Goal: Task Accomplishment & Management: Complete application form

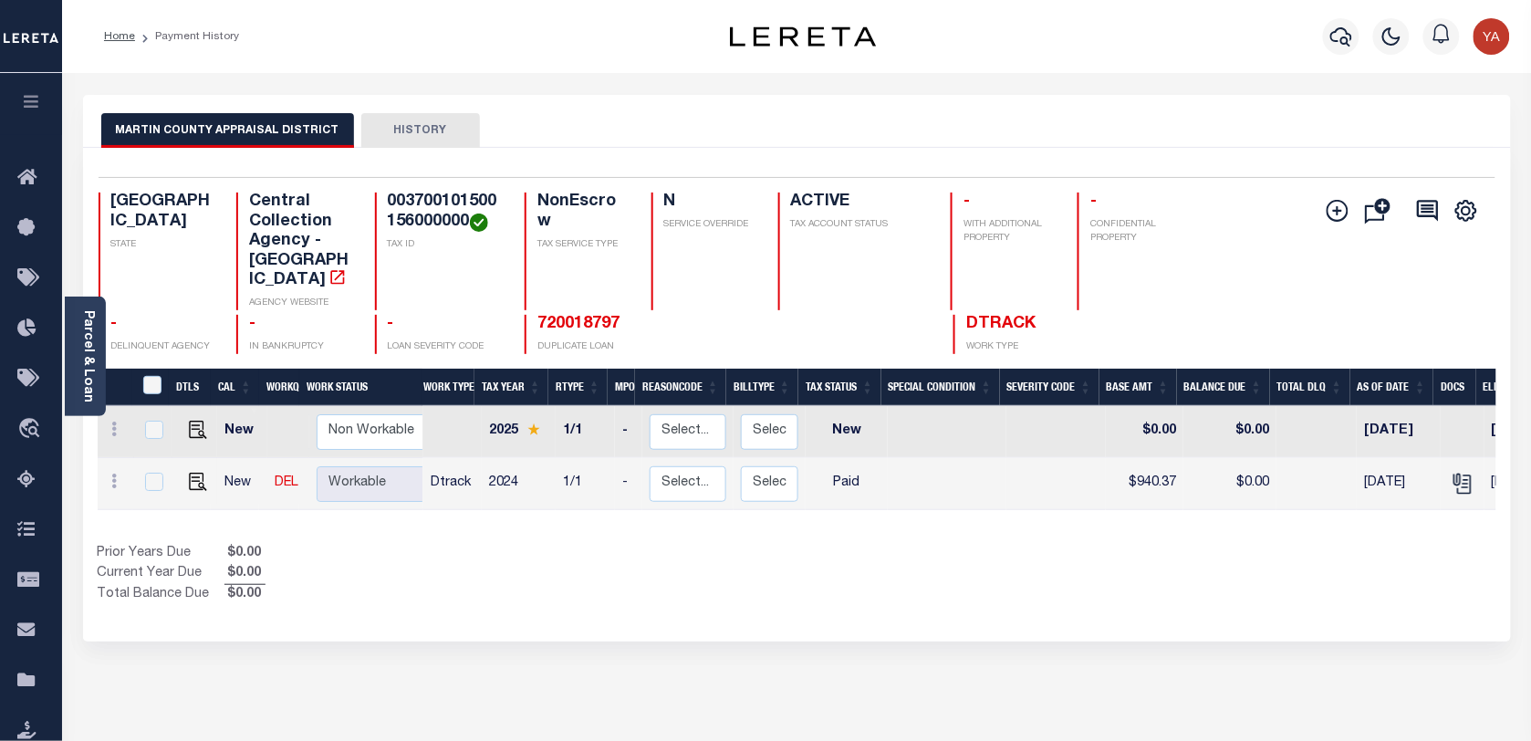
click at [413, 183] on div "Selected 2 Results 1 Items per page 25 50 100 TX STATE Central Collection Agenc…" at bounding box center [797, 265] width 1426 height 177
click at [408, 198] on h4 "003700101500156000000" at bounding box center [445, 212] width 115 height 39
copy h4 "003700101500156000000"
drag, startPoint x: 85, startPoint y: 370, endPoint x: 121, endPoint y: 320, distance: 61.3
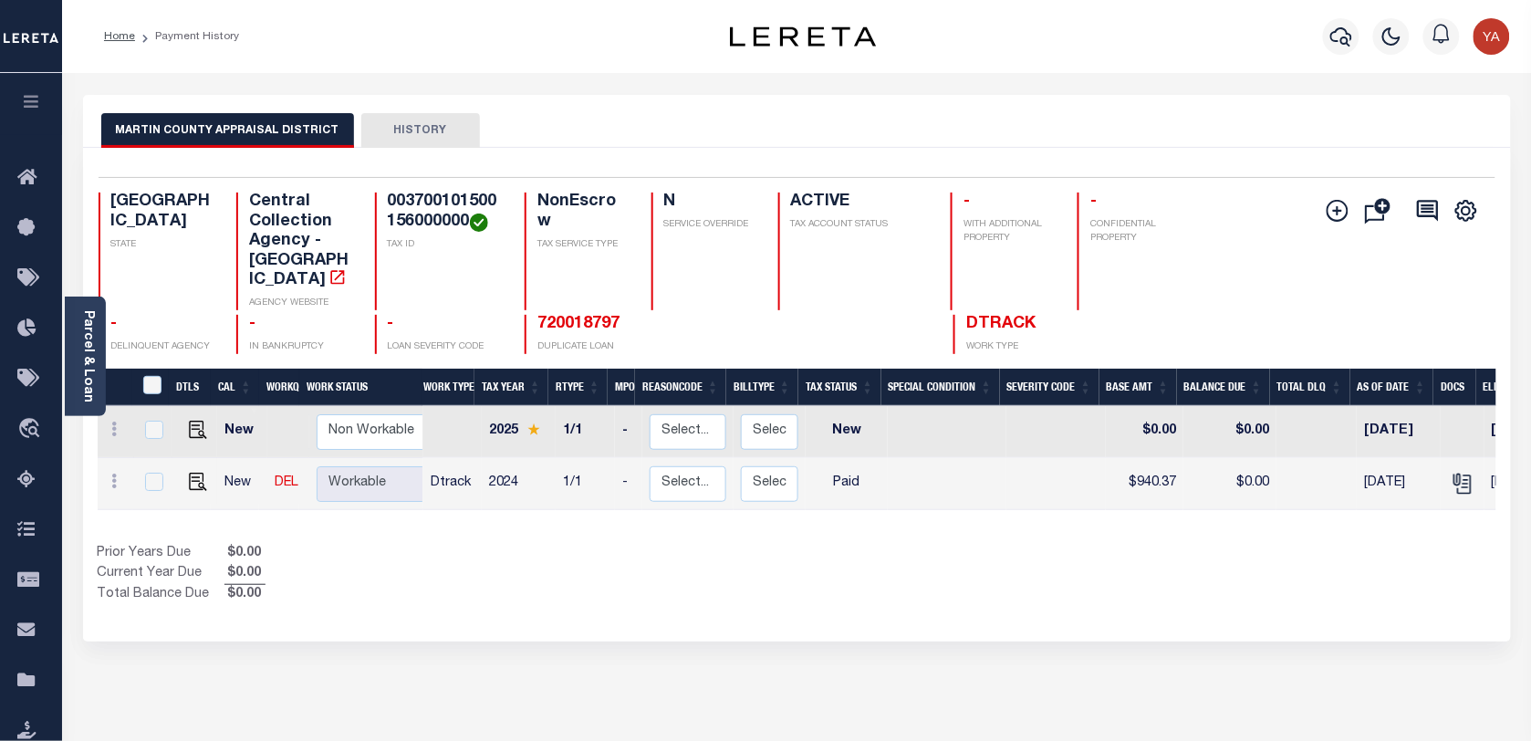
click at [85, 370] on link "Parcel & Loan" at bounding box center [87, 356] width 13 height 92
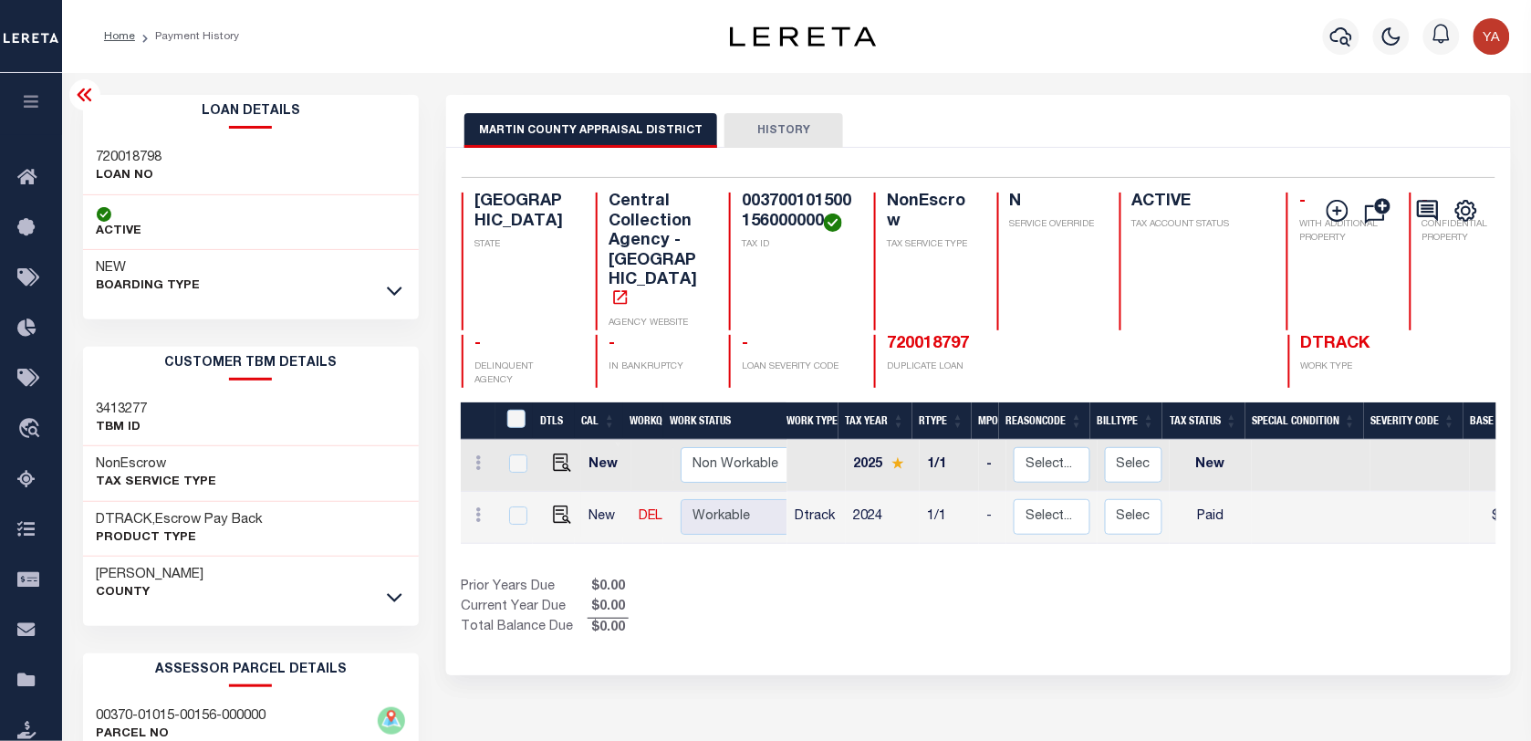
click at [128, 146] on div "720018798 LOAN NO" at bounding box center [251, 168] width 337 height 56
copy h3 "720018798"
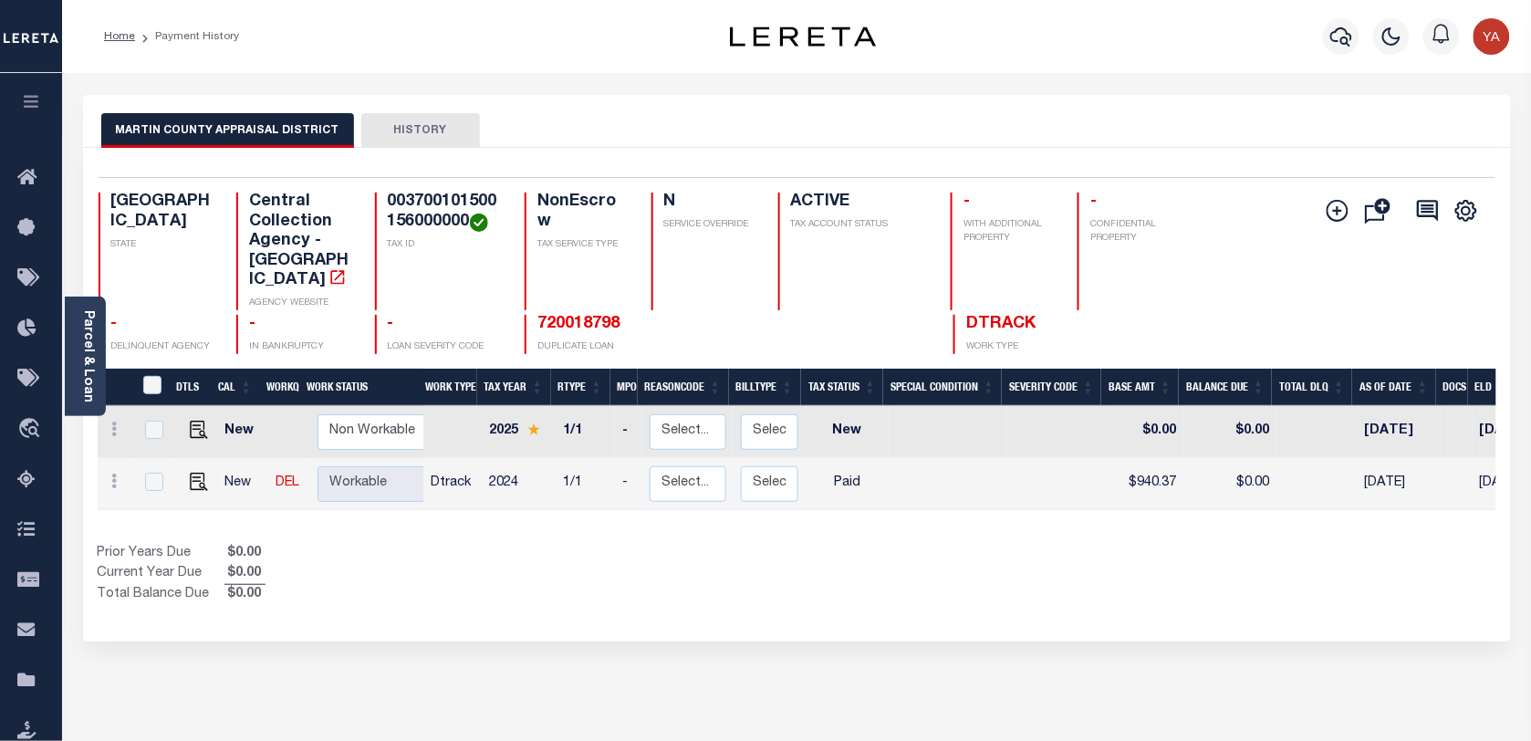
click at [408, 197] on h4 "003700101500156000000" at bounding box center [445, 212] width 115 height 39
copy h4 "003700101500156000000"
click at [190, 473] on img "" at bounding box center [199, 482] width 18 height 18
checkbox input "true"
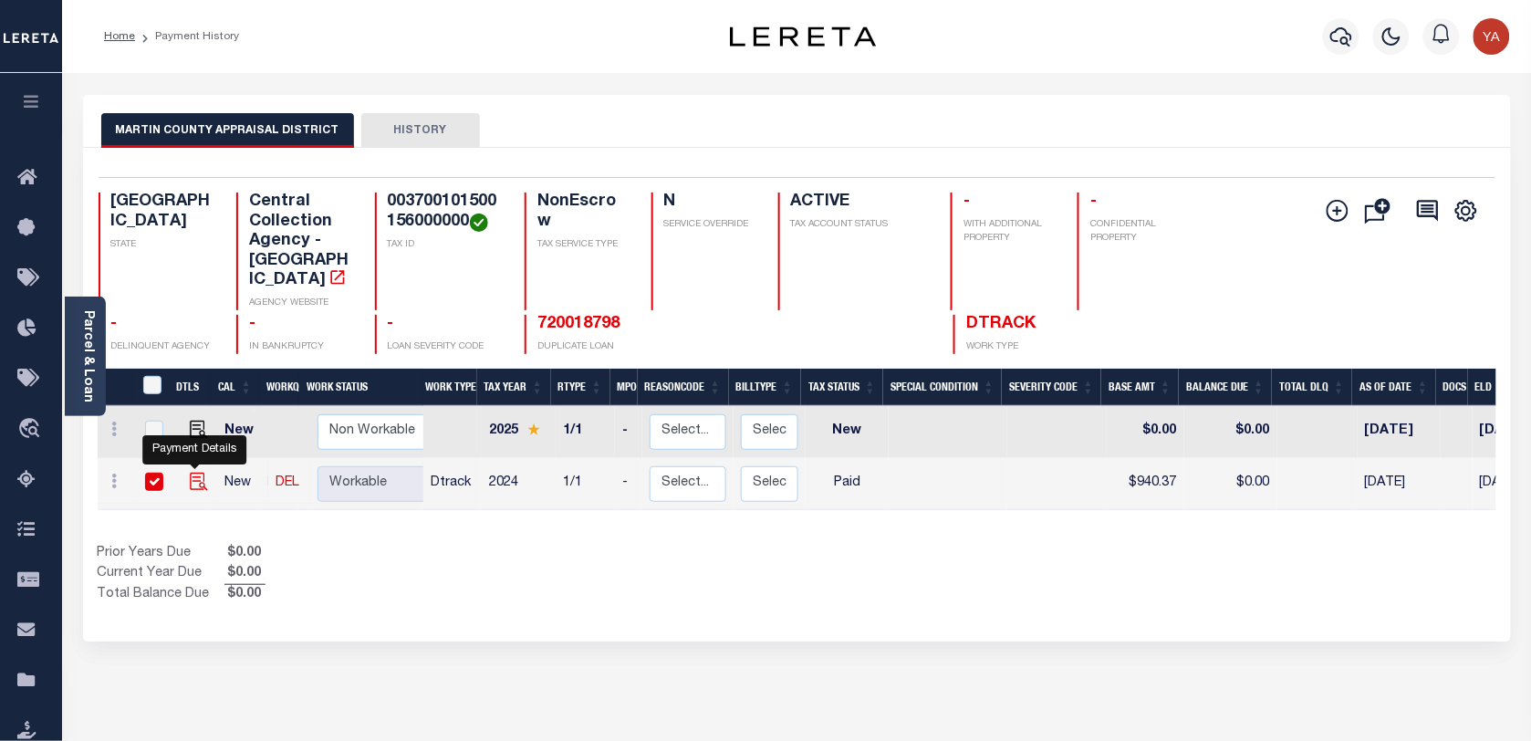
checkbox input "true"
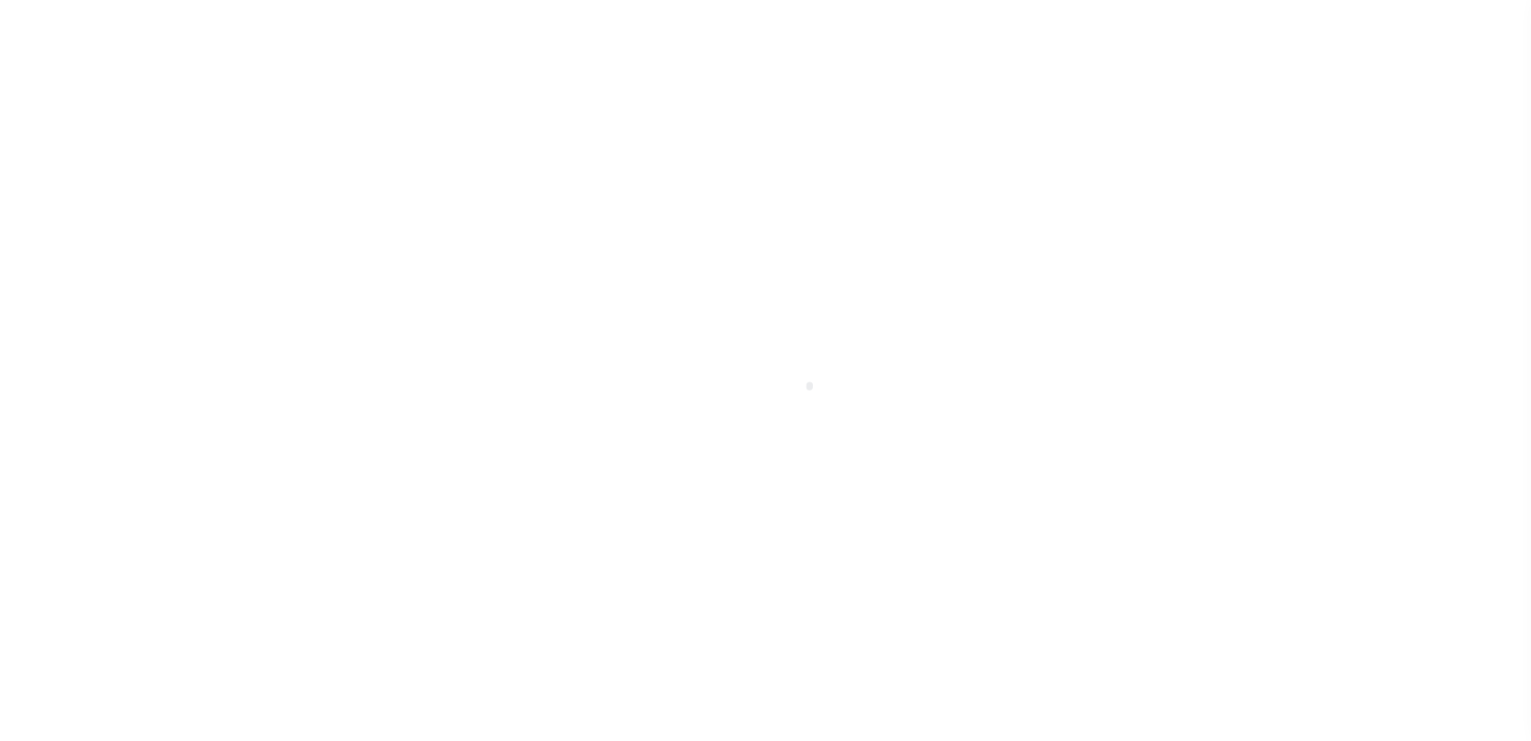
select select "PYD"
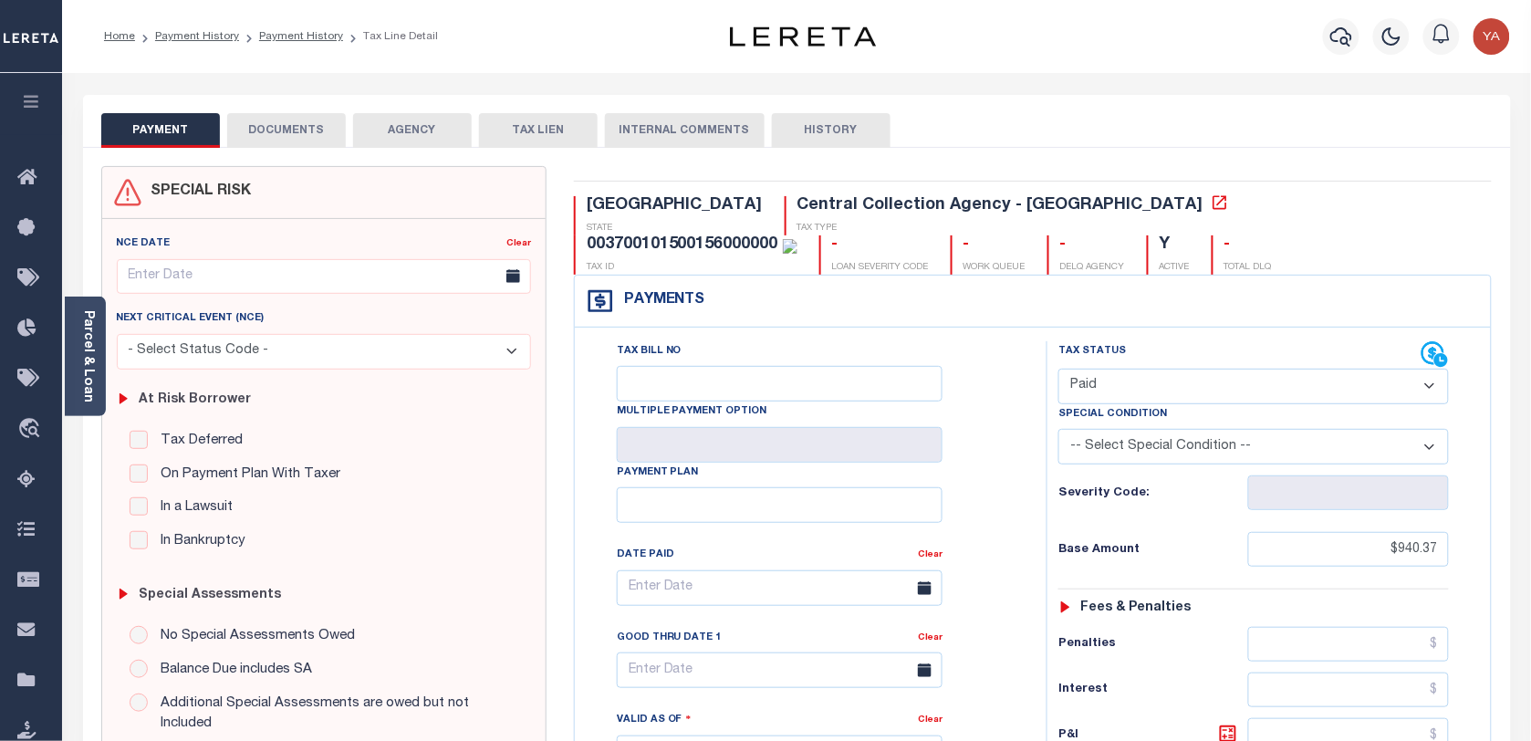
click at [67, 365] on body "Home Payment History Payment History Tax Line Detail Profile Sign out" at bounding box center [765, 690] width 1531 height 1380
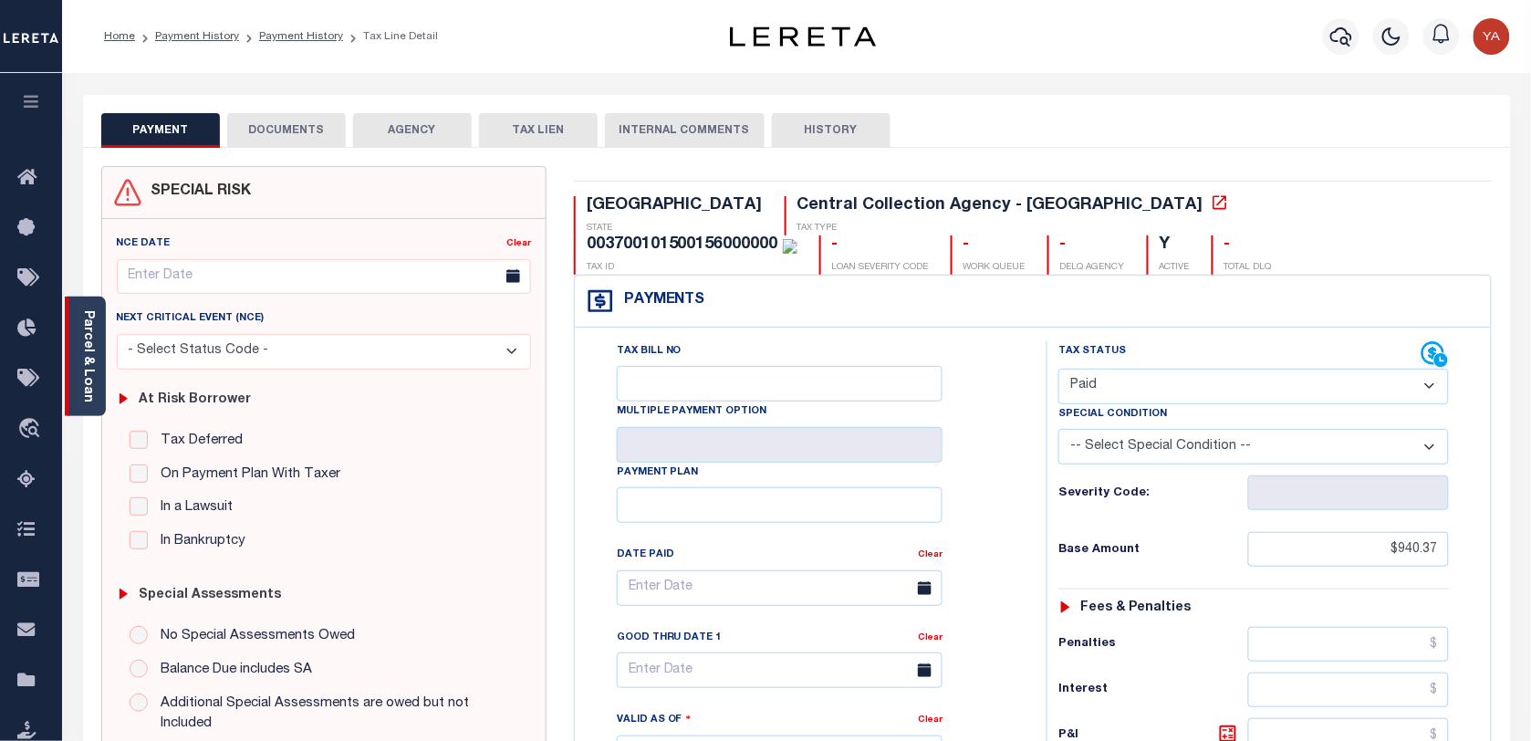
click at [96, 377] on div "Parcel & Loan" at bounding box center [85, 357] width 41 height 120
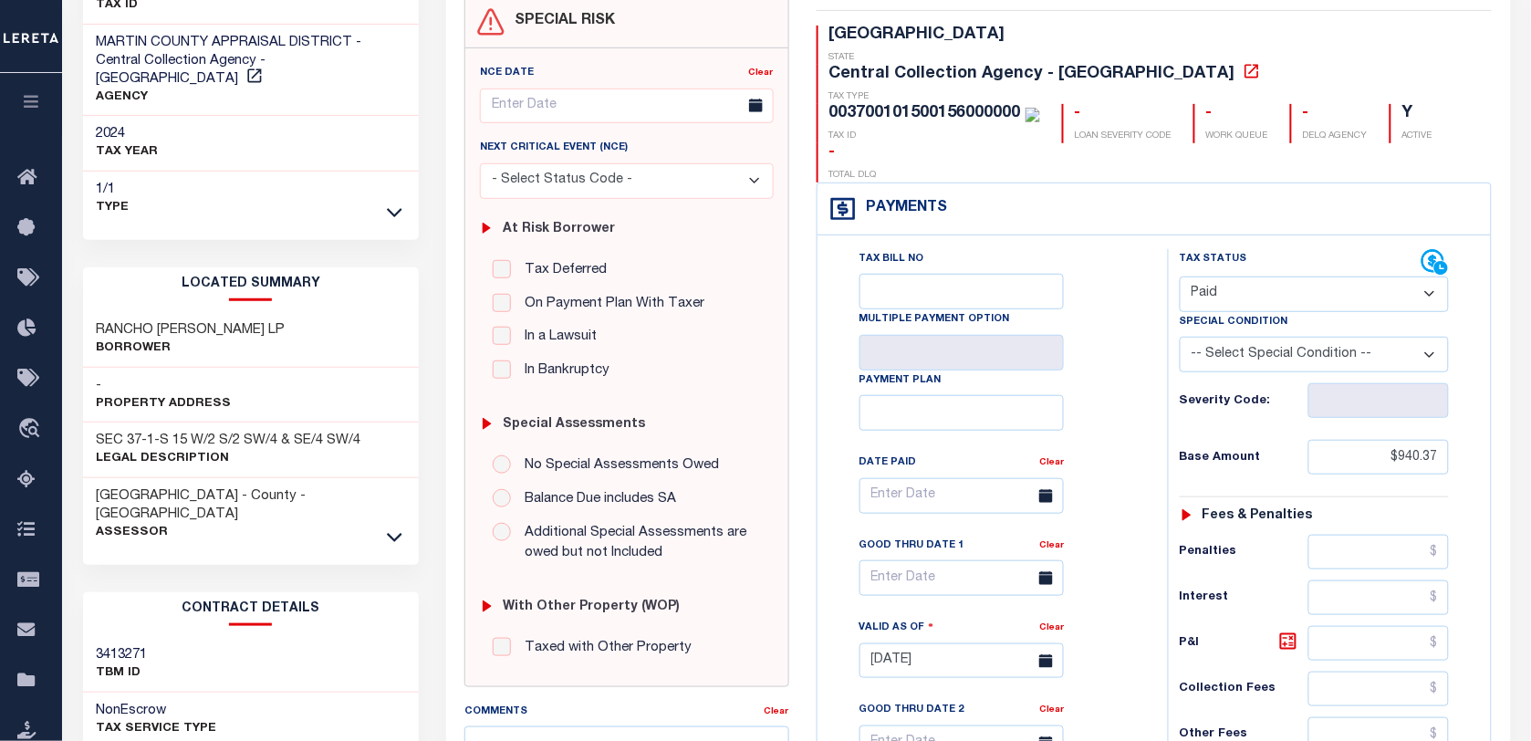
scroll to position [342, 0]
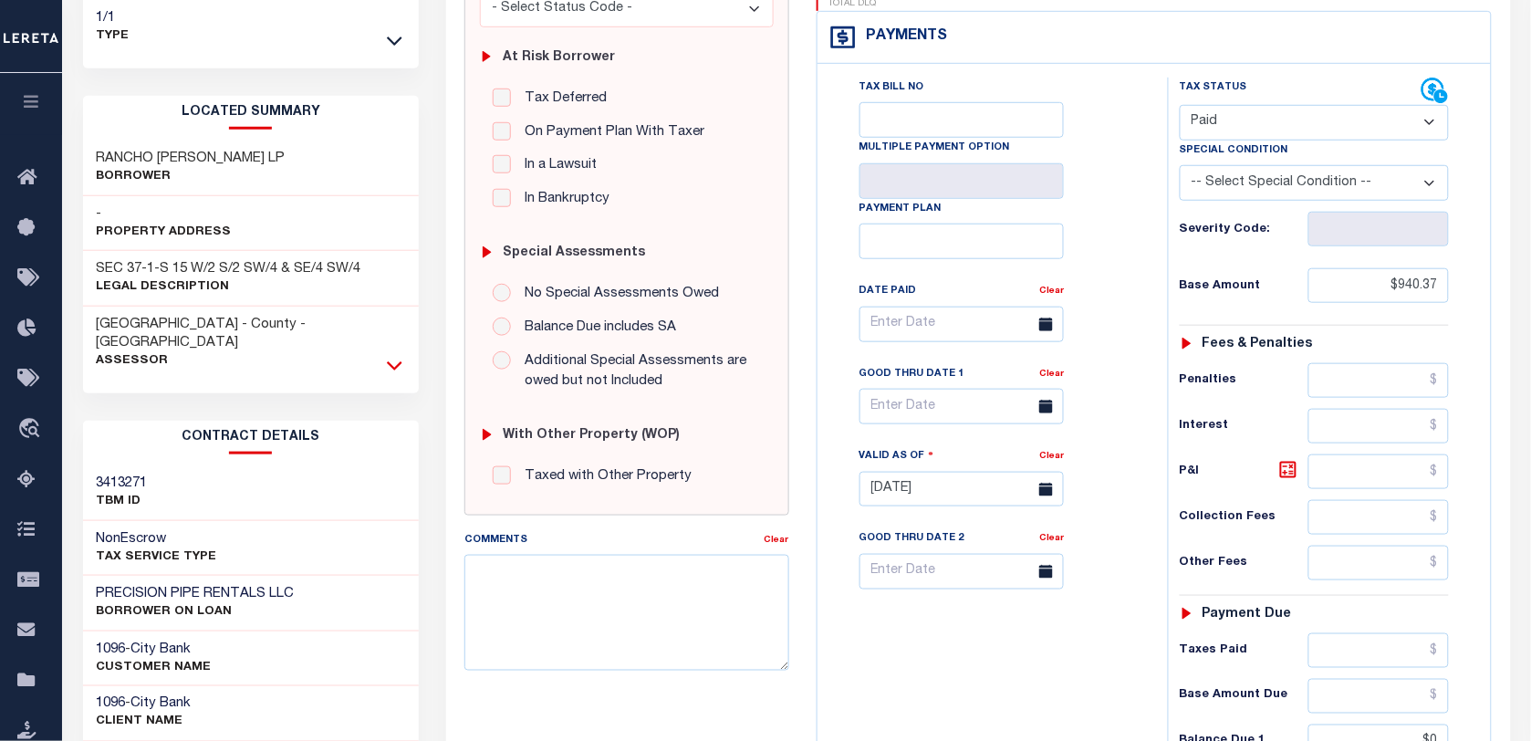
click at [395, 356] on icon at bounding box center [395, 365] width 16 height 19
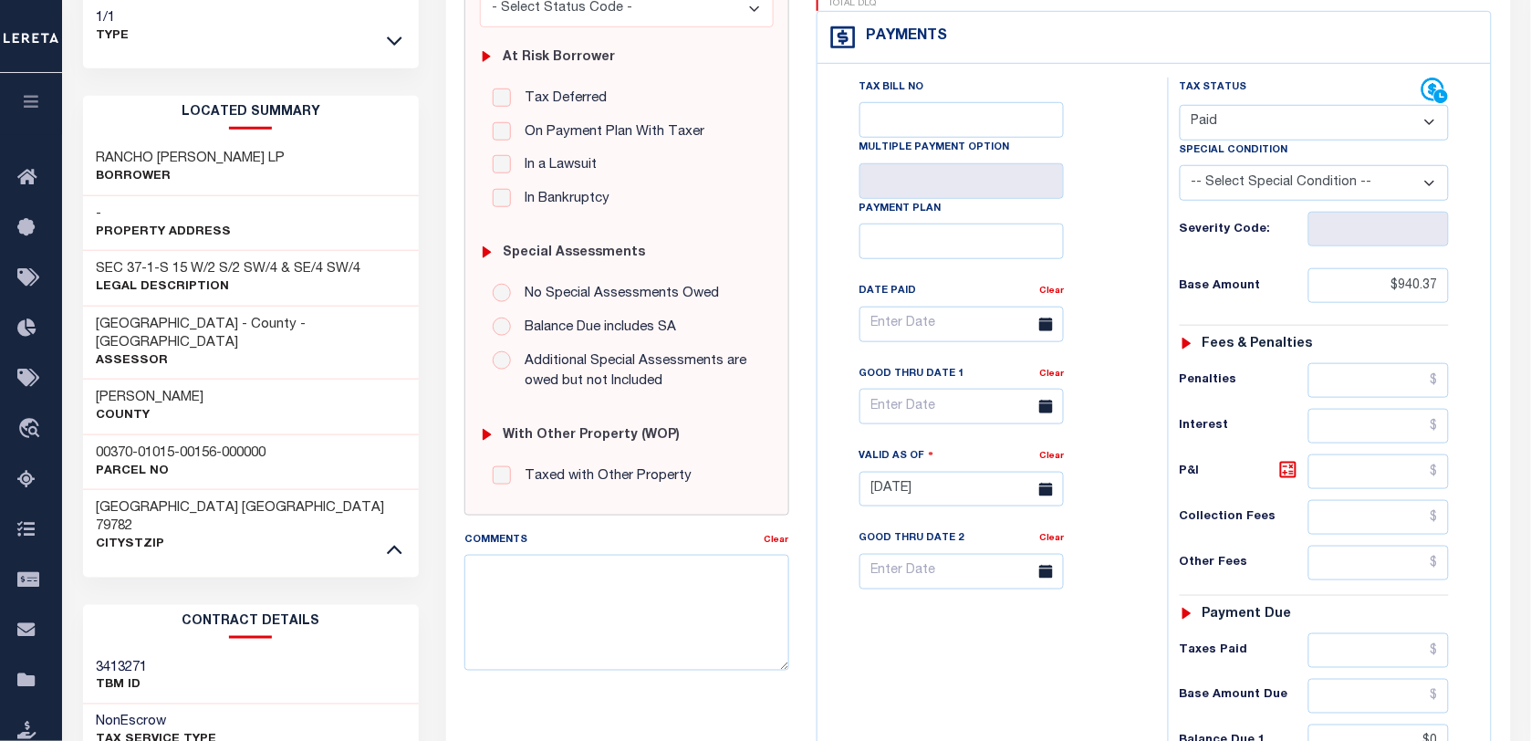
click at [162, 397] on div "Martin County" at bounding box center [251, 407] width 337 height 56
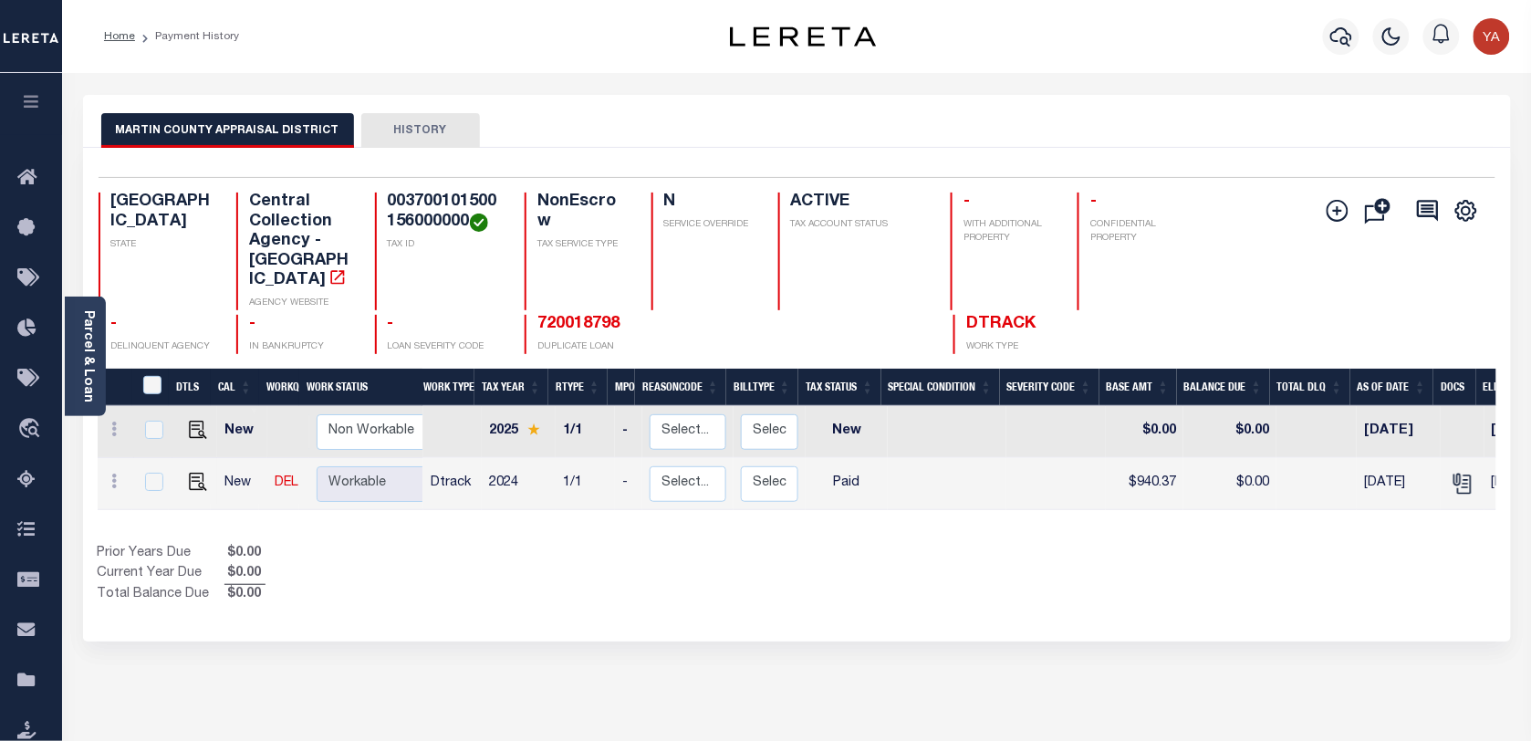
click at [412, 197] on h4 "003700101500156000000" at bounding box center [445, 212] width 115 height 39
copy h4 "003700101500156000000"
click at [78, 374] on div "Parcel & Loan" at bounding box center [85, 357] width 41 height 120
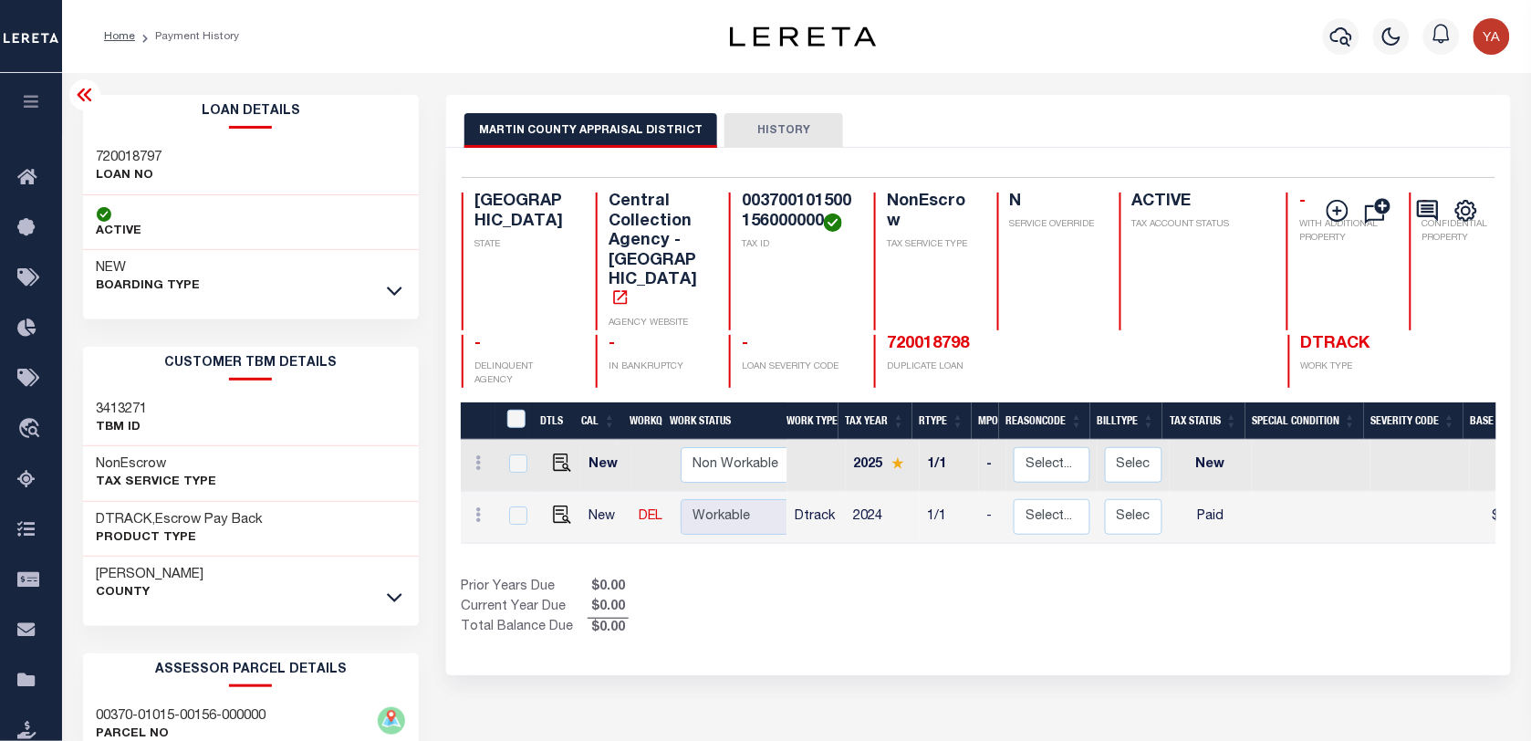
click at [116, 160] on h3 "720018797" at bounding box center [130, 158] width 66 height 18
copy h3 "720018797"
click at [742, 210] on h4 "003700101500156000000" at bounding box center [797, 212] width 110 height 39
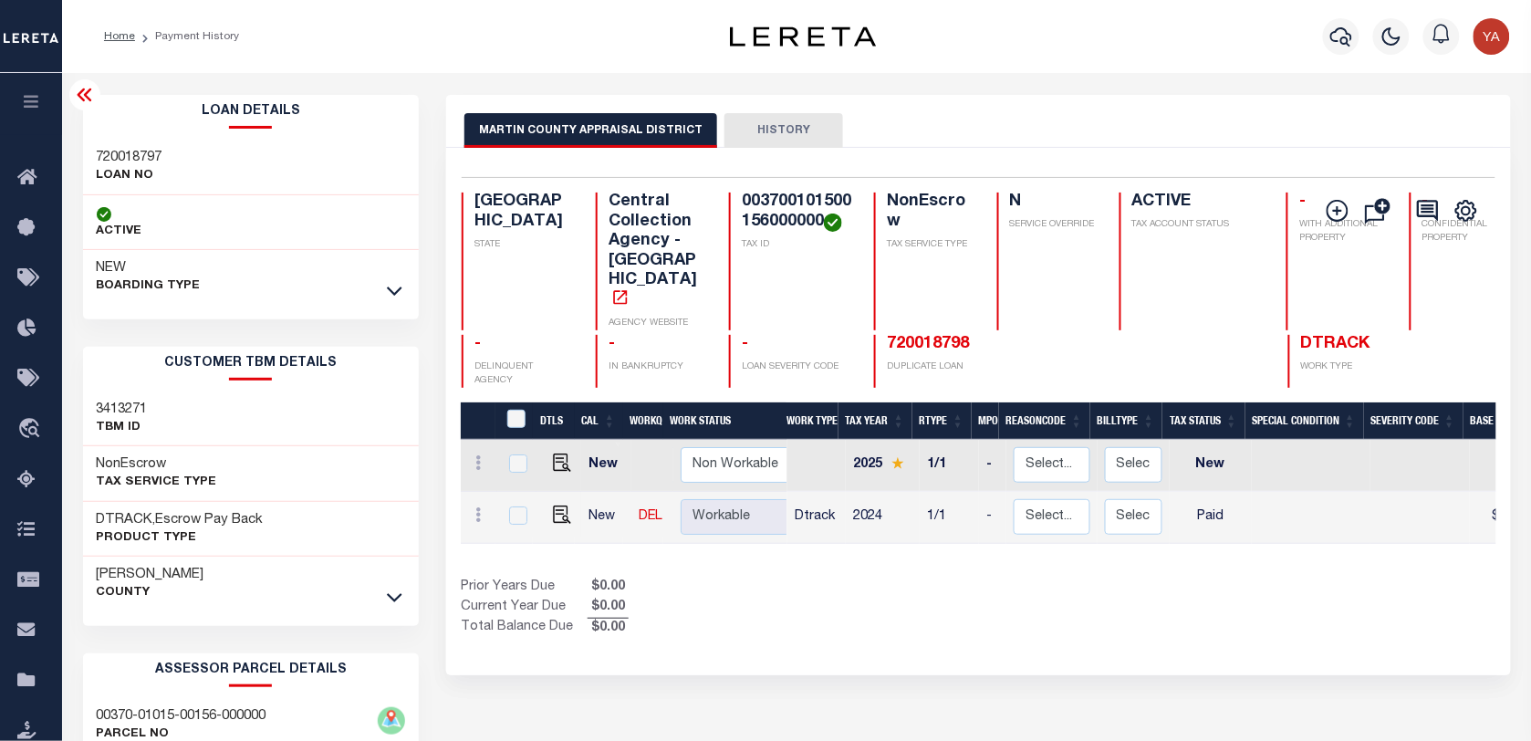
copy h4 "003700101500156000000"
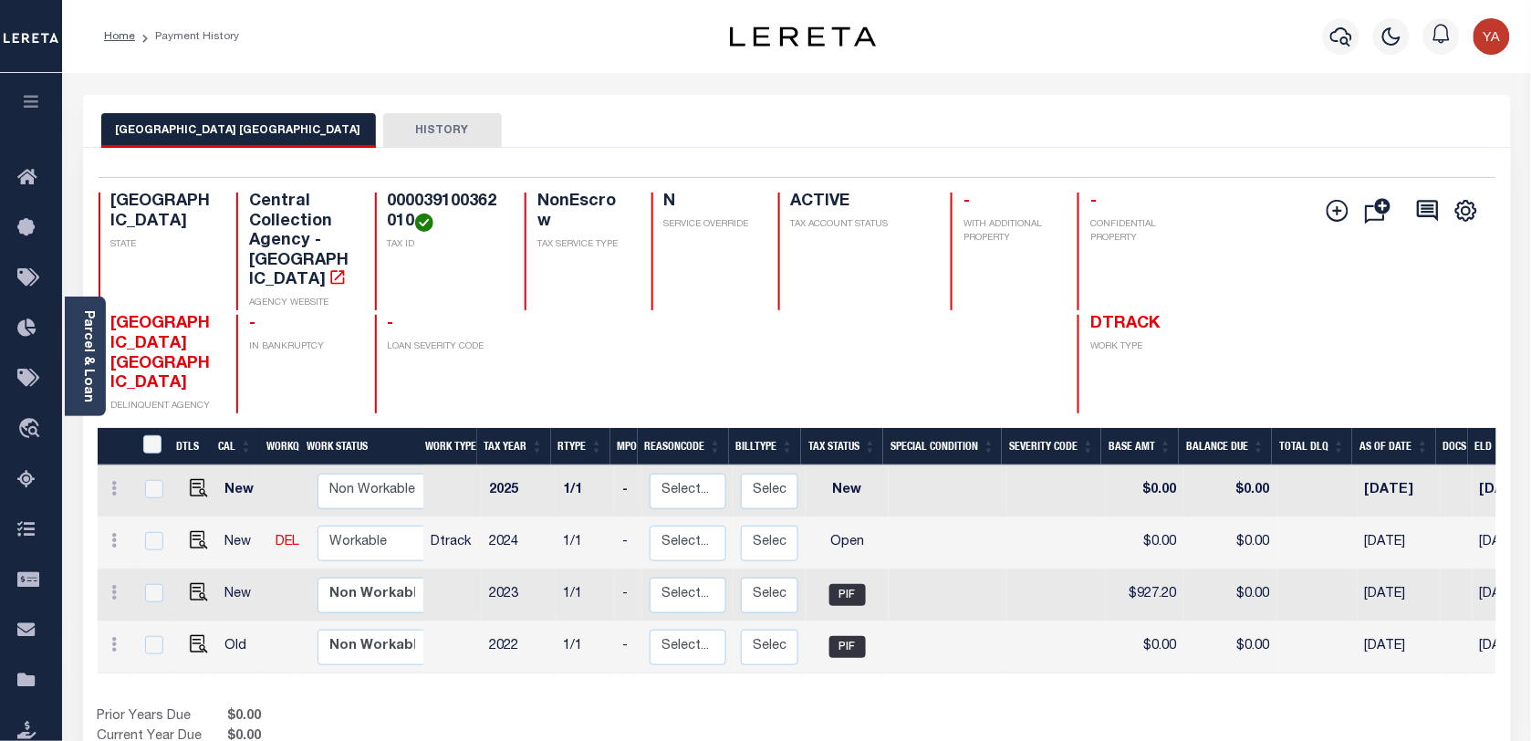
click at [652, 123] on div "[GEOGRAPHIC_DATA] APPRAISAL DISTRICT HISTORY" at bounding box center [797, 130] width 1392 height 34
drag, startPoint x: 193, startPoint y: 522, endPoint x: 203, endPoint y: 522, distance: 10.0
click at [193, 531] on img "" at bounding box center [199, 540] width 18 height 18
checkbox input "true"
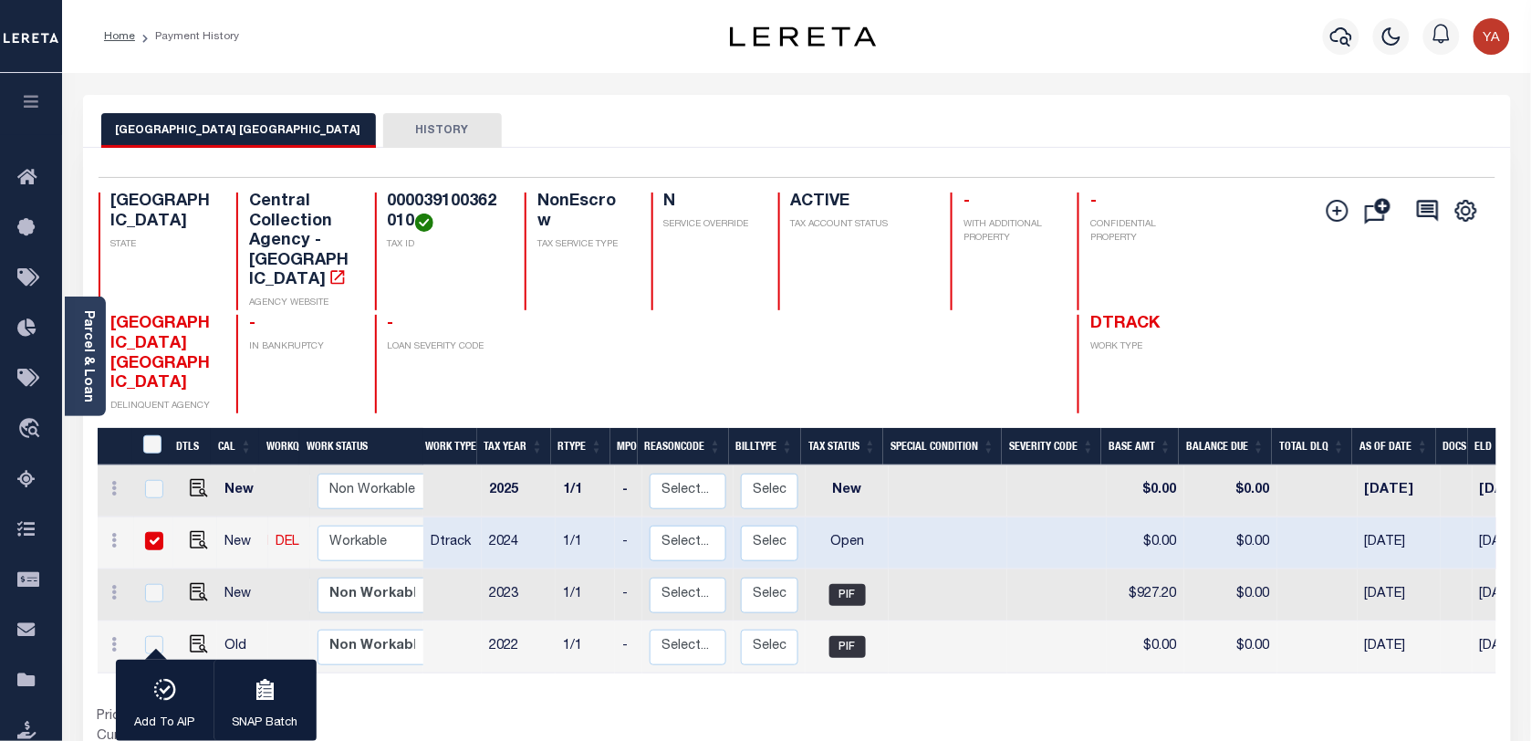
click at [155, 532] on input "checkbox" at bounding box center [154, 541] width 18 height 18
checkbox input "false"
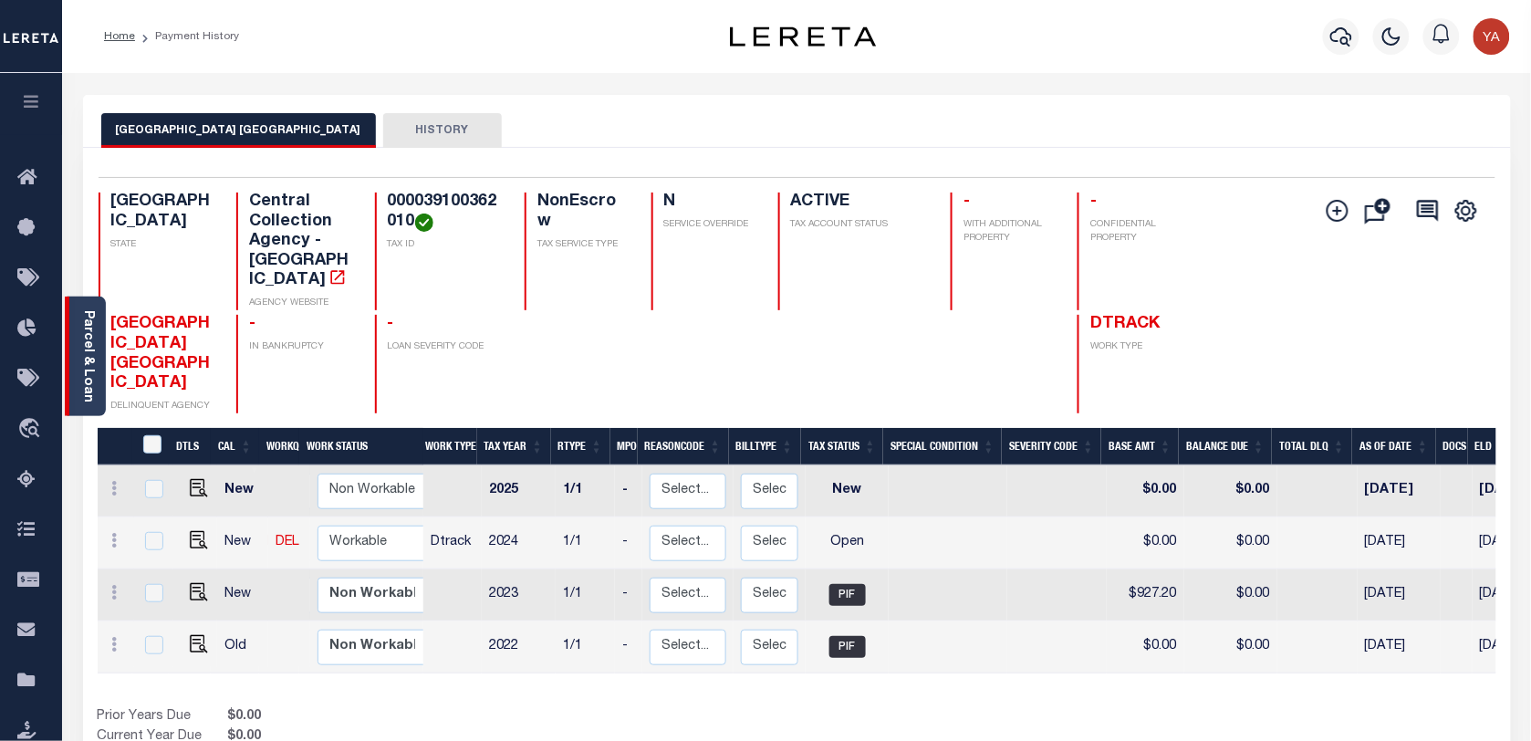
click at [92, 367] on link "Parcel & Loan" at bounding box center [87, 356] width 13 height 92
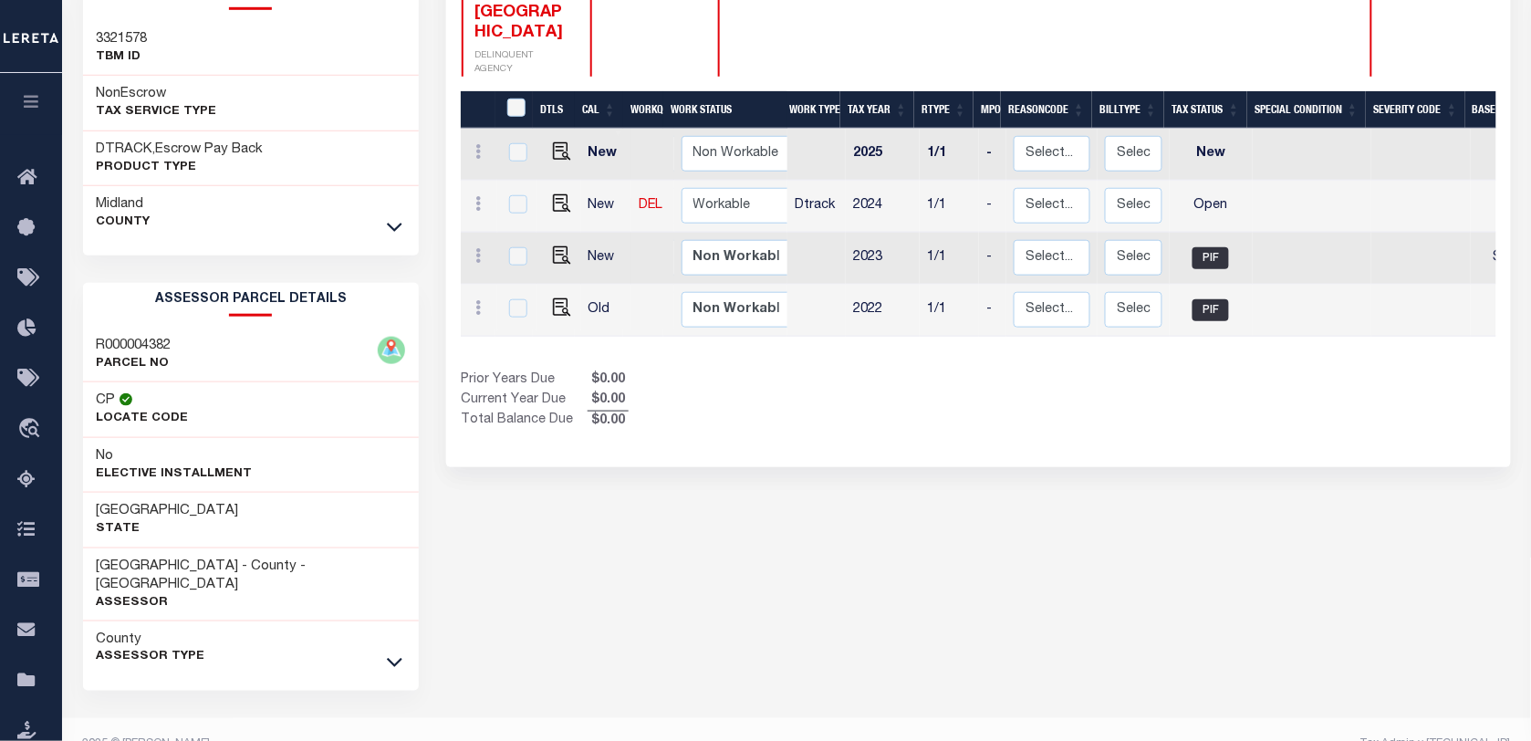
scroll to position [386, 0]
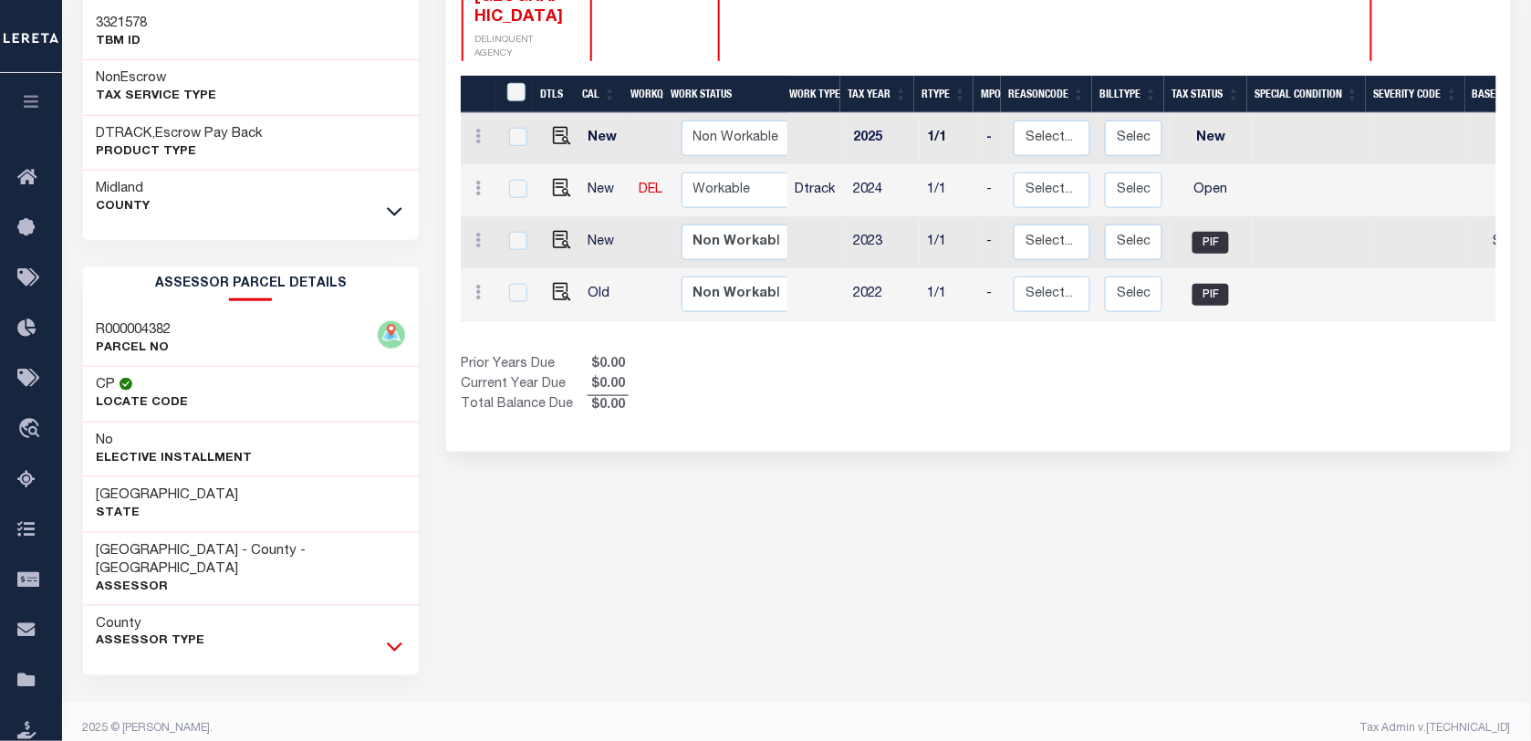
click at [392, 637] on icon at bounding box center [395, 646] width 16 height 19
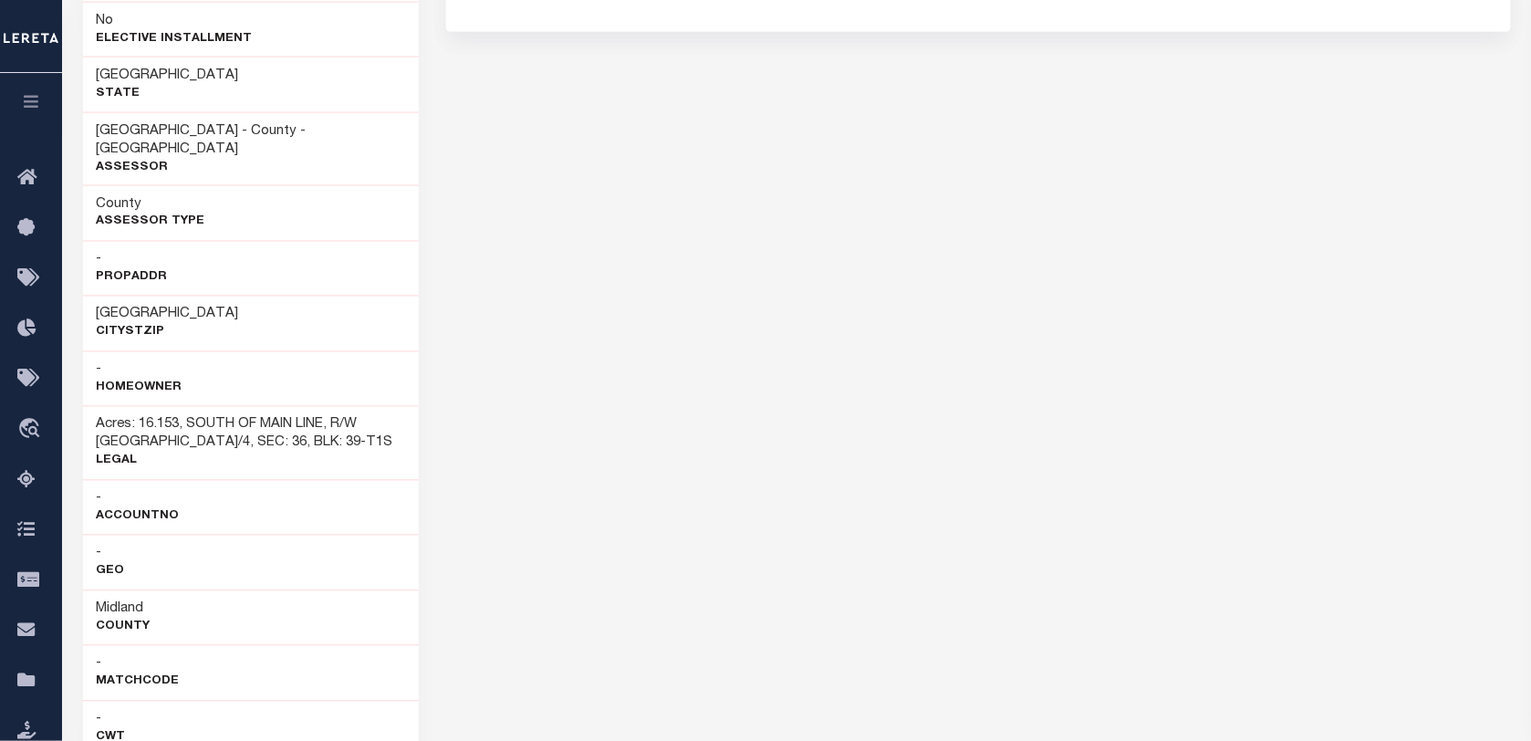
scroll to position [842, 0]
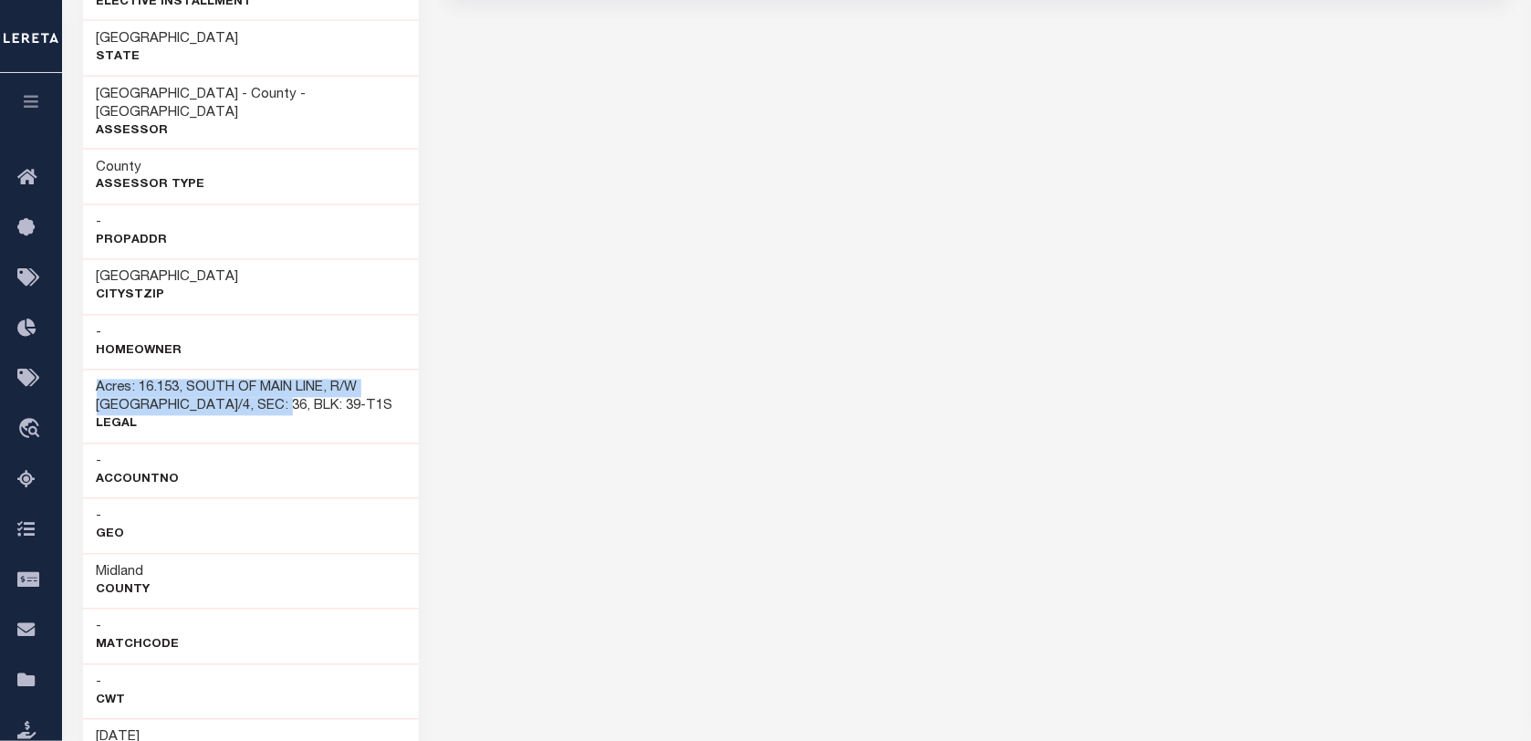
drag, startPoint x: 248, startPoint y: 391, endPoint x: 97, endPoint y: 370, distance: 152.9
click at [97, 380] on h3 "Acres: 16.153, SOUTH OF MAIN LINE, R/W NE/4, SEC: 36, BLK: 39-T1S" at bounding box center [251, 398] width 309 height 37
copy h3 "Acres: 16.153, SOUTH OF MAIN LINE, R/W NE/4, SEC: 36, BLK: 39-T1S"
click at [641, 471] on div "MIDLAND COUNTY APPRAISAL DISTRICT HISTORY 1 Selected 4 1" at bounding box center [978, 173] width 1091 height 1840
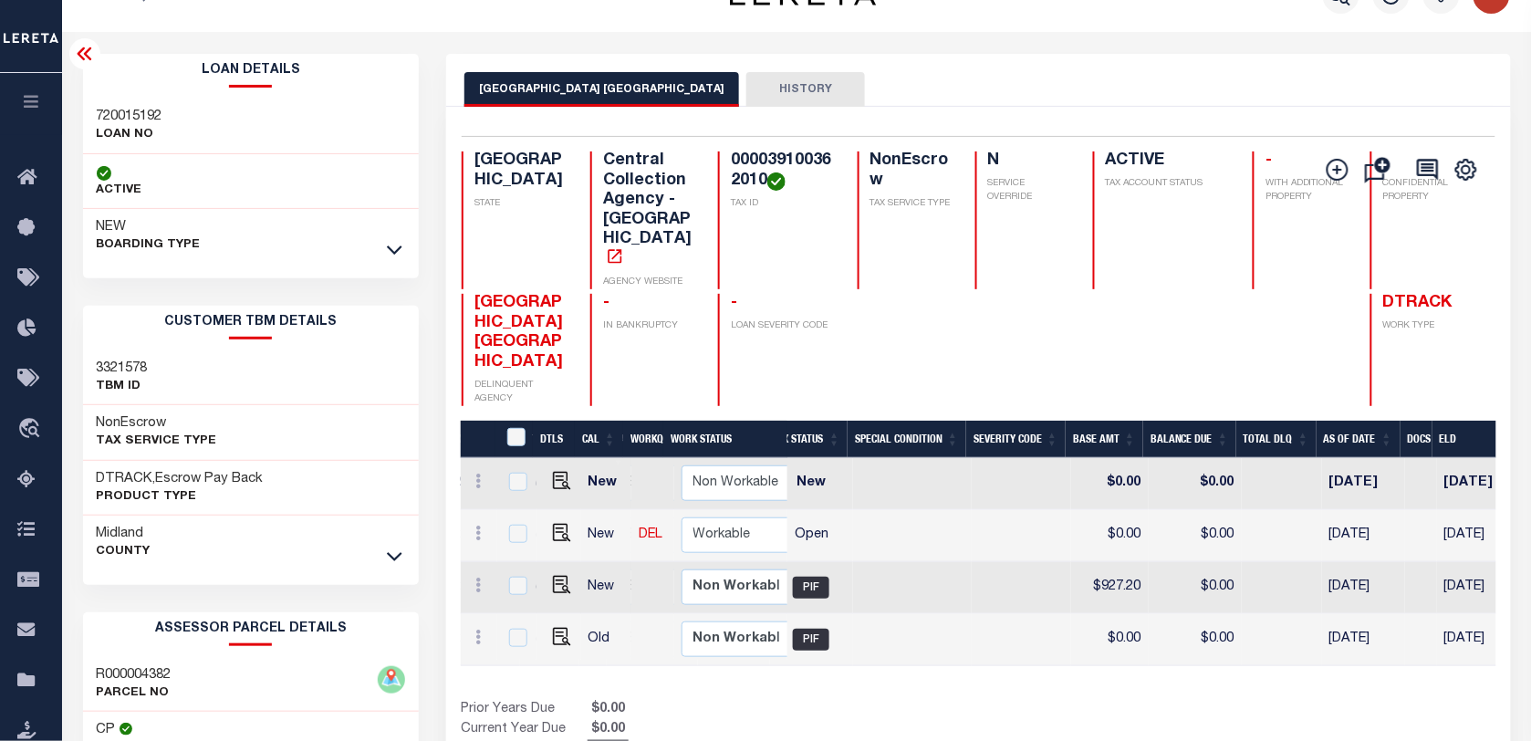
scroll to position [0, 0]
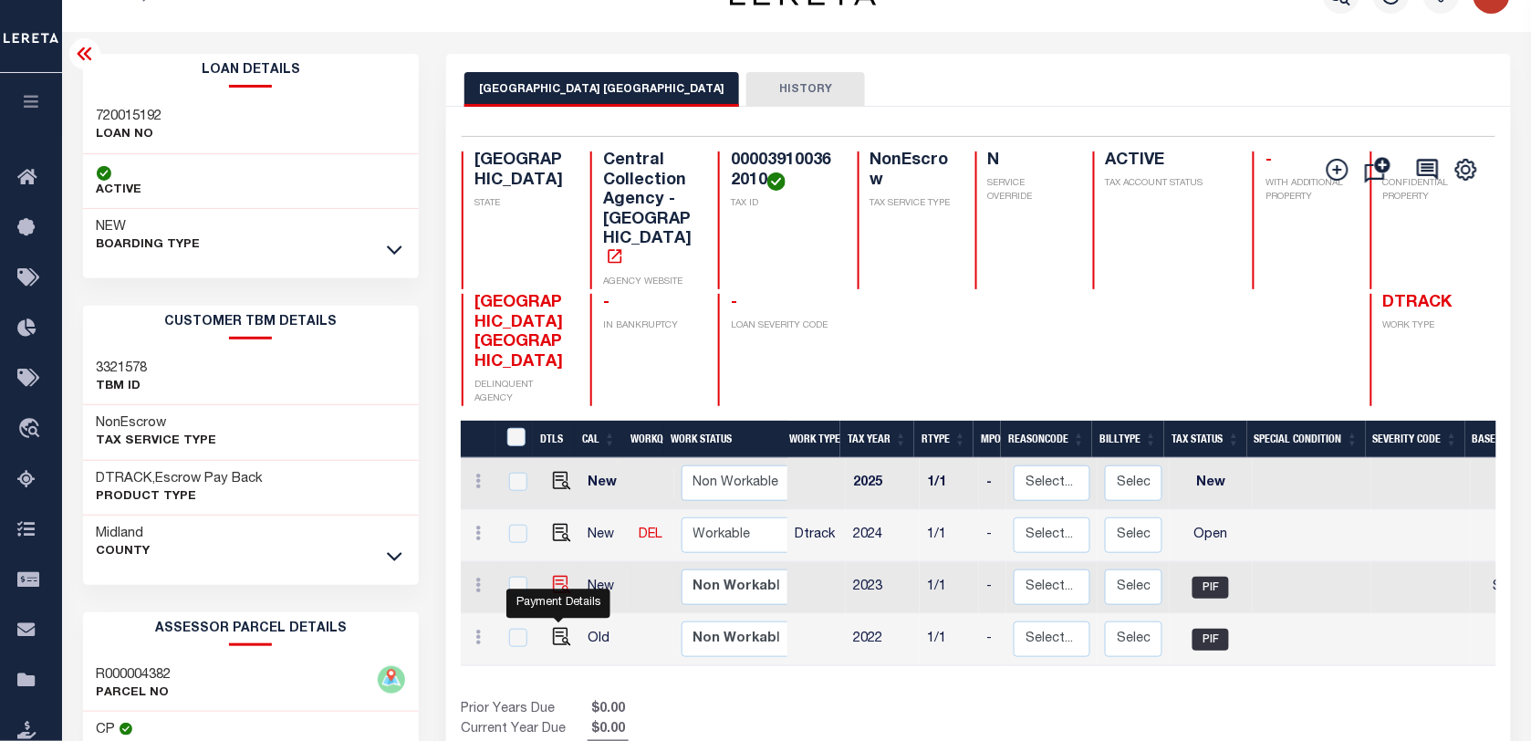
click at [558, 594] on img "" at bounding box center [562, 585] width 18 height 18
checkbox input "true"
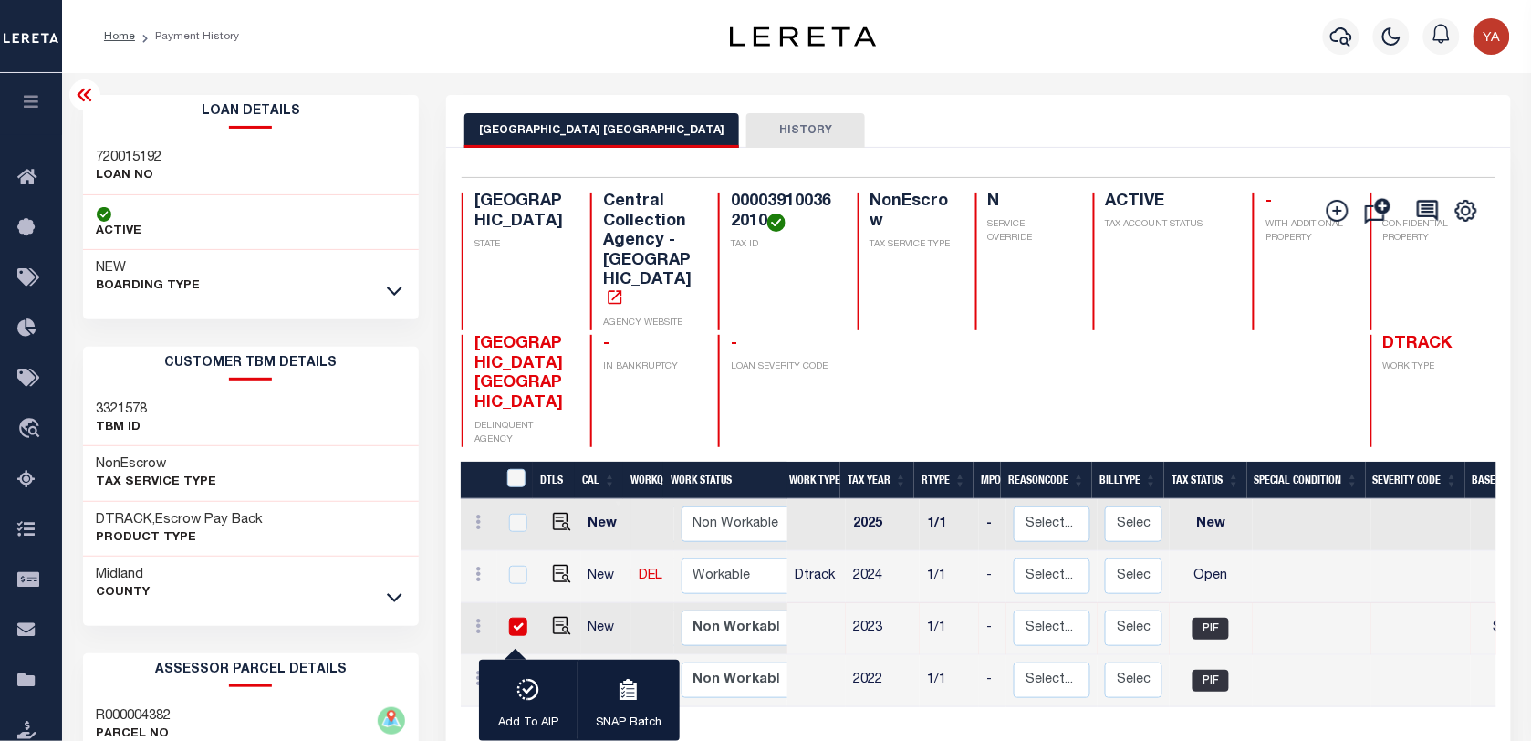
click at [731, 196] on h4 "000039100362010" at bounding box center [783, 212] width 104 height 39
copy h4 "000039100362010"
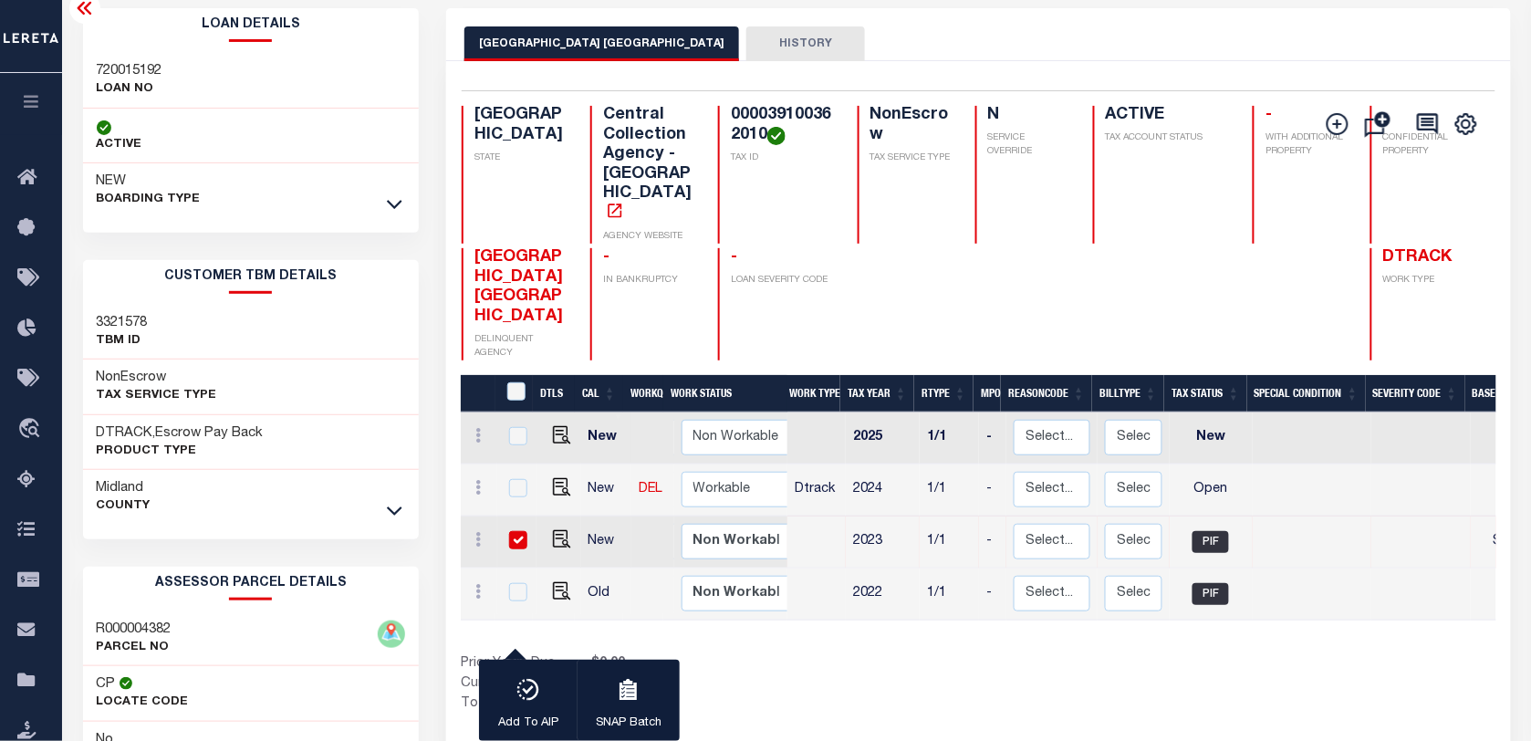
scroll to position [228, 0]
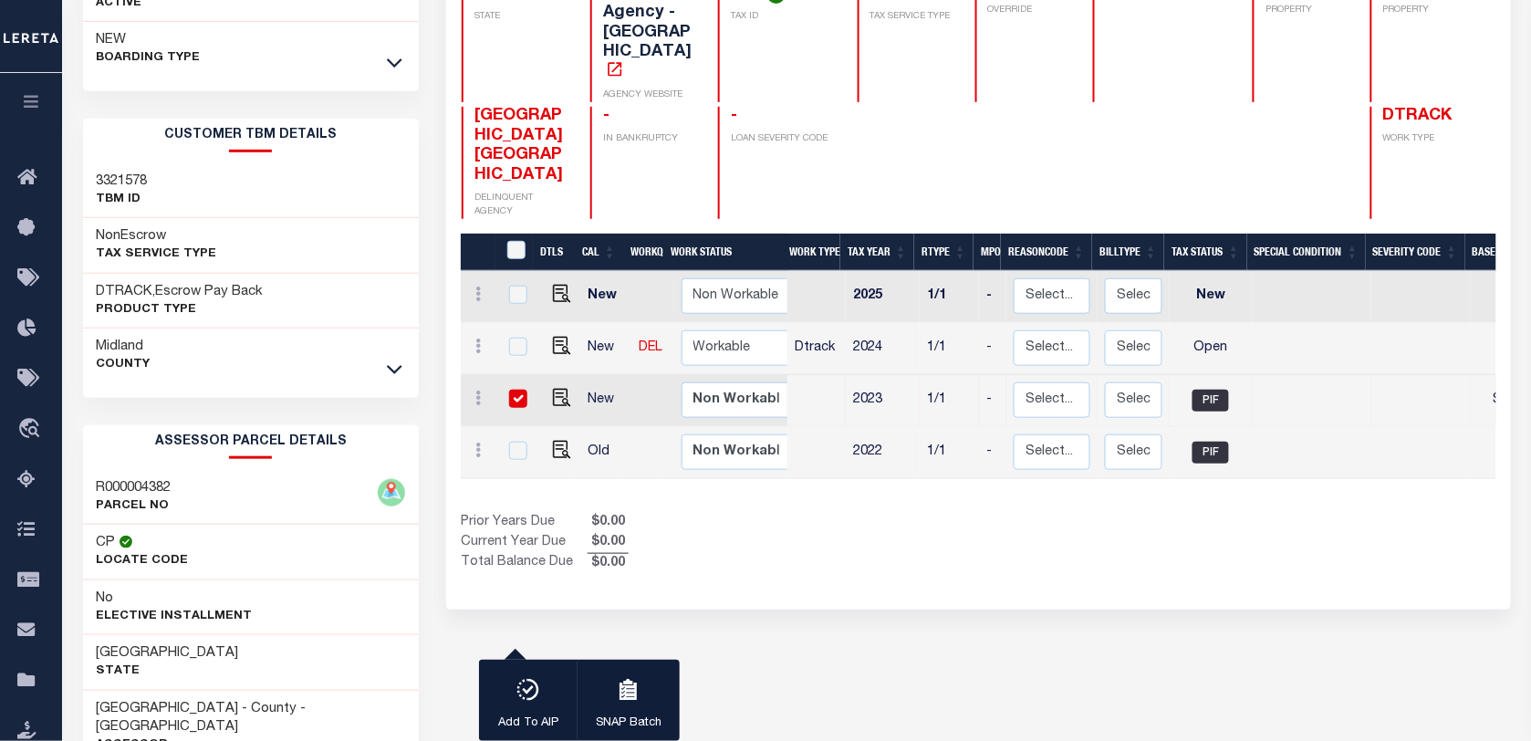
click at [516, 408] on input "checkbox" at bounding box center [518, 399] width 18 height 18
checkbox input "false"
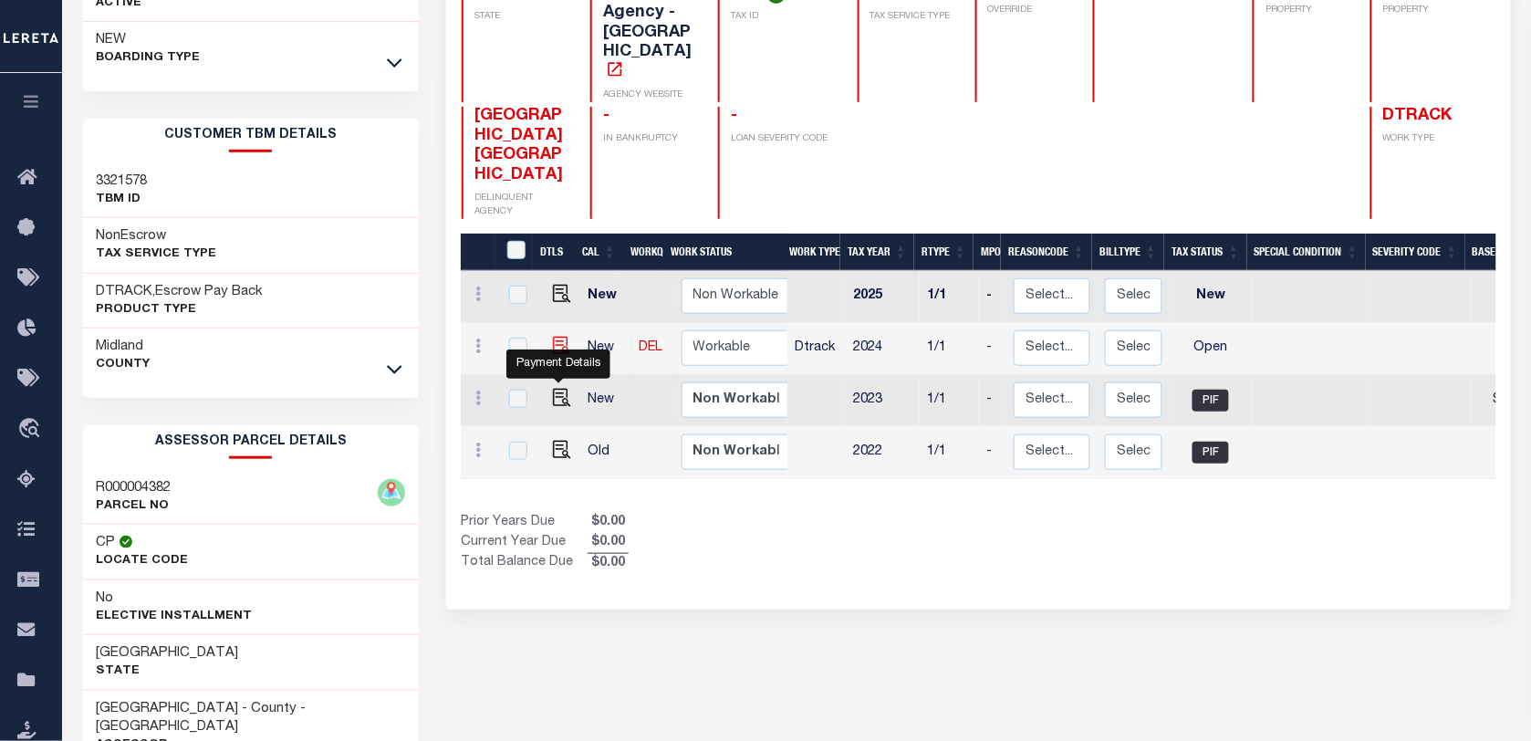
click at [559, 355] on img "" at bounding box center [562, 346] width 18 height 18
checkbox input "true"
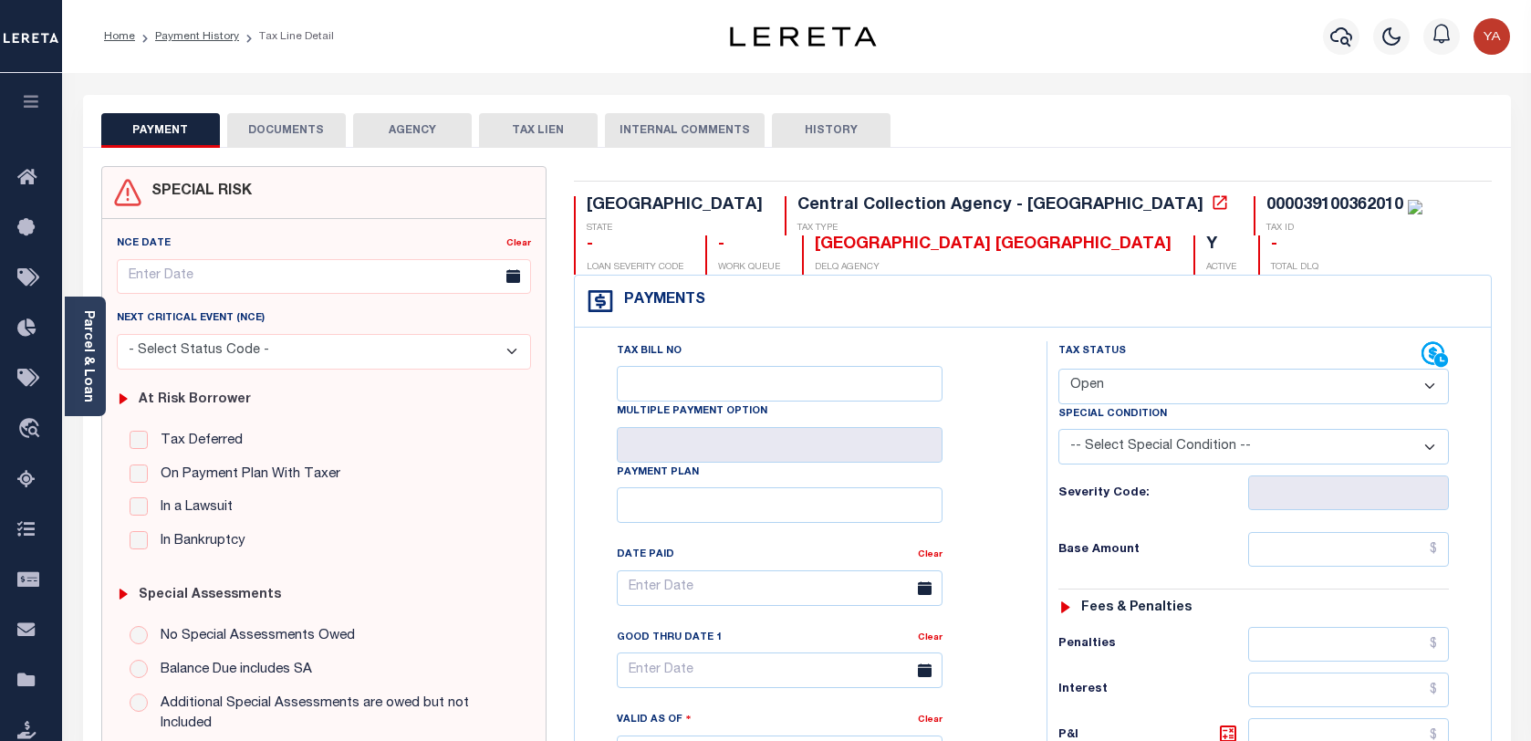
select select "OP2"
drag, startPoint x: 73, startPoint y: 363, endPoint x: 129, endPoint y: 427, distance: 84.7
click at [73, 363] on div "Parcel & Loan" at bounding box center [85, 357] width 41 height 120
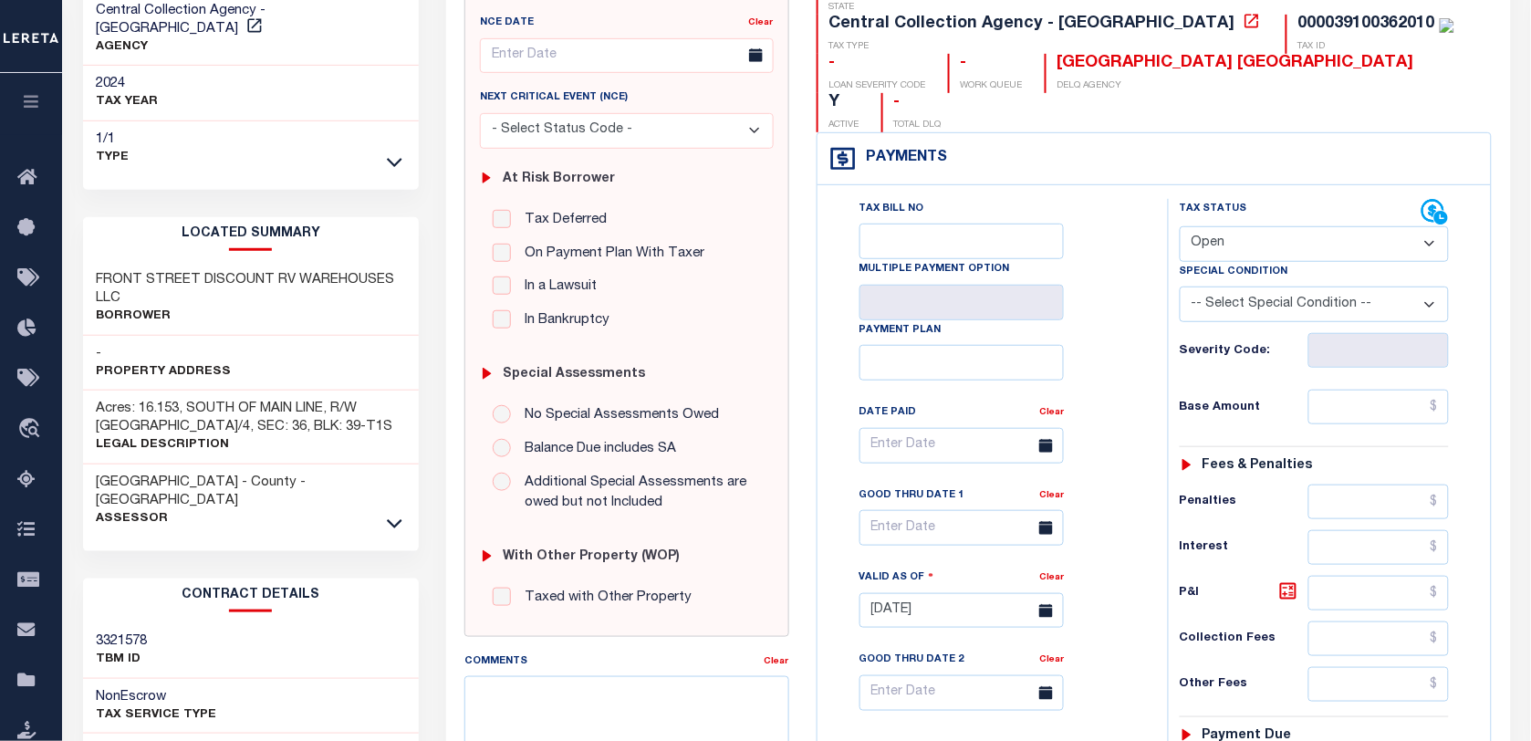
scroll to position [228, 0]
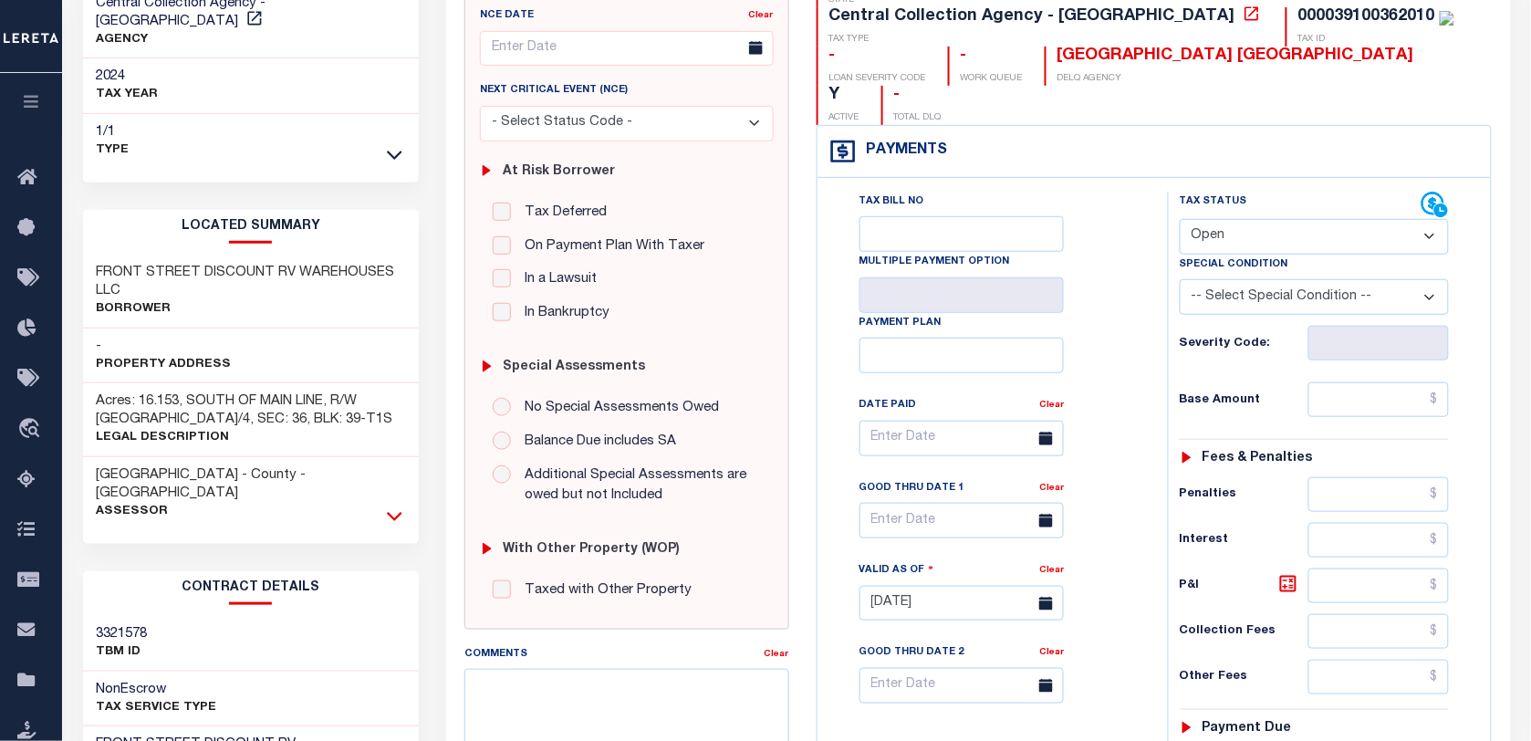
click at [394, 512] on icon at bounding box center [395, 516] width 16 height 9
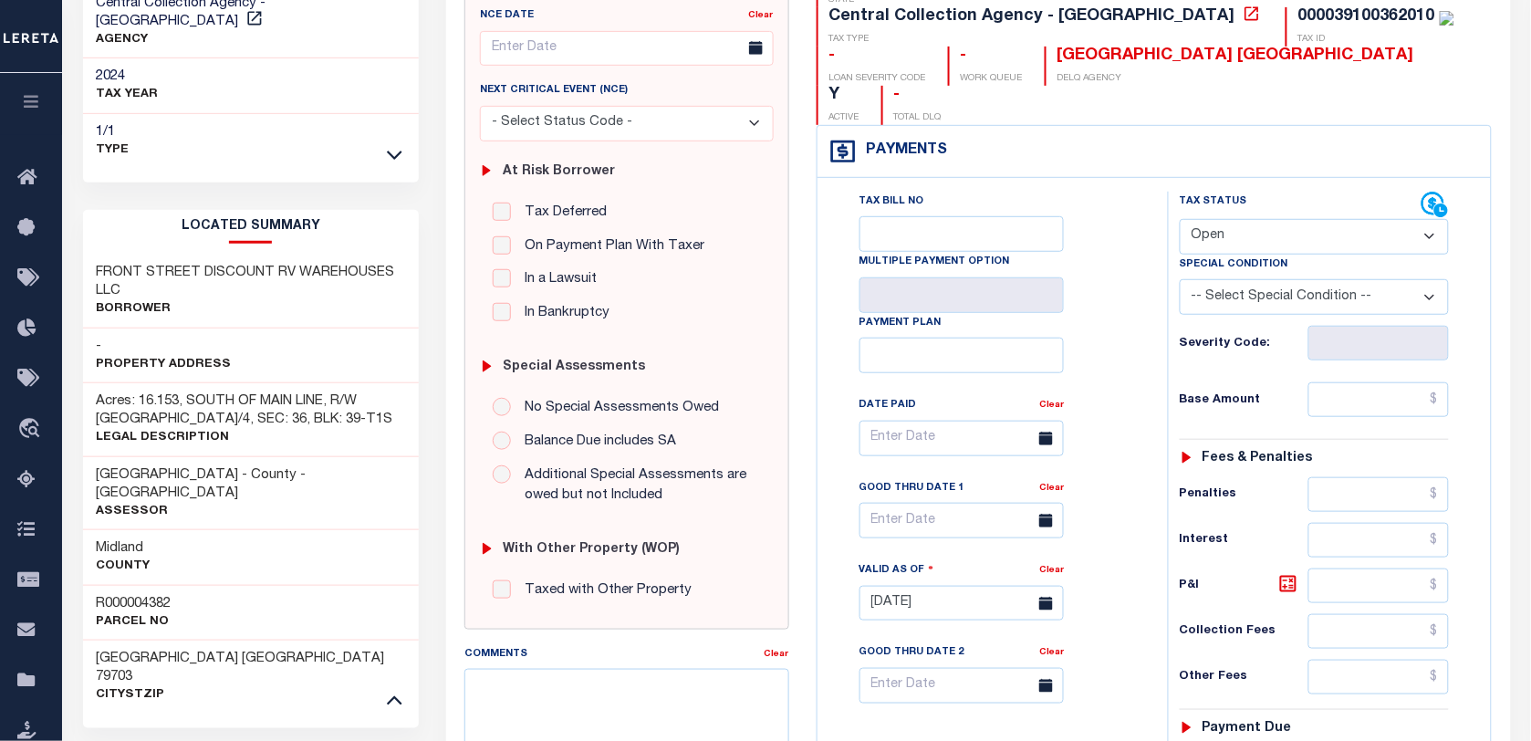
click at [157, 585] on div "R000004382 Parcel No" at bounding box center [251, 613] width 337 height 56
copy h3 "R000004382"
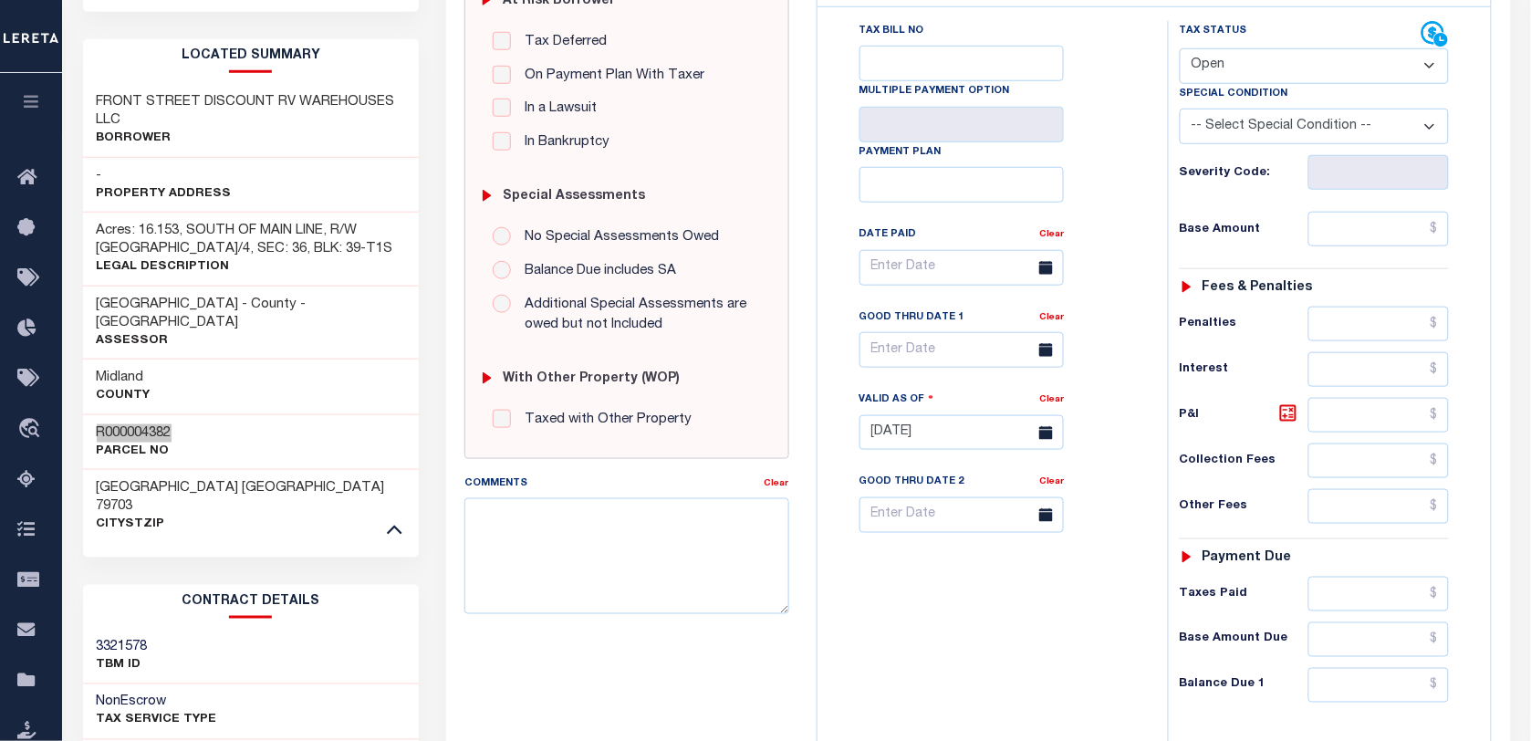
scroll to position [684, 0]
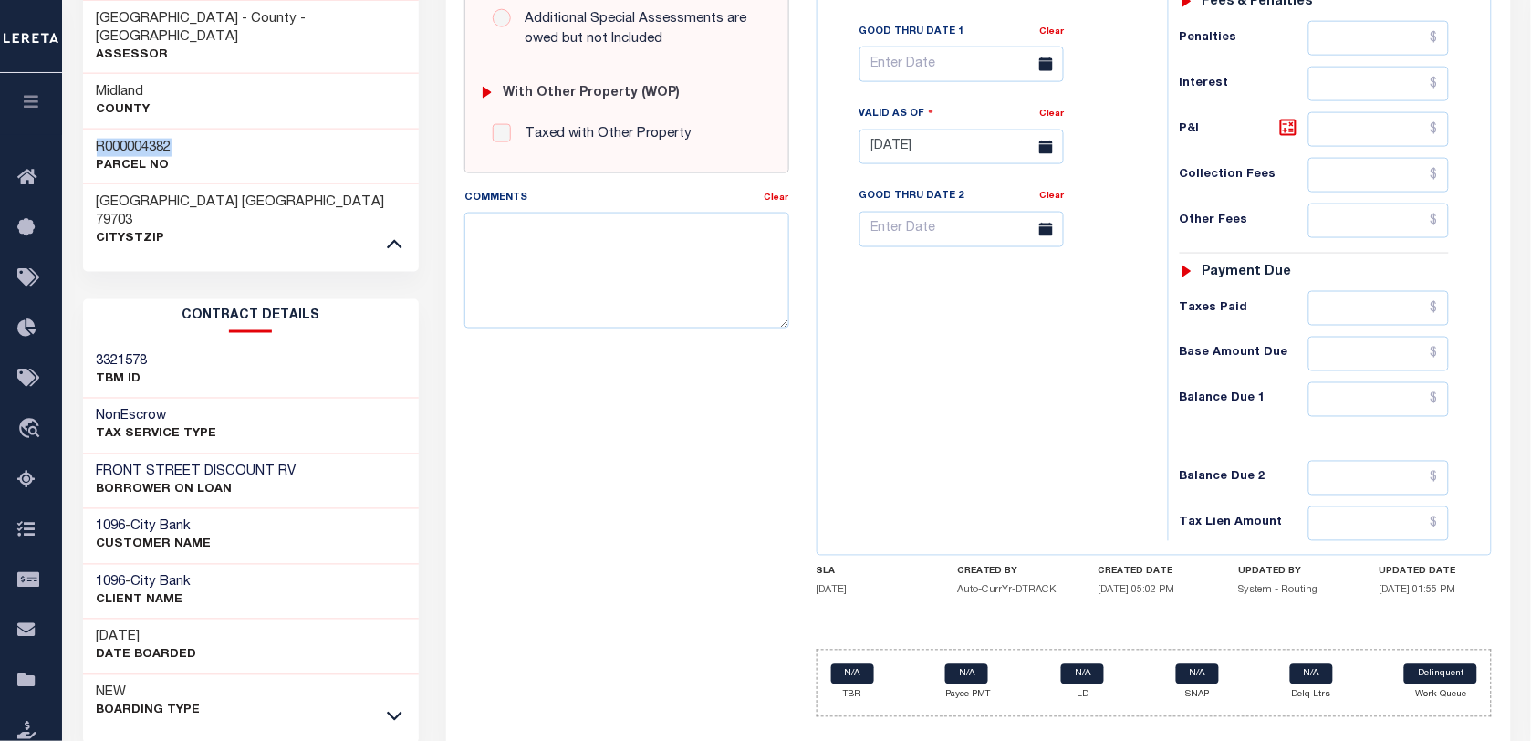
click at [153, 464] on h3 "FRONT STREET DISCOUNT RV" at bounding box center [197, 473] width 200 height 18
copy div "FRONT STREET DISCOUNT RV"
drag, startPoint x: 398, startPoint y: 668, endPoint x: 383, endPoint y: 664, distance: 15.1
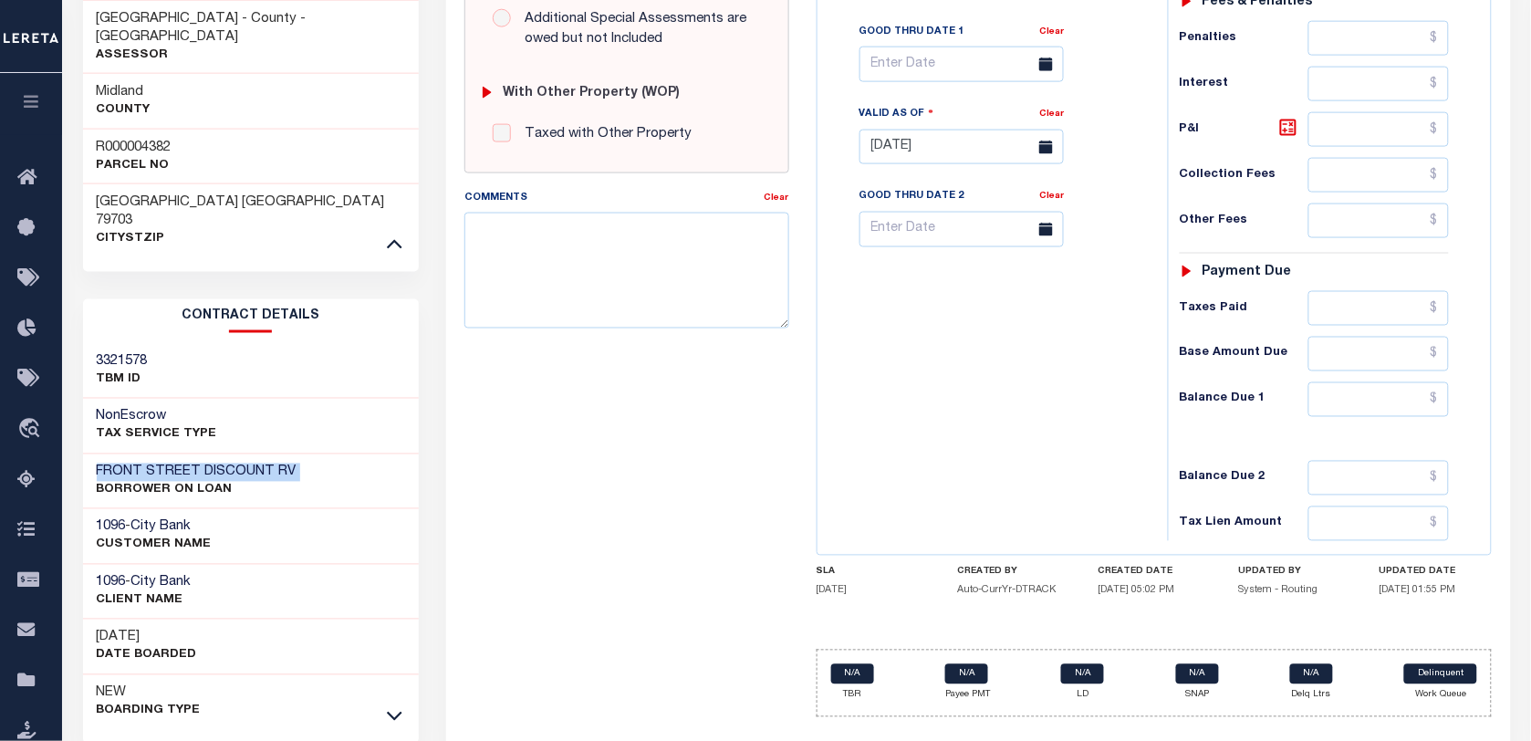
click at [398, 706] on icon at bounding box center [395, 715] width 16 height 19
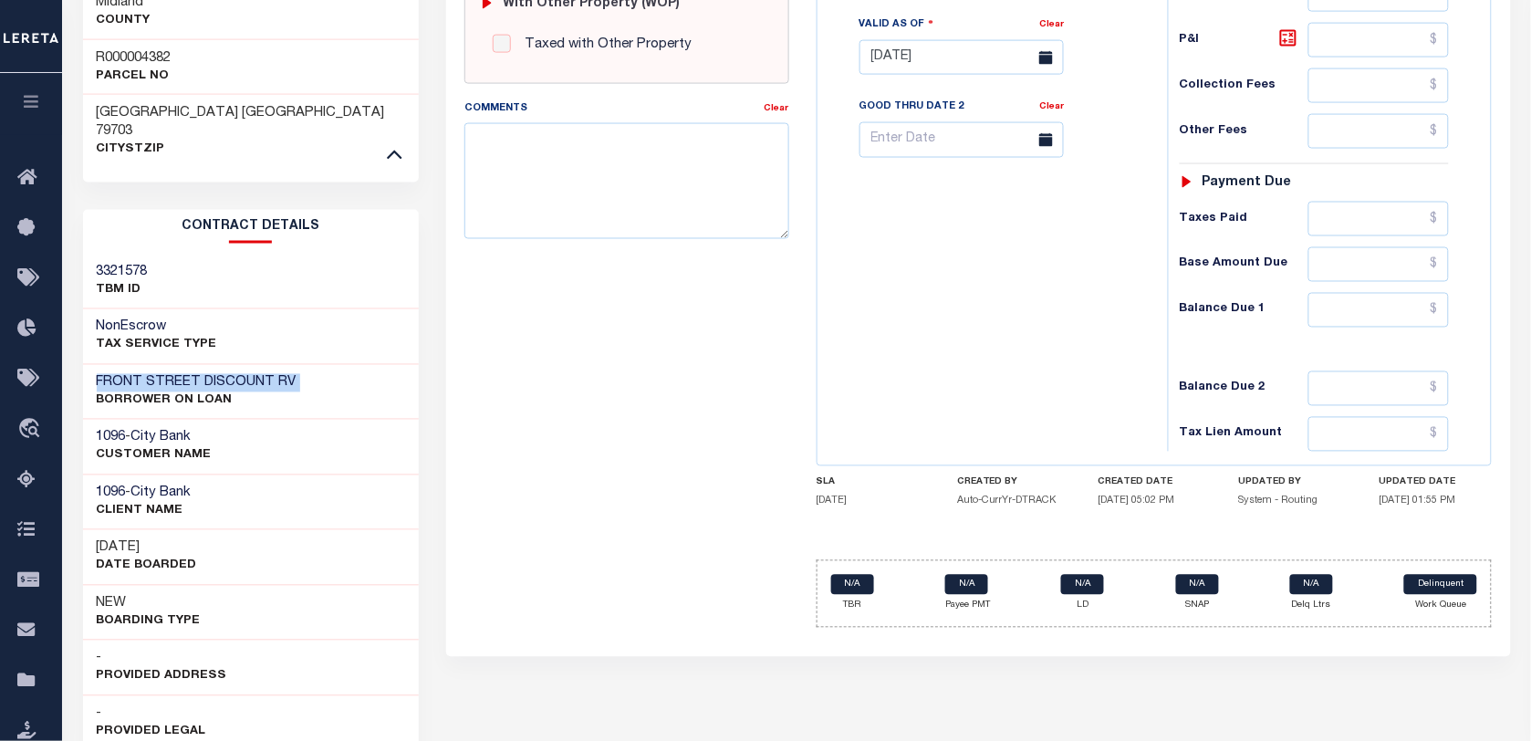
scroll to position [937, 0]
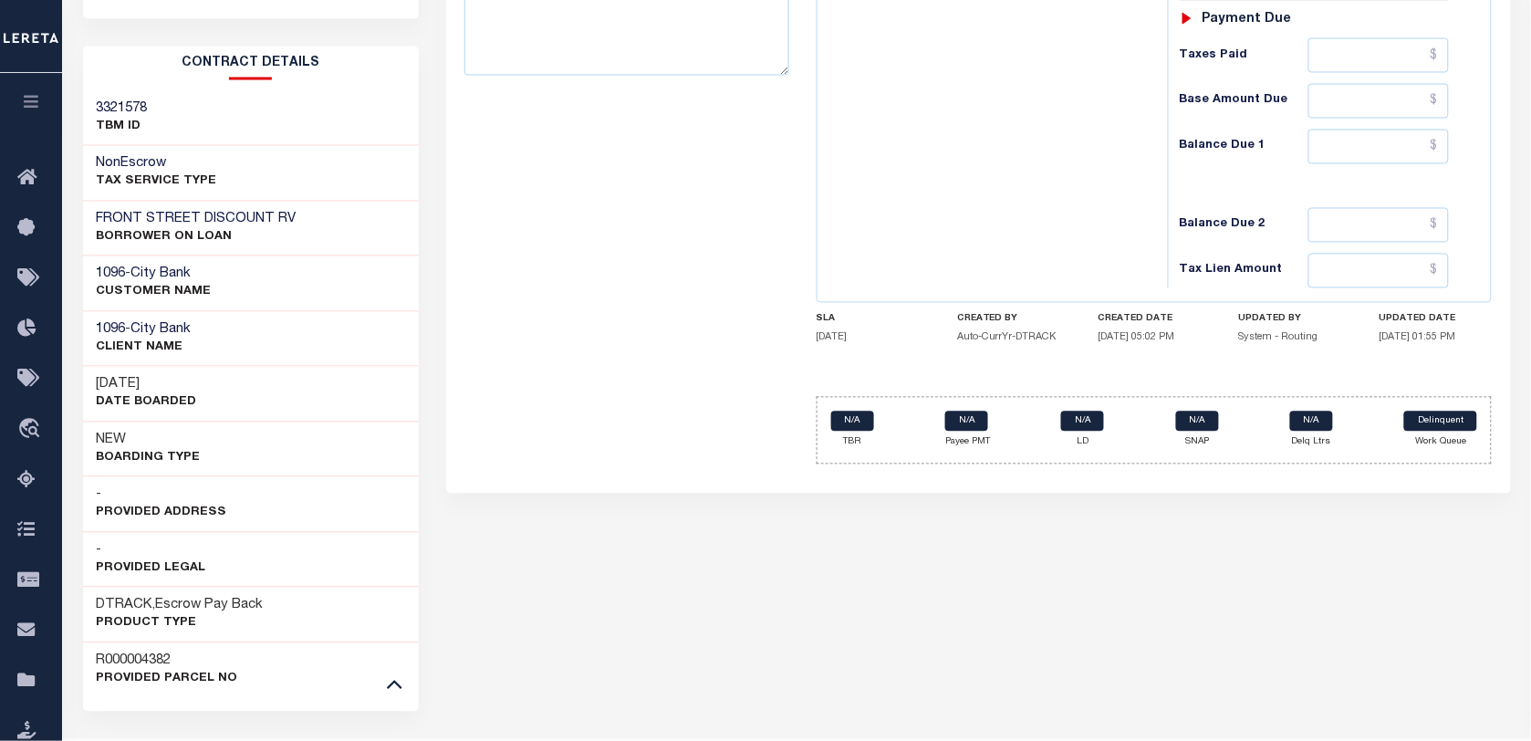
click at [134, 652] on h3 "R000004382" at bounding box center [167, 661] width 141 height 18
copy h3 "R000004382"
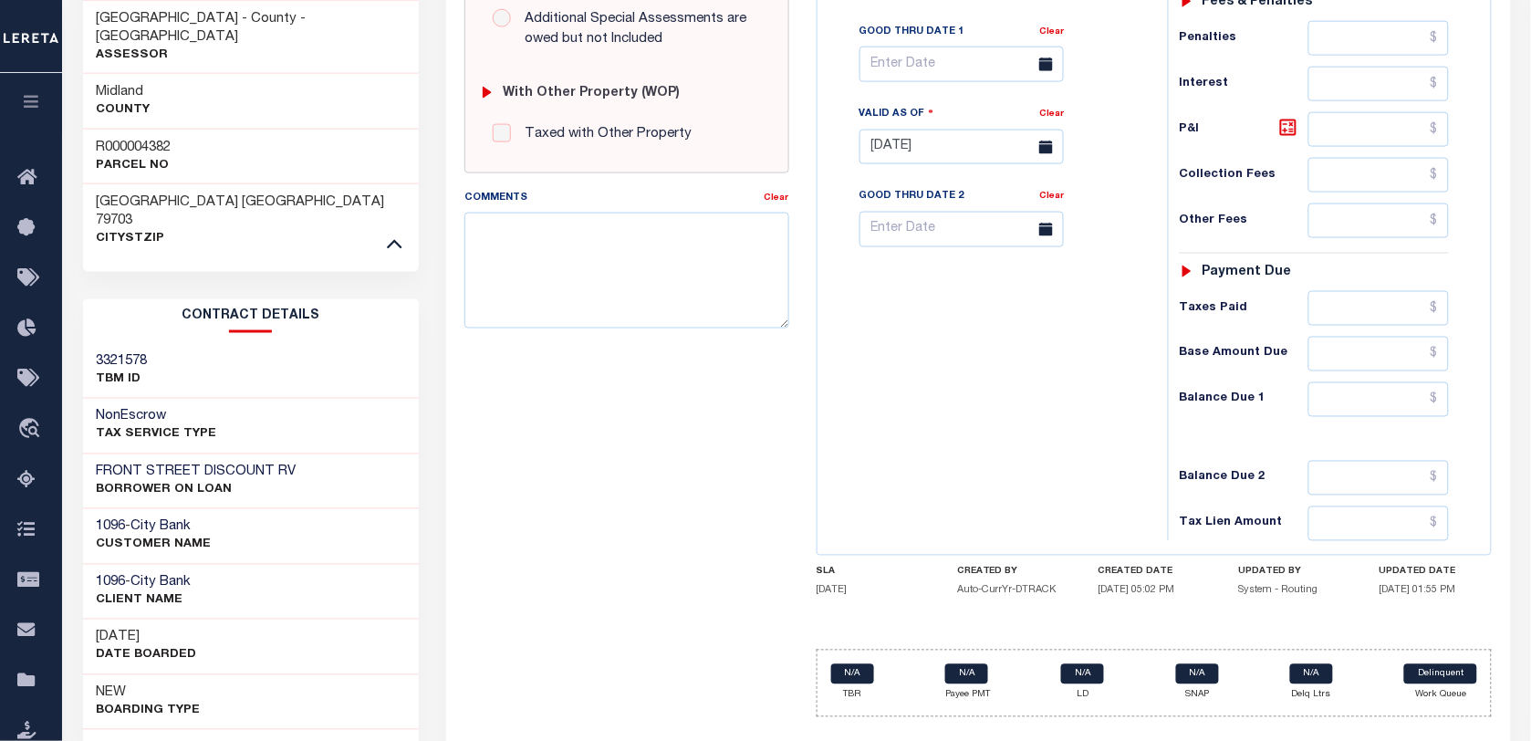
scroll to position [367, 0]
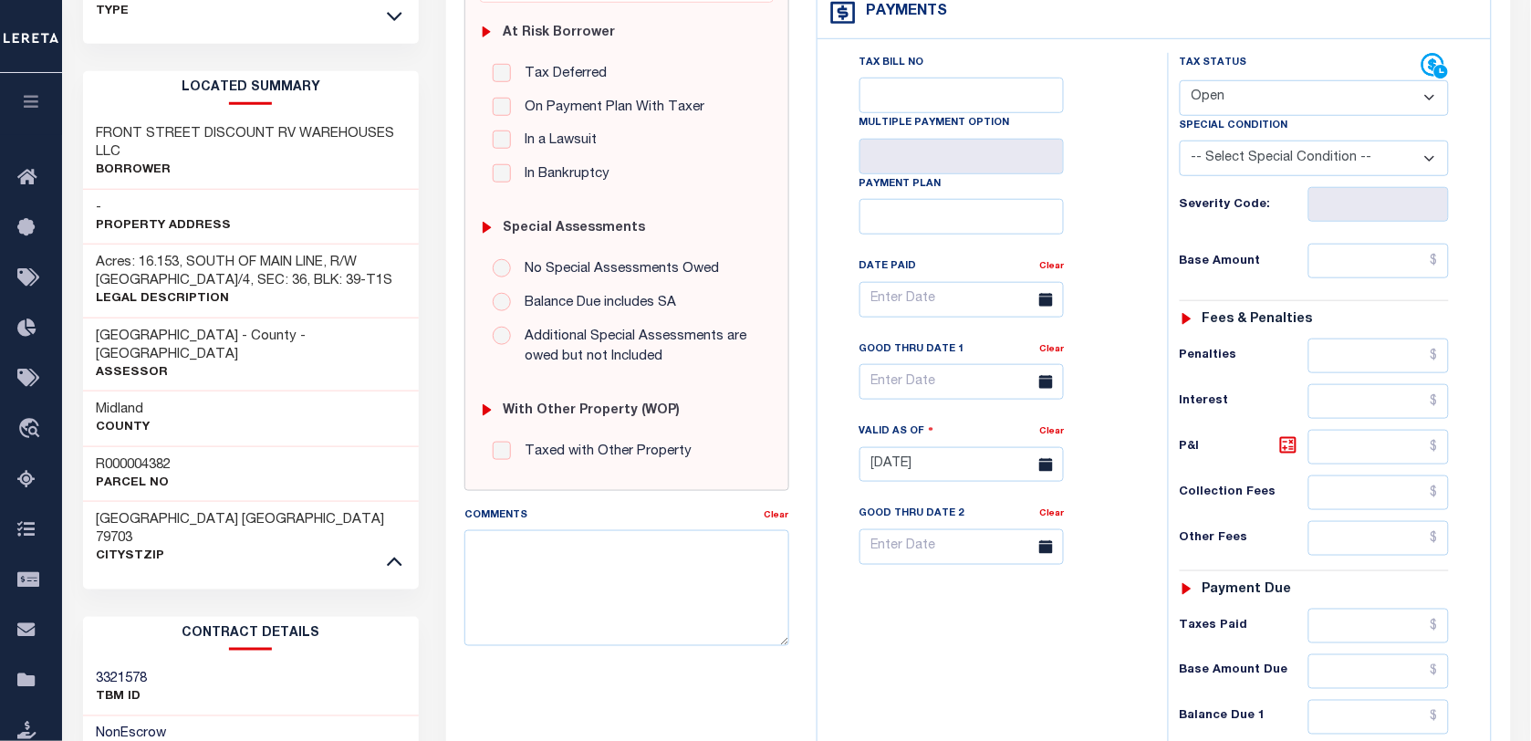
click at [220, 254] on h3 "Acres: 16.153, SOUTH OF MAIN LINE, R/W [GEOGRAPHIC_DATA]/4, SEC: 36, BLK: 39-T1S" at bounding box center [251, 272] width 309 height 37
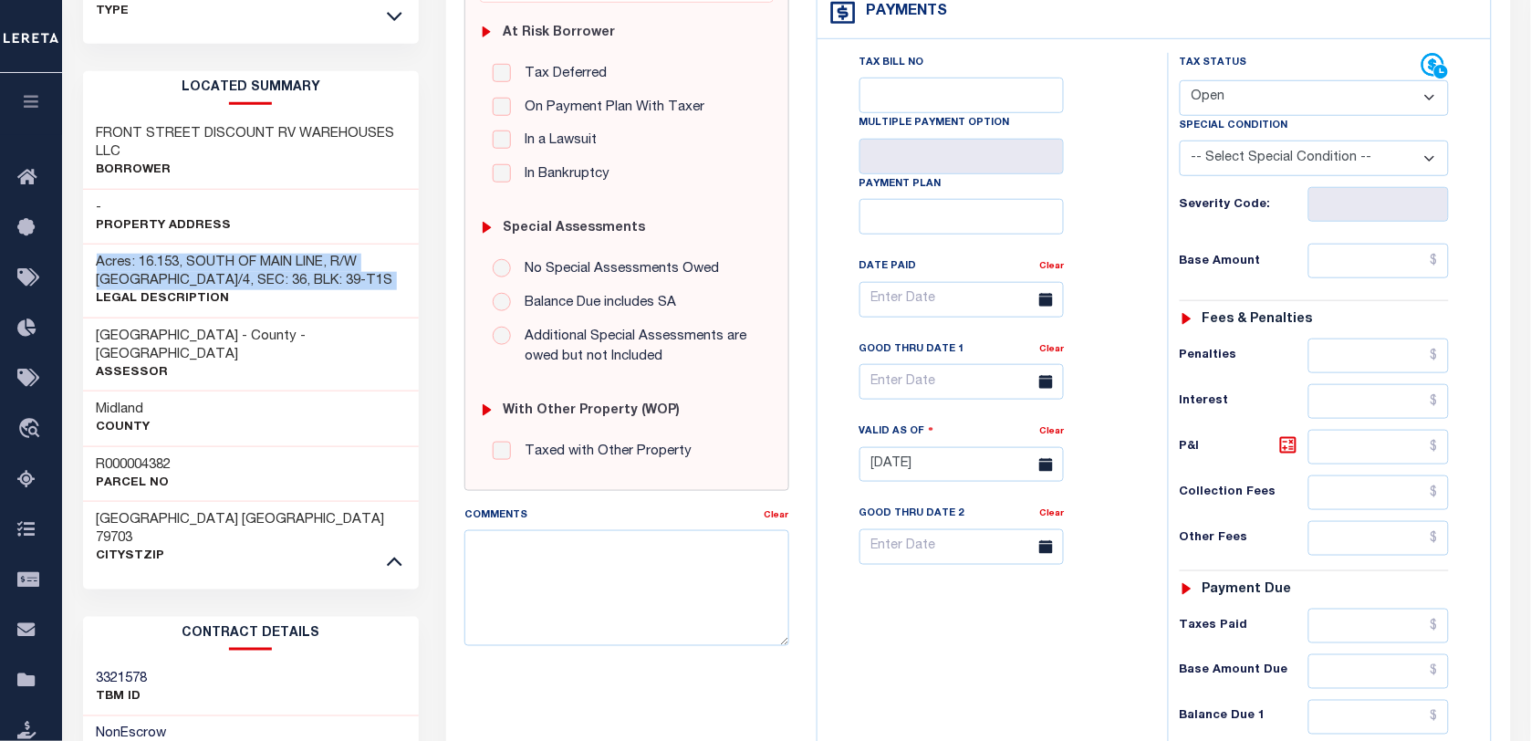
click at [220, 254] on h3 "Acres: 16.153, SOUTH OF MAIN LINE, R/W [GEOGRAPHIC_DATA]/4, SEC: 36, BLK: 39-T1S" at bounding box center [251, 272] width 309 height 37
copy div "Acres: 16.153, SOUTH OF MAIN LINE, R/W [GEOGRAPHIC_DATA]/4, SEC: 36, BLK: 39-T1S"
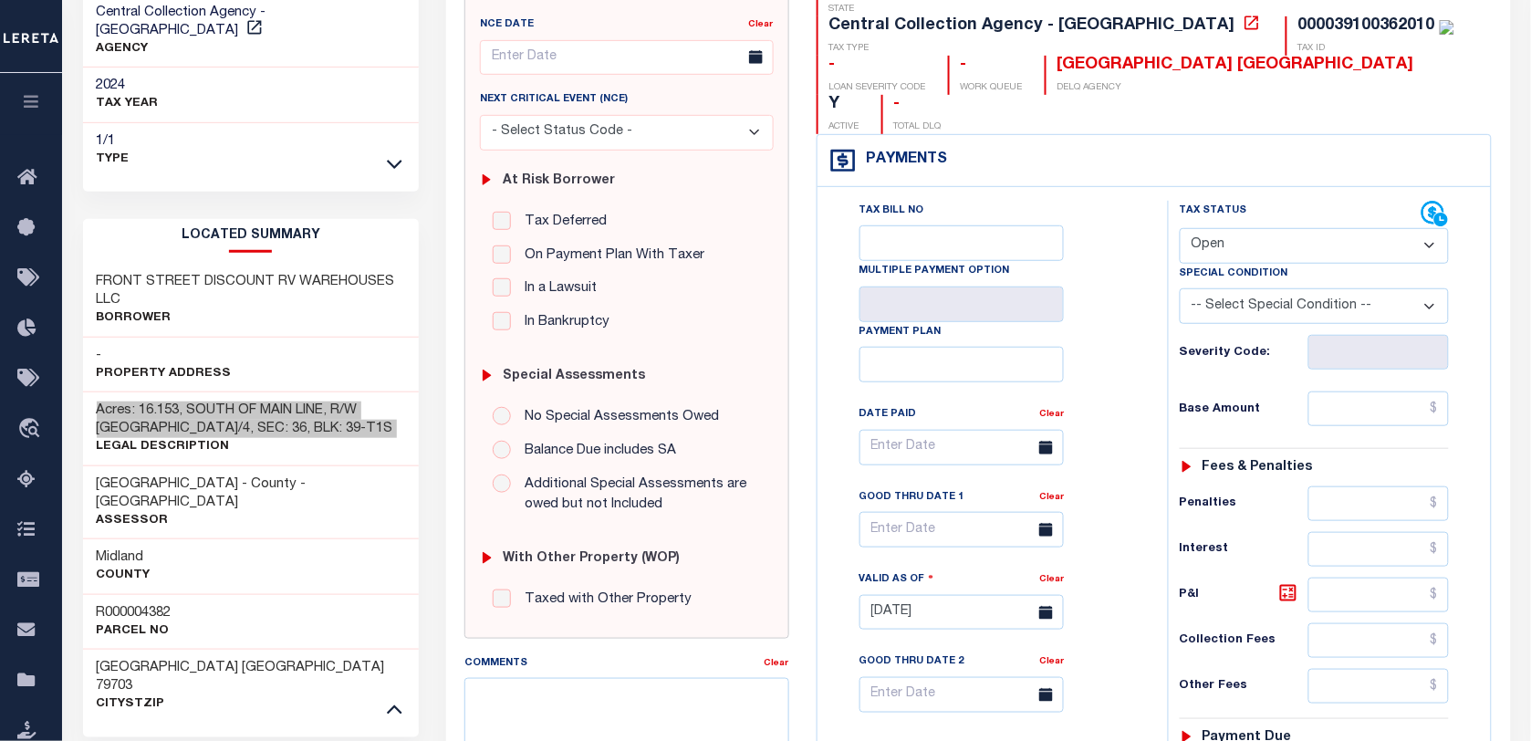
scroll to position [0, 0]
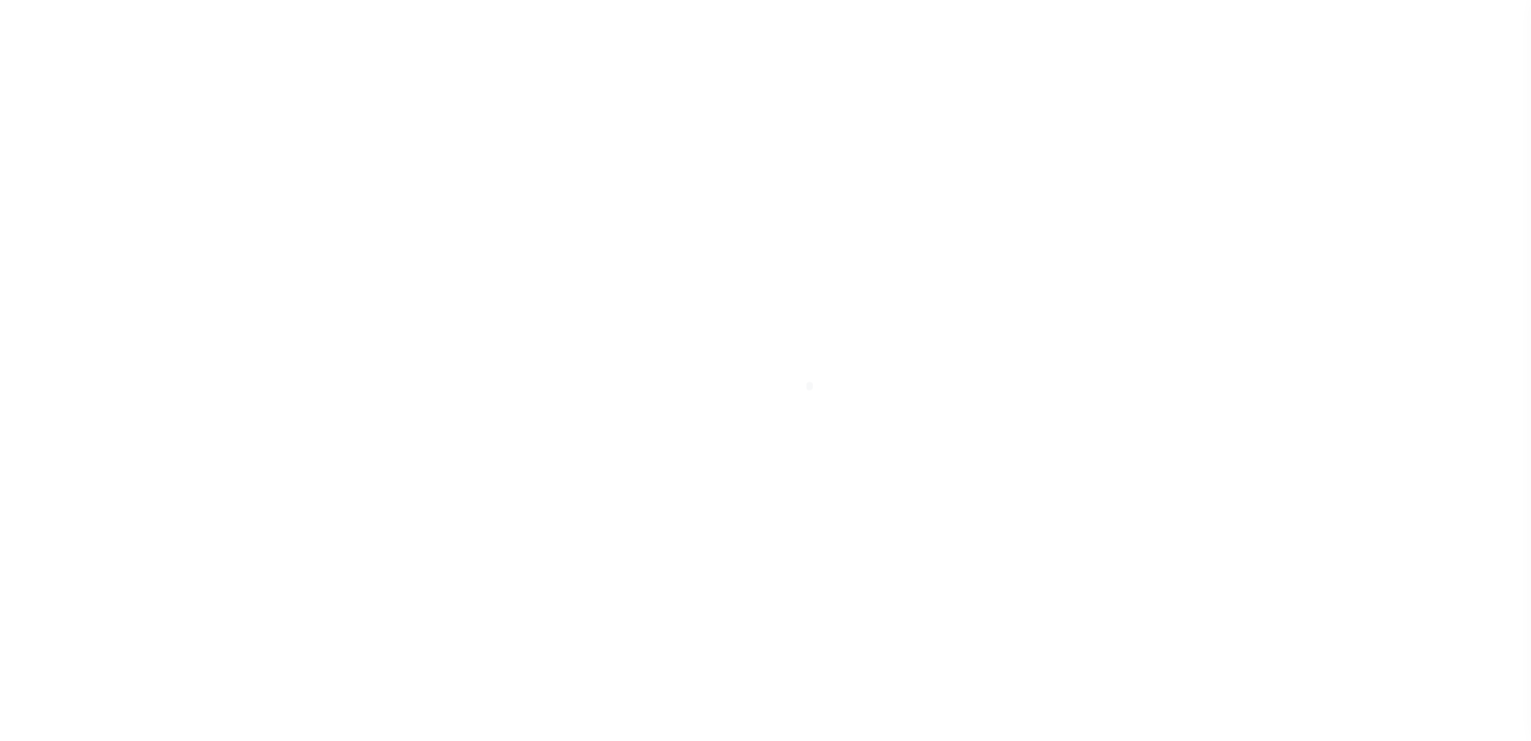
select select "PIF"
checkbox input "false"
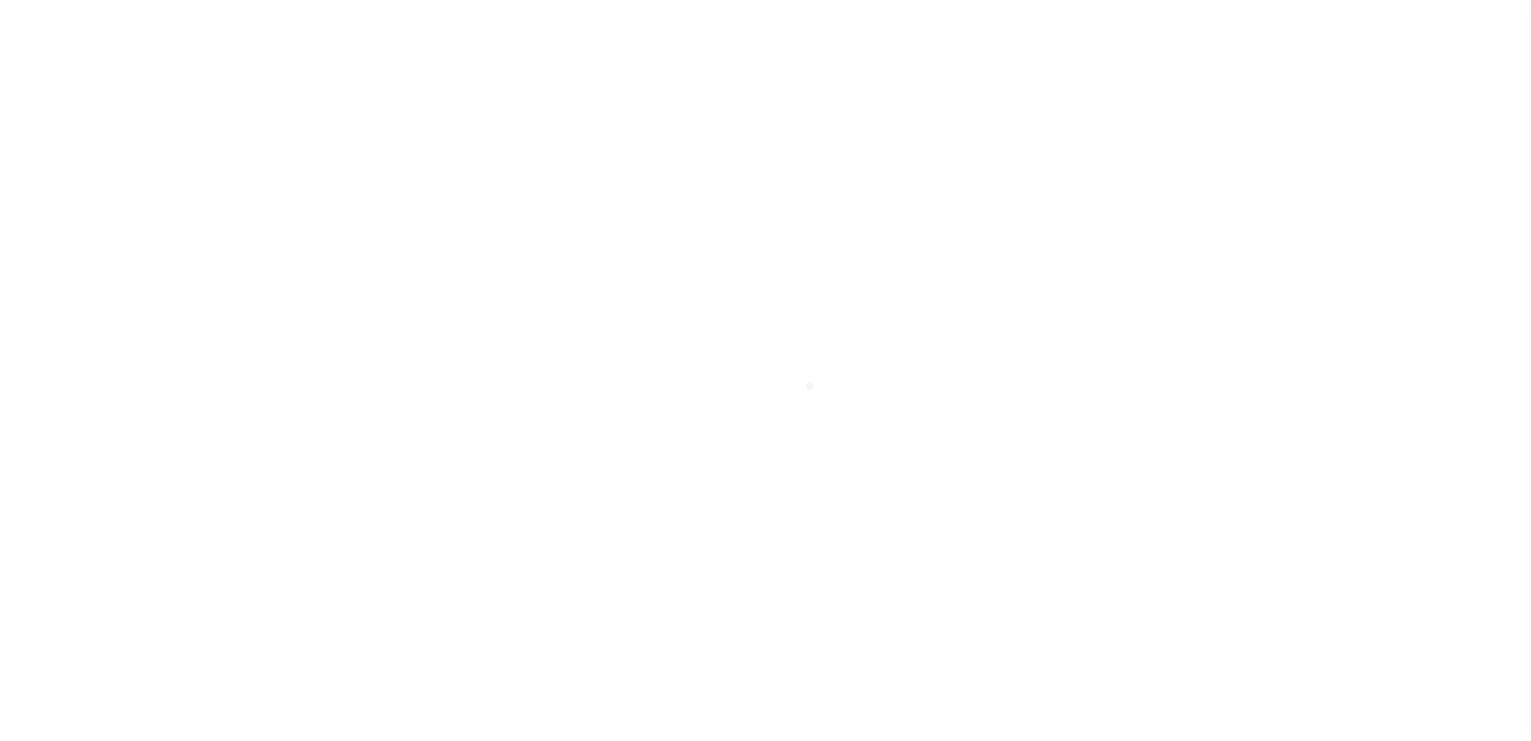
type input "[DATE]"
select select "OP2"
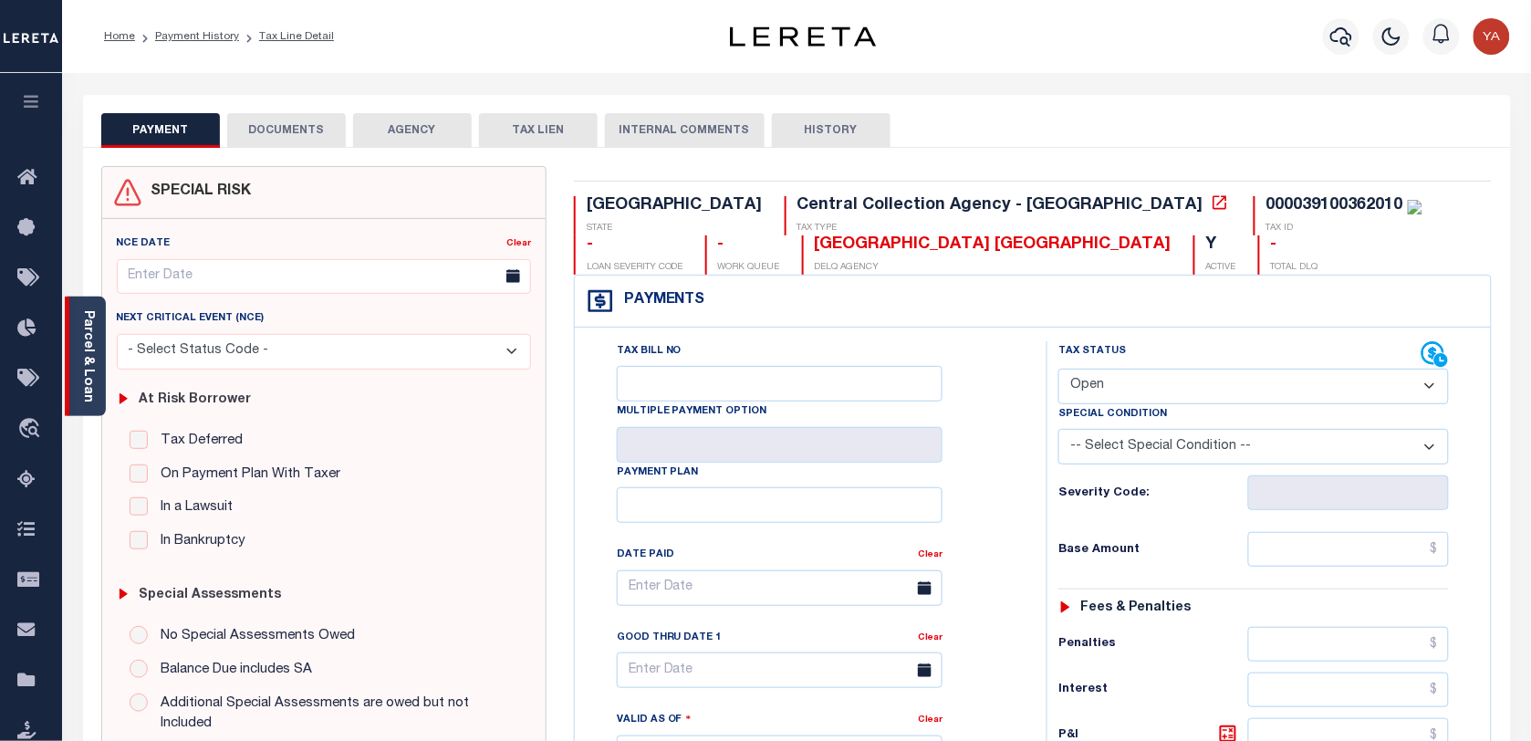
click at [85, 372] on link "Parcel & Loan" at bounding box center [87, 356] width 13 height 92
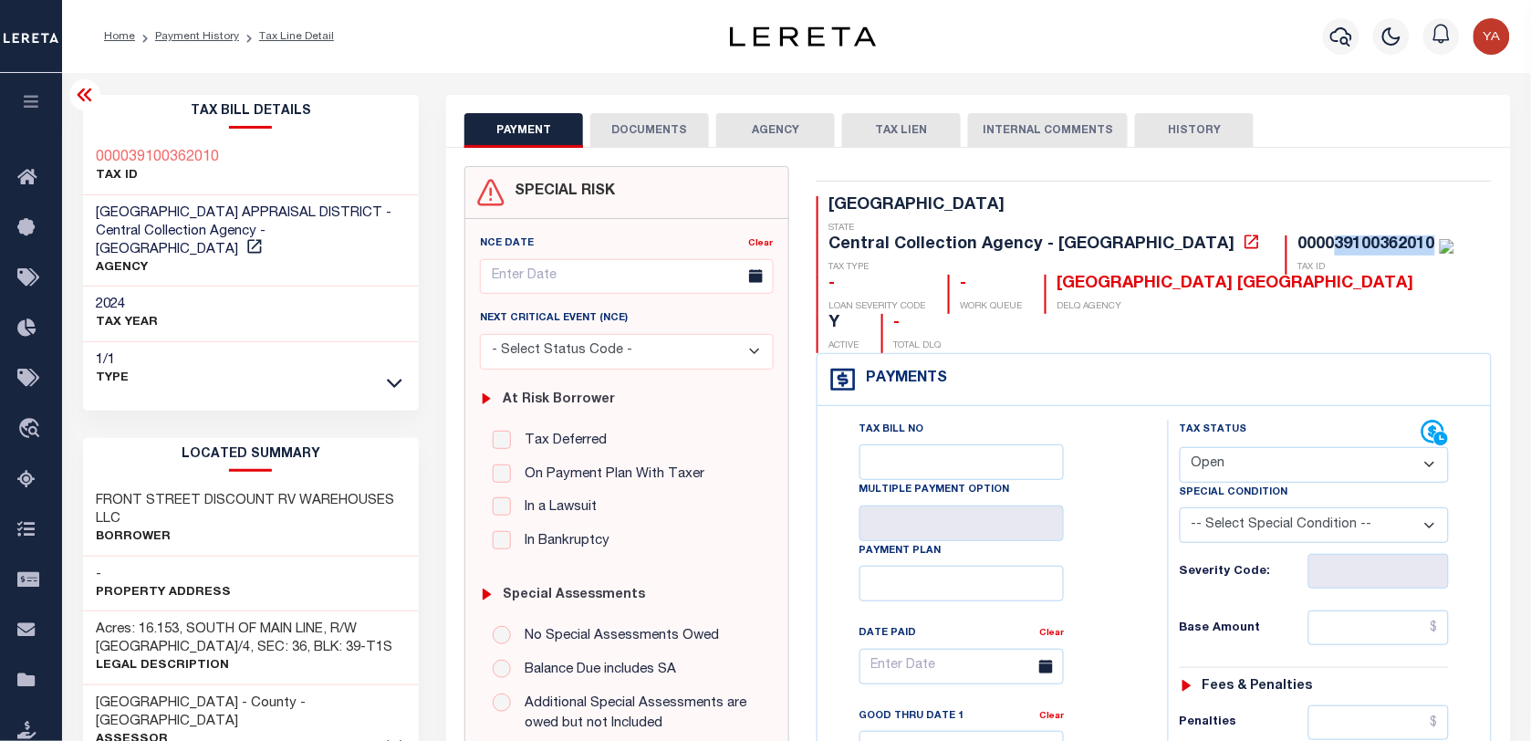
drag, startPoint x: 1228, startPoint y: 208, endPoint x: 1330, endPoint y: 205, distance: 101.3
click at [1330, 235] on div "000039100362010" at bounding box center [1377, 245] width 156 height 20
copy div "39100362010"
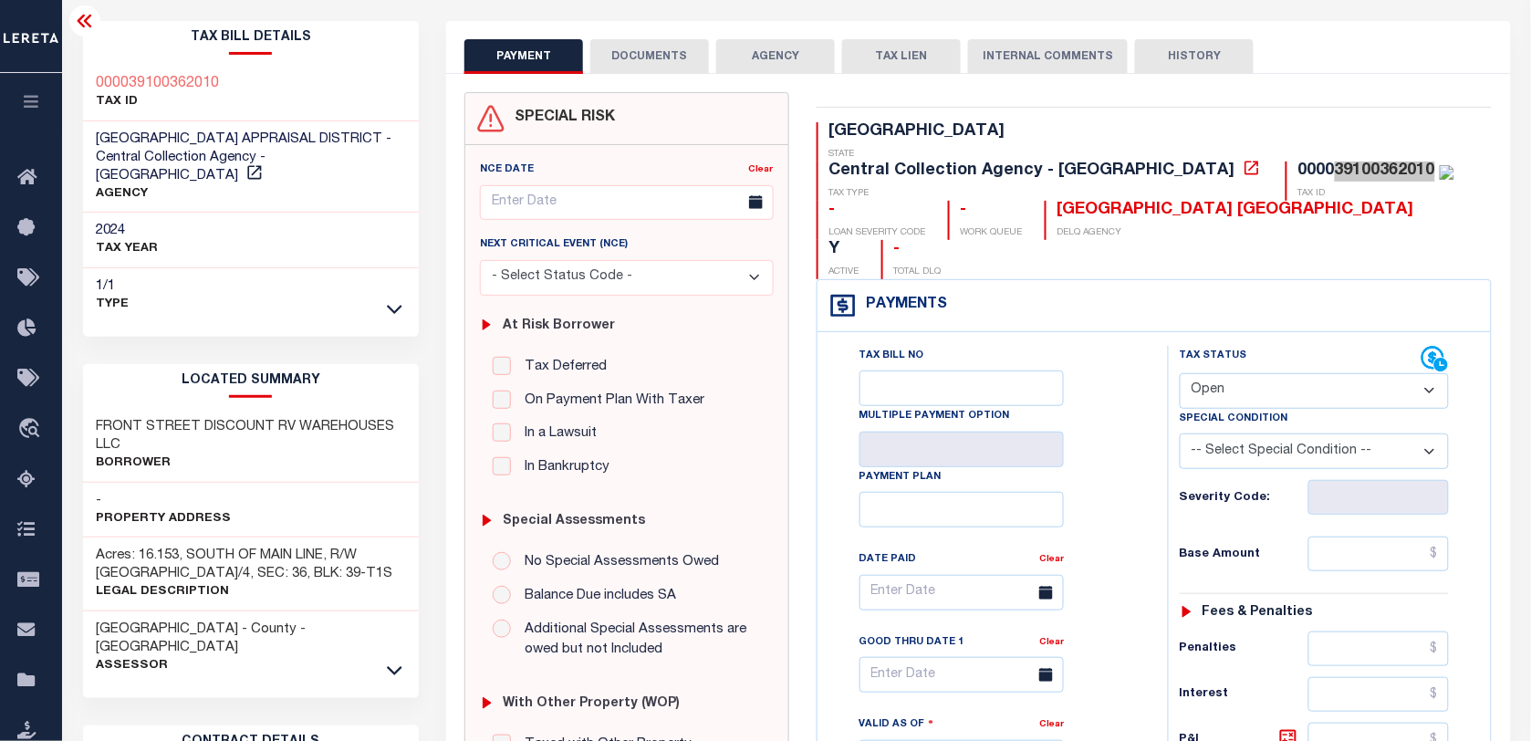
scroll to position [114, 0]
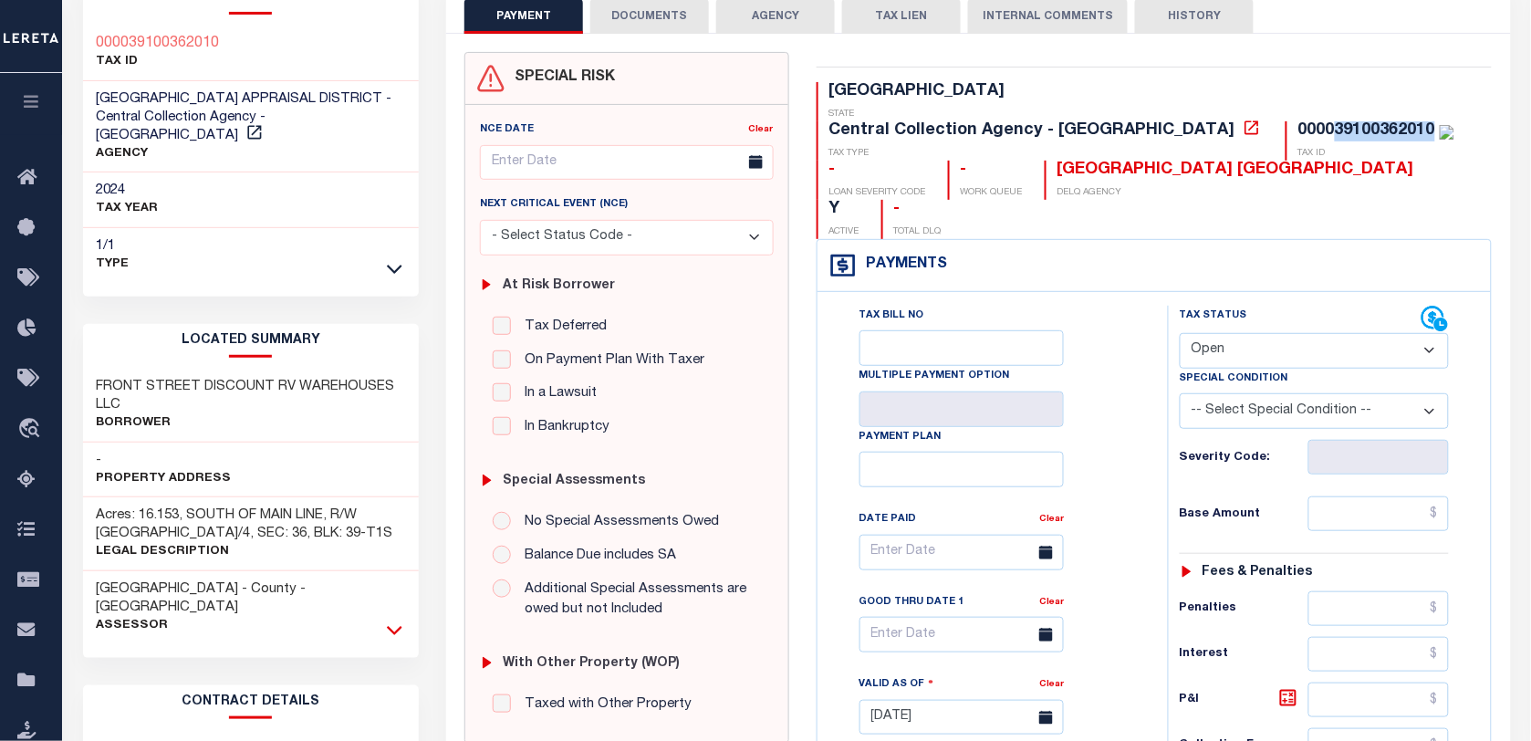
click at [389, 621] on icon at bounding box center [395, 630] width 16 height 19
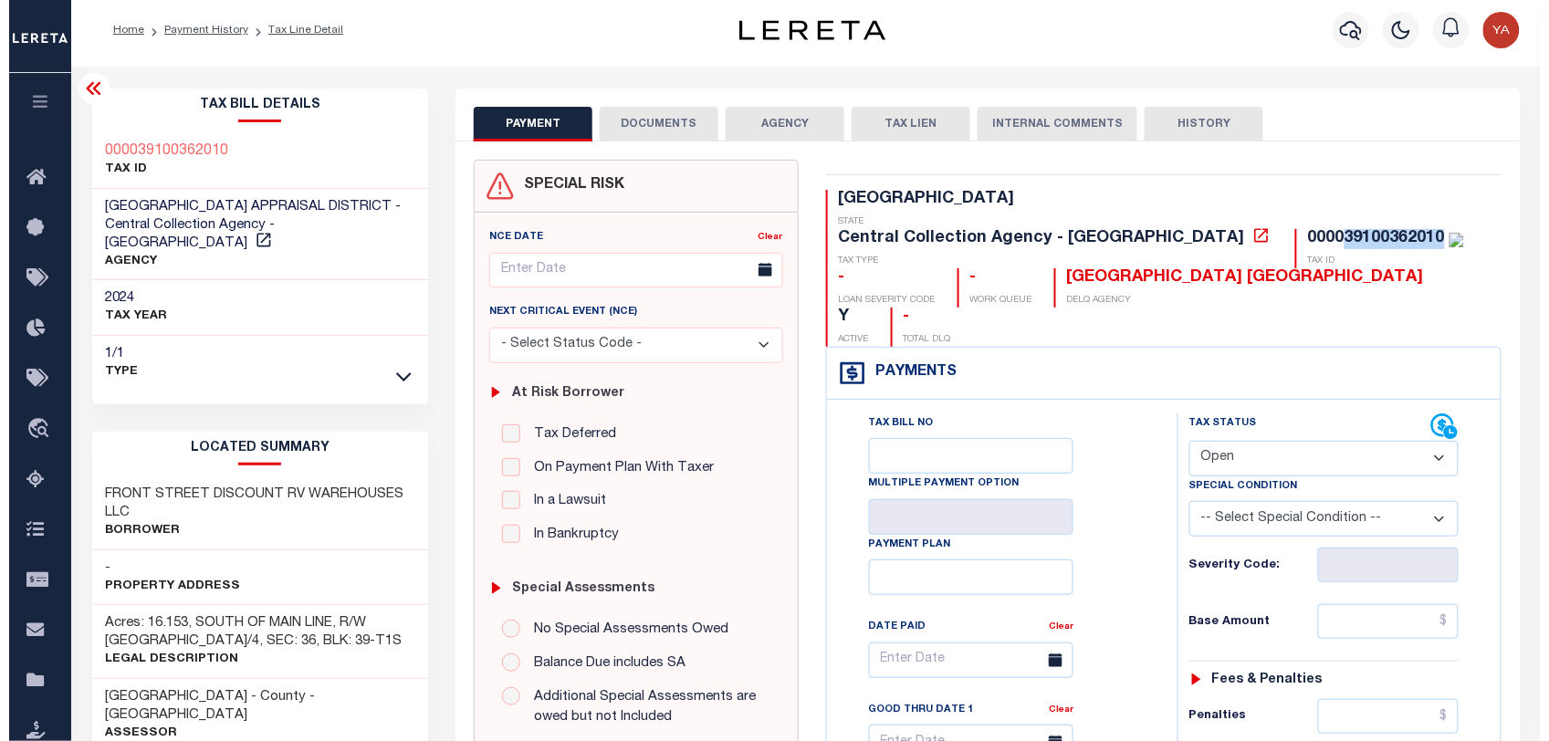
scroll to position [0, 0]
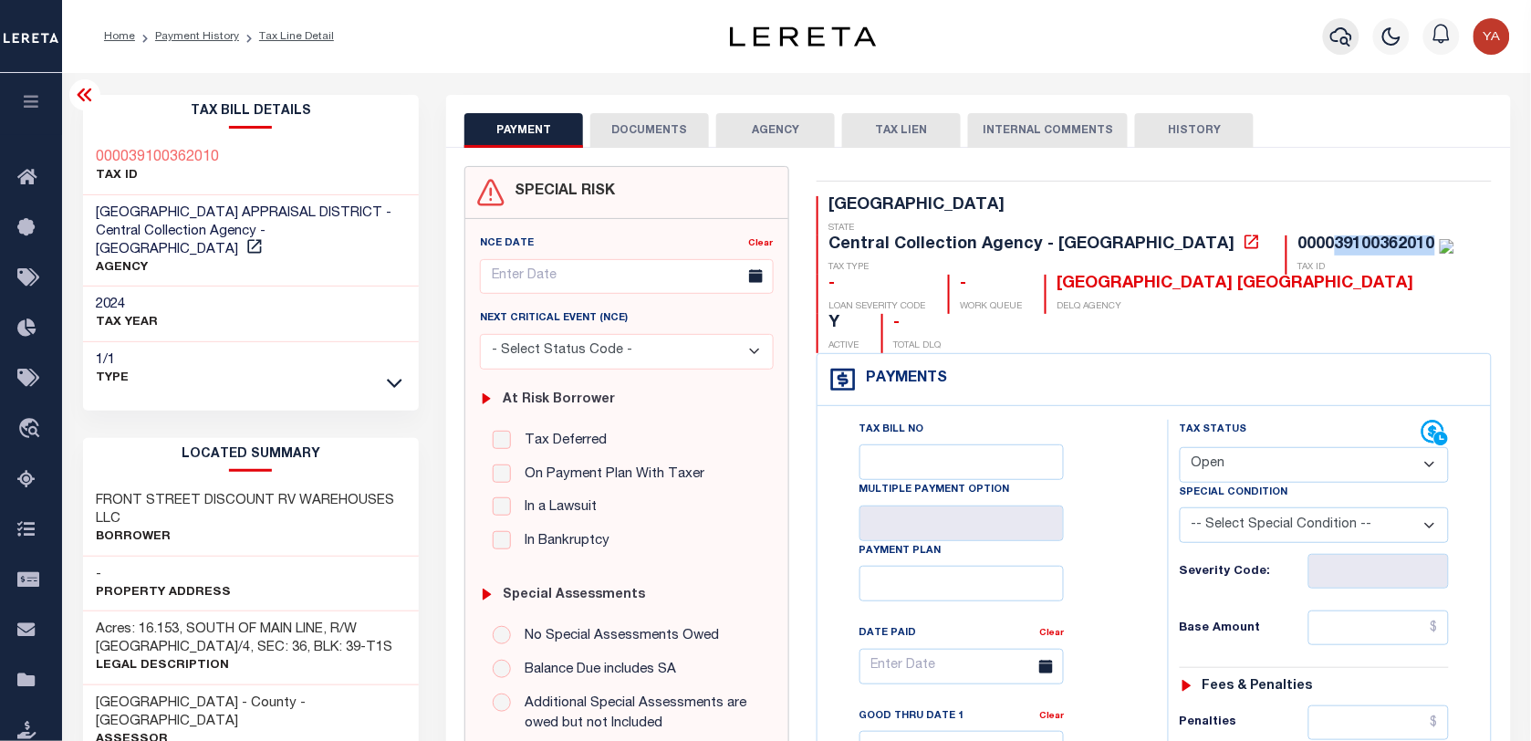
click at [1342, 37] on icon "button" at bounding box center [1342, 37] width 22 height 22
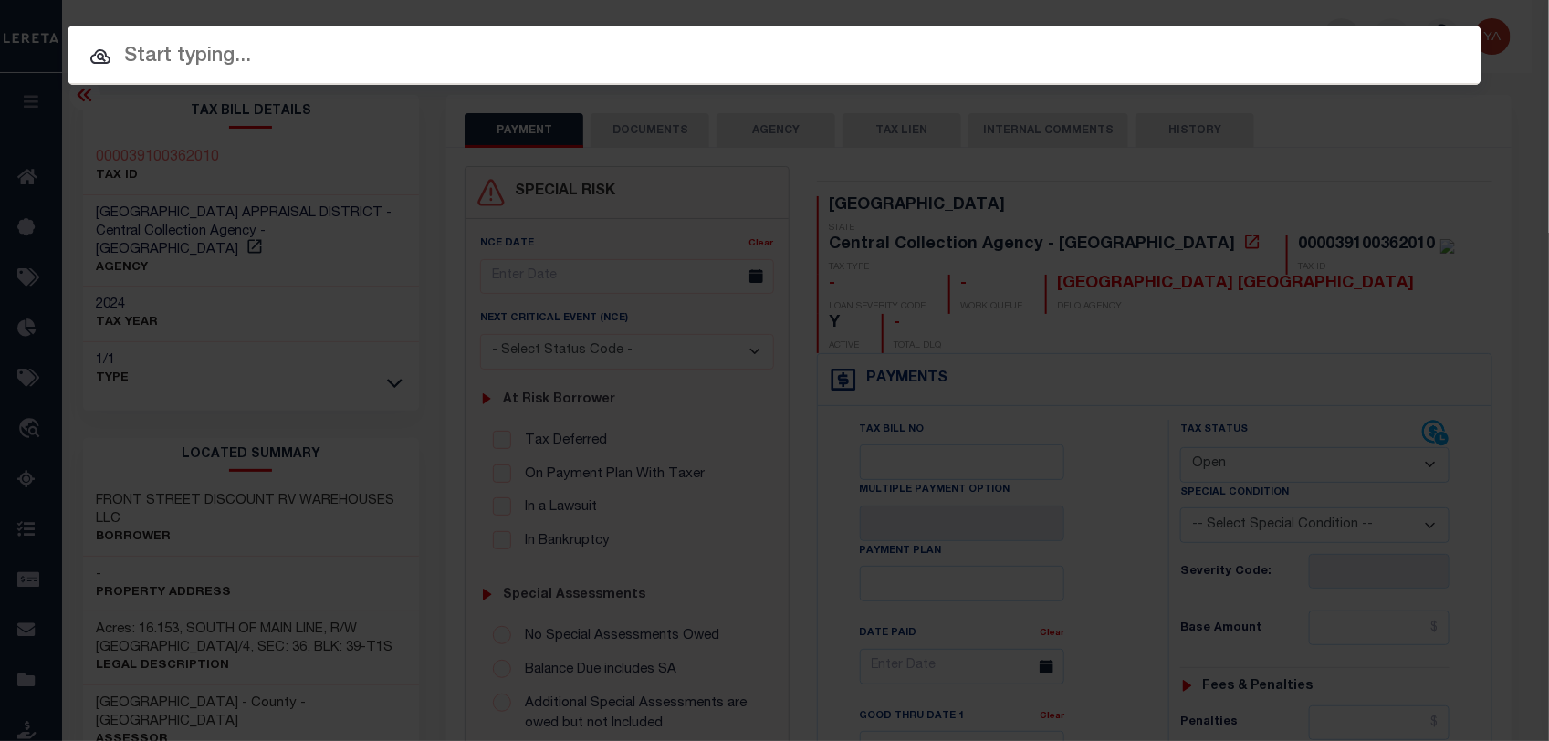
click at [1317, 26] on div "Include Loans TBM Customers Borrowers Payments (Lender Non-Disb) Payments (Lend…" at bounding box center [775, 55] width 1414 height 59
paste input "720015211"
type input "720015211"
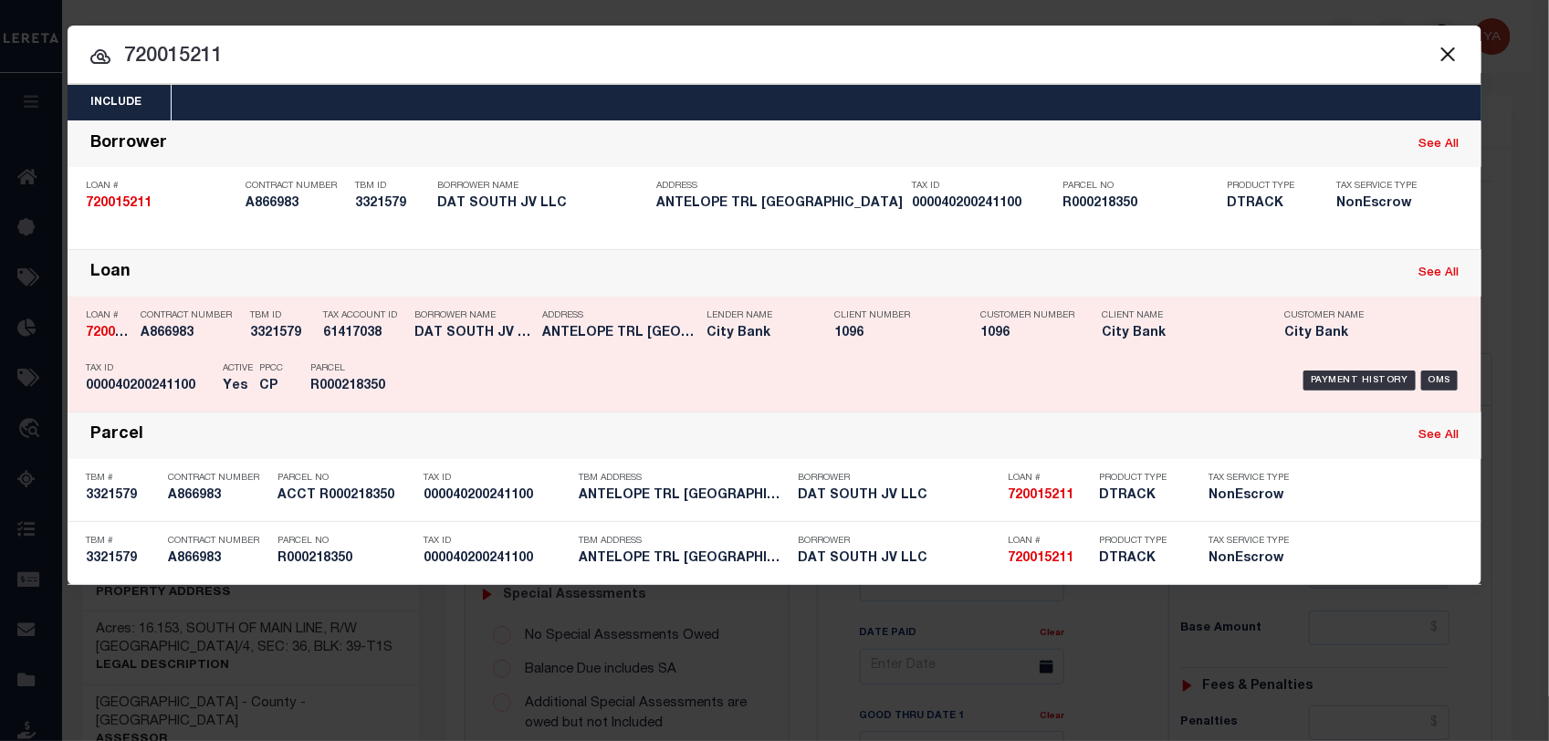
click at [1307, 392] on div "Payment History OMS" at bounding box center [941, 380] width 1043 height 53
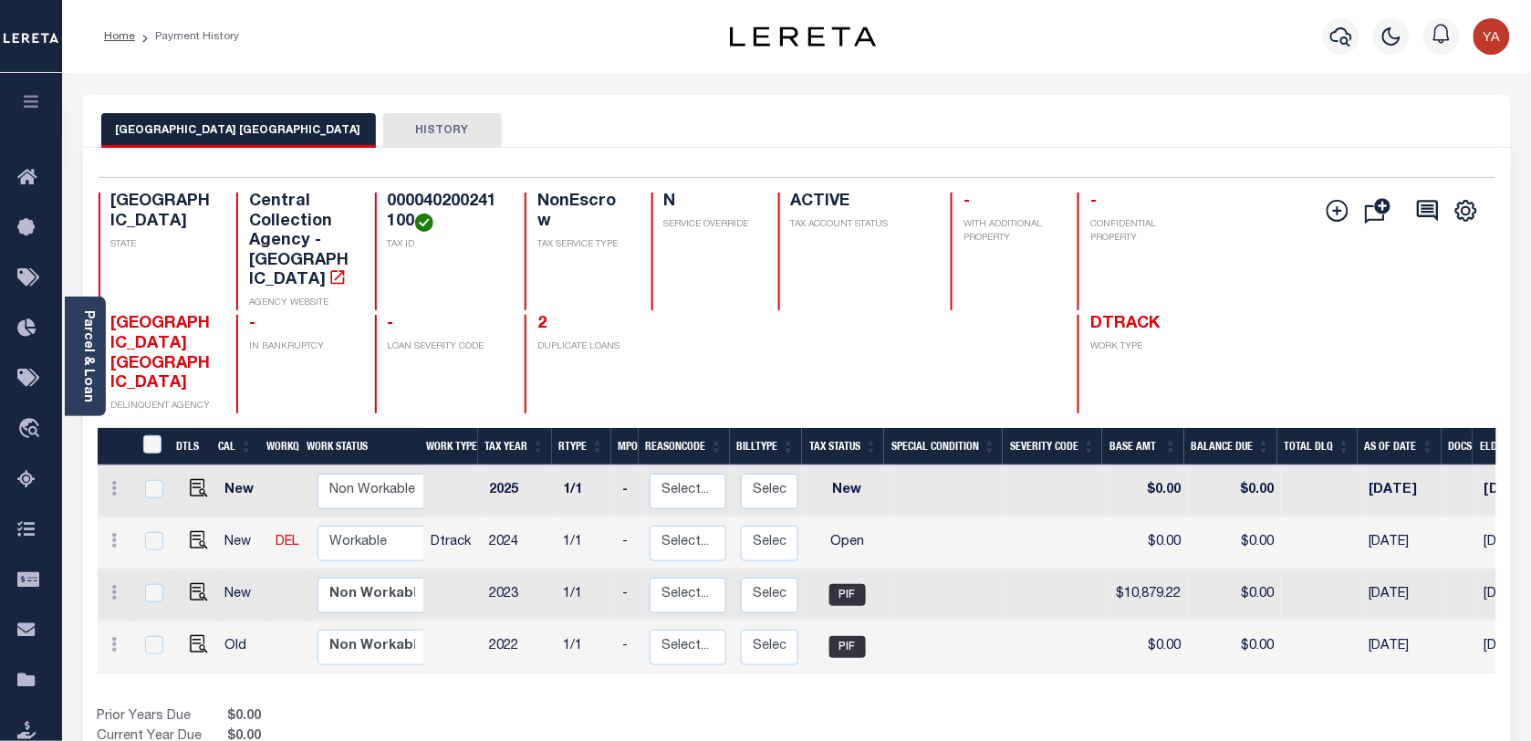
click at [457, 204] on h4 "000040200241100" at bounding box center [445, 212] width 115 height 39
copy h4 "000040200241100"
drag, startPoint x: 1074, startPoint y: 664, endPoint x: 1256, endPoint y: 660, distance: 181.7
click at [1261, 660] on div "DTLS CAL WorkQ Work Status Work Type Tax Year RType MPO ReasonCode BillType Tax…" at bounding box center [797, 569] width 1399 height 208
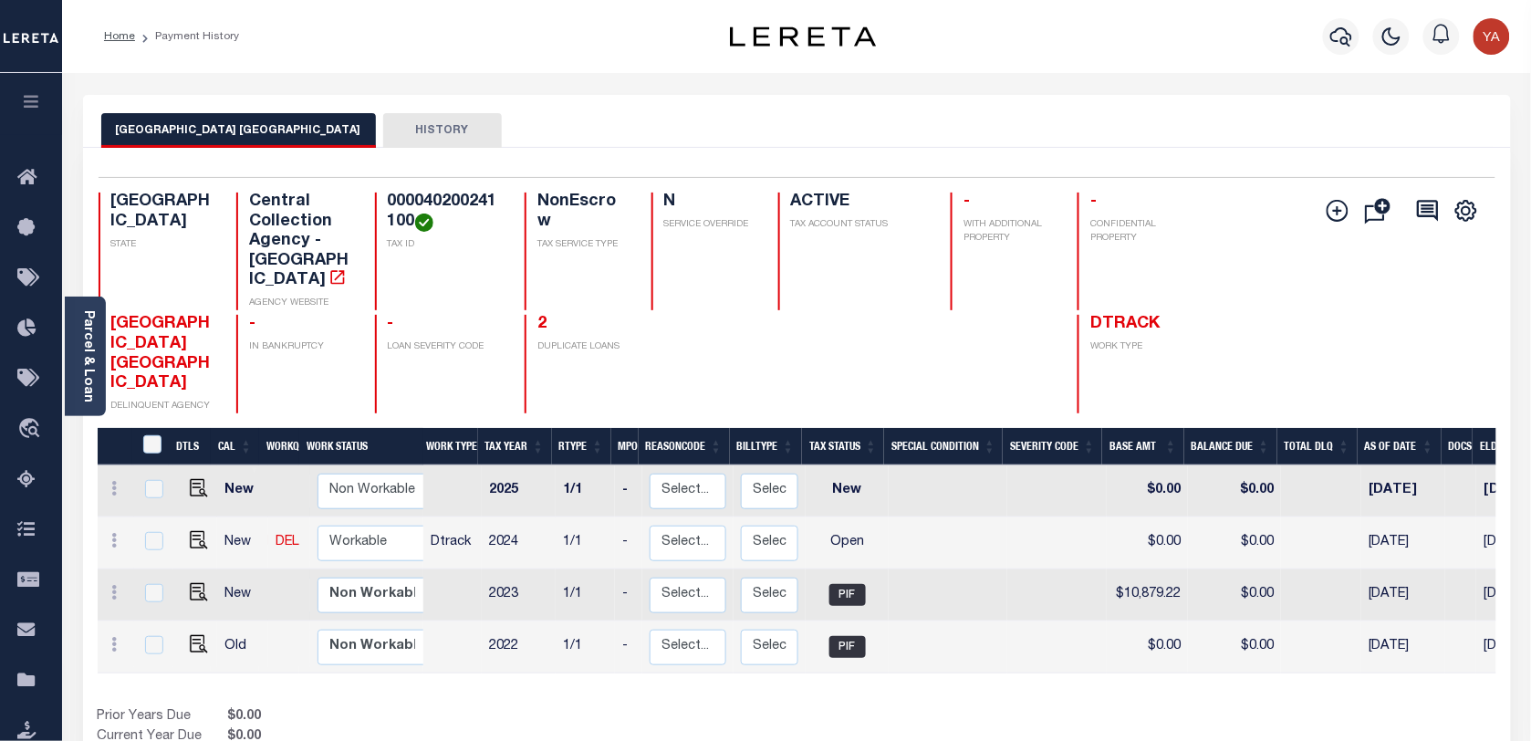
click at [445, 193] on h4 "000040200241100" at bounding box center [445, 212] width 115 height 39
copy h4 "000040200241100"
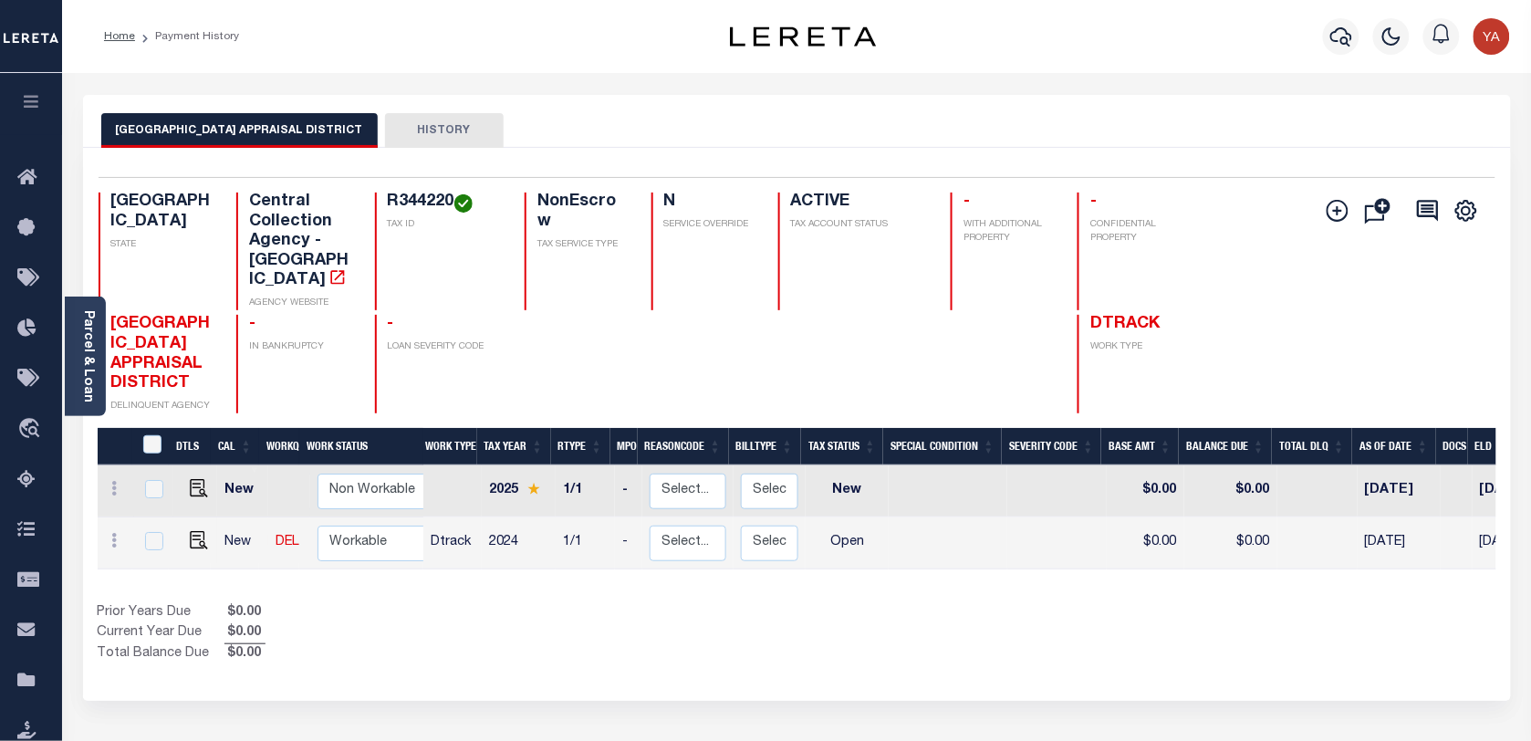
click at [424, 199] on h4 "R344220" at bounding box center [445, 203] width 115 height 20
copy h4 "R344220"
drag, startPoint x: 196, startPoint y: 523, endPoint x: 235, endPoint y: 517, distance: 39.8
click at [196, 531] on img "" at bounding box center [199, 540] width 18 height 18
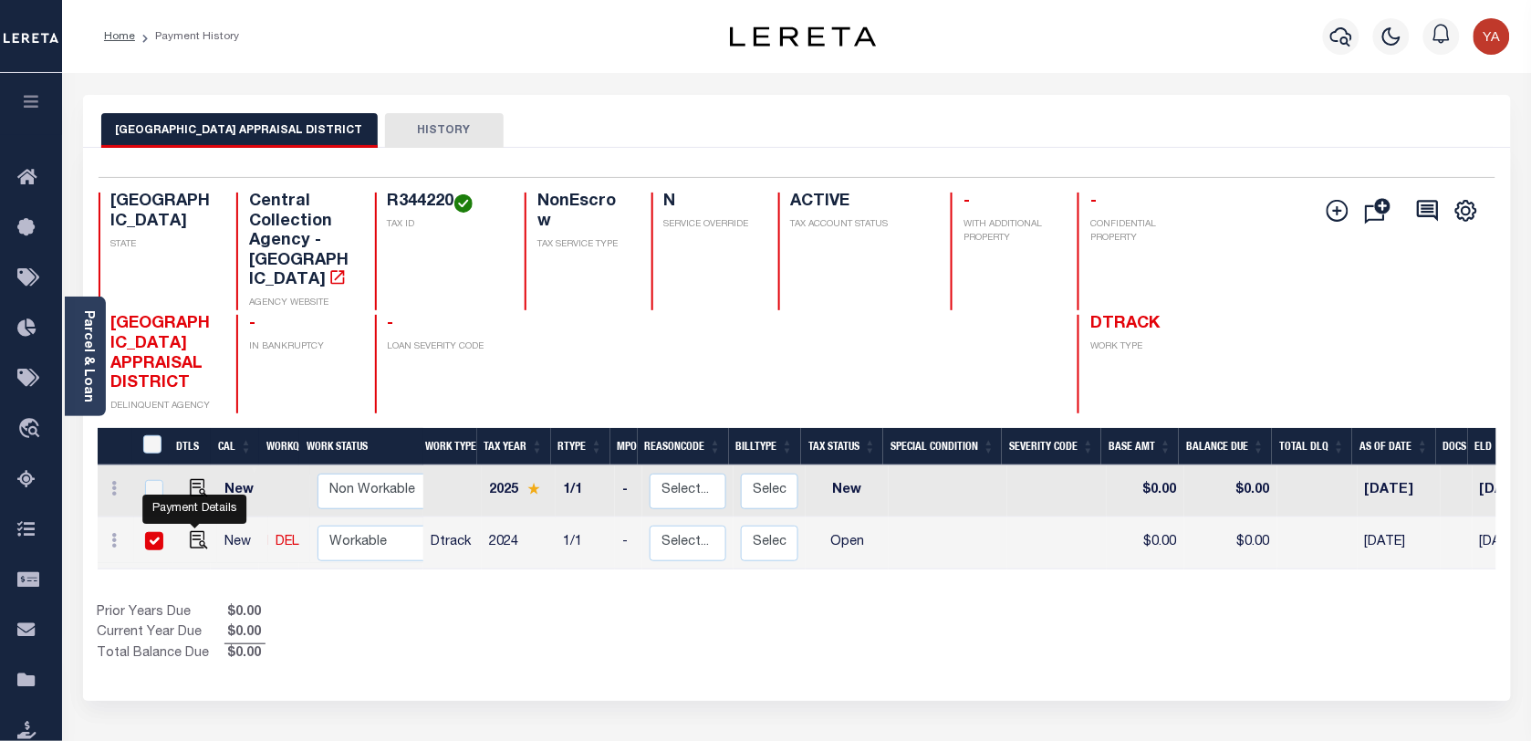
checkbox input "true"
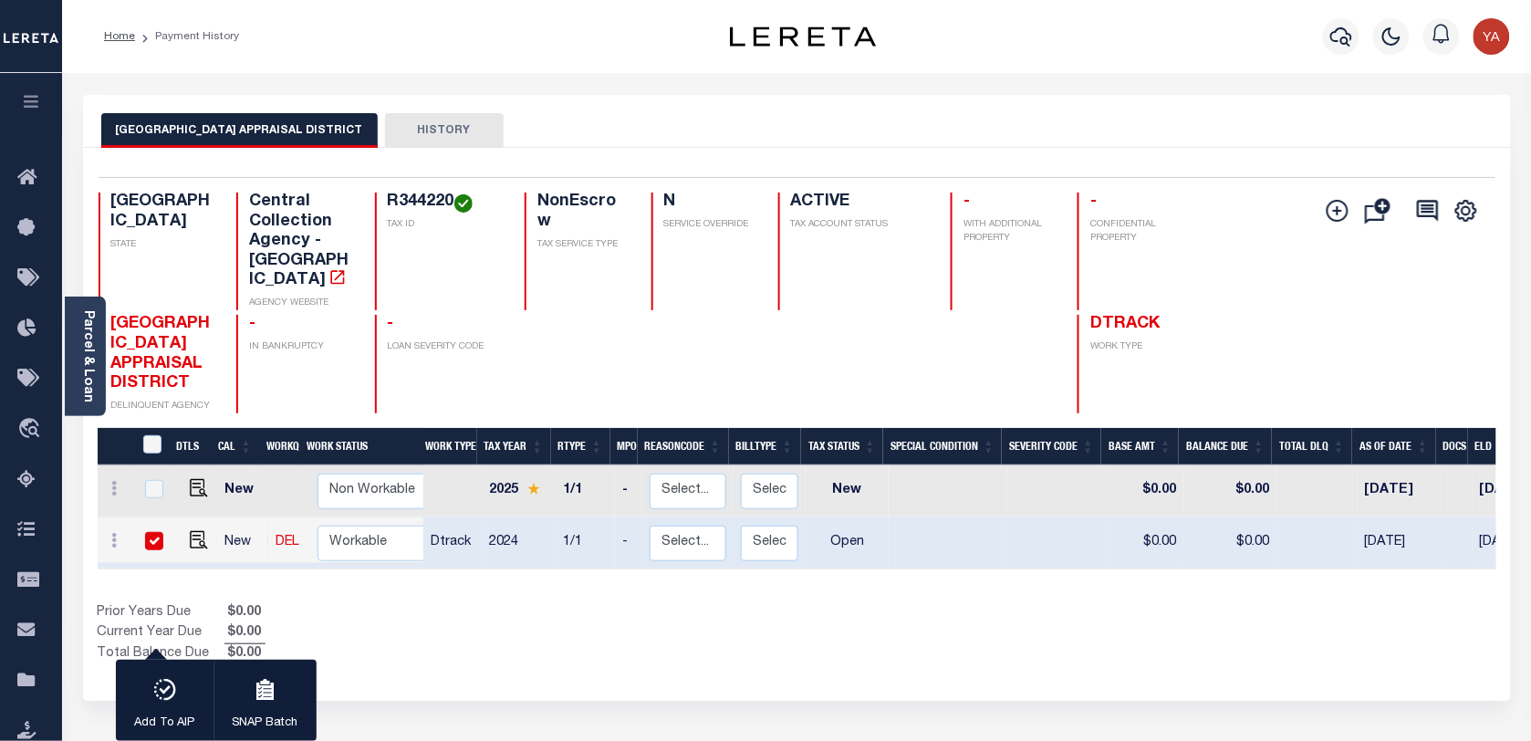
click at [148, 532] on input "checkbox" at bounding box center [154, 541] width 18 height 18
checkbox input "false"
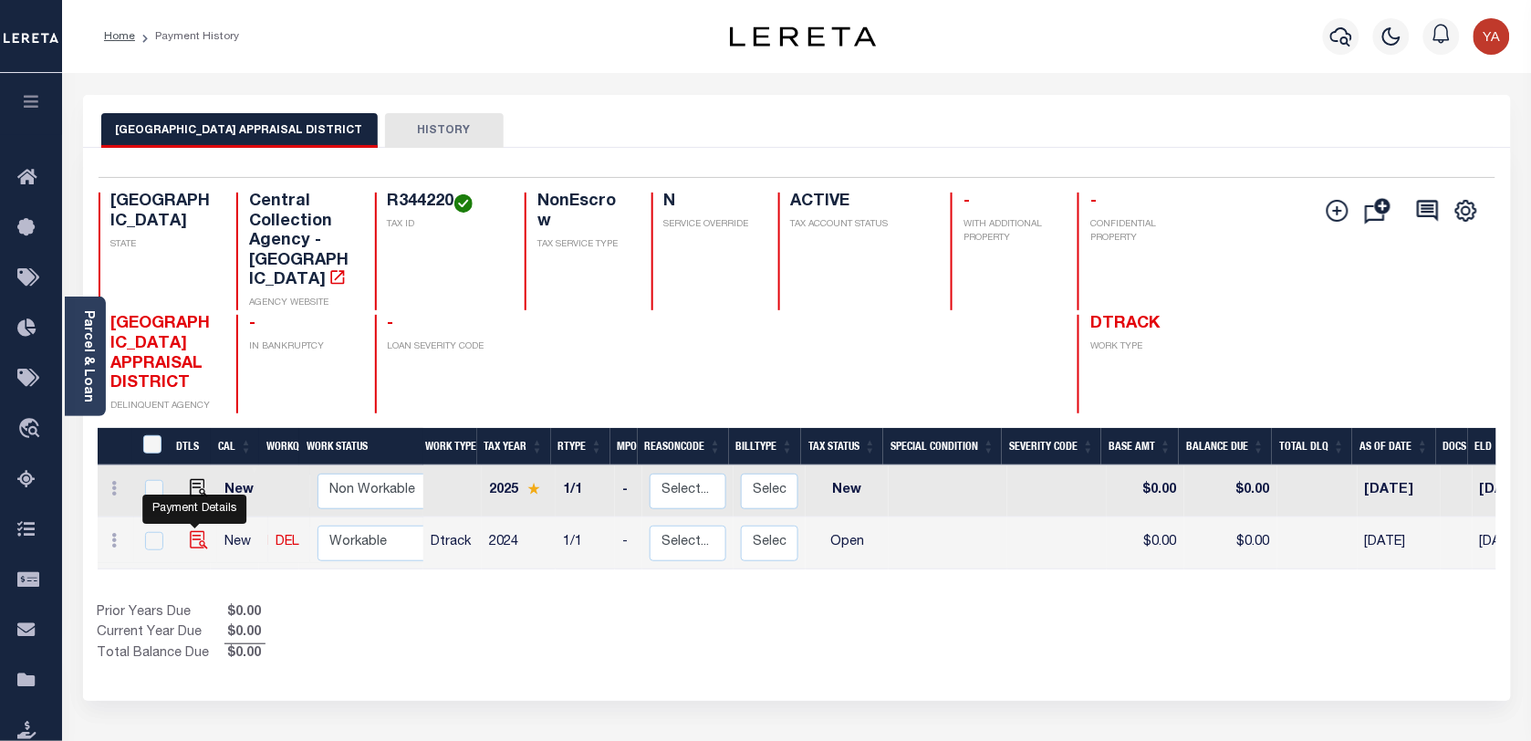
click at [197, 531] on img "" at bounding box center [199, 540] width 18 height 18
checkbox input "true"
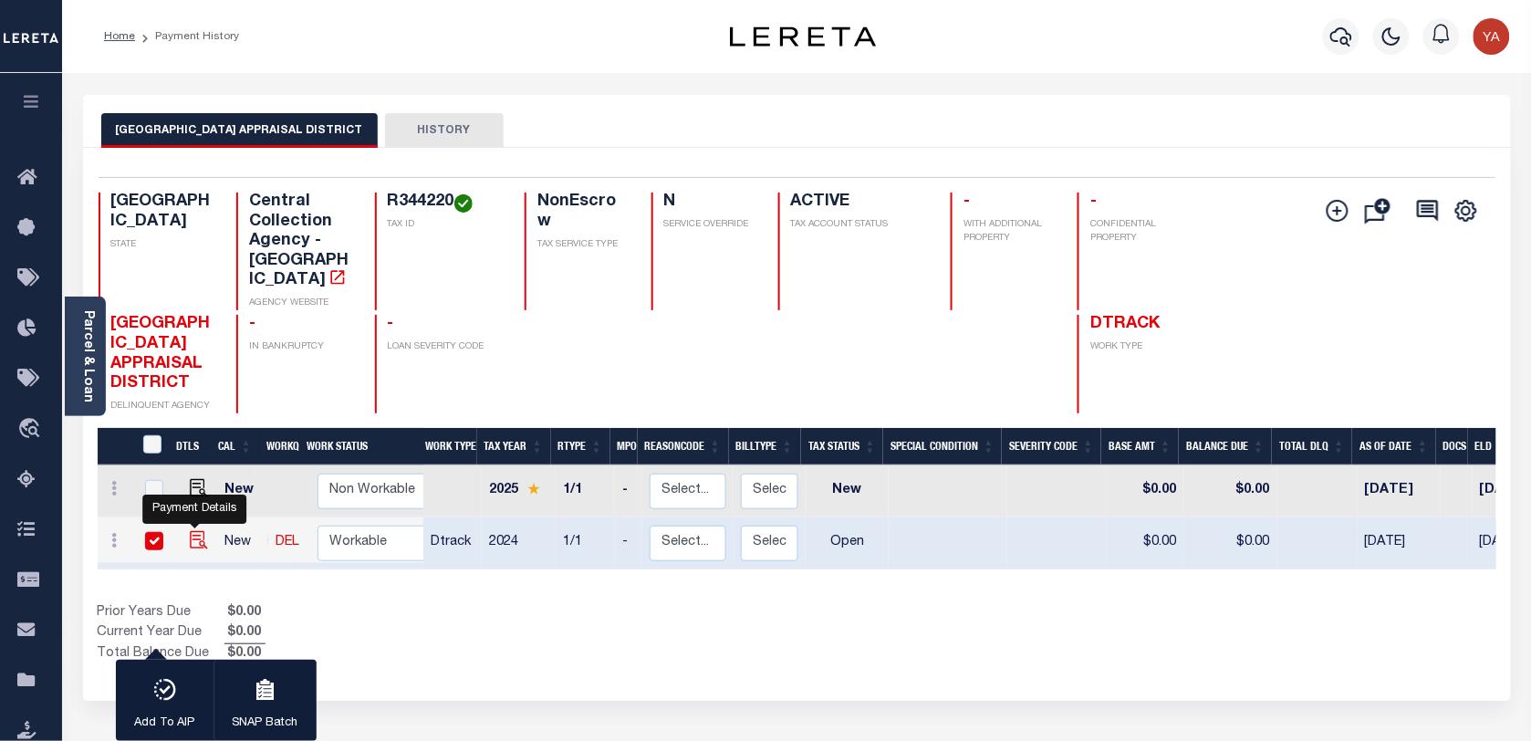
click at [193, 531] on img "" at bounding box center [199, 540] width 18 height 18
checkbox input "false"
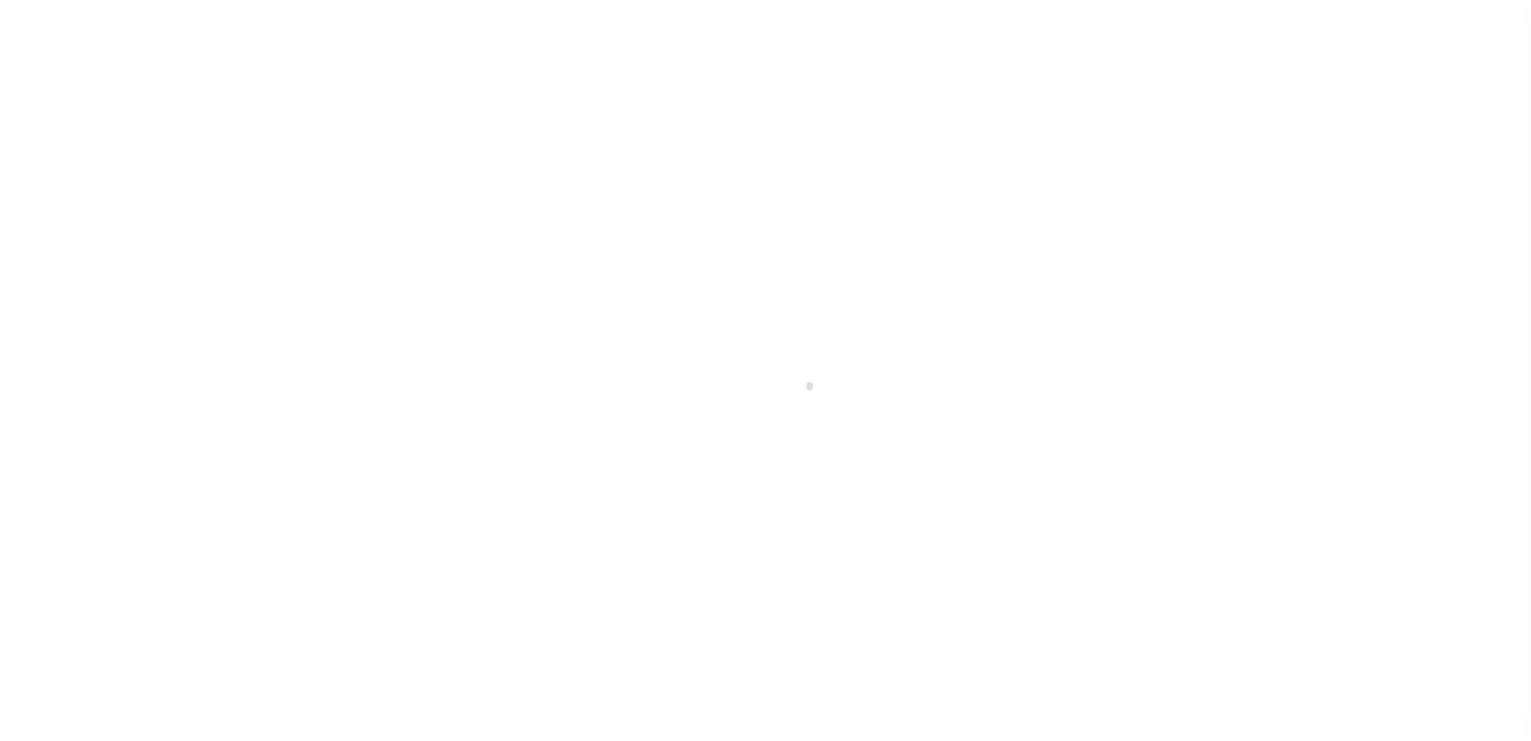
checkbox input "false"
type input "[DATE]"
select select "OP2"
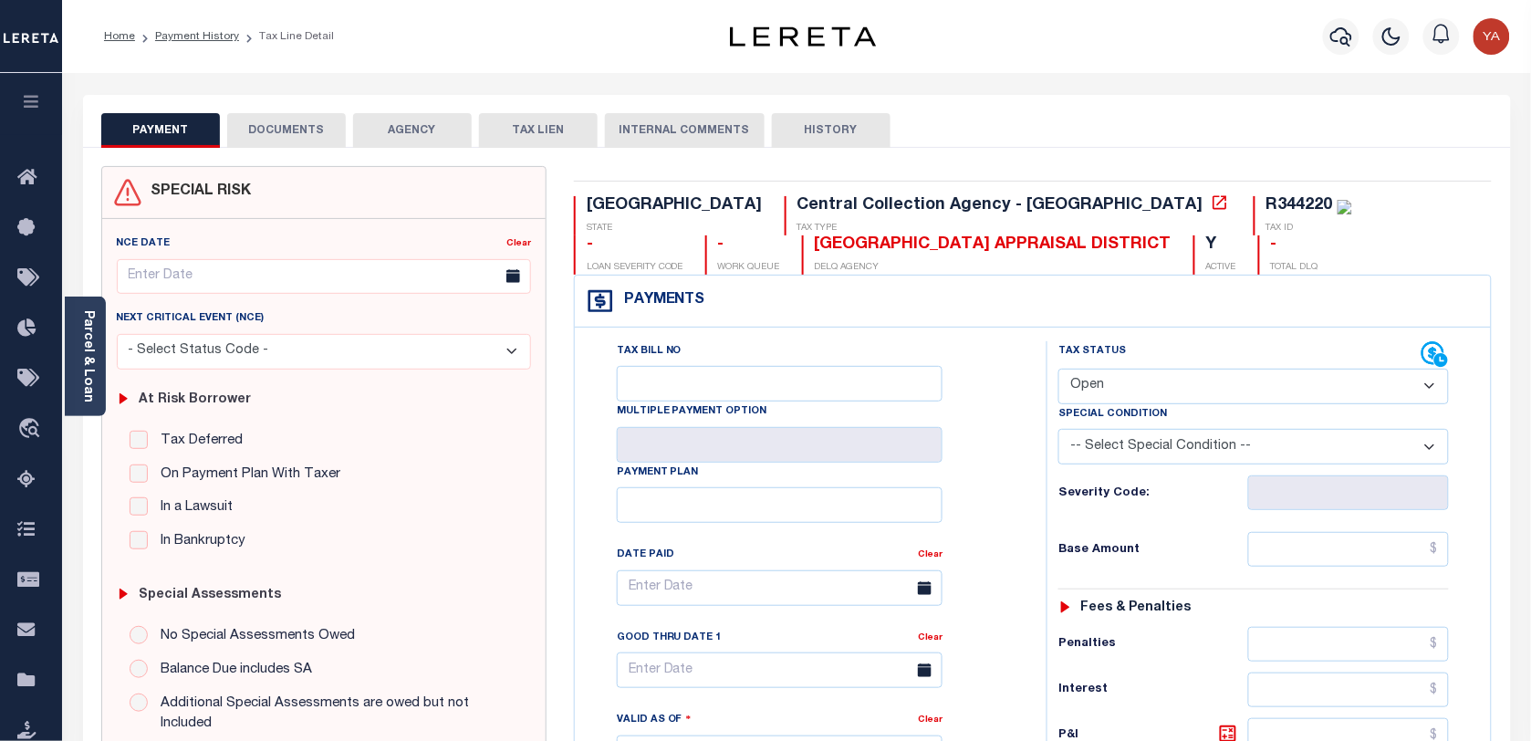
click at [1267, 203] on div "R344220" at bounding box center [1300, 205] width 67 height 16
copy div "R344220"
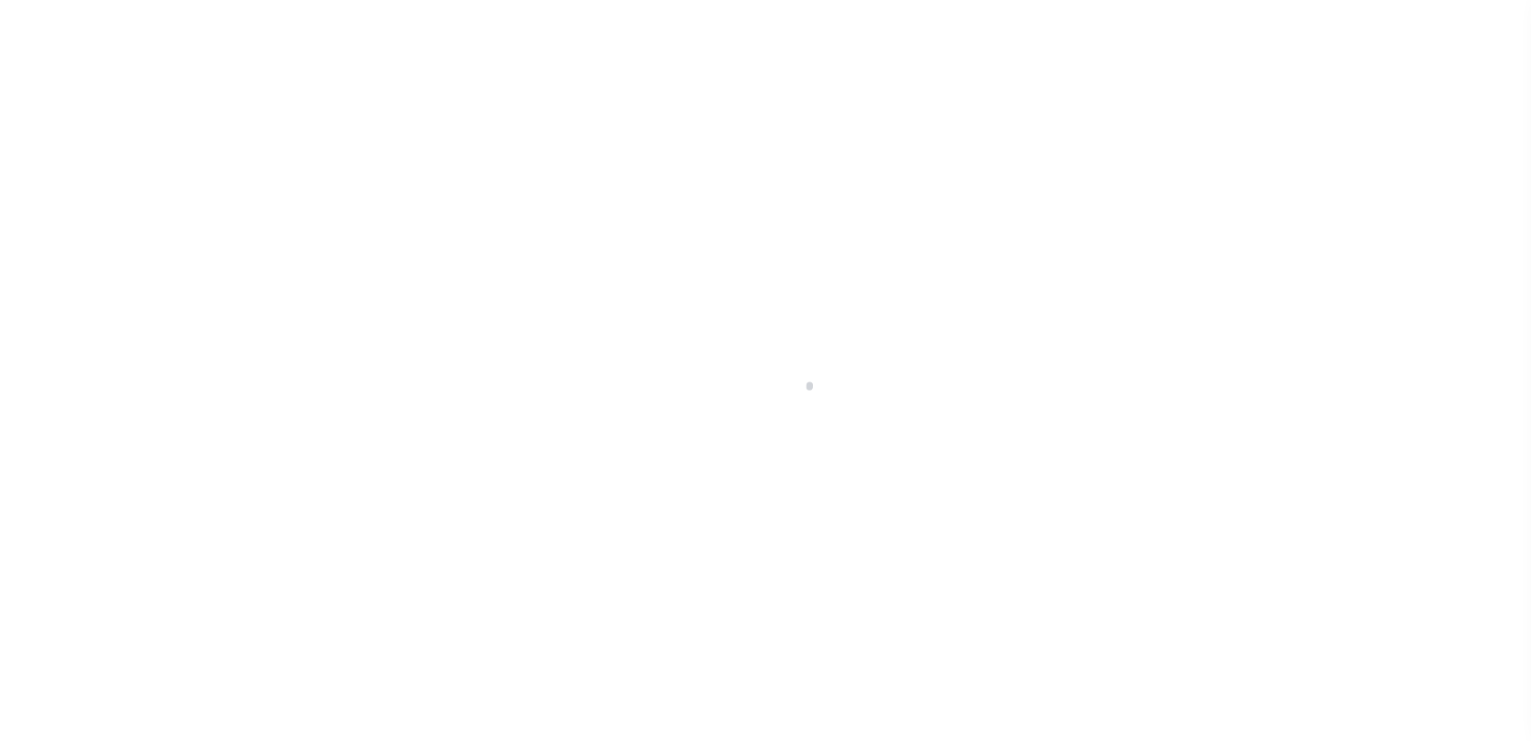
checkbox input "false"
type input "[DATE]"
select select "OP2"
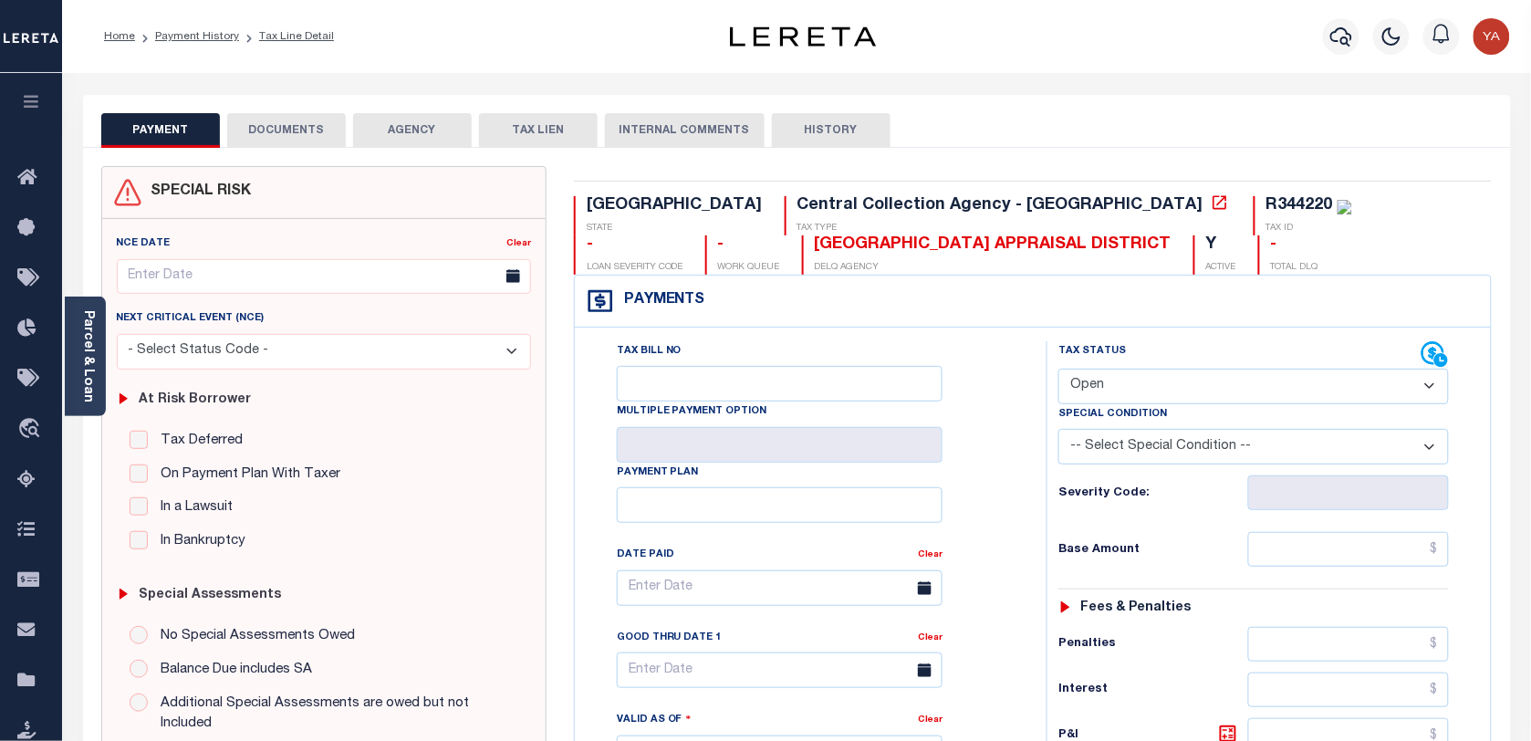
drag, startPoint x: 1139, startPoint y: 390, endPoint x: 1136, endPoint y: 409, distance: 19.4
click at [1138, 389] on select "- Select Status Code - Open Due/Unpaid Paid Incomplete No Tax Due Internal Refu…" at bounding box center [1254, 387] width 391 height 36
select select "PYD"
click at [1059, 370] on select "- Select Status Code - Open Due/Unpaid Paid Incomplete No Tax Due Internal Refu…" at bounding box center [1254, 387] width 391 height 36
type input "[DATE]"
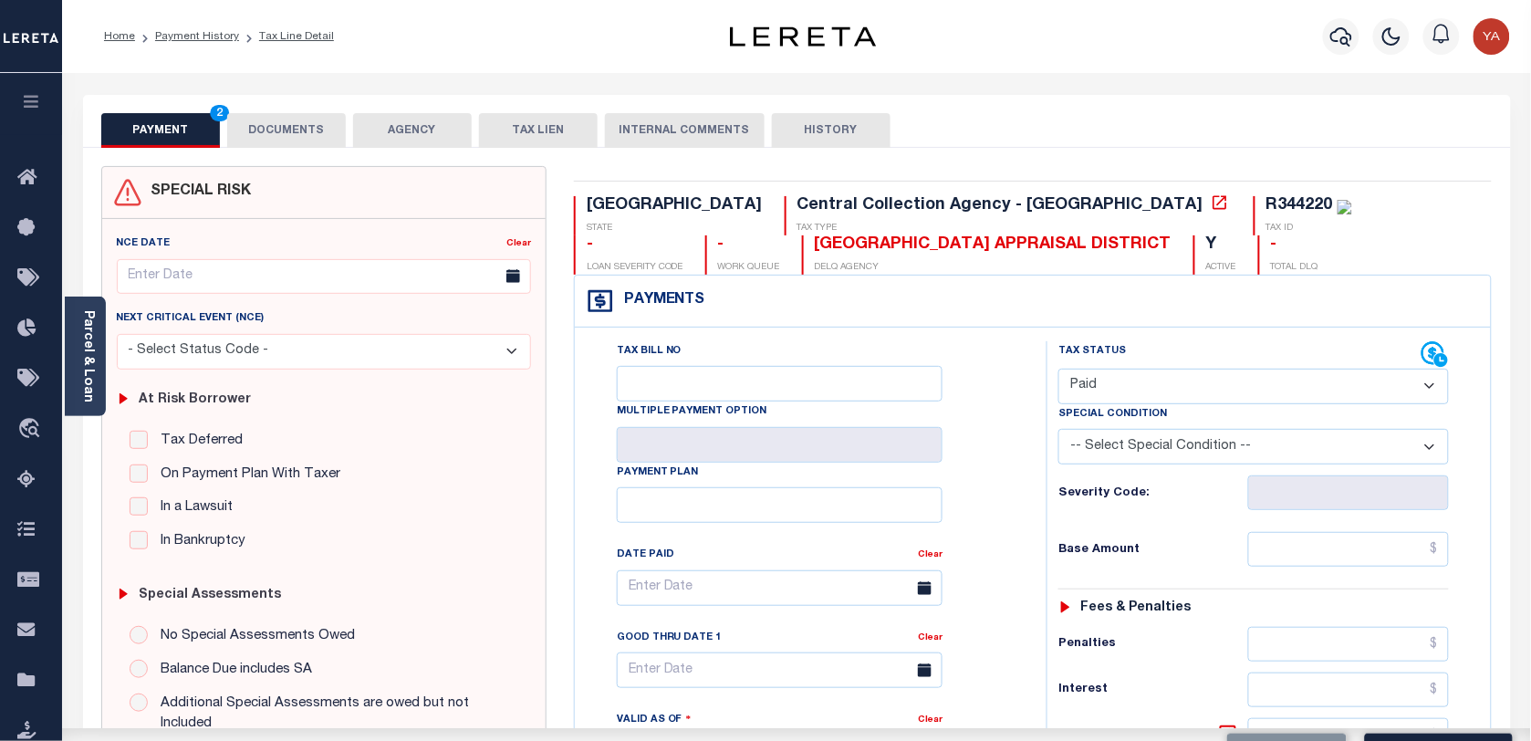
click at [1041, 536] on div "Tax Status Status" at bounding box center [1260, 744] width 454 height 806
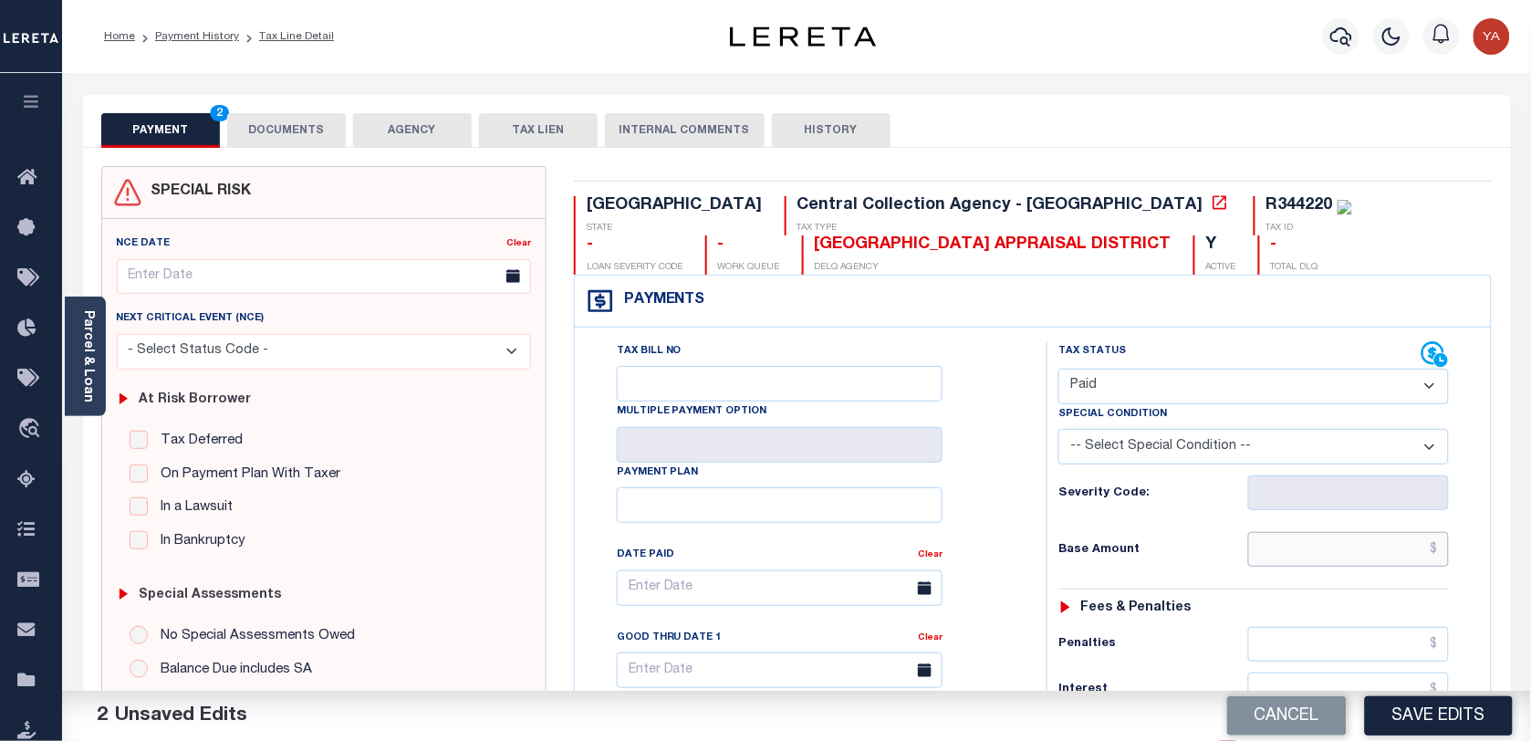
click at [1326, 564] on input "text" at bounding box center [1349, 549] width 202 height 35
paste input "5,661.18"
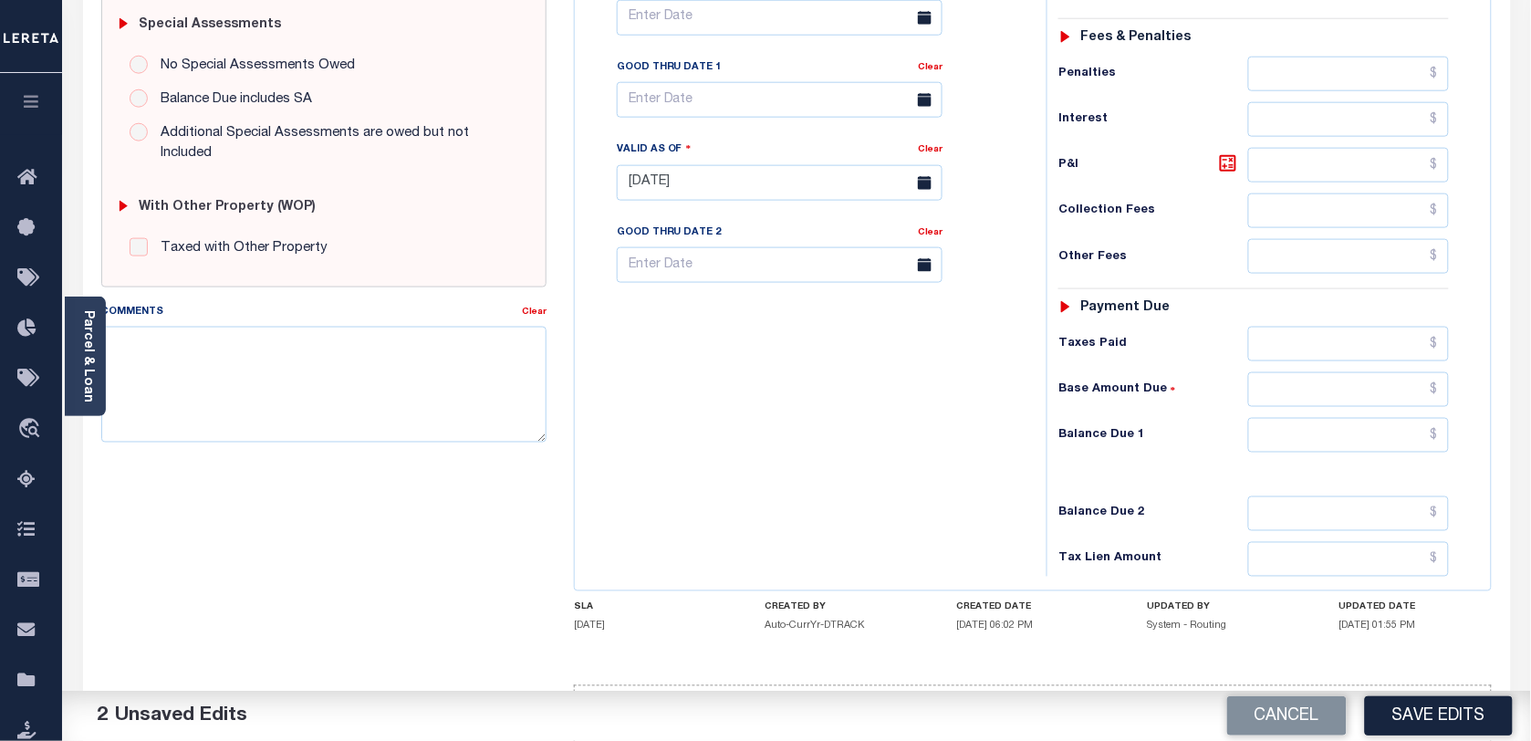
type input "$5,661.18"
drag, startPoint x: 1325, startPoint y: 444, endPoint x: 1303, endPoint y: 445, distance: 21.9
click at [1325, 444] on input "text" at bounding box center [1349, 435] width 202 height 35
type input "$0.00"
drag, startPoint x: 902, startPoint y: 430, endPoint x: 831, endPoint y: 467, distance: 79.6
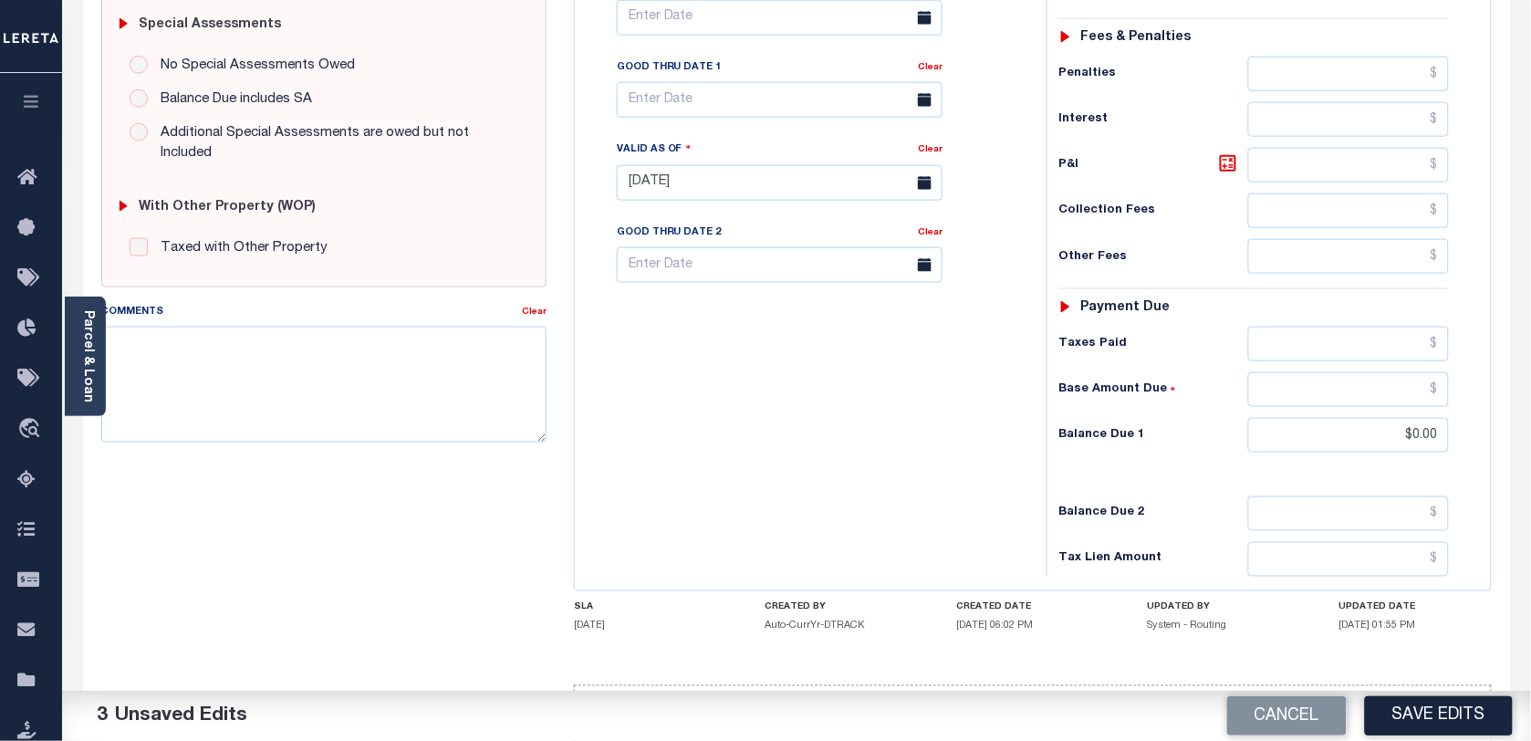
click at [901, 431] on div "Tax Bill No Multiple Payment Option Payment Plan Clear" at bounding box center [806, 174] width 454 height 806
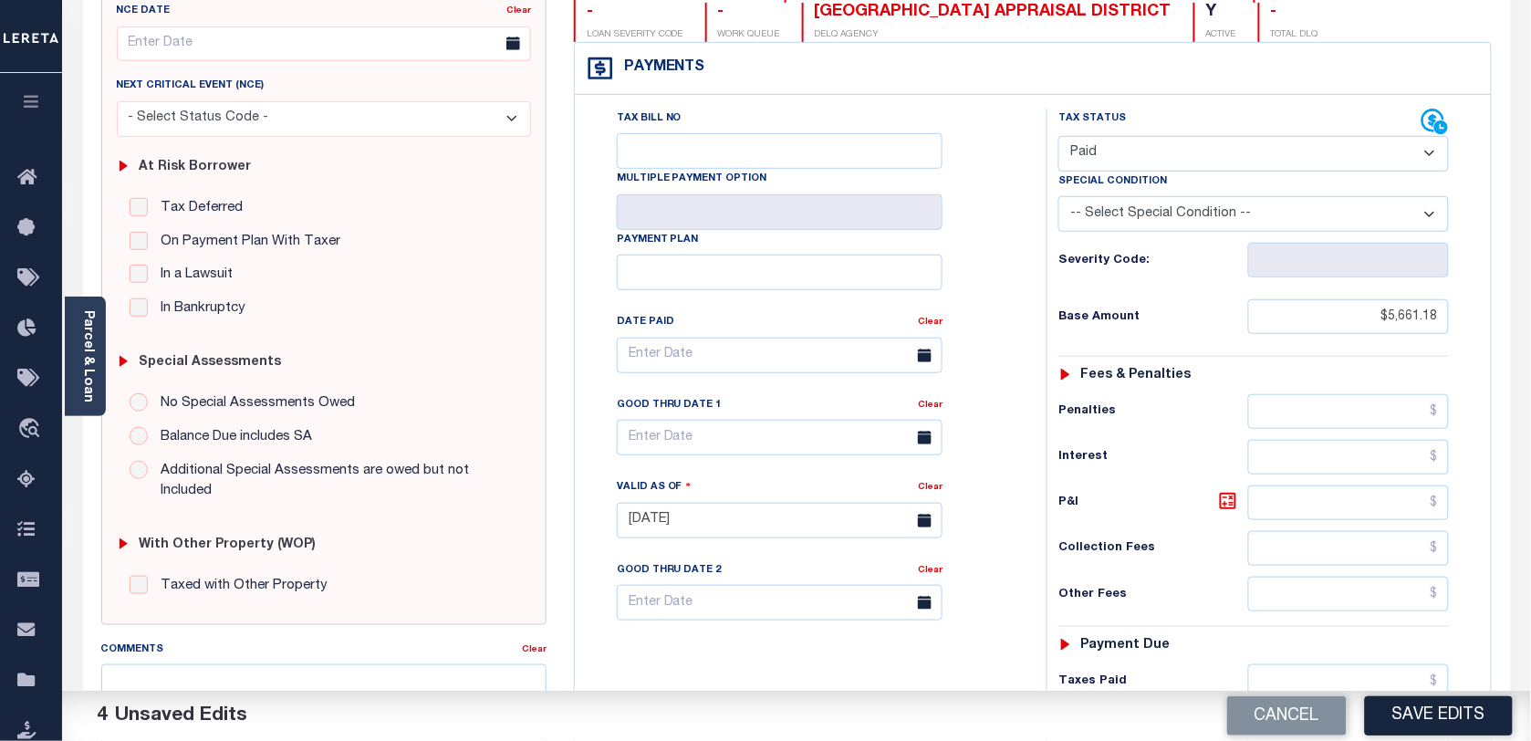
scroll to position [0, 0]
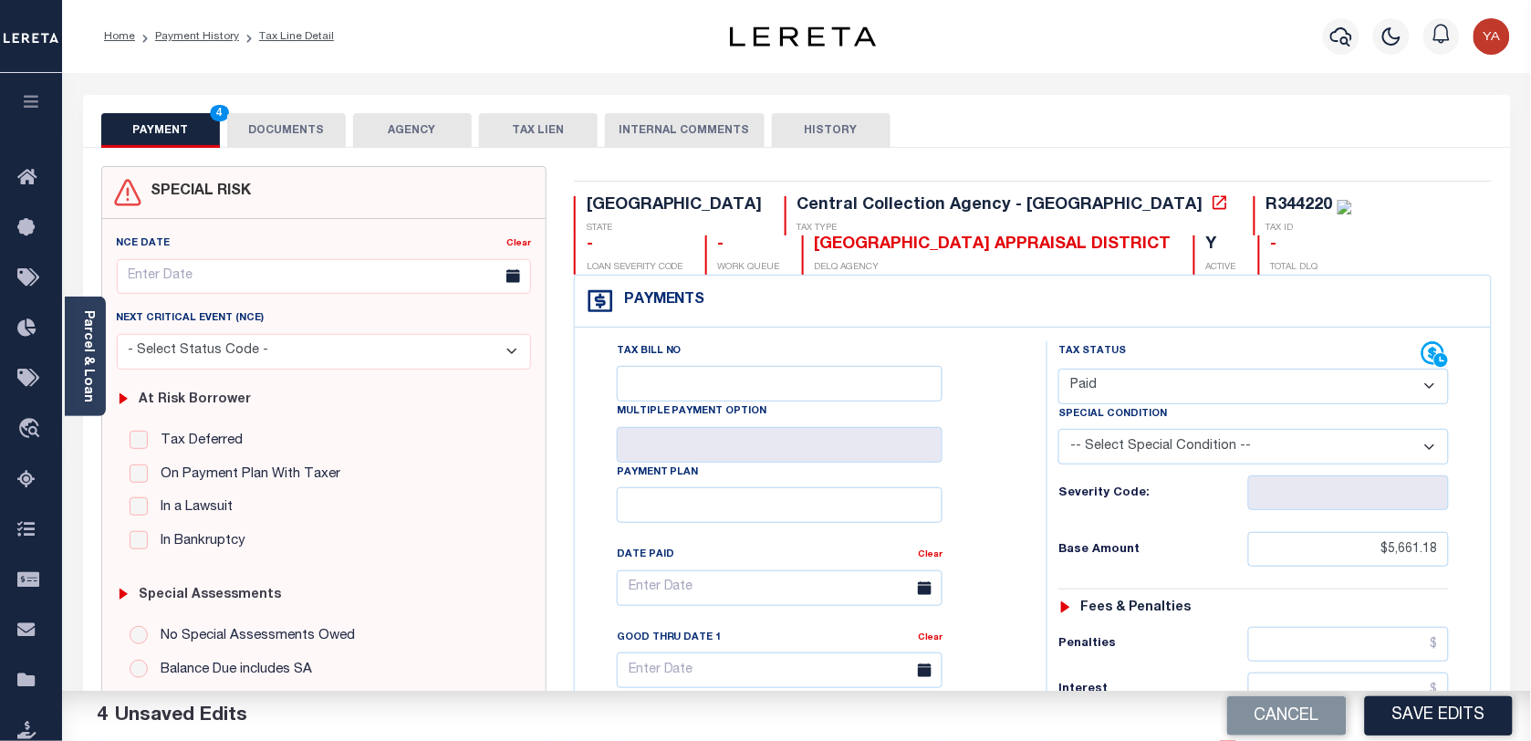
click at [1267, 207] on div "R344220" at bounding box center [1300, 205] width 67 height 16
copy div "R344220"
click at [311, 120] on button "DOCUMENTS" at bounding box center [286, 130] width 119 height 35
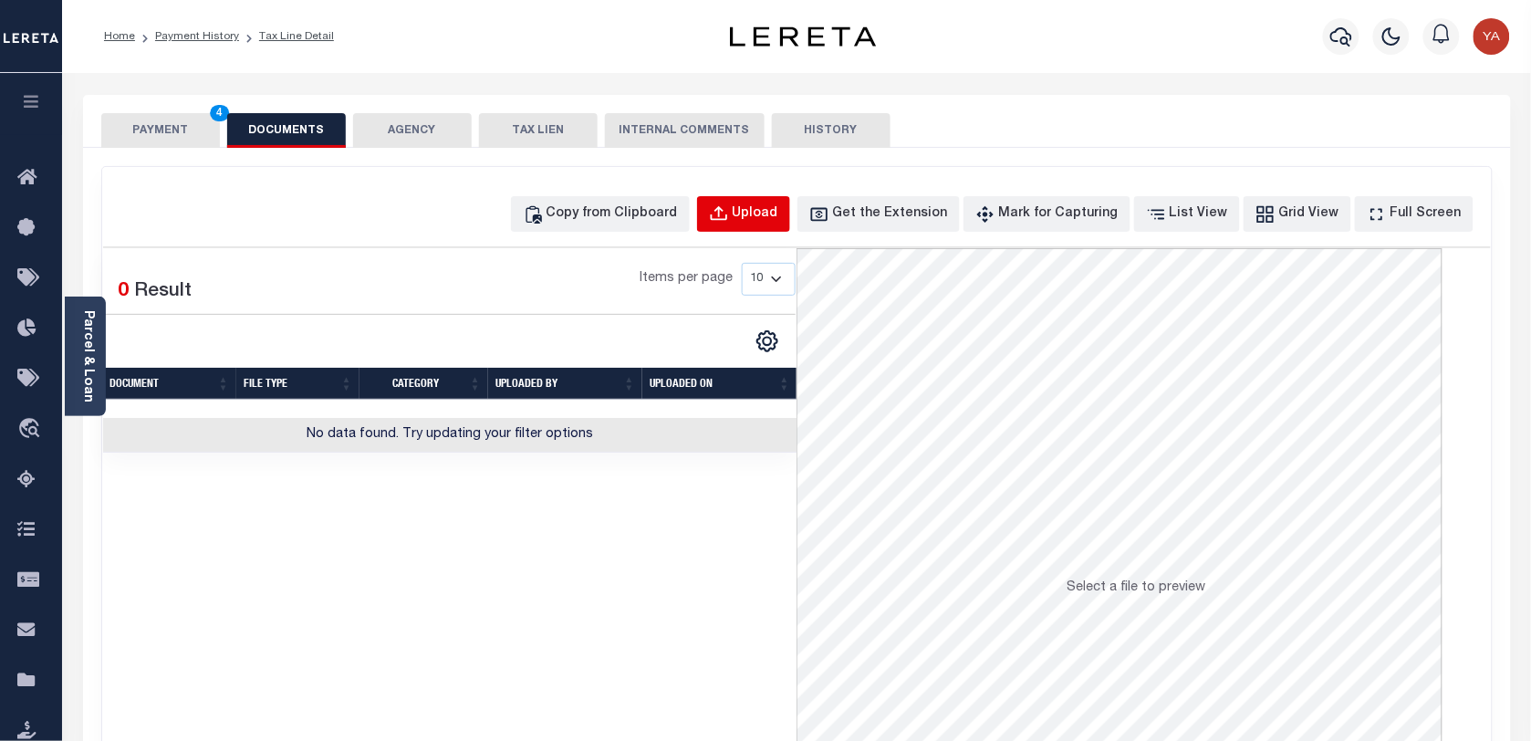
click at [769, 225] on button "Upload" at bounding box center [743, 214] width 93 height 36
select select "POP"
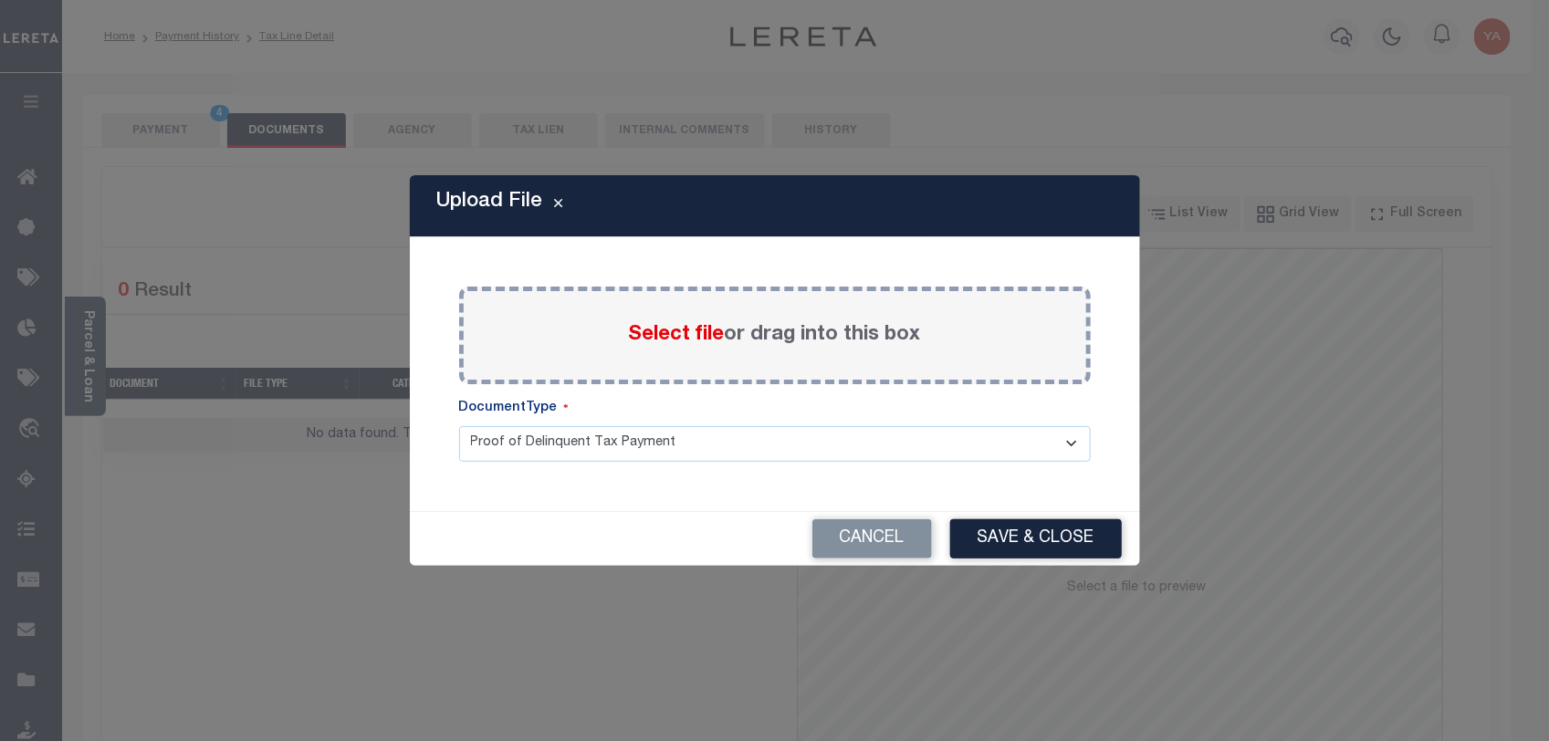
click at [785, 334] on label "Select file or drag into this box" at bounding box center [775, 335] width 292 height 30
click at [0, 0] on input "Select file or drag into this box" at bounding box center [0, 0] width 0 height 0
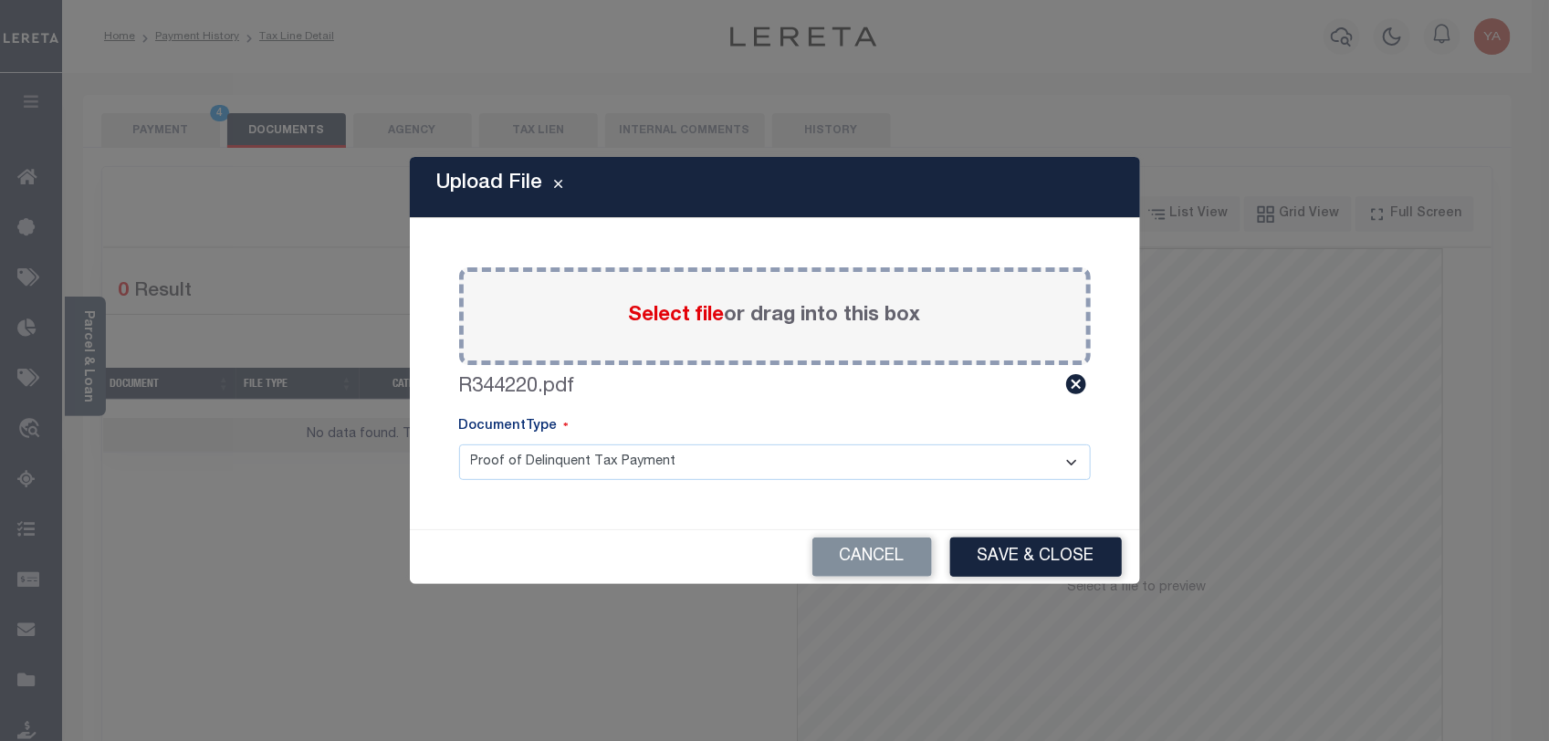
drag, startPoint x: 851, startPoint y: 459, endPoint x: 845, endPoint y: 482, distance: 23.5
click at [851, 461] on select "Proof of Delinquent Tax Payment" at bounding box center [774, 462] width 631 height 36
click at [459, 444] on select "Proof of Delinquent Tax Payment" at bounding box center [774, 462] width 631 height 36
click at [1038, 557] on button "Save & Close" at bounding box center [1036, 556] width 172 height 39
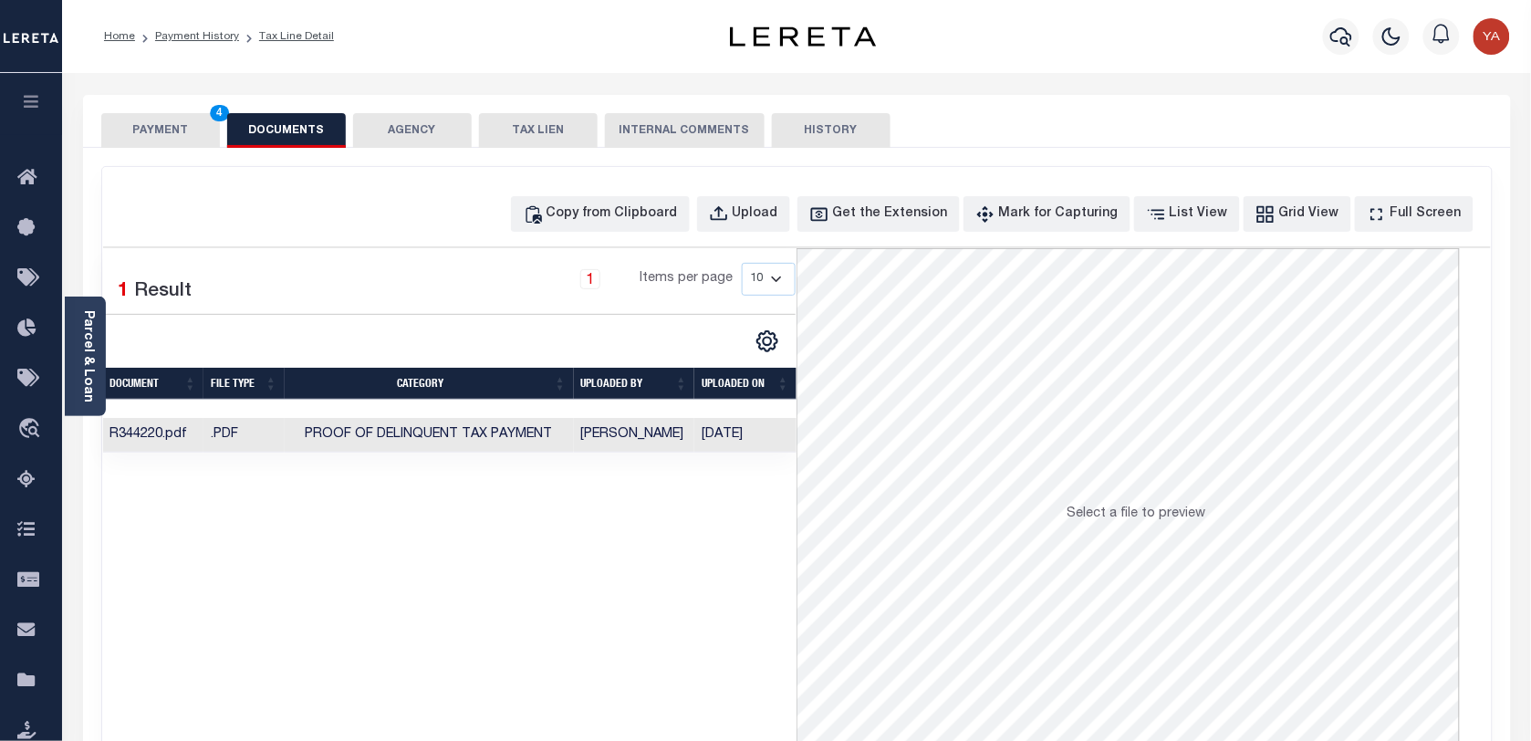
drag, startPoint x: 739, startPoint y: 435, endPoint x: 675, endPoint y: 610, distance: 185.6
click at [739, 435] on td "09/16/2025" at bounding box center [745, 436] width 102 height 36
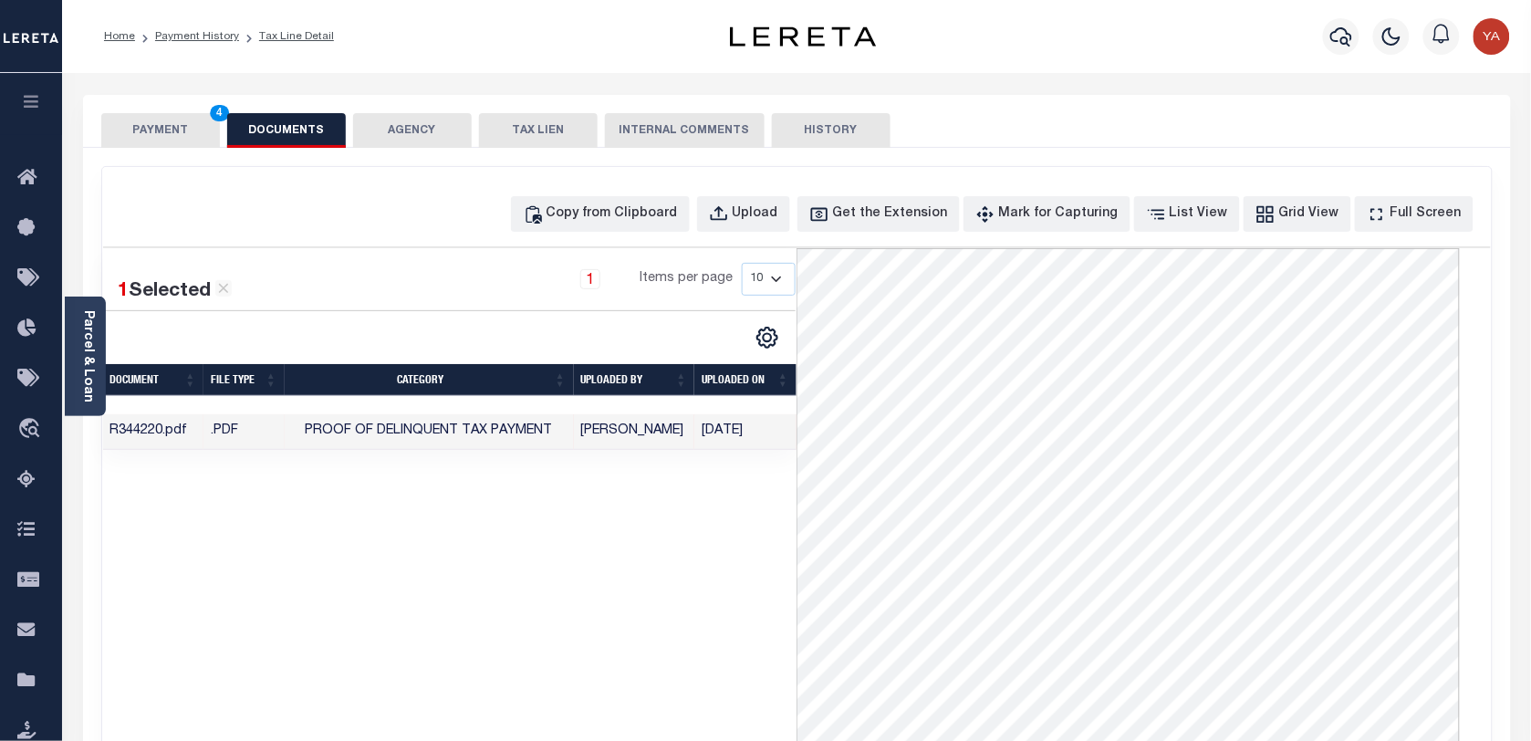
click at [178, 130] on button "PAYMENT 4" at bounding box center [160, 130] width 119 height 35
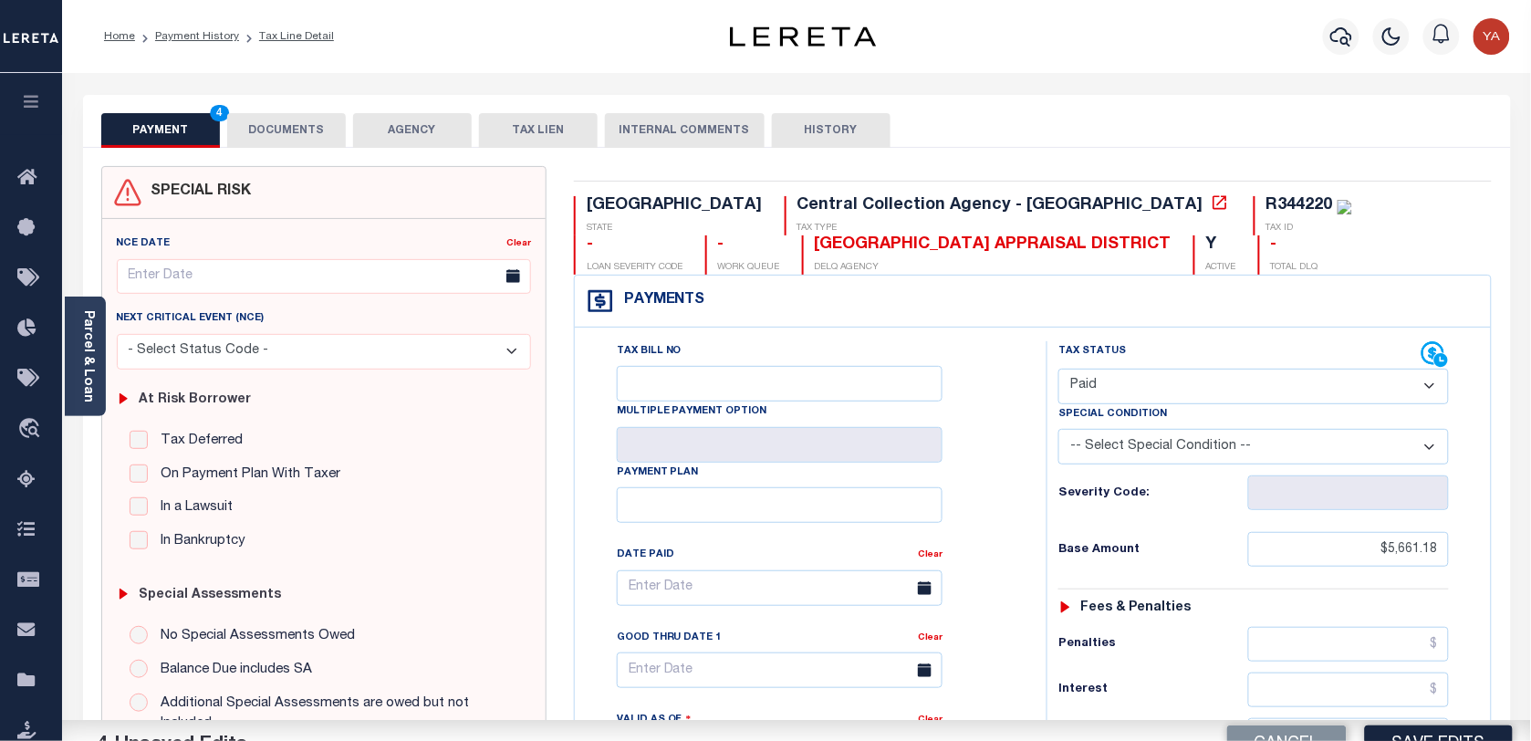
click at [653, 76] on div "Parcel & Loan Tax Bill Details R344220 TAX ID AGENCY 2024 TAX YEAR 2025 1/1" at bounding box center [797, 723] width 1456 height 1301
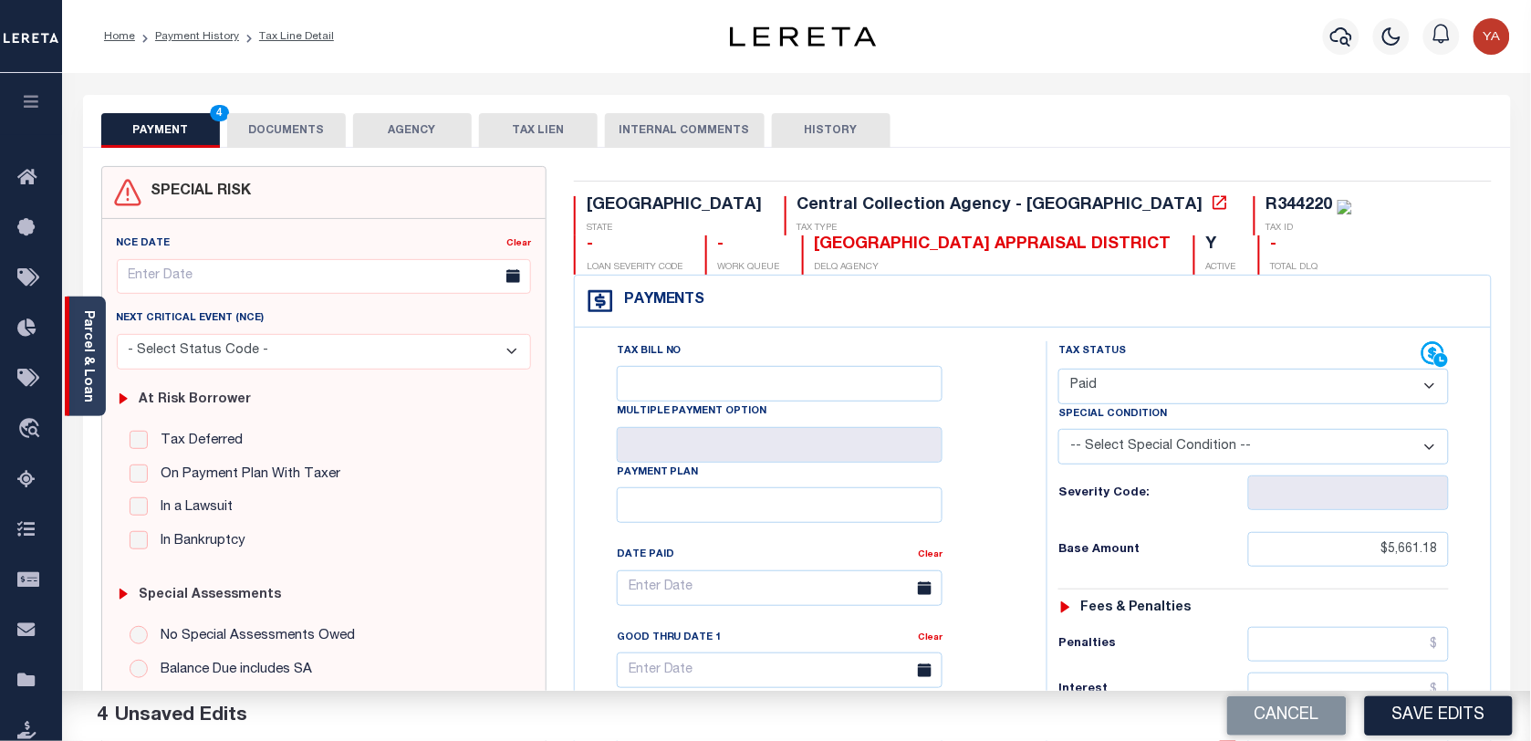
click at [88, 365] on link "Parcel & Loan" at bounding box center [87, 356] width 13 height 92
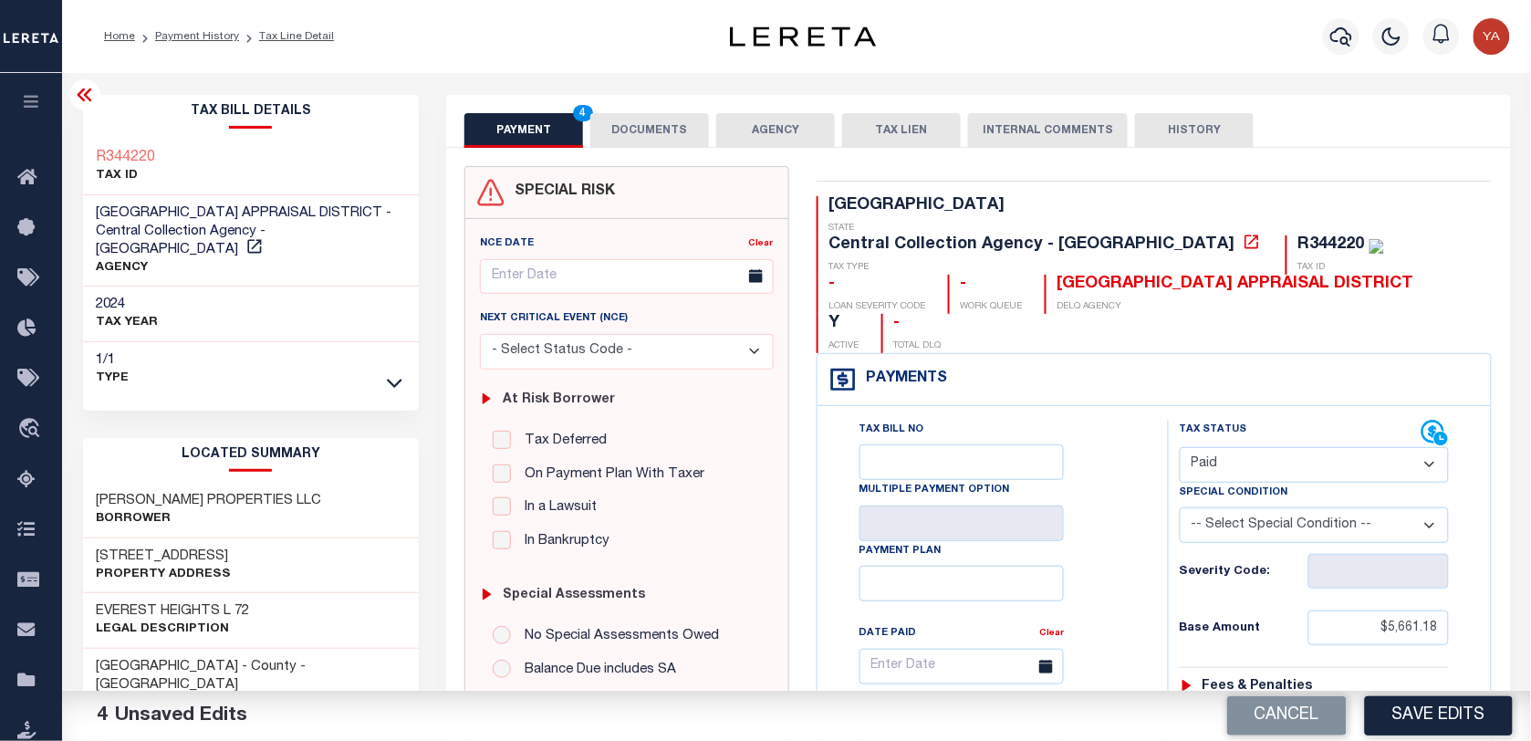
click at [1299, 236] on div "R344220" at bounding box center [1332, 244] width 67 height 16
copy div "R344220"
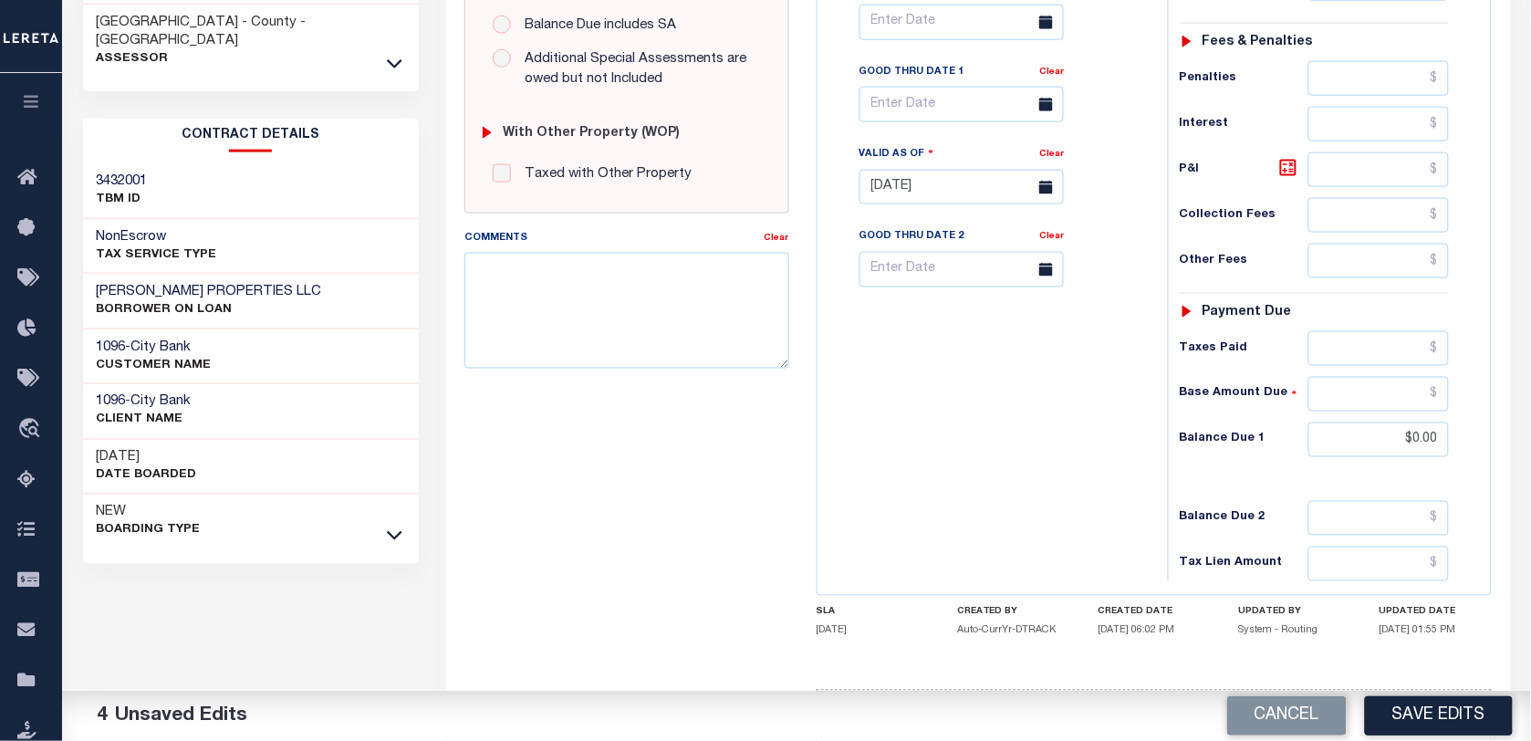
drag, startPoint x: 1461, startPoint y: 708, endPoint x: 1049, endPoint y: 557, distance: 438.6
click at [1461, 708] on button "Save Edits" at bounding box center [1439, 715] width 148 height 39
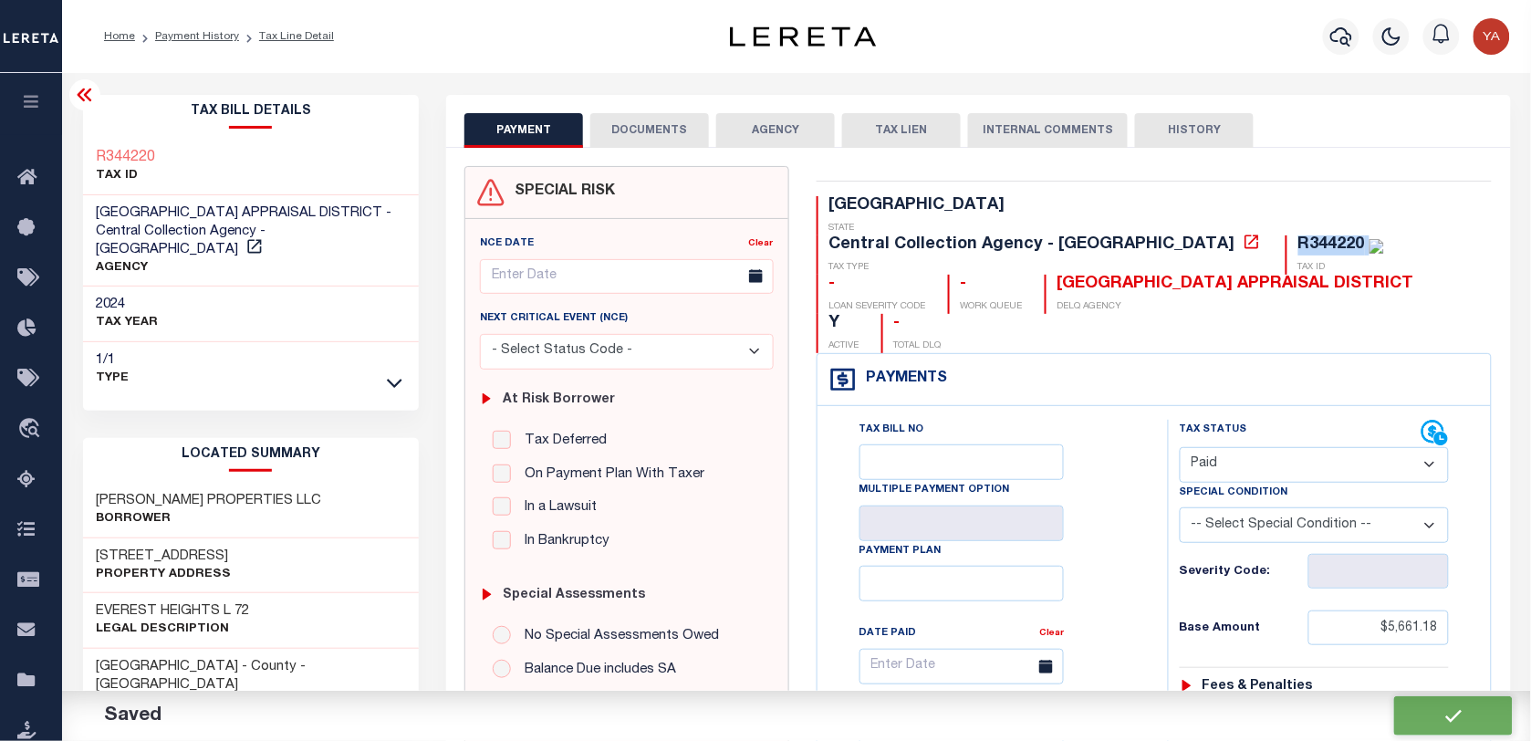
checkbox input "false"
type input "$5,661.18"
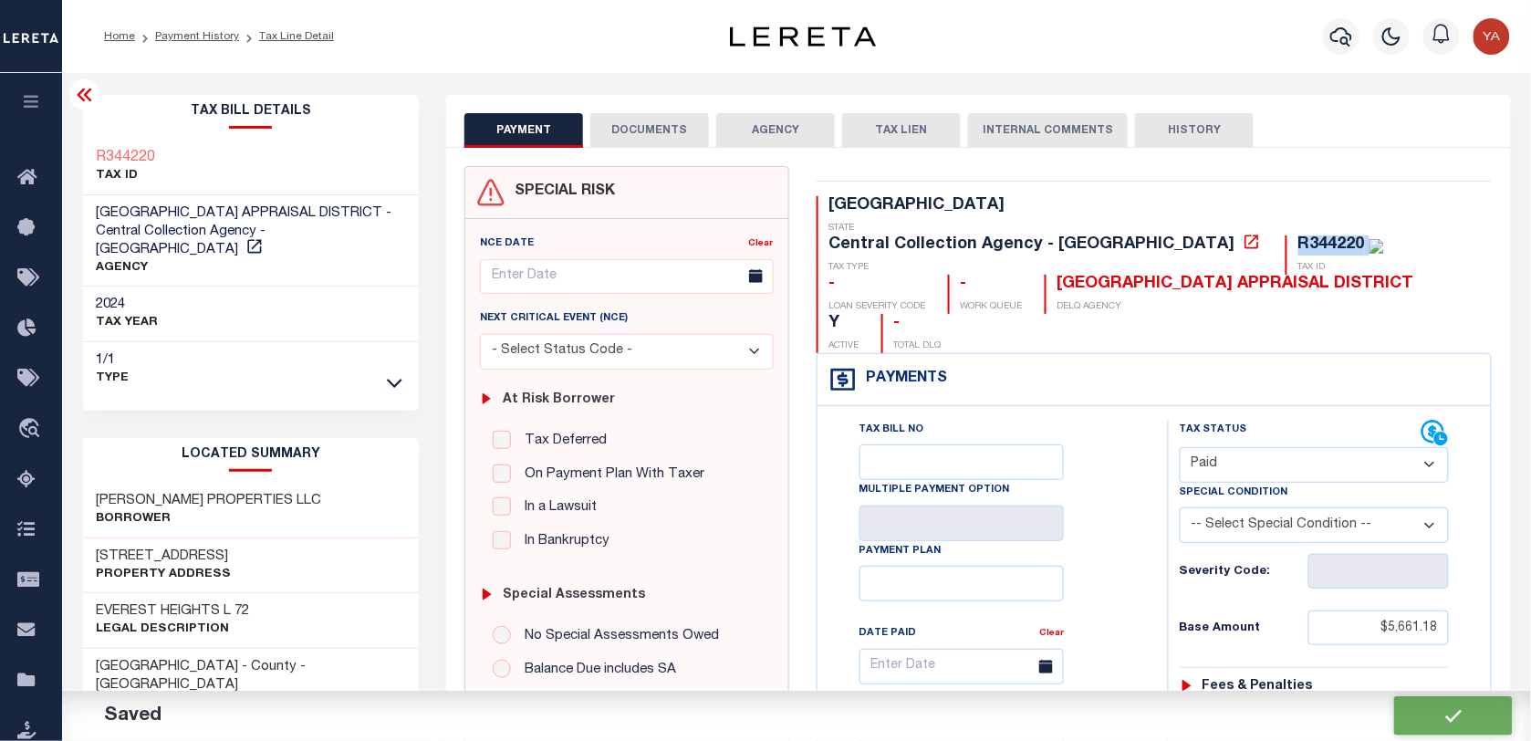
type input "$0"
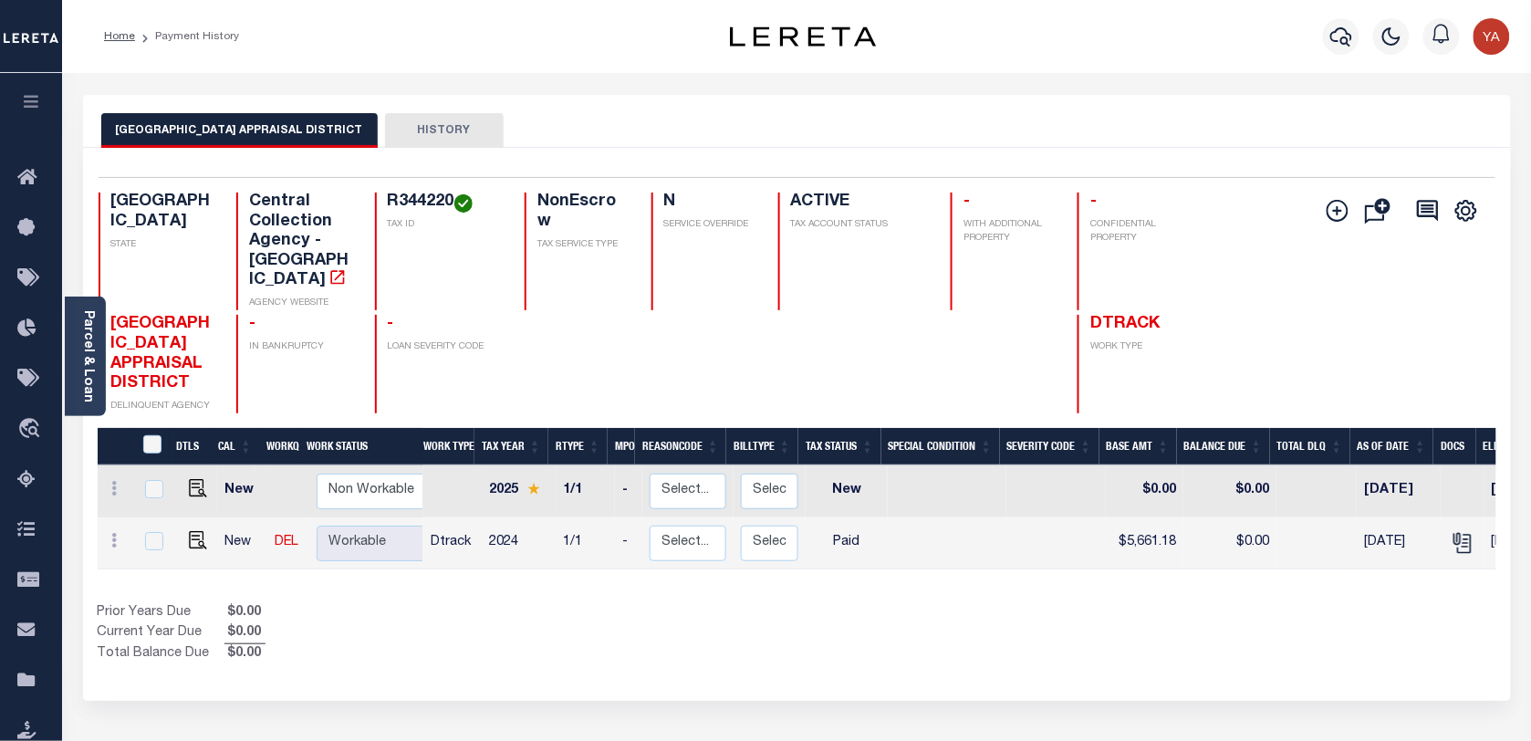
click at [417, 211] on h4 "R344220" at bounding box center [445, 203] width 115 height 20
copy h4 "R344220"
click at [82, 368] on link "Parcel & Loan" at bounding box center [87, 356] width 13 height 92
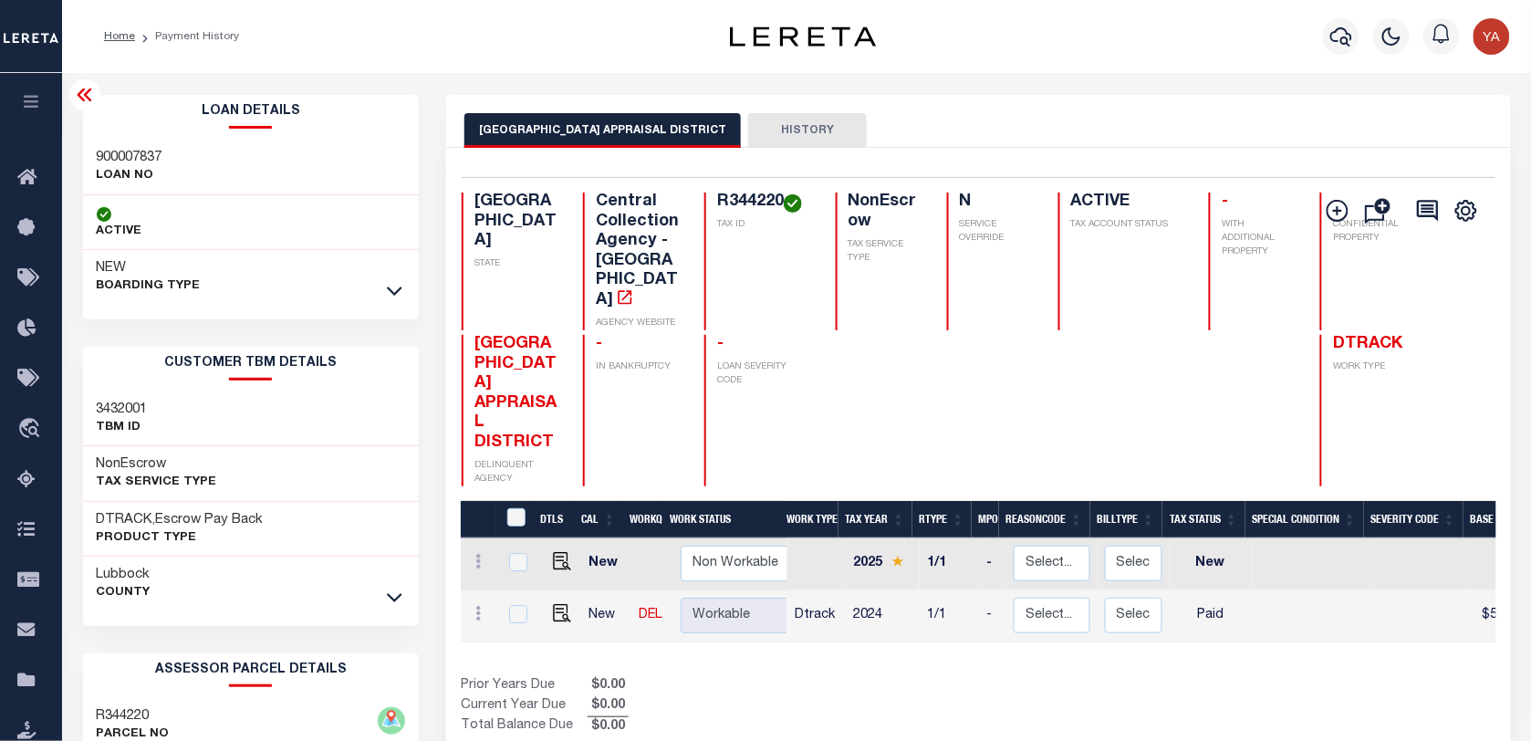
click at [120, 153] on h3 "900007837" at bounding box center [130, 158] width 66 height 18
copy h3 "900007837"
click at [717, 196] on h4 "R344220" at bounding box center [765, 203] width 97 height 20
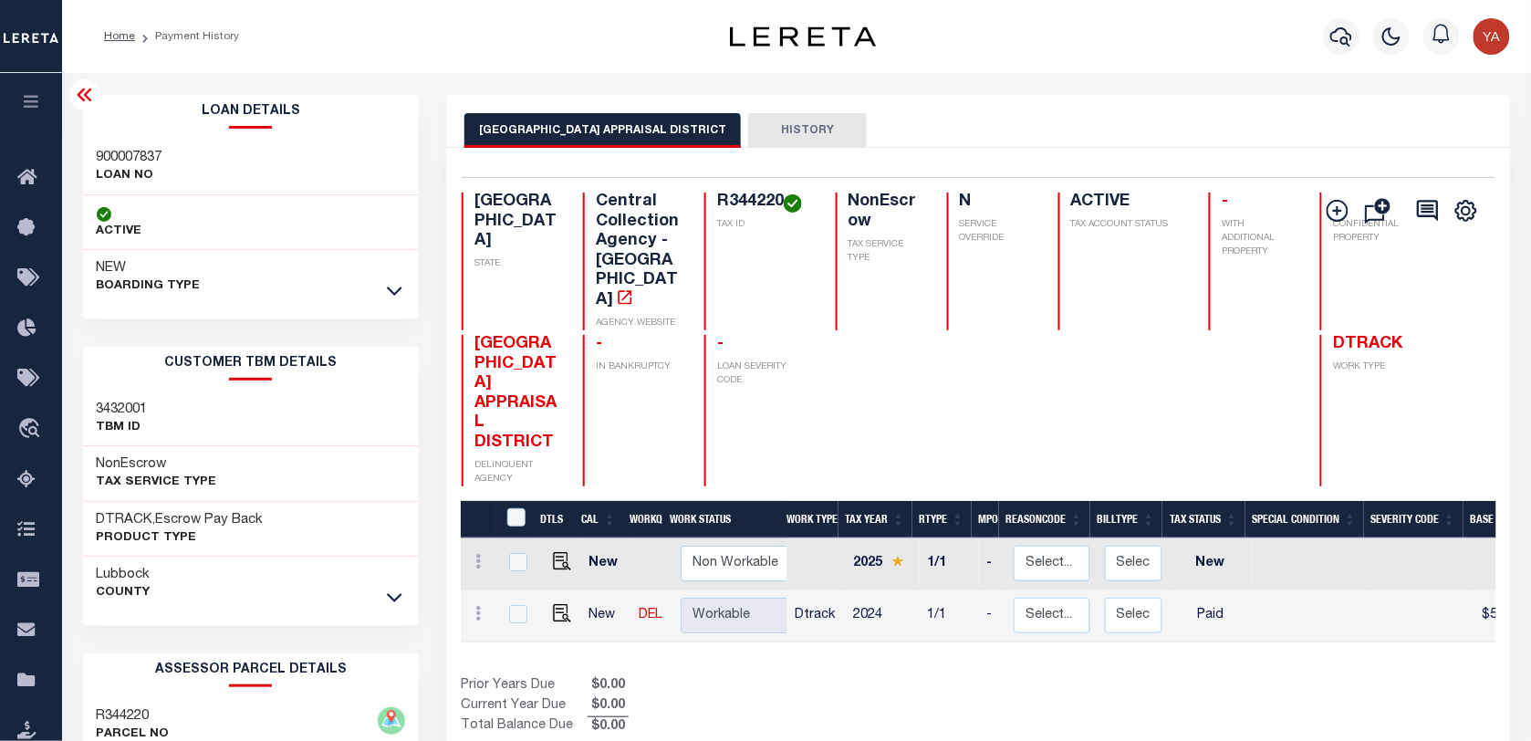
copy h4 "R344220"
click at [1349, 42] on icon "button" at bounding box center [1342, 36] width 22 height 19
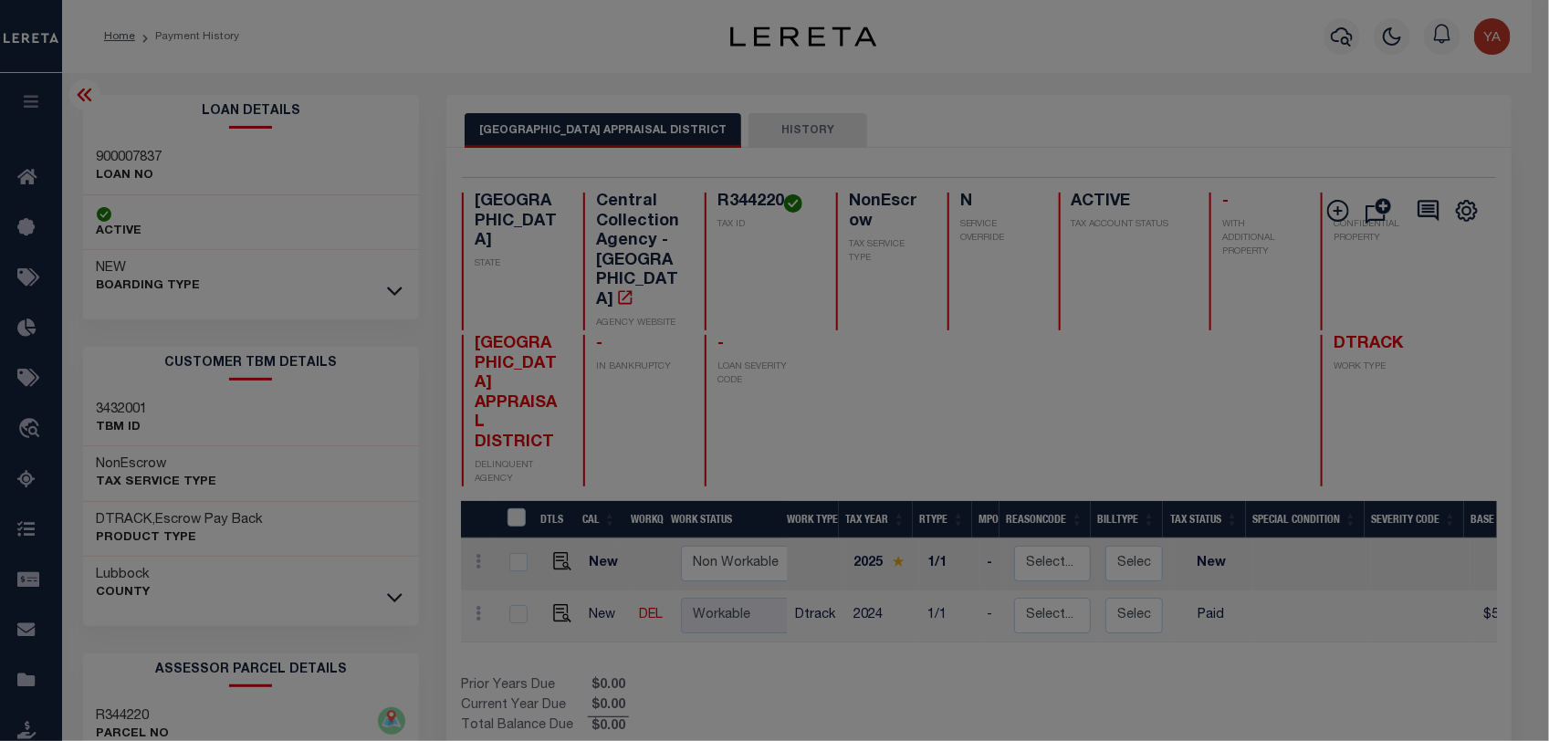
click at [0, 0] on div "Include Loans TBM Customers Borrowers Payments (Lender Non-Disb) Payments (Lend…" at bounding box center [0, 0] width 0 height 0
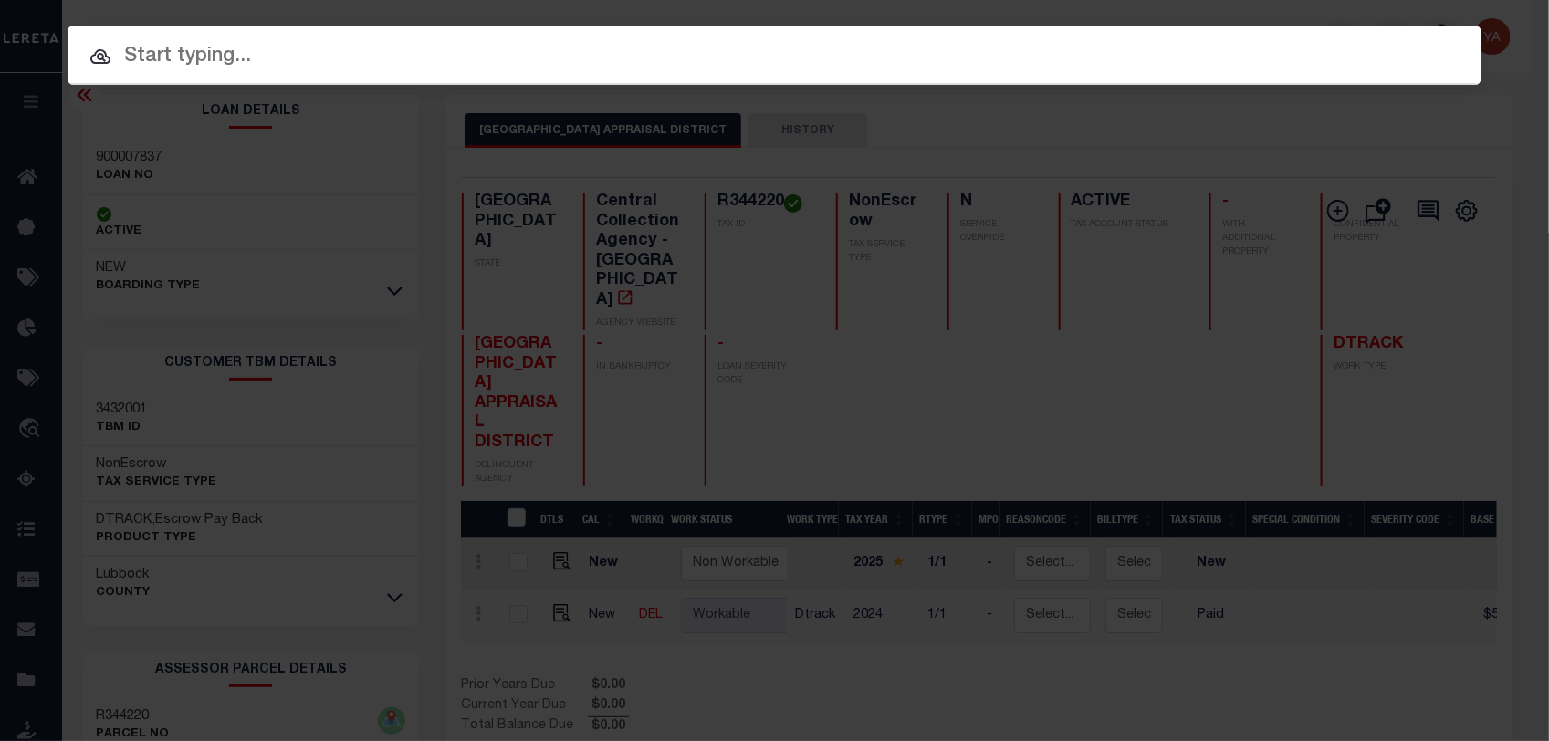
paste input "900007790"
type input "900007790"
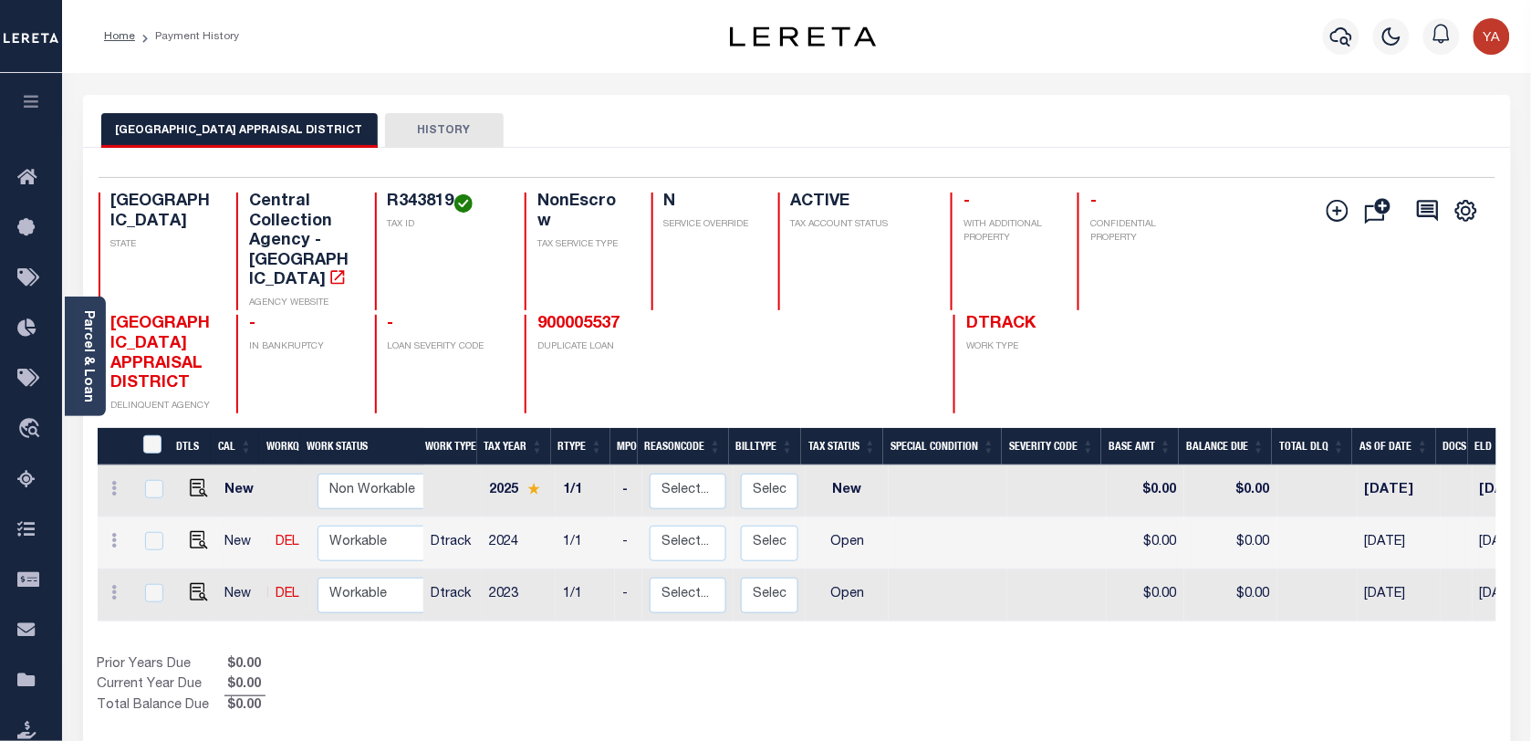
click at [427, 205] on h4 "R343819" at bounding box center [445, 203] width 115 height 20
copy h4 "R343819"
click at [432, 199] on h4 "R343819" at bounding box center [445, 203] width 115 height 20
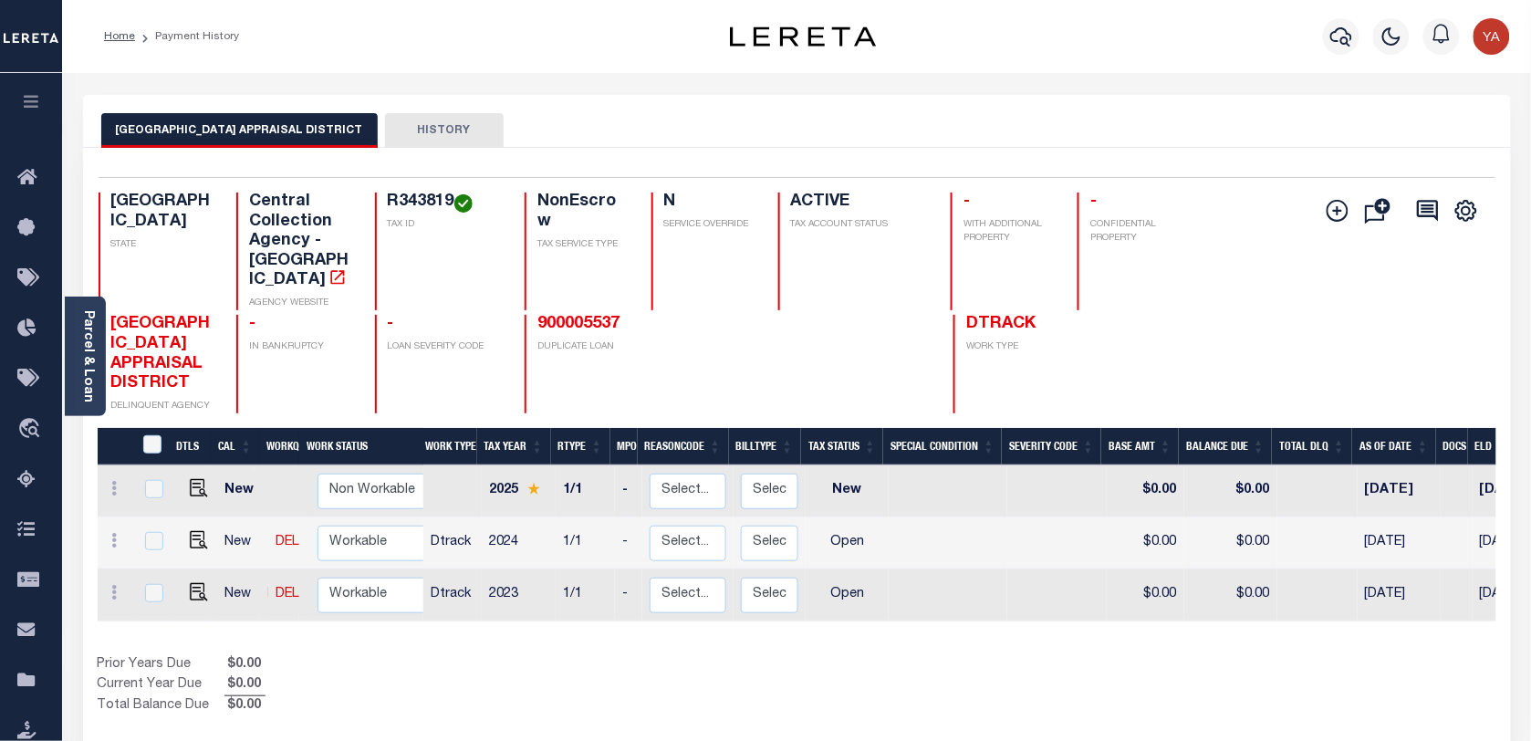
click at [444, 189] on div "Selected 3 Results 1 Items per page 25 50 100 TX STATE Central Collection Agenc…" at bounding box center [797, 295] width 1426 height 236
click at [190, 583] on img "" at bounding box center [199, 592] width 18 height 18
checkbox input "true"
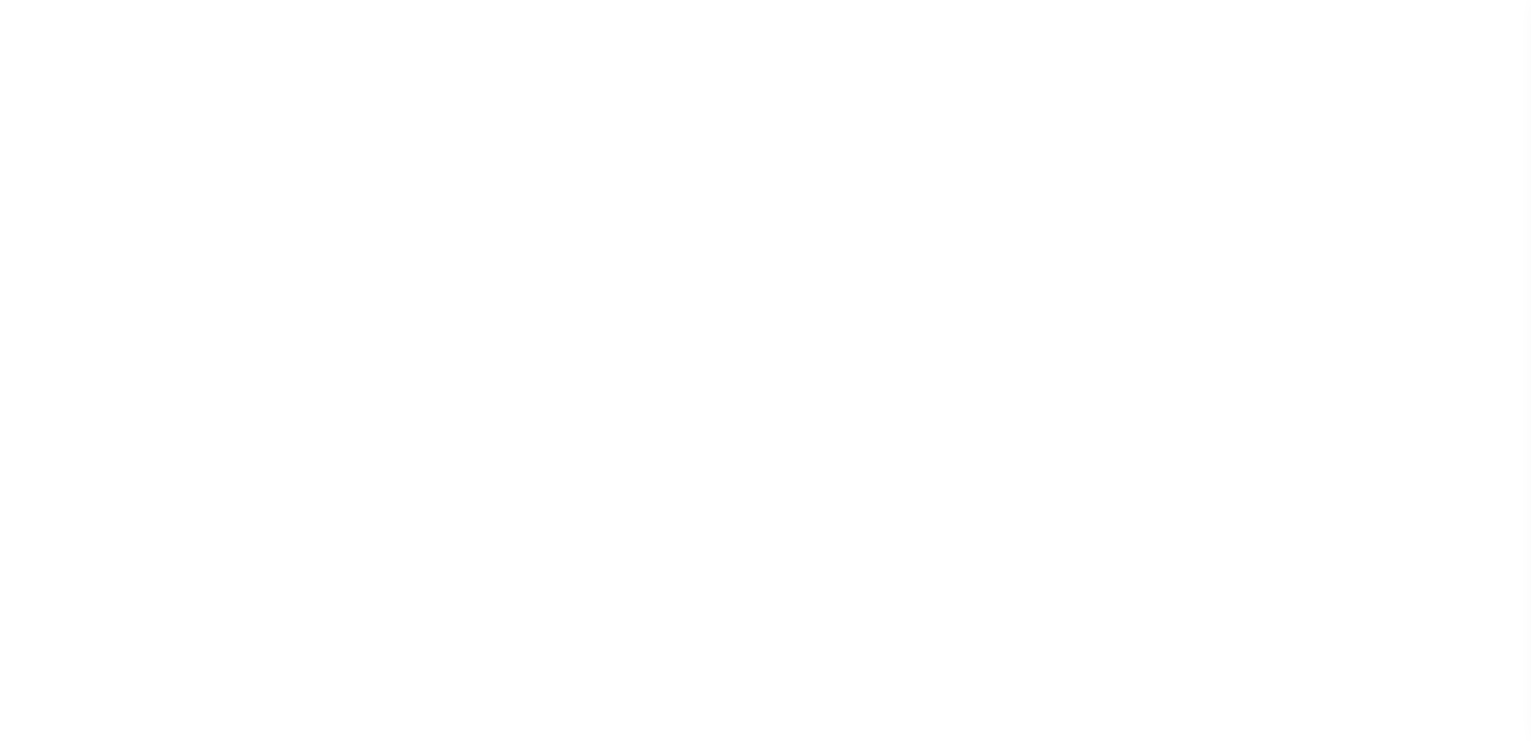
select select "OP2"
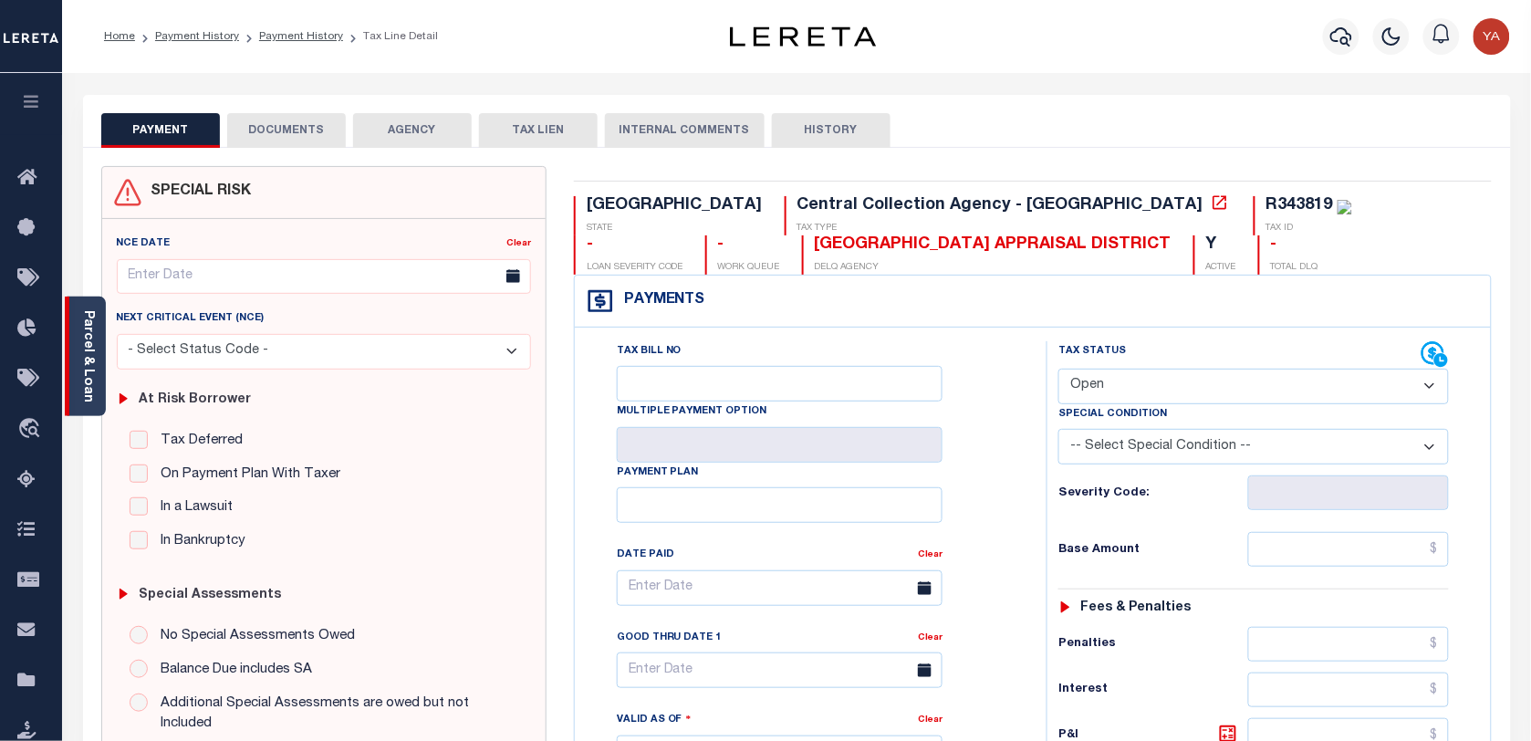
click at [74, 381] on div "Parcel & Loan" at bounding box center [85, 357] width 41 height 120
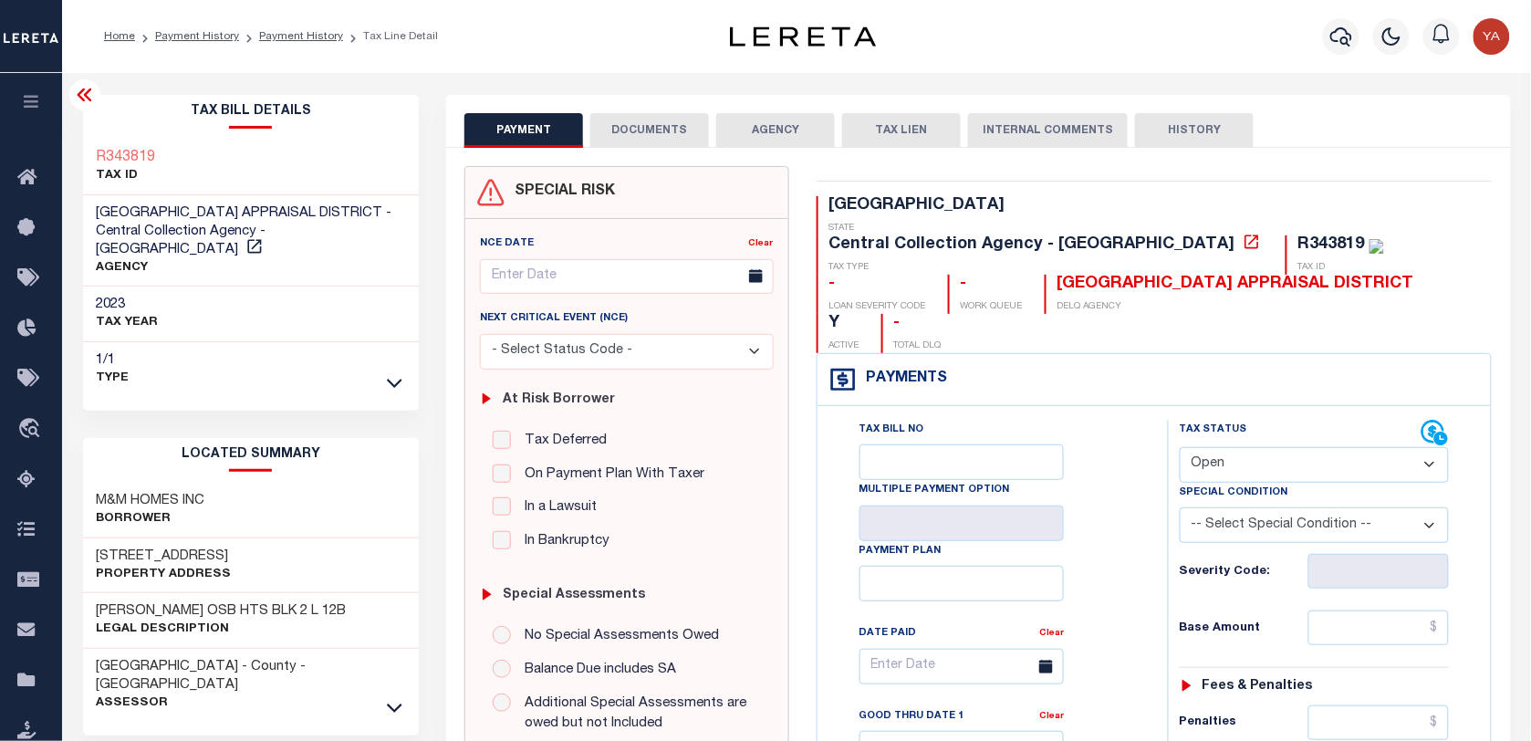
scroll to position [114, 0]
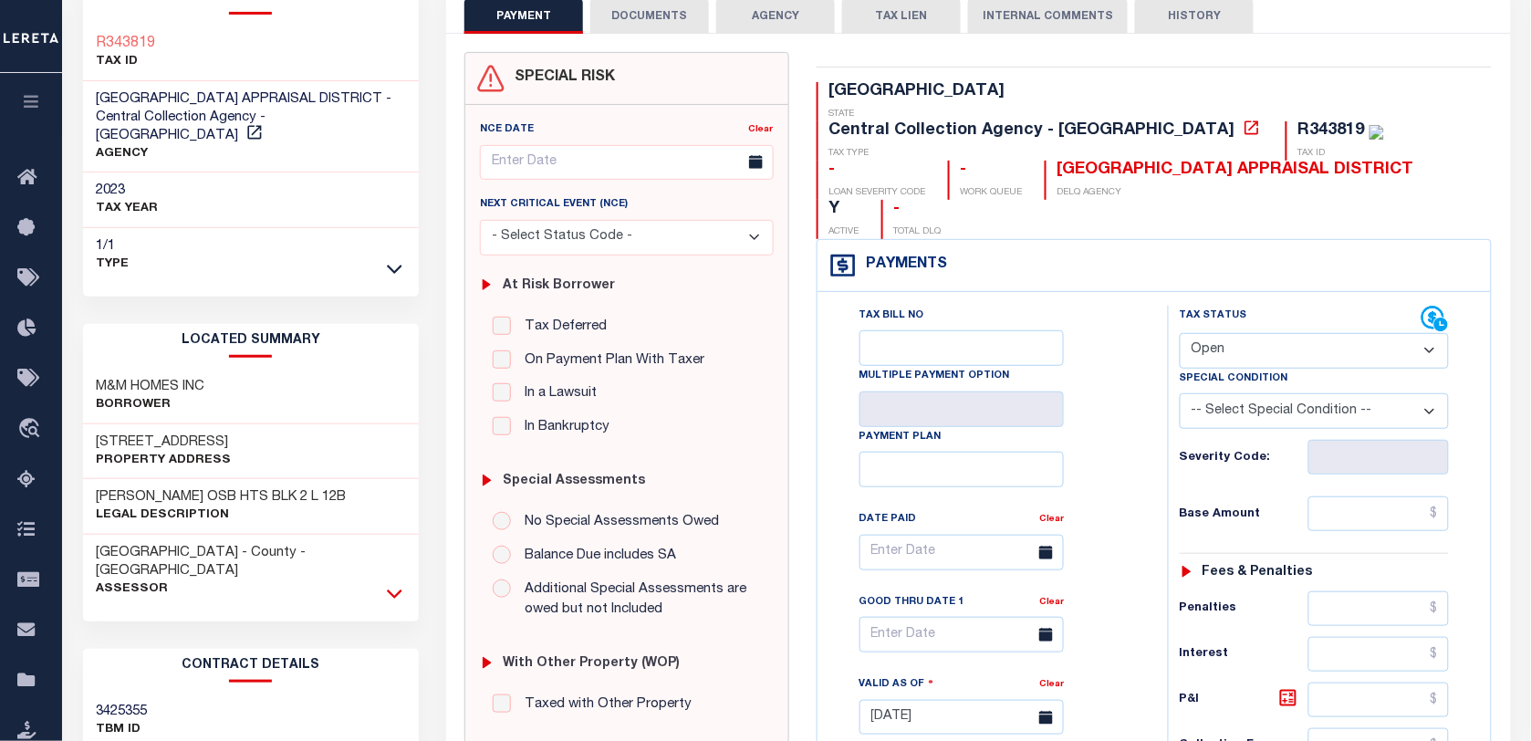
click at [393, 584] on icon at bounding box center [395, 593] width 16 height 19
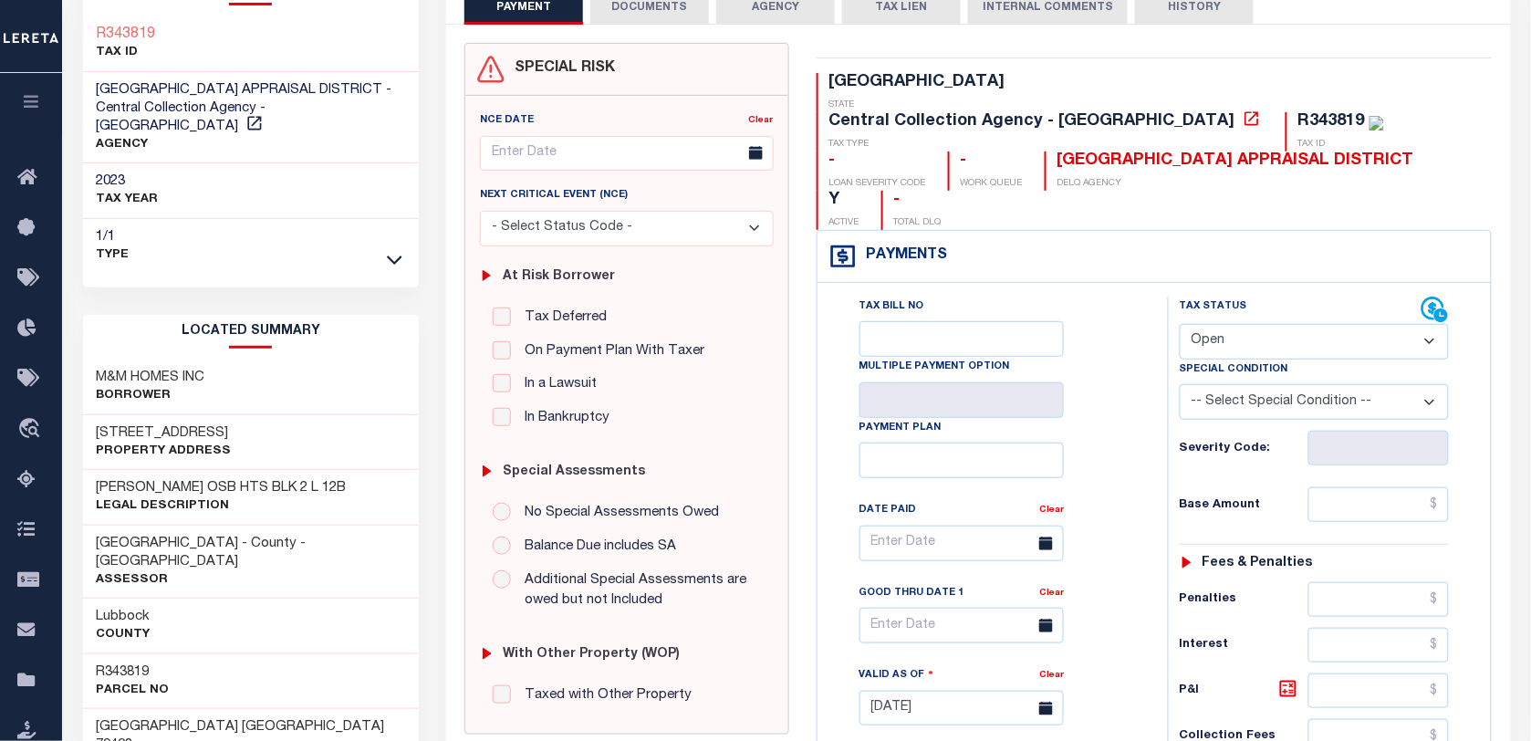
scroll to position [110, 0]
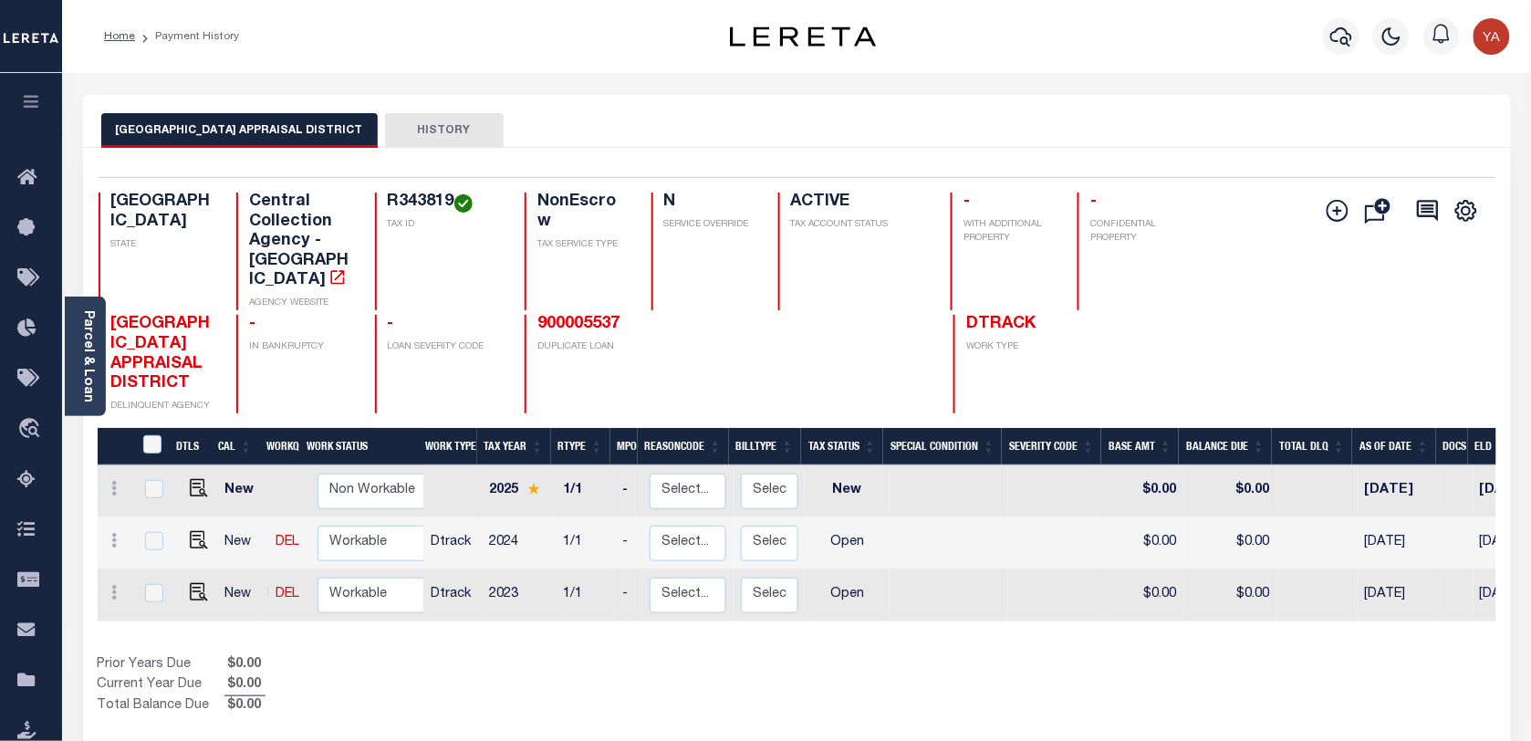
click at [416, 196] on h4 "R343819" at bounding box center [445, 203] width 115 height 20
copy h4 "R343819"
drag, startPoint x: 192, startPoint y: 575, endPoint x: 307, endPoint y: 575, distance: 115.0
click at [192, 583] on img "" at bounding box center [199, 592] width 18 height 18
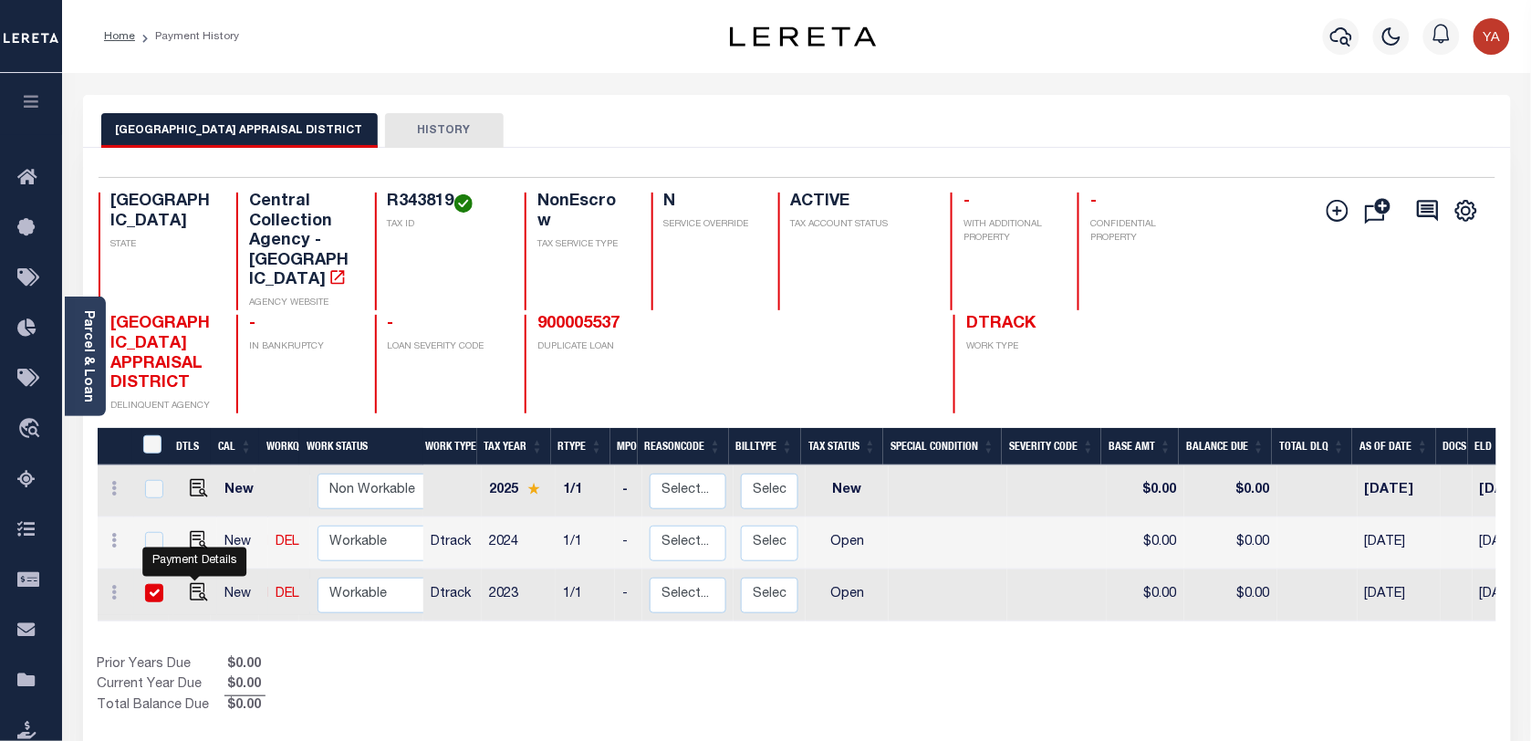
checkbox input "true"
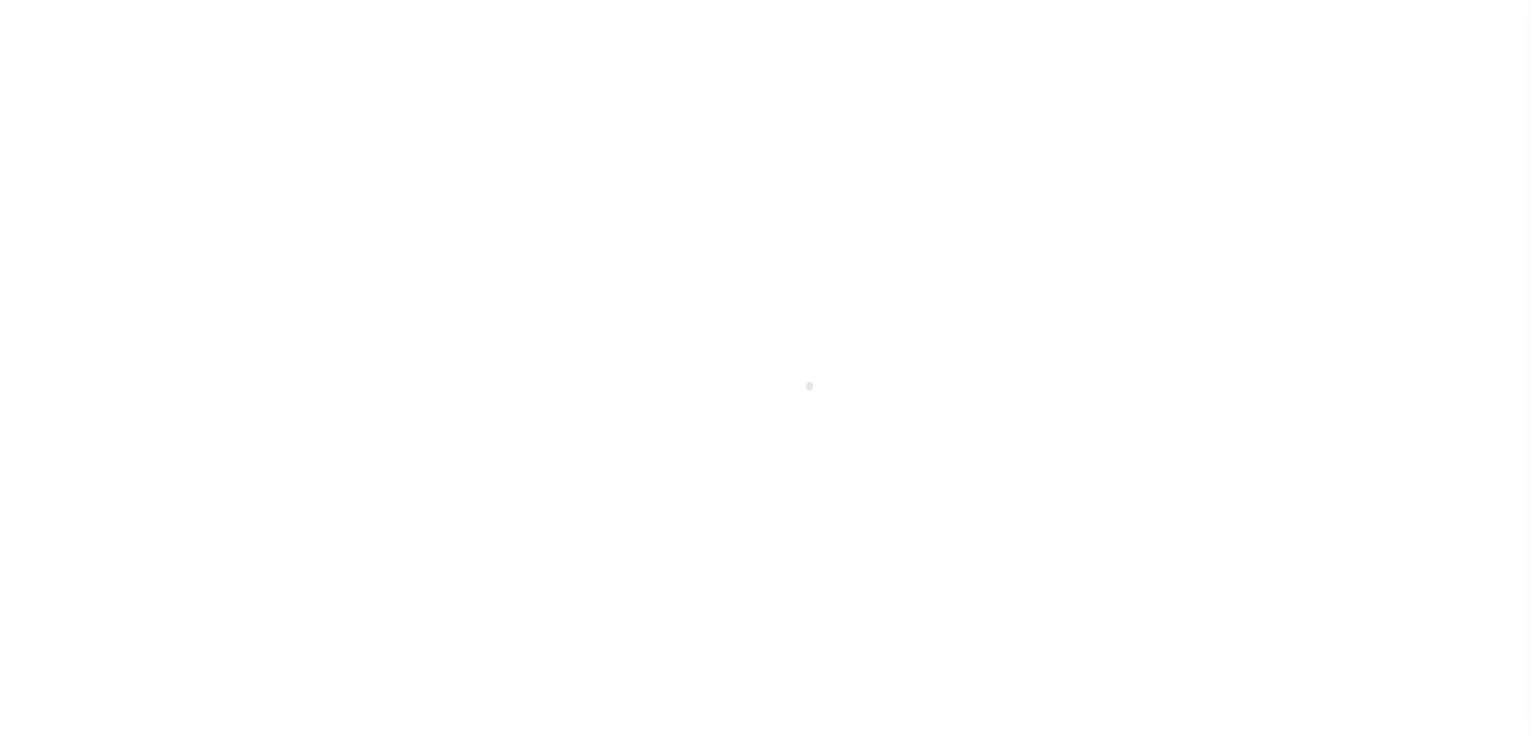
checkbox input "false"
type input "09/09/2024"
select select "OP2"
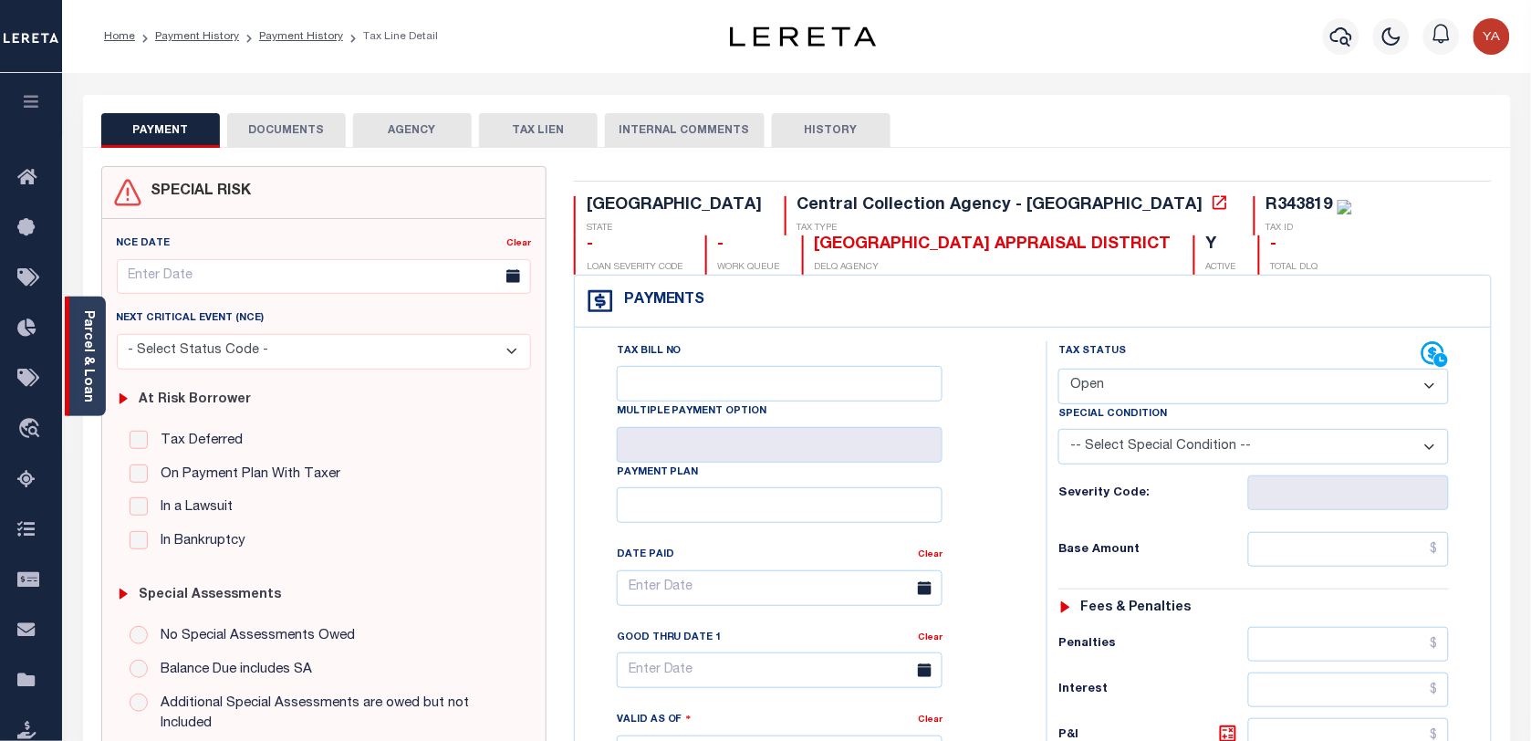
click at [99, 375] on div "Parcel & Loan" at bounding box center [85, 357] width 41 height 120
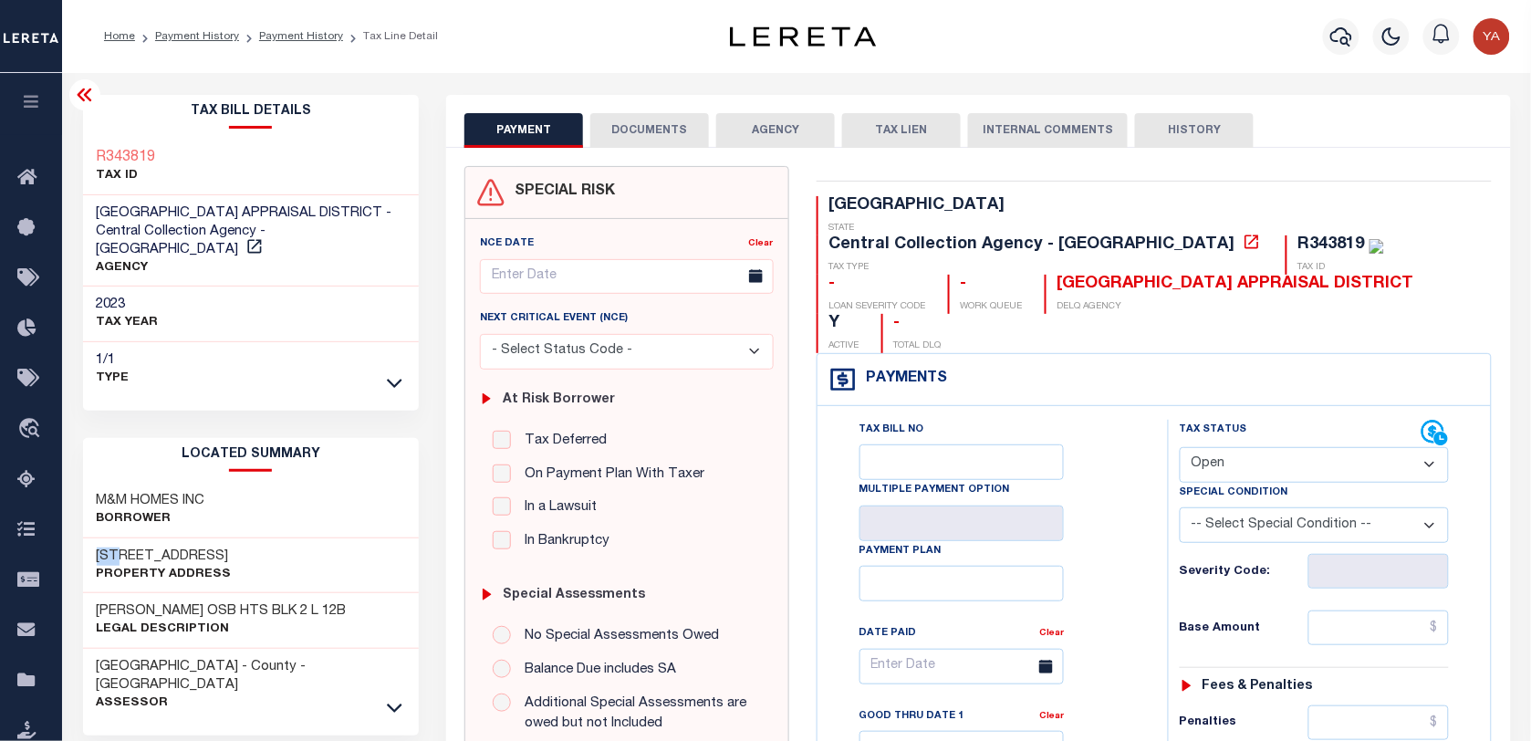
drag, startPoint x: 92, startPoint y: 534, endPoint x: 120, endPoint y: 530, distance: 28.5
click at [120, 538] on div "2801 FORDHAM ST UNIT 5 Property Address" at bounding box center [251, 566] width 337 height 56
click at [123, 548] on h3 "2801 FORDHAM ST UNIT 5" at bounding box center [164, 557] width 135 height 18
drag, startPoint x: 124, startPoint y: 530, endPoint x: 88, endPoint y: 530, distance: 36.5
click at [88, 538] on div "2801 FORDHAM ST UNIT 5 Property Address" at bounding box center [251, 566] width 337 height 56
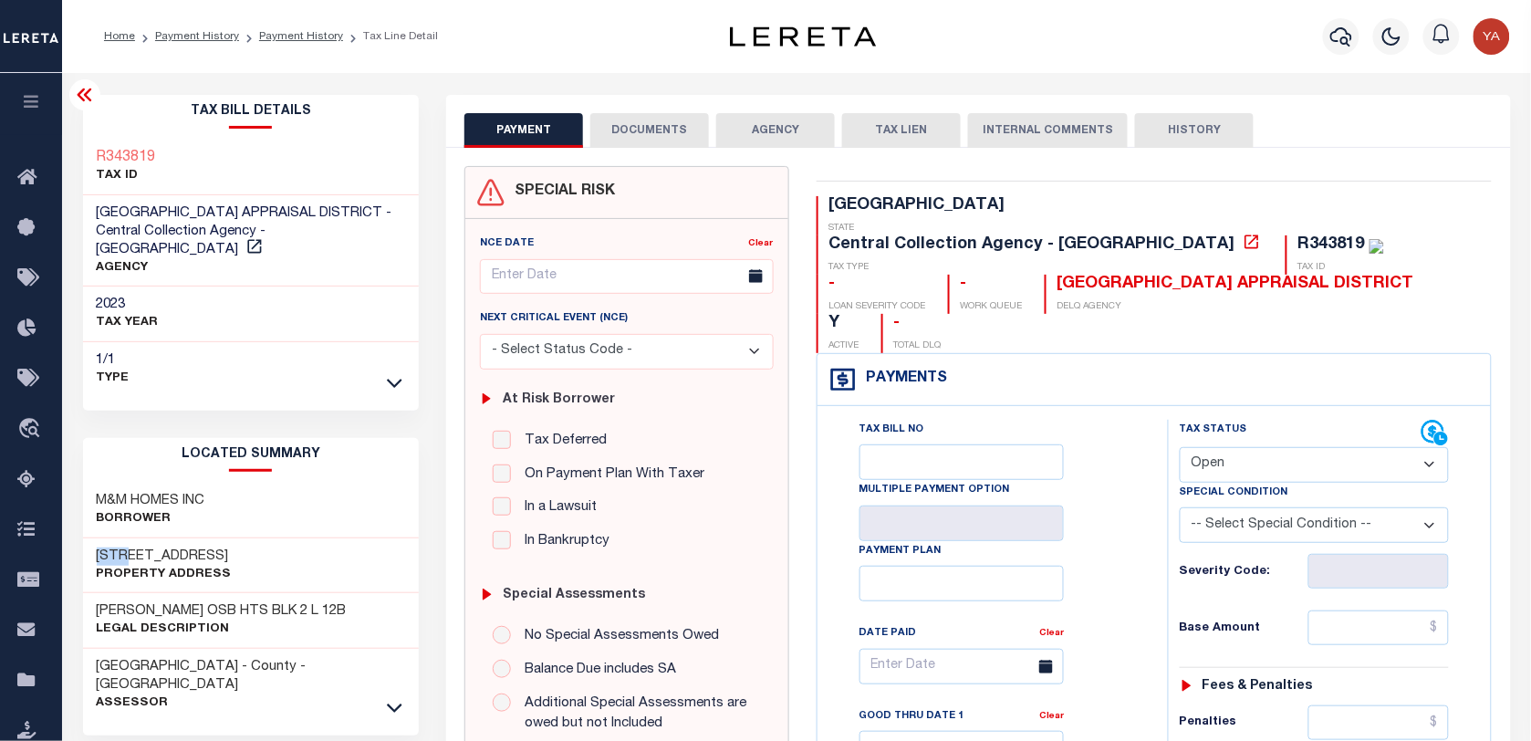
copy h3 "2801"
drag, startPoint x: 132, startPoint y: 535, endPoint x: 196, endPoint y: 535, distance: 63.9
click at [196, 548] on h3 "2801 FORDHAM ST UNIT 5" at bounding box center [164, 557] width 135 height 18
copy h3 "FORDHAM"
drag, startPoint x: 175, startPoint y: 149, endPoint x: 106, endPoint y: 151, distance: 69.4
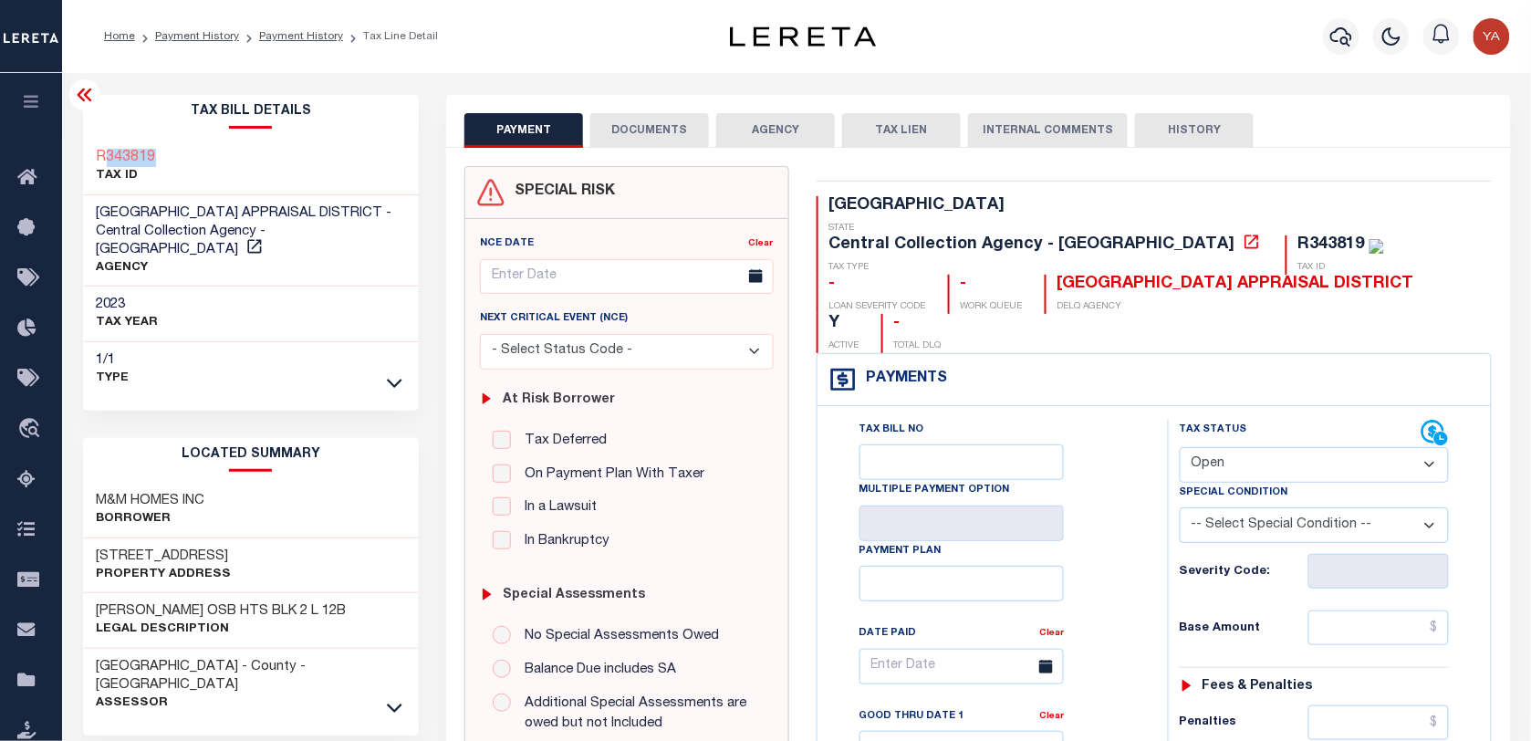
click at [103, 151] on div "R343819 TAX ID" at bounding box center [251, 168] width 337 height 56
copy h3 "343819"
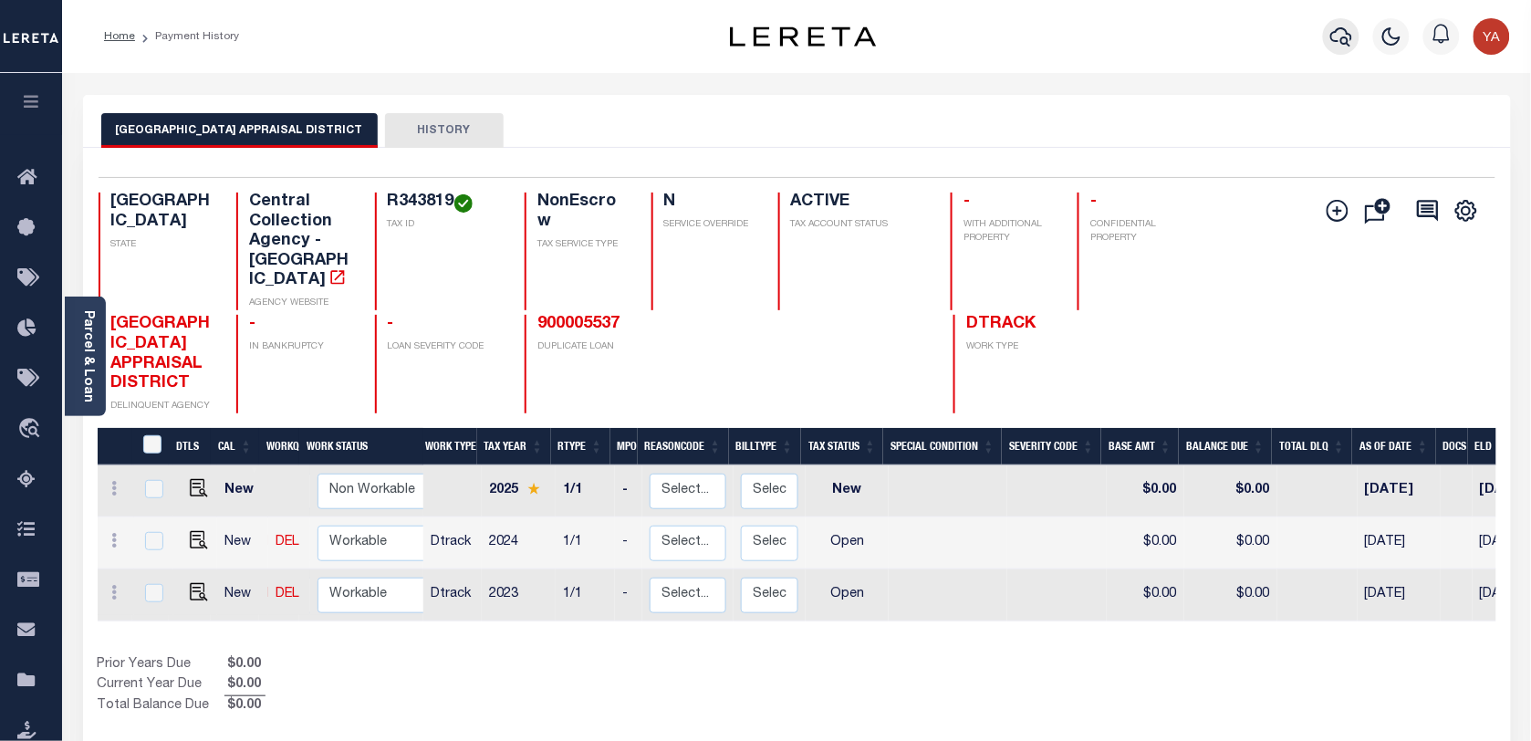
click at [1347, 38] on icon "button" at bounding box center [1342, 36] width 22 height 19
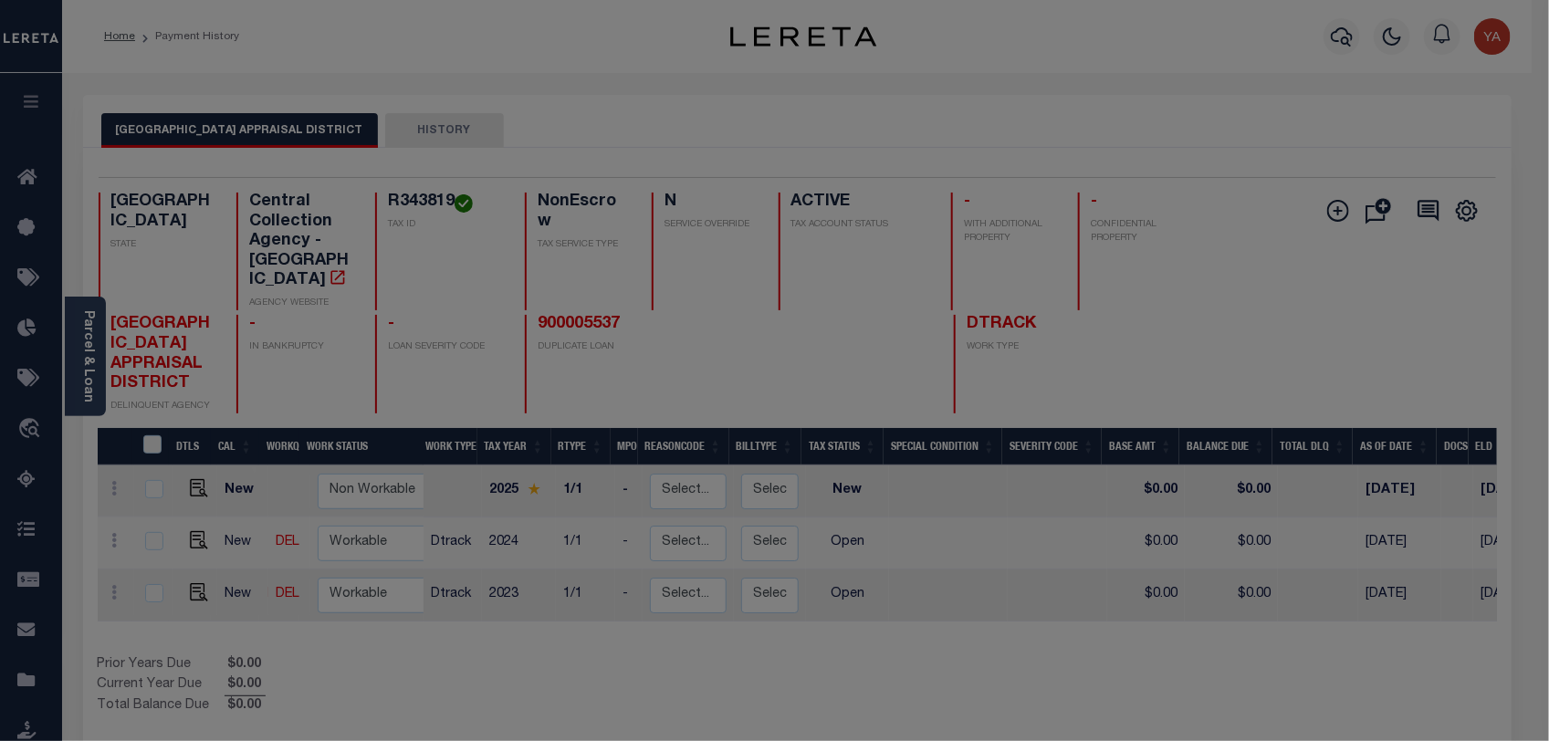
click at [0, 0] on div "Include Loans TBM Customers Borrowers Payments (Lender Non-Disb) Payments (Lend…" at bounding box center [0, 0] width 0 height 0
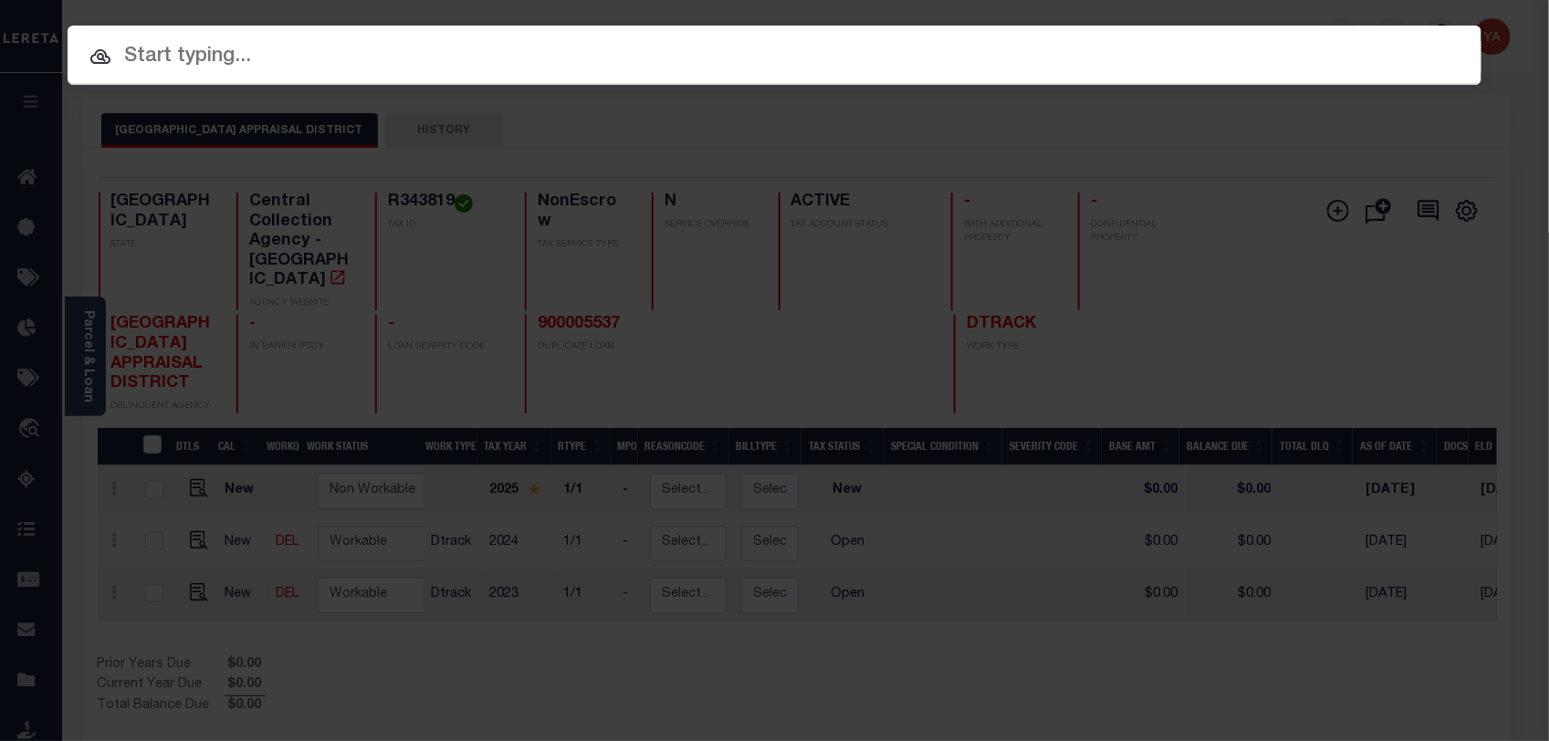
click at [514, 53] on input "text" at bounding box center [775, 57] width 1414 height 32
paste input "900007560"
type input "900007560"
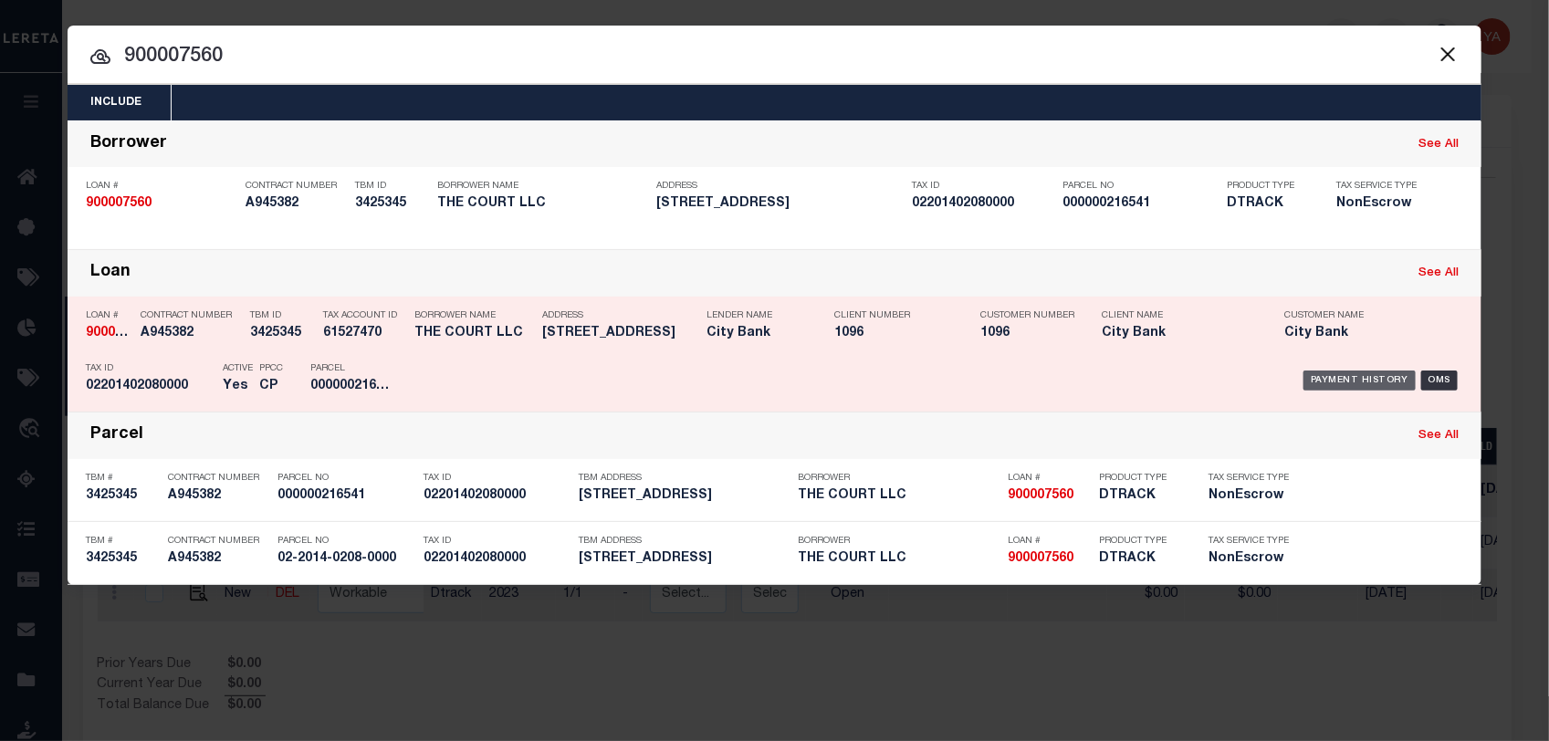
click at [1360, 386] on div "Payment History" at bounding box center [1359, 380] width 112 height 20
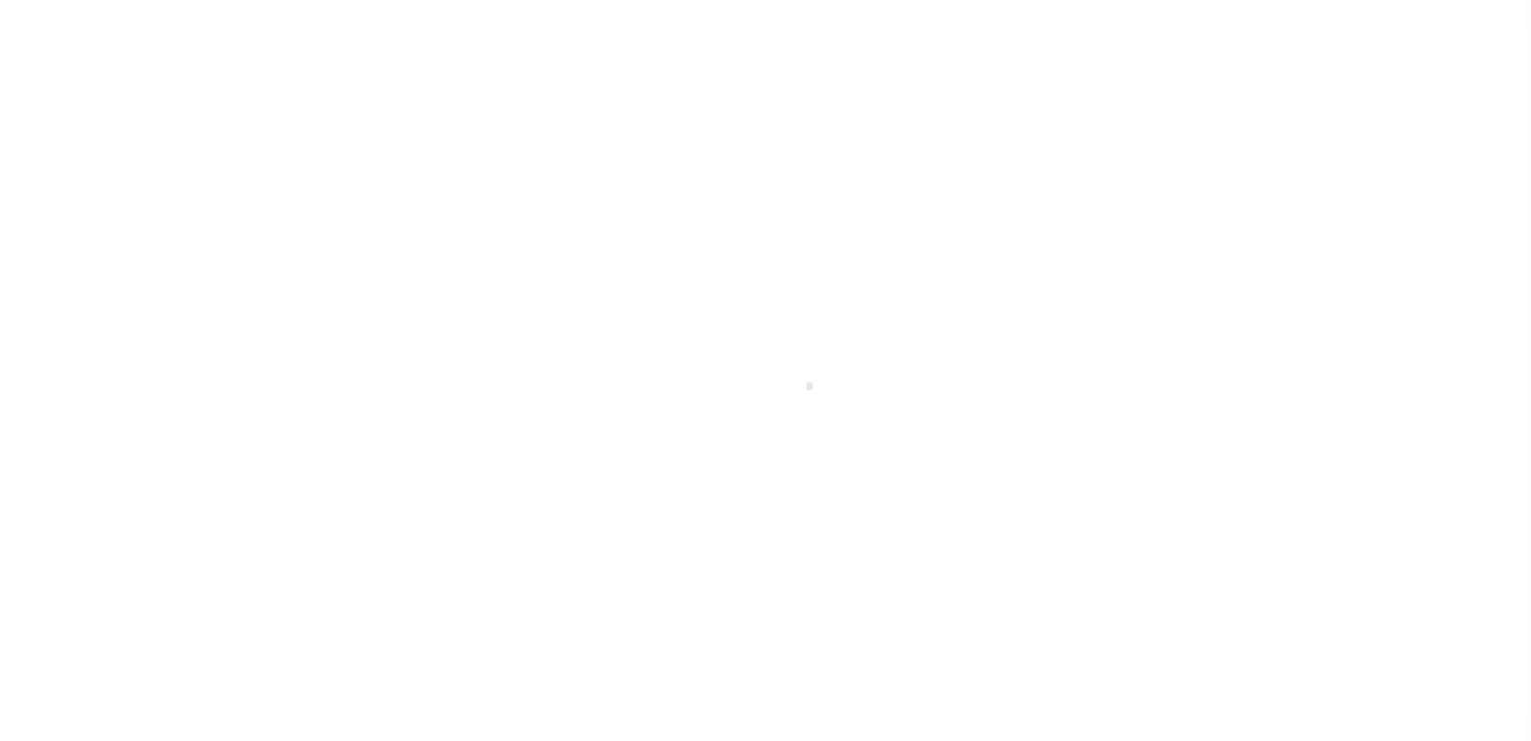
checkbox input "false"
type input "[DATE]"
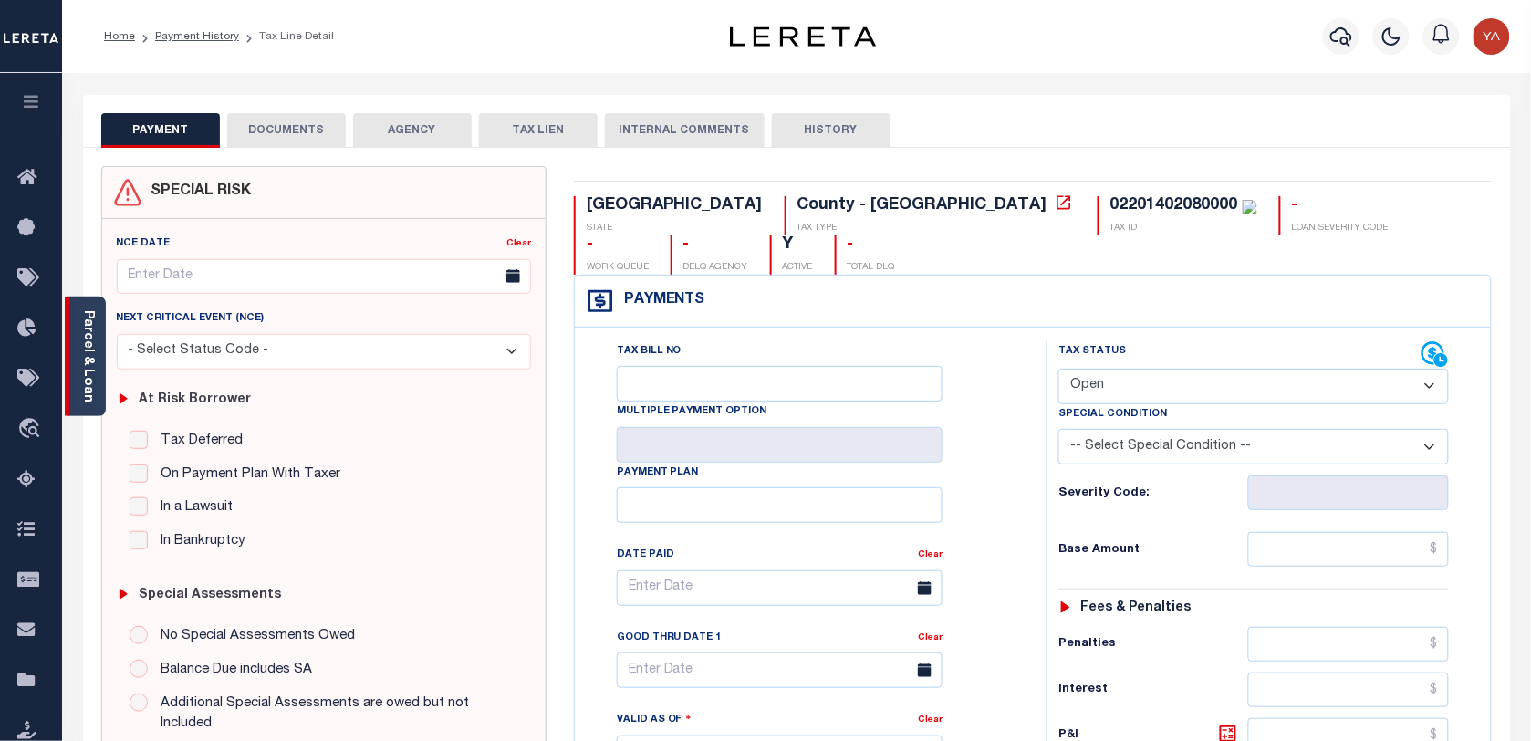
click at [87, 343] on link "Parcel & Loan" at bounding box center [87, 356] width 13 height 92
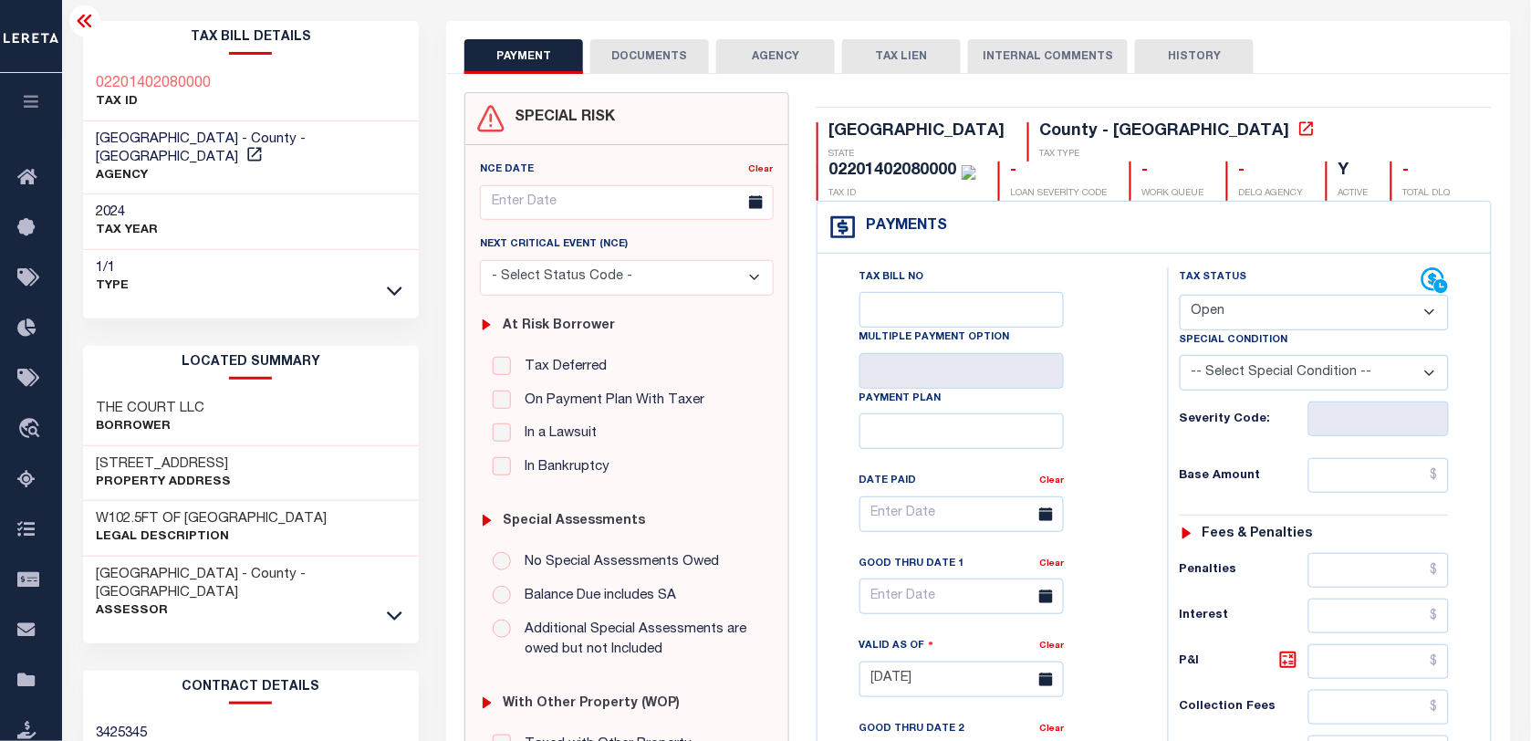
scroll to position [114, 0]
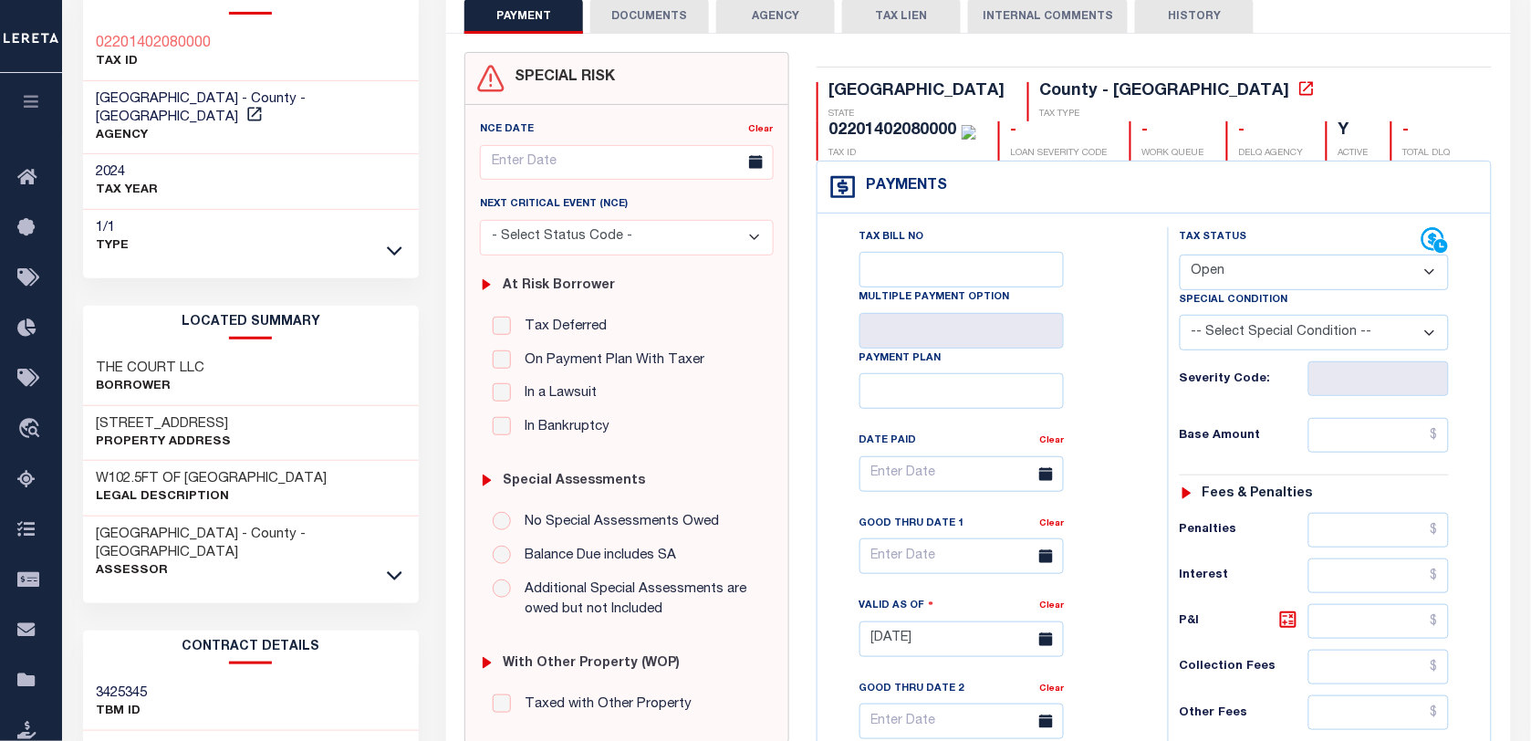
click at [403, 568] on link at bounding box center [394, 574] width 21 height 13
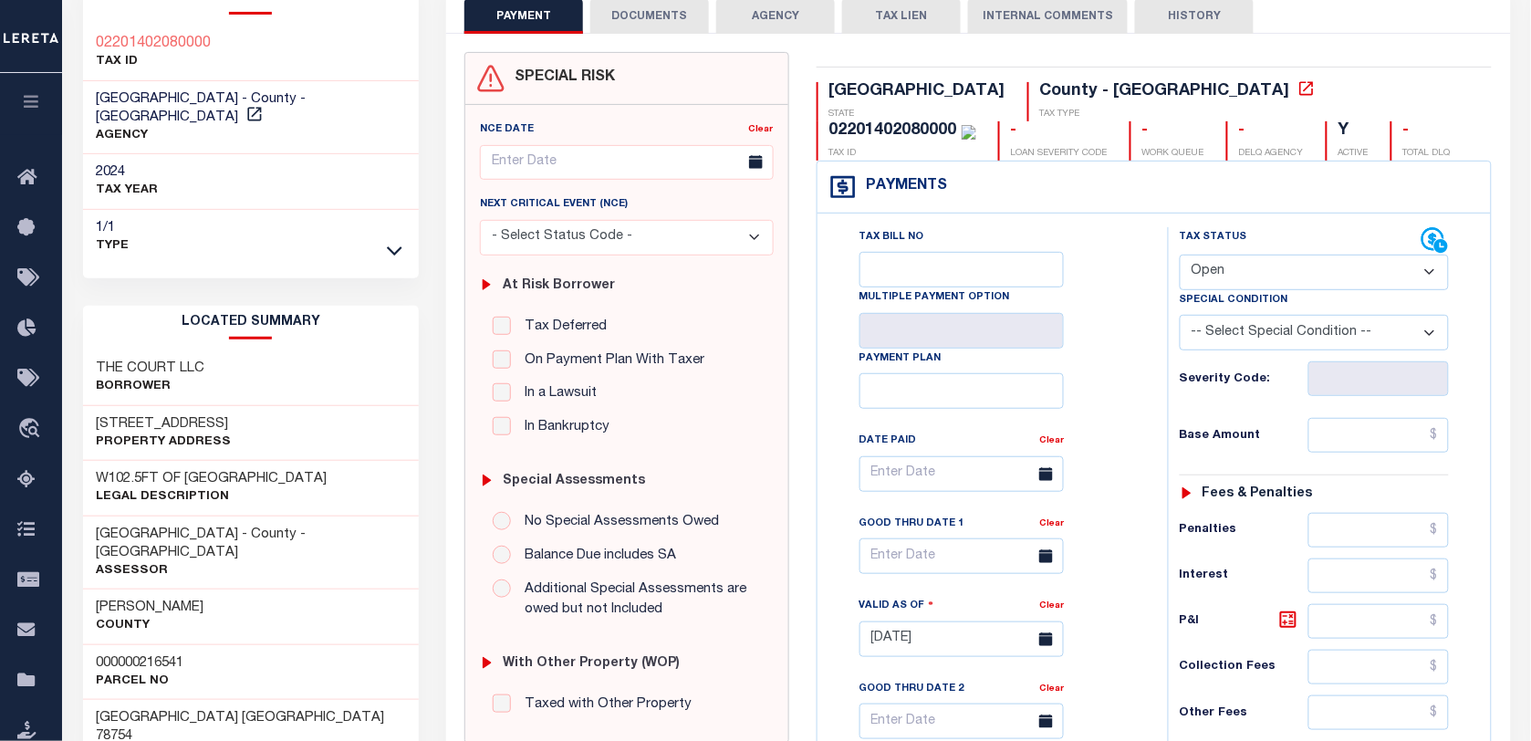
click at [165, 654] on h3 "000000216541" at bounding box center [141, 663] width 88 height 18
copy h3 "000000216541"
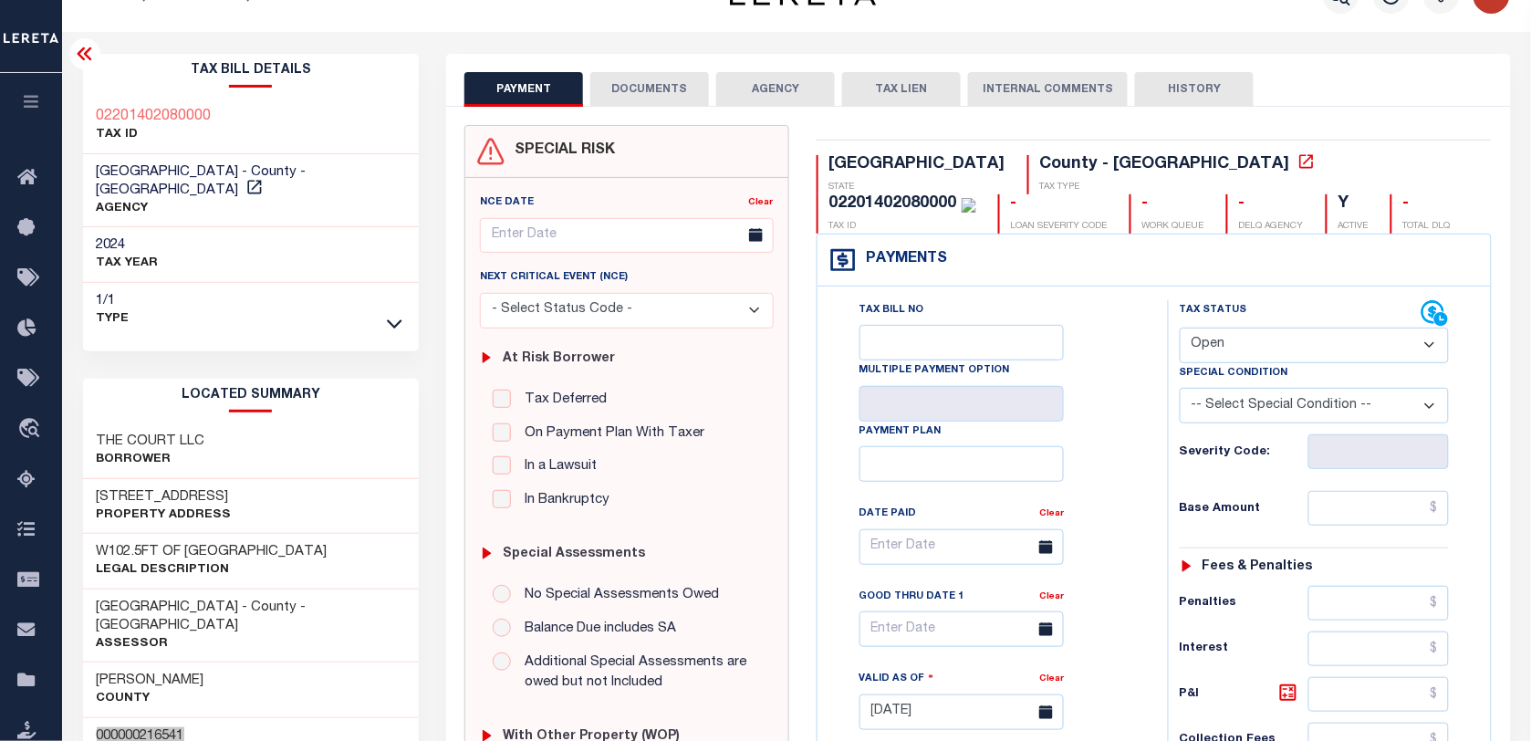
scroll to position [0, 0]
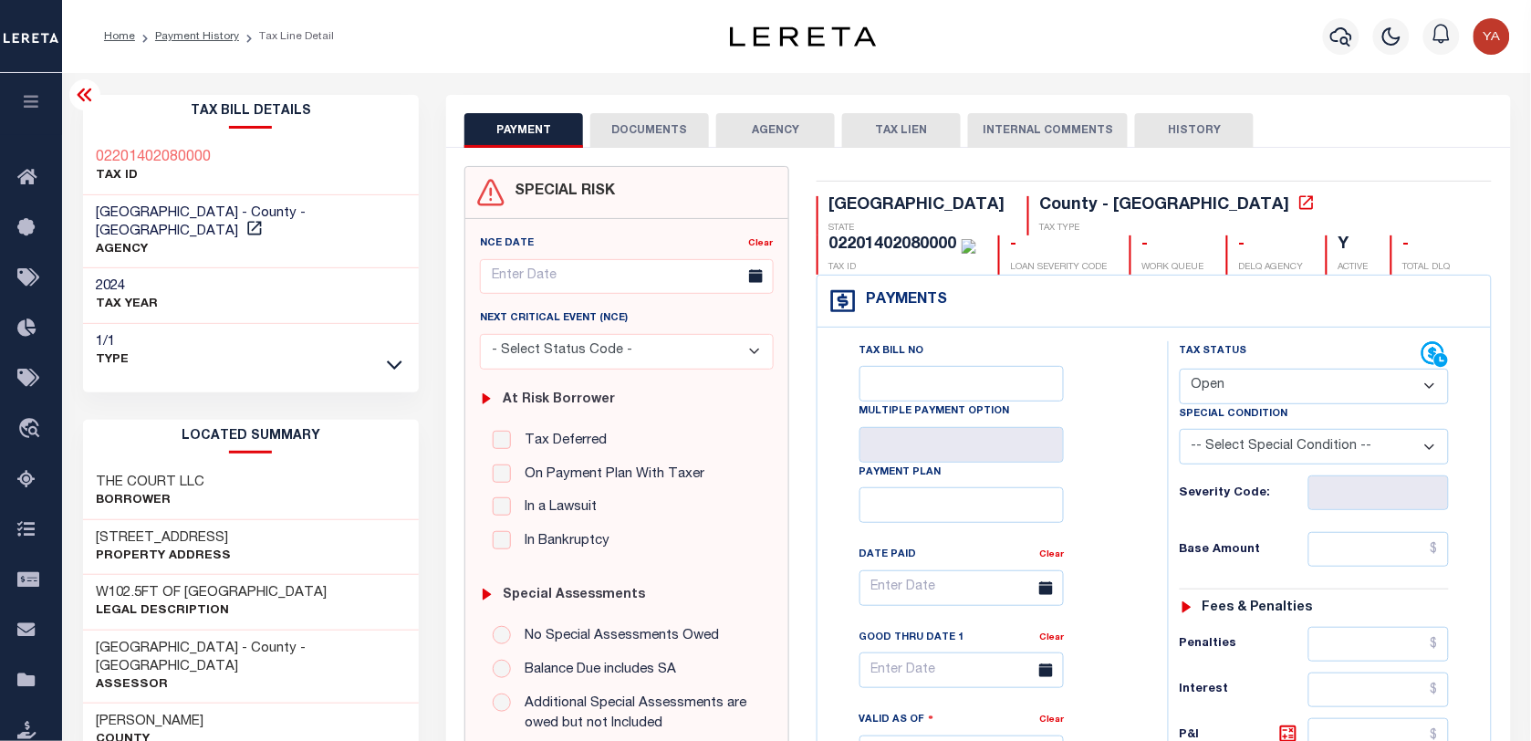
click at [976, 235] on div "02201402080000 TAX ID" at bounding box center [897, 254] width 160 height 39
click at [957, 236] on div "02201402080000" at bounding box center [894, 244] width 128 height 16
copy div "02201402080000"
click at [957, 236] on div "02201402080000" at bounding box center [894, 244] width 128 height 16
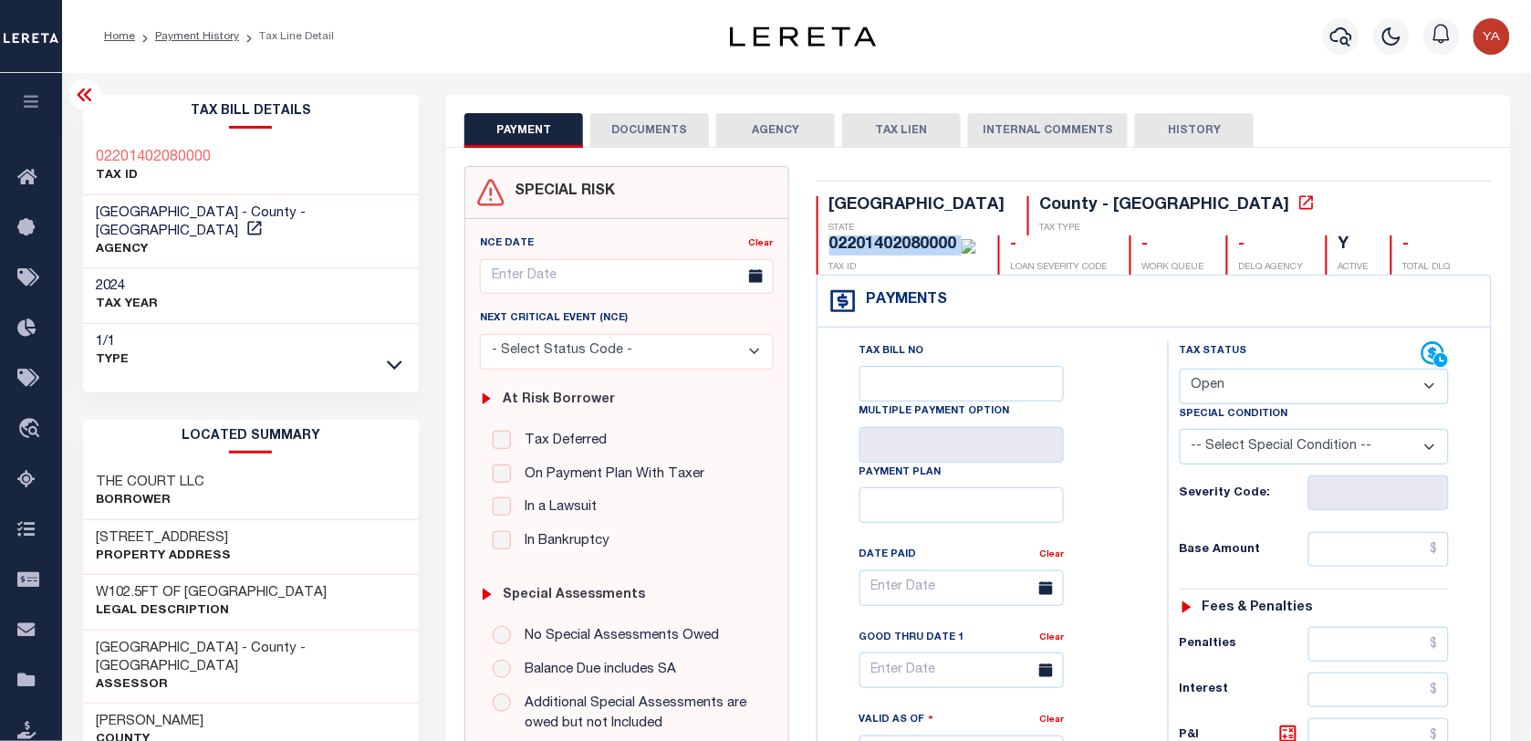
click at [957, 236] on div "02201402080000" at bounding box center [894, 244] width 128 height 16
drag, startPoint x: 1160, startPoint y: 59, endPoint x: 1077, endPoint y: 170, distance: 138.2
click at [1160, 59] on div "Profile Sign out" at bounding box center [1220, 37] width 595 height 64
click at [1228, 384] on select "- Select Status Code - Open Due/Unpaid Paid Incomplete No Tax Due Internal Refu…" at bounding box center [1314, 387] width 269 height 36
select select "PYD"
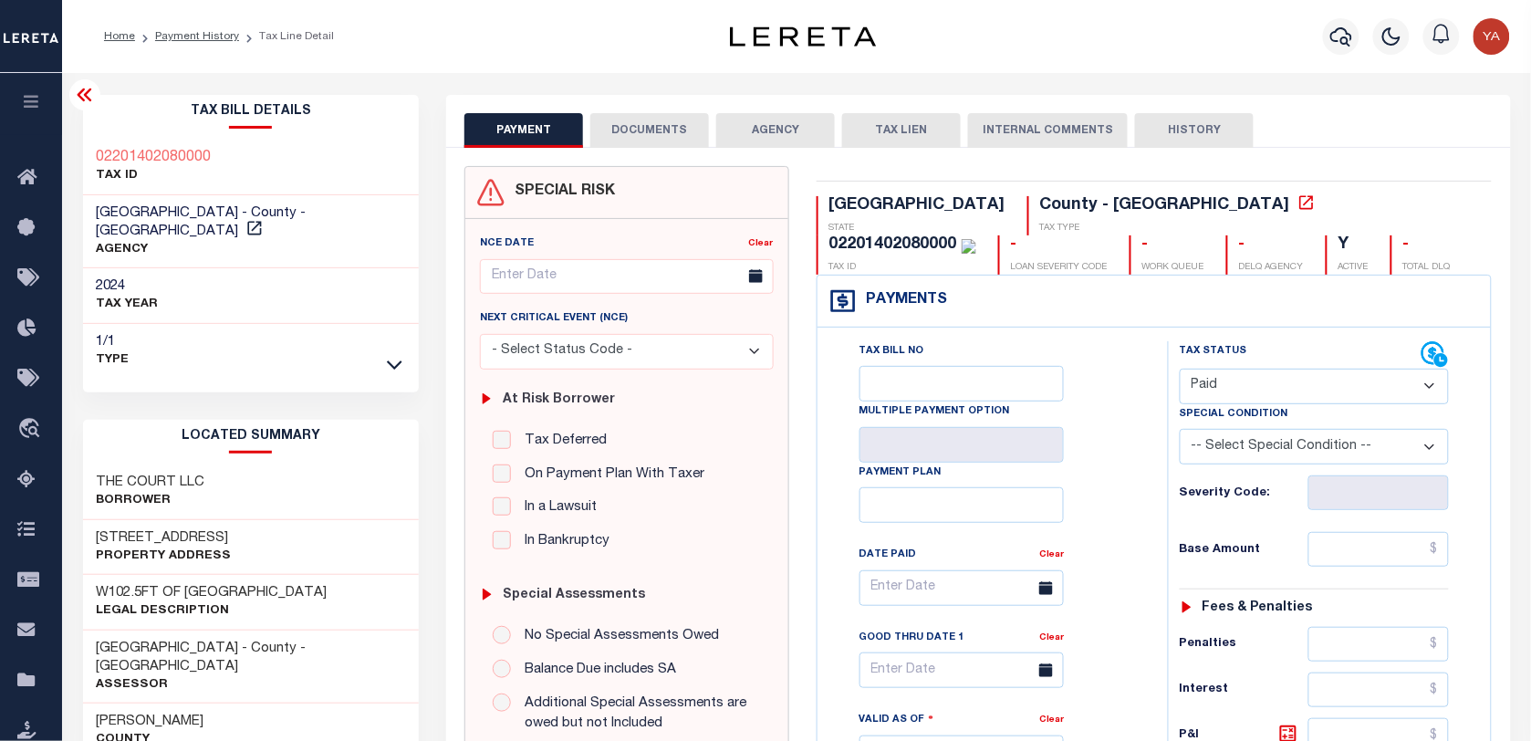
click at [1180, 370] on select "- Select Status Code - Open Due/Unpaid Paid Incomplete No Tax Due Internal Refu…" at bounding box center [1314, 387] width 269 height 36
type input "[DATE]"
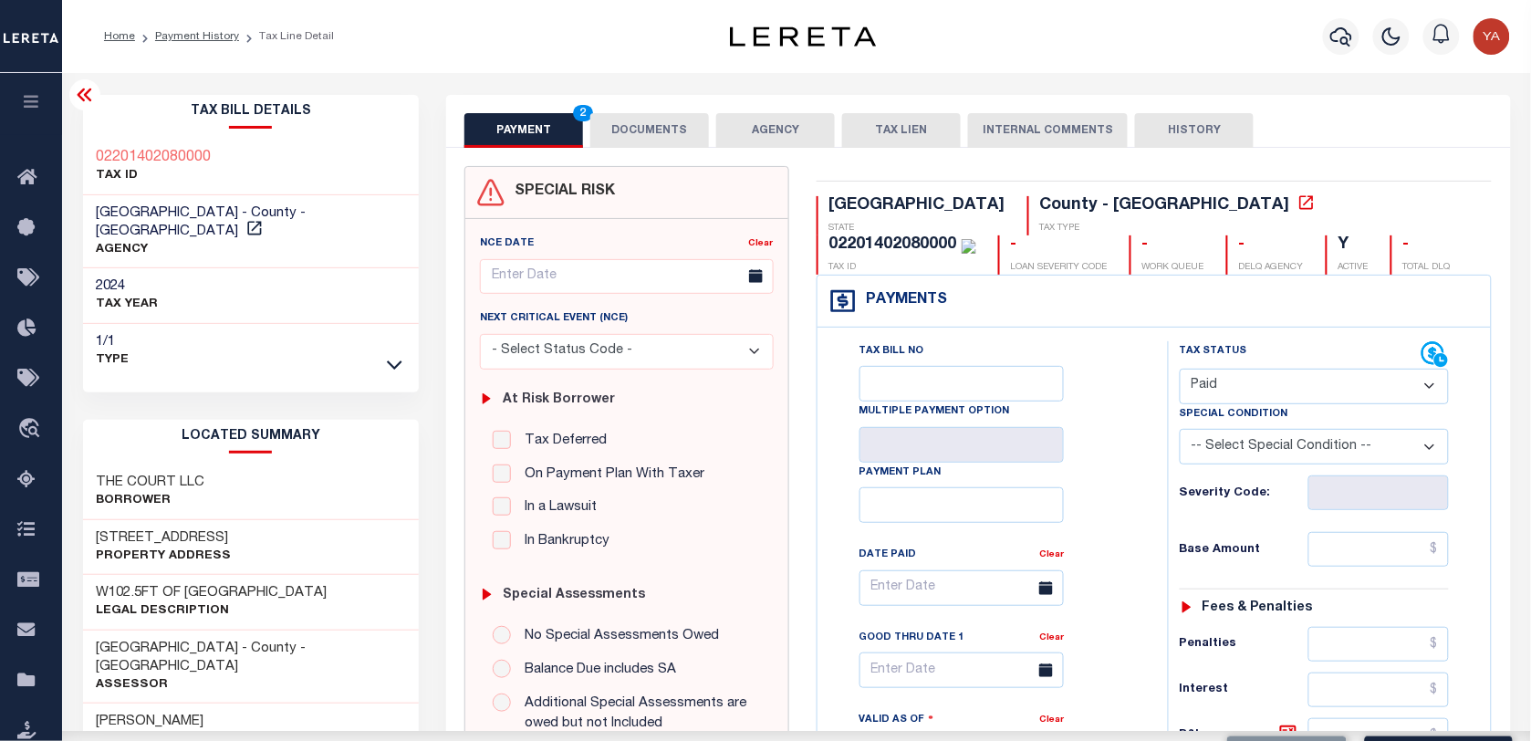
click at [1152, 530] on div "Tax Bill No Multiple Payment Option Payment Plan Clear" at bounding box center [988, 744] width 332 height 806
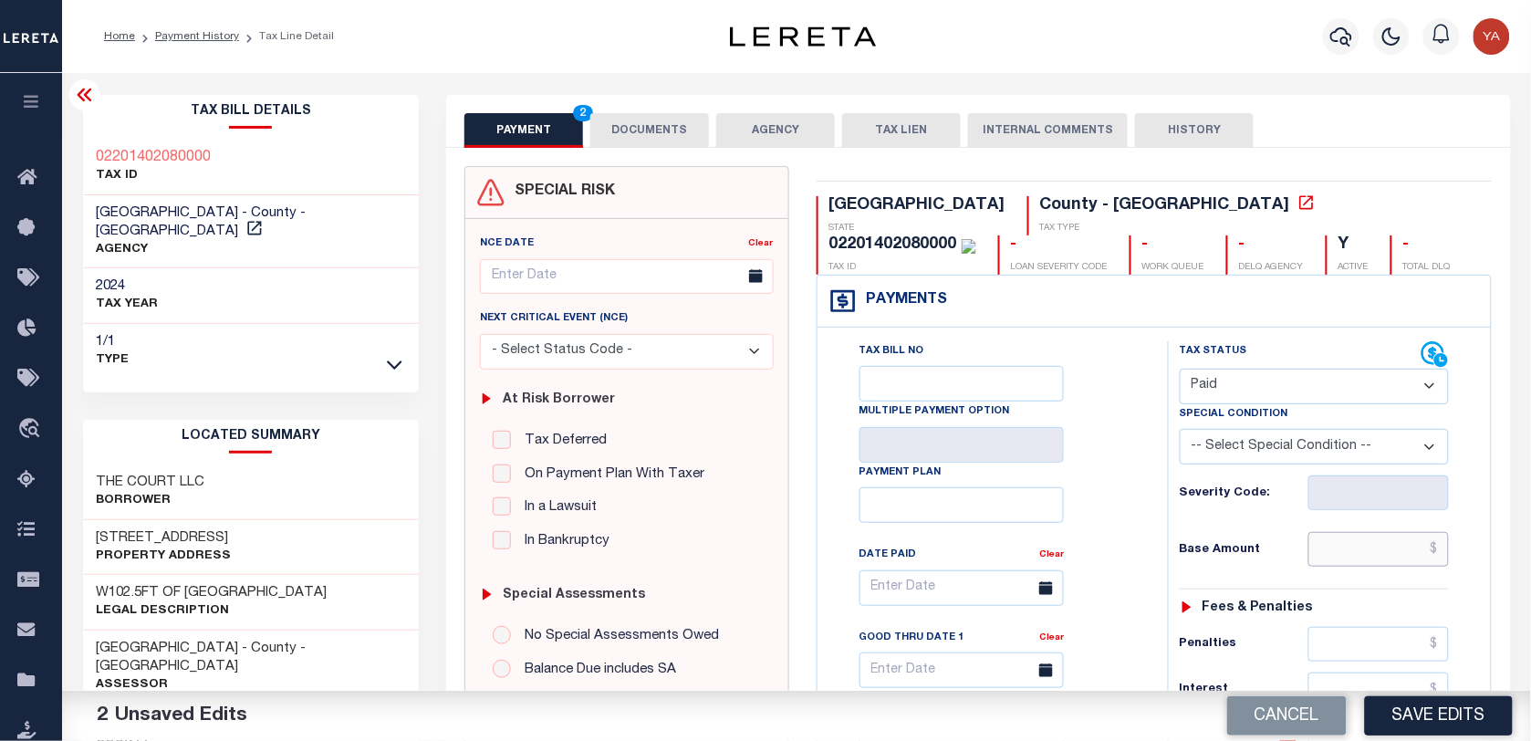
click at [1310, 562] on input "text" at bounding box center [1379, 549] width 141 height 35
paste input "68,535.13"
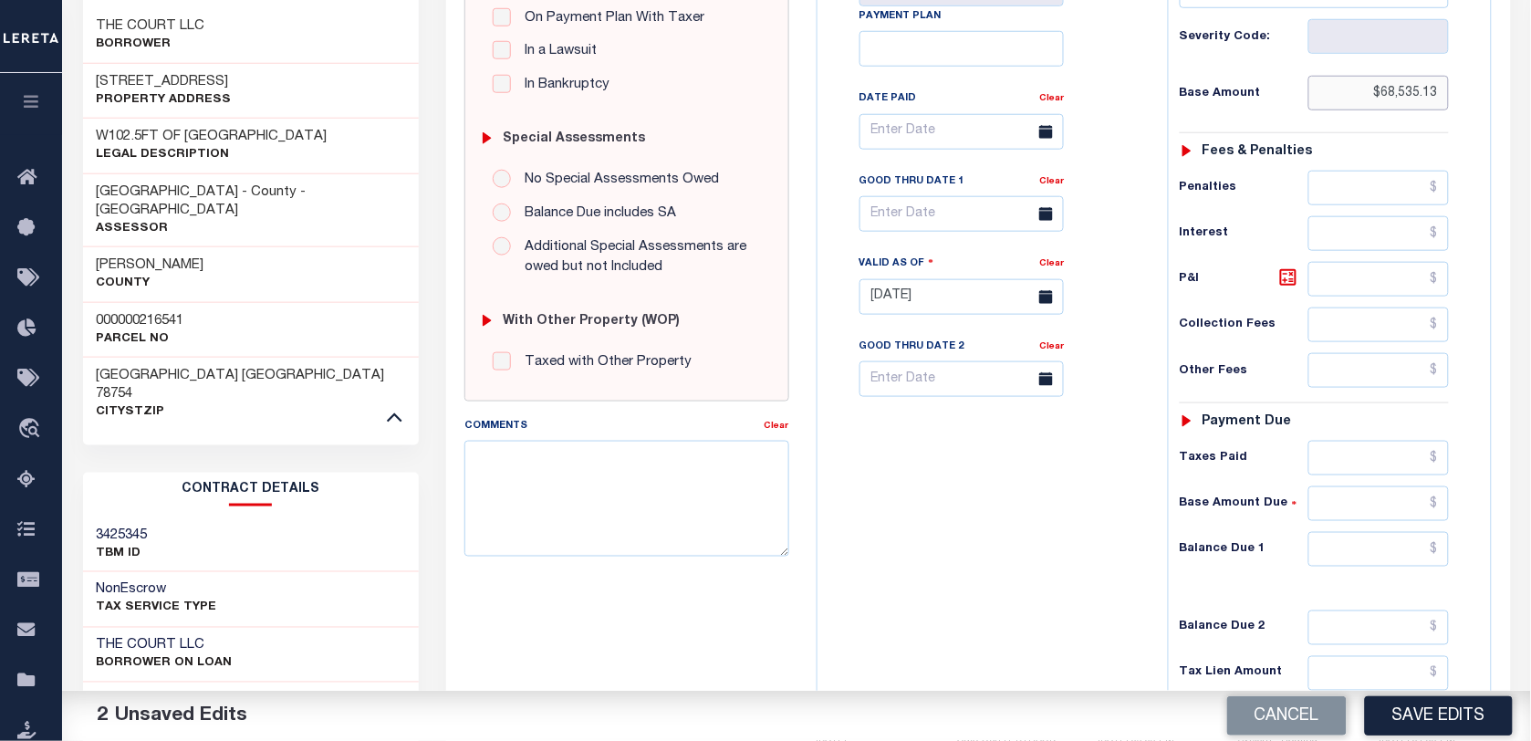
type input "$68,535.13"
drag, startPoint x: 1326, startPoint y: 561, endPoint x: 1061, endPoint y: 573, distance: 264.9
click at [1326, 561] on input "text" at bounding box center [1379, 549] width 141 height 35
type input "$0.00"
click at [1060, 573] on div "Tax Bill No Multiple Payment Option Payment Plan Clear" at bounding box center [988, 288] width 332 height 806
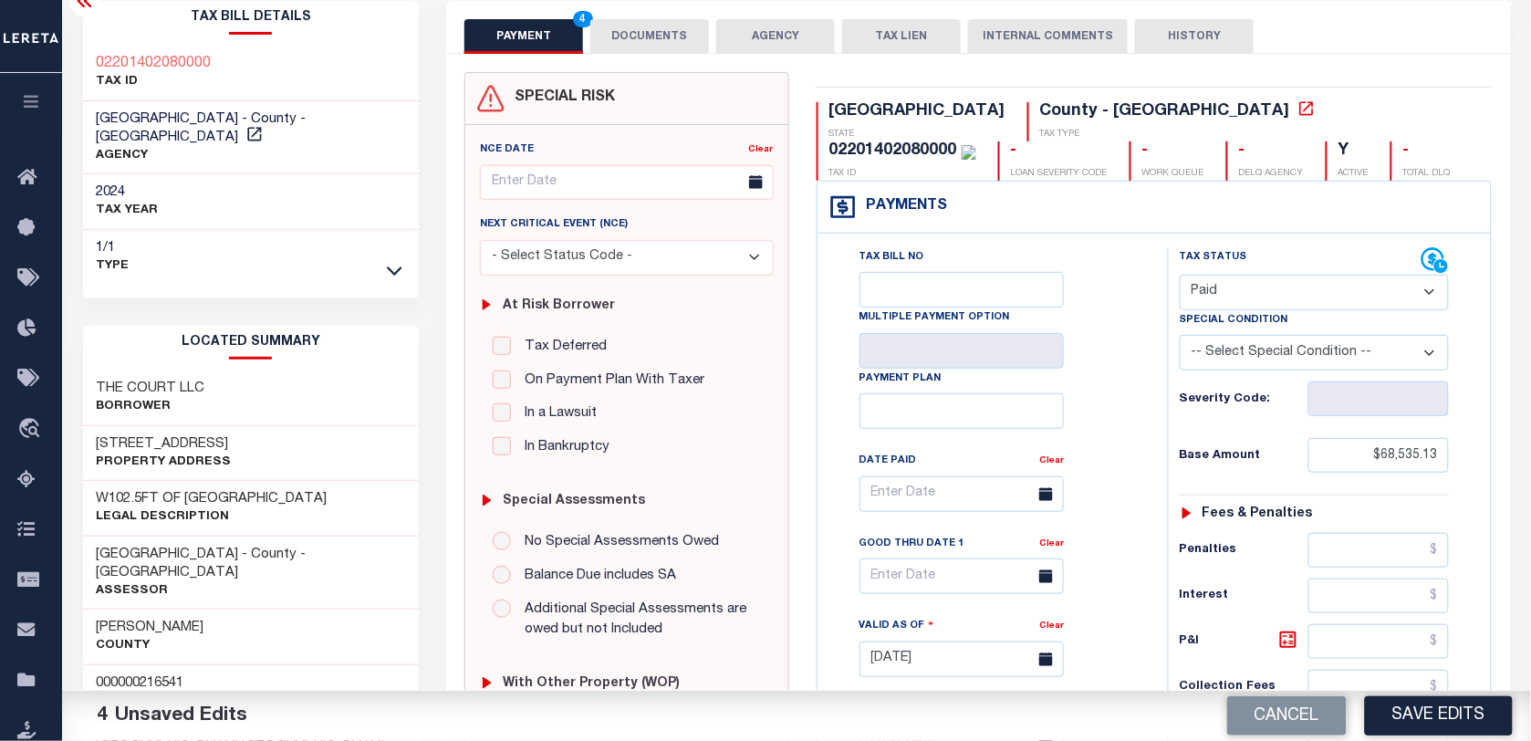
scroll to position [0, 0]
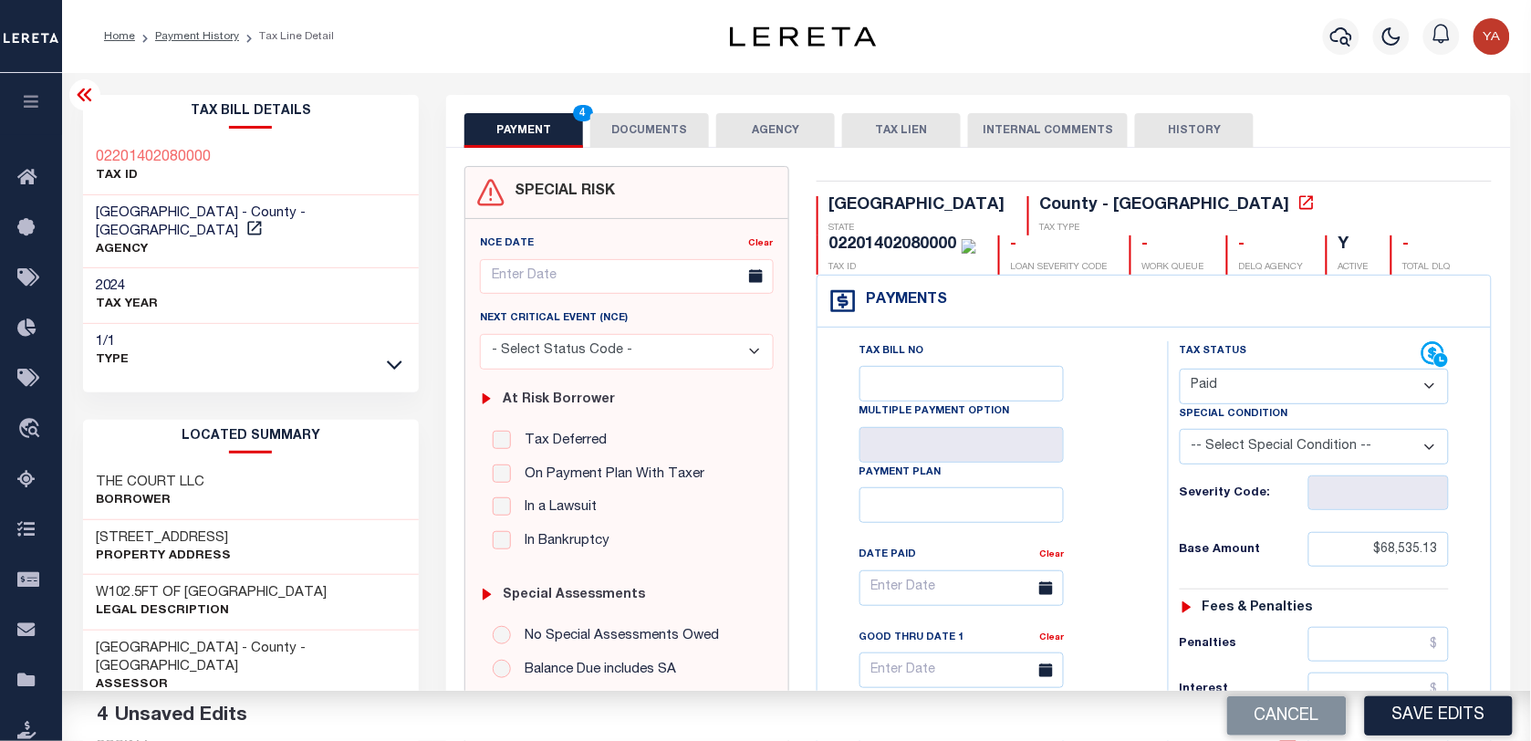
click at [1072, 193] on div "TX STATE County - TX TAX TYPE 02201402080000 TAX ID - LOAN SEVERITY CODE - WORK…" at bounding box center [1155, 752] width 704 height 1172
copy div "02201402080000"
click at [677, 126] on button "DOCUMENTS" at bounding box center [649, 130] width 119 height 35
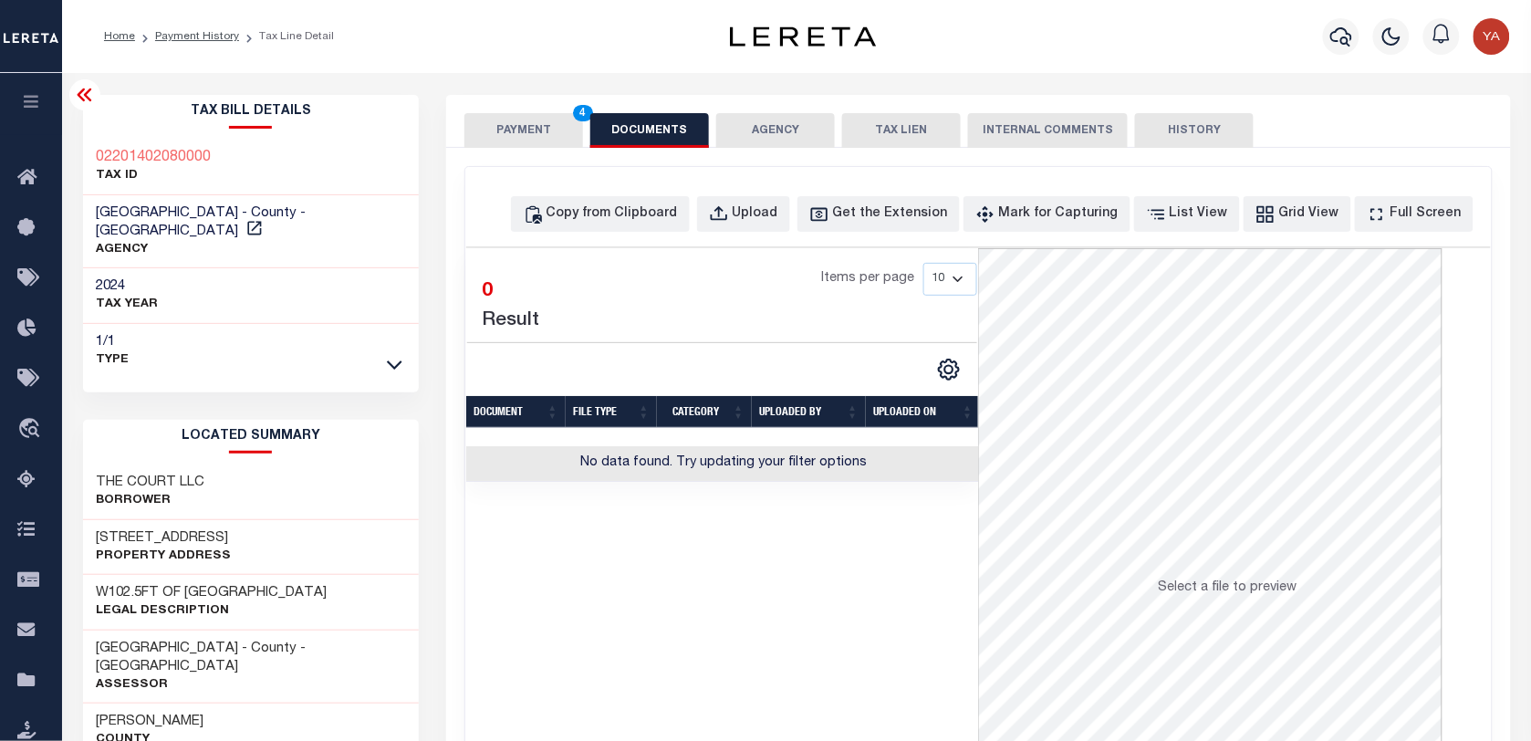
click at [796, 194] on div "Copy from Clipboard Upload Get the Extension Mark for Capturing Got it List Vie…" at bounding box center [978, 488] width 1026 height 643
click at [778, 222] on div "Upload" at bounding box center [756, 214] width 46 height 20
select select "POP"
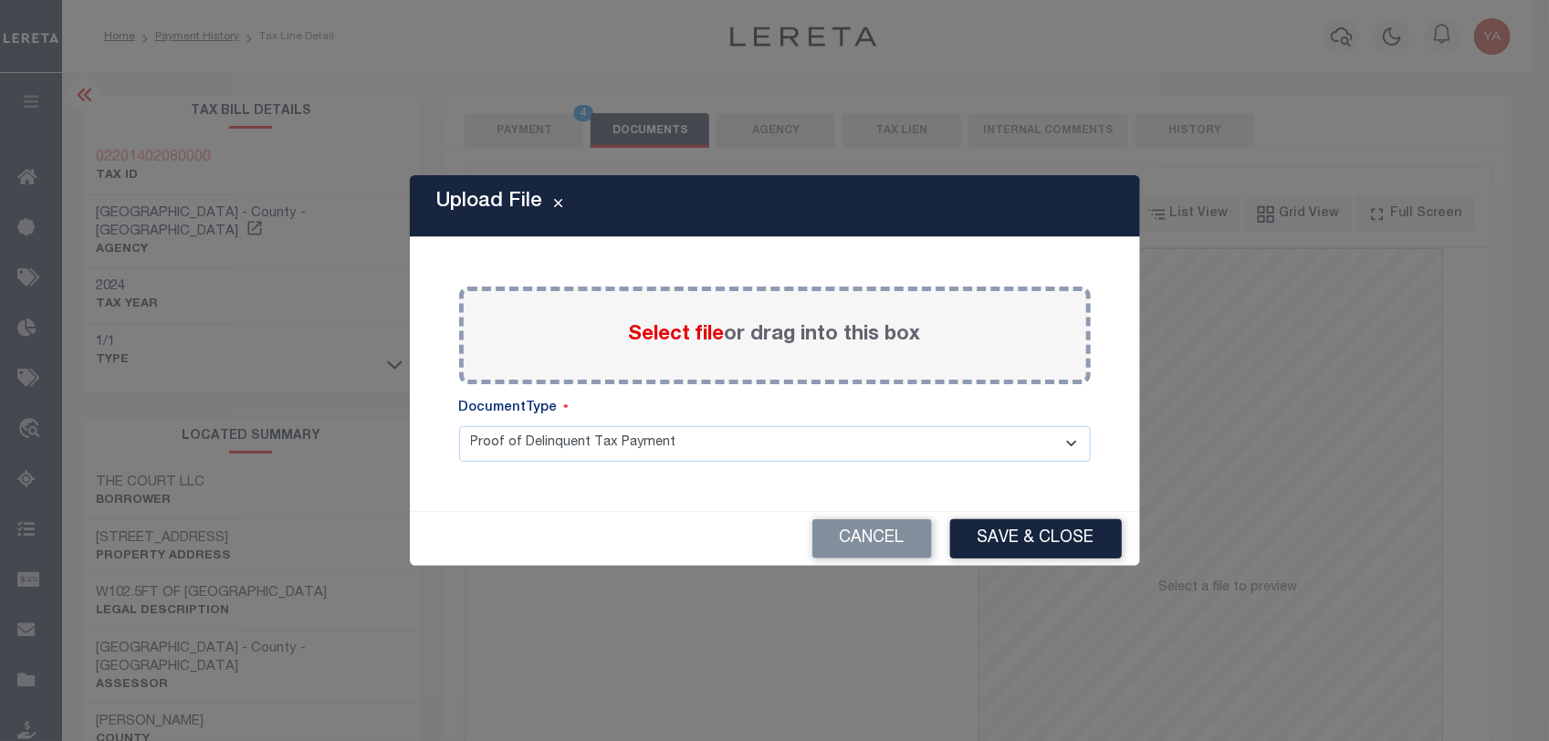
click at [778, 334] on label "Select file or drag into this box" at bounding box center [775, 335] width 292 height 30
click at [0, 0] on input "Select file or drag into this box" at bounding box center [0, 0] width 0 height 0
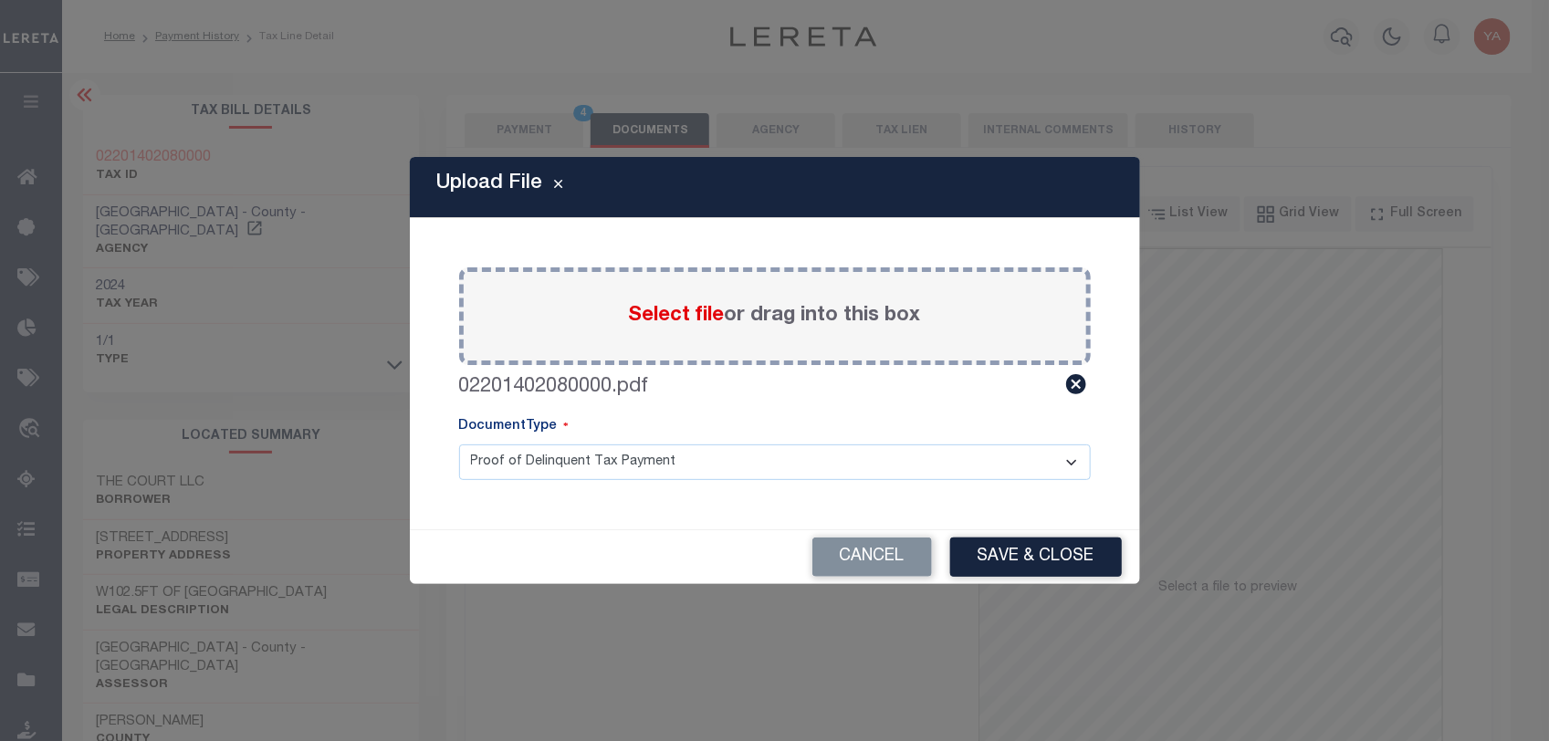
drag, startPoint x: 746, startPoint y: 448, endPoint x: 733, endPoint y: 477, distance: 32.3
click at [745, 452] on select "Proof of Delinquent Tax Payment" at bounding box center [774, 462] width 631 height 36
click at [459, 444] on select "Proof of Delinquent Tax Payment" at bounding box center [774, 462] width 631 height 36
click at [974, 553] on button "Save & Close" at bounding box center [1036, 556] width 172 height 39
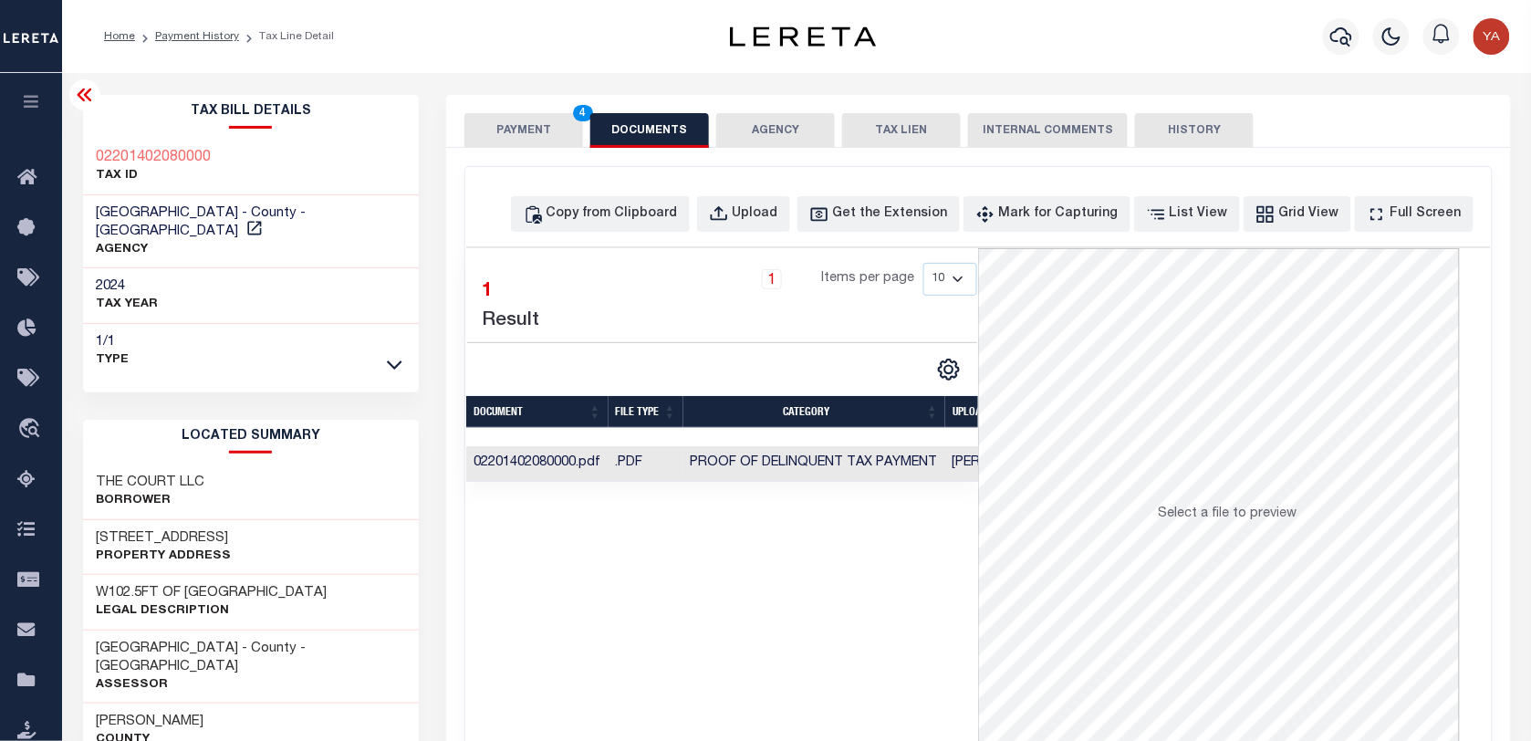
drag, startPoint x: 965, startPoint y: 465, endPoint x: 967, endPoint y: 479, distance: 14.0
click at [965, 465] on td "[PERSON_NAME]" at bounding box center [1004, 464] width 118 height 36
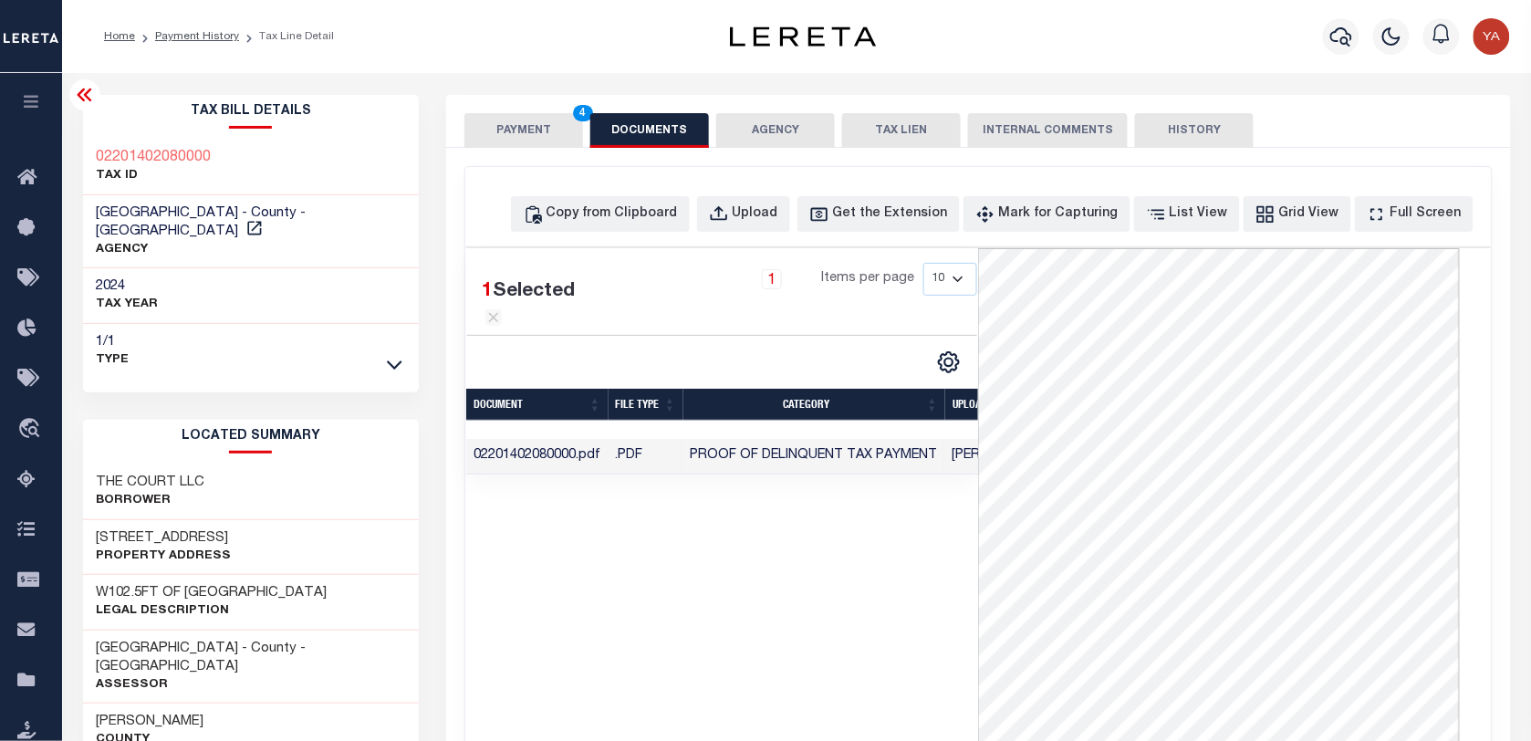
click at [872, 598] on div "1 Selected 1 Result 1 Items per page 10 25 50 100" at bounding box center [722, 522] width 512 height 548
click at [546, 126] on button "PAYMENT 4" at bounding box center [523, 130] width 119 height 35
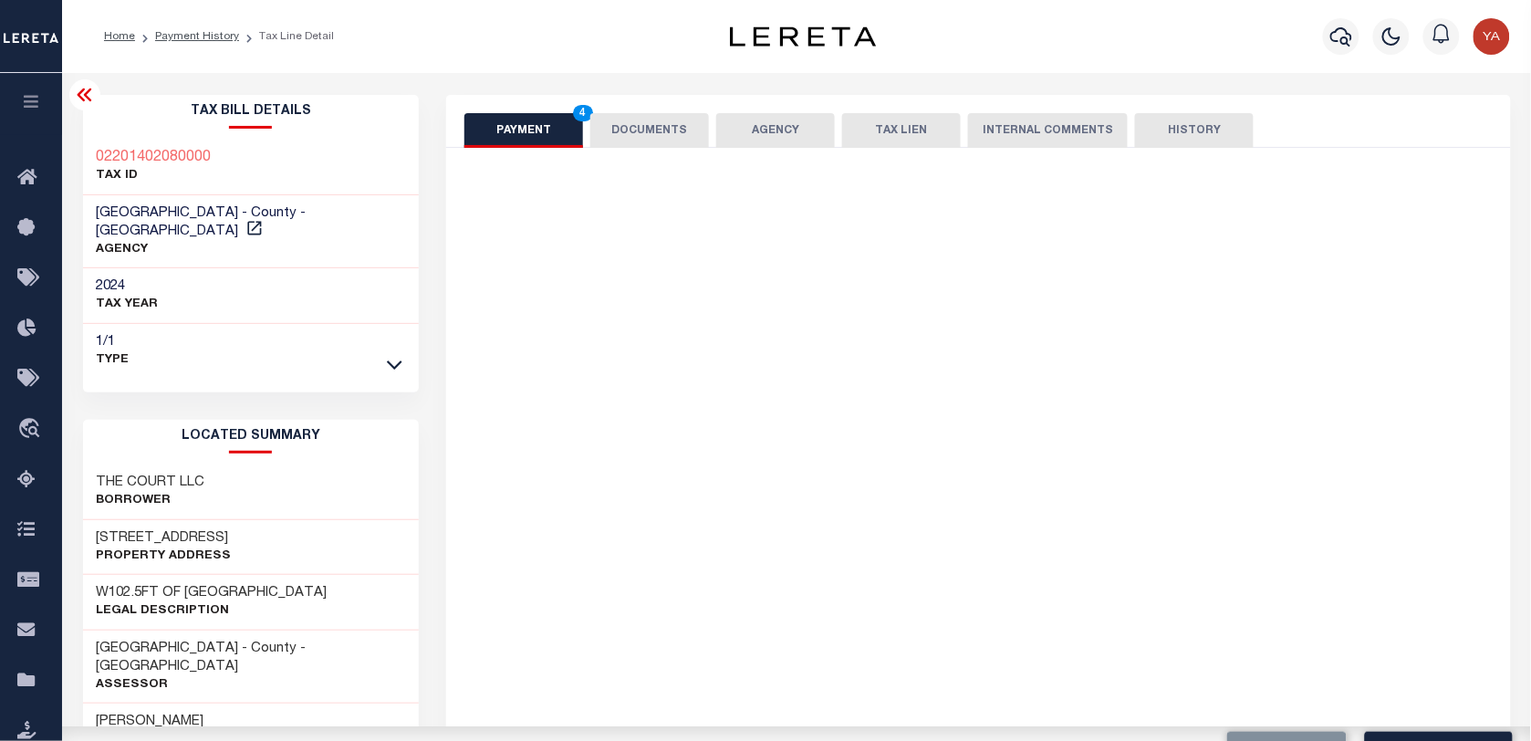
drag, startPoint x: 558, startPoint y: 59, endPoint x: 1498, endPoint y: 546, distance: 1058.3
click at [564, 61] on div "Home Payment History Tax Line Detail" at bounding box center [796, 36] width 1469 height 73
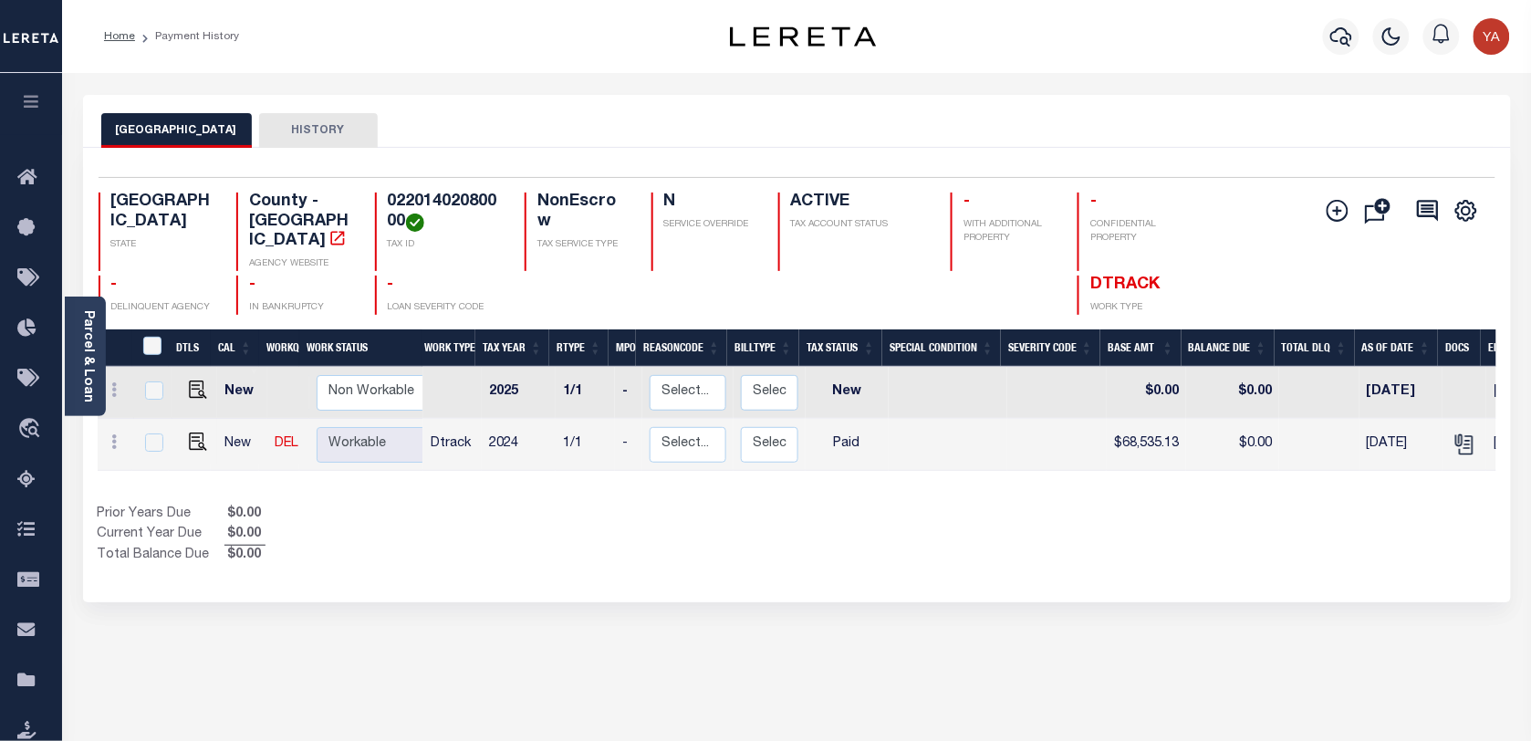
click at [435, 194] on h4 "02201402080000" at bounding box center [445, 212] width 115 height 39
copy h4 "02201402080000"
click at [81, 352] on link "Parcel & Loan" at bounding box center [87, 356] width 13 height 92
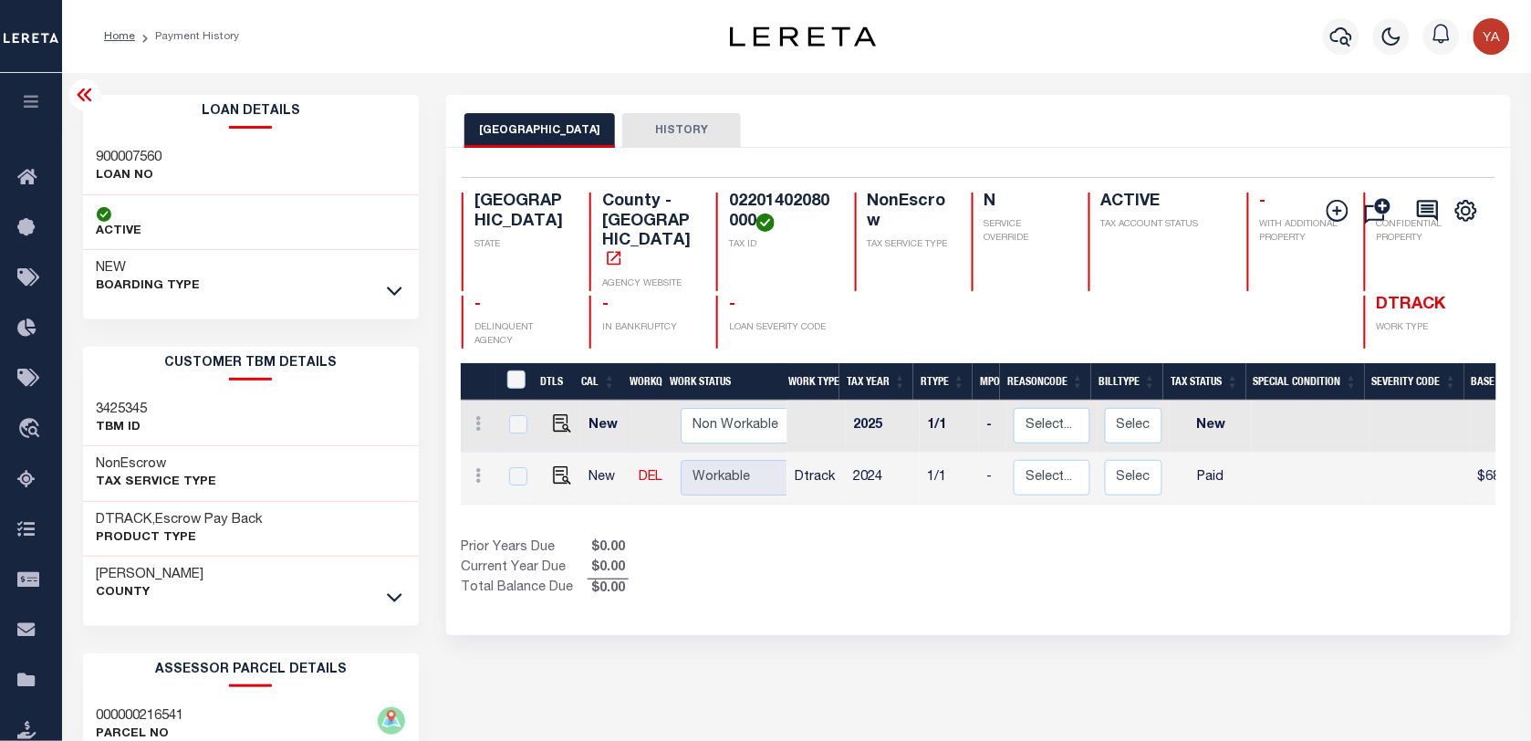
click at [142, 151] on h3 "900007560" at bounding box center [130, 158] width 66 height 18
copy h3 "900007560"
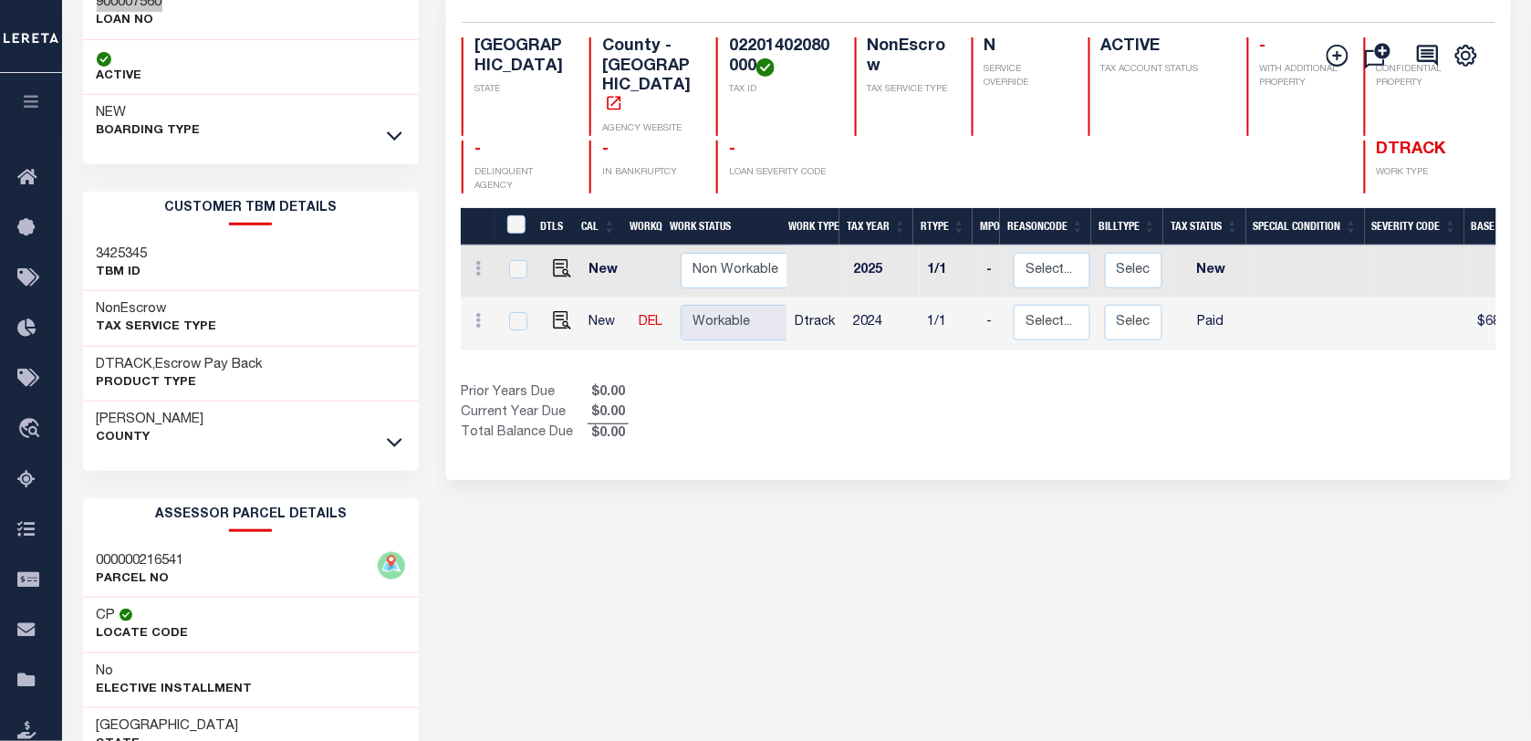
scroll to position [386, 0]
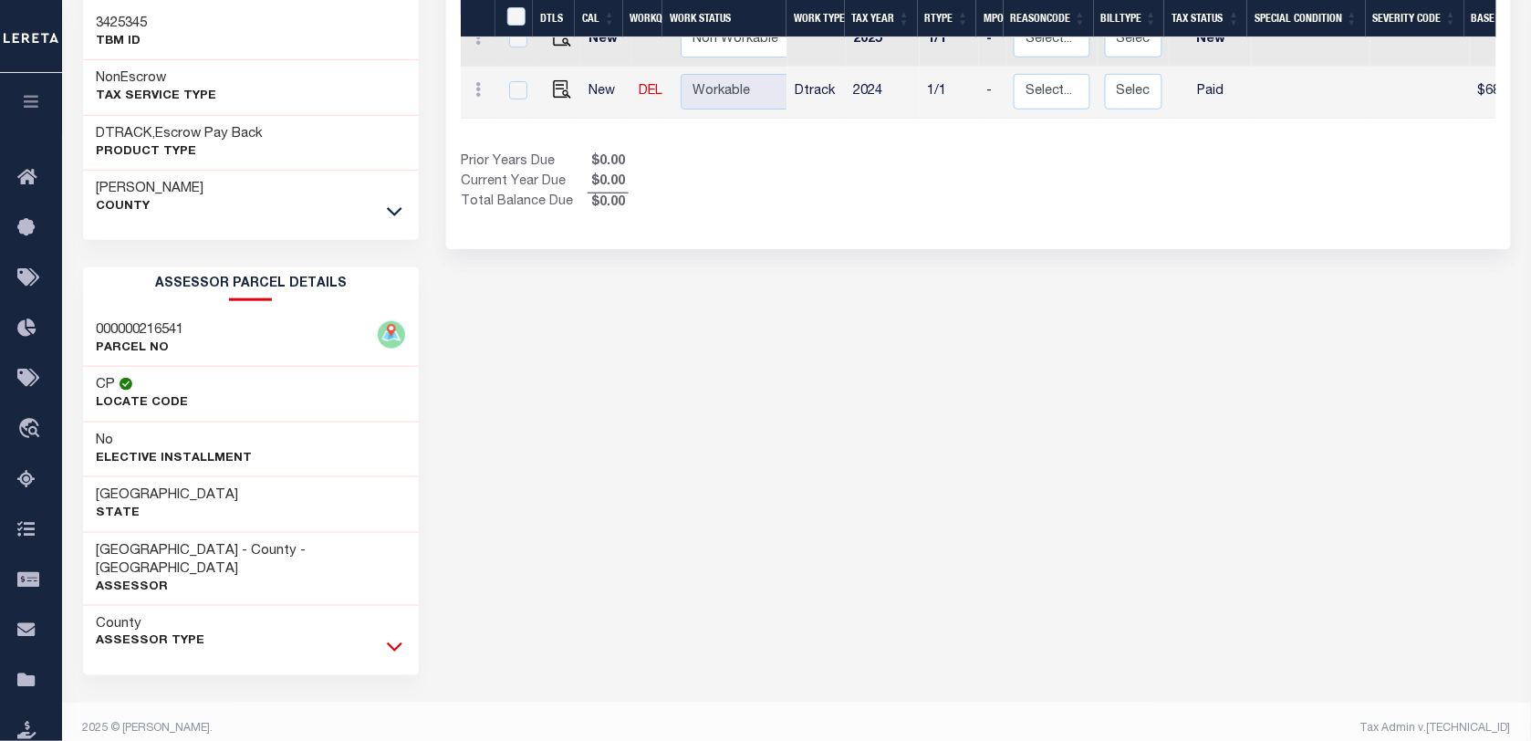
click at [391, 637] on icon at bounding box center [395, 646] width 16 height 19
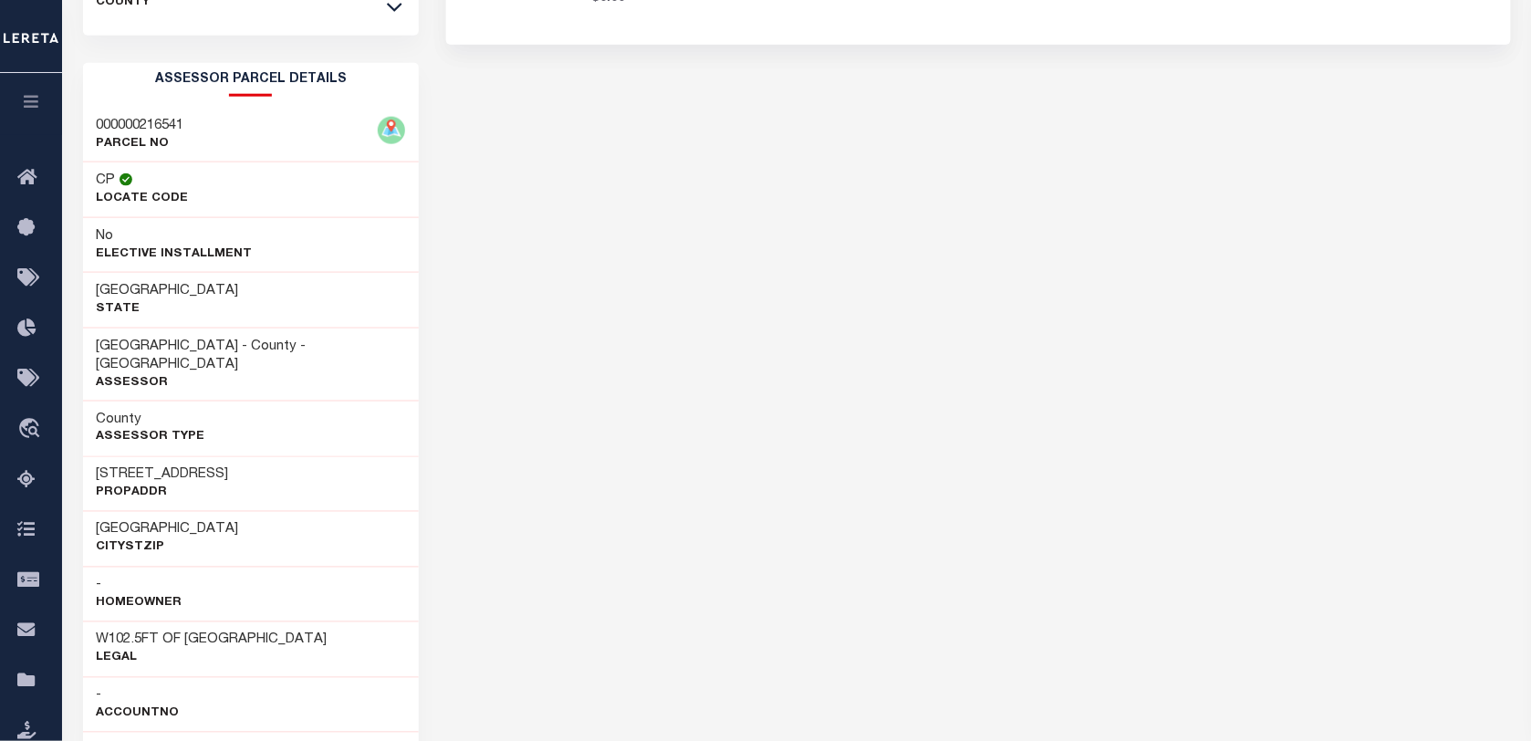
scroll to position [842, 0]
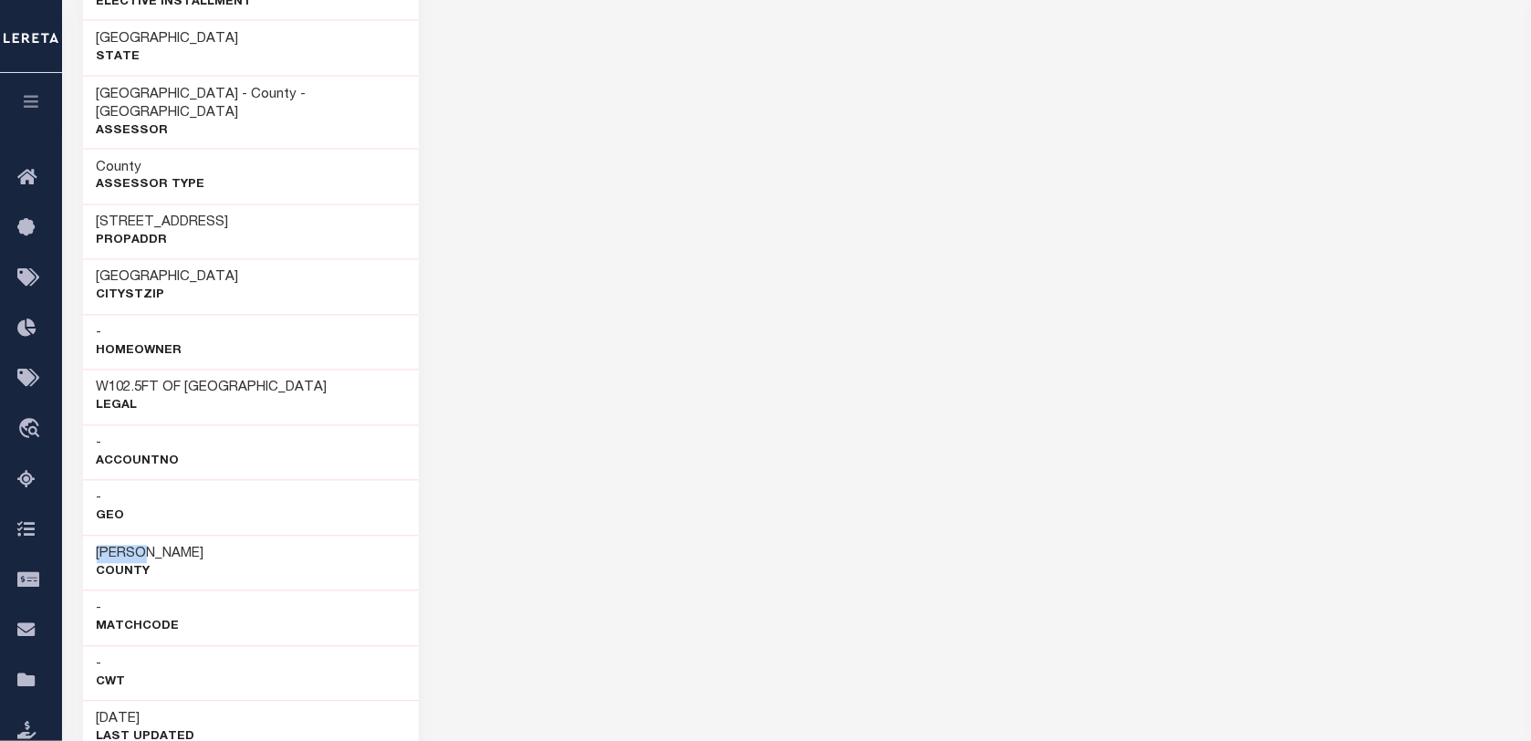
drag, startPoint x: 94, startPoint y: 529, endPoint x: 149, endPoint y: 526, distance: 54.9
click at [149, 536] on div "[PERSON_NAME] County" at bounding box center [251, 564] width 337 height 56
copy h3 "[PERSON_NAME]"
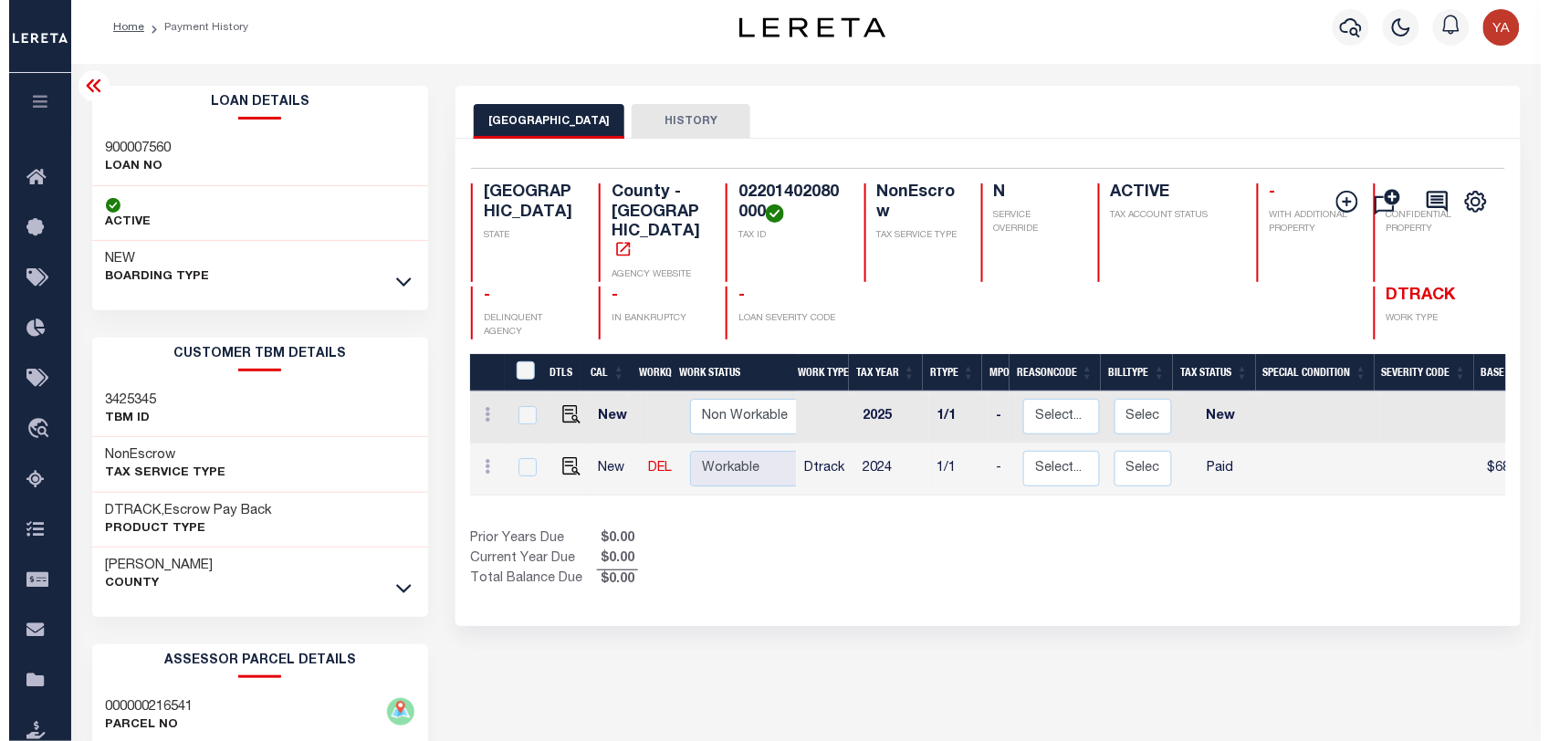
scroll to position [0, 0]
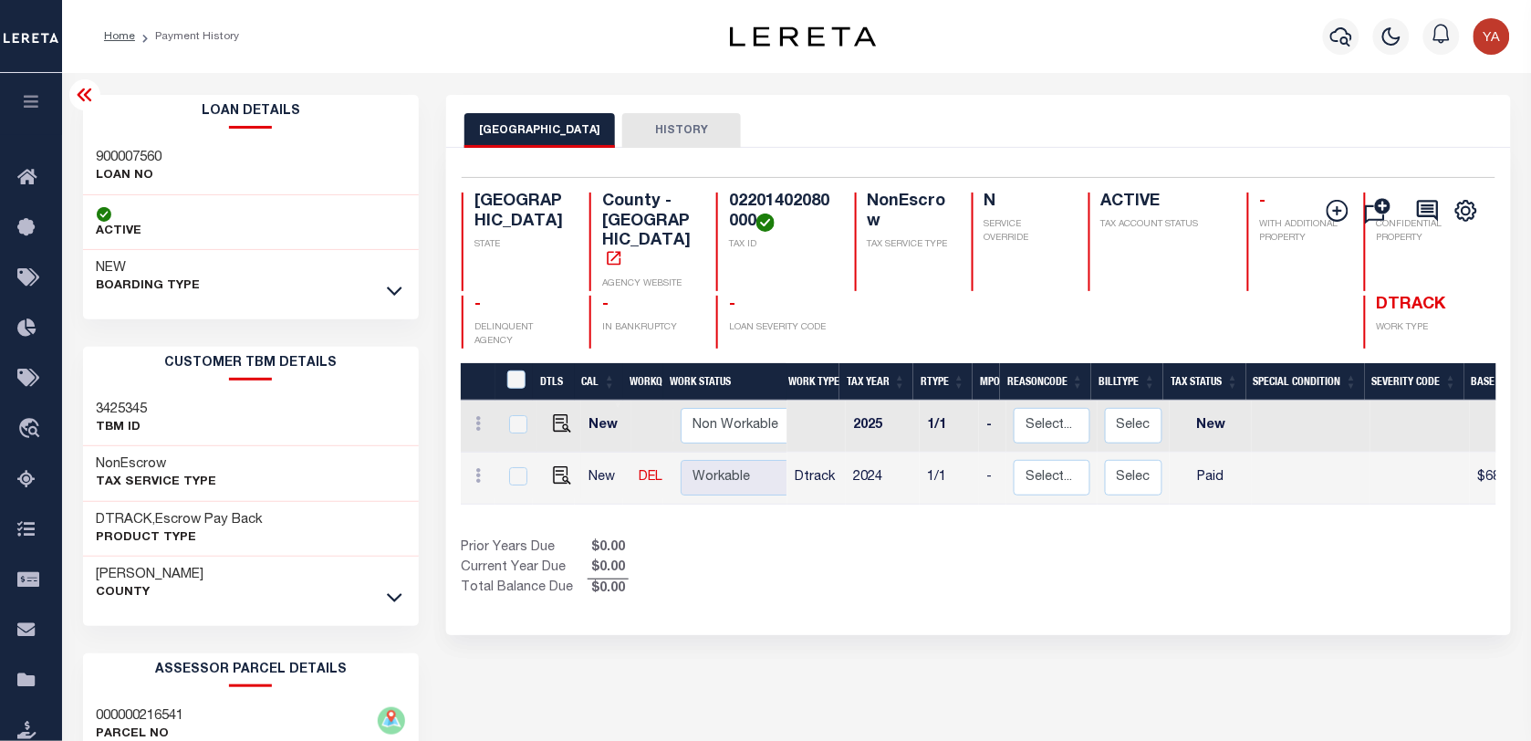
click at [1032, 128] on div "TRAVIS COUNTY HISTORY" at bounding box center [978, 130] width 1028 height 34
click at [749, 202] on h4 "02201402080000" at bounding box center [780, 212] width 103 height 39
copy h4 "02201402080000"
click at [1344, 28] on icon "button" at bounding box center [1342, 37] width 22 height 22
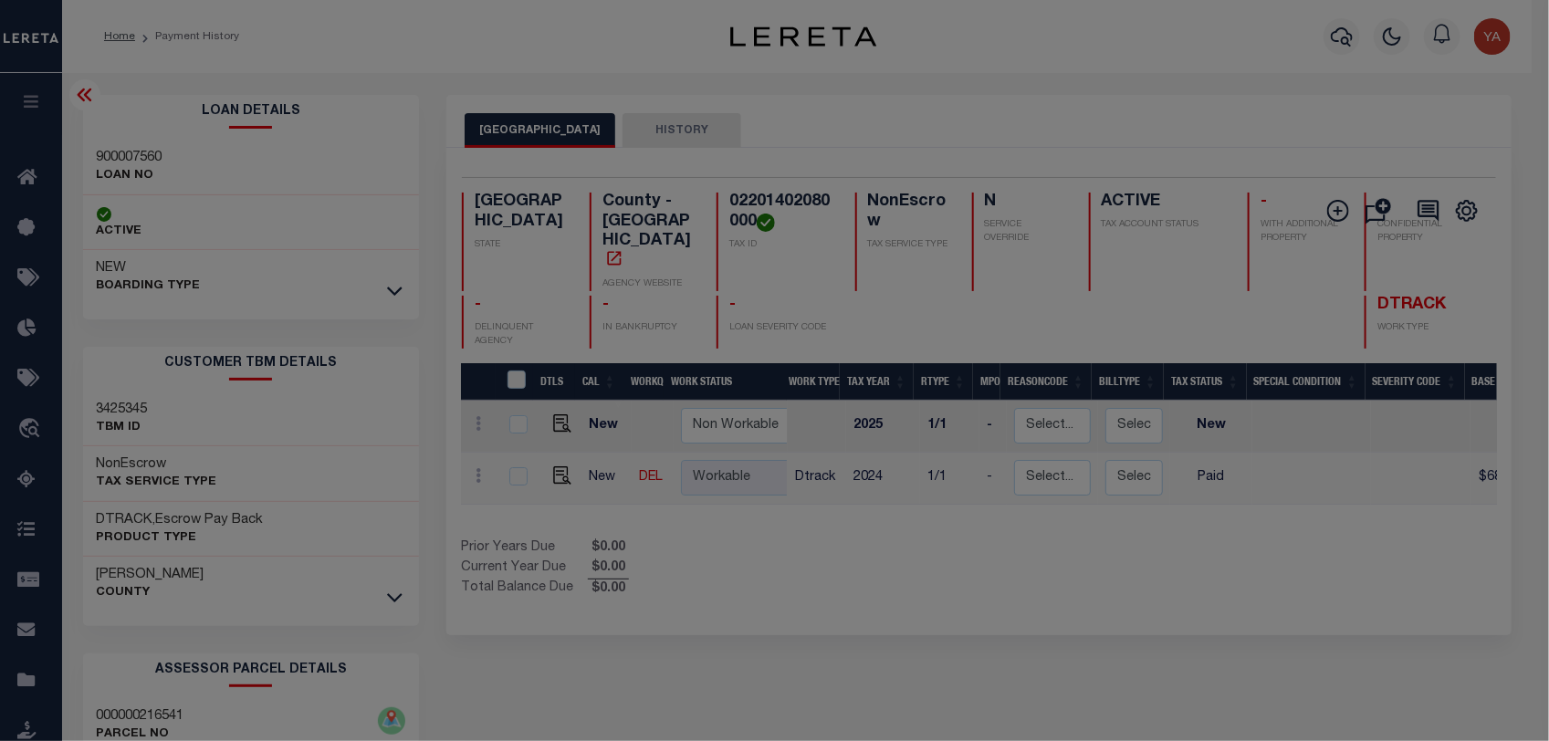
click at [0, 0] on div "Include Loans TBM Customers Borrowers Payments (Lender Non-Disb) Payments (Lend…" at bounding box center [0, 0] width 0 height 0
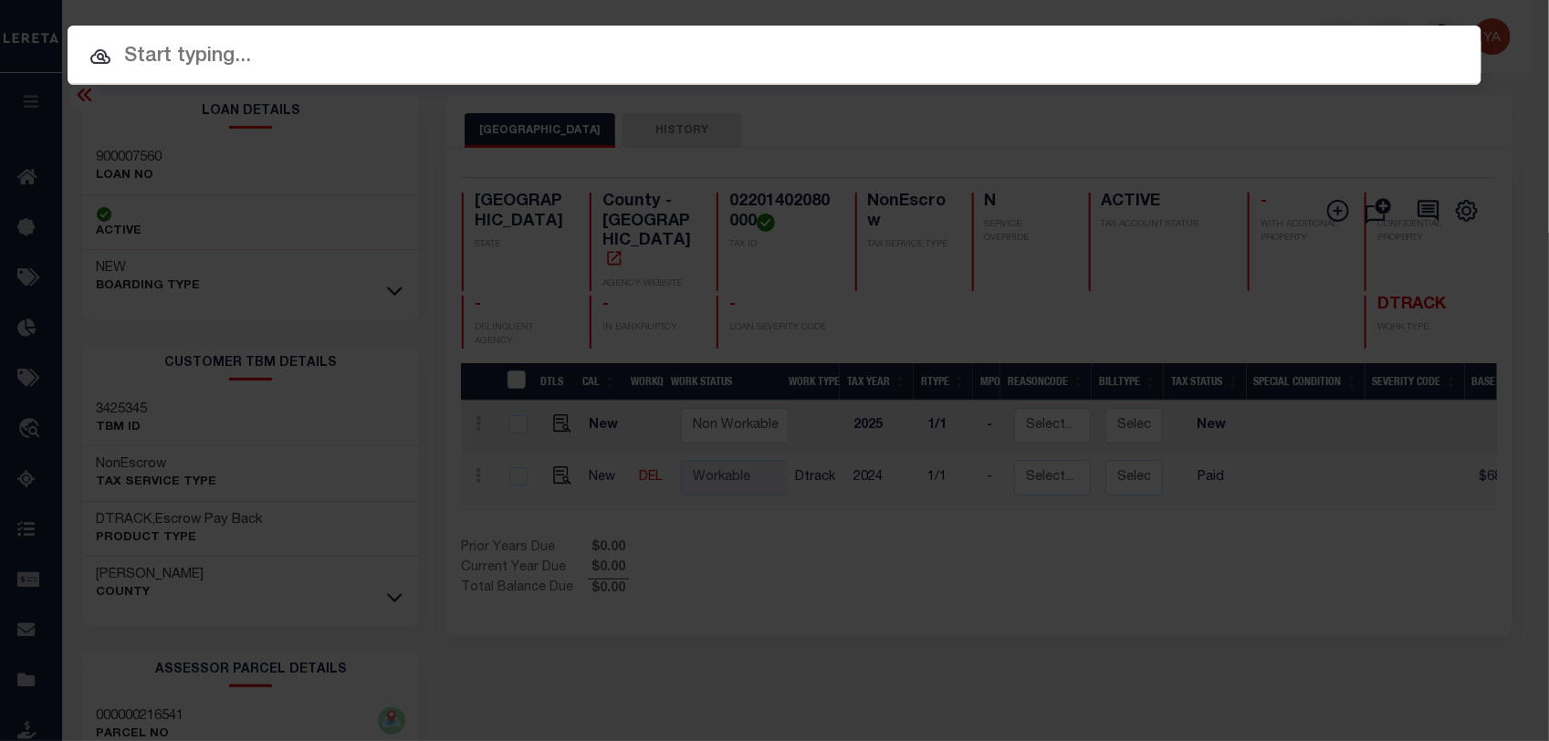
paste input "720020769"
type input "720020769"
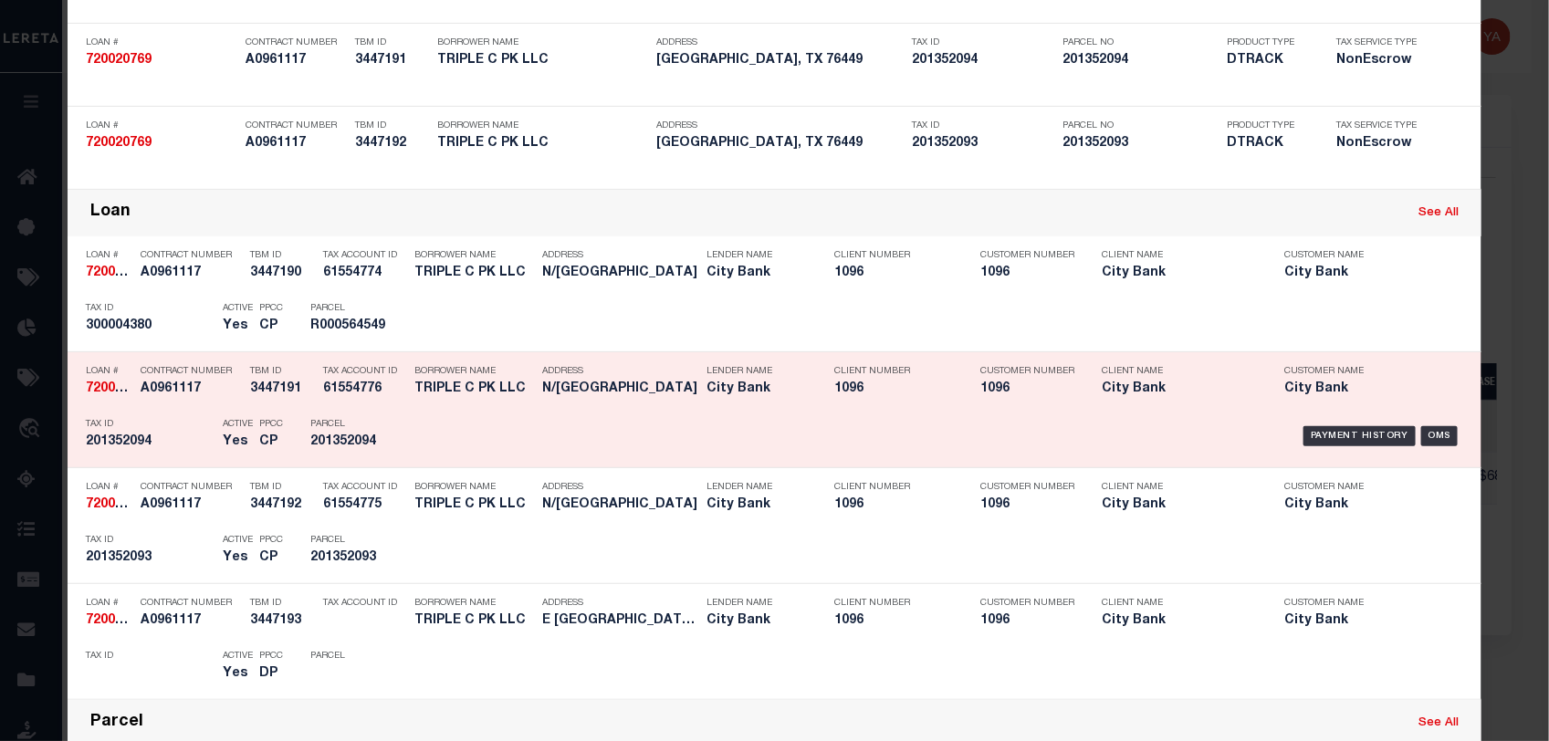
scroll to position [228, 0]
click at [1338, 432] on div "Payment History" at bounding box center [1359, 434] width 112 height 20
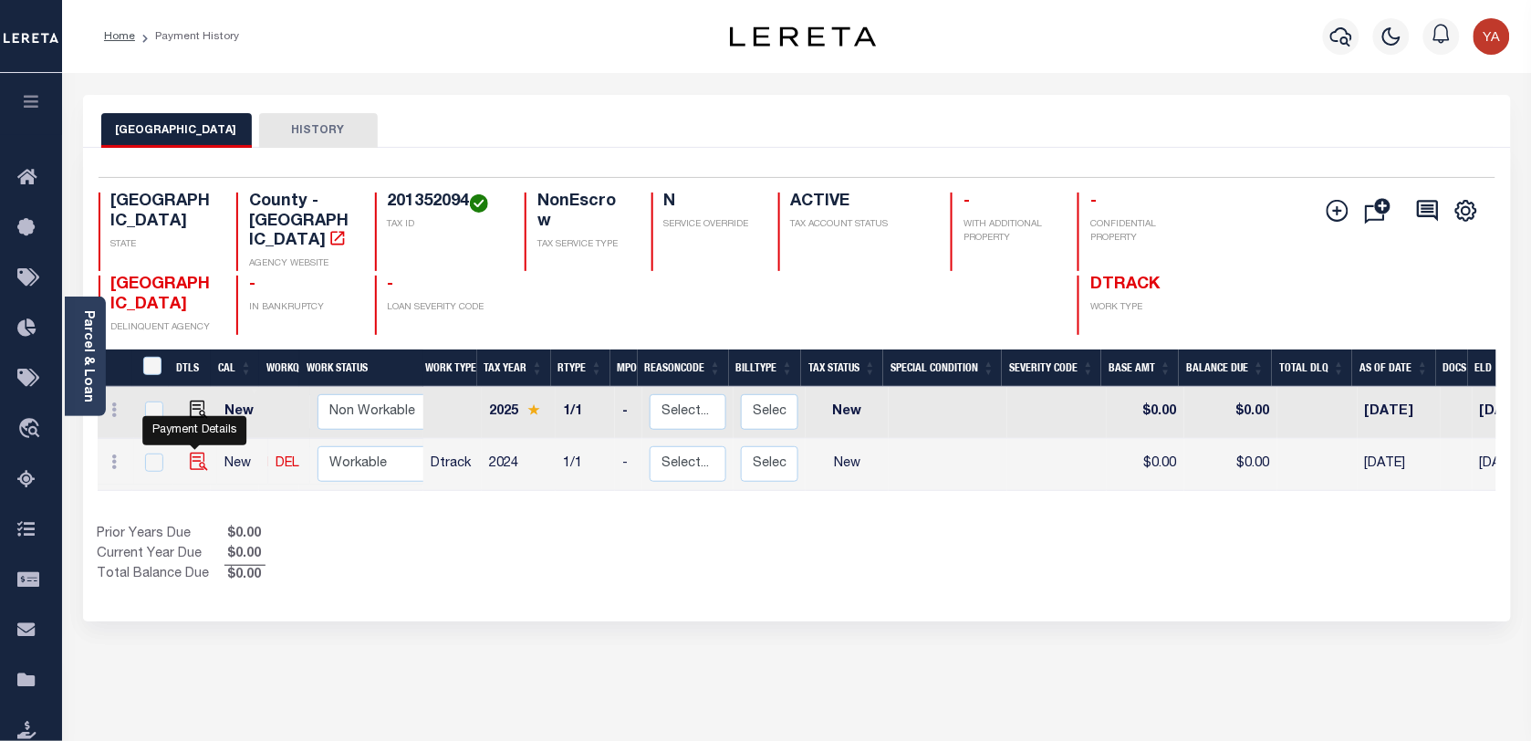
click at [193, 453] on img "" at bounding box center [199, 462] width 18 height 18
checkbox input "true"
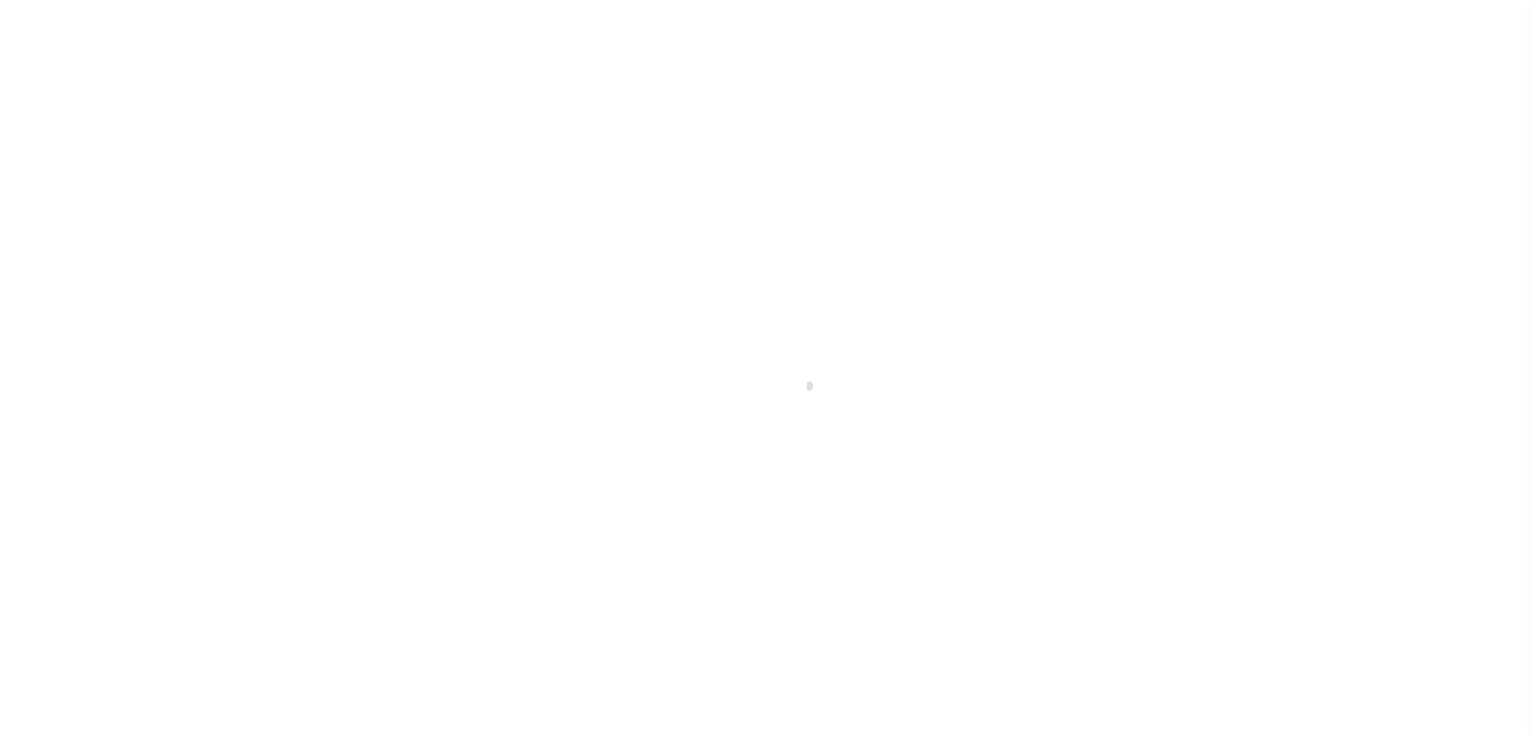
checkbox input "false"
type input "[DATE]"
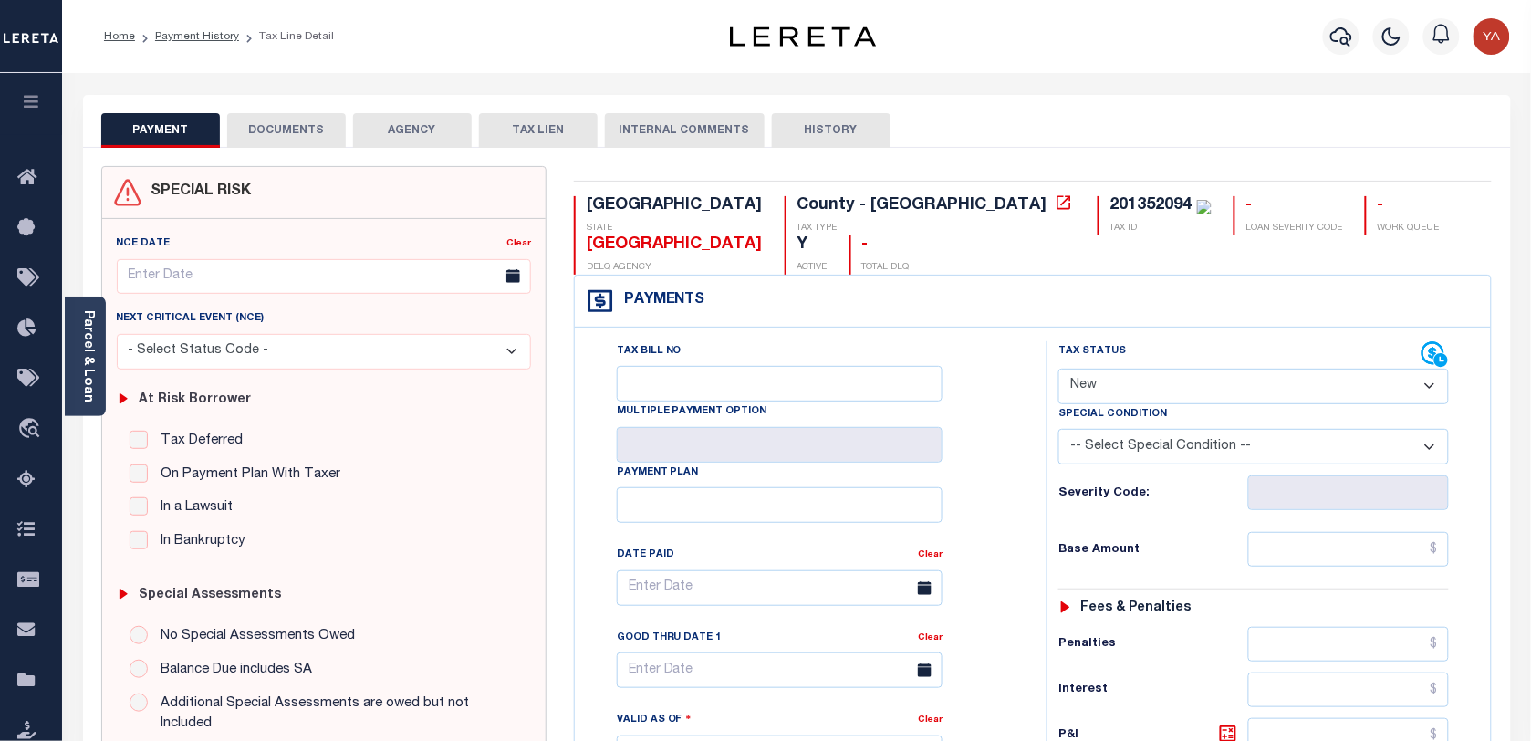
click at [1111, 216] on div "201352094" at bounding box center [1161, 206] width 101 height 20
copy div "201352094"
click at [94, 354] on link "Parcel & Loan" at bounding box center [87, 356] width 13 height 92
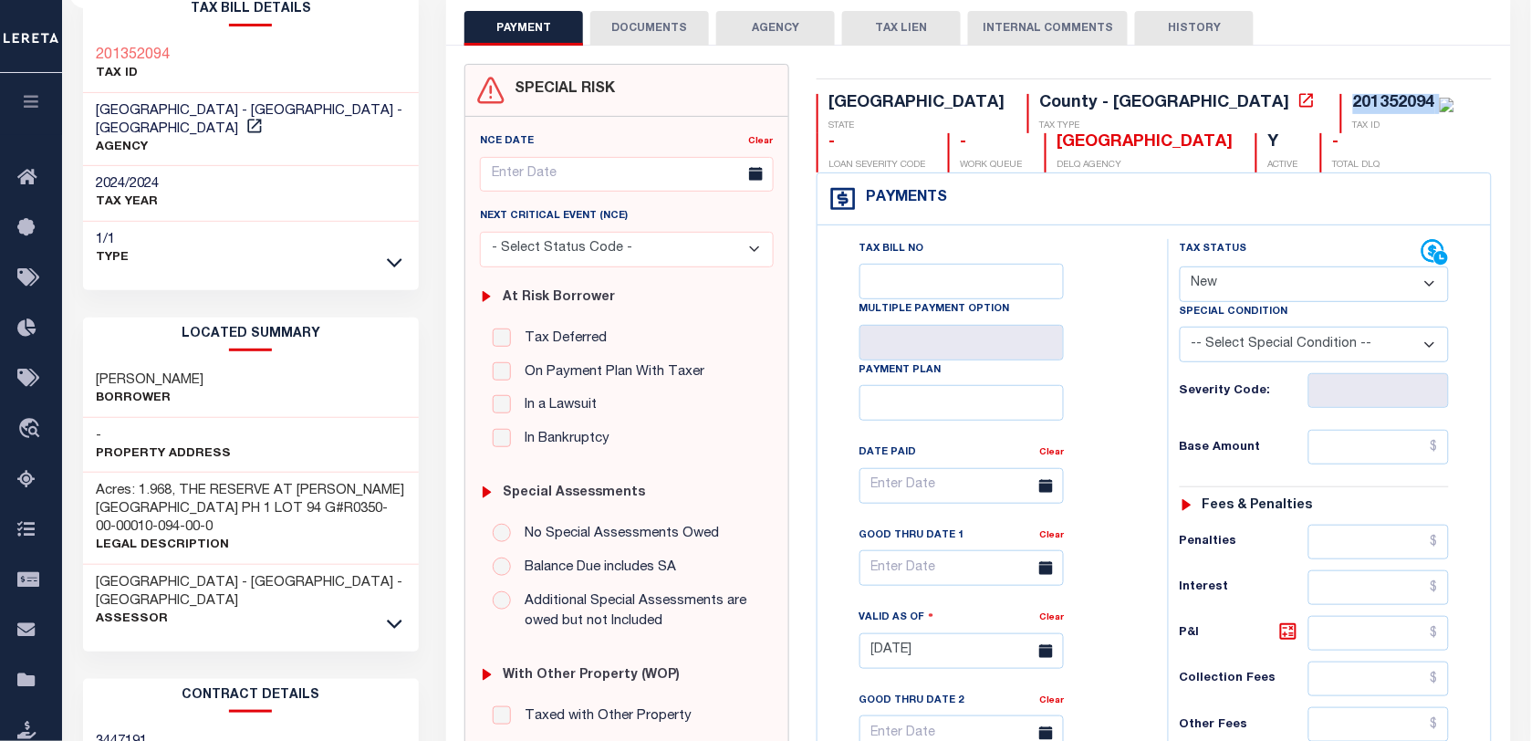
scroll to position [228, 0]
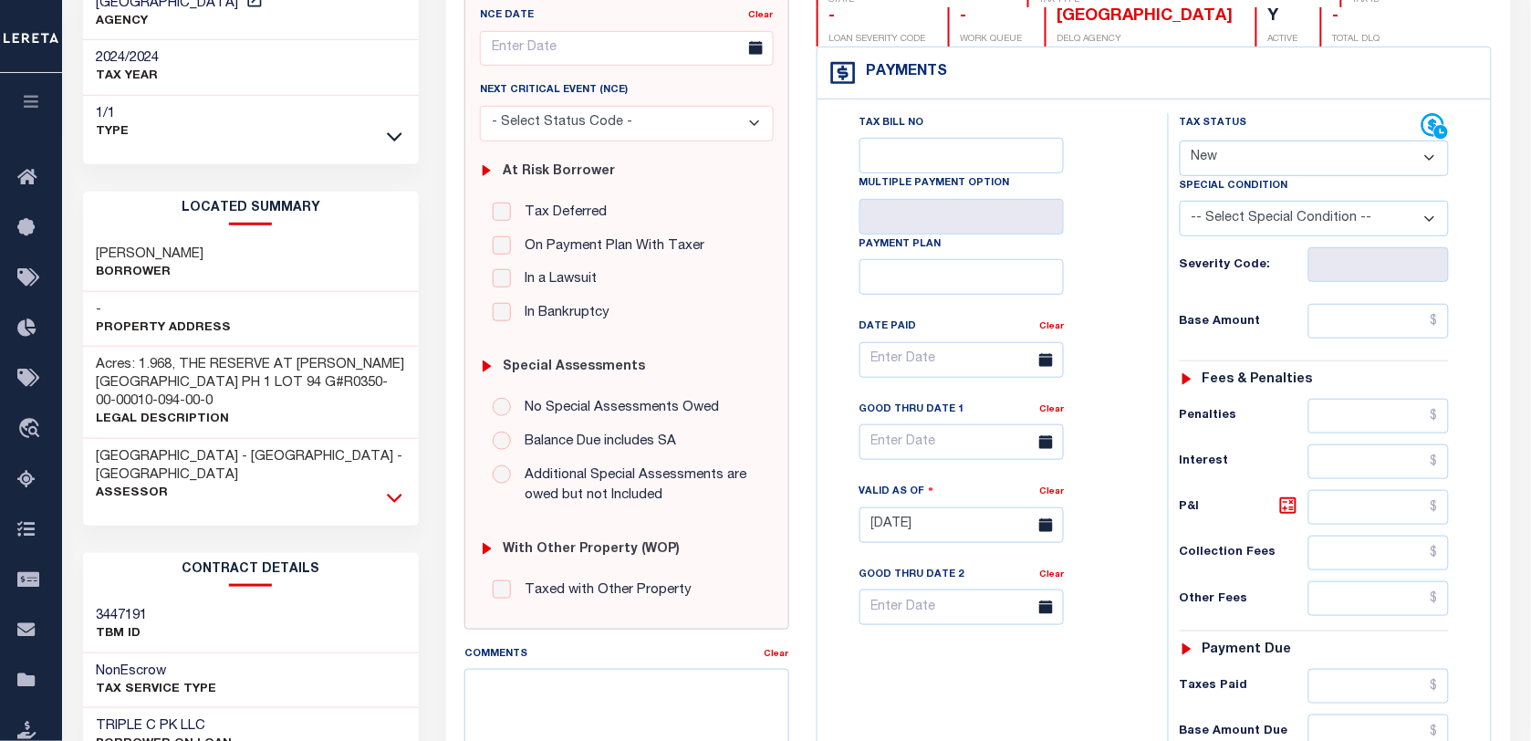
click at [399, 488] on icon at bounding box center [395, 497] width 16 height 19
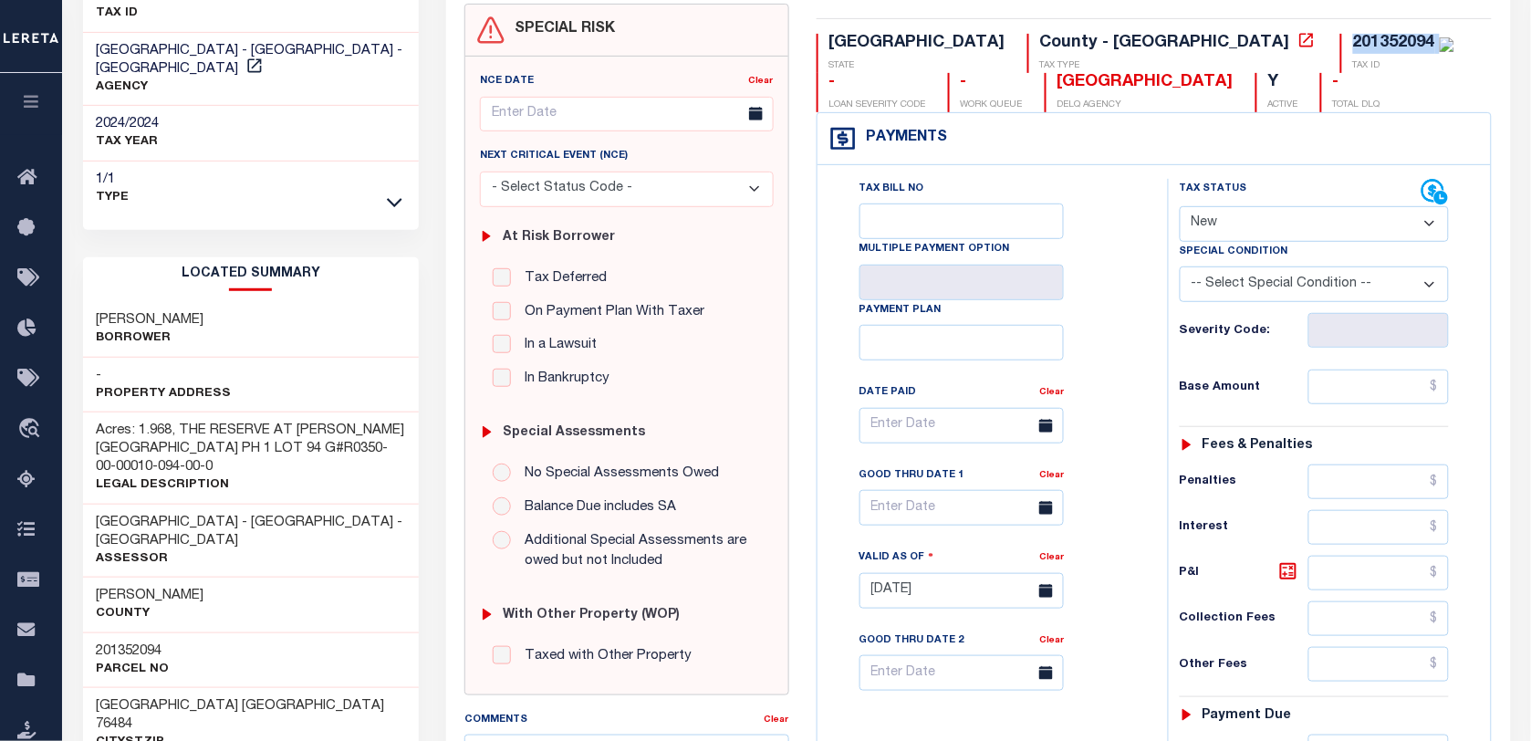
scroll to position [114, 0]
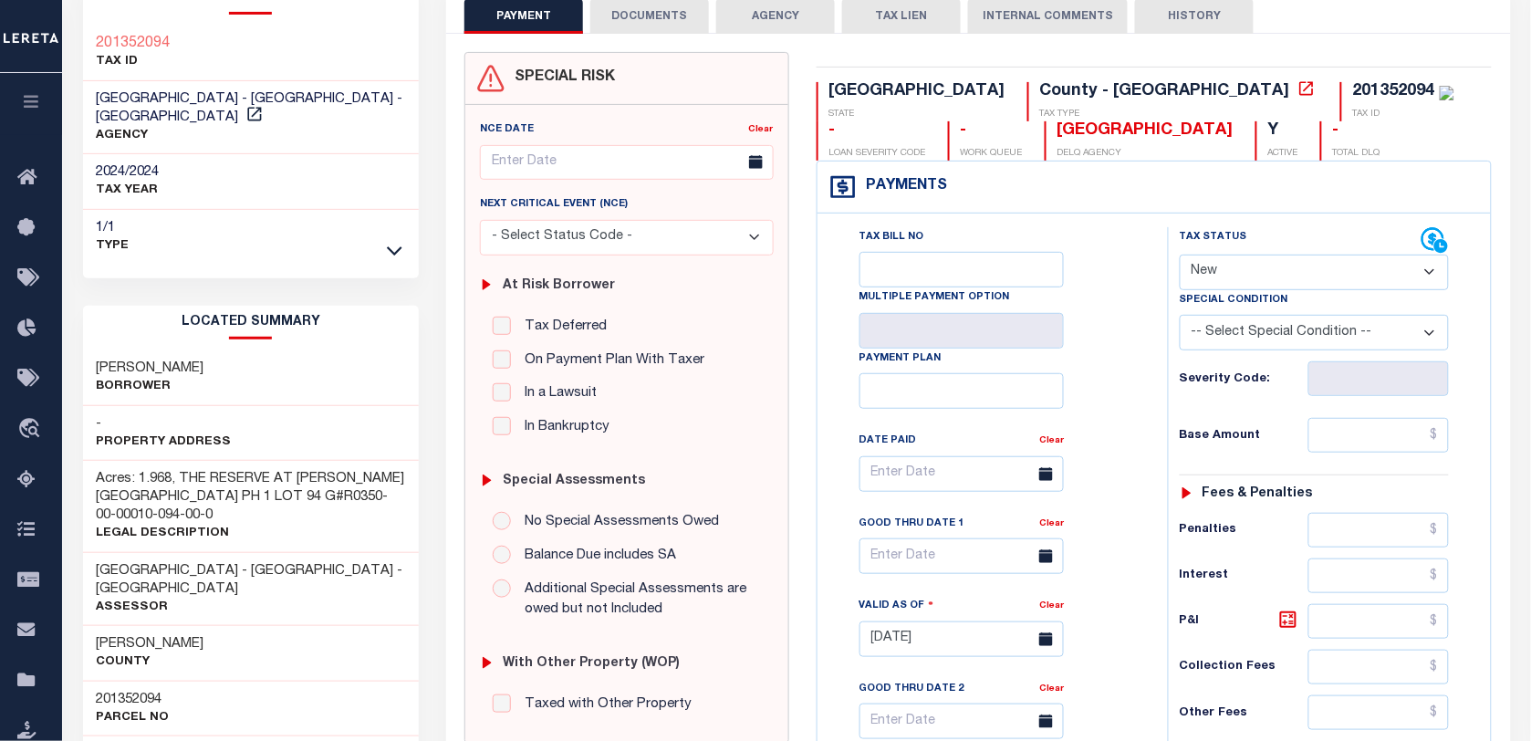
click at [169, 350] on div "JAMES ANTHONY Borrower" at bounding box center [251, 378] width 337 height 56
copy div "JAMES ANTHONY"
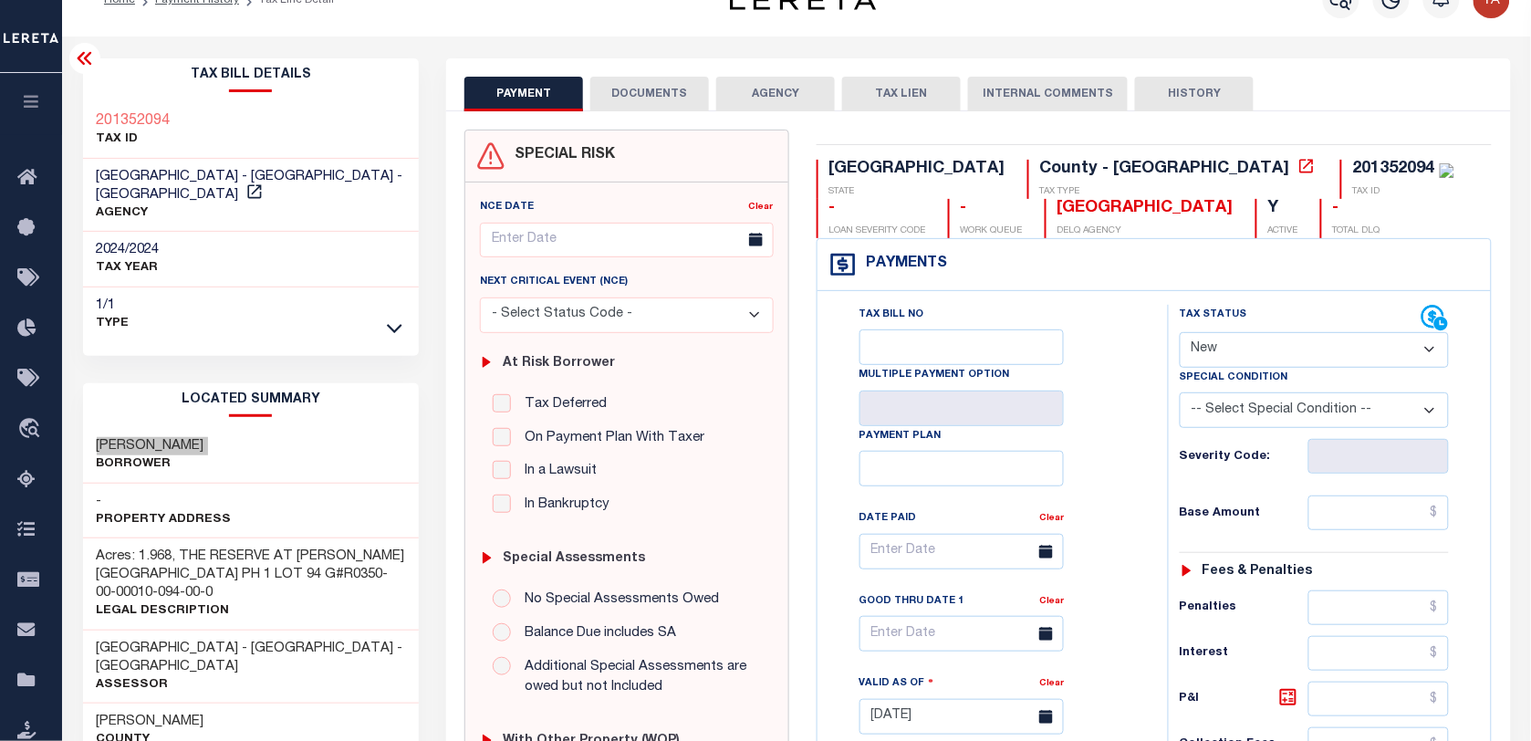
scroll to position [0, 0]
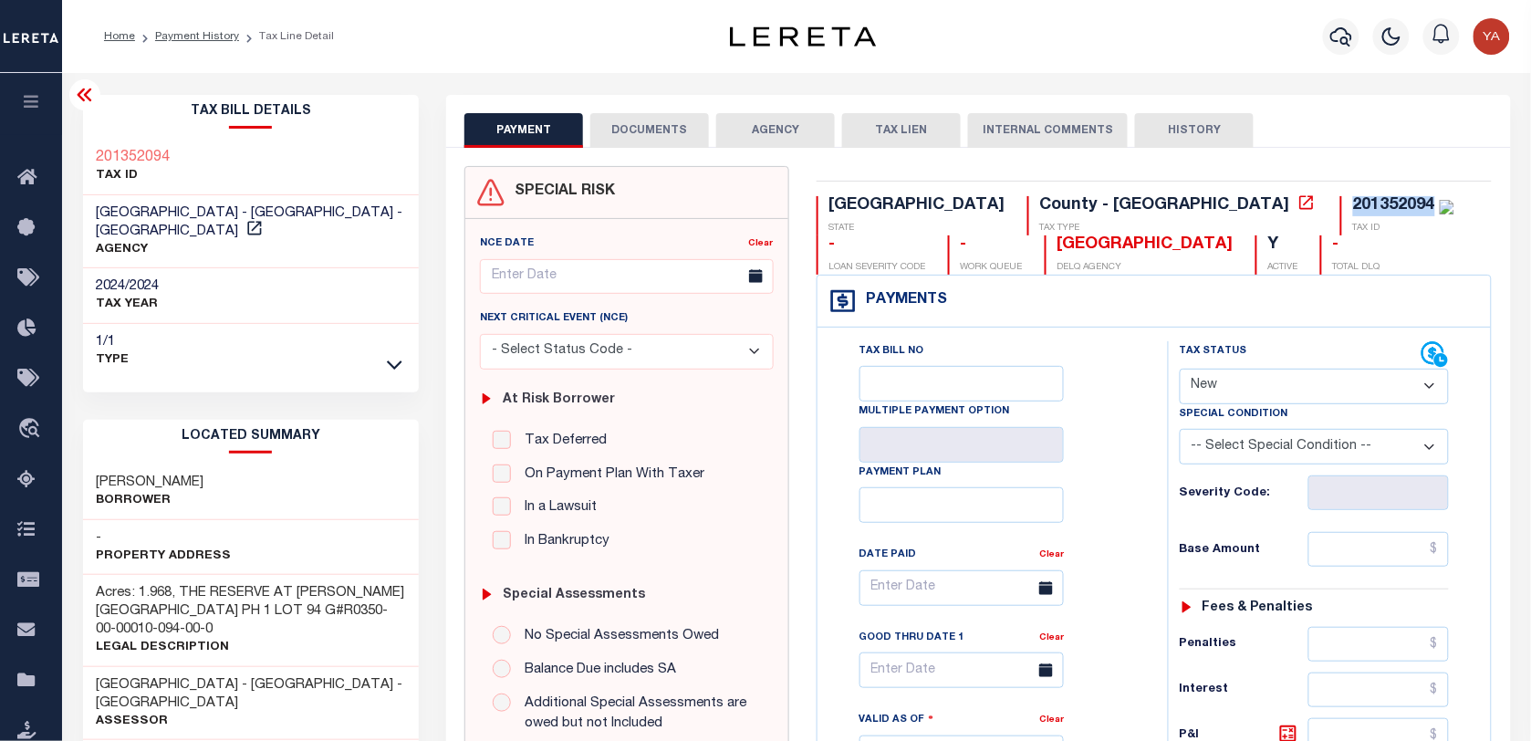
drag, startPoint x: 1038, startPoint y: 198, endPoint x: 1125, endPoint y: 198, distance: 86.7
click at [1341, 198] on div "201352094 TAX ID" at bounding box center [1398, 215] width 114 height 39
copy div "201352094"
click at [1353, 205] on div "201352094" at bounding box center [1394, 205] width 82 height 16
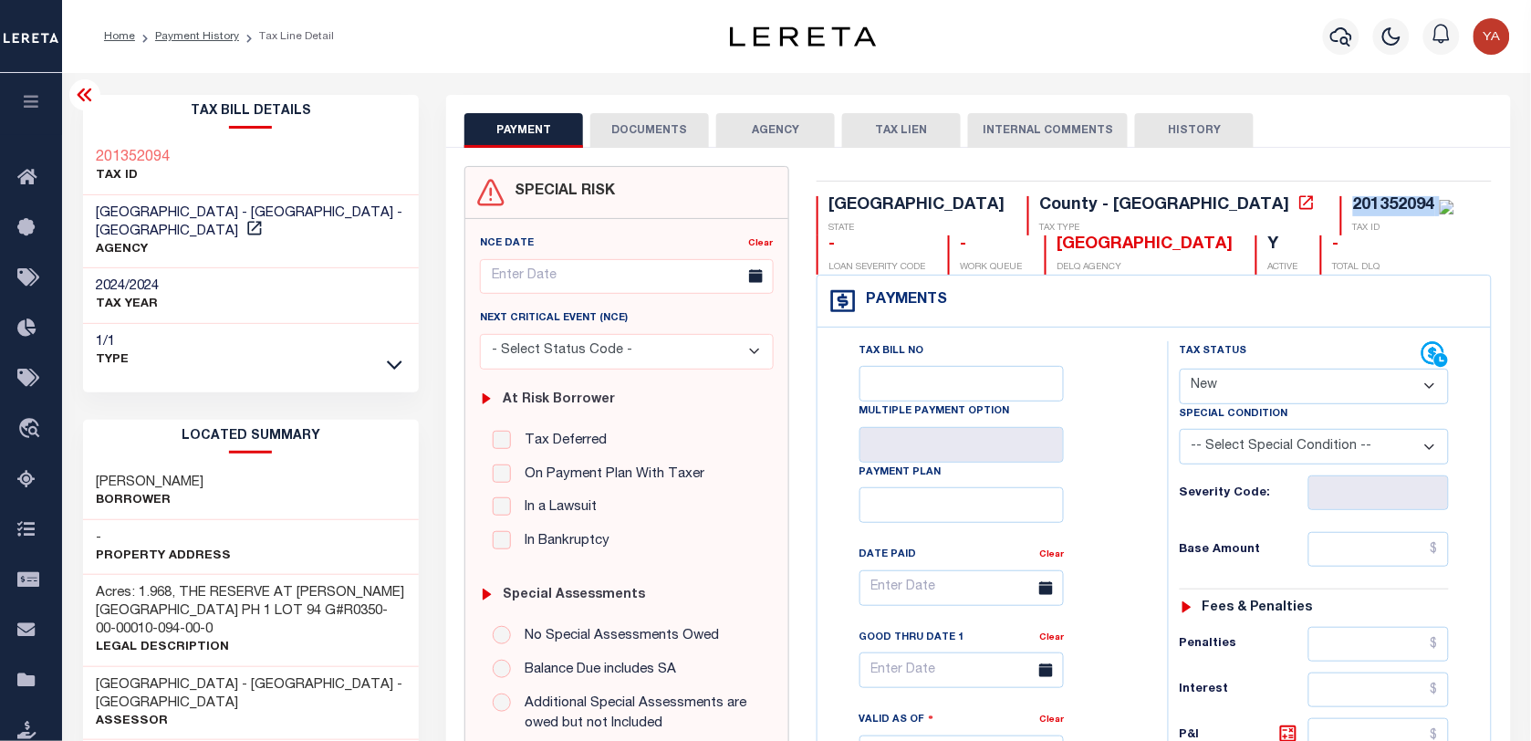
click at [1228, 388] on select "- Select Status Code - Open Due/Unpaid Paid Incomplete No Tax Due Internal Refu…" at bounding box center [1314, 387] width 269 height 36
select select "PYD"
click at [1180, 370] on select "- Select Status Code - Open Due/Unpaid Paid Incomplete No Tax Due Internal Refu…" at bounding box center [1314, 387] width 269 height 36
type input "[DATE]"
drag, startPoint x: 1143, startPoint y: 545, endPoint x: 1279, endPoint y: 553, distance: 137.1
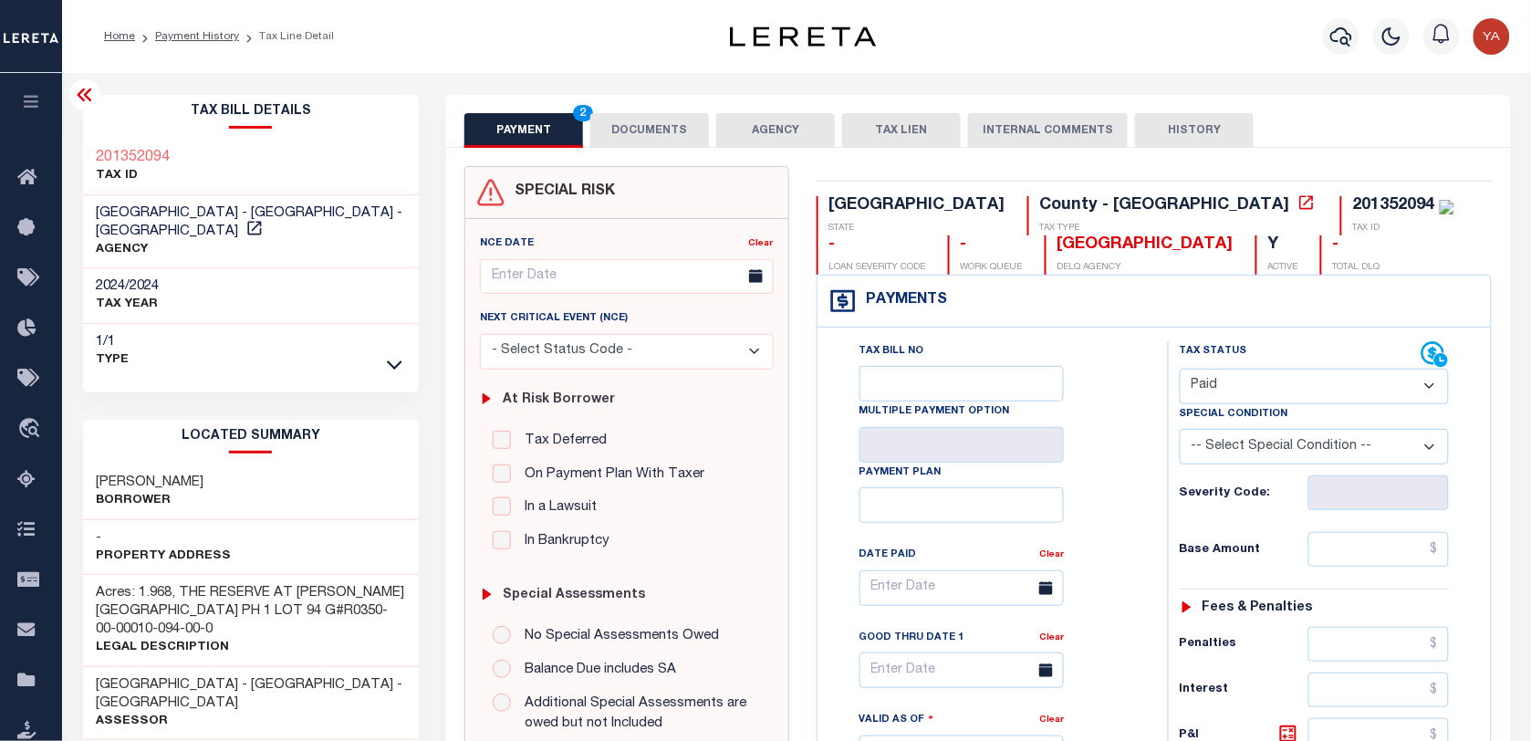
click at [1143, 546] on div "Tax Bill No Multiple Payment Option Payment Plan Clear" at bounding box center [988, 744] width 332 height 806
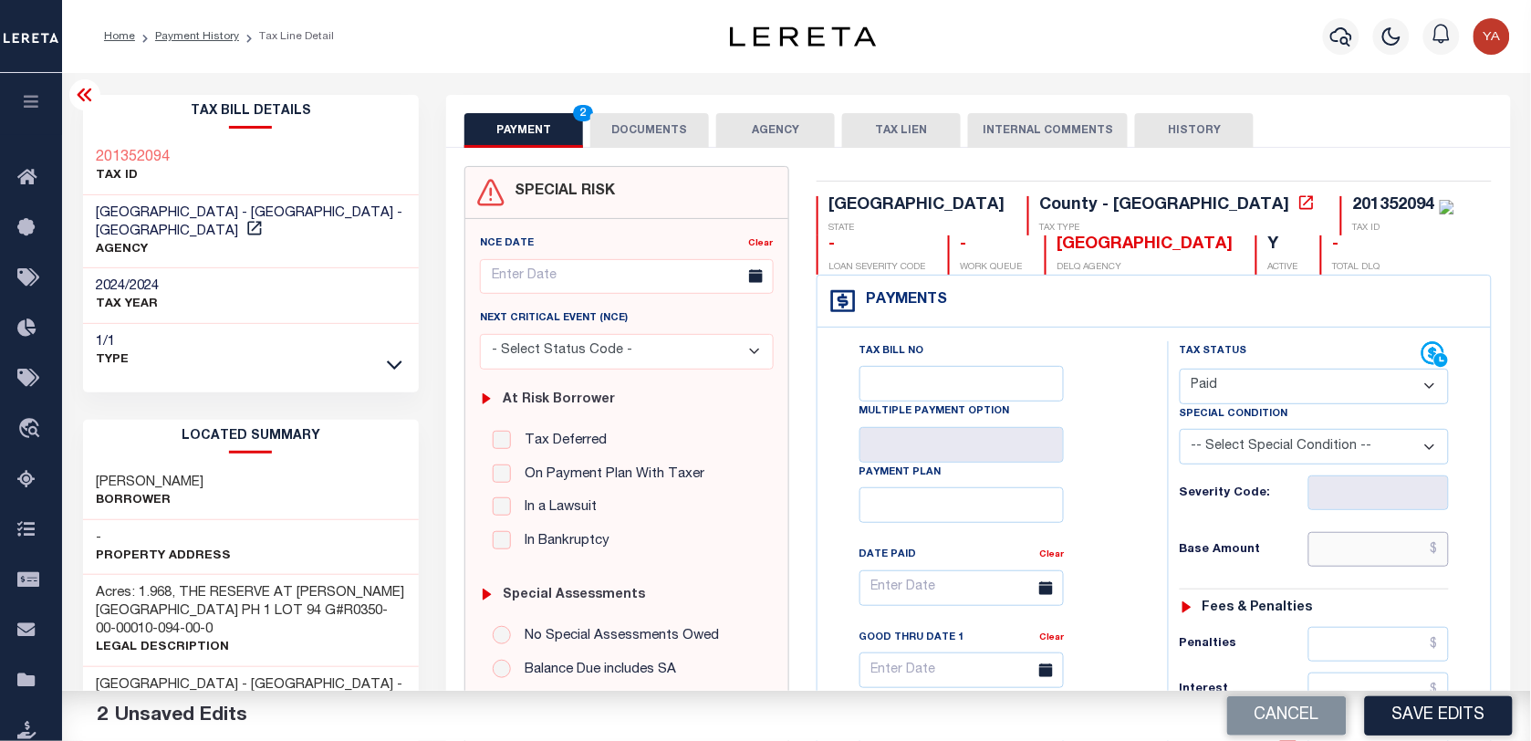
click at [1321, 554] on input "text" at bounding box center [1379, 549] width 141 height 35
paste input "1,987.98"
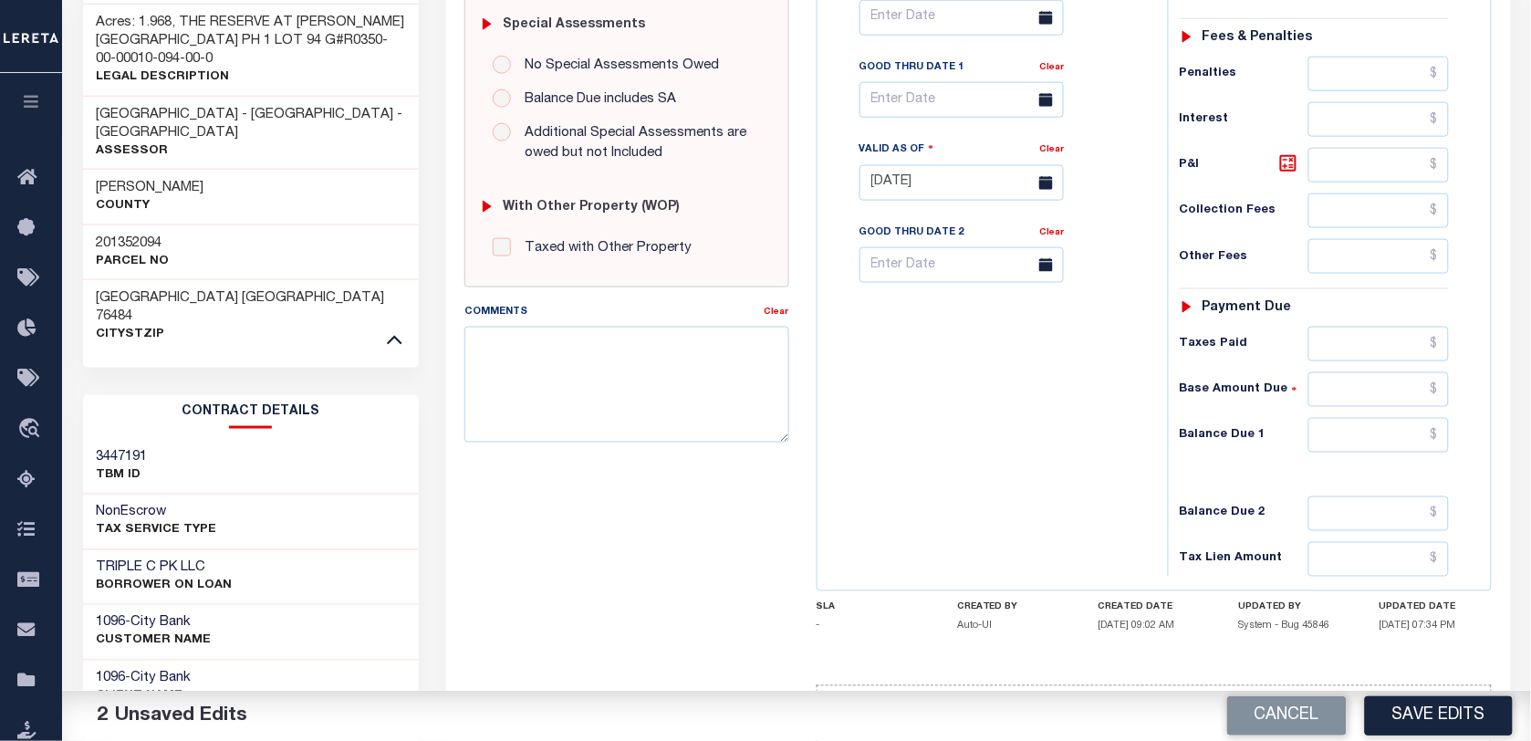
type input "$1,987.98"
click at [1343, 443] on input "text" at bounding box center [1379, 435] width 141 height 35
type input "$0.00"
click at [1096, 441] on div "Tax Bill No Multiple Payment Option Payment Plan Clear" at bounding box center [988, 174] width 332 height 806
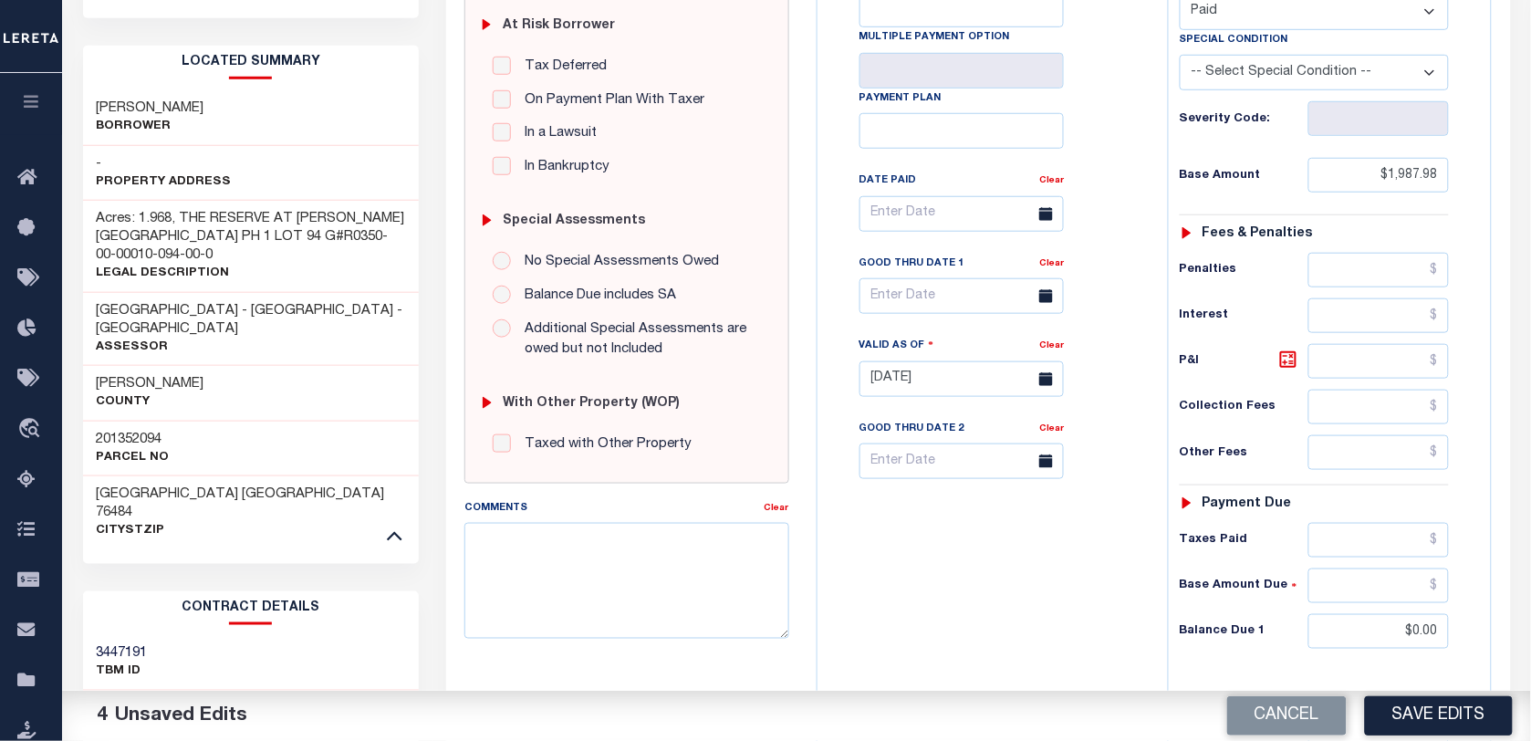
scroll to position [114, 0]
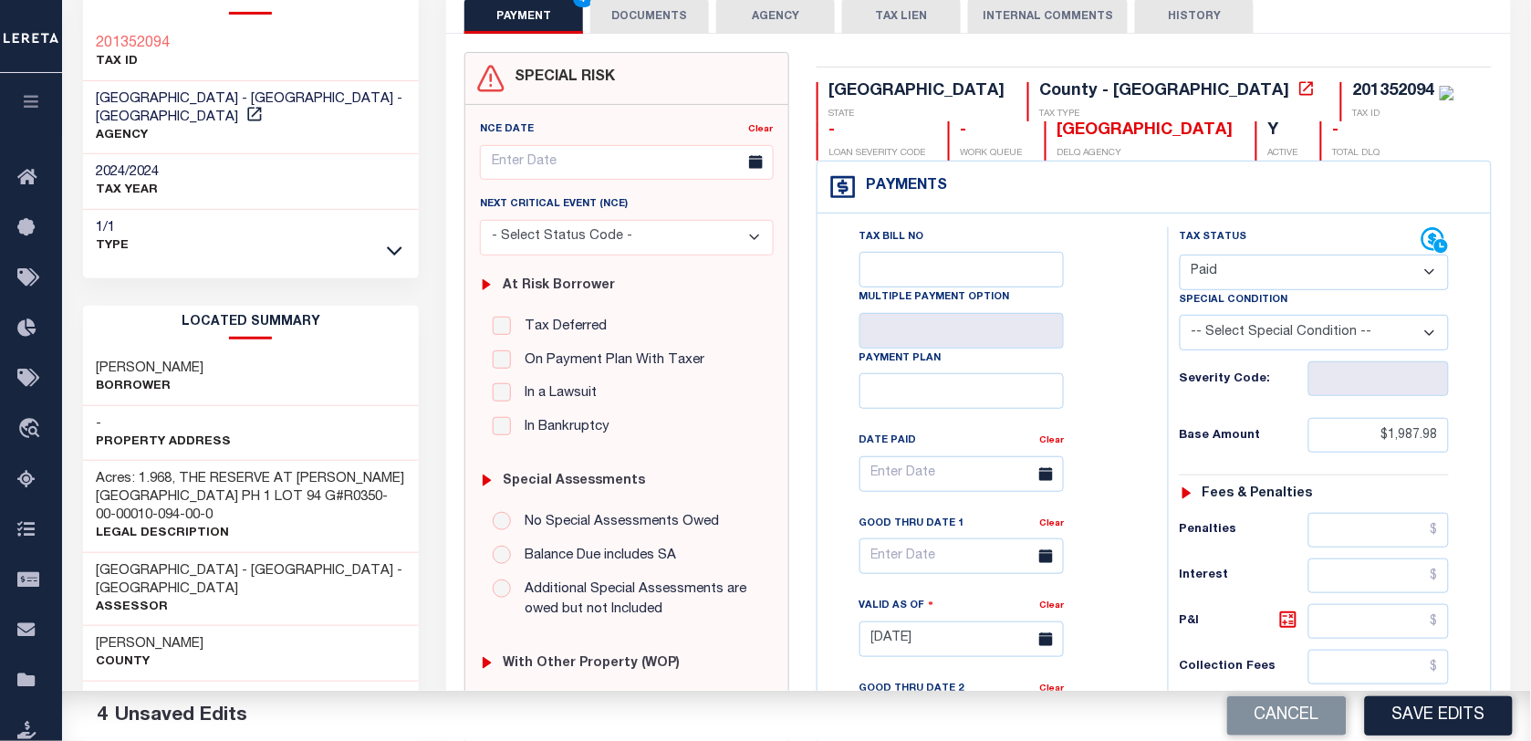
click at [1353, 84] on div "201352094" at bounding box center [1394, 91] width 82 height 16
copy div "201352094"
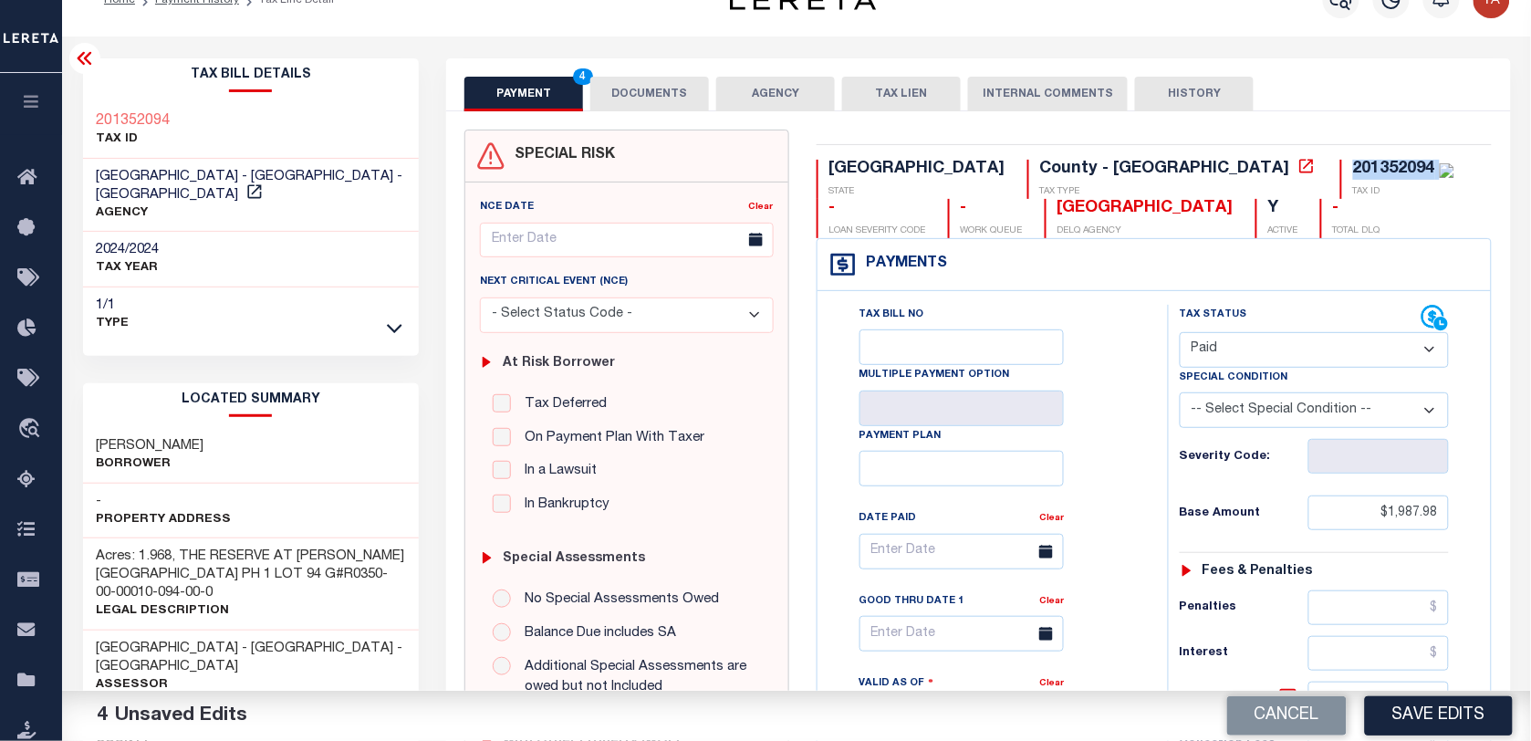
scroll to position [0, 0]
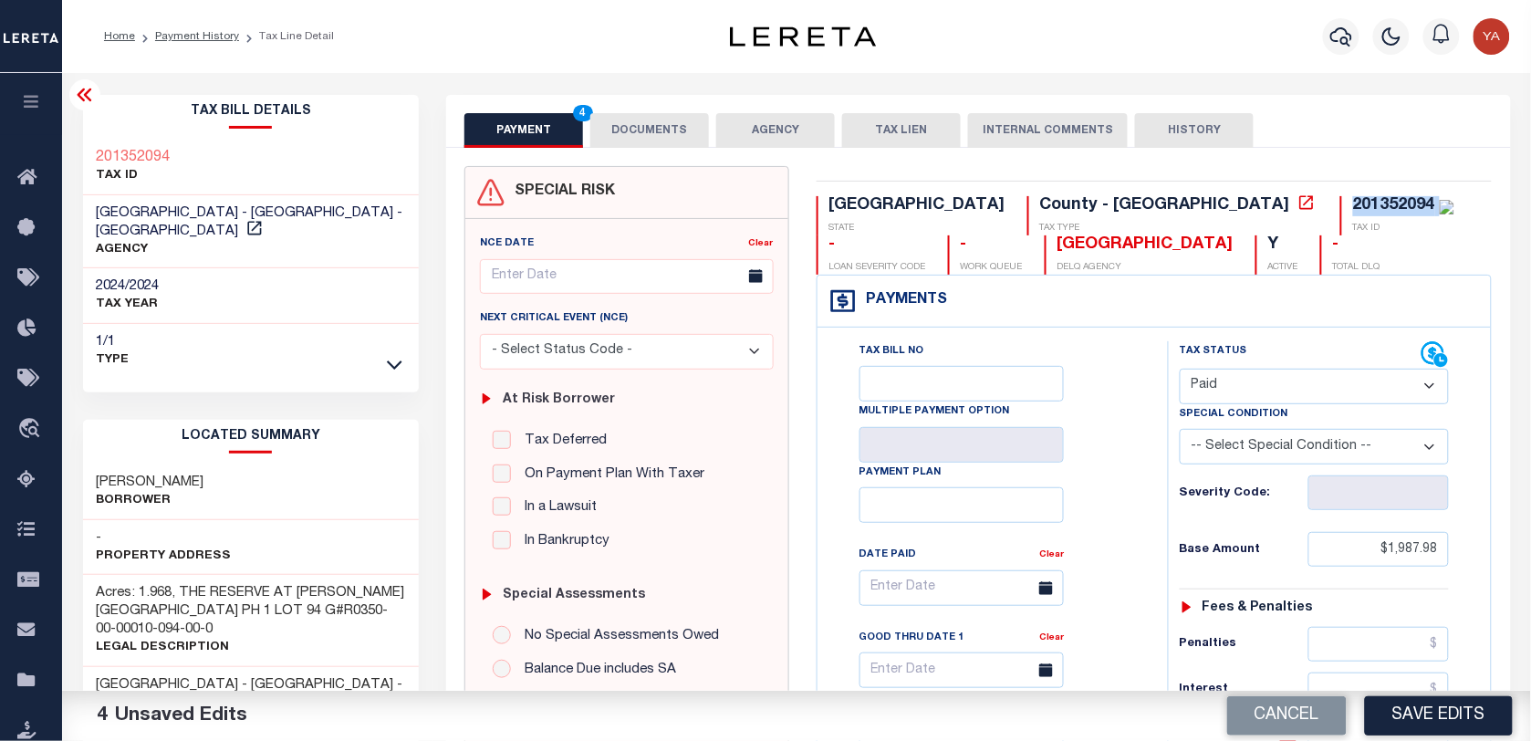
click at [649, 113] on button "DOCUMENTS" at bounding box center [649, 130] width 119 height 35
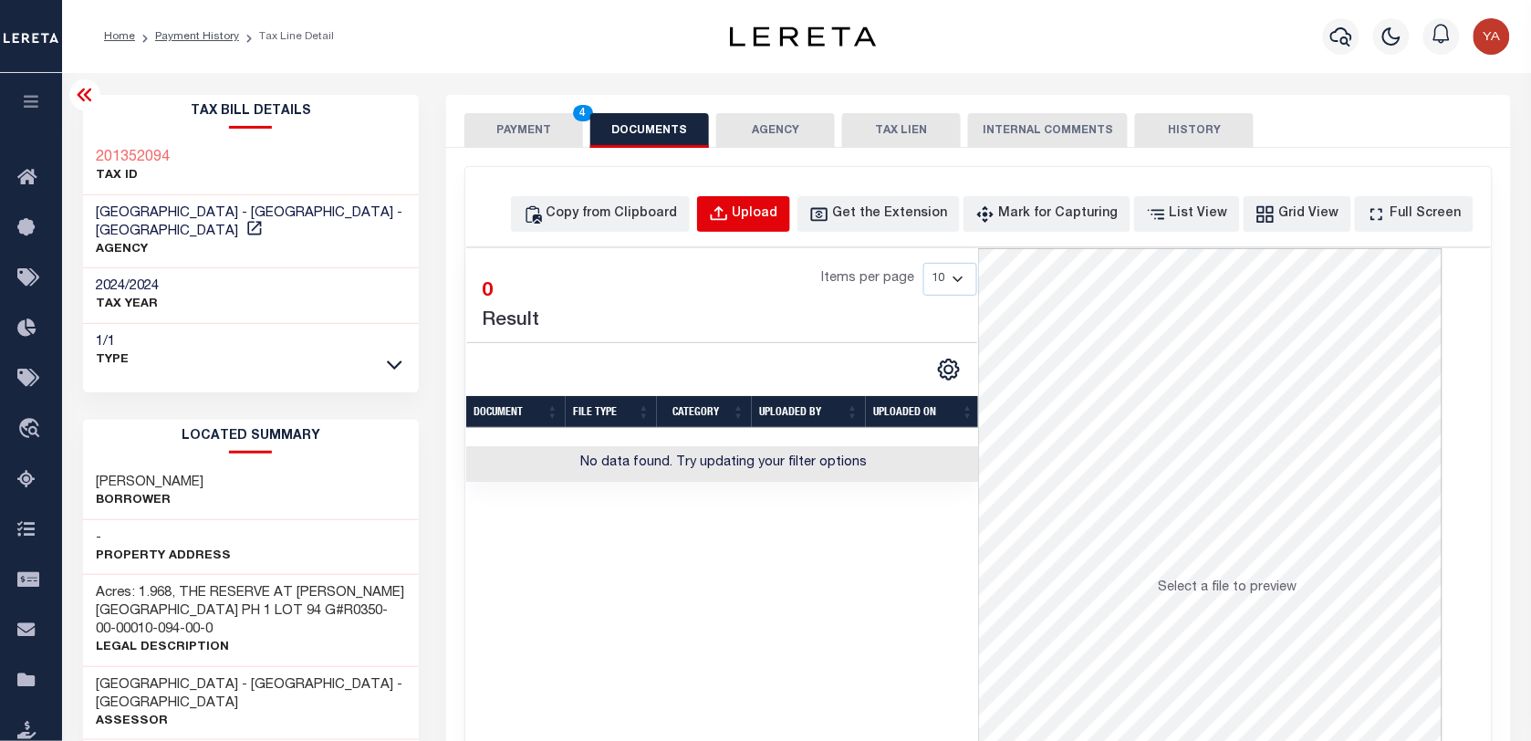
click at [778, 204] on div "Upload" at bounding box center [756, 214] width 46 height 20
select select "POP"
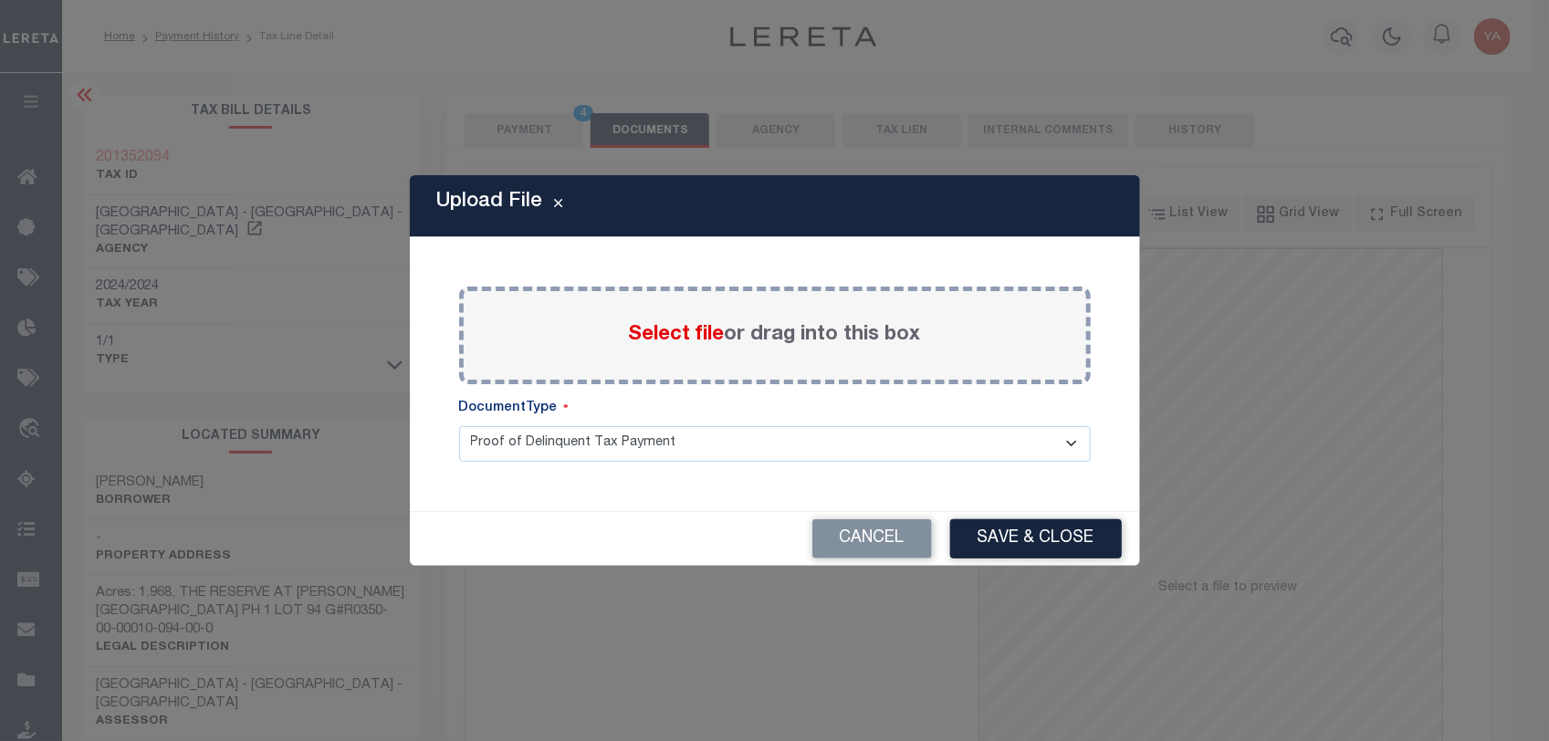
click at [774, 343] on label "Select file or drag into this box" at bounding box center [775, 335] width 292 height 30
click at [0, 0] on input "Select file or drag into this box" at bounding box center [0, 0] width 0 height 0
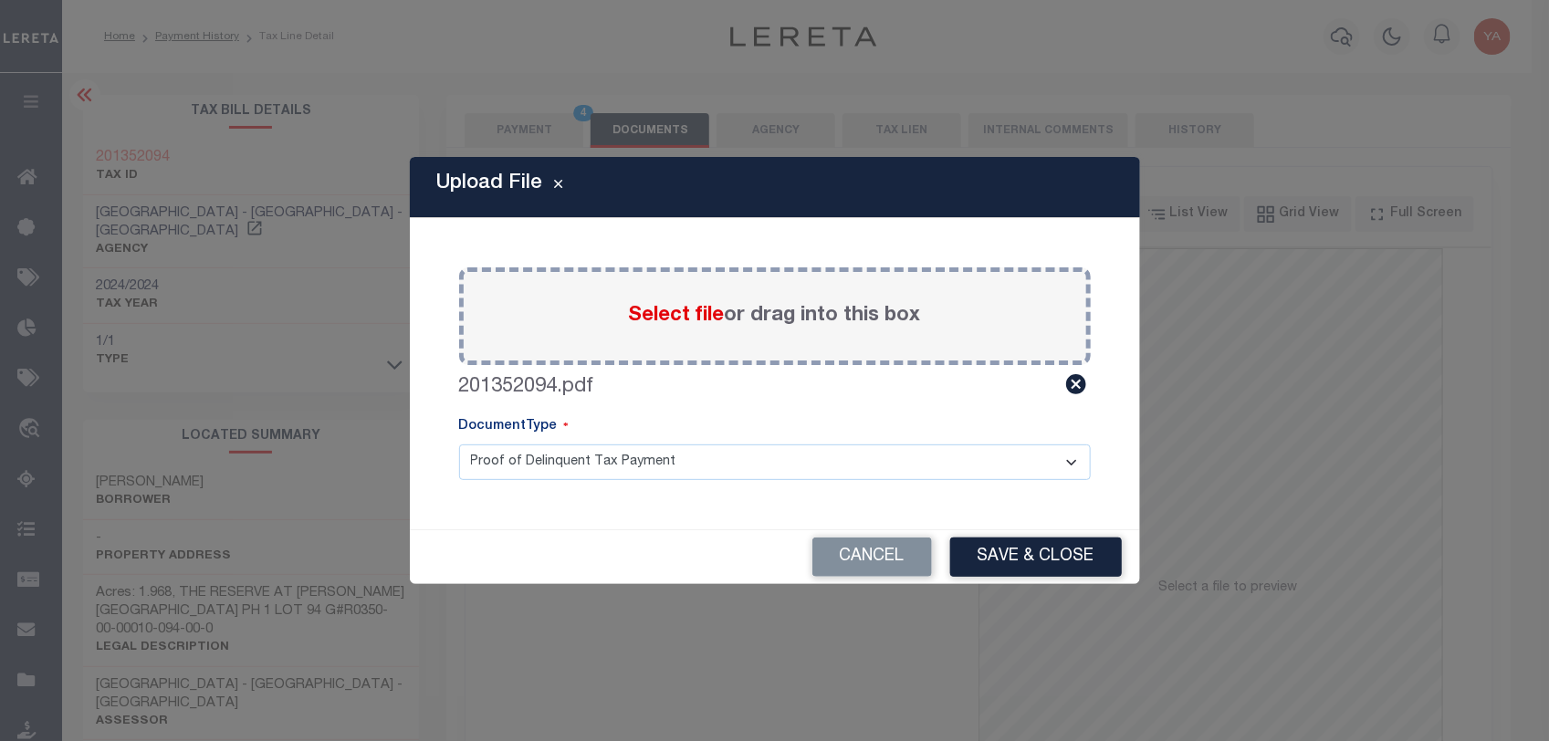
drag, startPoint x: 797, startPoint y: 433, endPoint x: 788, endPoint y: 459, distance: 27.1
click at [795, 438] on div "DocumentType" at bounding box center [774, 430] width 631 height 27
drag, startPoint x: 778, startPoint y: 465, endPoint x: 777, endPoint y: 484, distance: 18.3
click at [778, 465] on select "Proof of Delinquent Tax Payment" at bounding box center [774, 462] width 631 height 36
click at [459, 444] on select "Proof of Delinquent Tax Payment" at bounding box center [774, 462] width 631 height 36
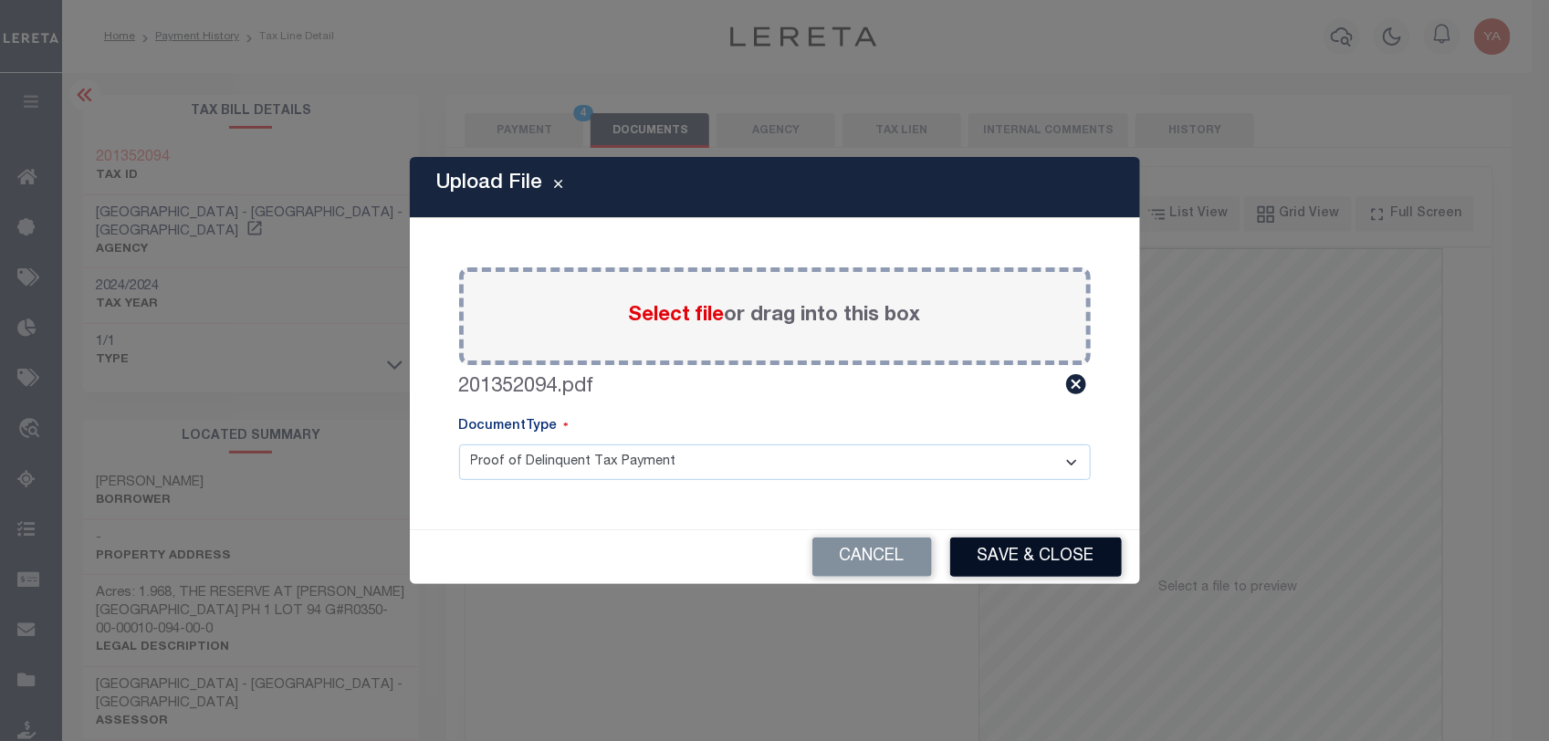
click at [1027, 561] on button "Save & Close" at bounding box center [1036, 556] width 172 height 39
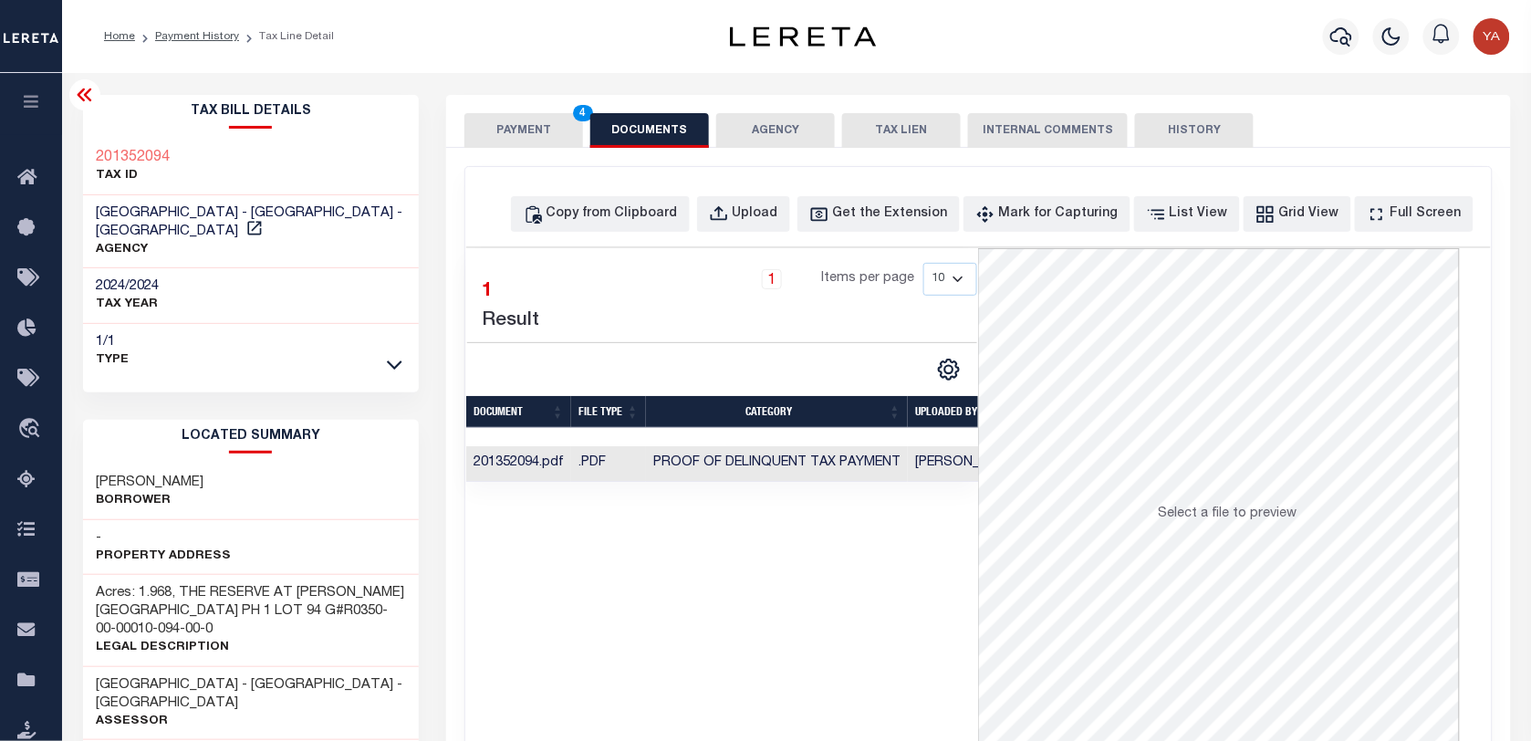
drag, startPoint x: 947, startPoint y: 470, endPoint x: 883, endPoint y: 546, distance: 99.1
click at [947, 470] on td "Yashaswini Jain" at bounding box center [967, 464] width 118 height 36
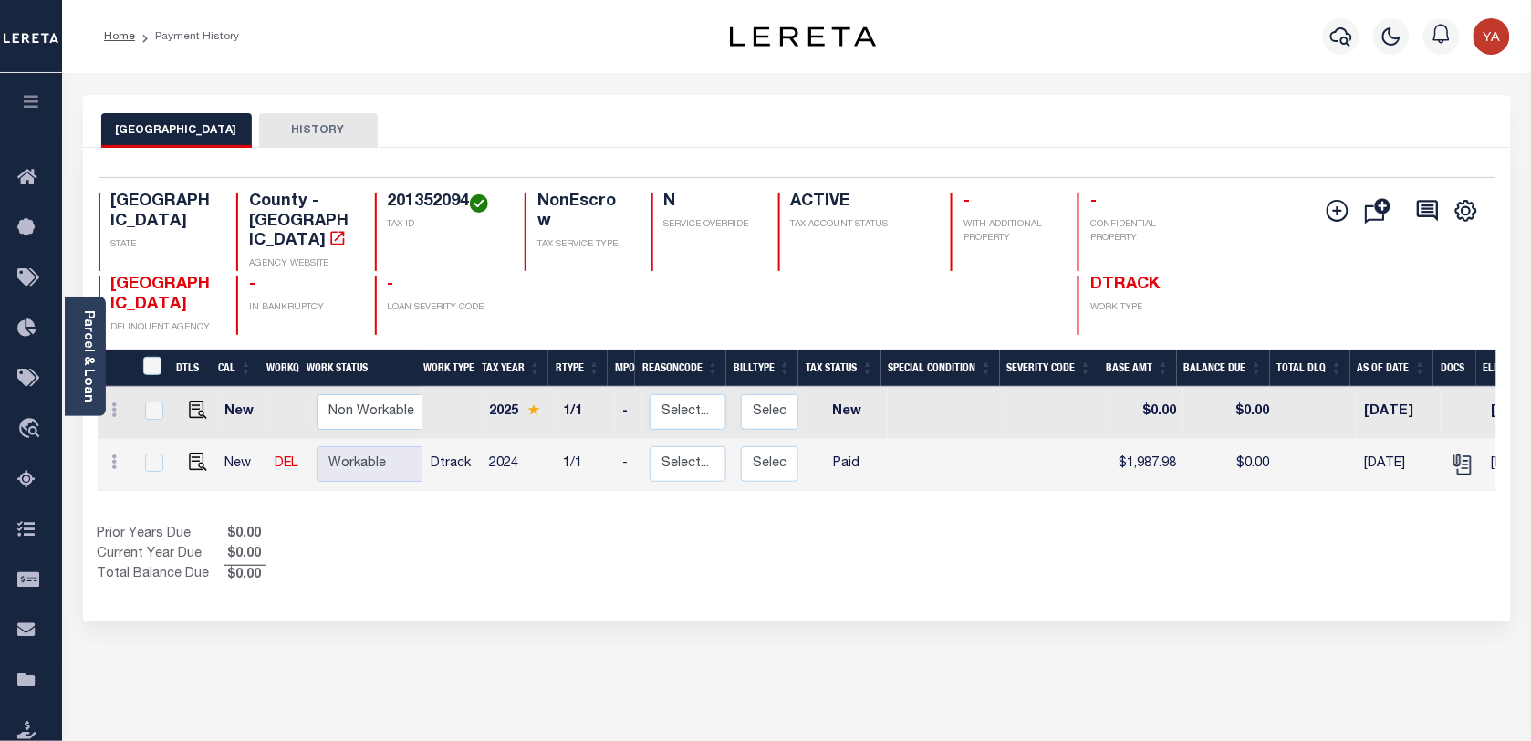
click at [392, 206] on h4 "201352094" at bounding box center [445, 203] width 115 height 20
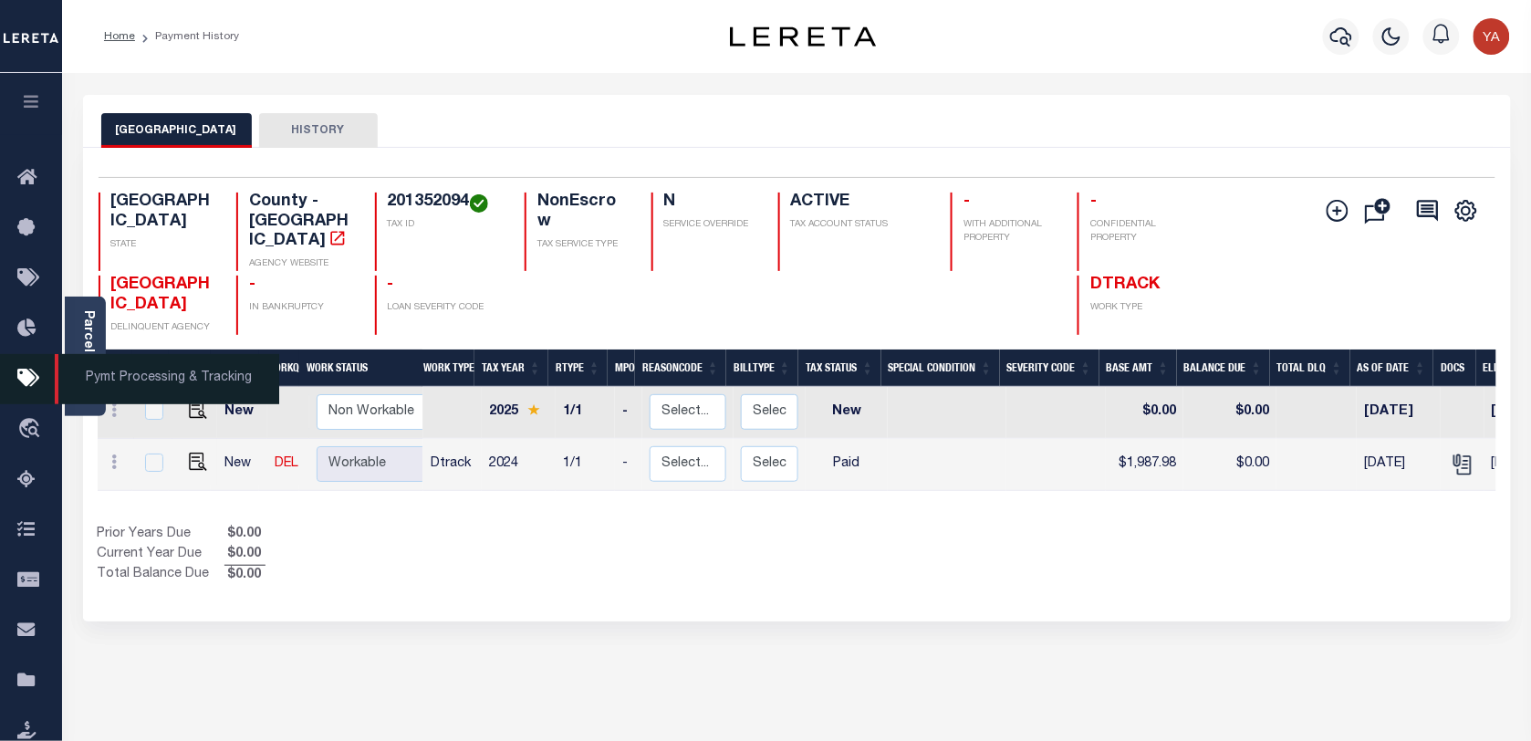
copy h4 "201352094"
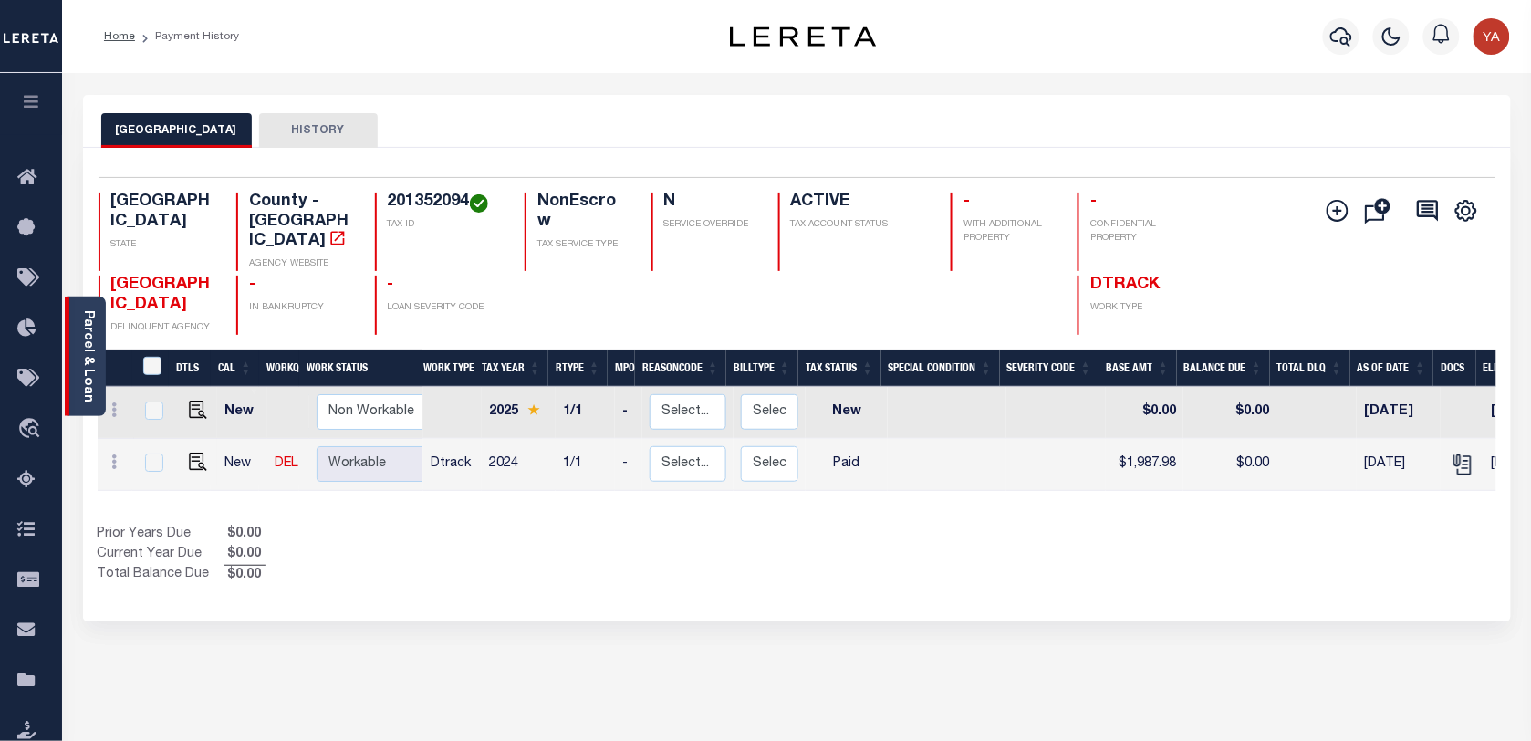
click at [81, 352] on link "Parcel & Loan" at bounding box center [87, 356] width 13 height 92
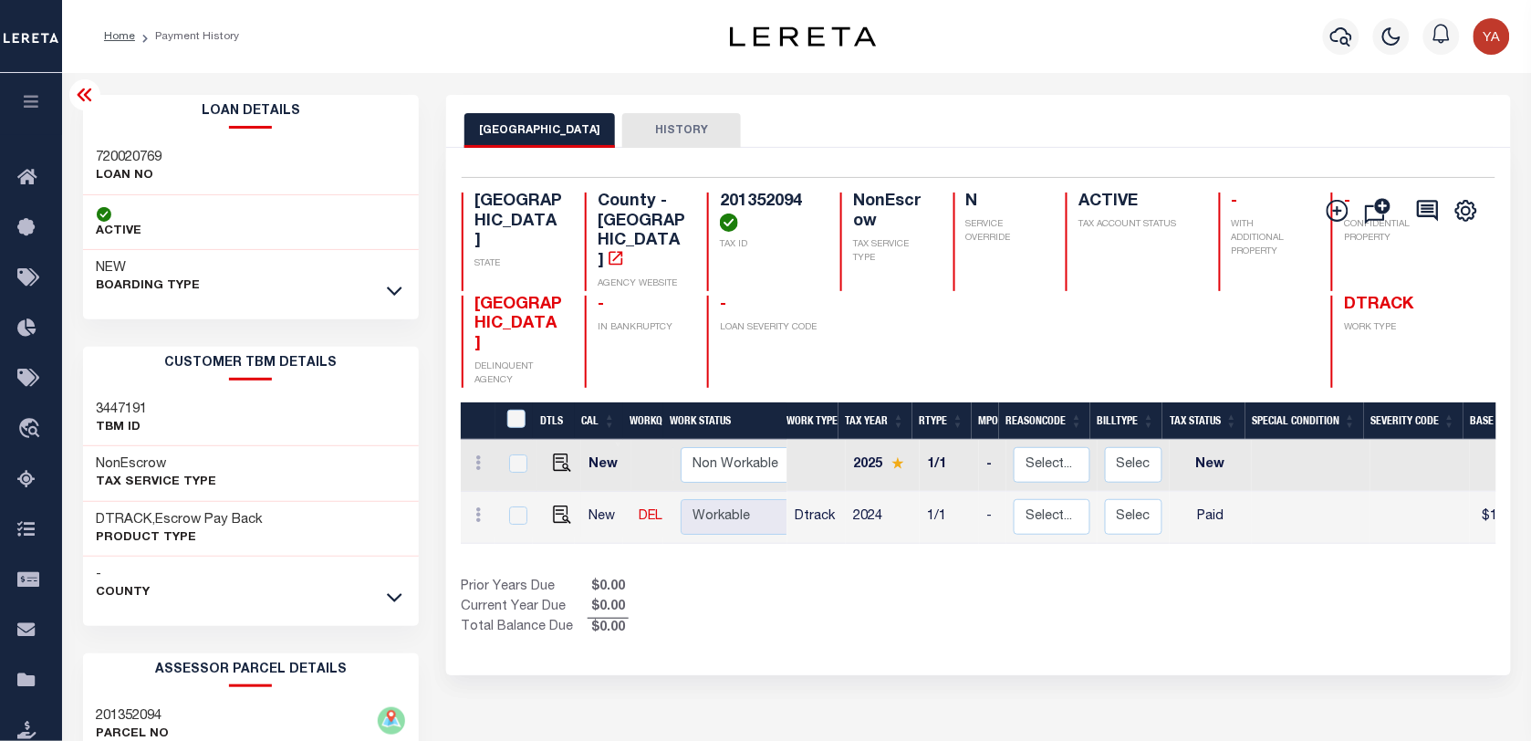
click at [153, 152] on h3 "720020769" at bounding box center [130, 158] width 66 height 18
copy h3 "720020769"
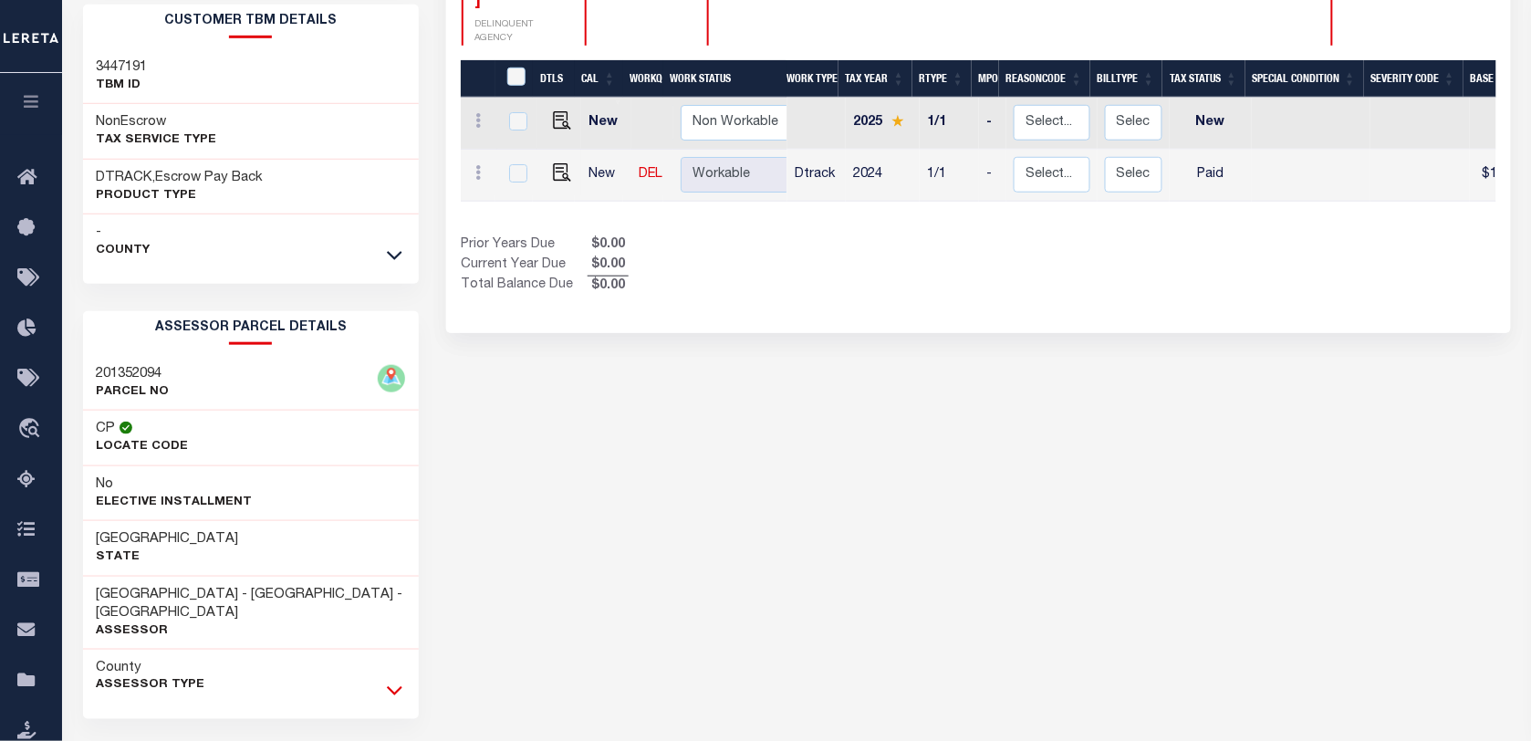
drag, startPoint x: 391, startPoint y: 669, endPoint x: 222, endPoint y: 608, distance: 179.6
click at [391, 681] on icon at bounding box center [395, 690] width 16 height 19
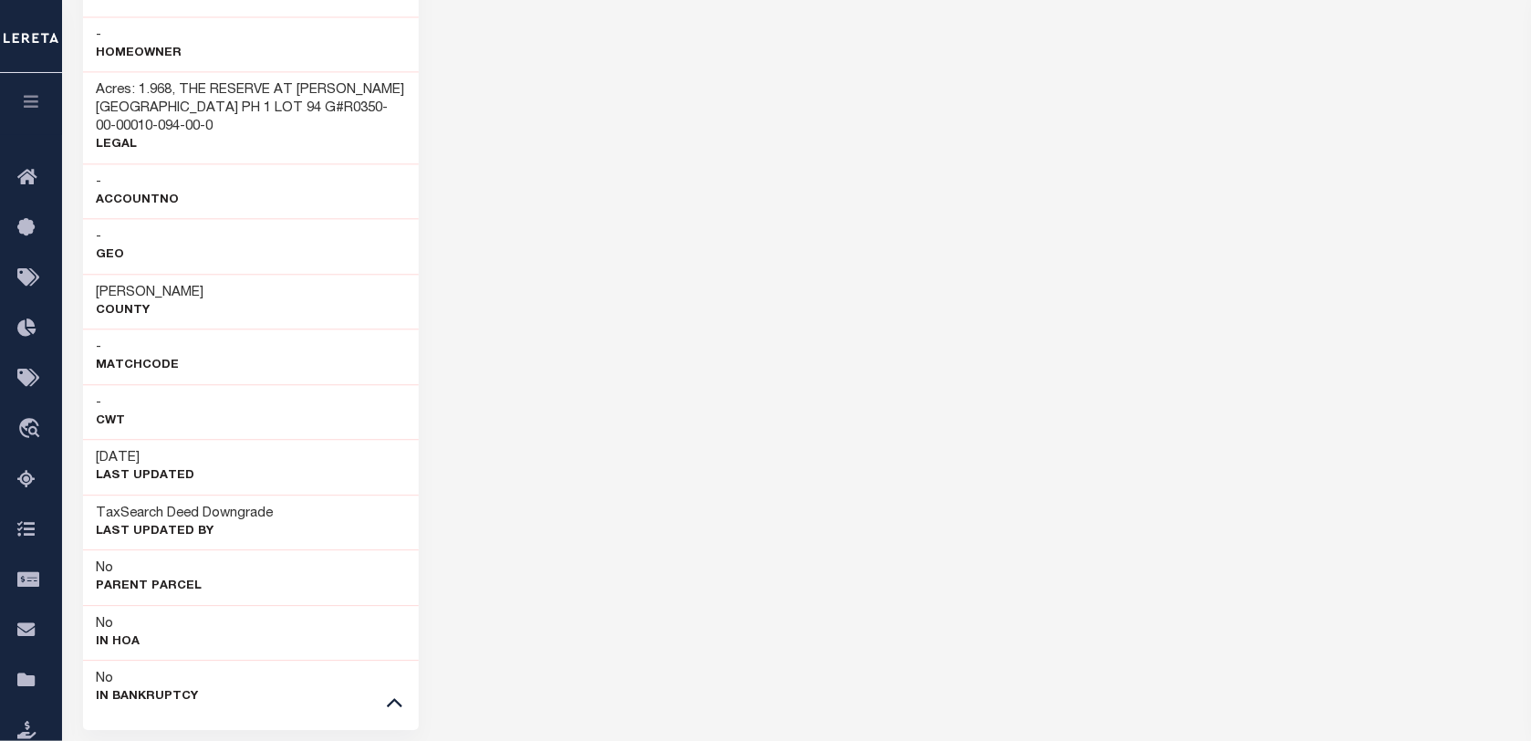
scroll to position [1182, 0]
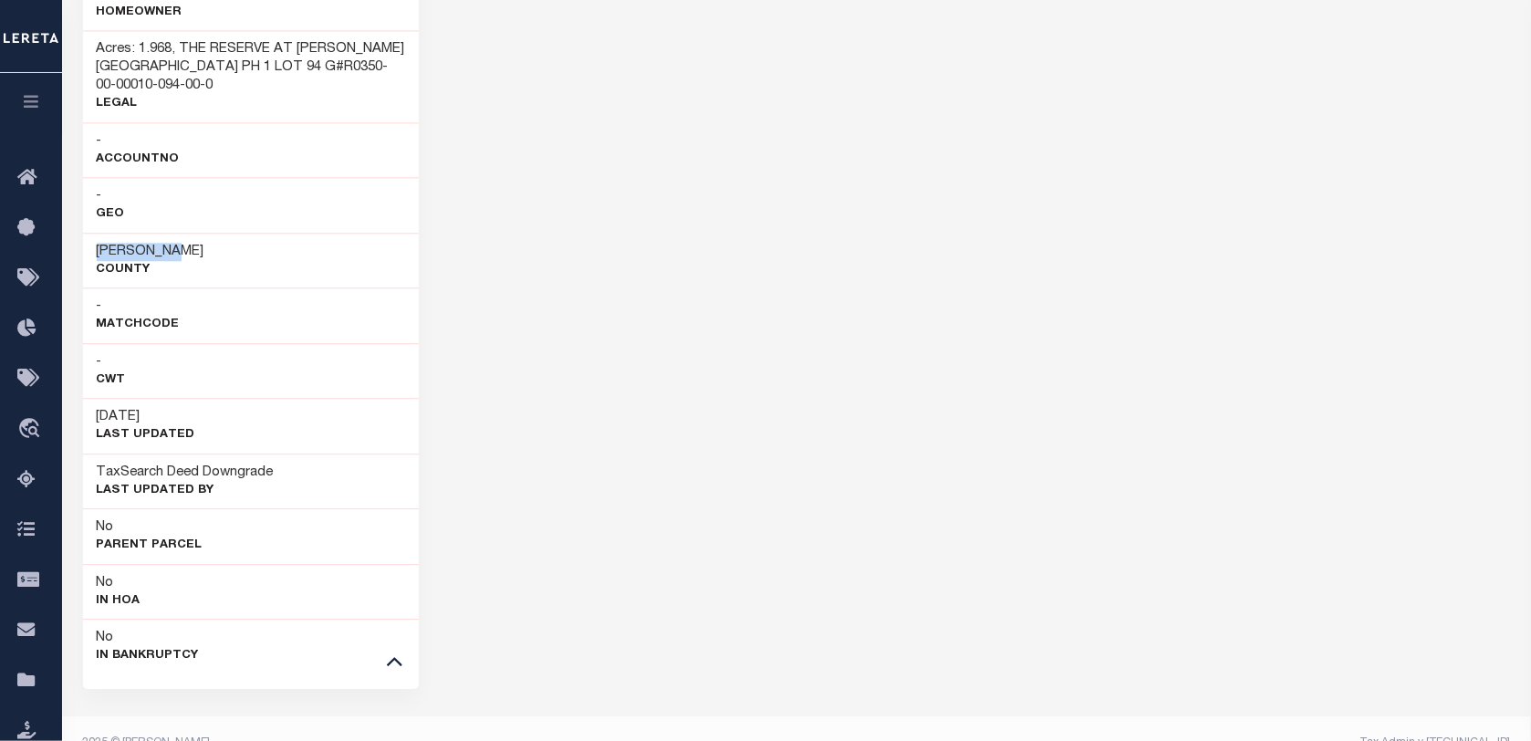
drag, startPoint x: 111, startPoint y: 203, endPoint x: 161, endPoint y: 202, distance: 49.3
click at [161, 233] on div "Palo Pinto County" at bounding box center [251, 261] width 337 height 56
copy h3 "Palo Pinto"
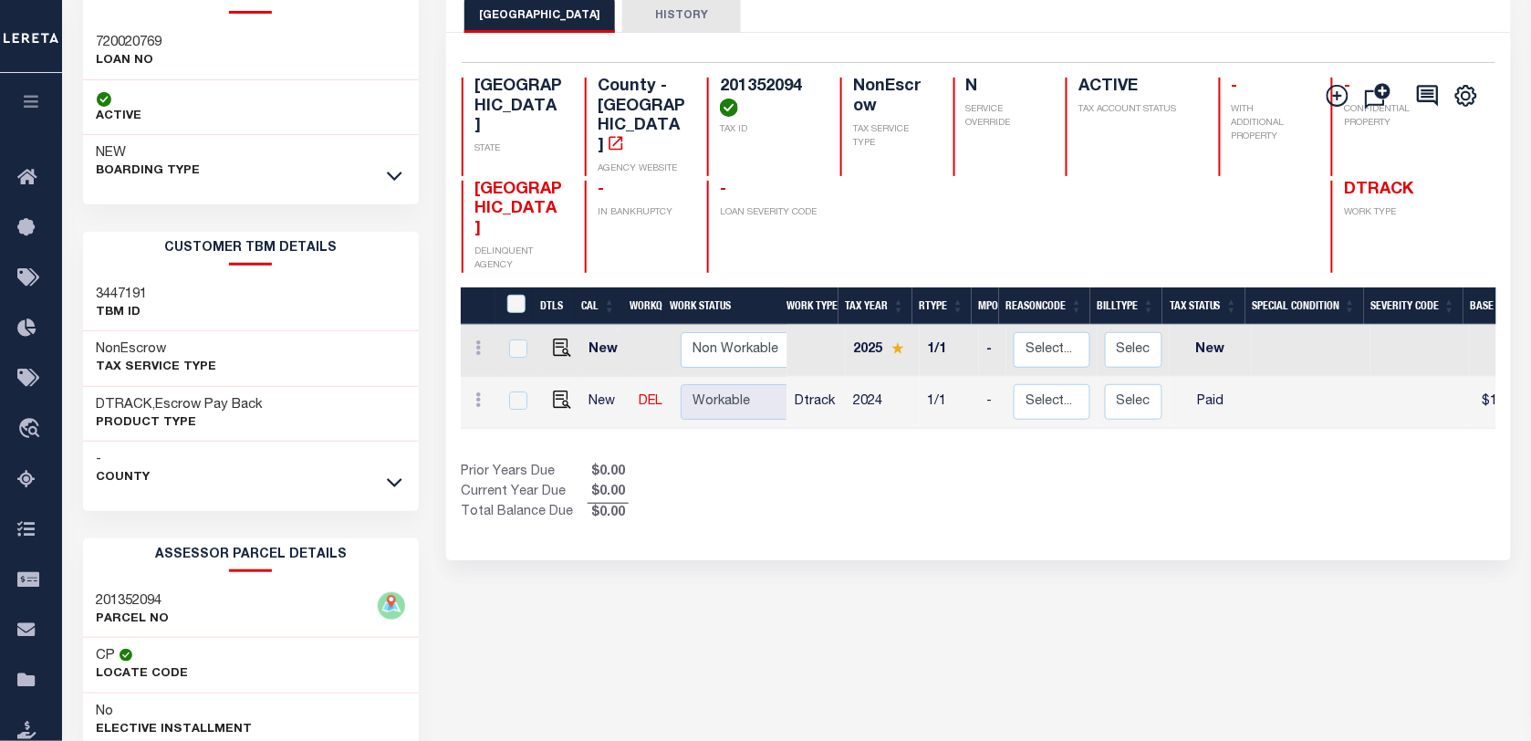
scroll to position [0, 0]
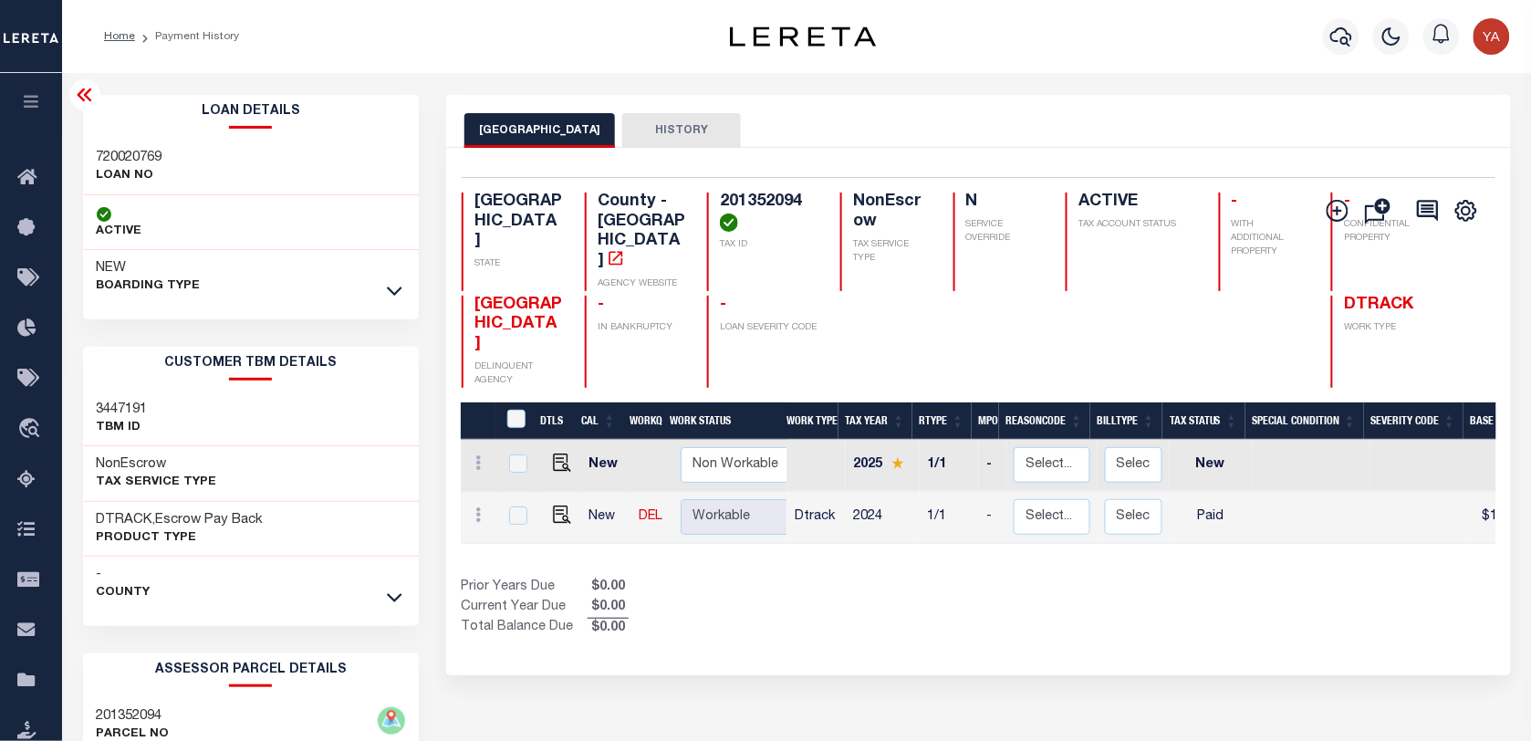
click at [882, 114] on div "PALO PINTO COUNTY HISTORY" at bounding box center [978, 130] width 1028 height 34
click at [745, 194] on h4 "201352094" at bounding box center [769, 212] width 99 height 39
copy h4 "201352094"
click at [1334, 37] on icon "button" at bounding box center [1342, 37] width 22 height 22
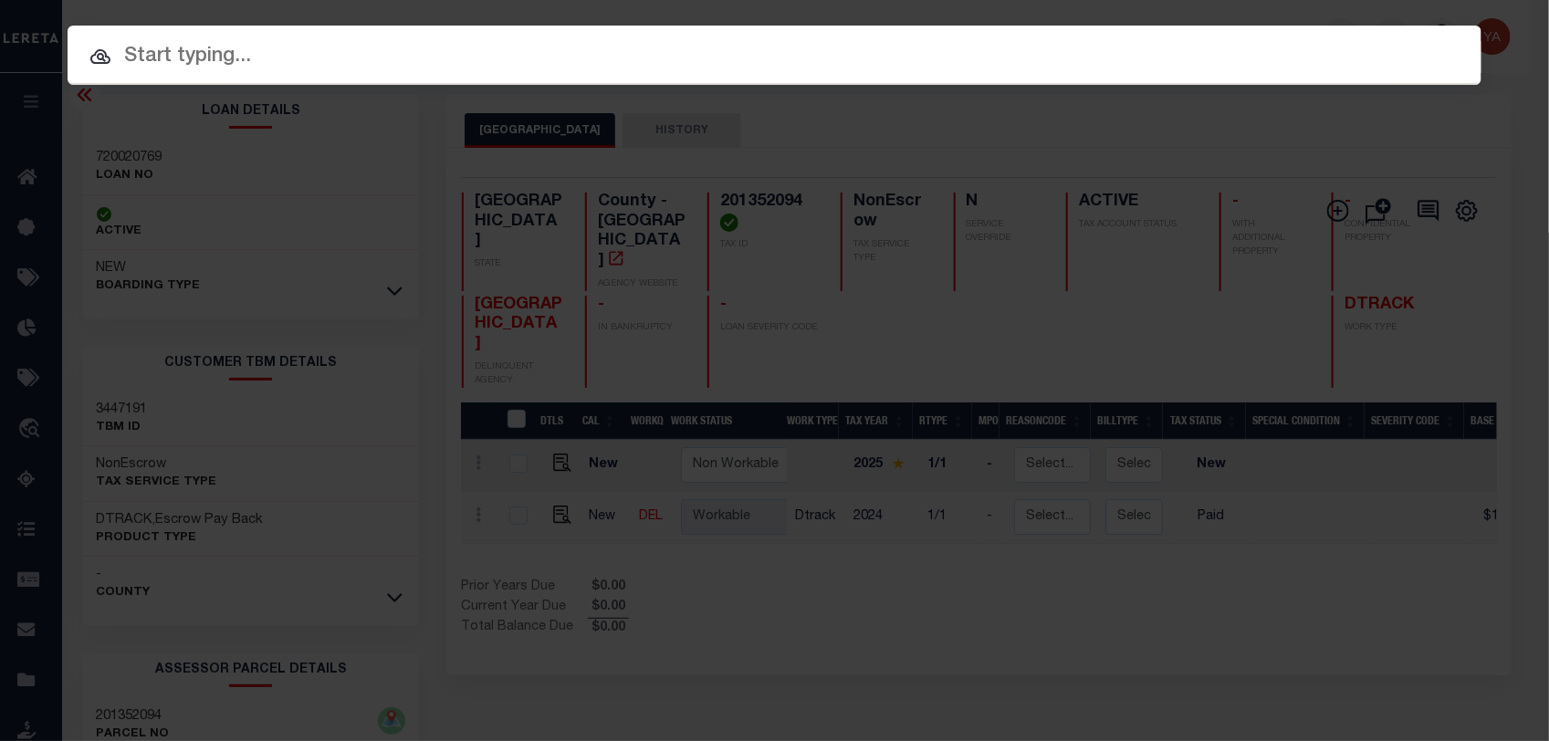
click at [1324, 41] on input "text" at bounding box center [775, 57] width 1414 height 32
paste input "720013971"
type input "720013971"
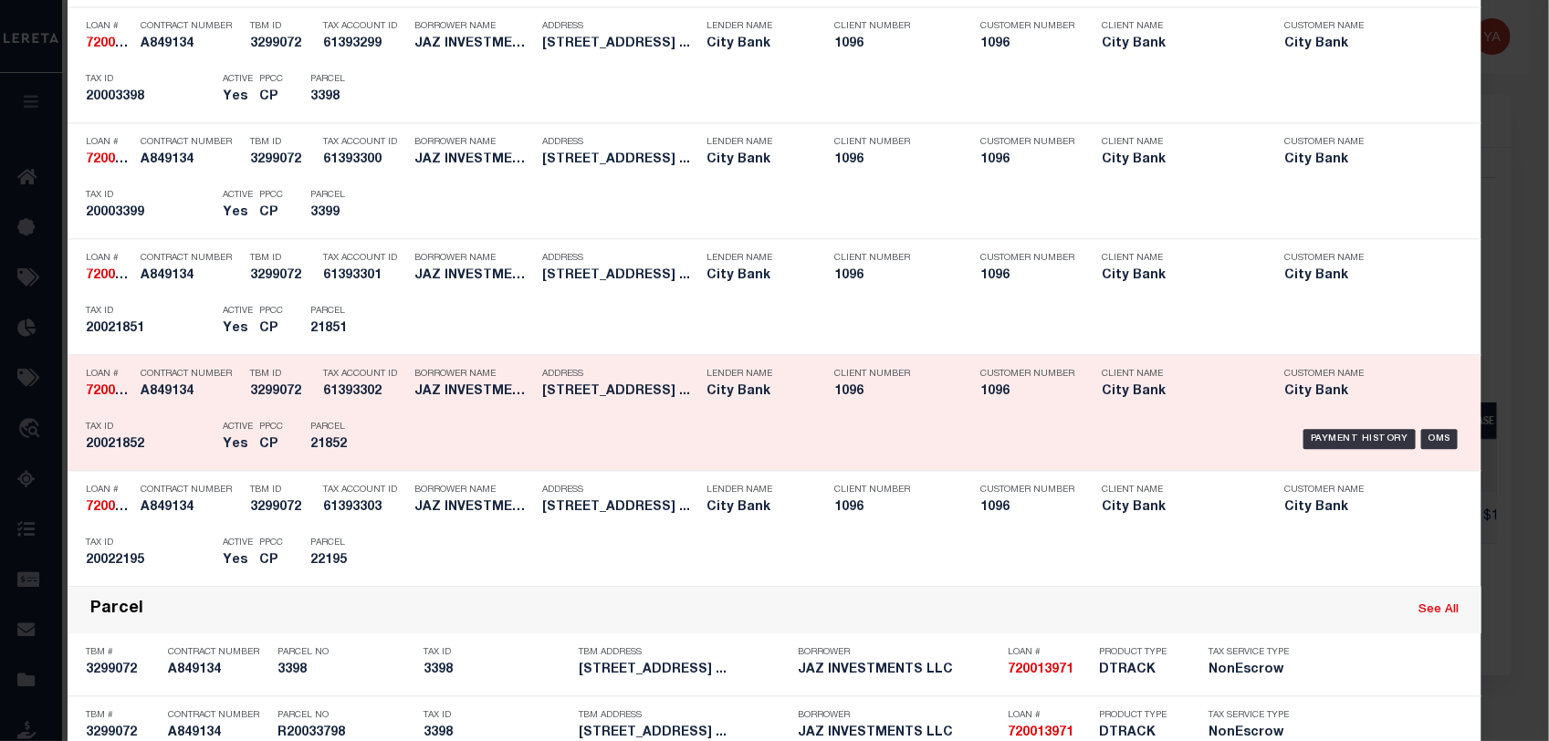
scroll to position [1597, 0]
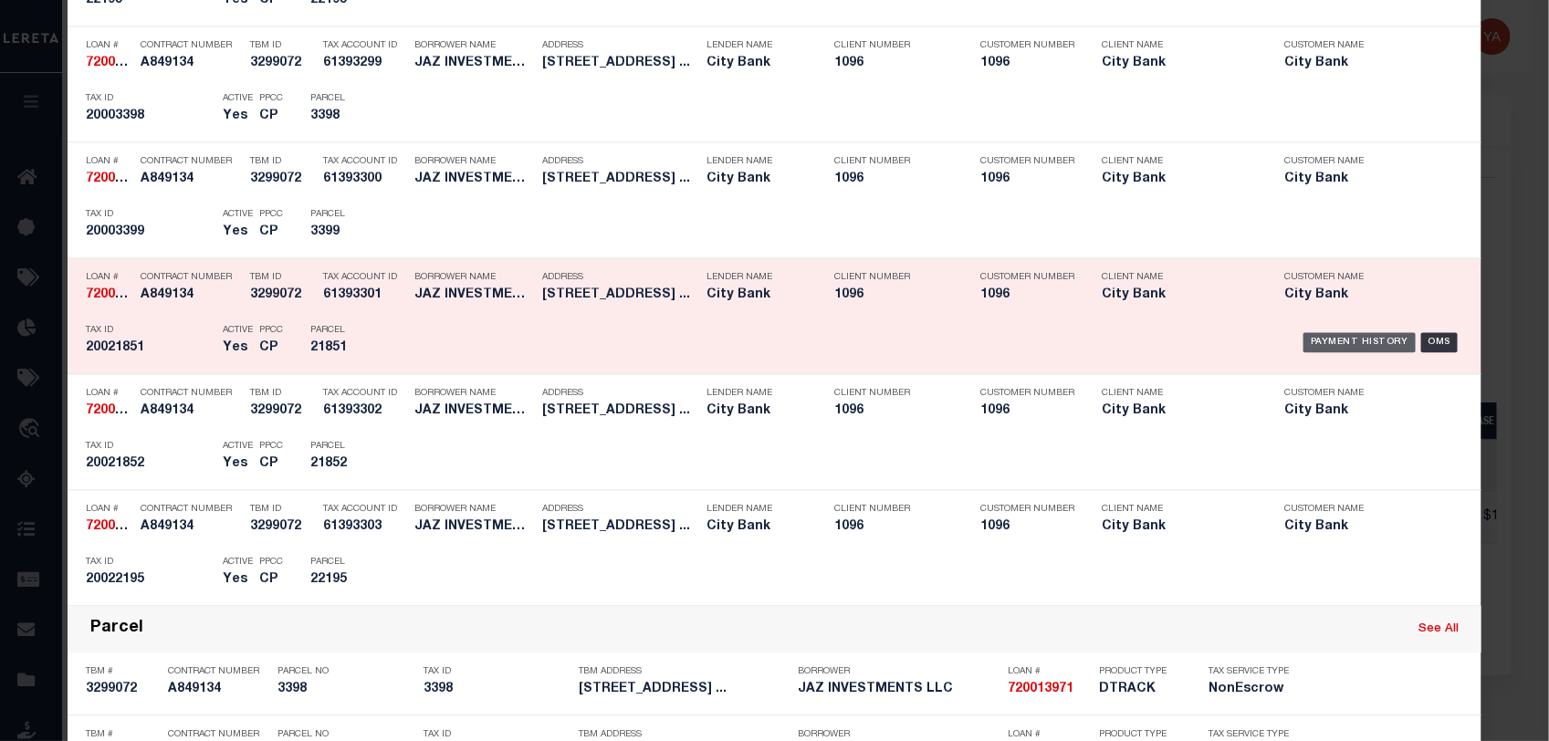
click at [1305, 345] on div "Payment History" at bounding box center [1359, 342] width 112 height 20
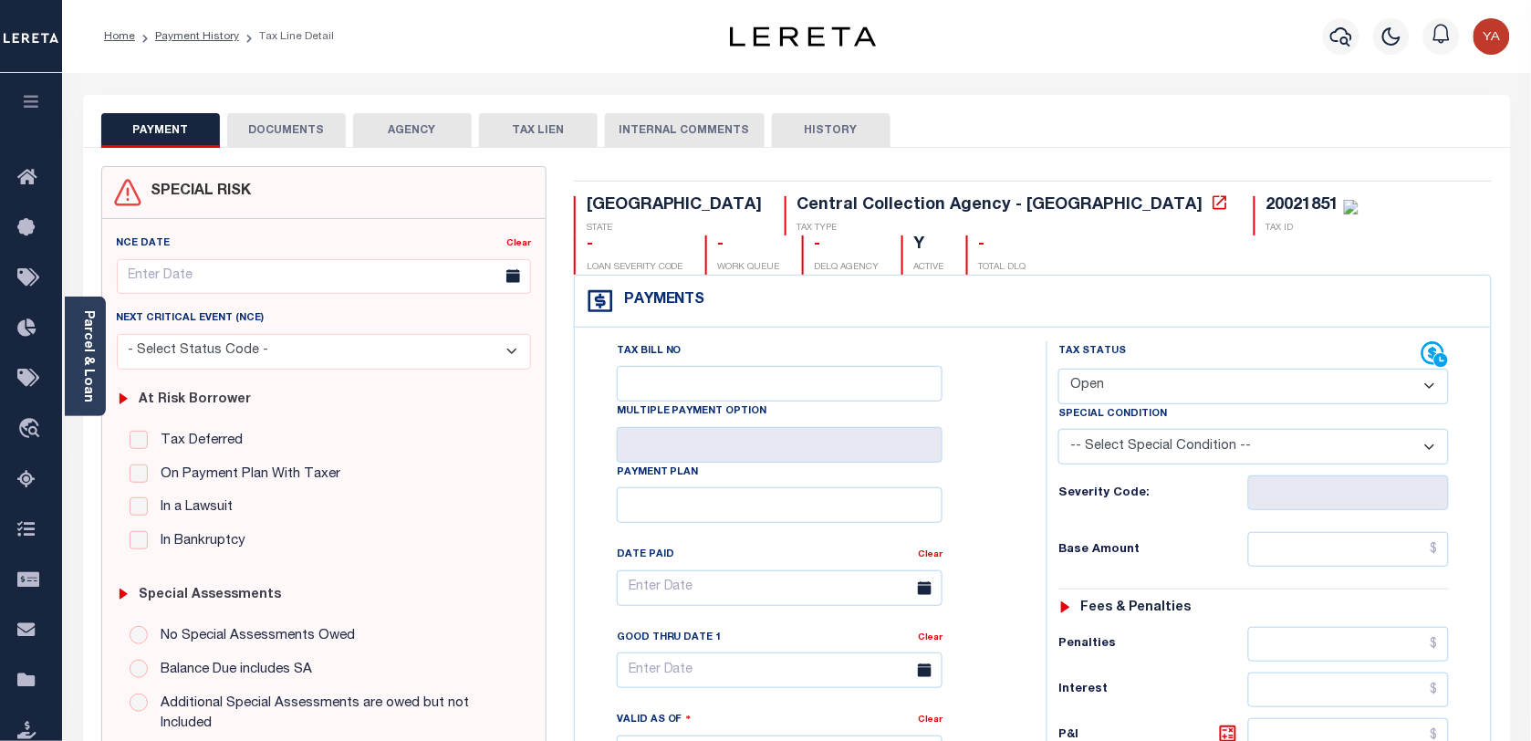
click at [1267, 207] on div "20021851" at bounding box center [1303, 205] width 73 height 16
copy div "20021851"
click at [1267, 205] on div "20021851" at bounding box center [1303, 205] width 73 height 16
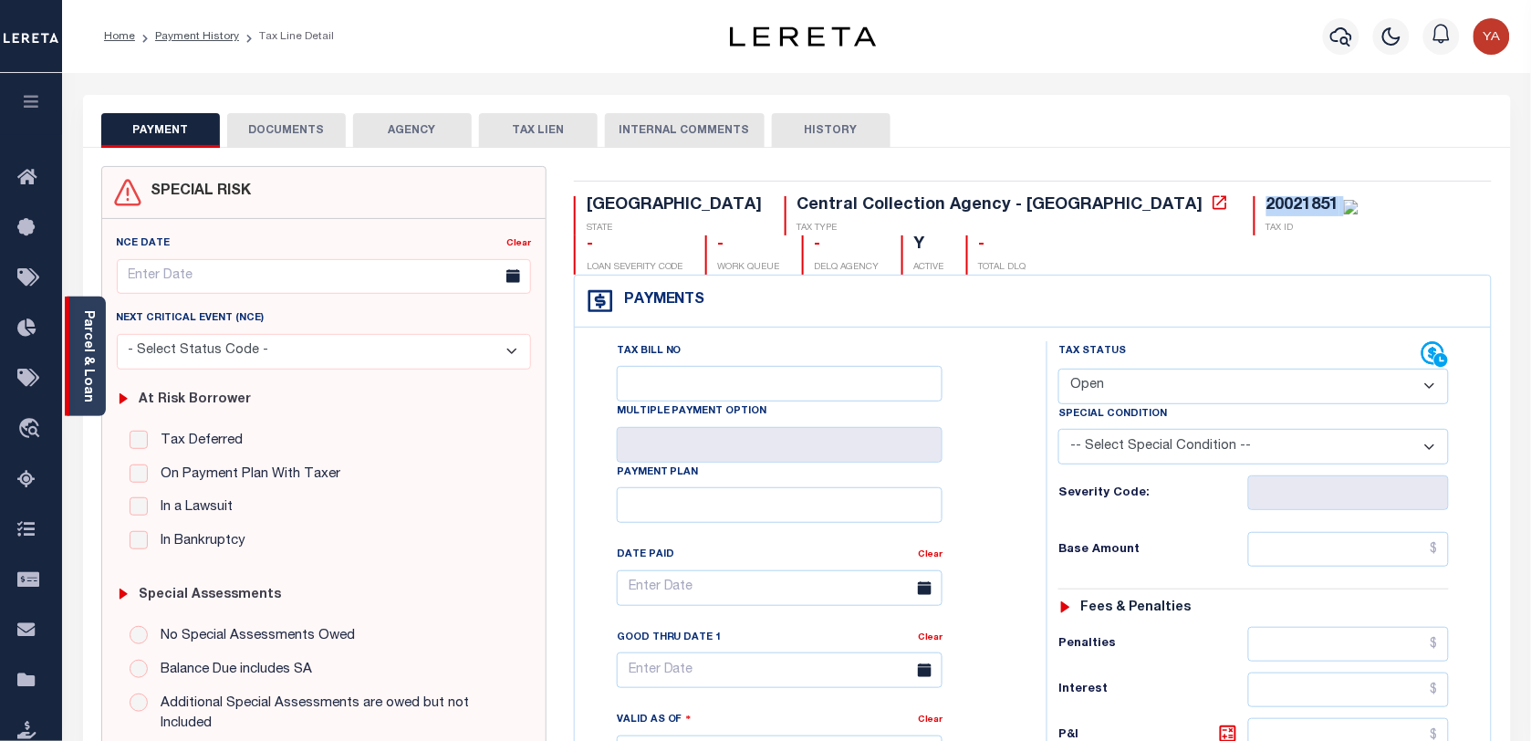
click at [87, 380] on link "Parcel & Loan" at bounding box center [87, 356] width 13 height 92
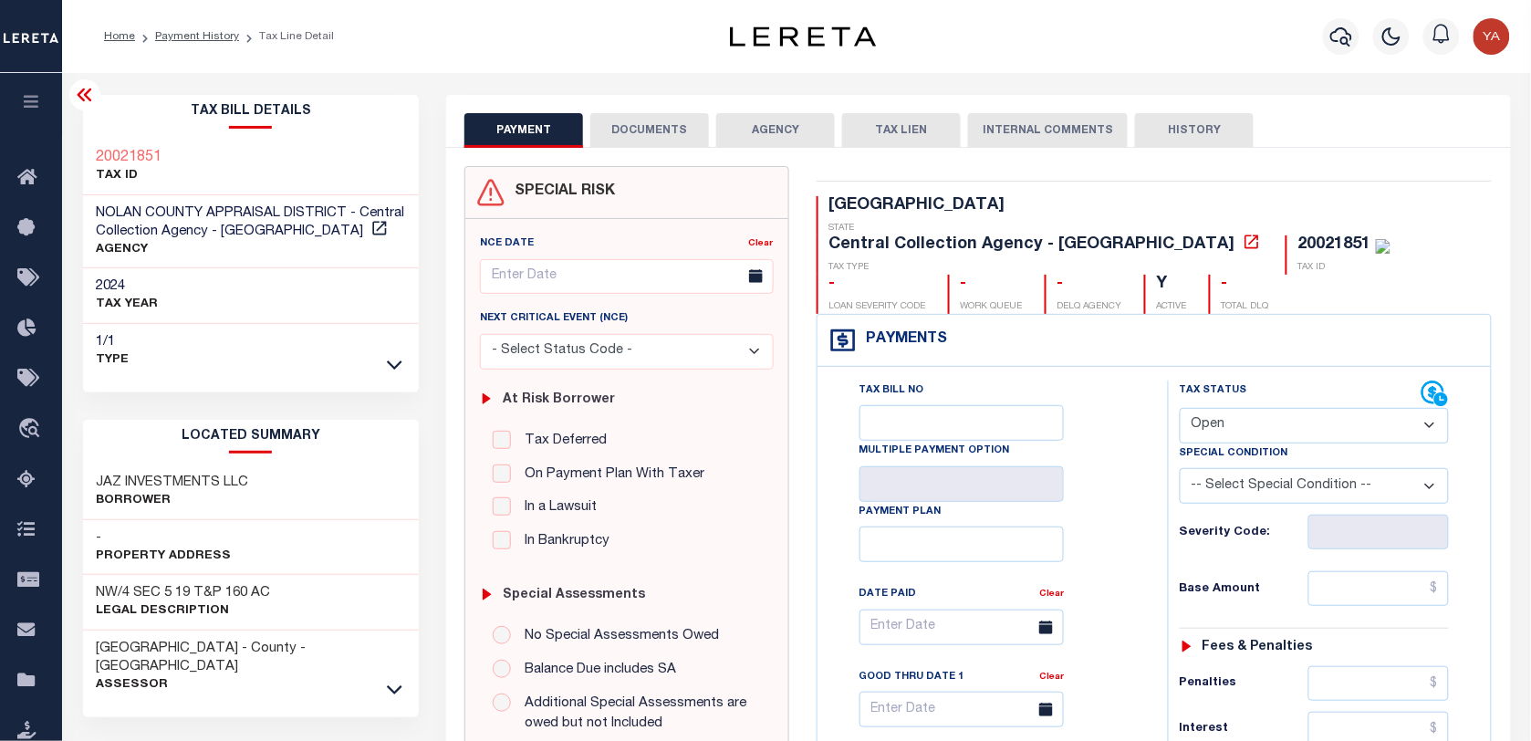
click at [153, 484] on h3 "JAZ INVESTMENTS LLC" at bounding box center [173, 483] width 152 height 18
copy div "JAZ INVESTMENTS LLC"
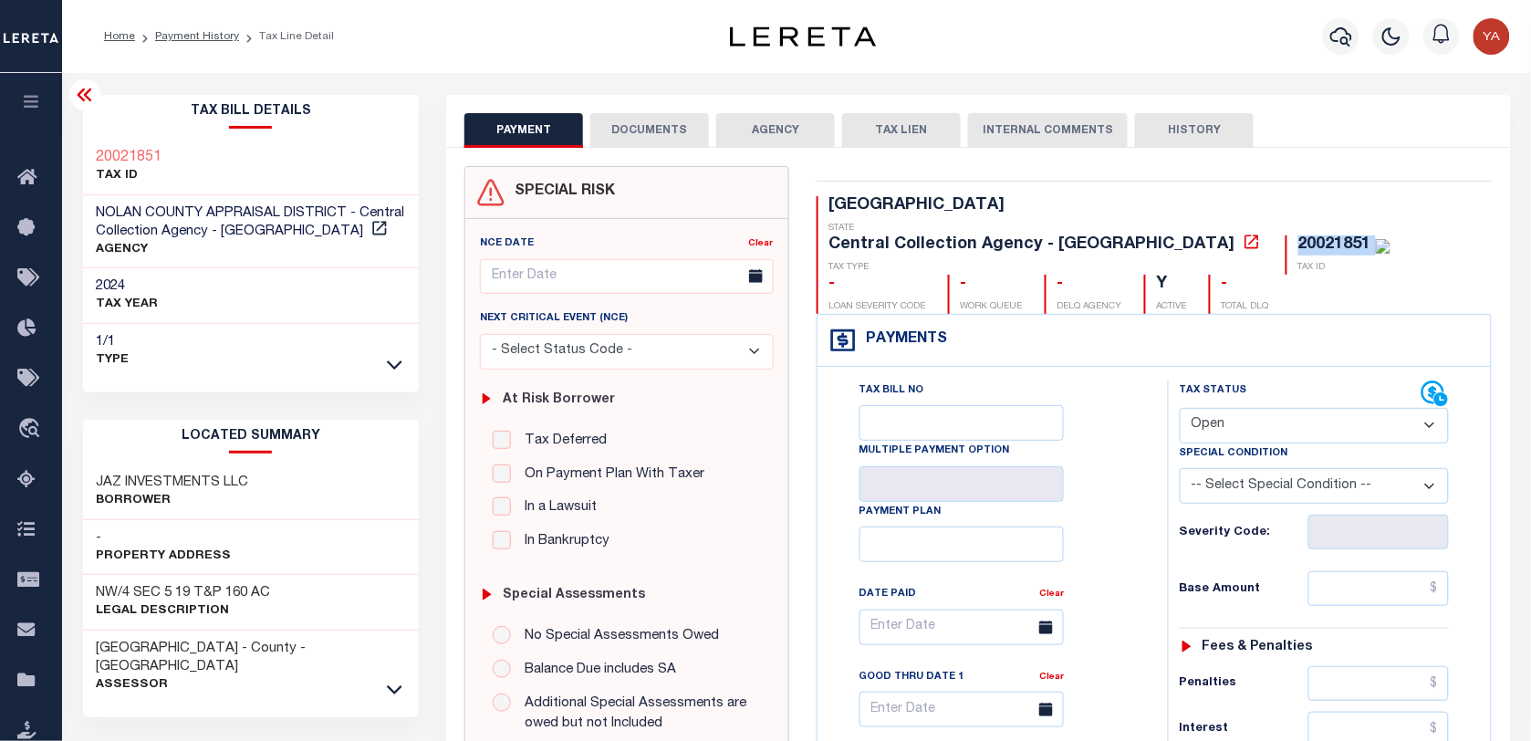
copy div "20021851"
click at [1299, 236] on div "20021851" at bounding box center [1335, 244] width 73 height 16
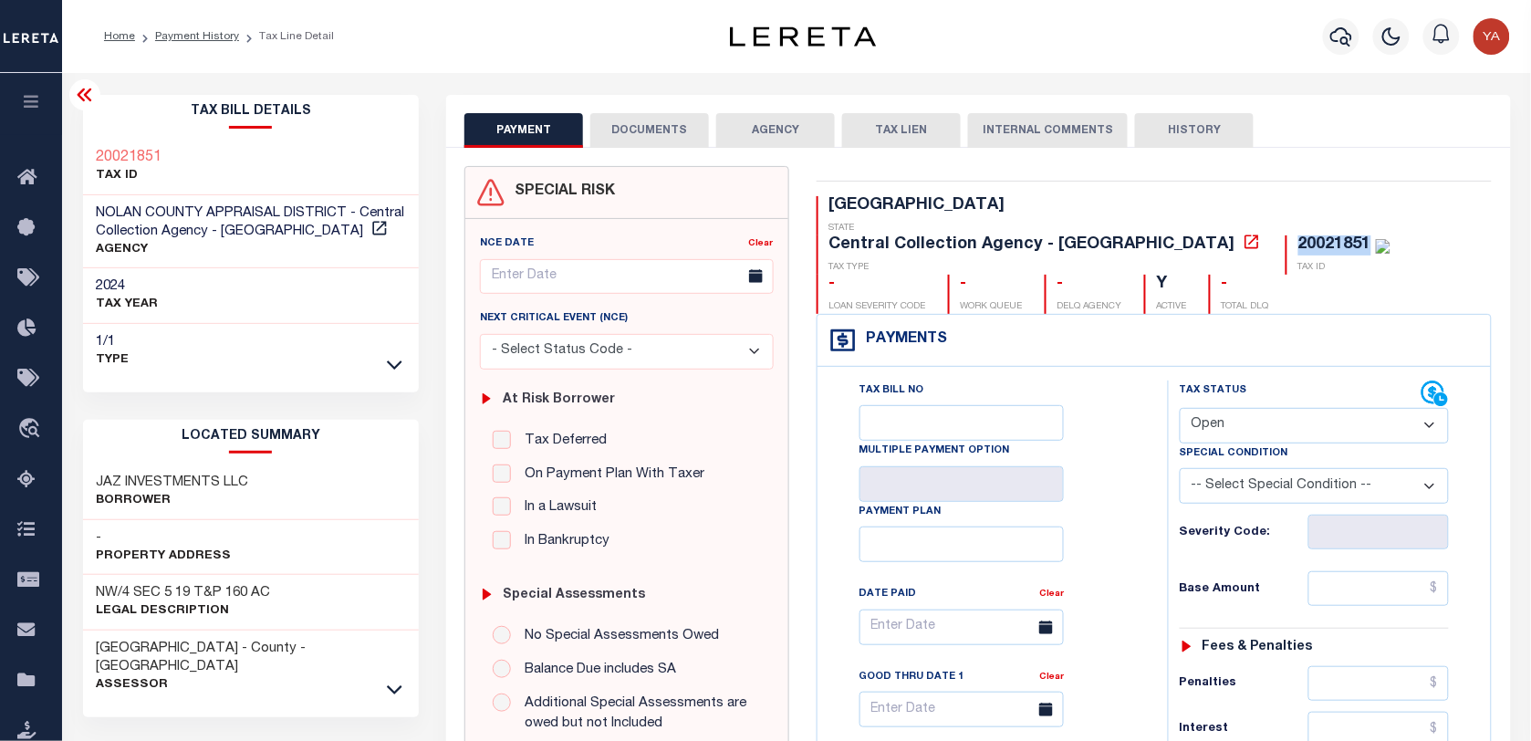
click at [1299, 236] on div "20021851" at bounding box center [1335, 244] width 73 height 16
click at [1218, 408] on select "- Select Status Code - Open Due/Unpaid Paid Incomplete No Tax Due Internal Refu…" at bounding box center [1314, 426] width 269 height 36
select select "PYD"
click at [1180, 408] on select "- Select Status Code - Open Due/Unpaid Paid Incomplete No Tax Due Internal Refu…" at bounding box center [1314, 426] width 269 height 36
type input "[DATE]"
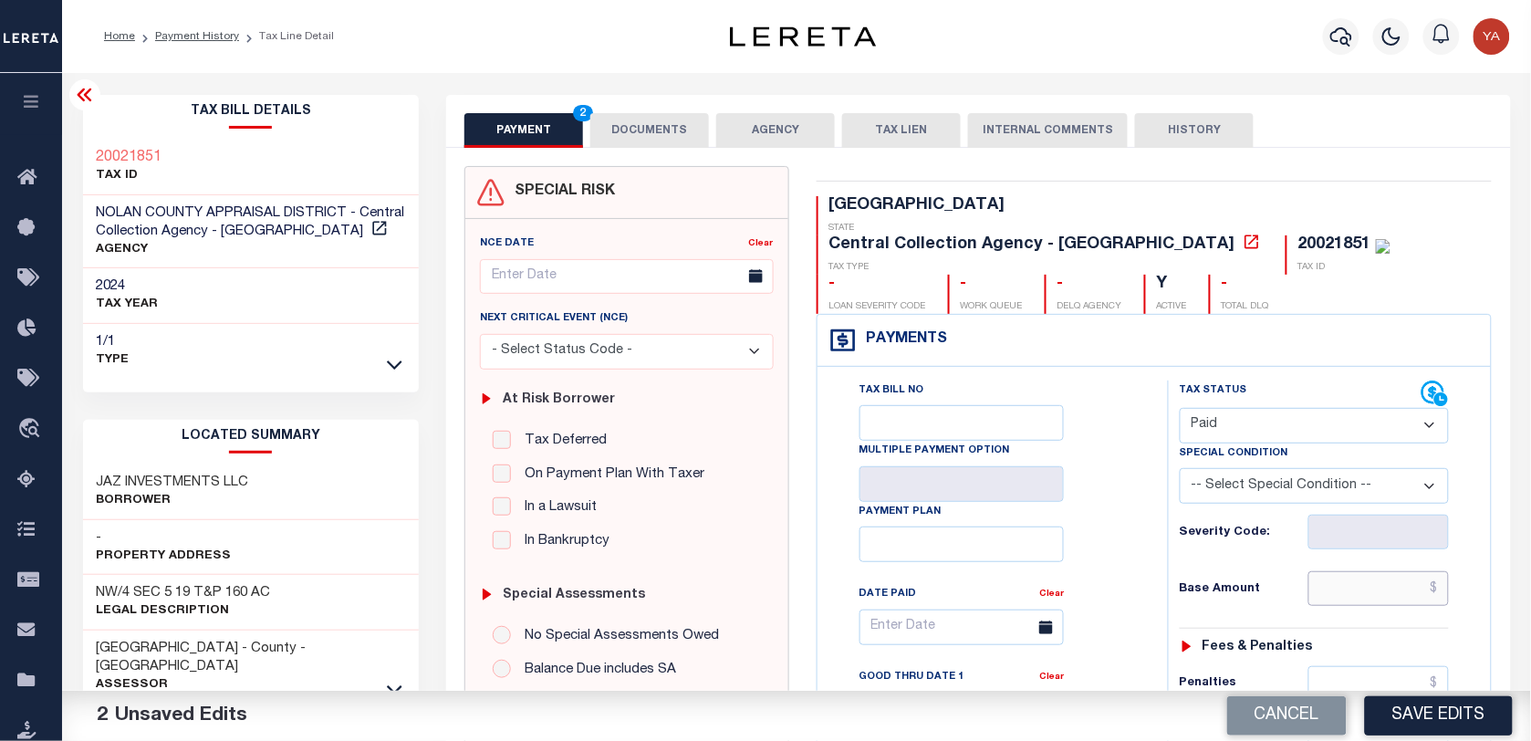
click at [1332, 571] on input "text" at bounding box center [1379, 588] width 141 height 35
paste input "75.33"
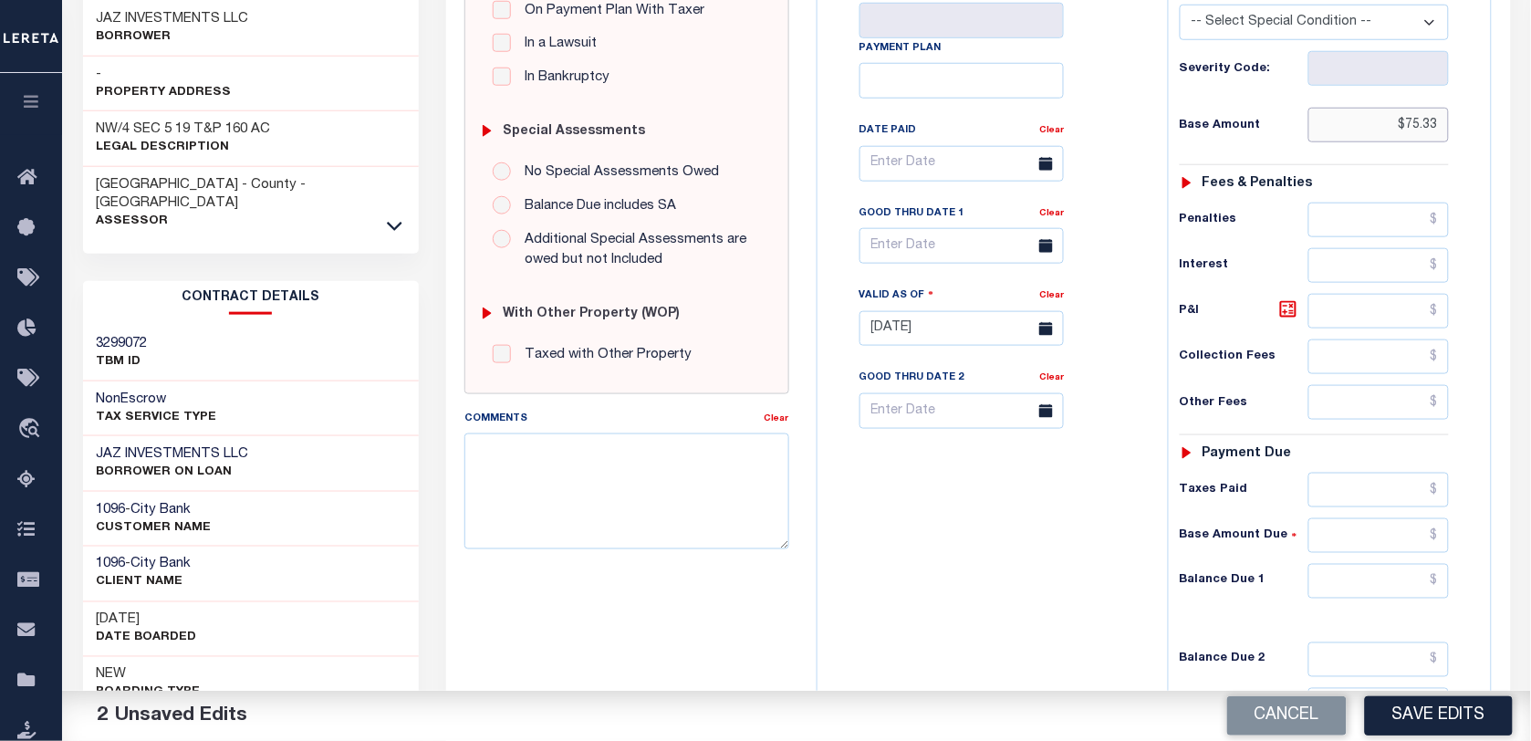
scroll to position [650, 0]
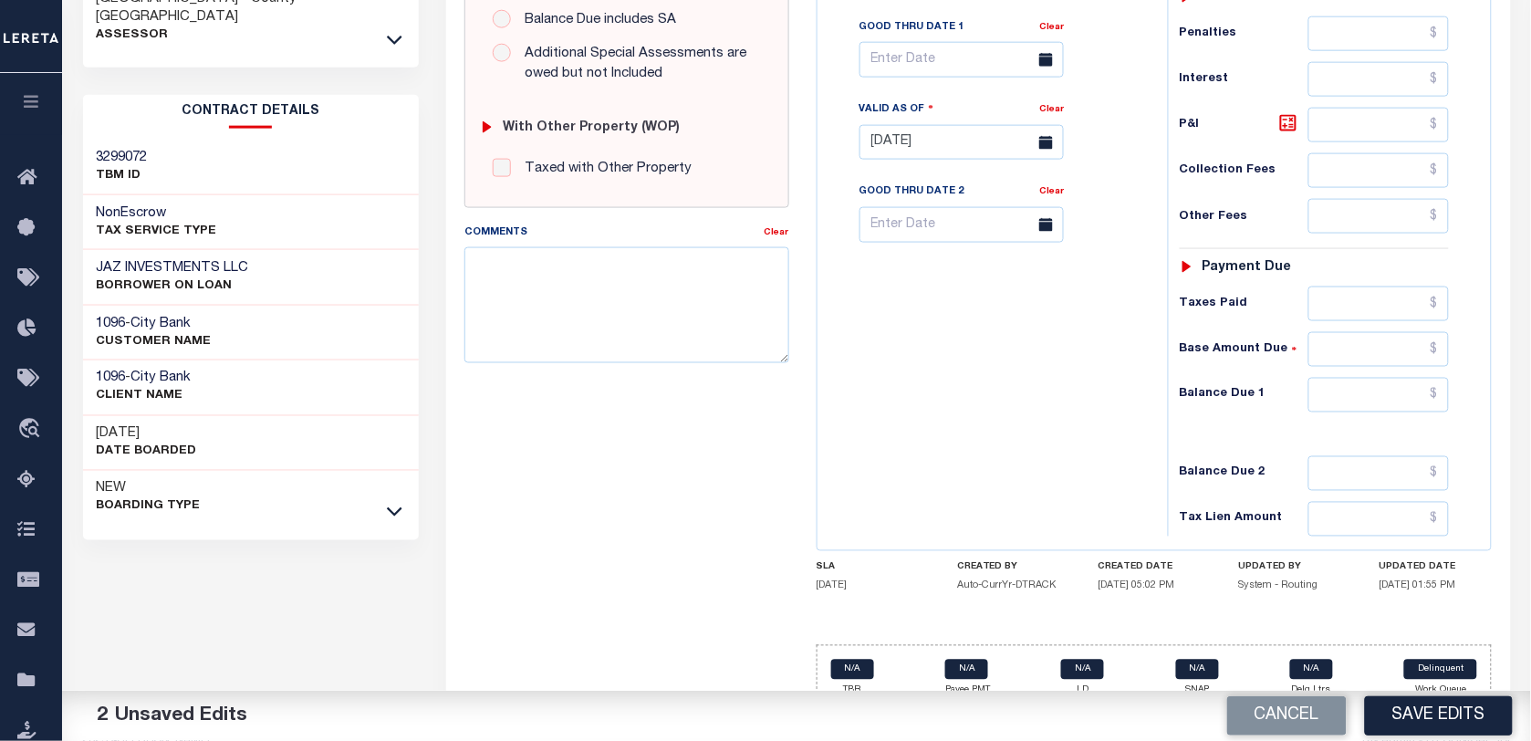
type input "$75.33"
drag, startPoint x: 1323, startPoint y: 370, endPoint x: 1228, endPoint y: 370, distance: 94.9
click at [1323, 378] on input "text" at bounding box center [1379, 395] width 141 height 35
type input "$0.00"
drag, startPoint x: 1064, startPoint y: 370, endPoint x: 938, endPoint y: 383, distance: 126.6
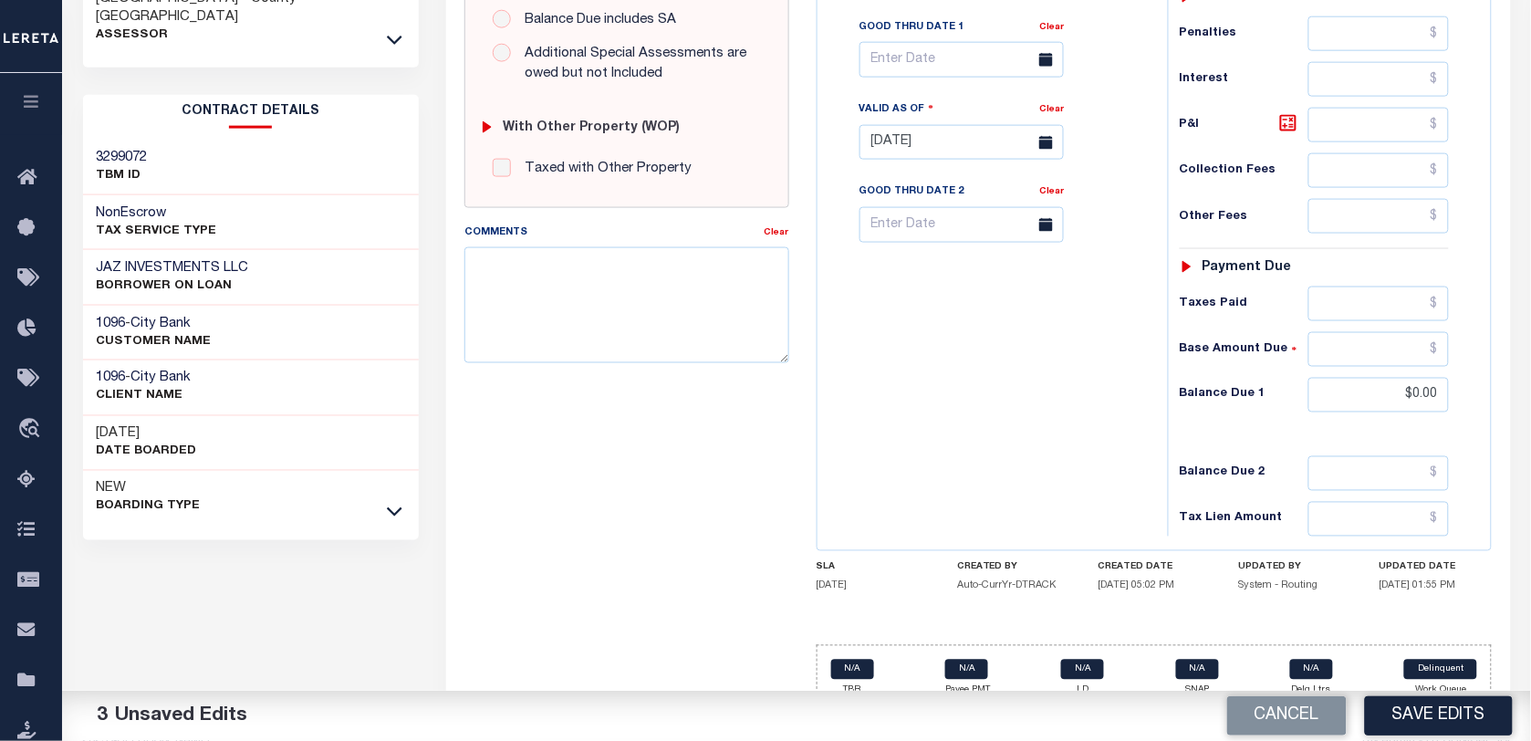
click at [1064, 370] on div "Tax Bill No Multiple Payment Option Payment Plan Clear" at bounding box center [988, 134] width 332 height 806
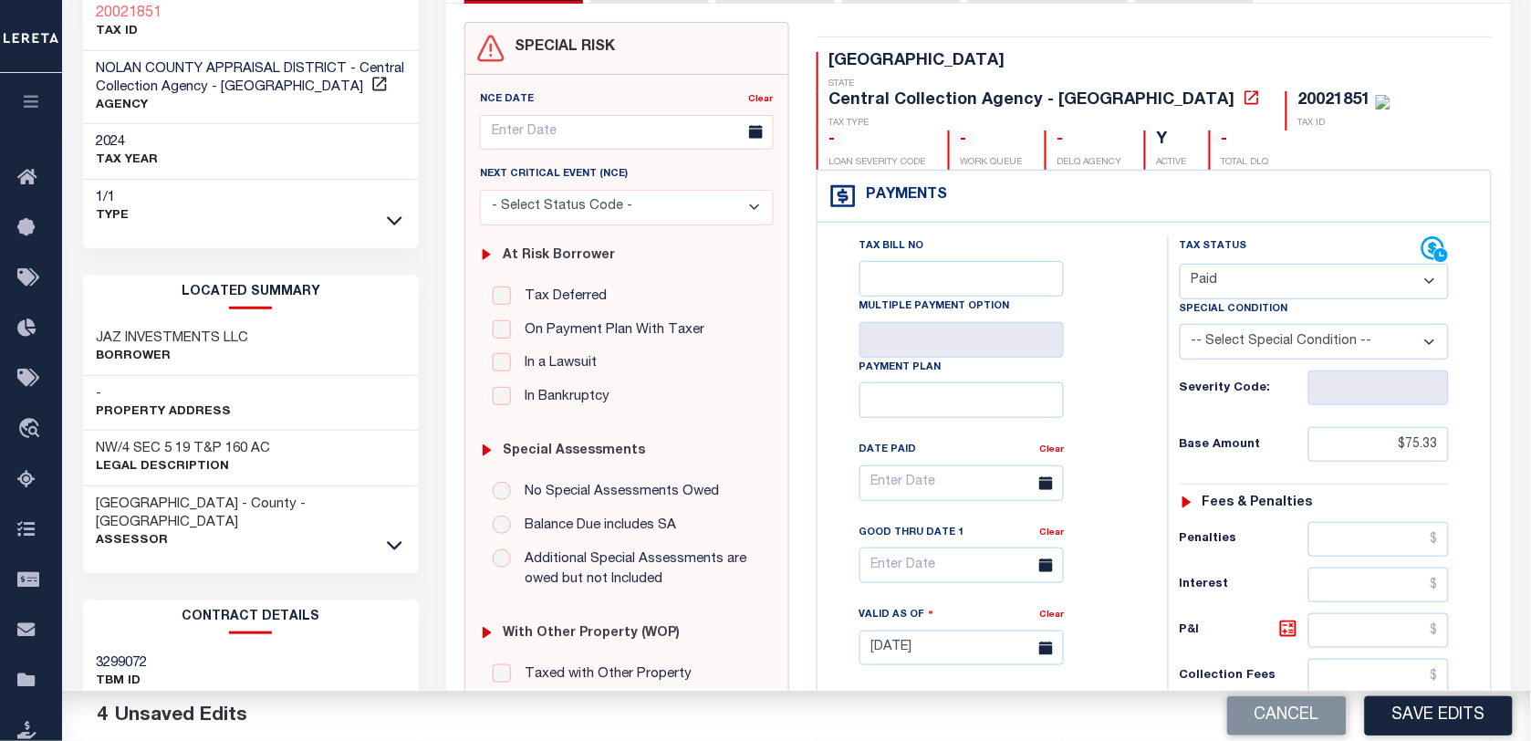
scroll to position [79, 0]
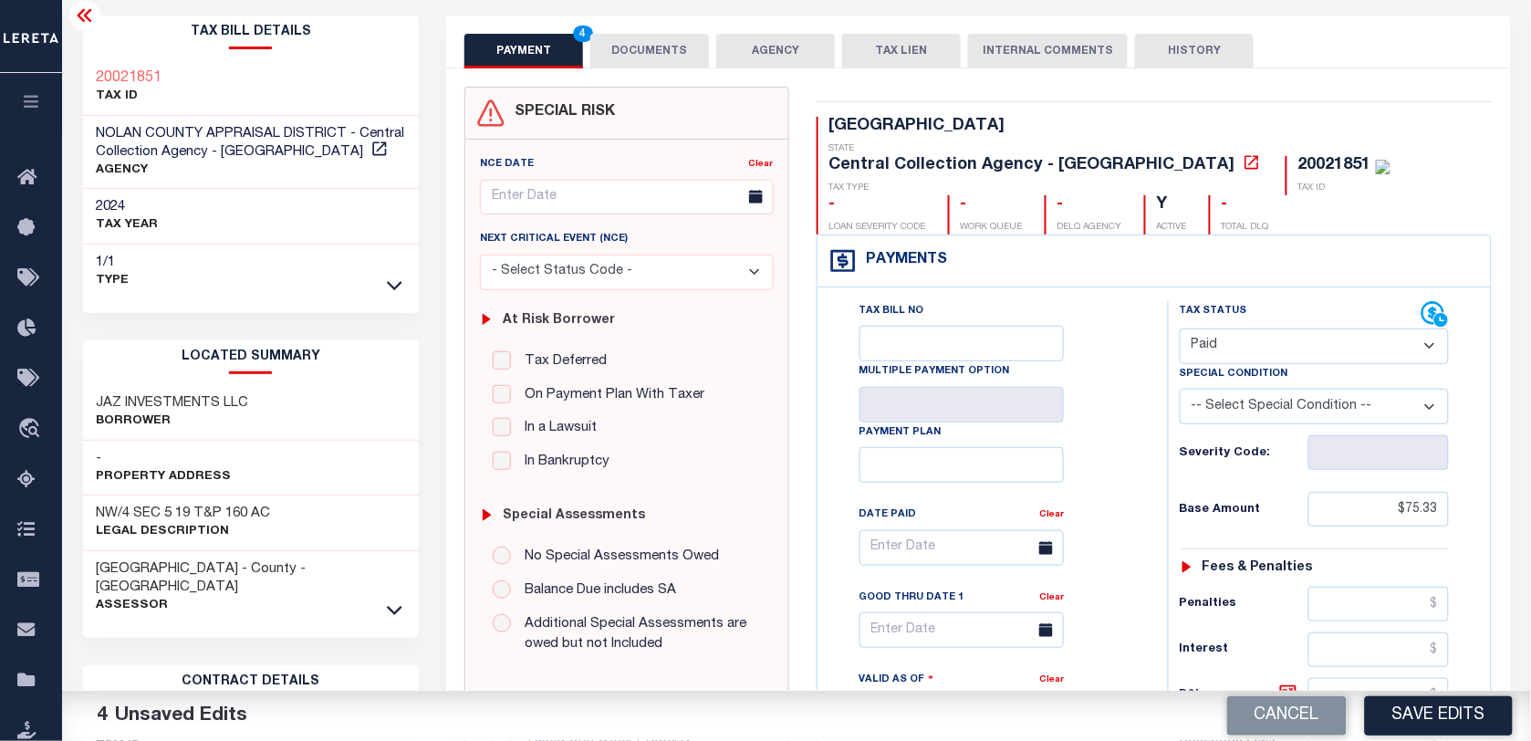
click at [1299, 157] on div "20021851" at bounding box center [1335, 165] width 73 height 16
copy div "20021851"
drag, startPoint x: 653, startPoint y: 47, endPoint x: 649, endPoint y: 64, distance: 17.0
click at [652, 47] on button "DOCUMENTS" at bounding box center [649, 51] width 119 height 35
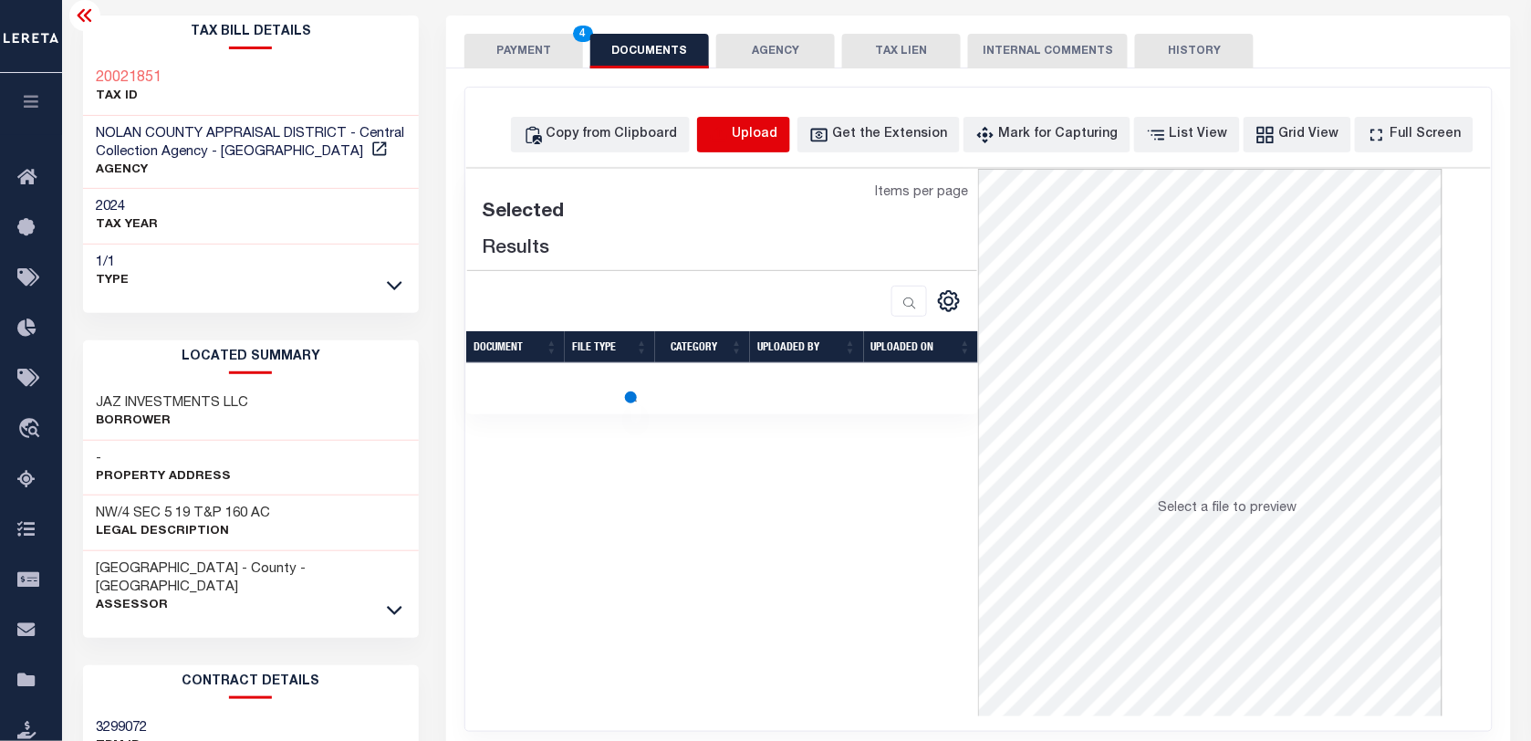
click at [729, 129] on icon "button" at bounding box center [719, 135] width 20 height 20
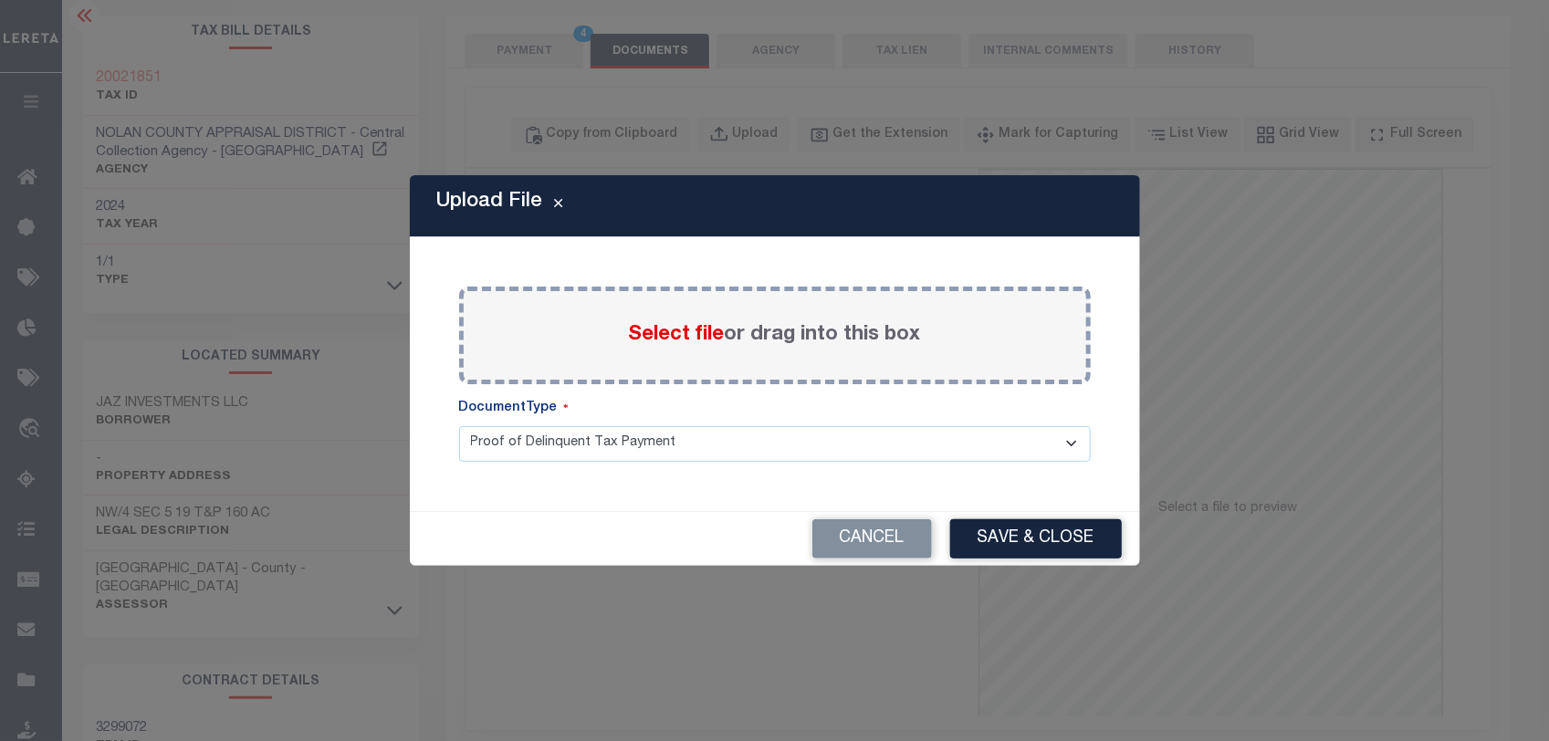
click at [833, 329] on label "Select file or drag into this box" at bounding box center [775, 335] width 292 height 30
click at [0, 0] on input "Select file or drag into this box" at bounding box center [0, 0] width 0 height 0
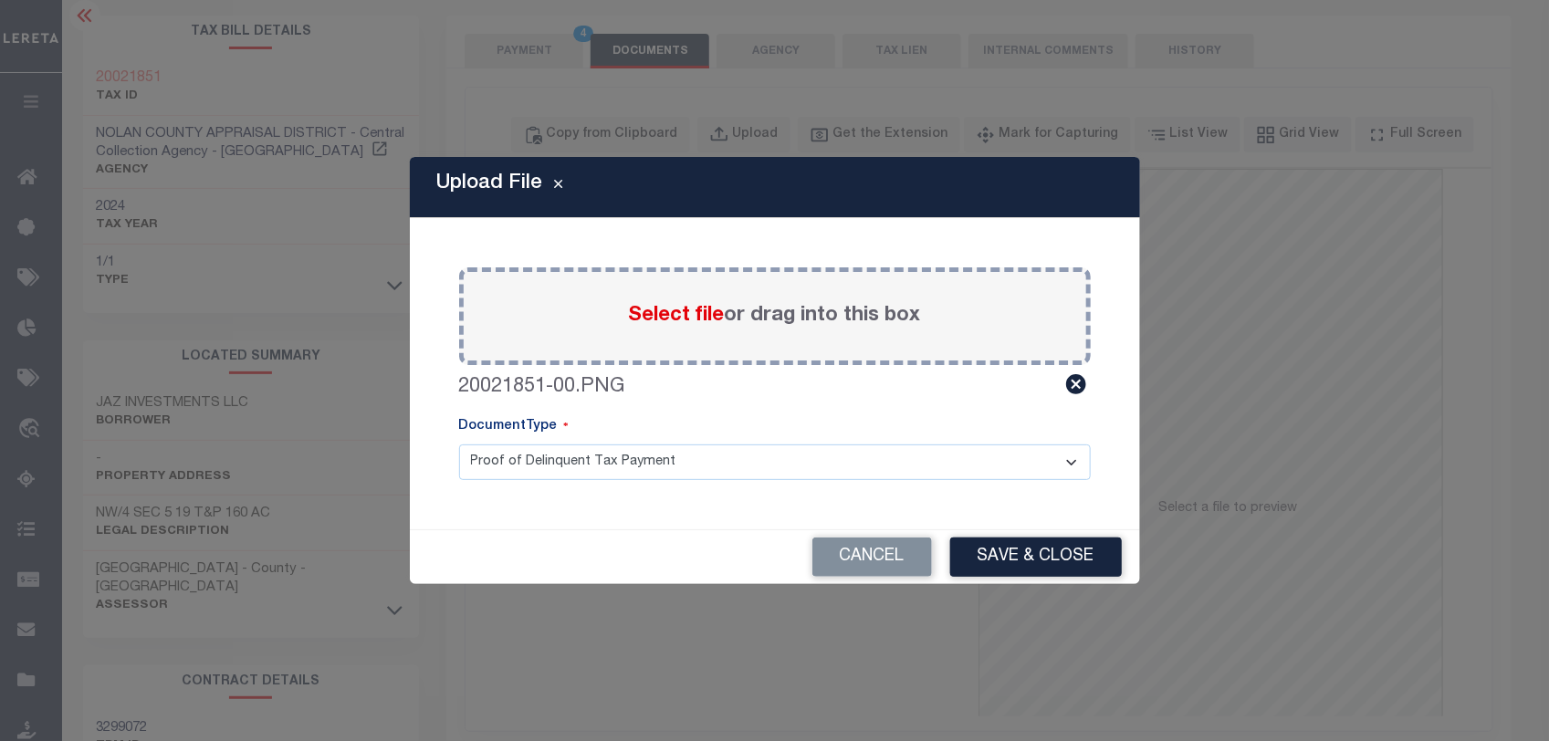
click at [786, 472] on select "Proof of Delinquent Tax Payment" at bounding box center [774, 462] width 631 height 36
click at [459, 444] on select "Proof of Delinquent Tax Payment" at bounding box center [774, 462] width 631 height 36
click at [976, 563] on button "Save & Close" at bounding box center [1036, 556] width 172 height 39
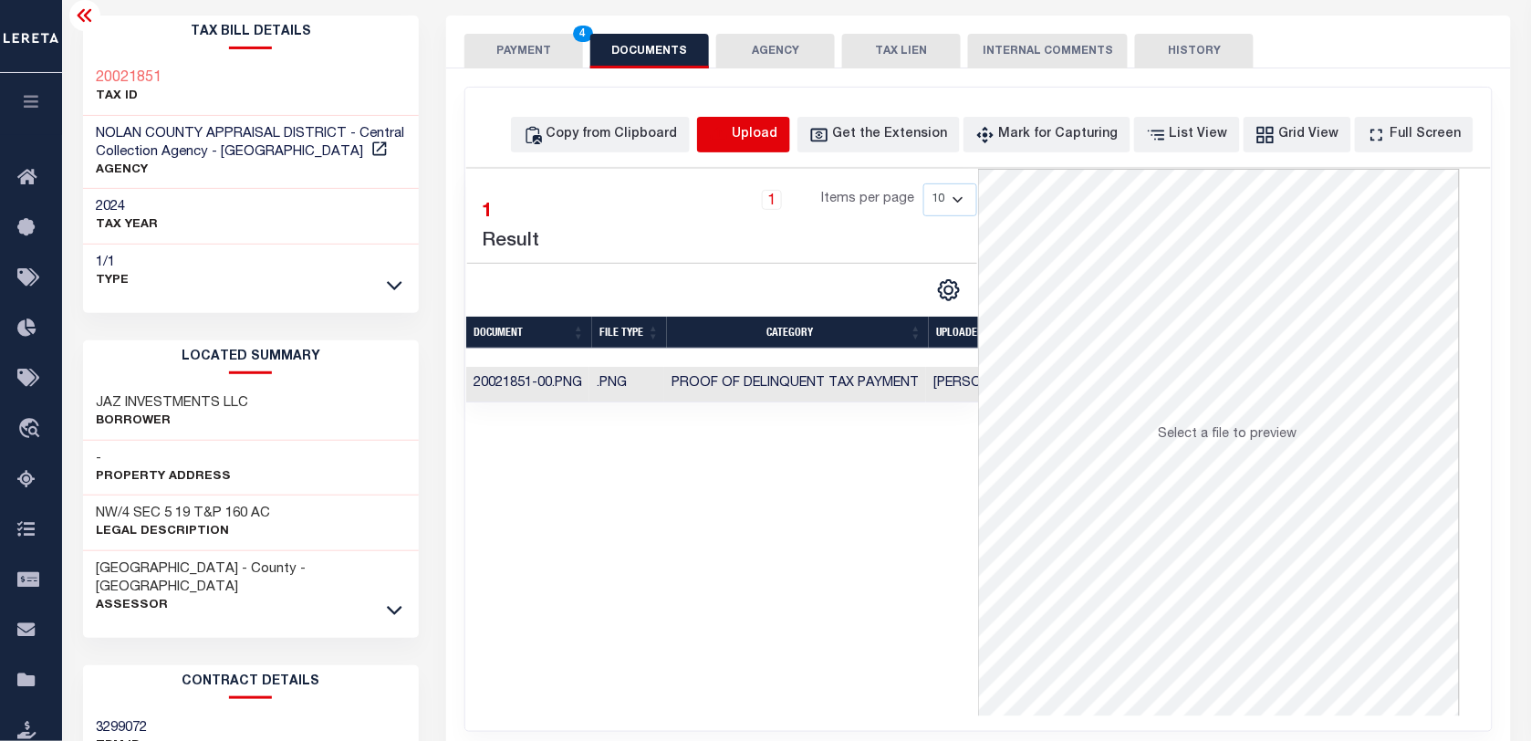
click at [726, 137] on icon "button" at bounding box center [718, 133] width 16 height 15
select select "POP"
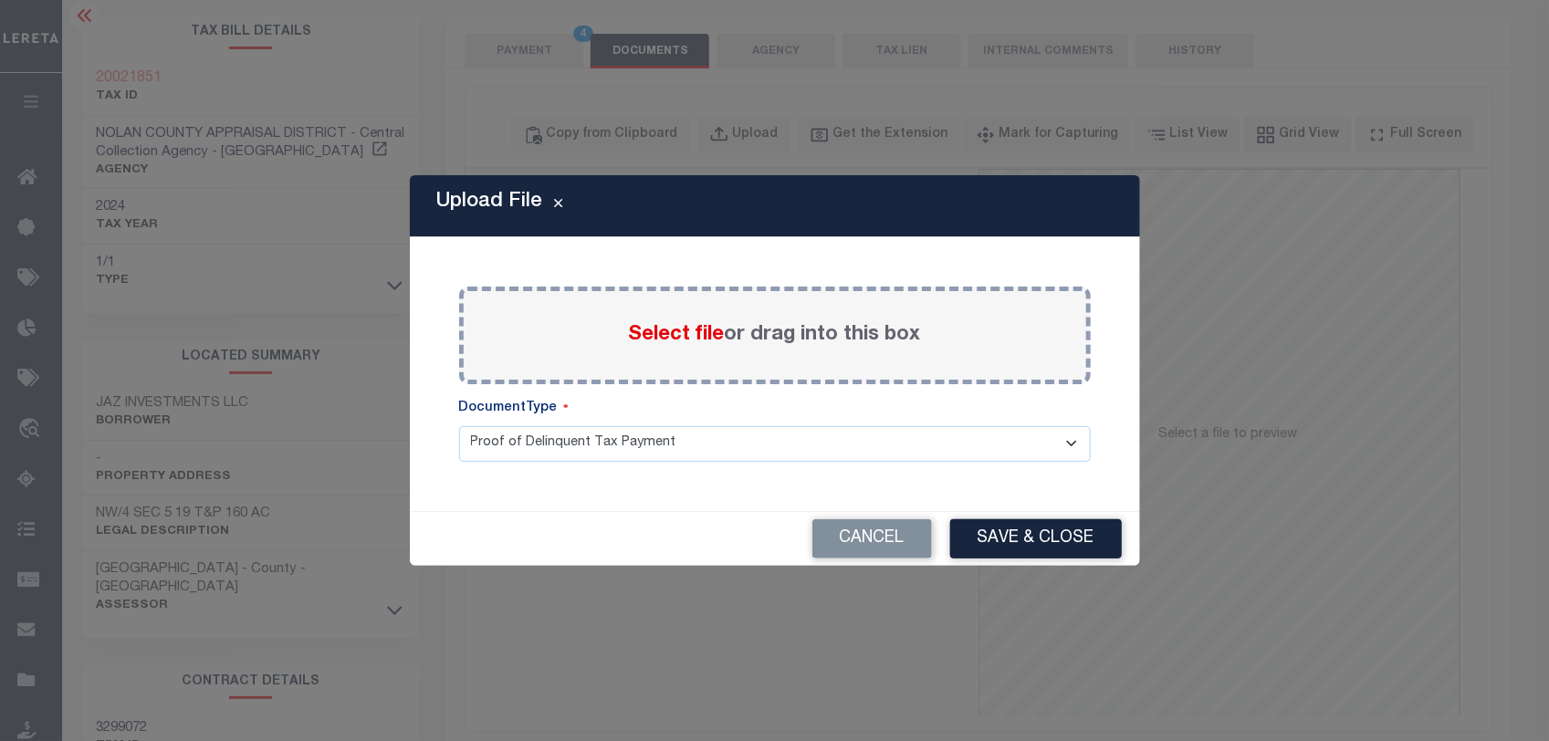
click at [799, 338] on label "Select file or drag into this box" at bounding box center [775, 335] width 292 height 30
click at [0, 0] on input "Select file or drag into this box" at bounding box center [0, 0] width 0 height 0
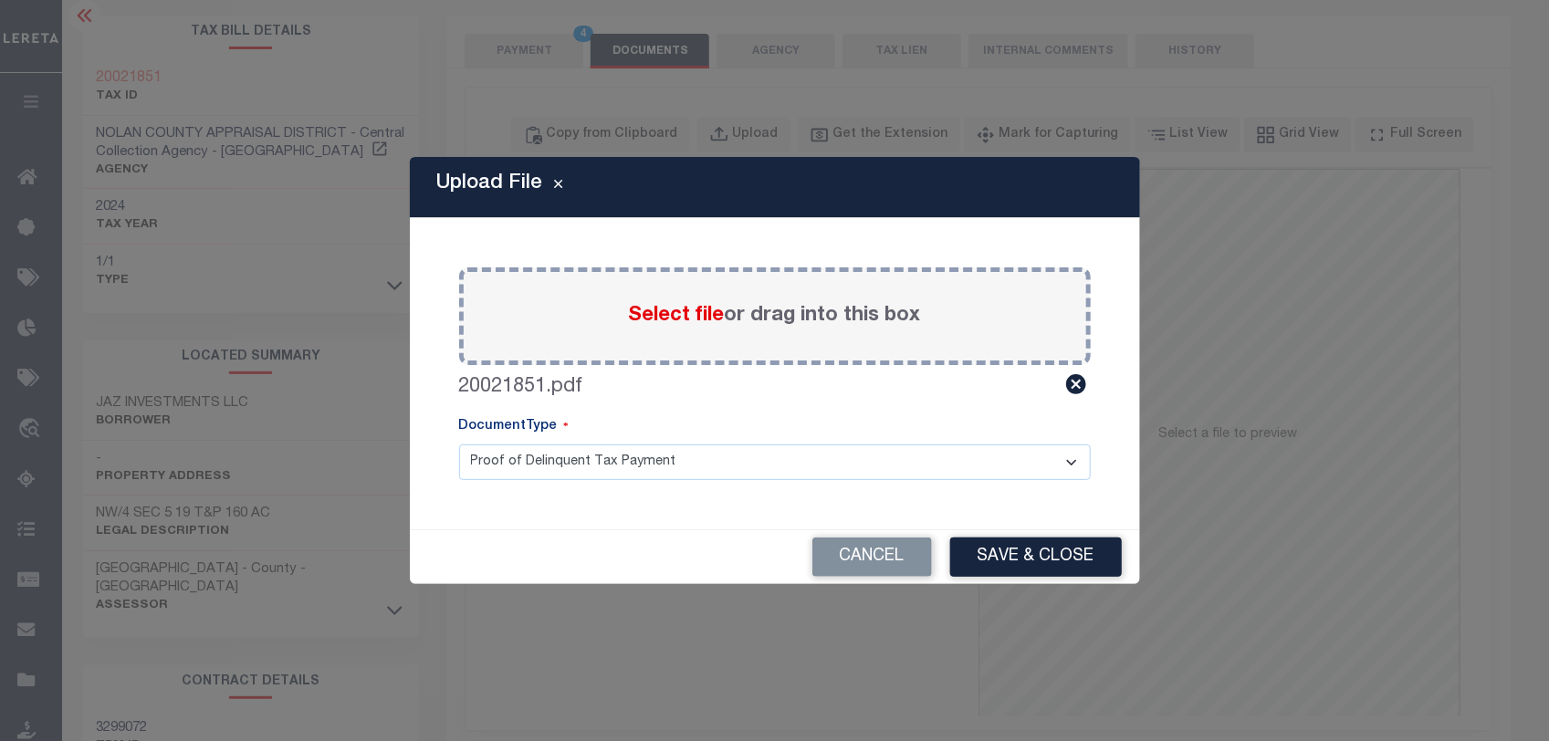
drag, startPoint x: 806, startPoint y: 444, endPoint x: 797, endPoint y: 458, distance: 17.2
click at [803, 445] on div "DocumentType Proof of Delinquent Tax Payment" at bounding box center [774, 448] width 631 height 63
click at [795, 462] on select "Proof of Delinquent Tax Payment" at bounding box center [774, 462] width 631 height 36
click at [459, 444] on select "Proof of Delinquent Tax Payment" at bounding box center [774, 462] width 631 height 36
click at [987, 576] on button "Save & Close" at bounding box center [1036, 556] width 172 height 39
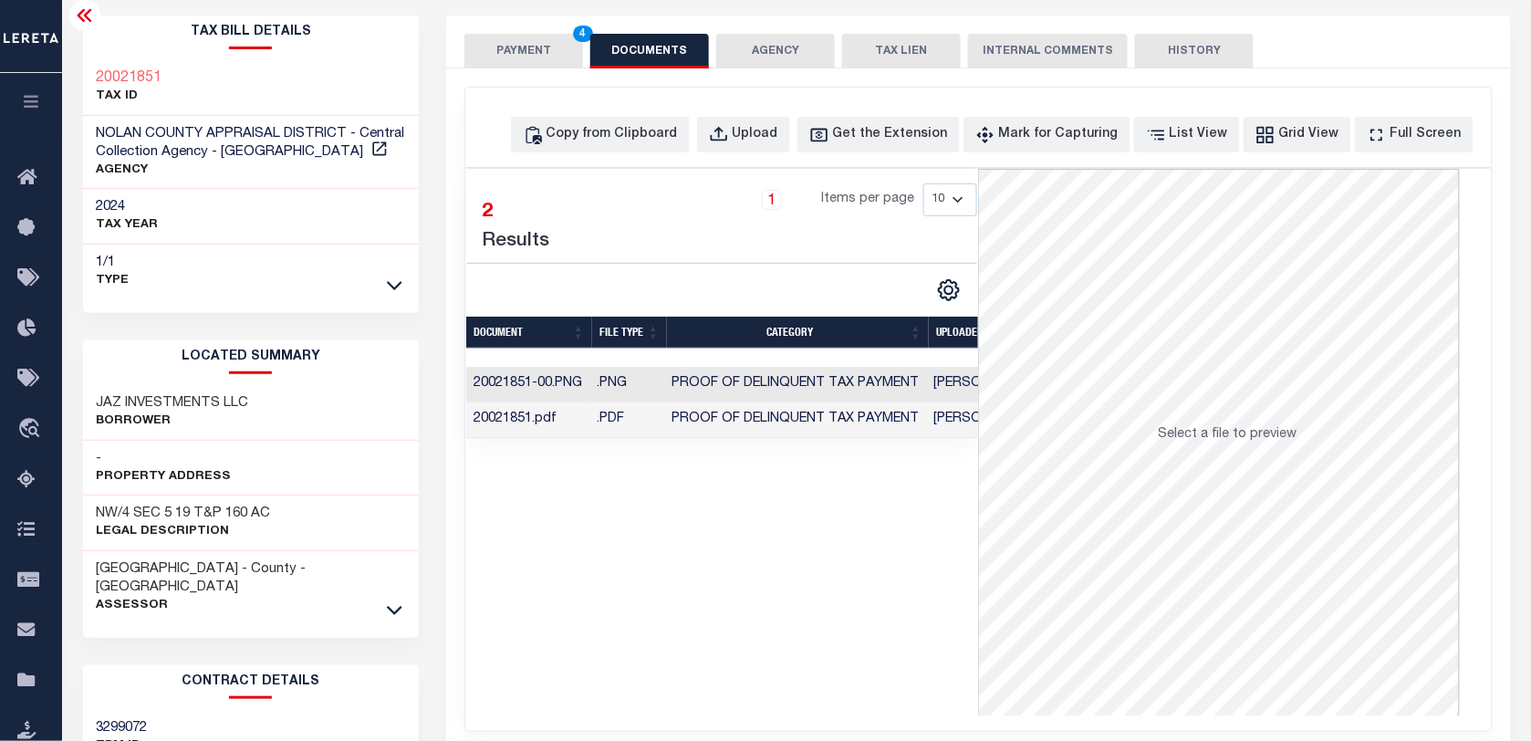
click at [958, 380] on td "Yashaswini Jain" at bounding box center [985, 385] width 118 height 36
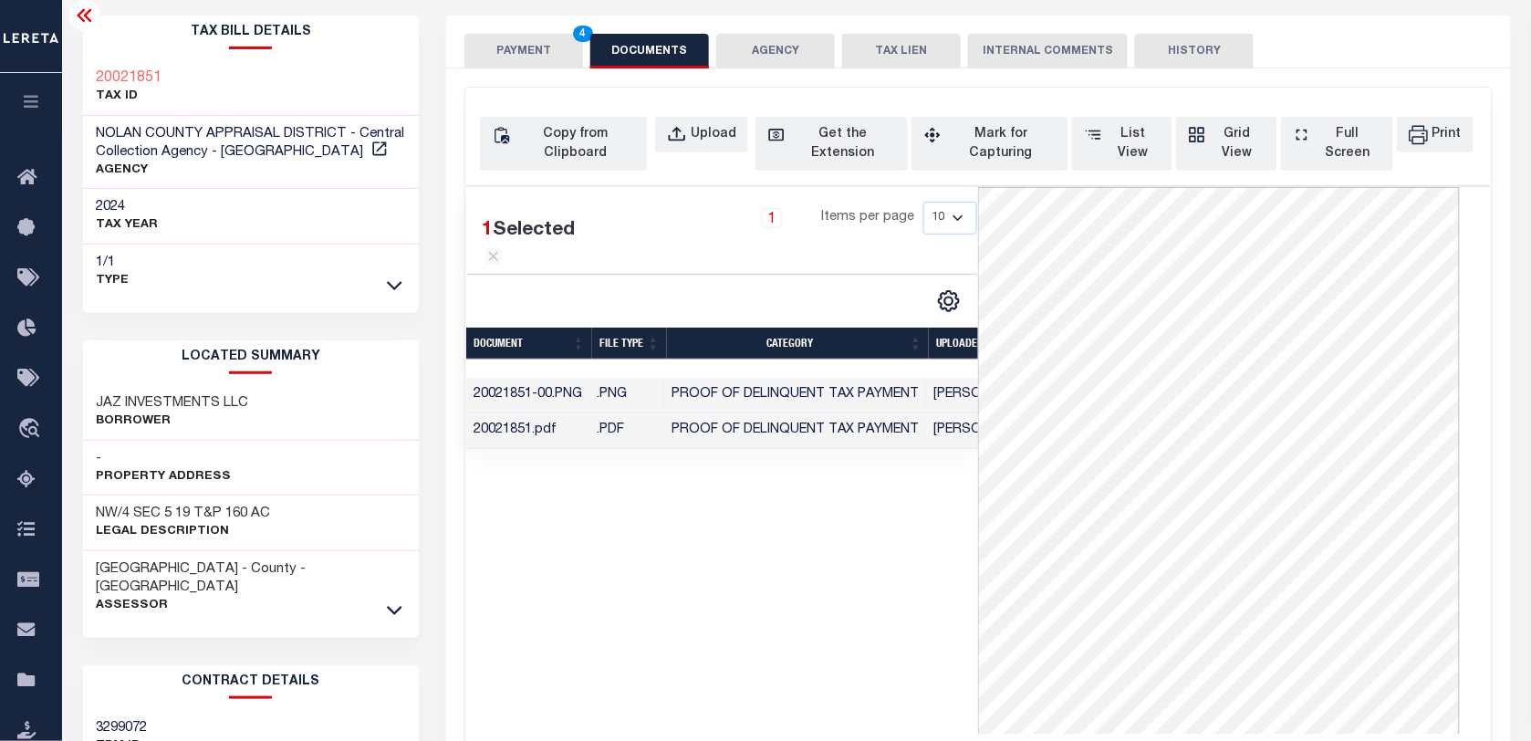
click at [958, 449] on td "Yashaswini Jain" at bounding box center [985, 431] width 118 height 36
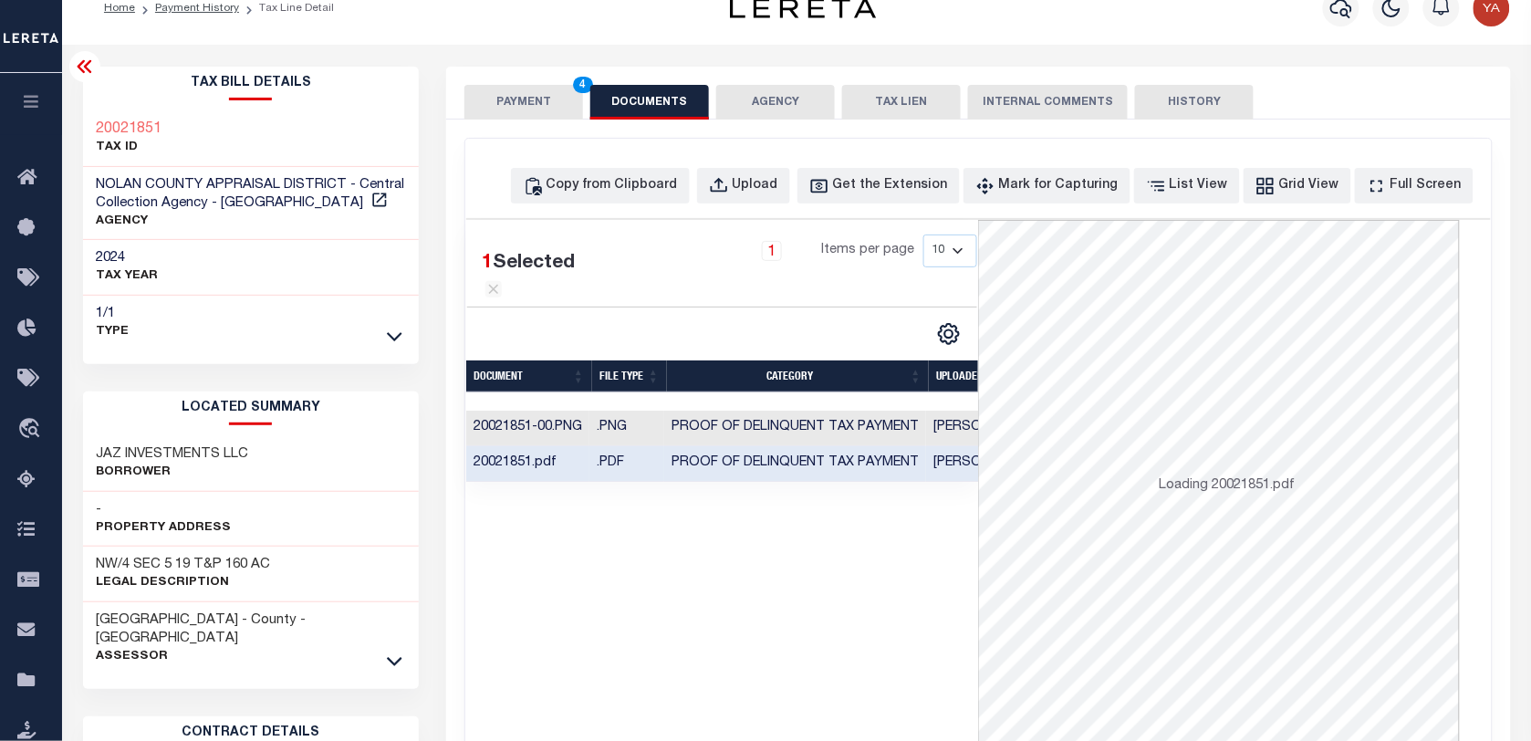
scroll to position [0, 0]
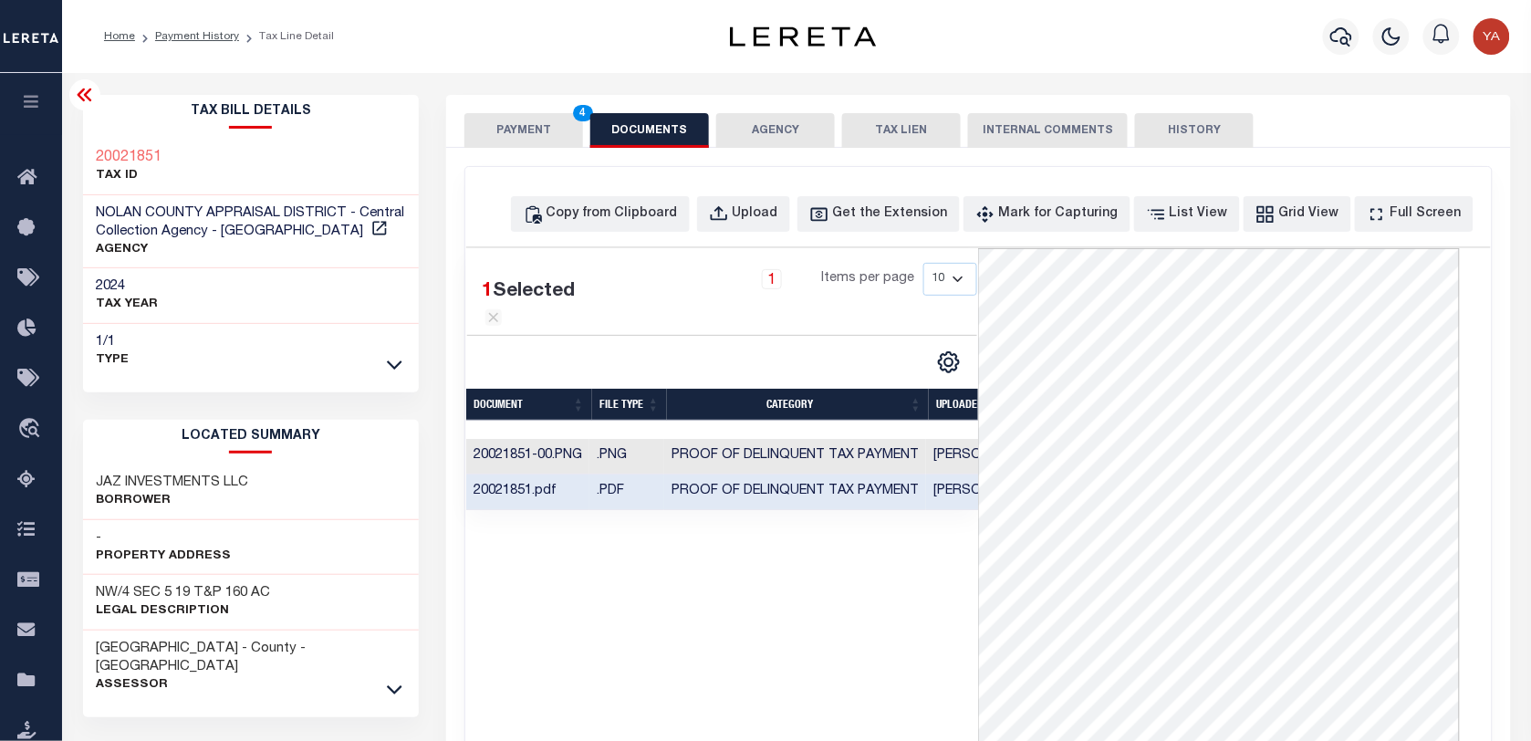
click at [534, 126] on button "PAYMENT 4" at bounding box center [523, 130] width 119 height 35
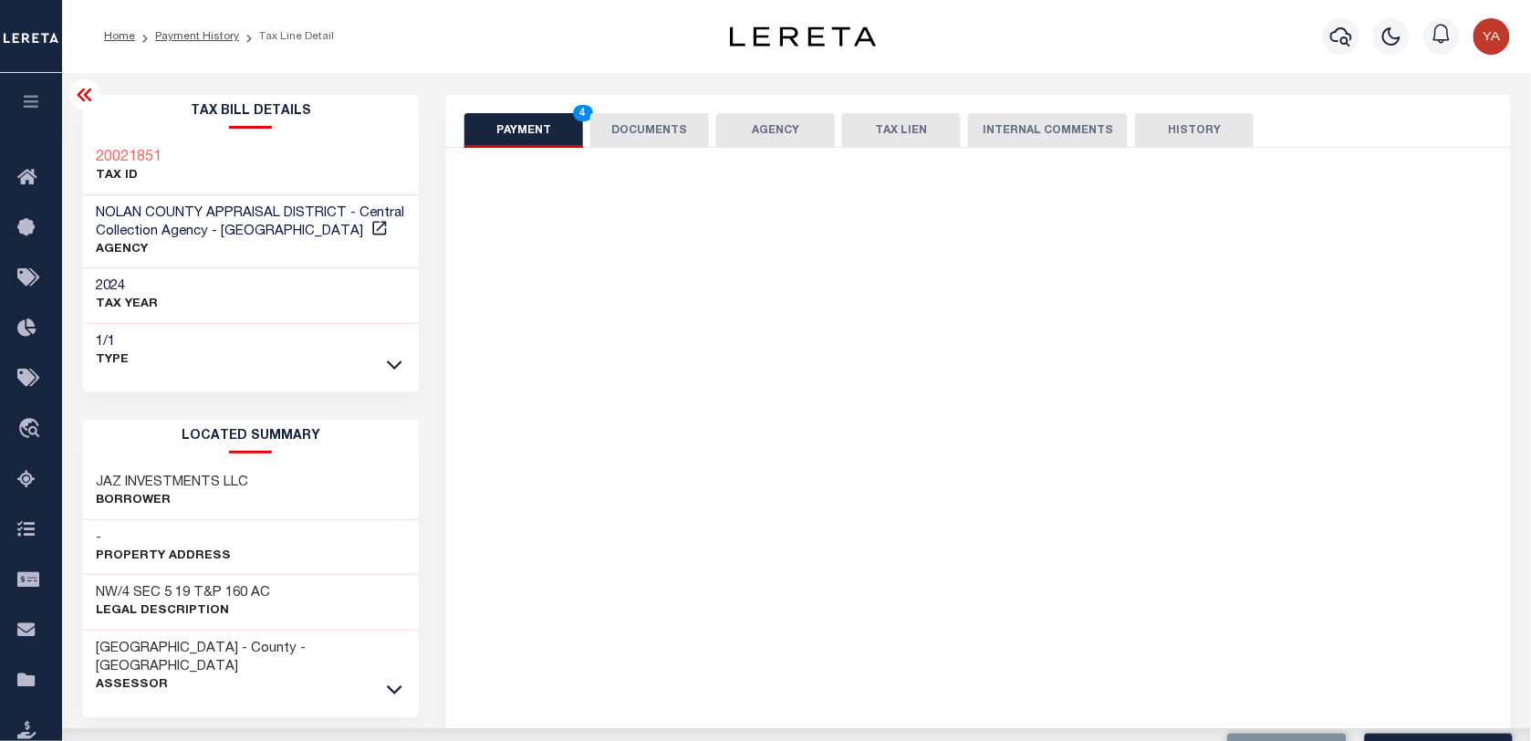
drag, startPoint x: 558, startPoint y: 48, endPoint x: 1353, endPoint y: 404, distance: 870.9
click at [562, 48] on div "Home Payment History Tax Line Detail" at bounding box center [386, 36] width 595 height 38
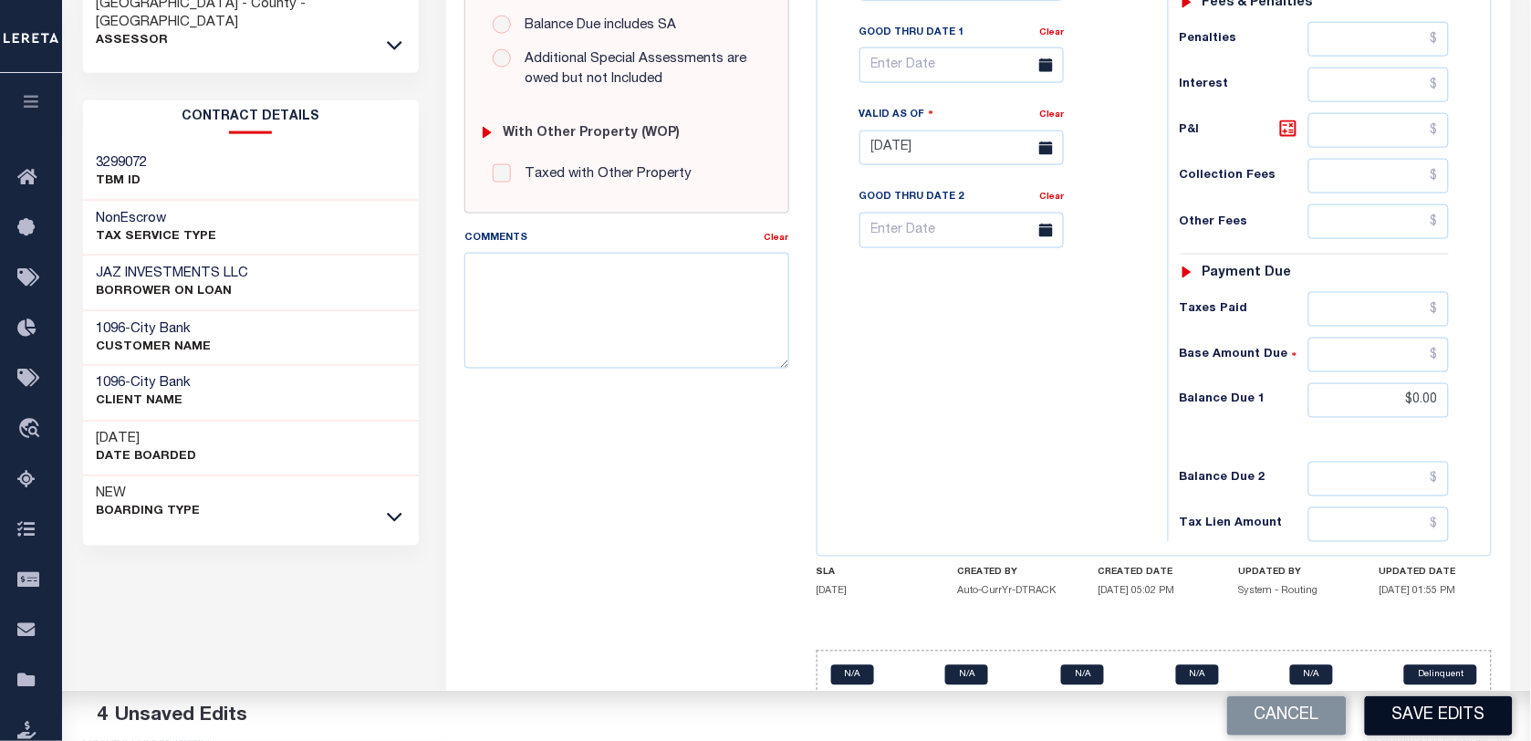
click at [1443, 719] on button "Save Edits" at bounding box center [1439, 715] width 148 height 39
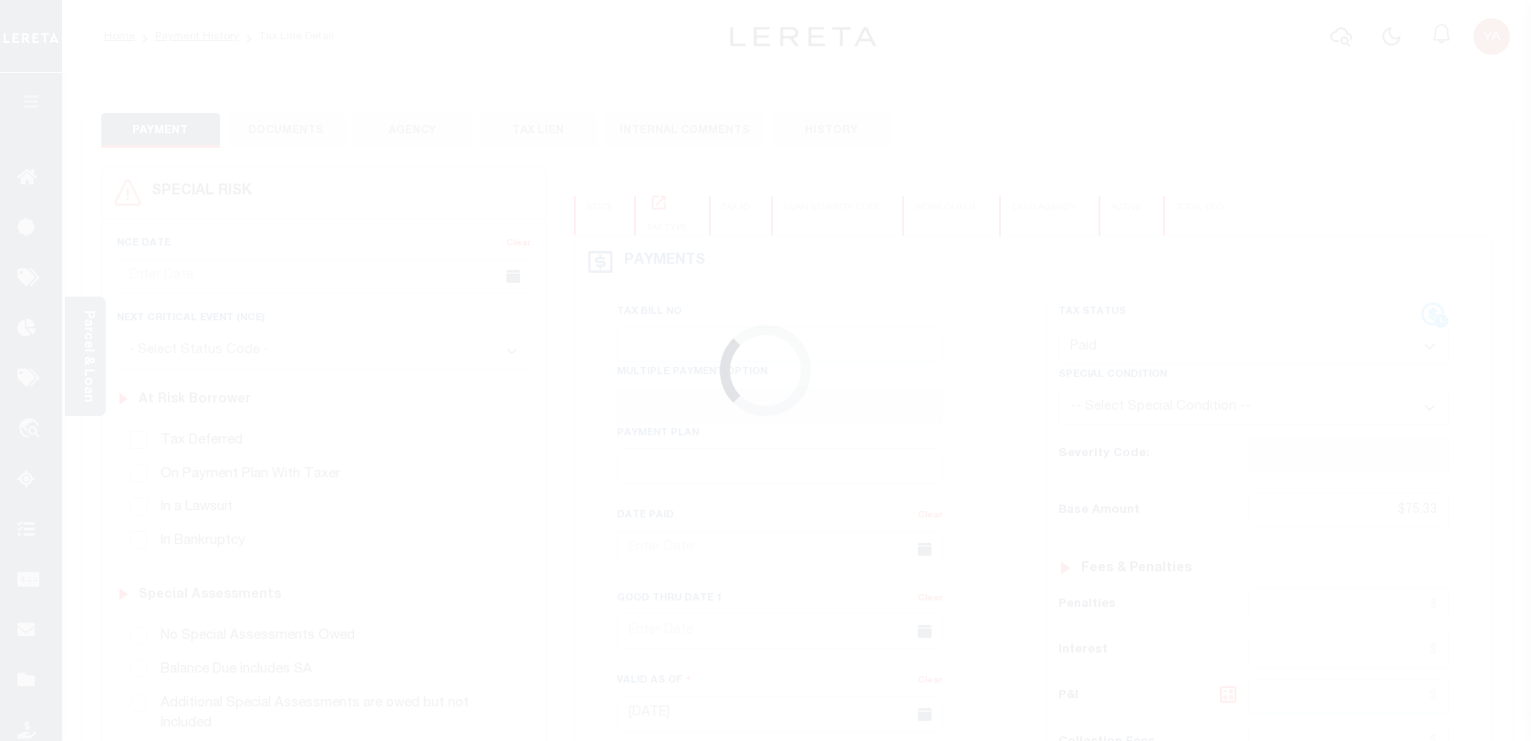
select select "PYD"
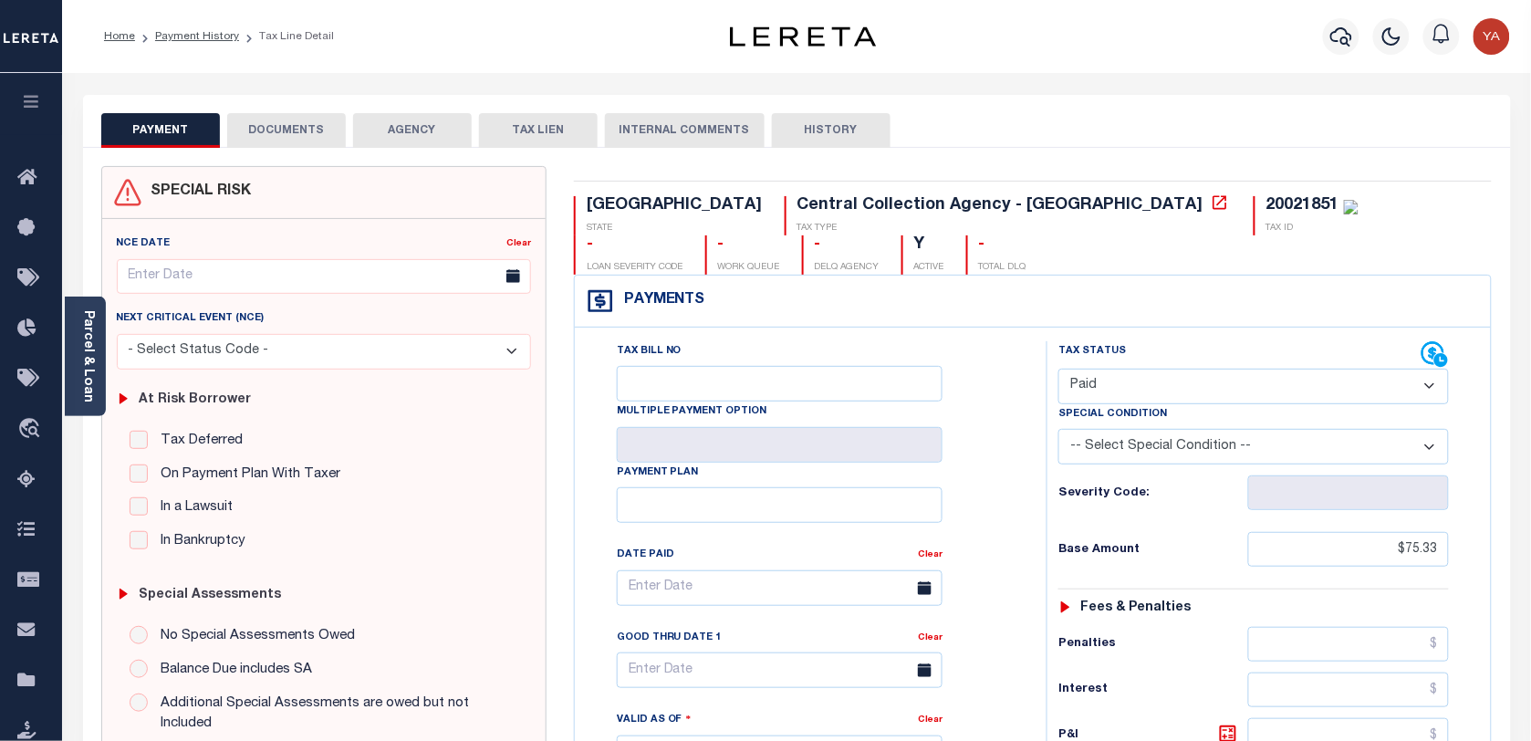
click at [263, 124] on button "DOCUMENTS" at bounding box center [286, 130] width 119 height 35
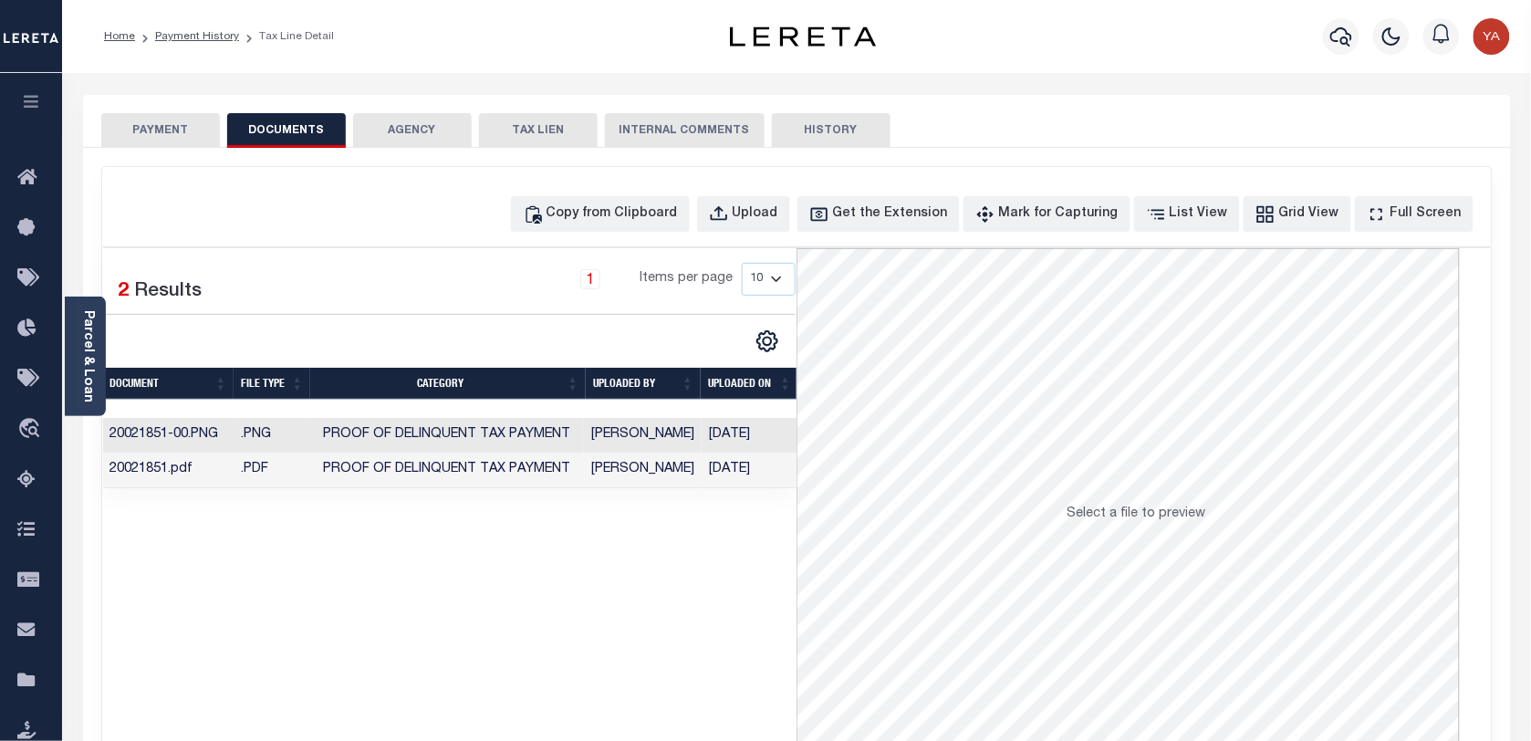
click at [179, 120] on button "PAYMENT" at bounding box center [160, 130] width 119 height 35
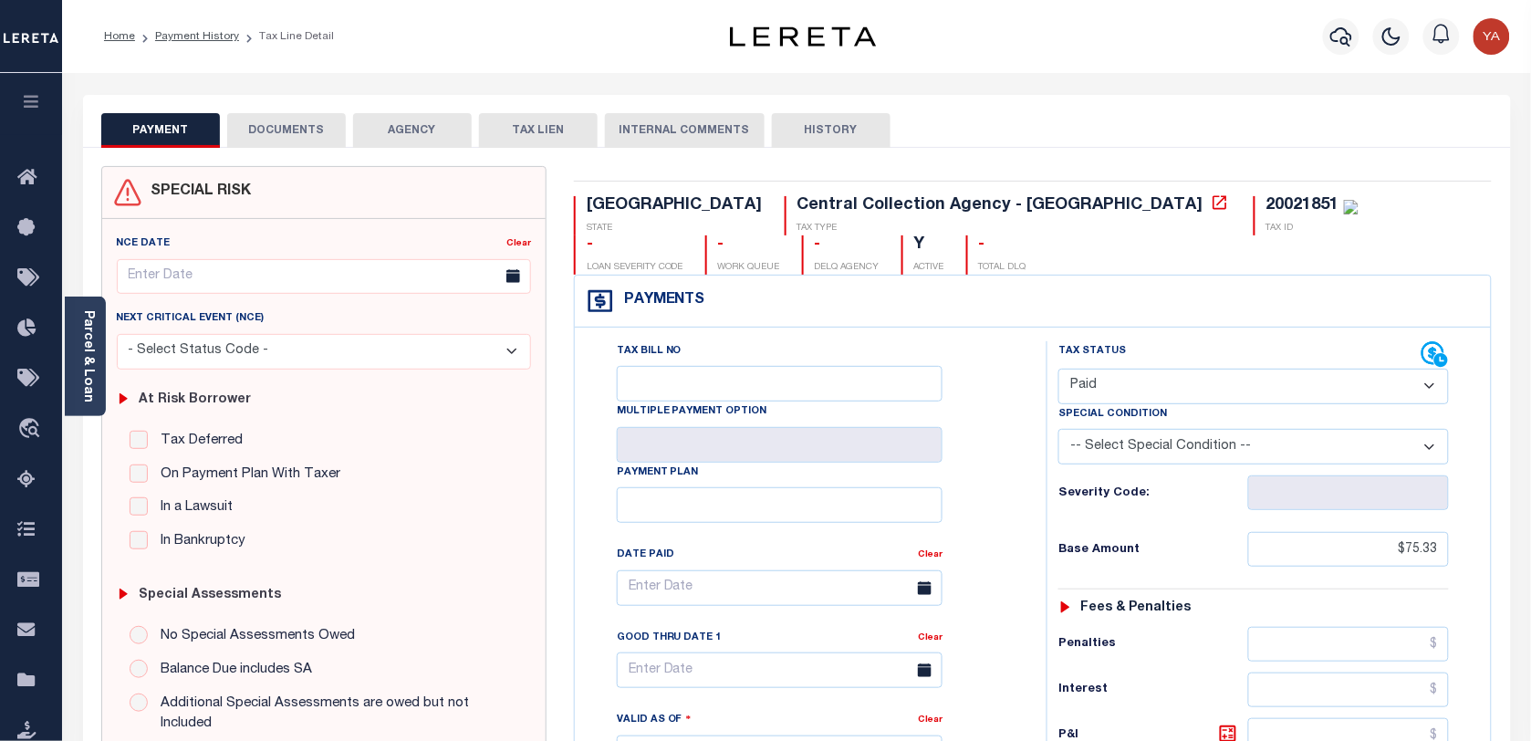
click at [526, 38] on div "Home Payment History Tax Line Detail" at bounding box center [386, 36] width 595 height 38
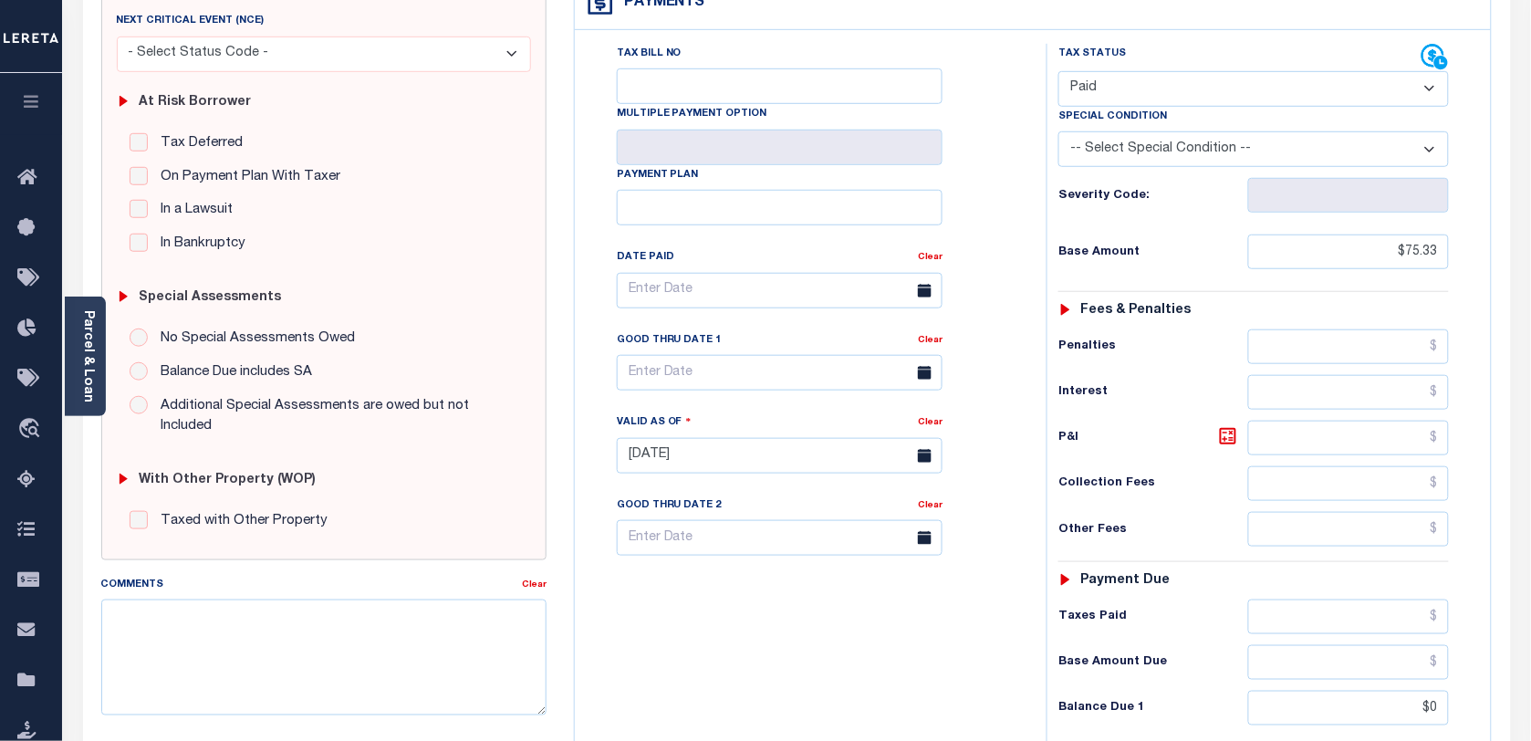
scroll to position [74, 0]
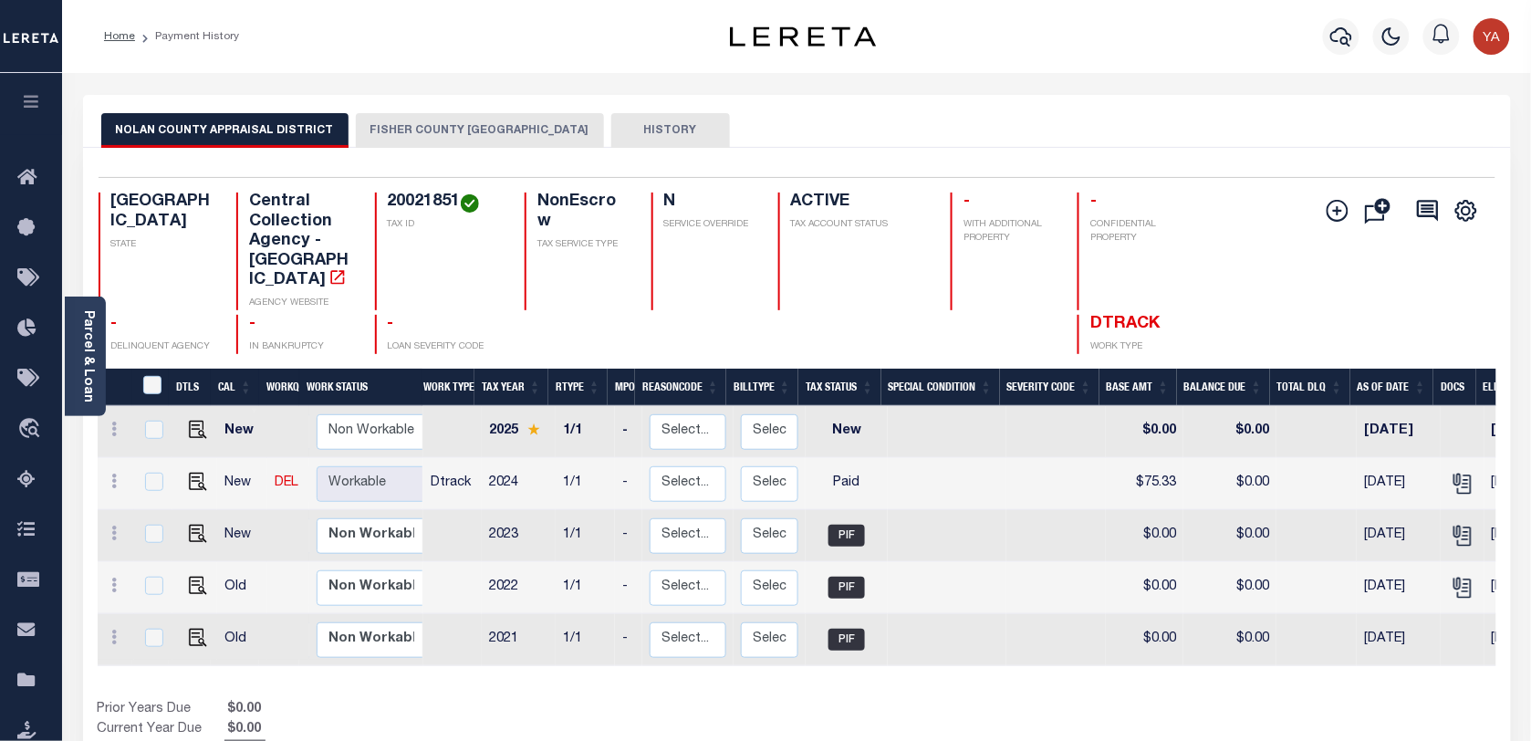
click at [441, 192] on div "Selected 5 Results 1 Items per page 25 50 100 TX STATE Central Collection Agenc…" at bounding box center [797, 265] width 1426 height 177
copy h4 "20021851"
click at [71, 388] on div "Parcel & Loan" at bounding box center [85, 357] width 41 height 120
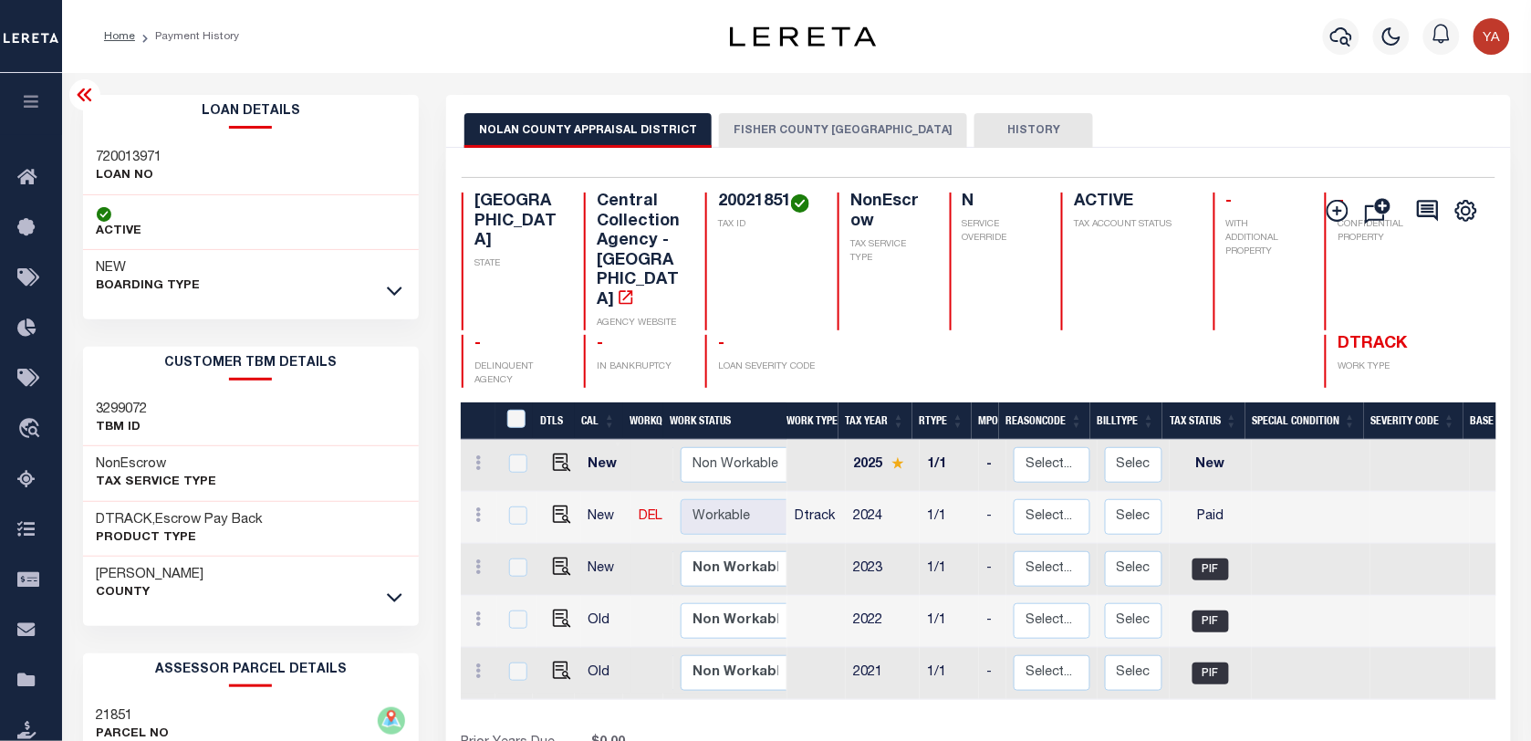
click at [148, 151] on h3 "720013971" at bounding box center [130, 158] width 66 height 18
copy h3 "720013971"
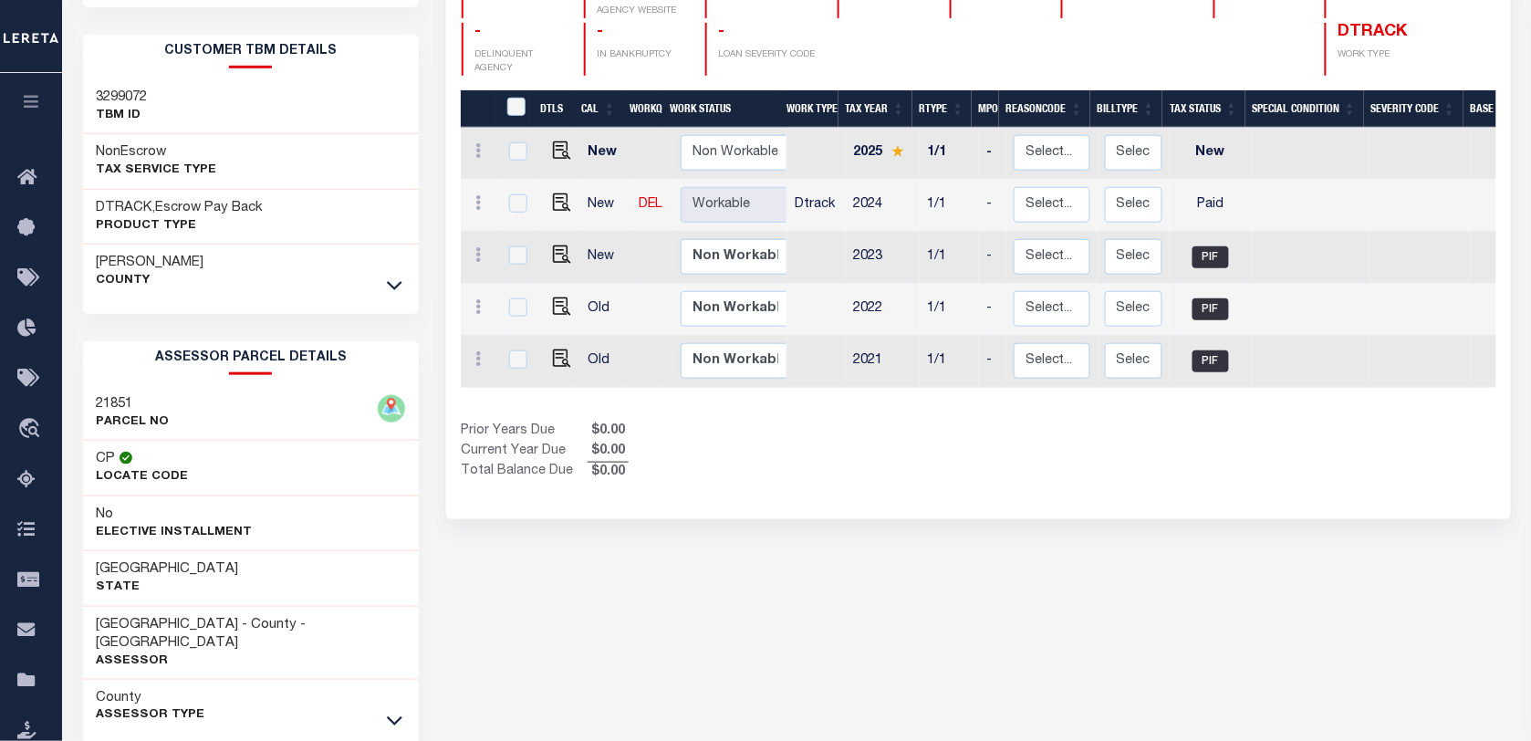
scroll to position [386, 0]
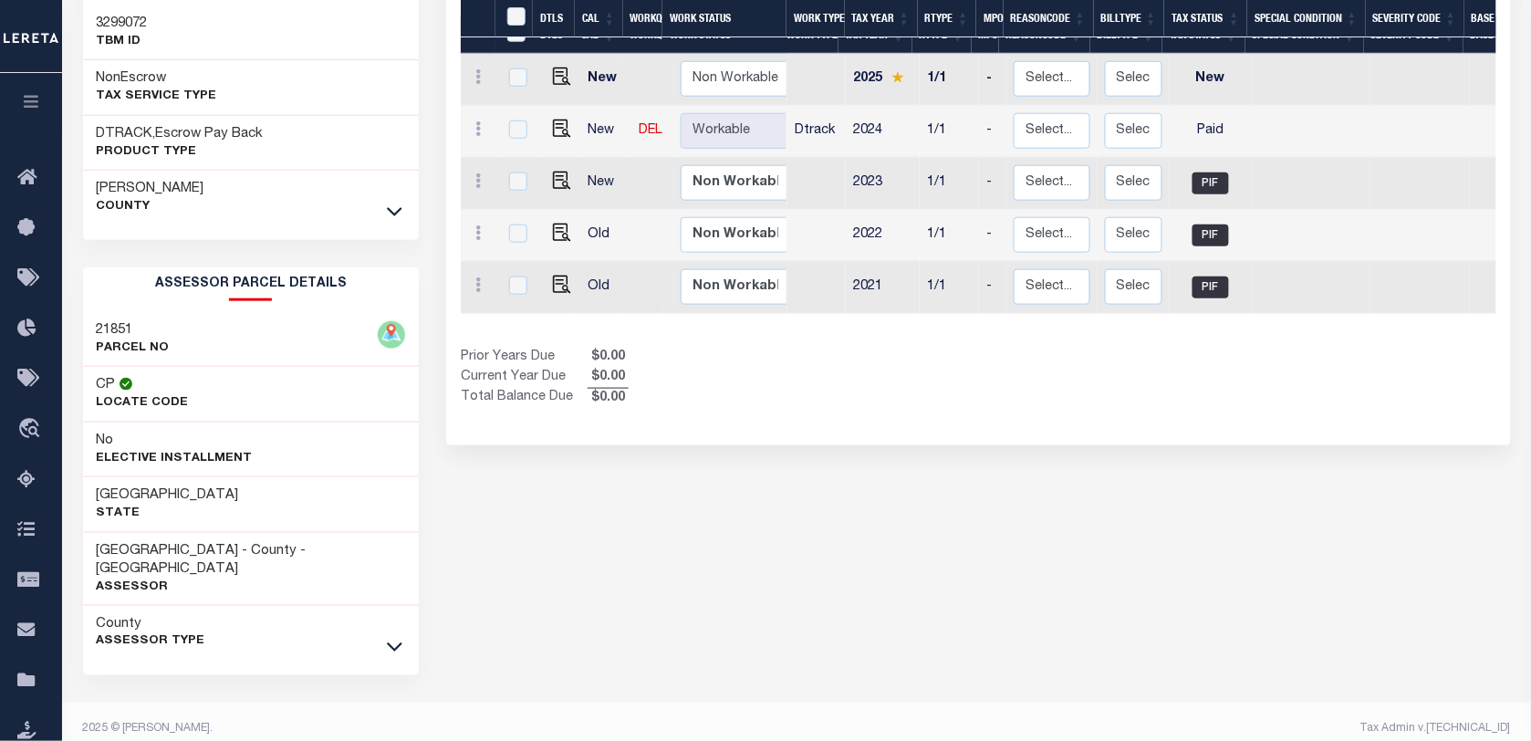
drag, startPoint x: 398, startPoint y: 634, endPoint x: 311, endPoint y: 635, distance: 86.7
click at [398, 637] on icon at bounding box center [395, 646] width 16 height 19
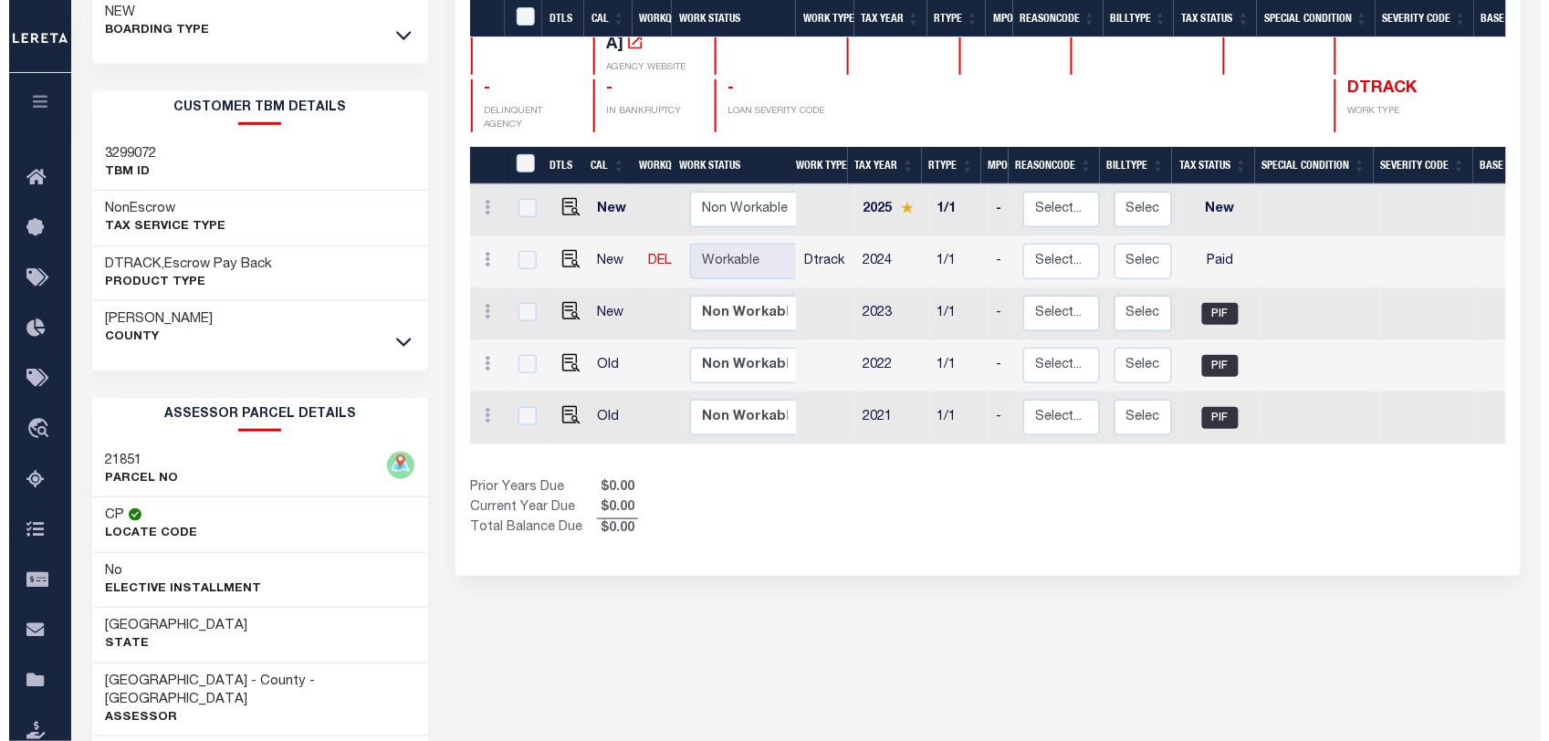
scroll to position [0, 0]
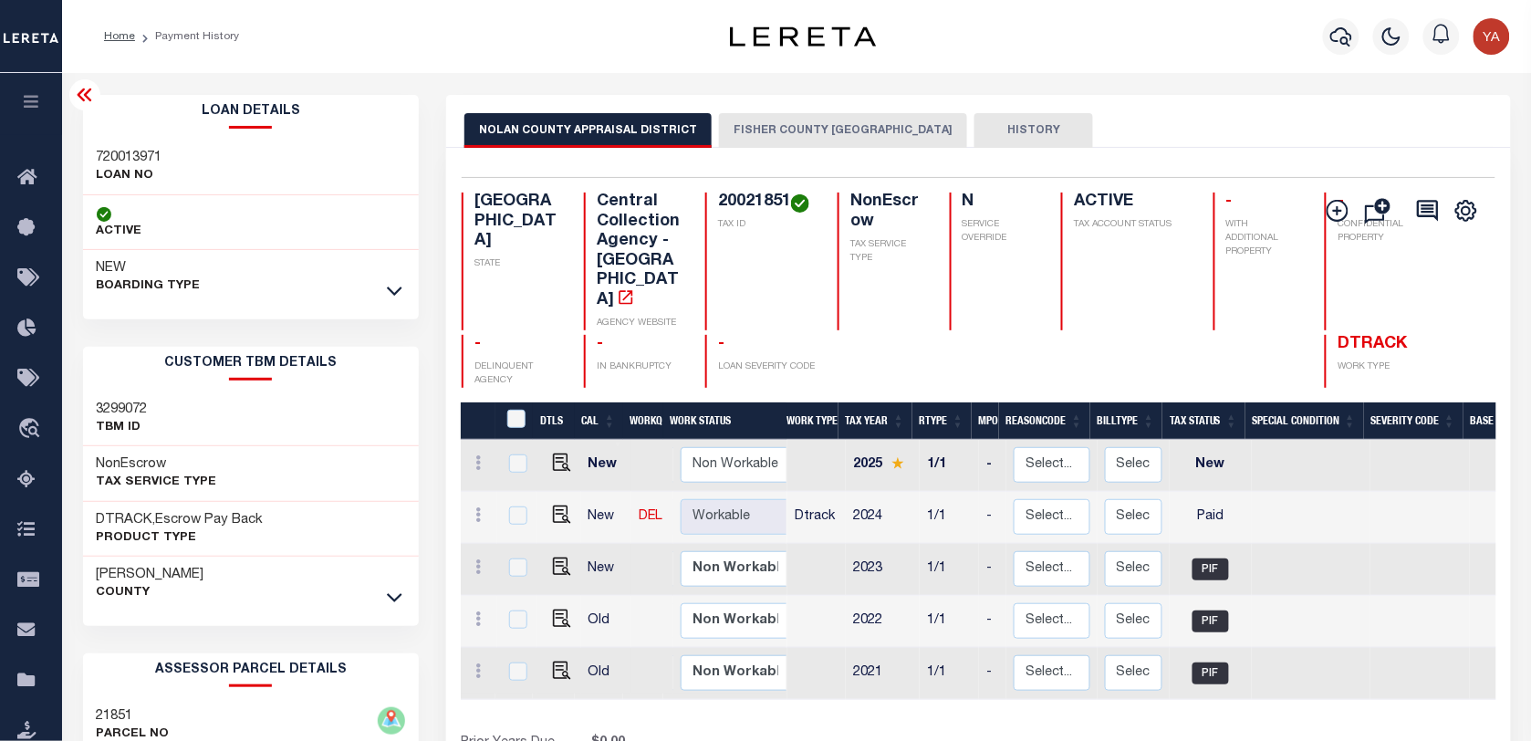
click at [733, 201] on h4 "20021851" at bounding box center [767, 203] width 98 height 20
copy h4 "20021851"
click at [1349, 32] on icon "button" at bounding box center [1342, 37] width 22 height 22
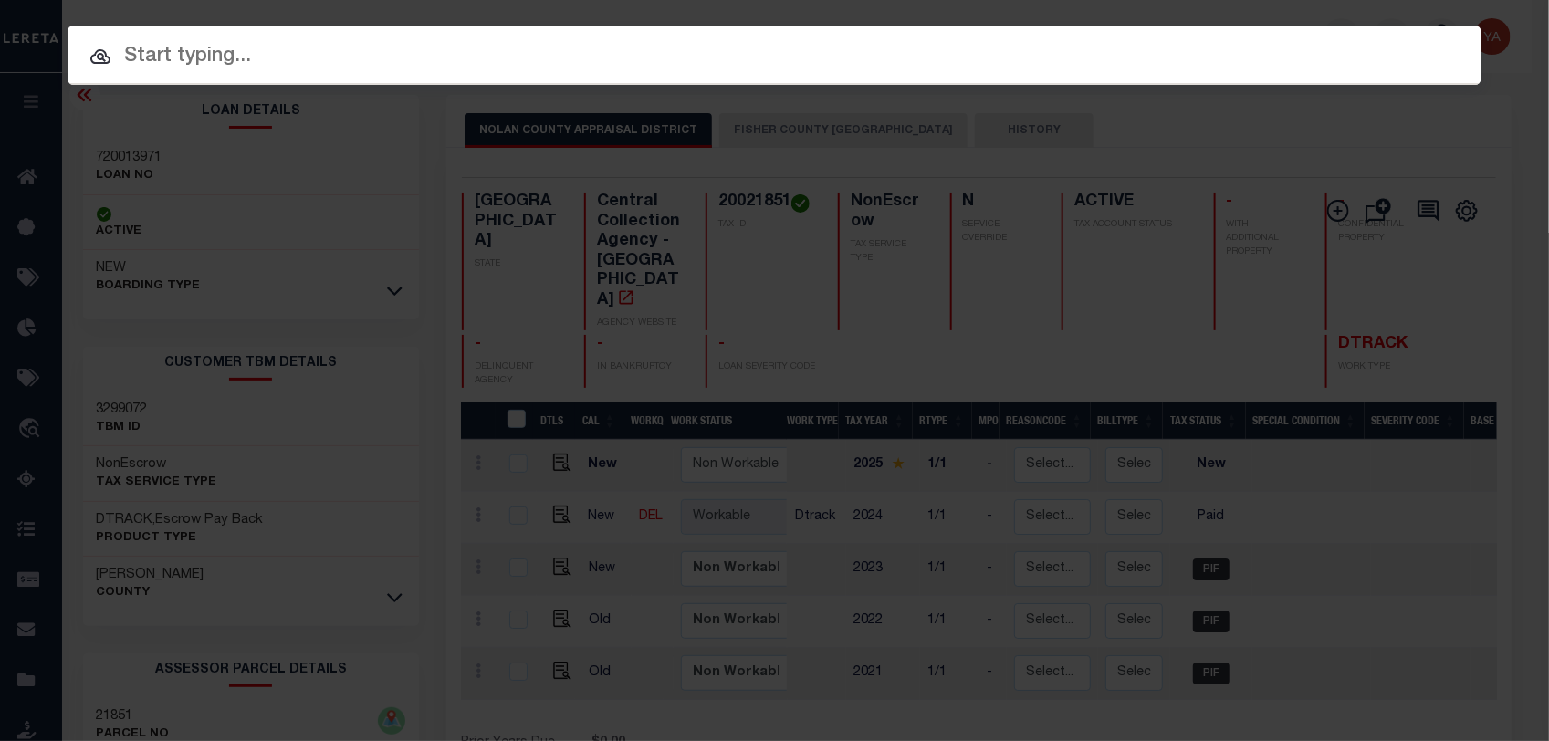
click at [1320, 41] on input "text" at bounding box center [775, 57] width 1414 height 32
paste input "720020433"
type input "720020433"
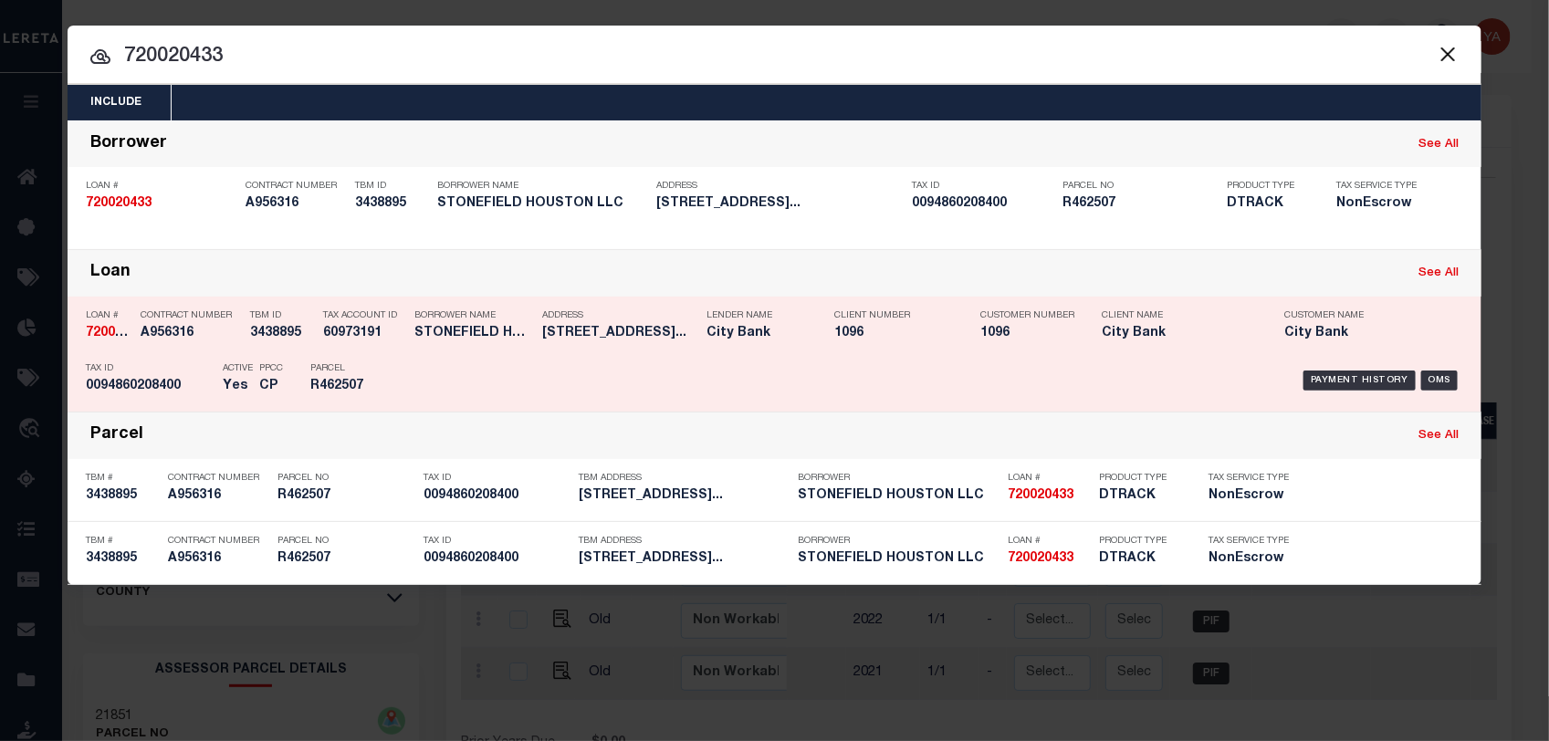
click at [1331, 368] on div "Payment History OMS" at bounding box center [941, 380] width 1043 height 53
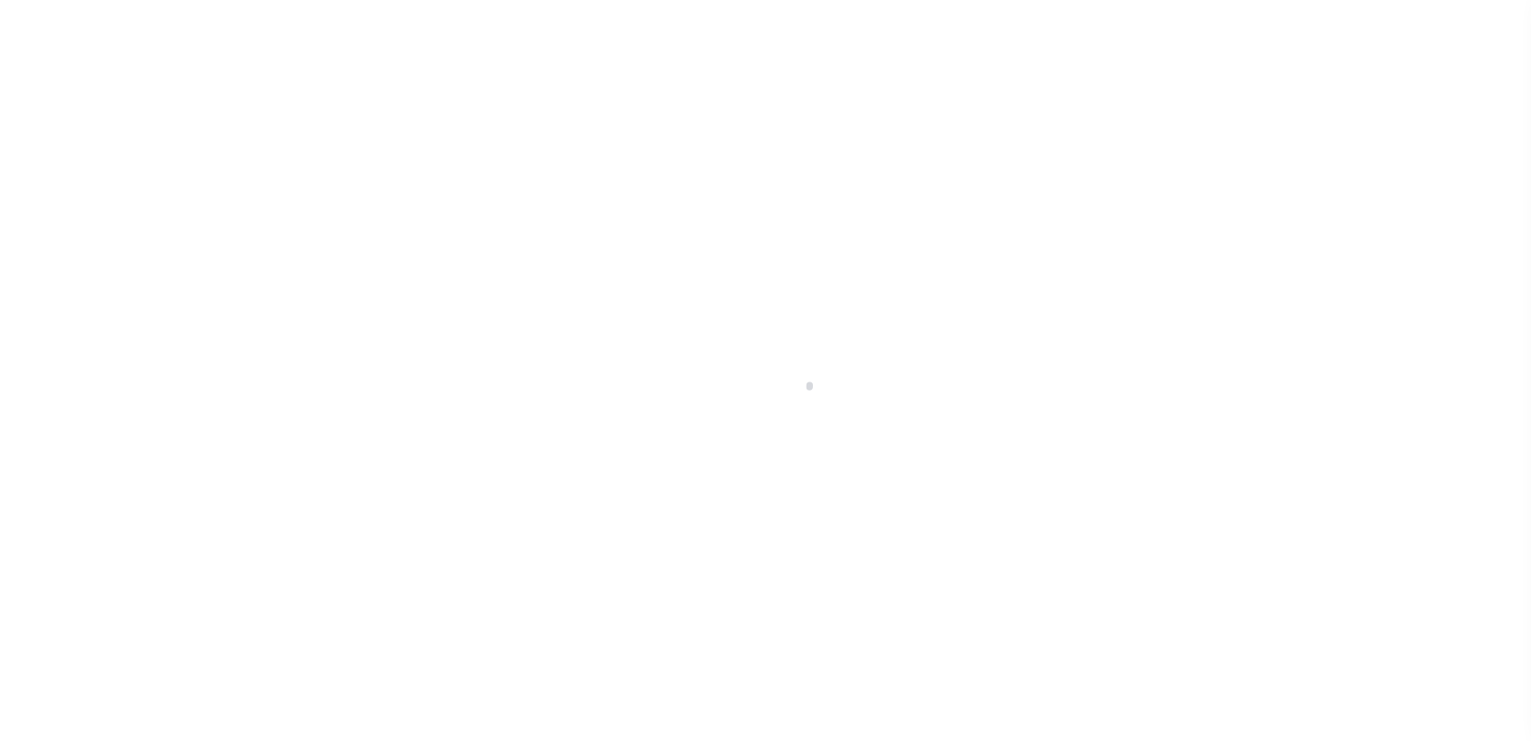
type input "[DATE]"
select select "OP2"
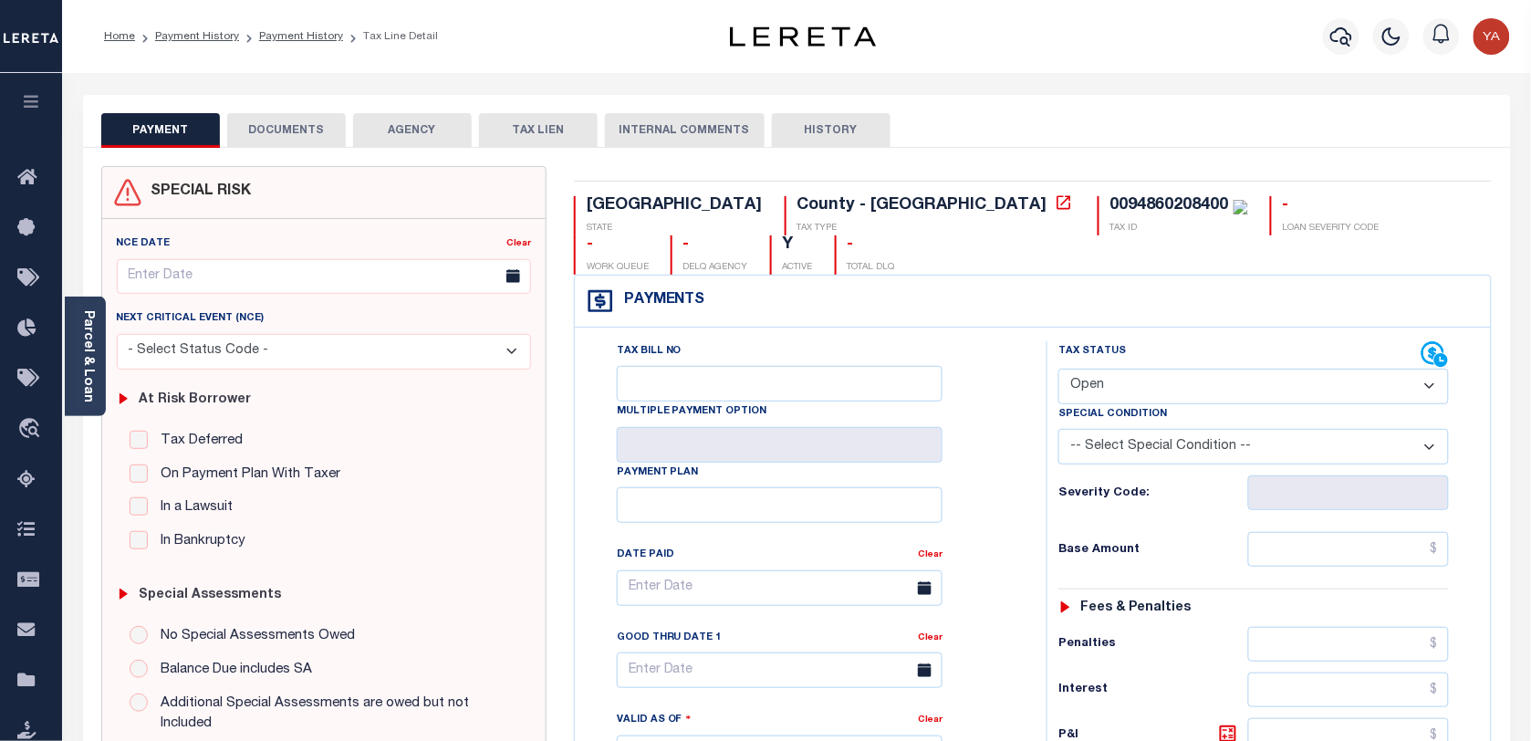
click at [1111, 197] on div "0094860208400" at bounding box center [1170, 205] width 119 height 16
copy div "0094860208400"
click at [1111, 206] on div "0094860208400" at bounding box center [1170, 205] width 119 height 16
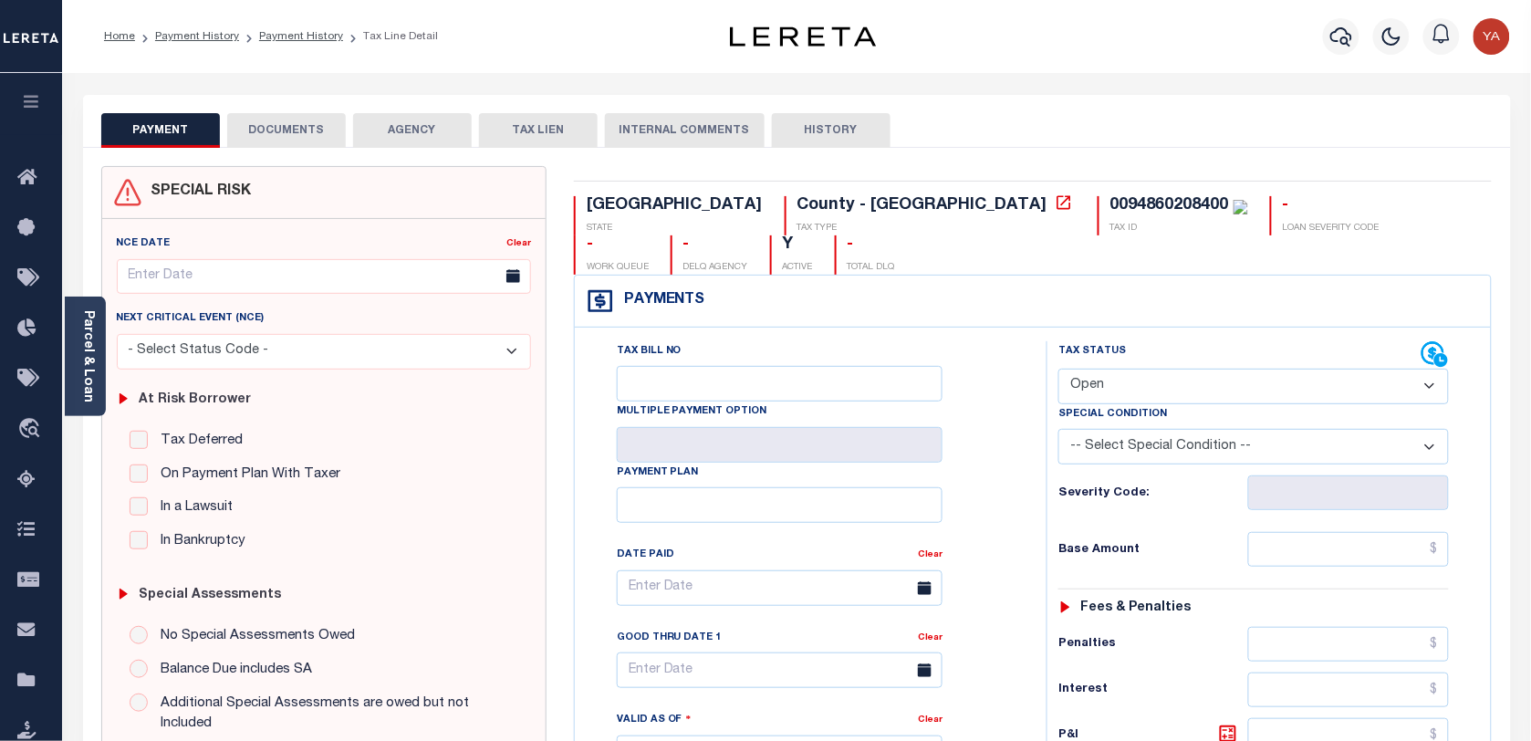
click at [1148, 369] on select "- Select Status Code - Open Due/Unpaid Paid Incomplete No Tax Due Internal Refu…" at bounding box center [1254, 387] width 391 height 36
select select "PYD"
click at [1059, 369] on select "- Select Status Code - Open Due/Unpaid Paid Incomplete No Tax Due Internal Refu…" at bounding box center [1254, 387] width 391 height 36
type input "[DATE]"
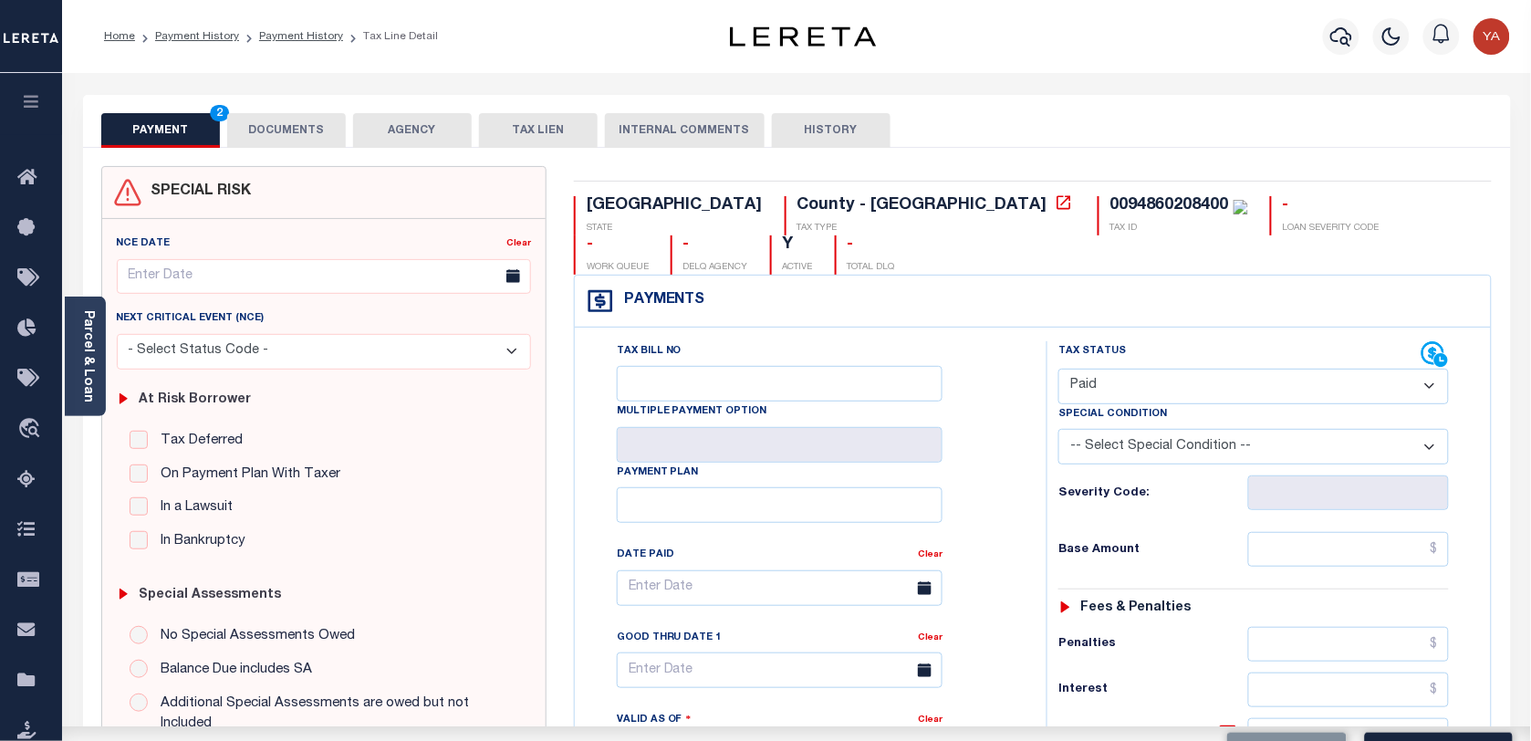
click at [997, 520] on div "Tax Bill No Multiple Payment Option Payment Plan Clear" at bounding box center [806, 597] width 426 height 512
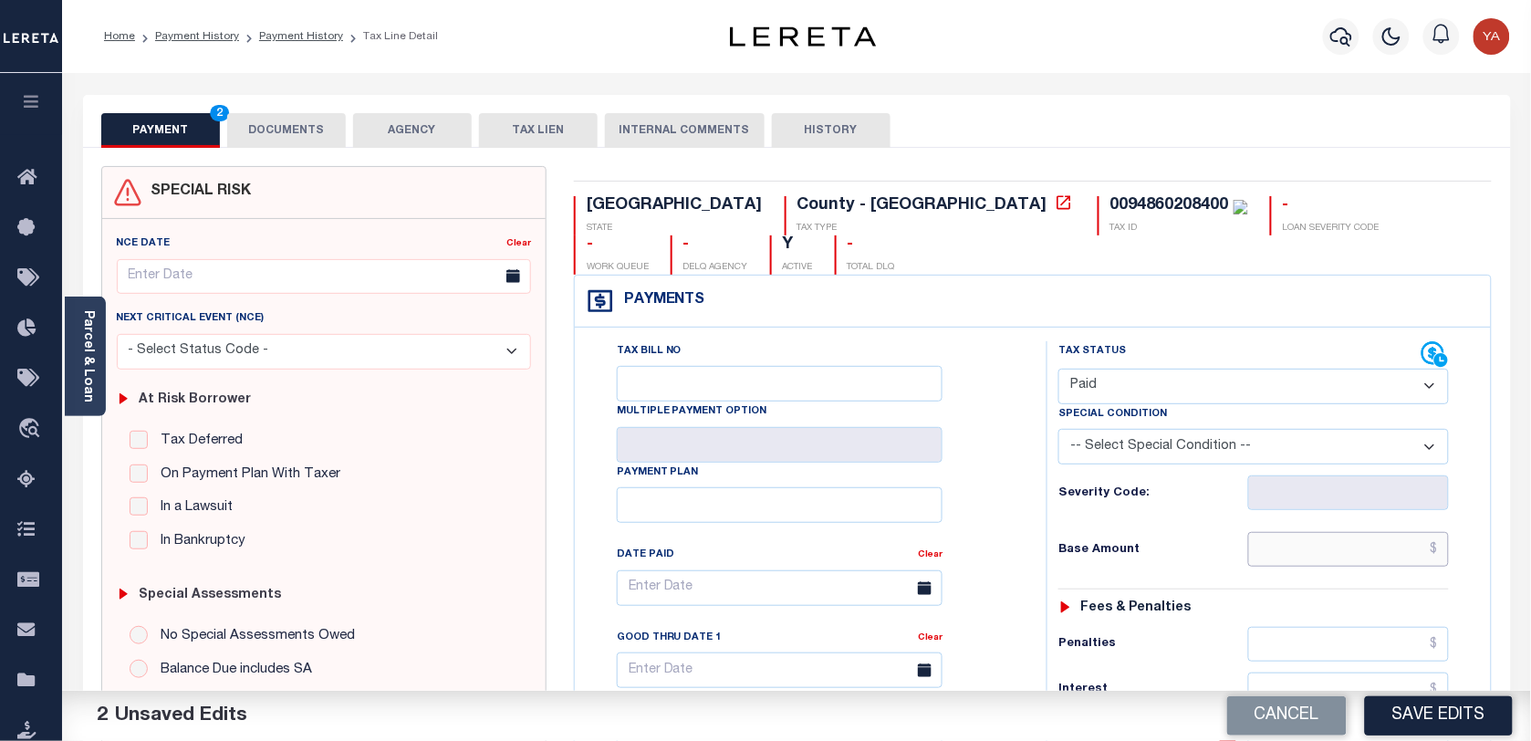
click at [1291, 532] on input "text" at bounding box center [1349, 549] width 202 height 35
paste input "2,429.10"
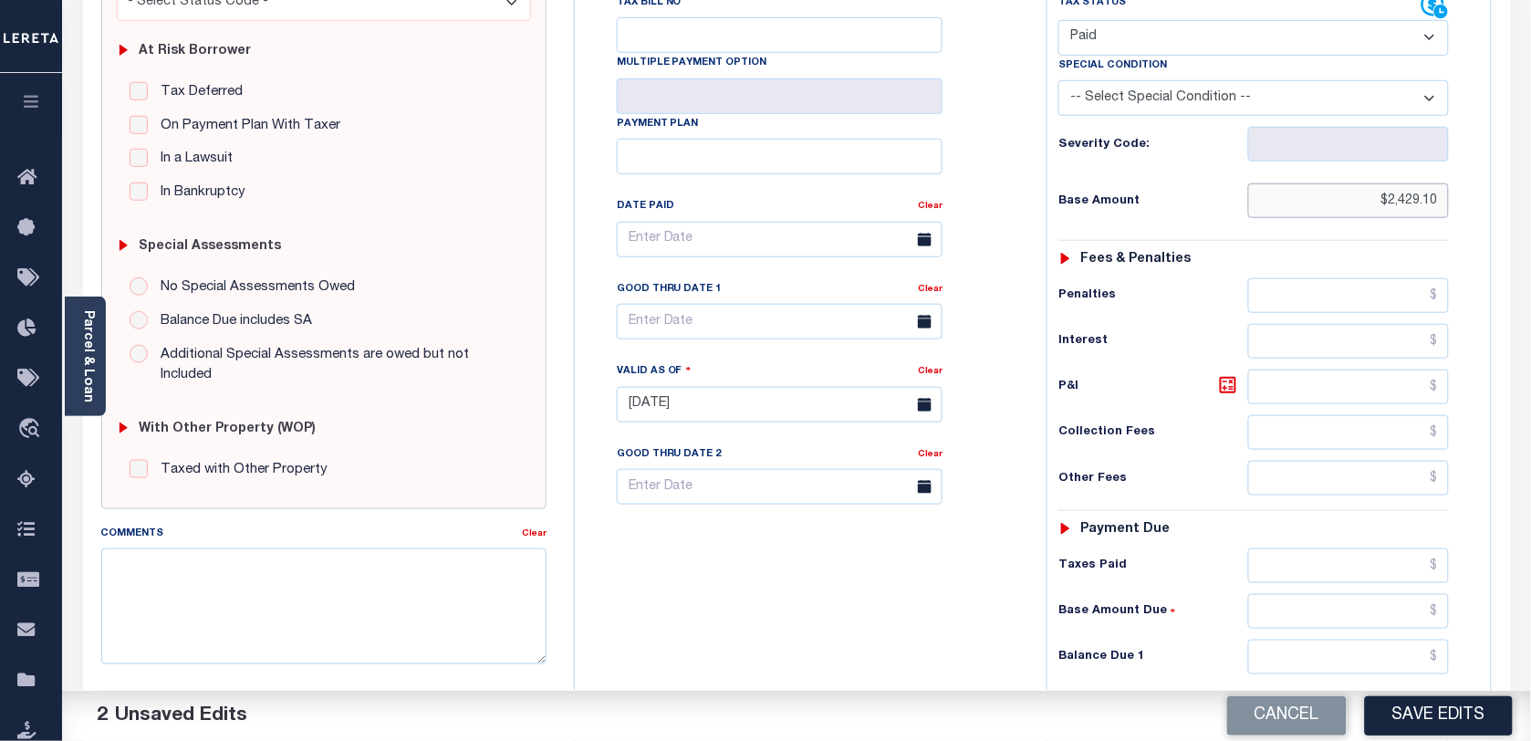
scroll to position [570, 0]
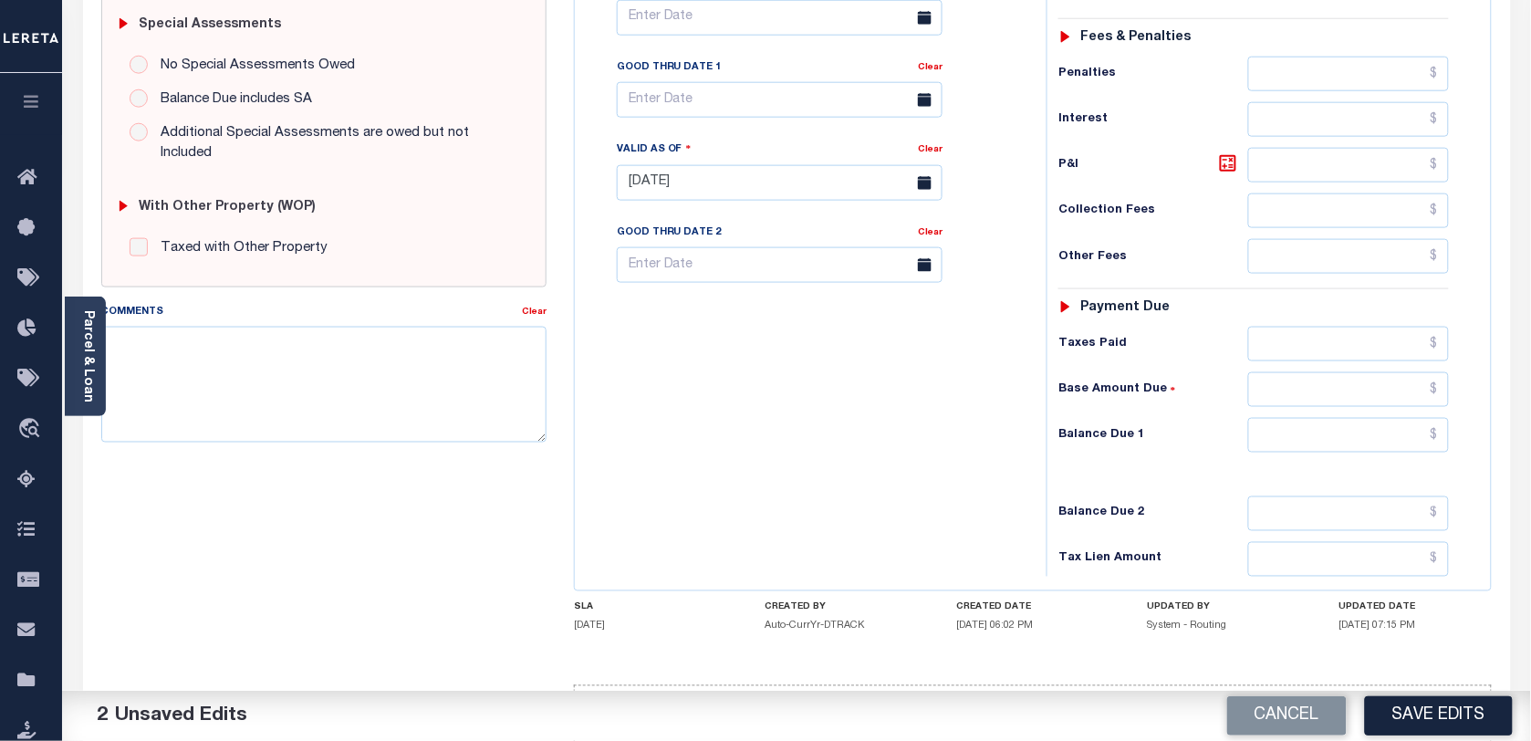
type input "$2,429.10"
drag, startPoint x: 1306, startPoint y: 412, endPoint x: 1004, endPoint y: 402, distance: 302.2
click at [1305, 418] on input "text" at bounding box center [1349, 435] width 202 height 35
type input "$0.00"
click at [1004, 402] on div "Tax Bill No Multiple Payment Option Payment Plan Clear" at bounding box center [806, 174] width 454 height 806
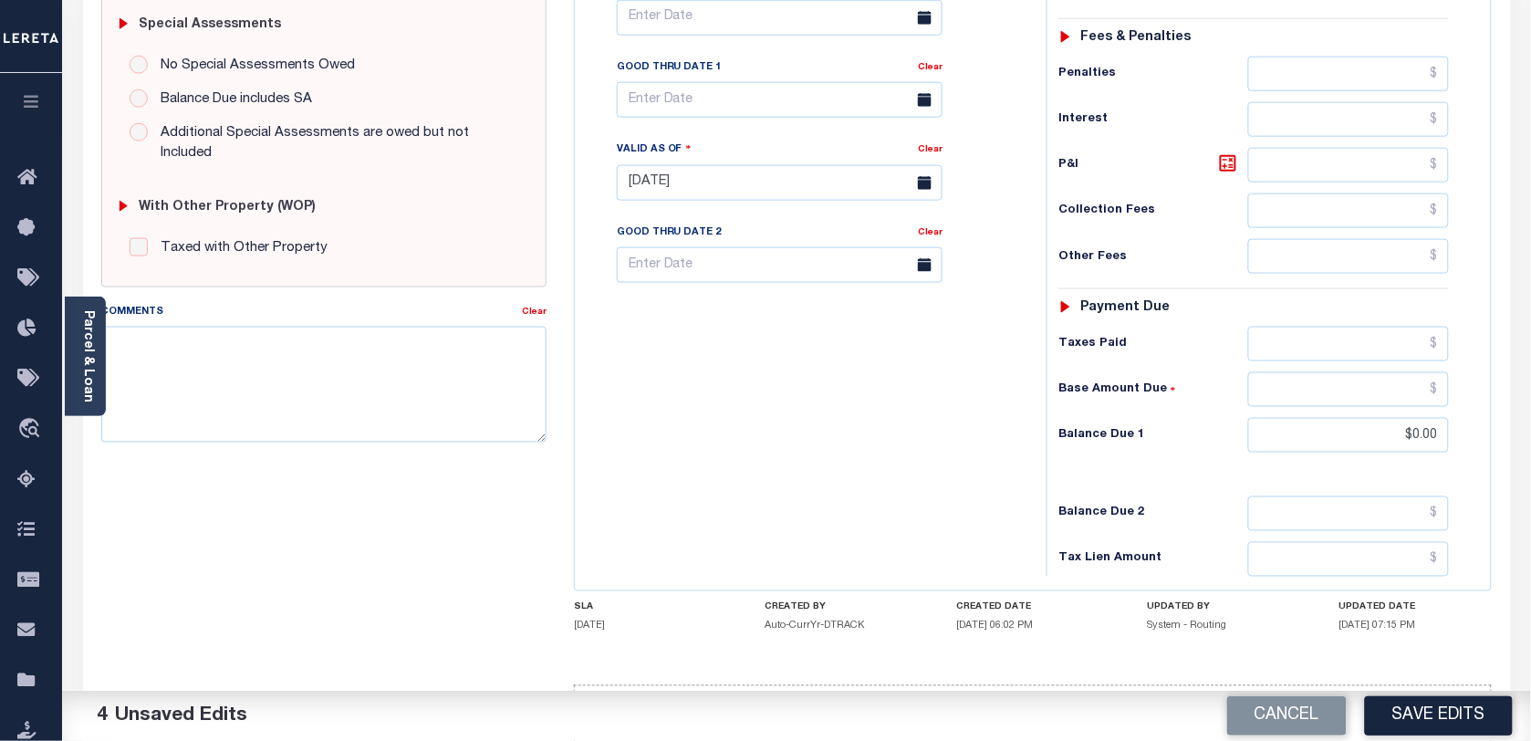
scroll to position [0, 0]
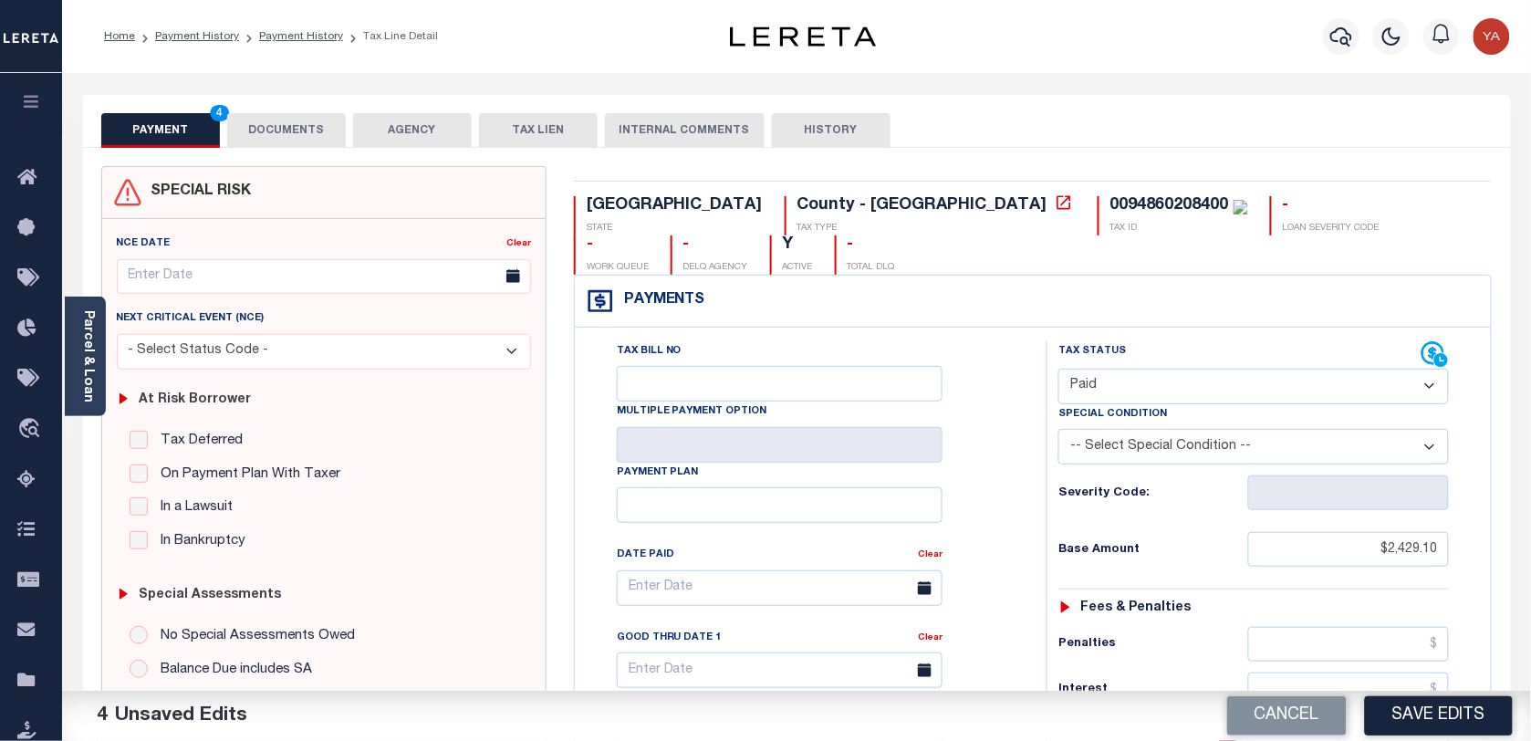
click at [1111, 215] on div "0094860208400" at bounding box center [1180, 206] width 138 height 20
copy div "0094860208400"
click at [260, 137] on button "DOCUMENTS" at bounding box center [286, 130] width 119 height 35
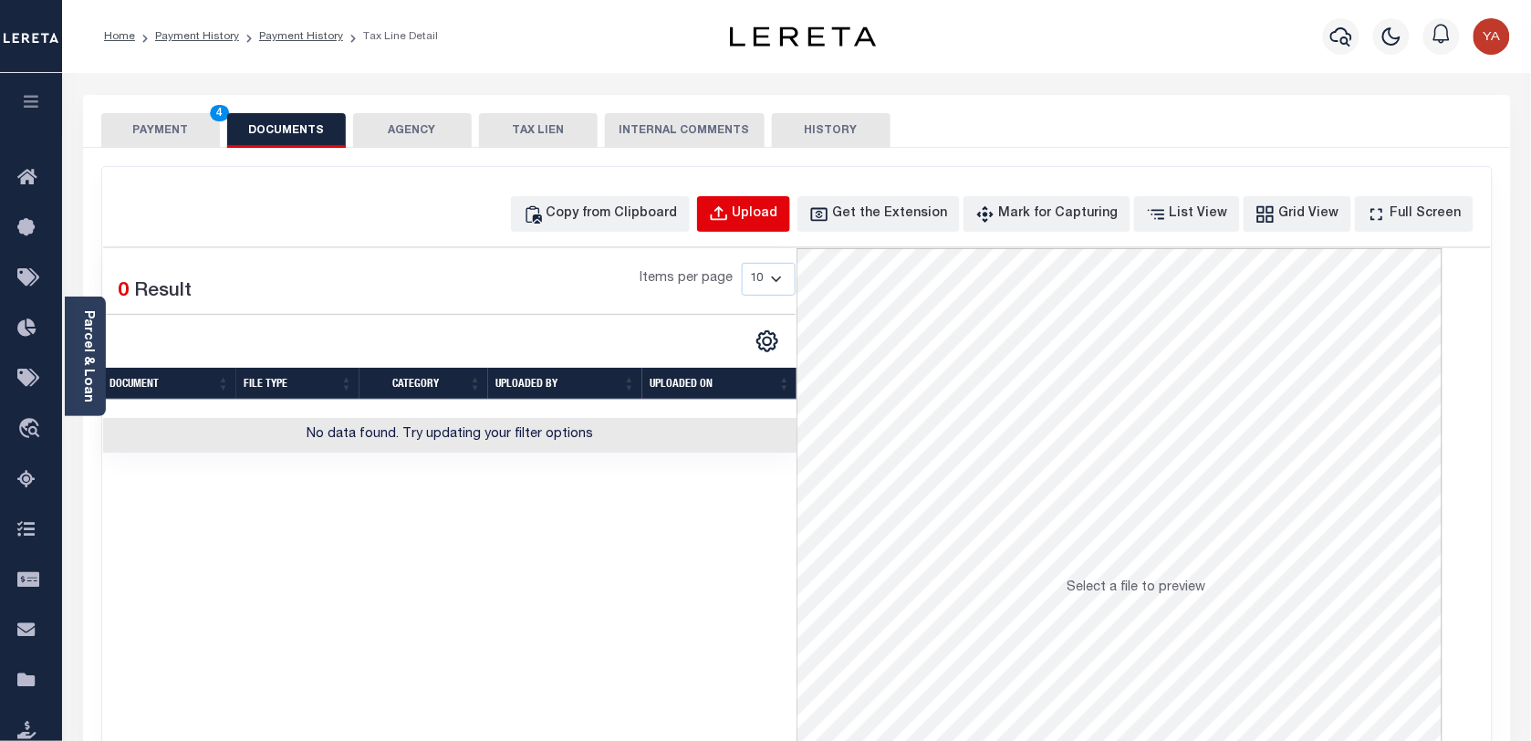
click at [778, 204] on div "Upload" at bounding box center [756, 214] width 46 height 20
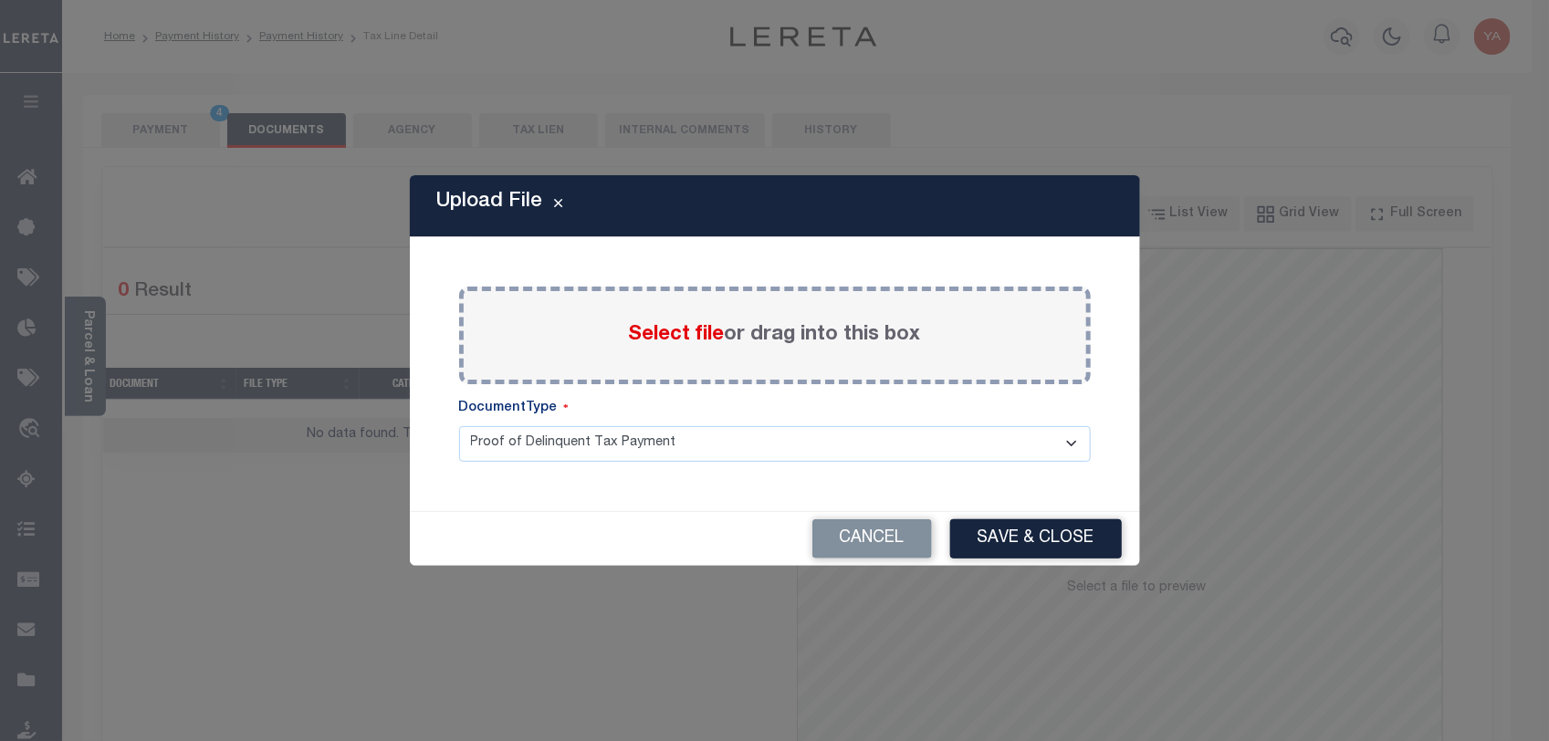
click at [796, 339] on label "Select file or drag into this box" at bounding box center [775, 335] width 292 height 30
click at [0, 0] on input "Select file or drag into this box" at bounding box center [0, 0] width 0 height 0
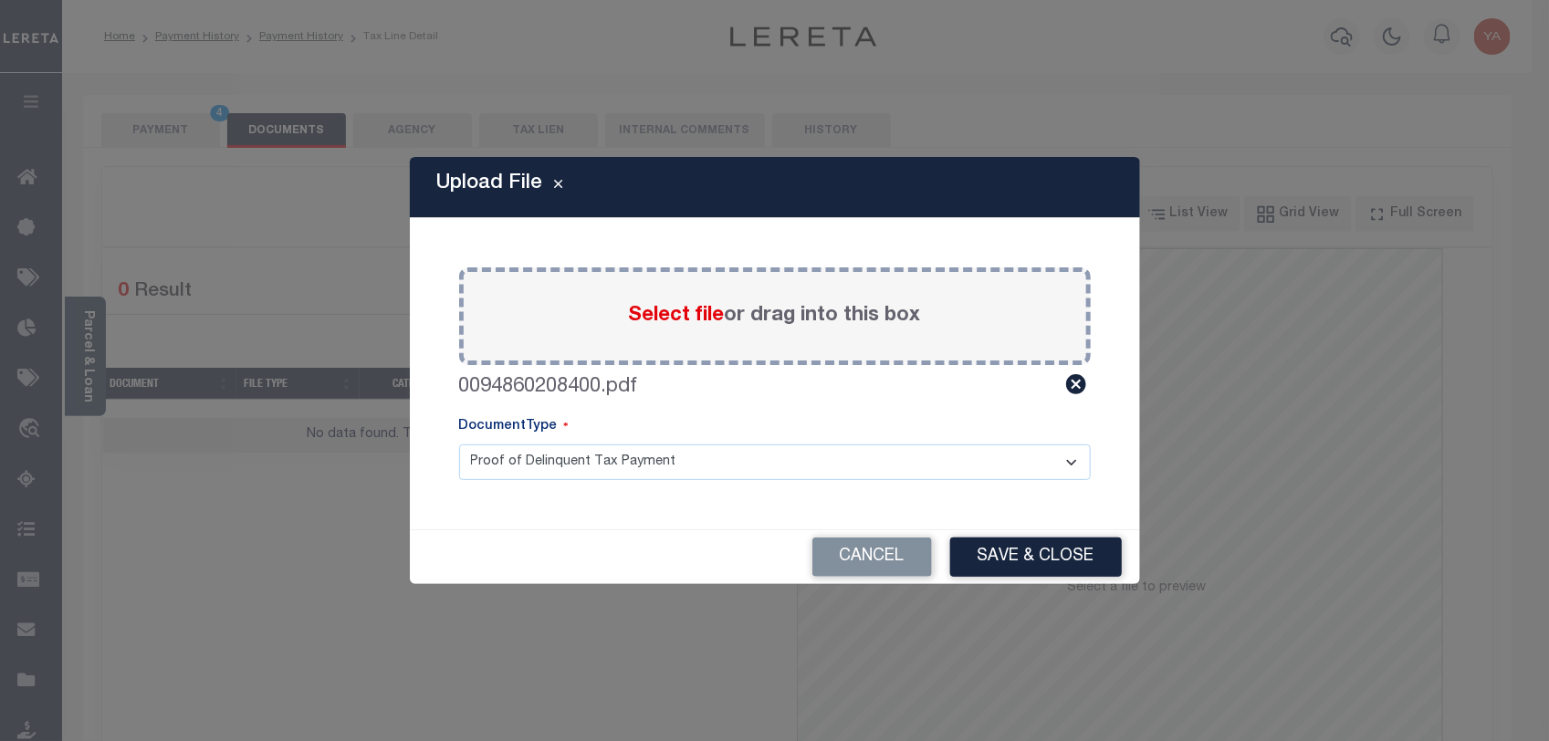
drag, startPoint x: 804, startPoint y: 441, endPoint x: 787, endPoint y: 477, distance: 40.4
click at [803, 443] on div "DocumentType" at bounding box center [774, 430] width 631 height 27
drag, startPoint x: 785, startPoint y: 464, endPoint x: 781, endPoint y: 481, distance: 17.7
click at [785, 464] on select "Proof of Delinquent Tax Payment" at bounding box center [774, 462] width 631 height 36
click at [459, 444] on select "Proof of Delinquent Tax Payment" at bounding box center [774, 462] width 631 height 36
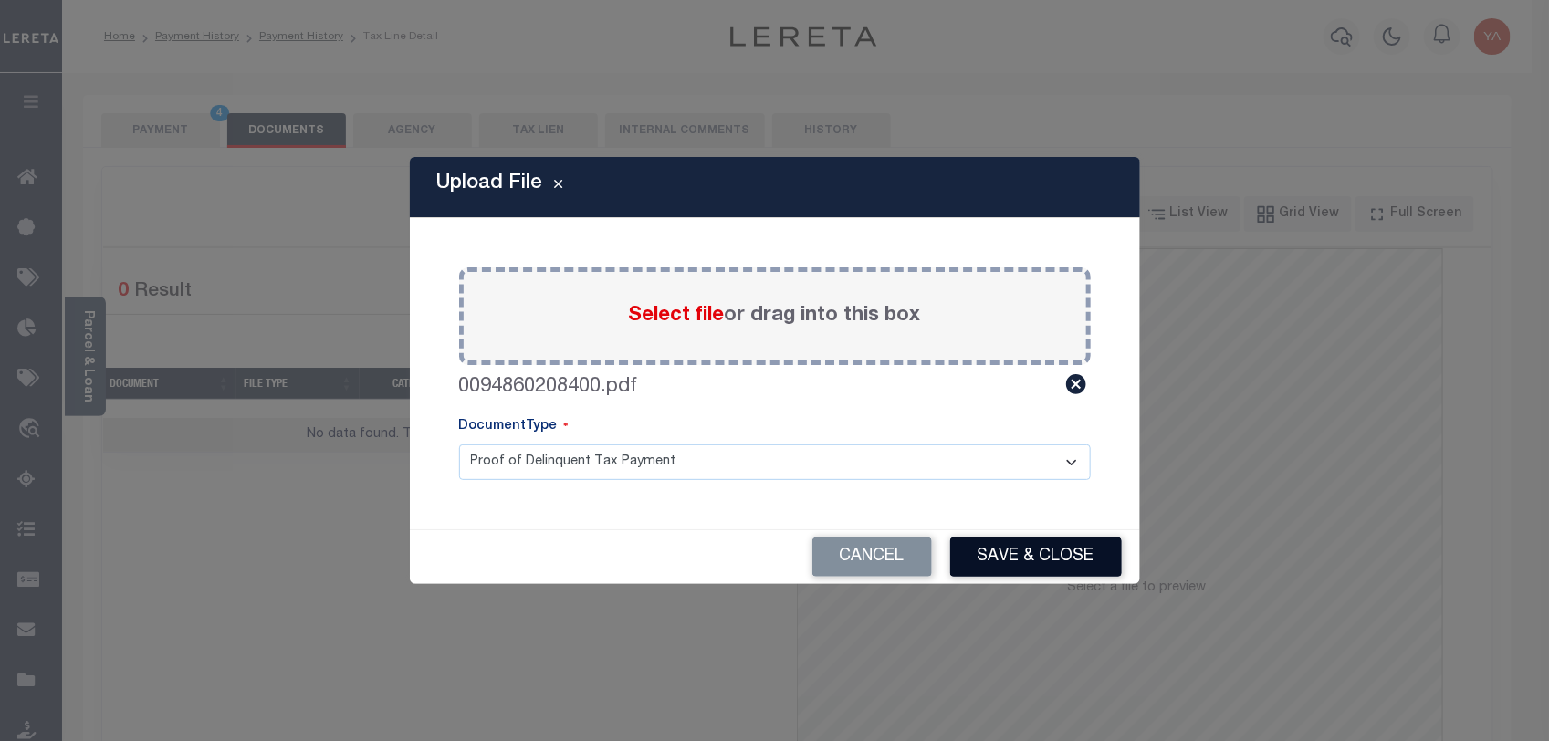
click at [969, 537] on button "Save & Close" at bounding box center [1036, 556] width 172 height 39
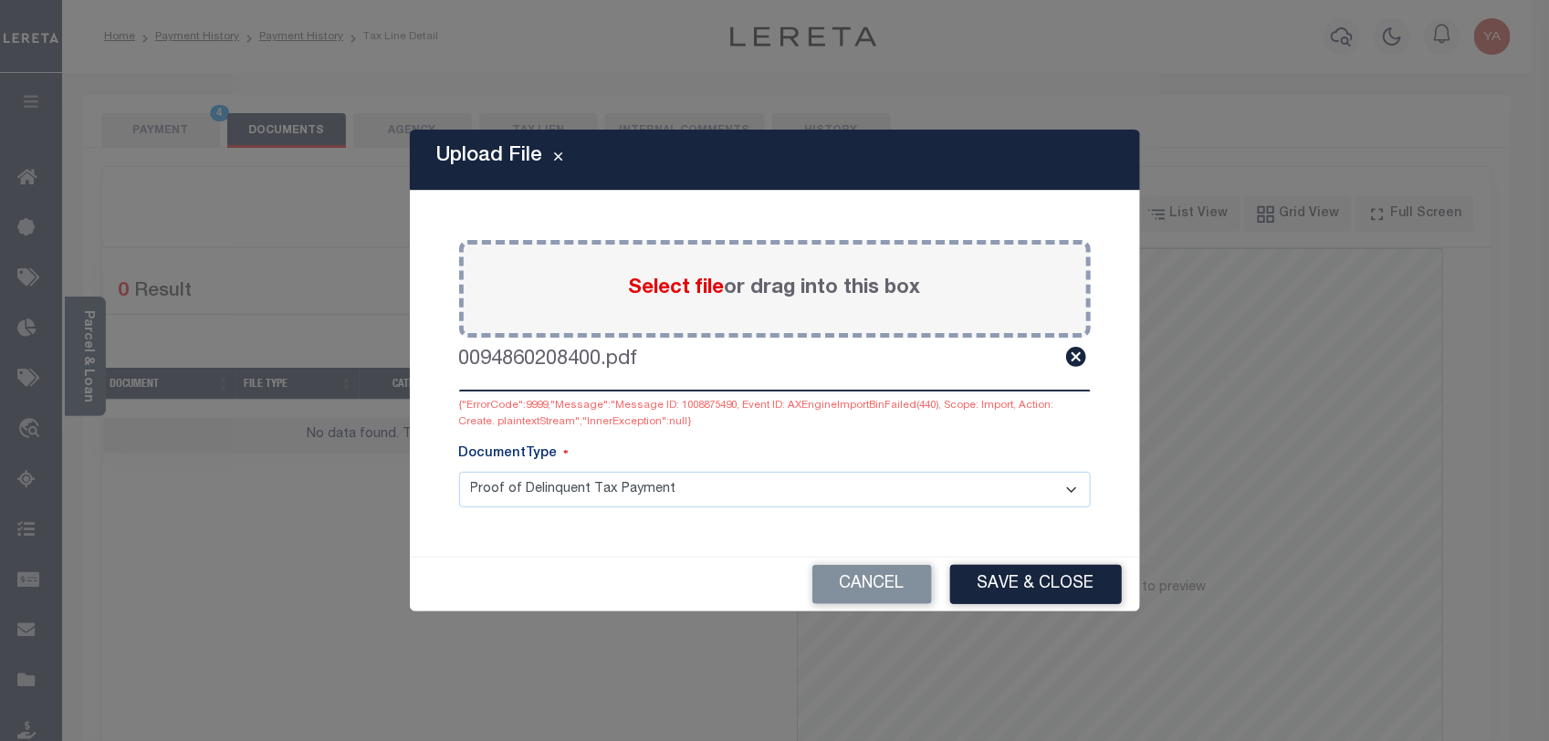
drag, startPoint x: 1072, startPoint y: 353, endPoint x: 1196, endPoint y: 454, distance: 160.2
click at [1072, 353] on icon at bounding box center [1076, 357] width 24 height 24
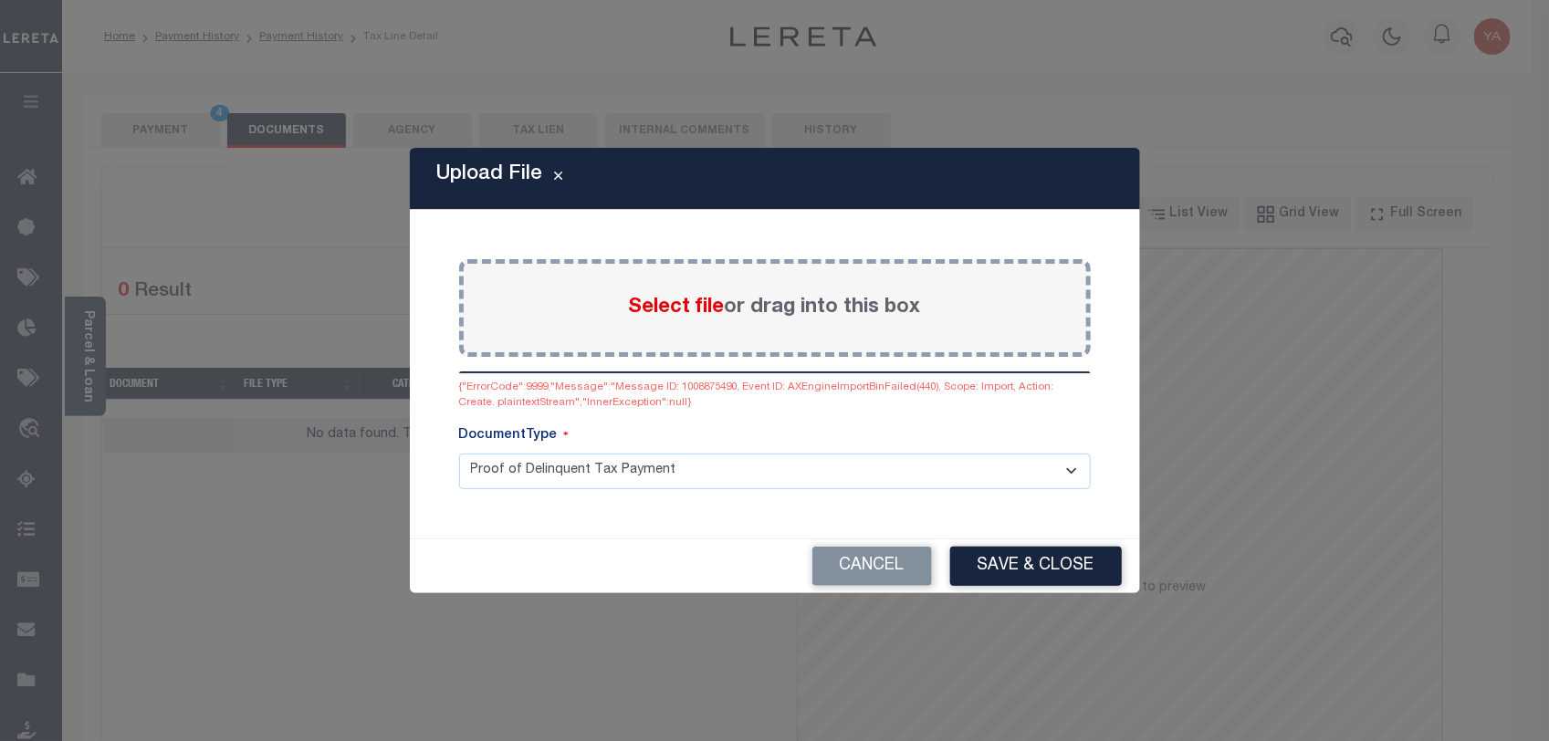
drag, startPoint x: 906, startPoint y: 569, endPoint x: 960, endPoint y: 673, distance: 117.1
click at [906, 569] on button "Cancel" at bounding box center [872, 566] width 120 height 39
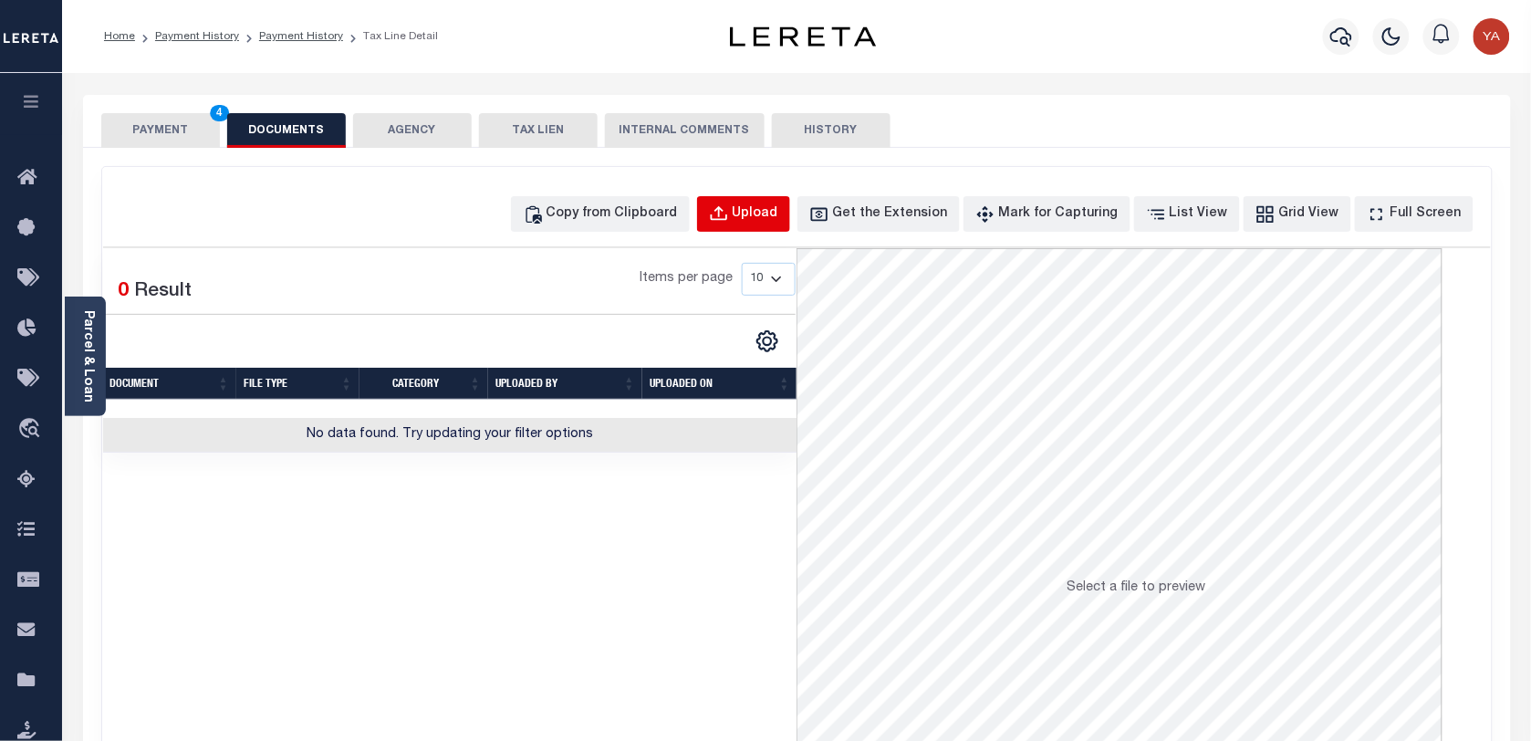
click at [776, 202] on button "Upload" at bounding box center [743, 214] width 93 height 36
select select "POP"
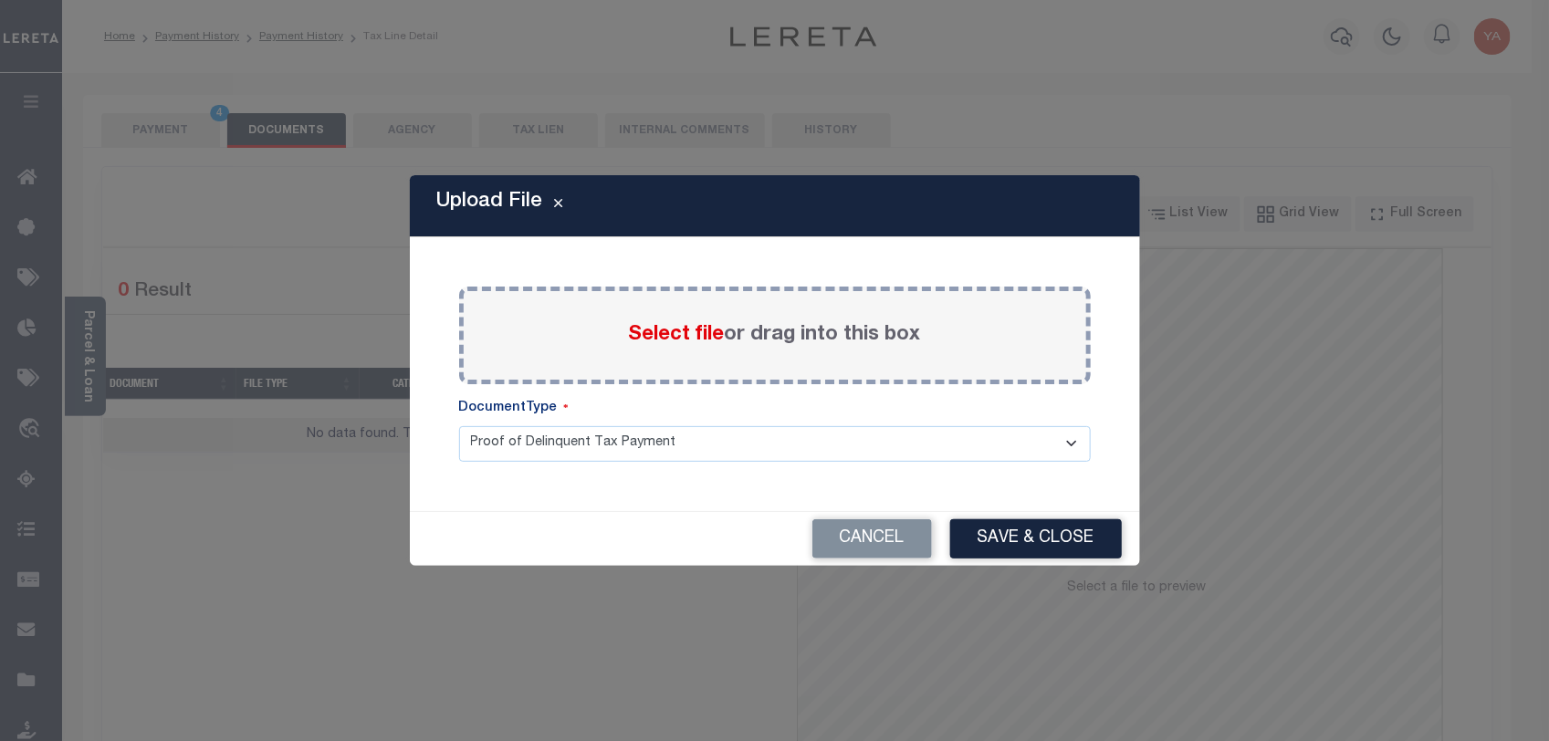
click at [786, 333] on label "Select file or drag into this box" at bounding box center [775, 335] width 292 height 30
click at [0, 0] on input "Select file or drag into this box" at bounding box center [0, 0] width 0 height 0
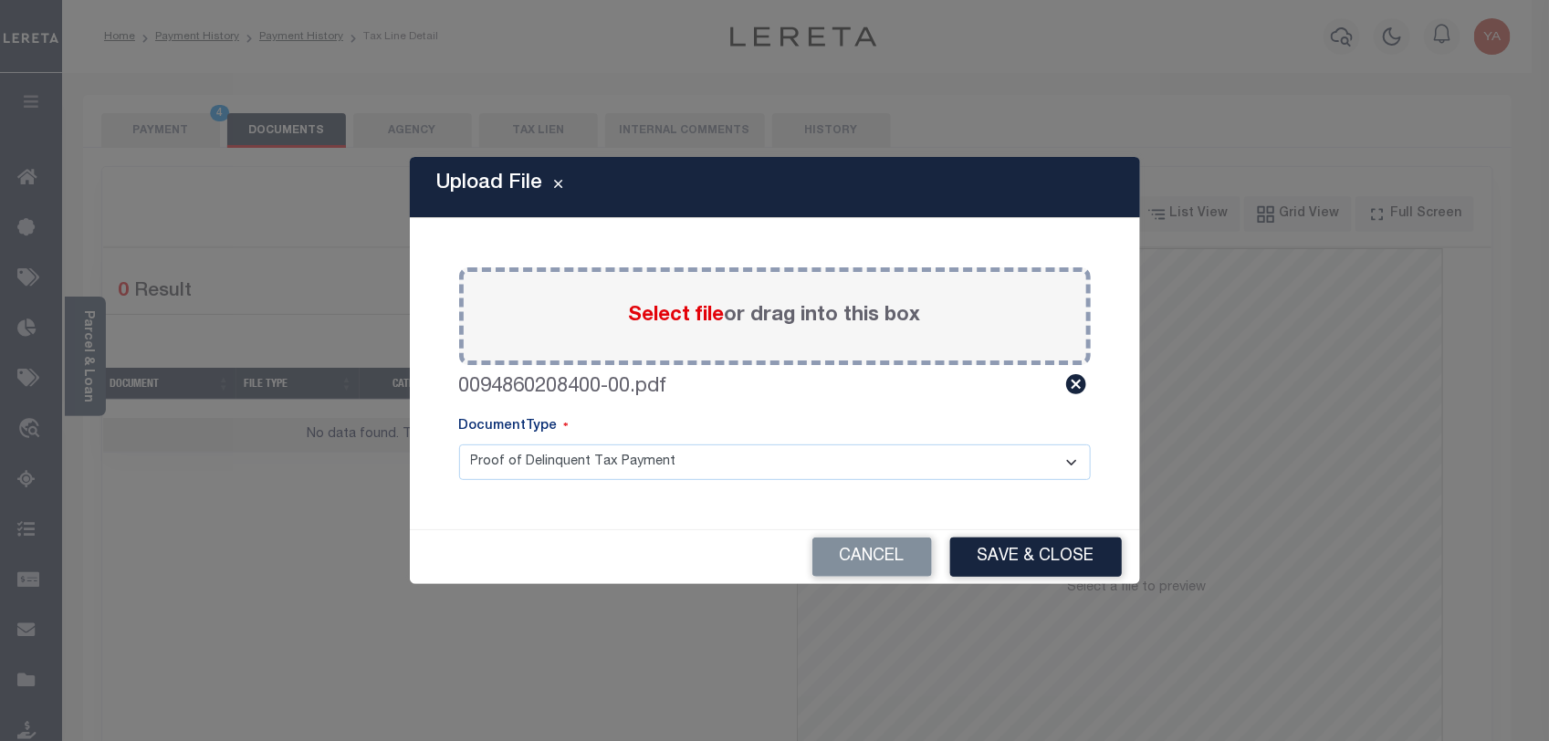
click at [787, 466] on select "Proof of Delinquent Tax Payment" at bounding box center [774, 462] width 631 height 36
click at [459, 444] on select "Proof of Delinquent Tax Payment" at bounding box center [774, 462] width 631 height 36
click at [1032, 562] on button "Save & Close" at bounding box center [1036, 556] width 172 height 39
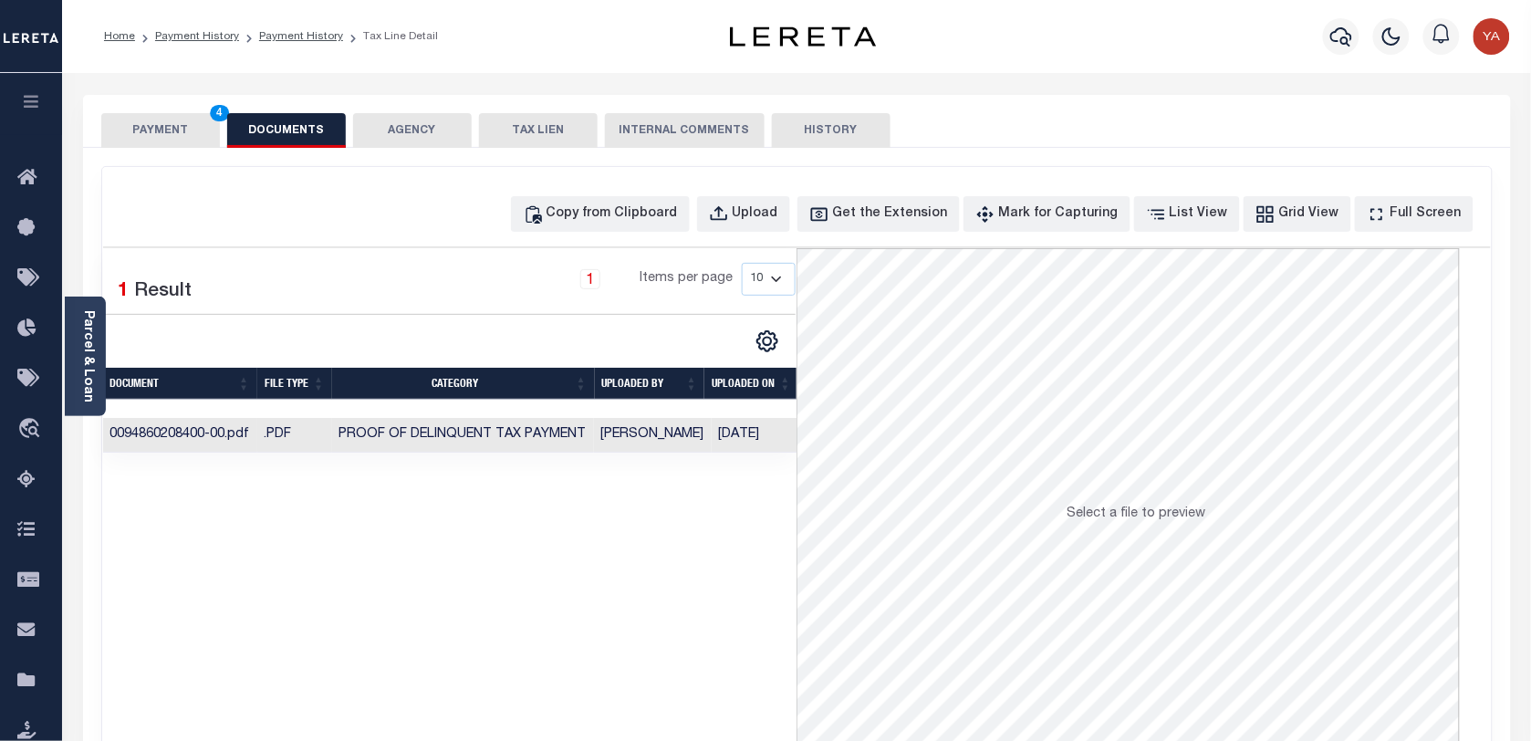
drag, startPoint x: 740, startPoint y: 438, endPoint x: 753, endPoint y: 608, distance: 170.2
click at [740, 438] on td "[DATE]" at bounding box center [759, 436] width 94 height 36
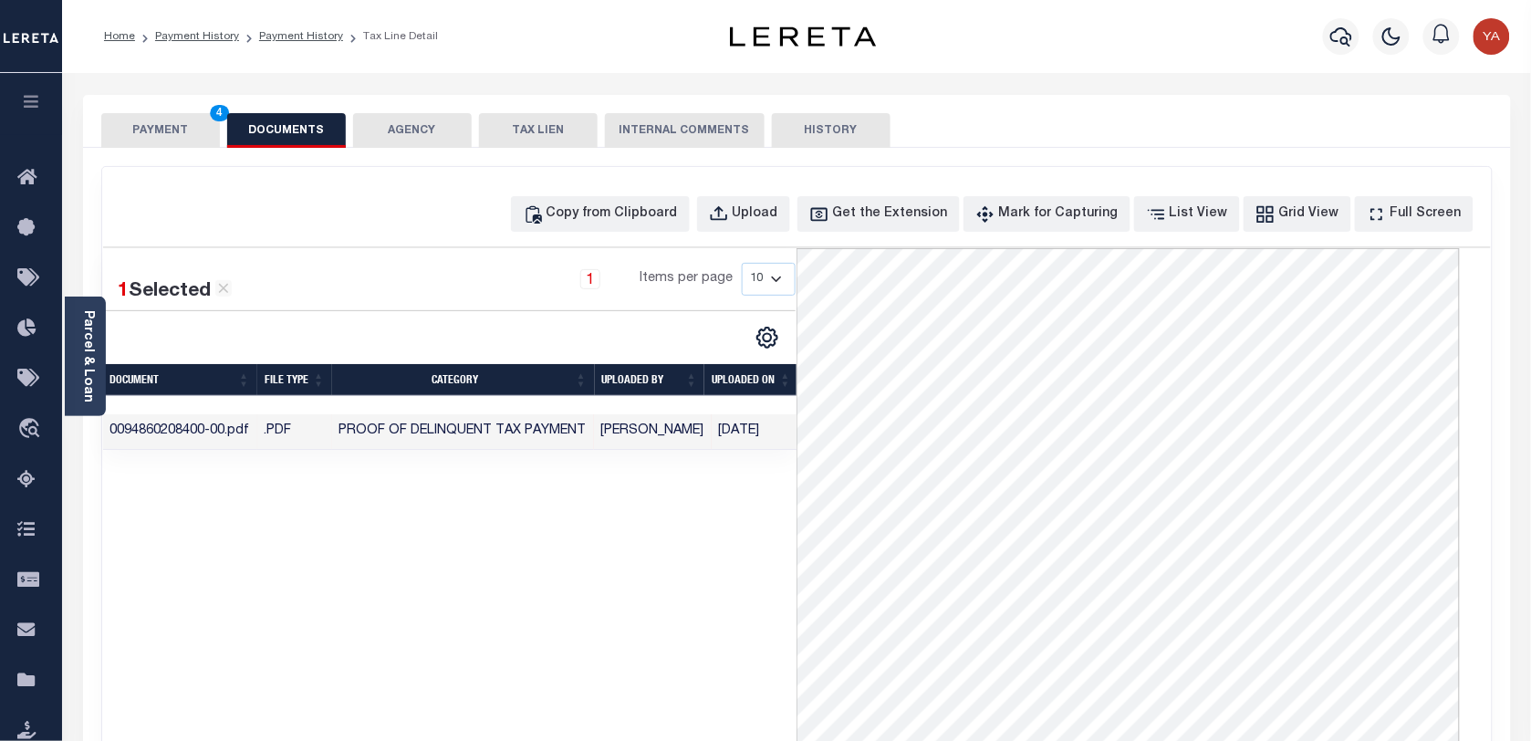
click at [694, 572] on div "1 Selected 1 Result 1 Items per page 10 25 50 100" at bounding box center [450, 522] width 694 height 548
click at [170, 140] on button "PAYMENT 4" at bounding box center [160, 130] width 119 height 35
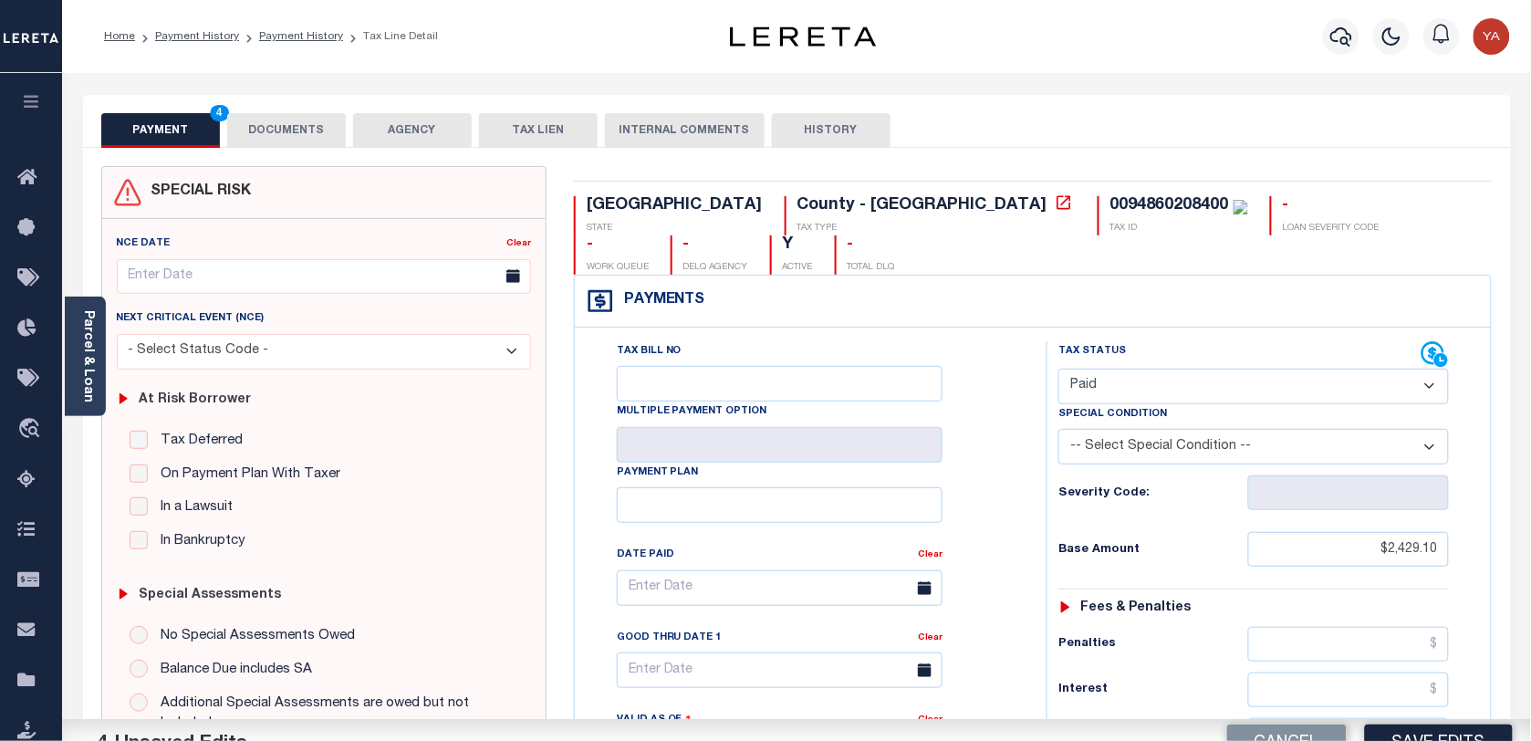
click at [502, 66] on div "Home Payment History Payment History Tax Line Detail Profile Sign out" at bounding box center [796, 36] width 1469 height 73
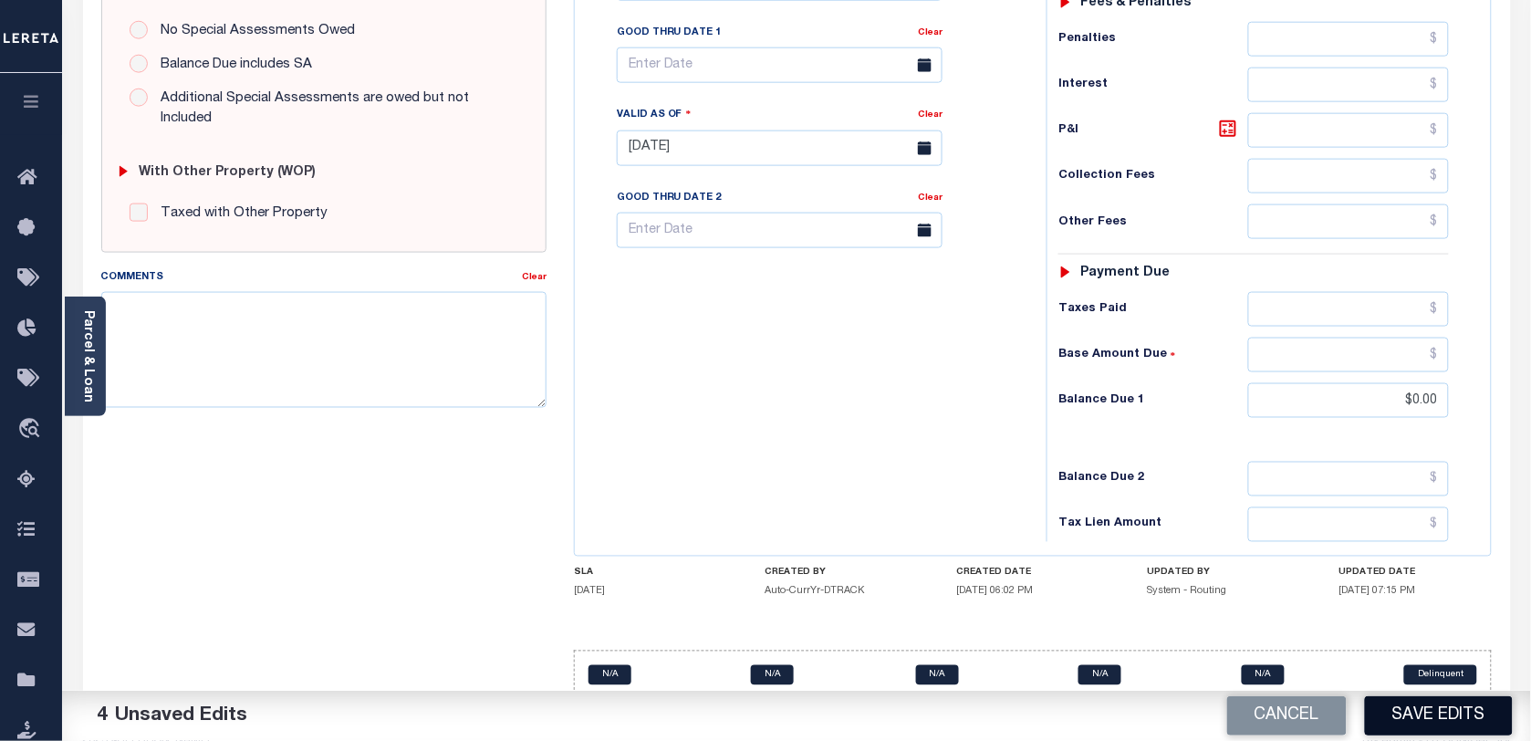
click at [1475, 719] on button "Save Edits" at bounding box center [1439, 715] width 148 height 39
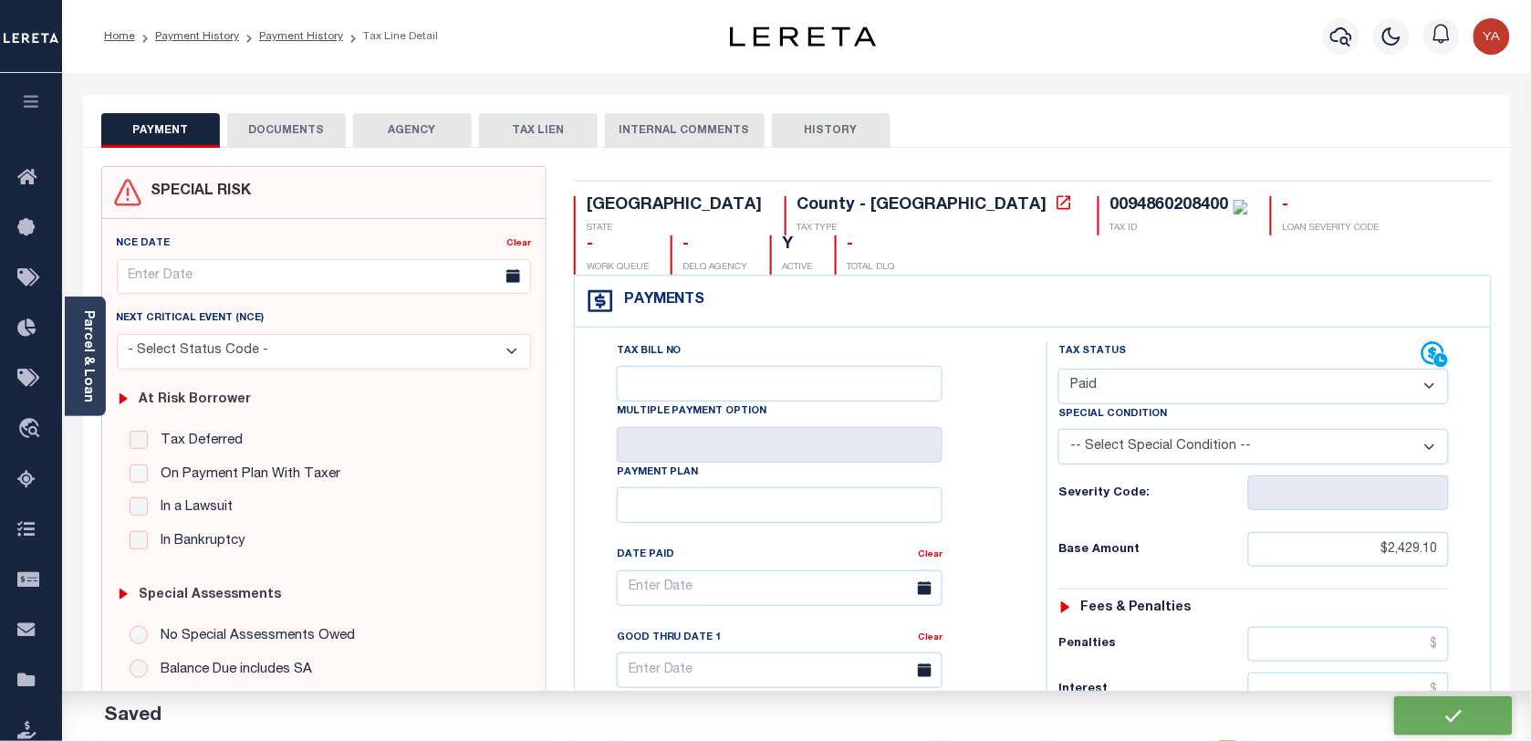
checkbox input "false"
type input "$2,429.1"
type input "$0"
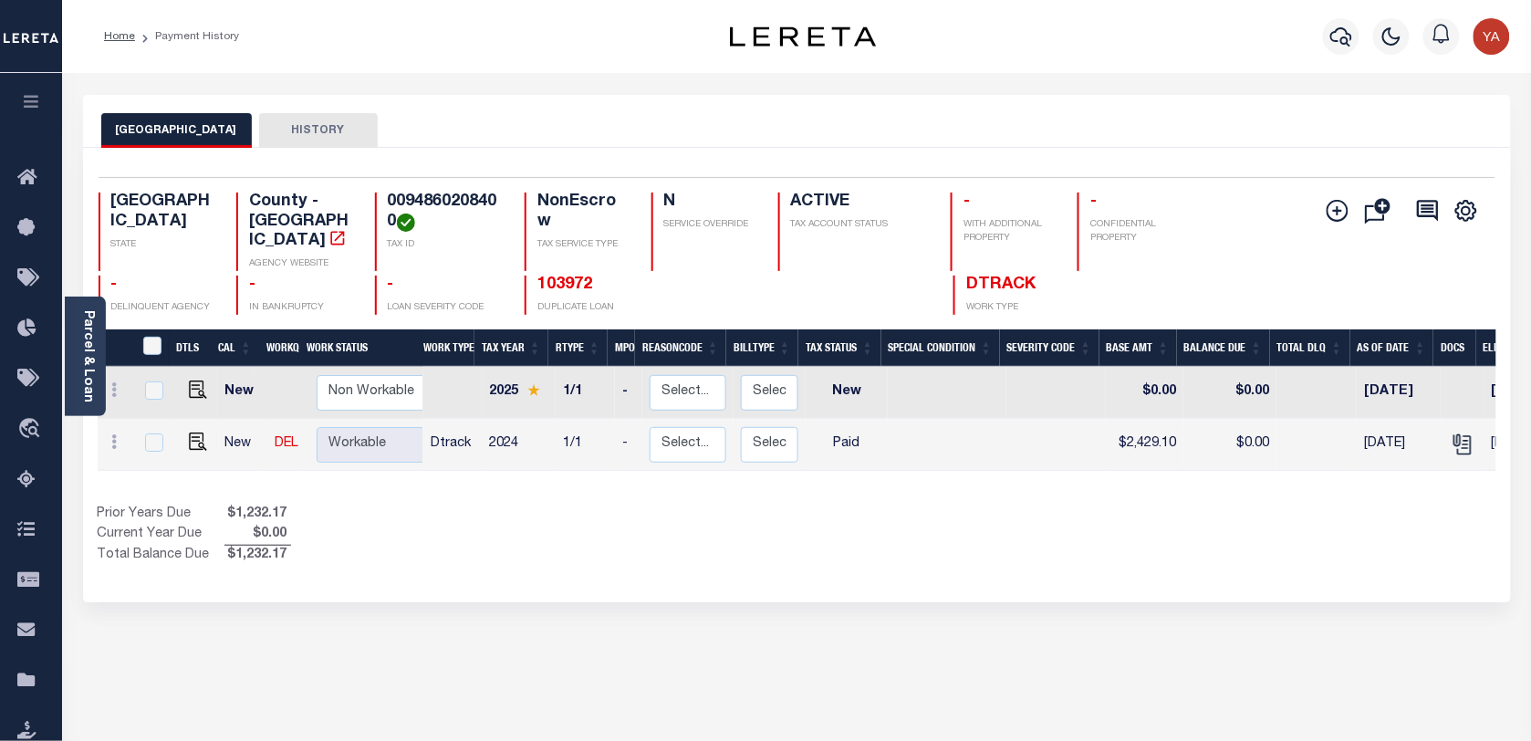
click at [413, 199] on h4 "0094860208400" at bounding box center [445, 212] width 115 height 39
copy h4 "0094860208400"
click at [98, 350] on div "Parcel & Loan" at bounding box center [85, 357] width 41 height 120
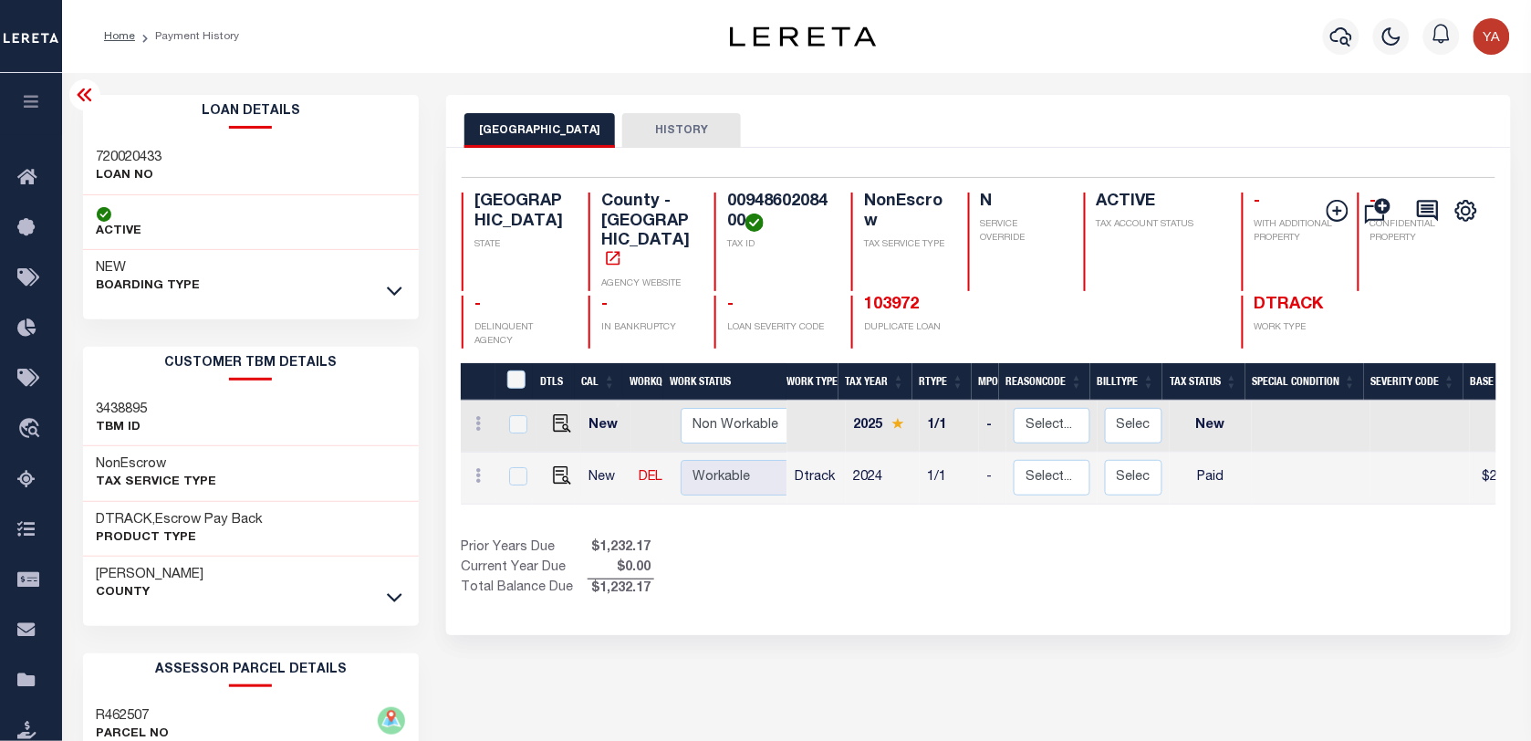
click at [138, 146] on div "720020433 LOAN NO" at bounding box center [251, 168] width 337 height 56
copy h3 "720020433"
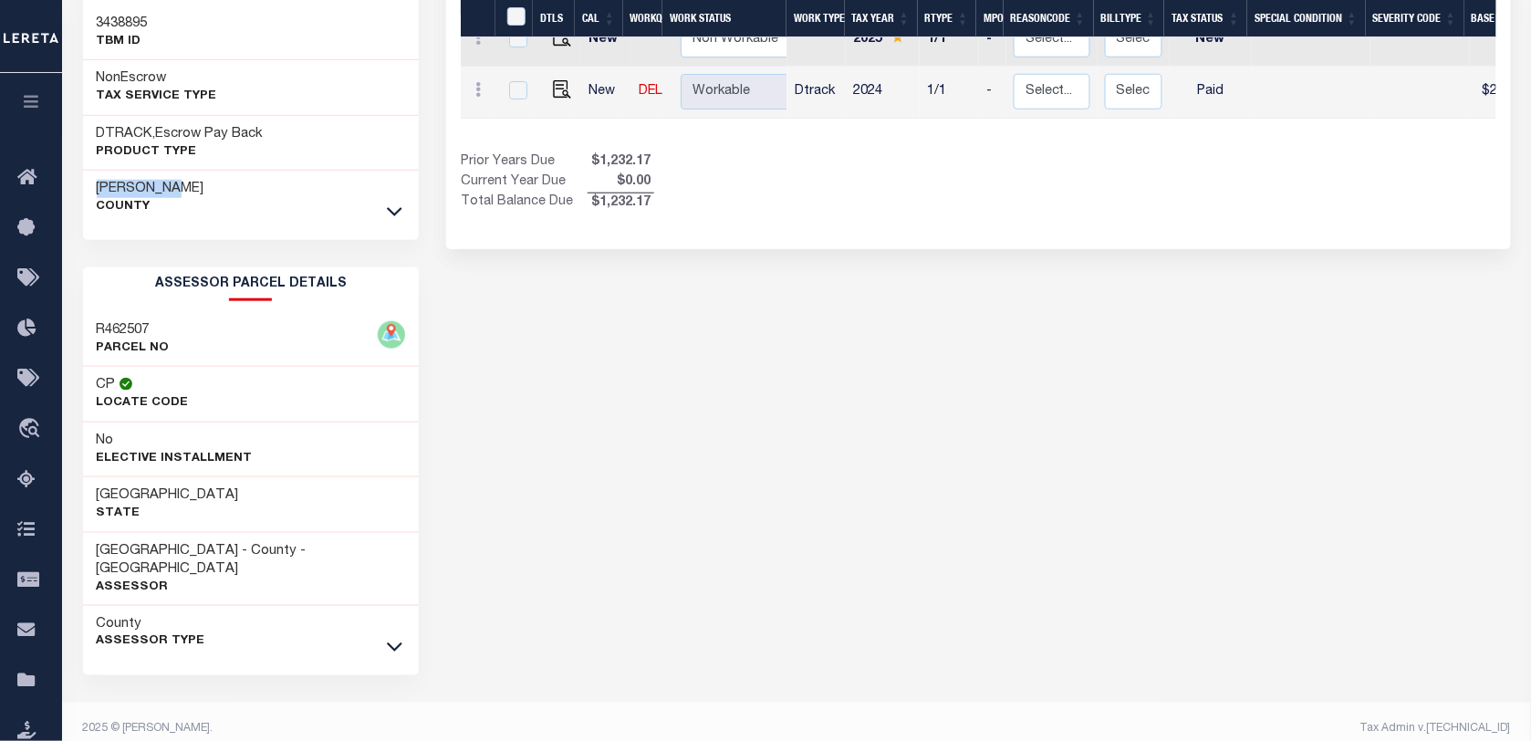
drag, startPoint x: 76, startPoint y: 179, endPoint x: 178, endPoint y: 175, distance: 102.3
click at [178, 175] on div "Loan Details 720020433 LOAN NO NEW" at bounding box center [251, 233] width 364 height 1049
copy h3 "[PERSON_NAME]"
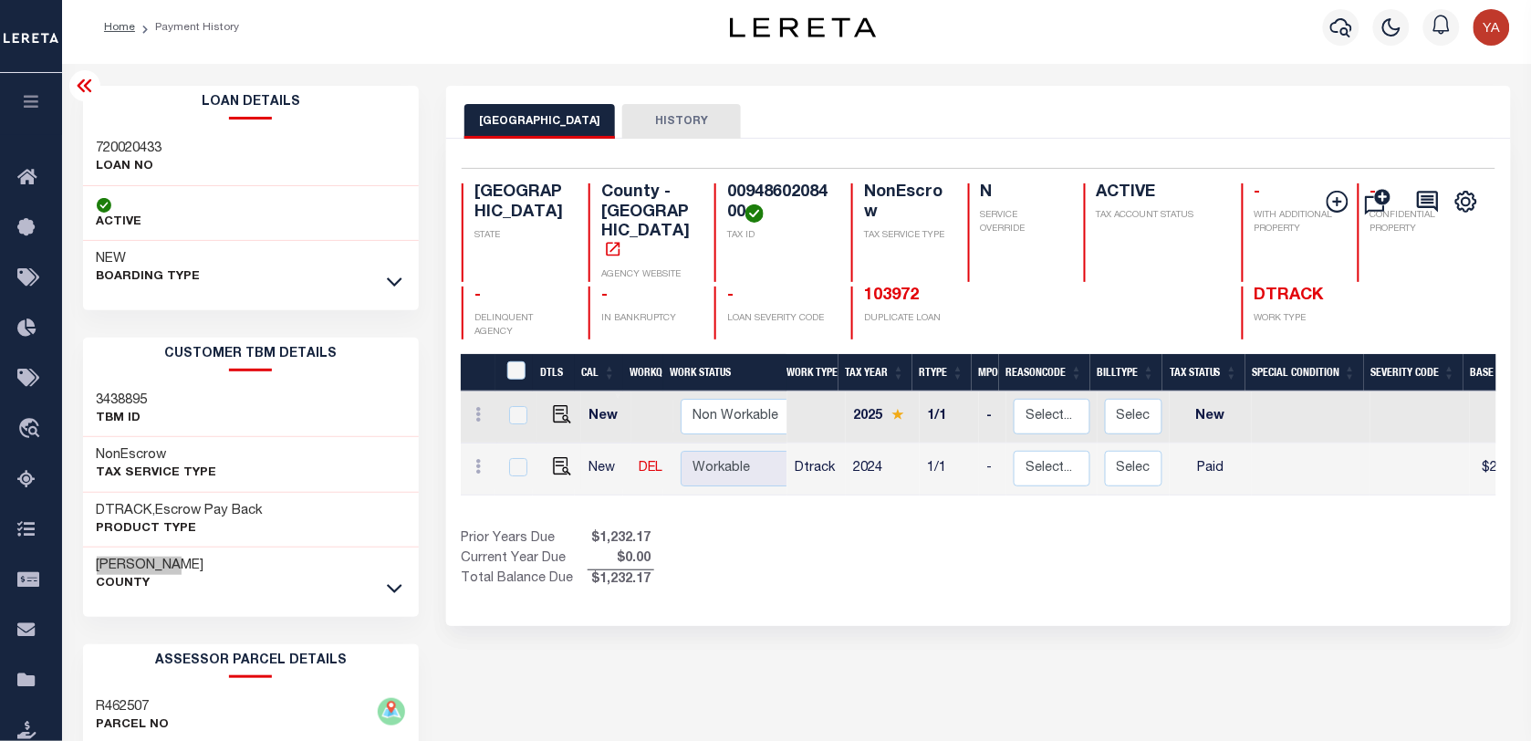
scroll to position [0, 0]
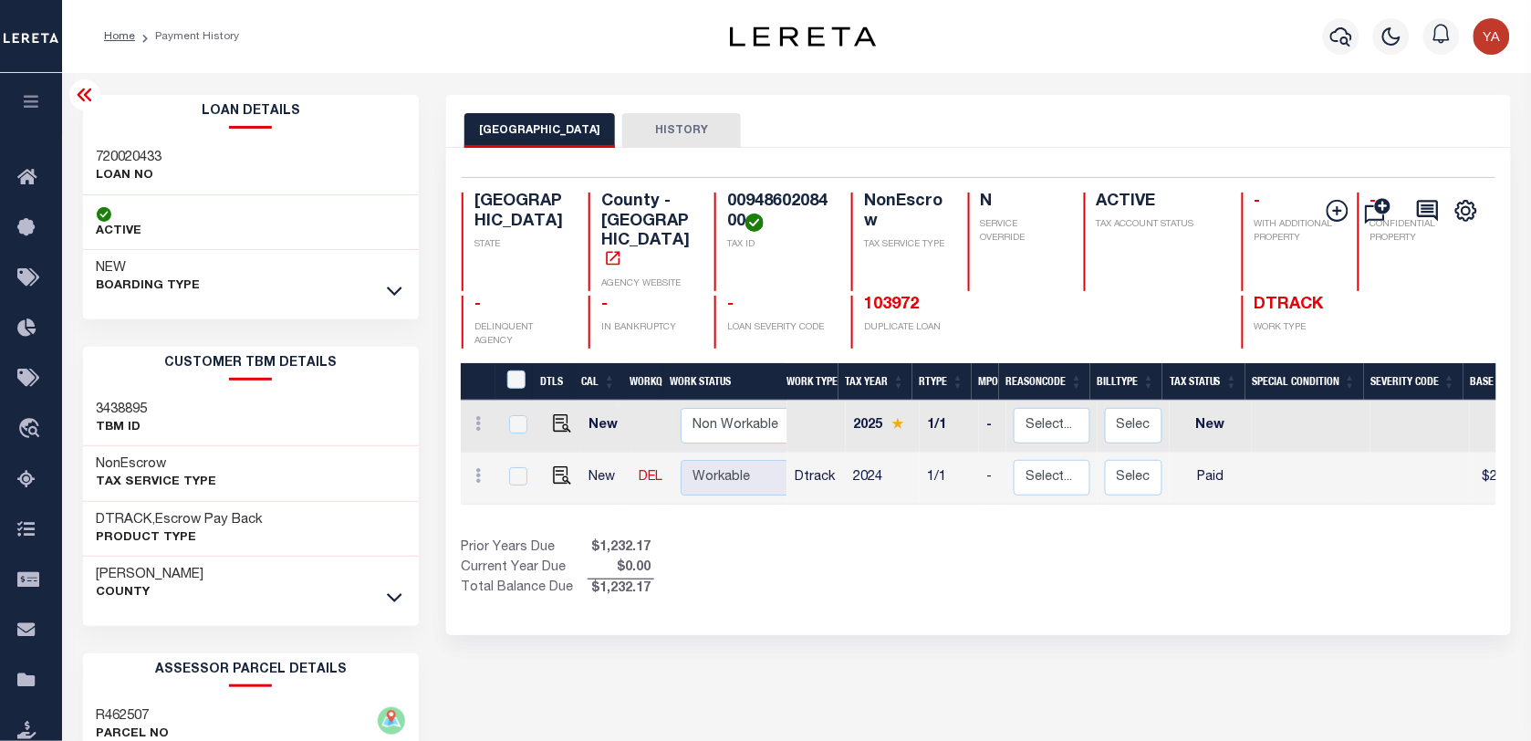
click at [727, 198] on h4 "0094860208400" at bounding box center [778, 212] width 102 height 39
copy h4 "0094860208400"
click at [1337, 37] on icon "button" at bounding box center [1342, 37] width 22 height 22
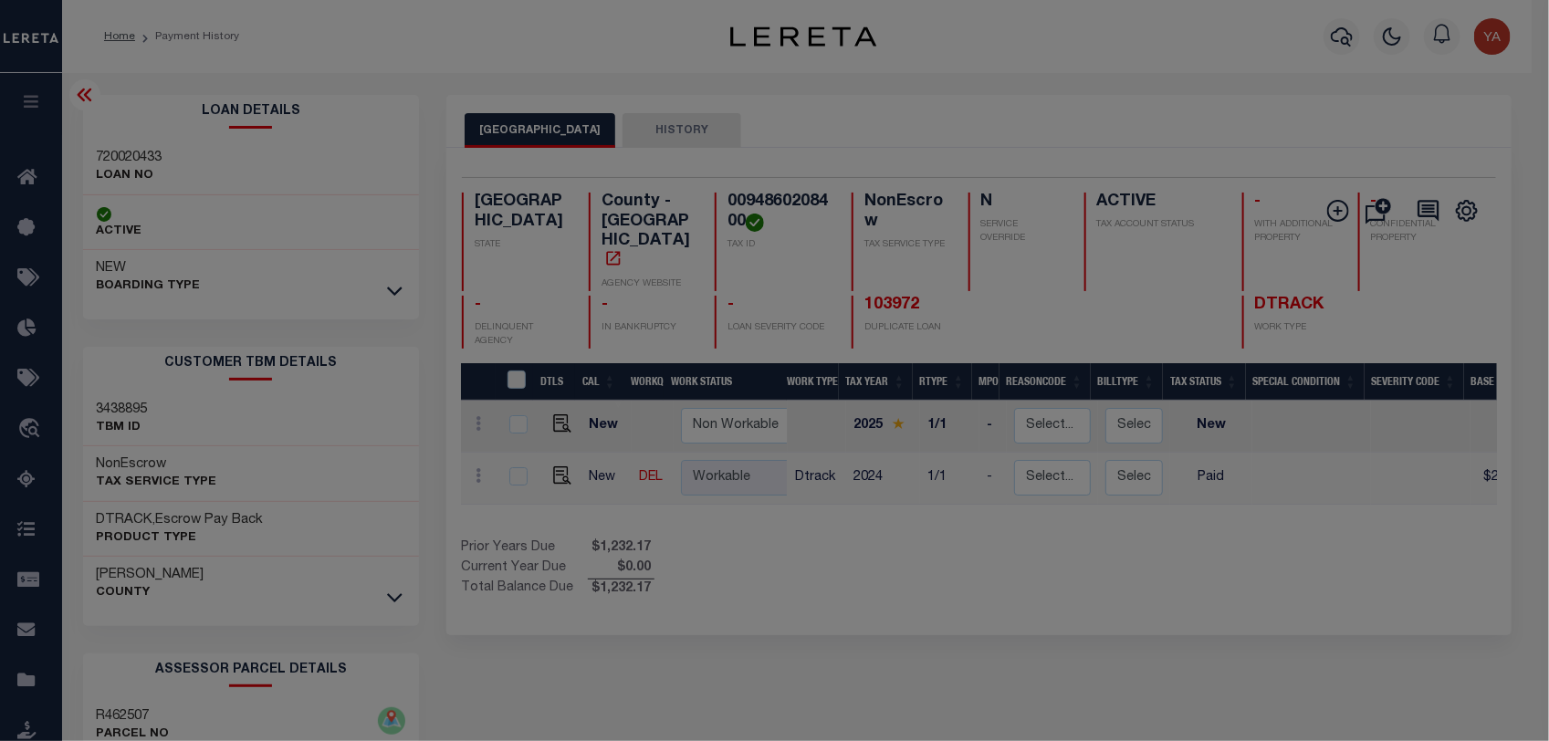
click at [0, 0] on div "Include Loans TBM Customers Borrowers Payments (Lender Non-Disb) Payments (Lend…" at bounding box center [0, 0] width 0 height 0
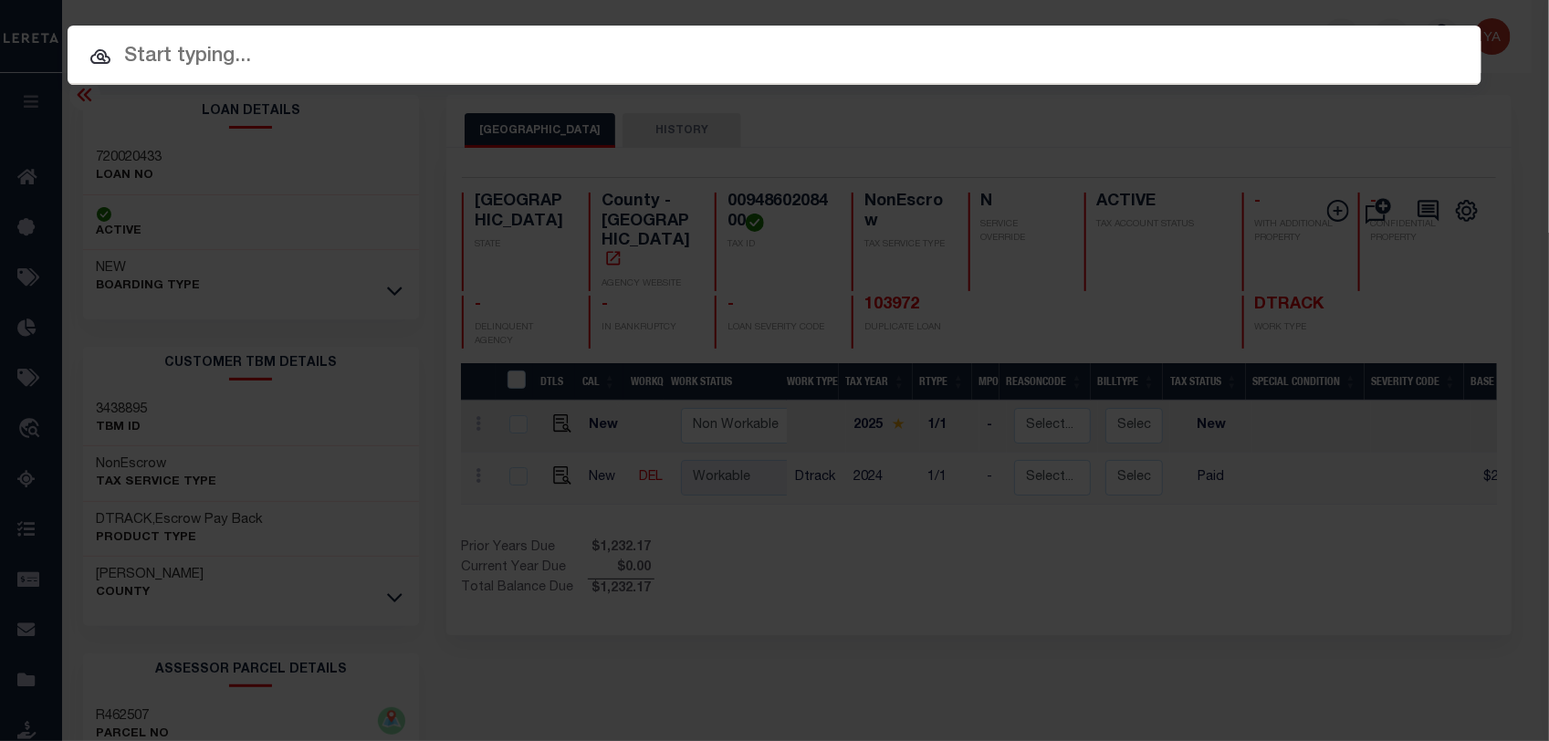
paste input "9606772"
type input "9606772"
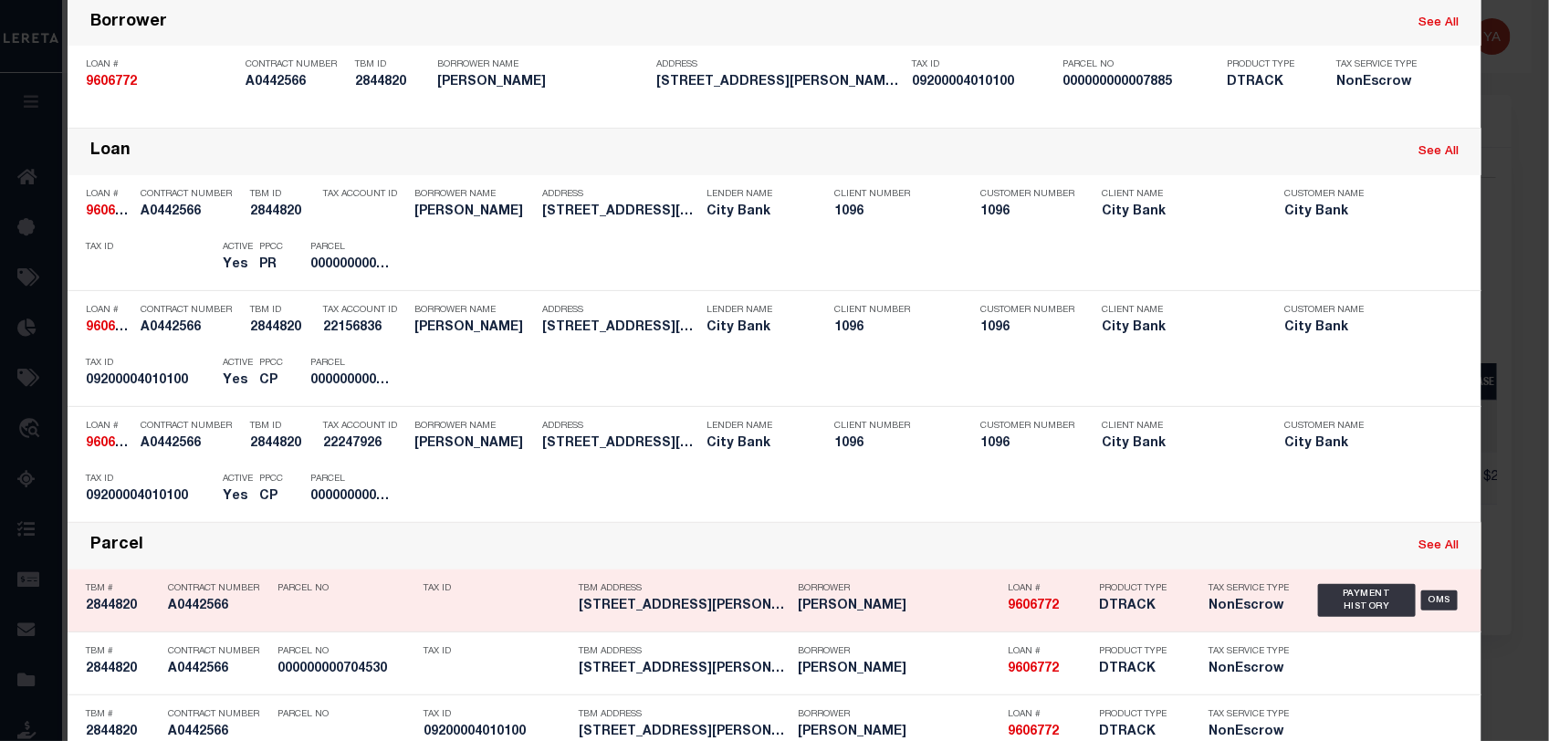
scroll to position [228, 0]
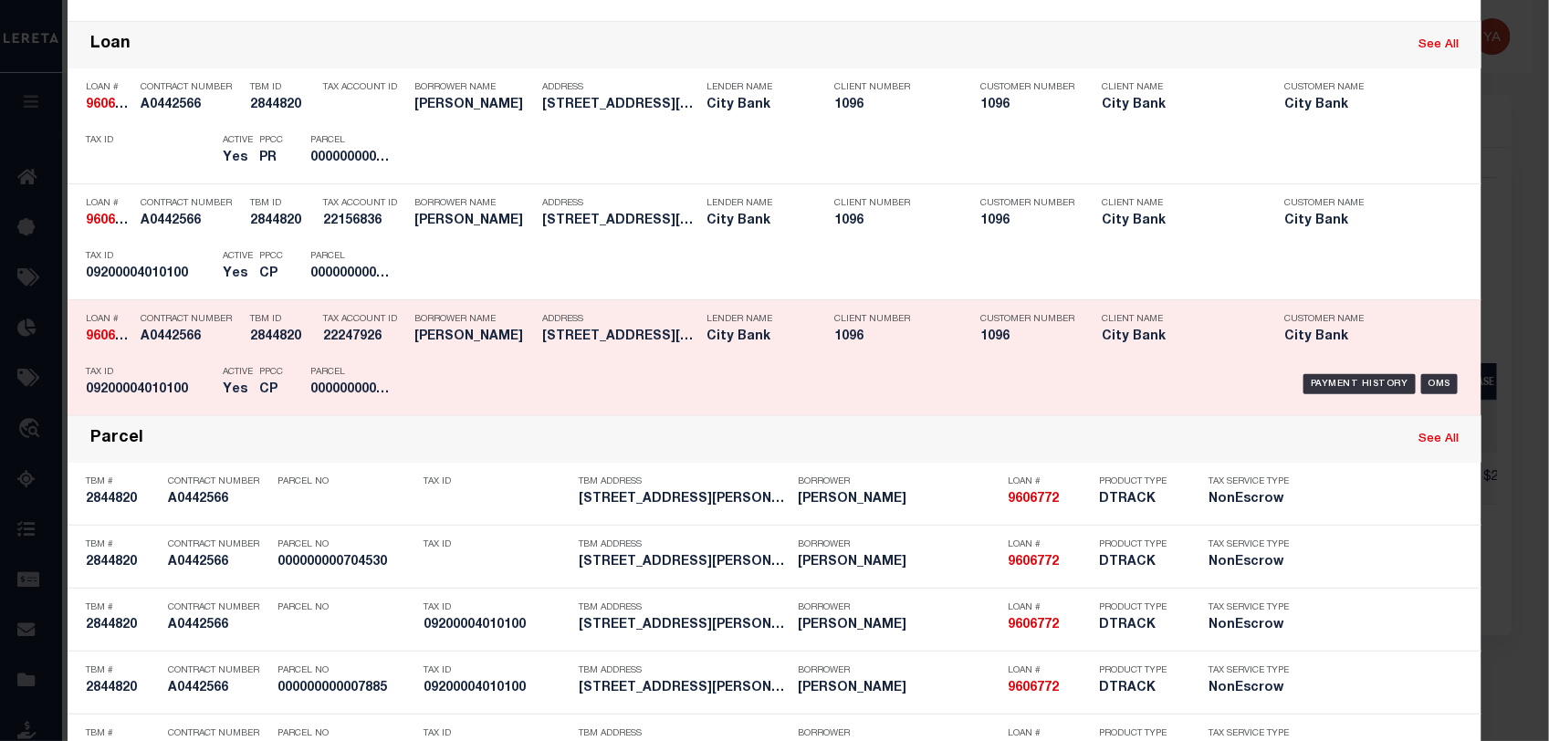
drag, startPoint x: 1338, startPoint y: 266, endPoint x: 1393, endPoint y: 319, distance: 76.8
click at [1338, 266] on div "Payment History" at bounding box center [1359, 268] width 112 height 20
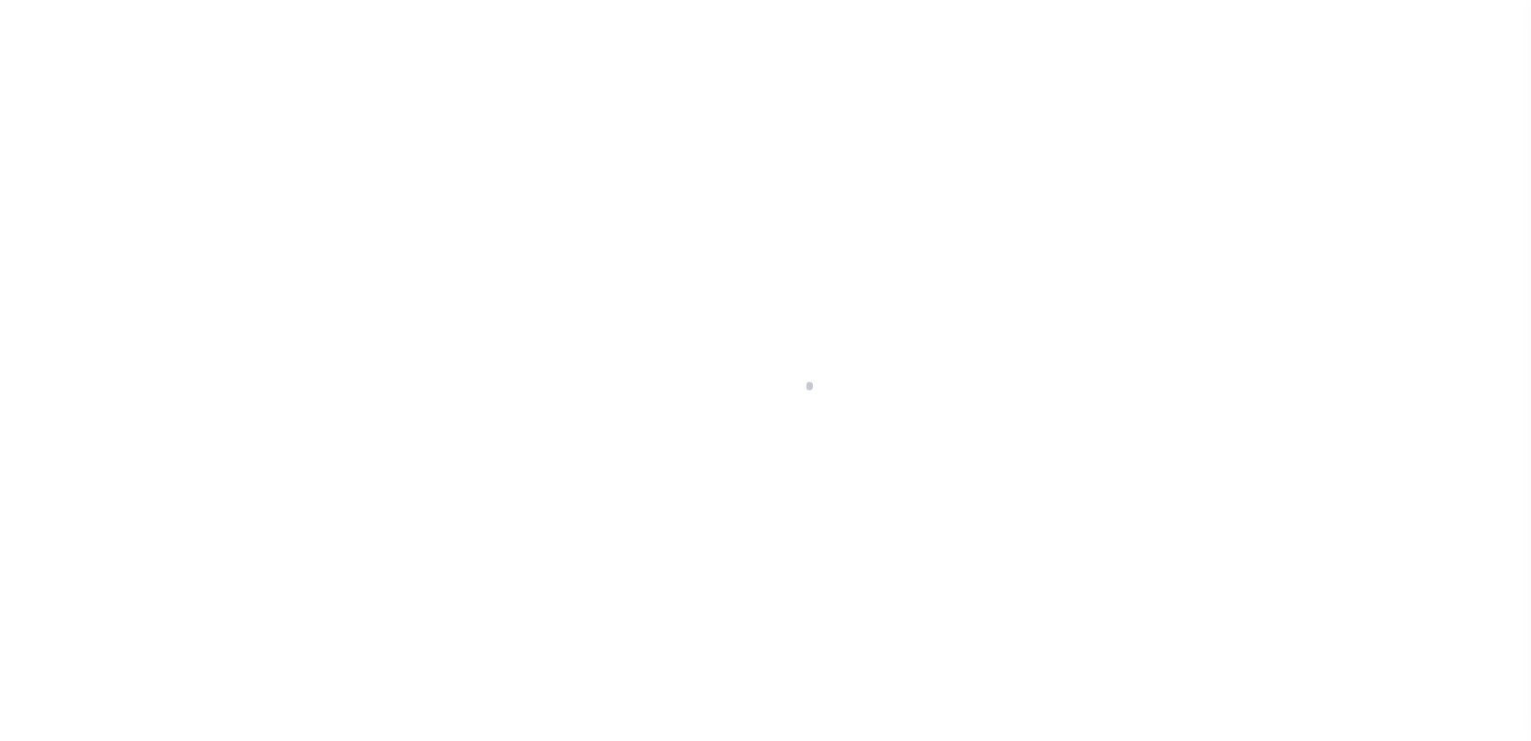
checkbox input "false"
type input "[DATE]"
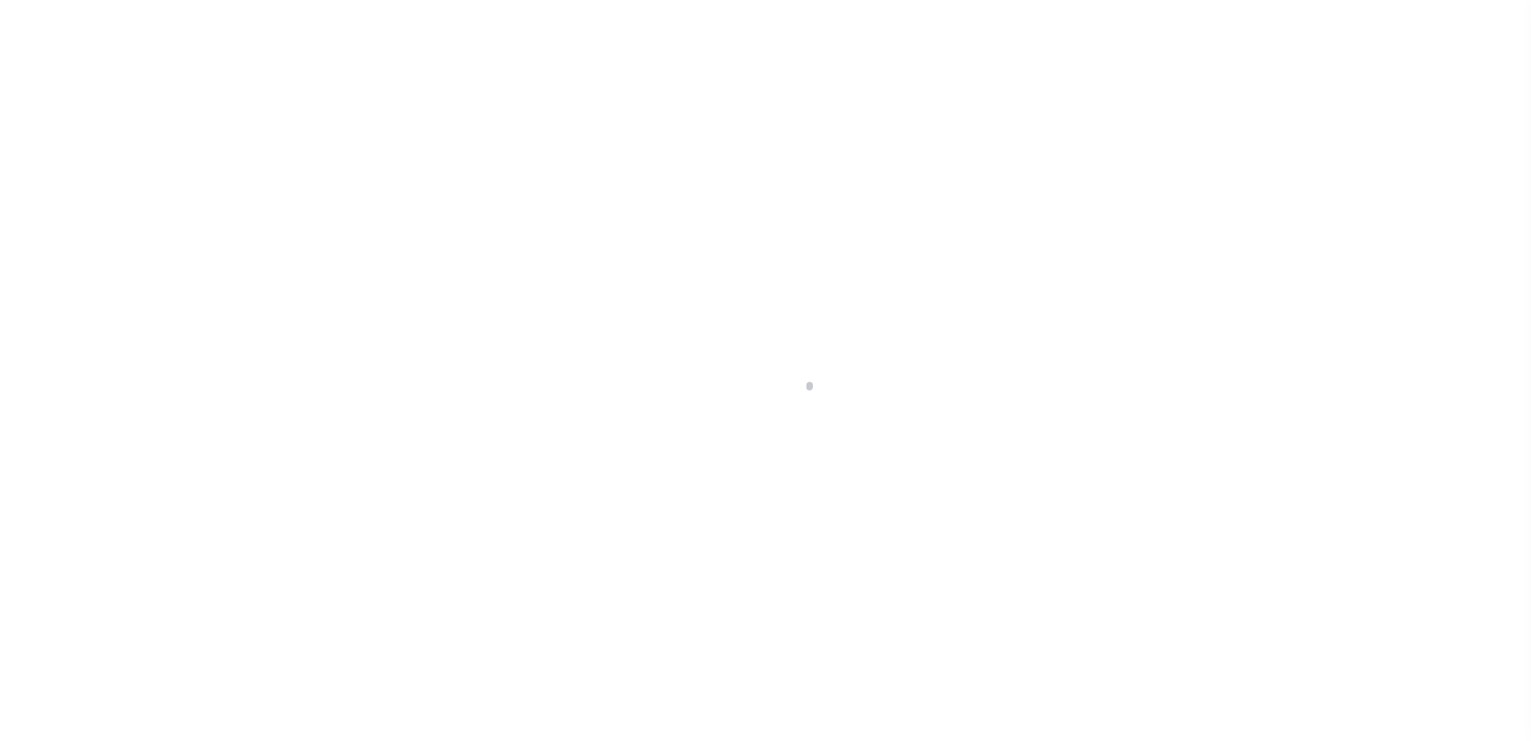
select select "OP2"
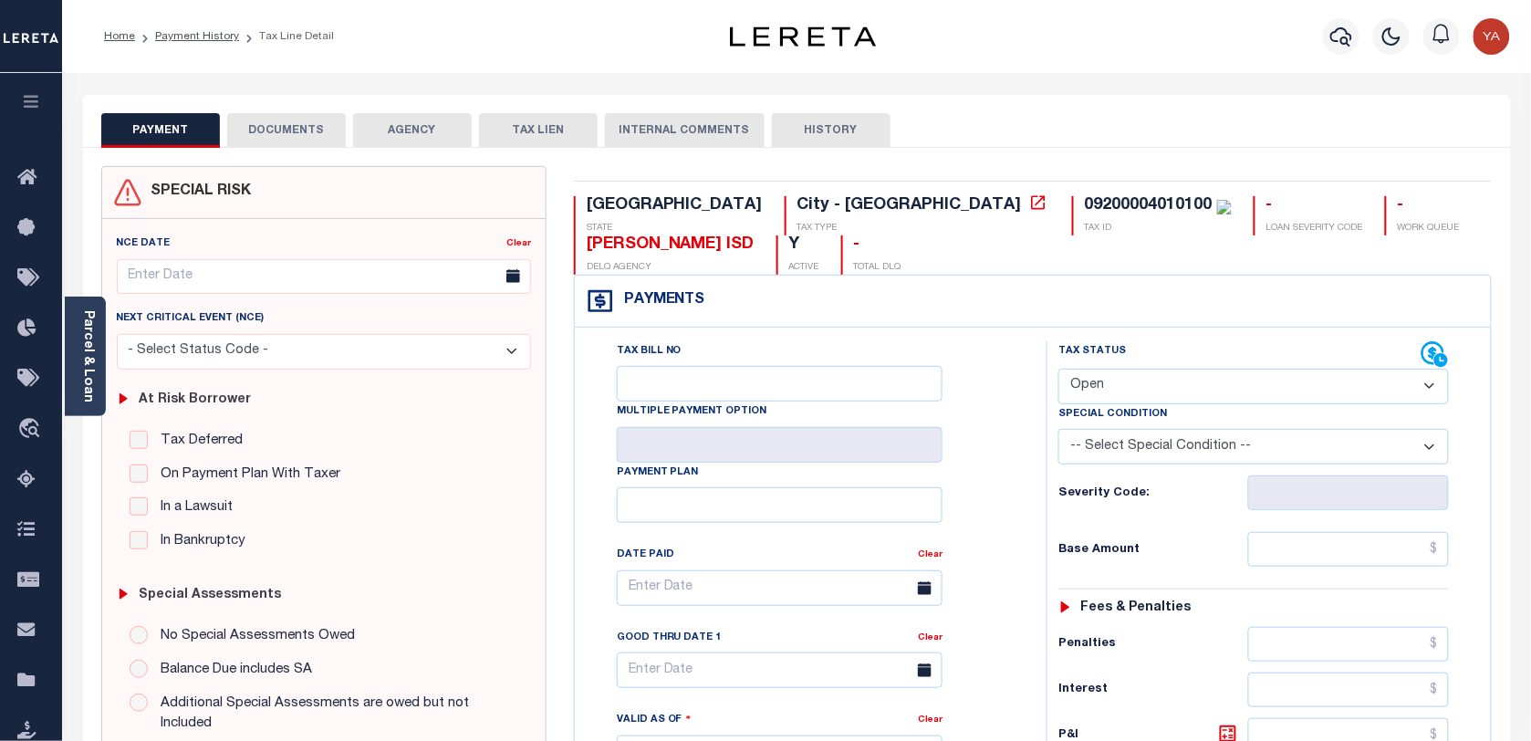
click at [1085, 206] on div "09200004010100" at bounding box center [1149, 205] width 128 height 16
copy div "09200004010100"
click at [1085, 198] on div "09200004010100" at bounding box center [1149, 205] width 128 height 16
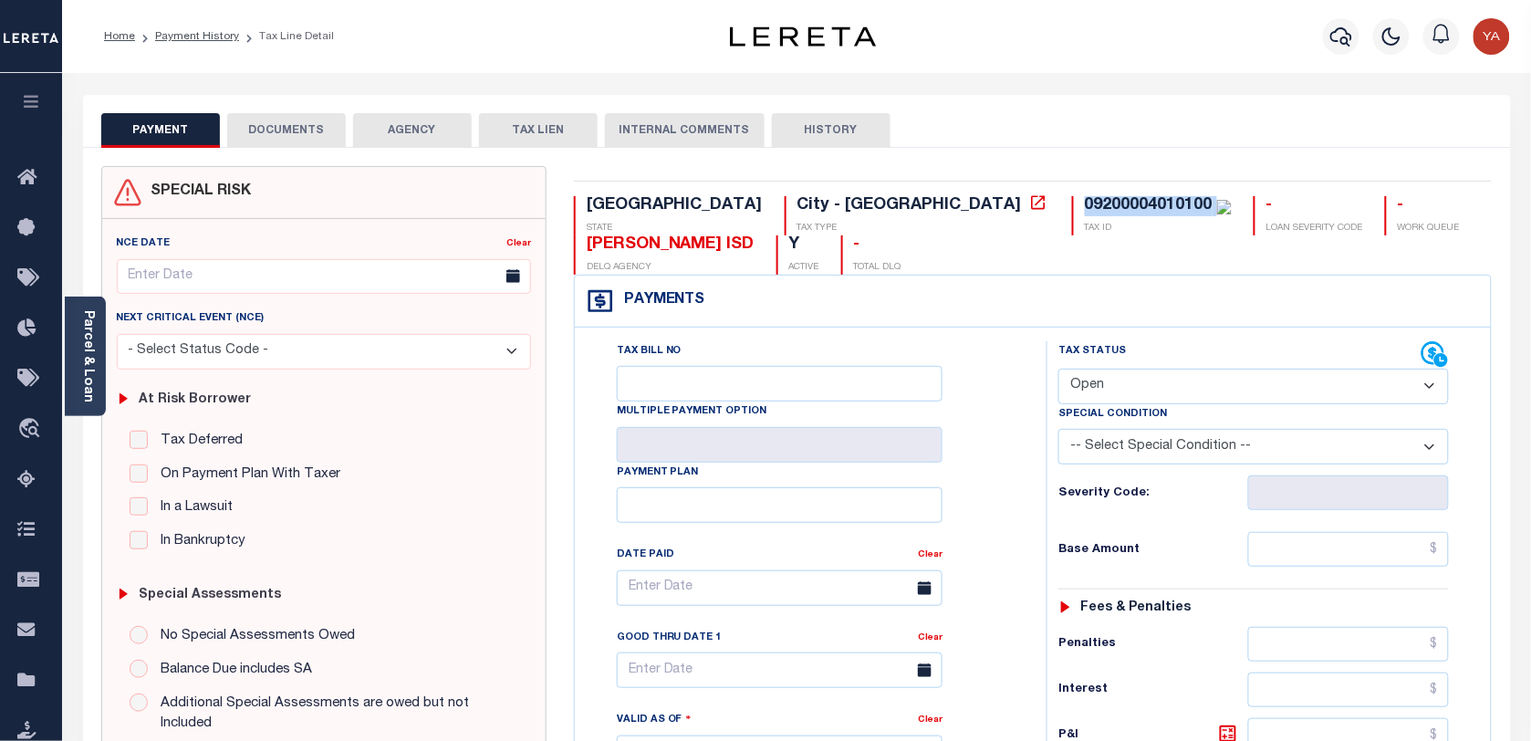
drag, startPoint x: 82, startPoint y: 358, endPoint x: 286, endPoint y: 476, distance: 235.6
click at [82, 358] on link "Parcel & Loan" at bounding box center [87, 356] width 13 height 92
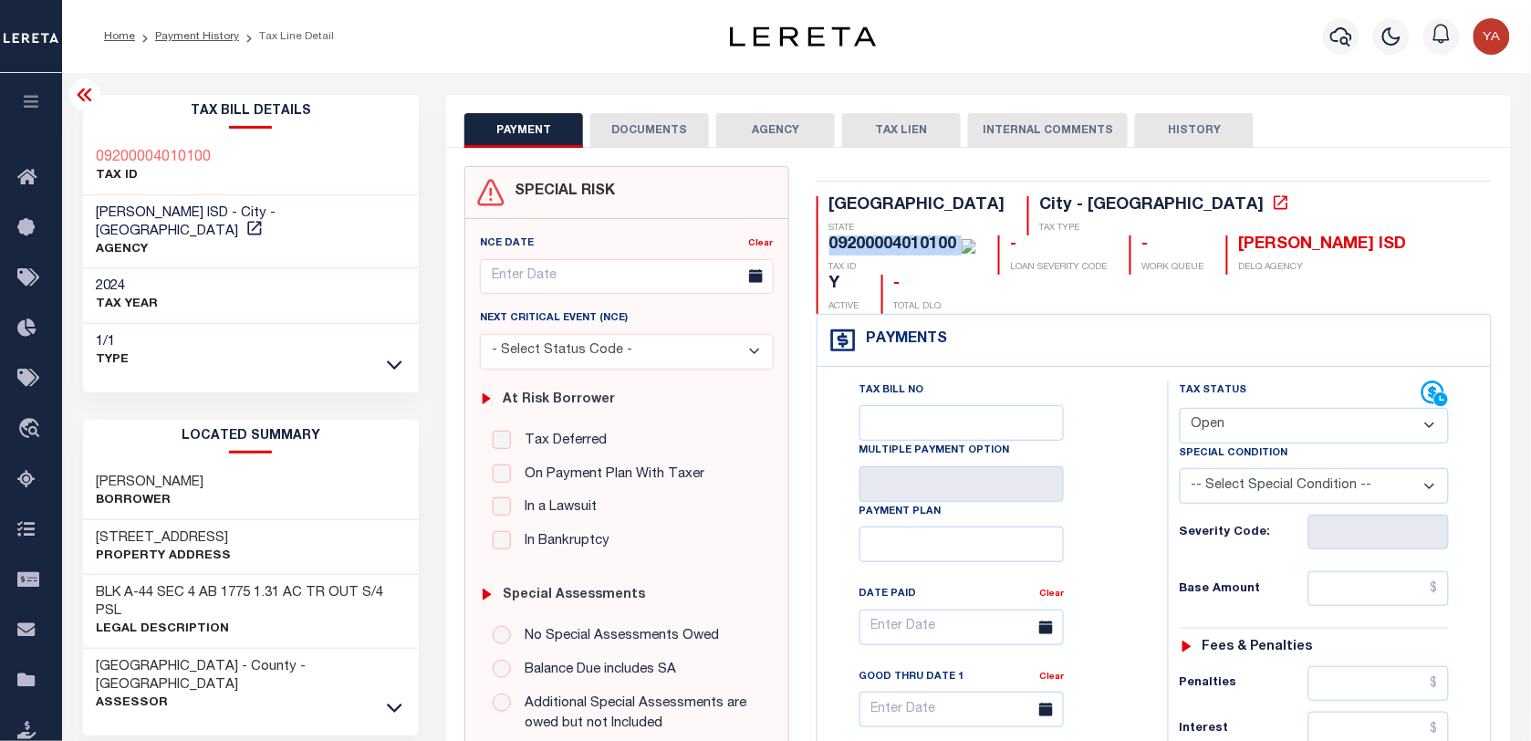
scroll to position [342, 0]
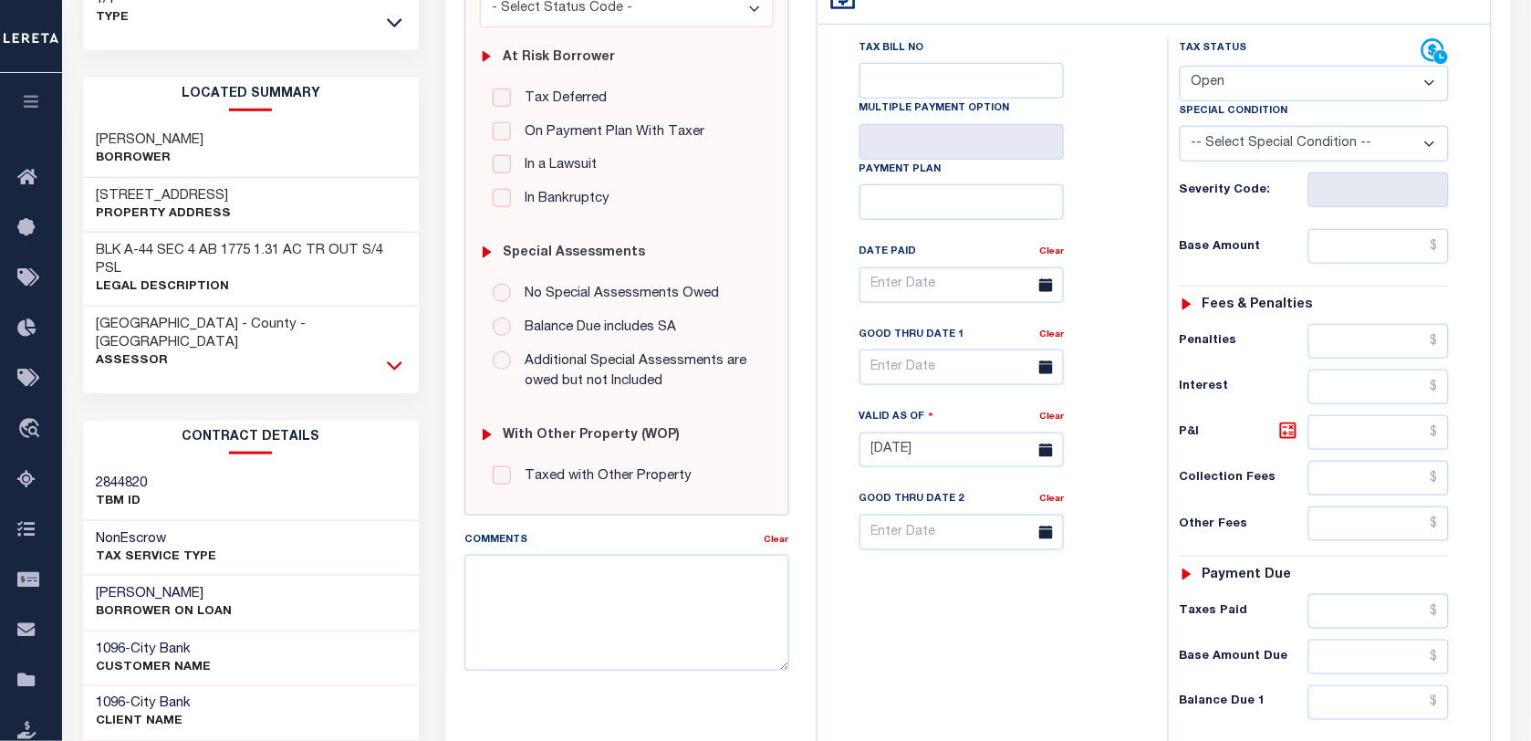
click at [391, 361] on icon at bounding box center [395, 365] width 16 height 9
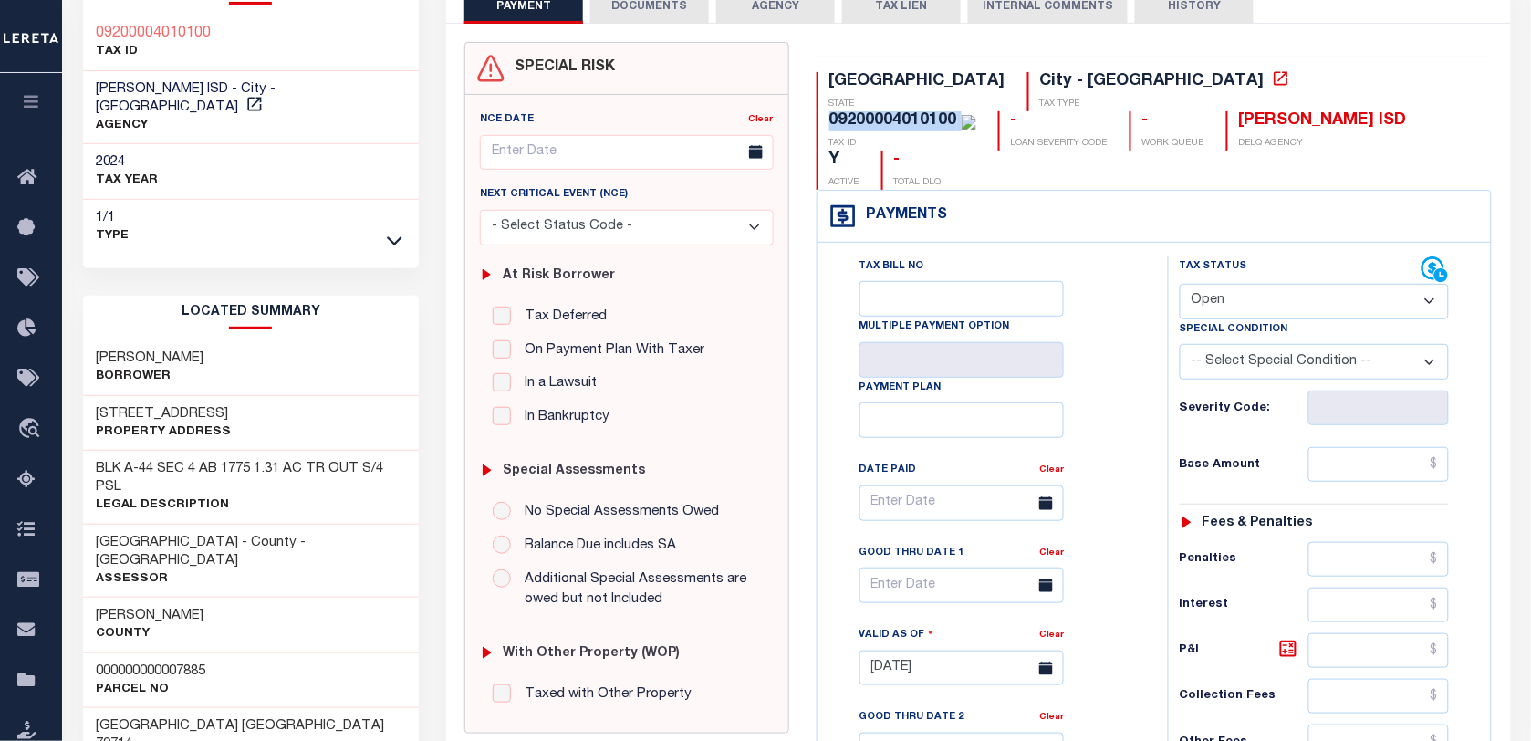
scroll to position [0, 0]
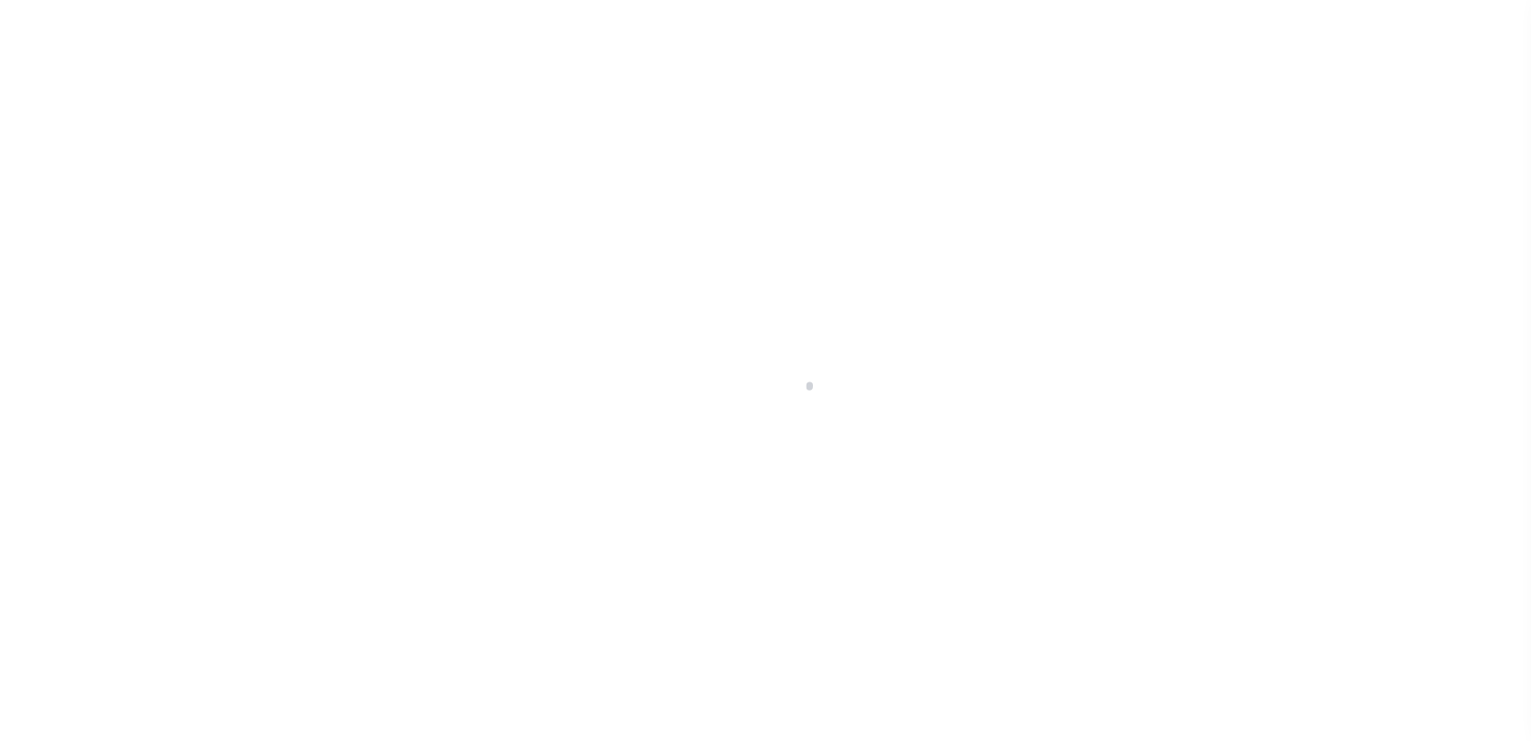
checkbox input "false"
type input "02/01/2025"
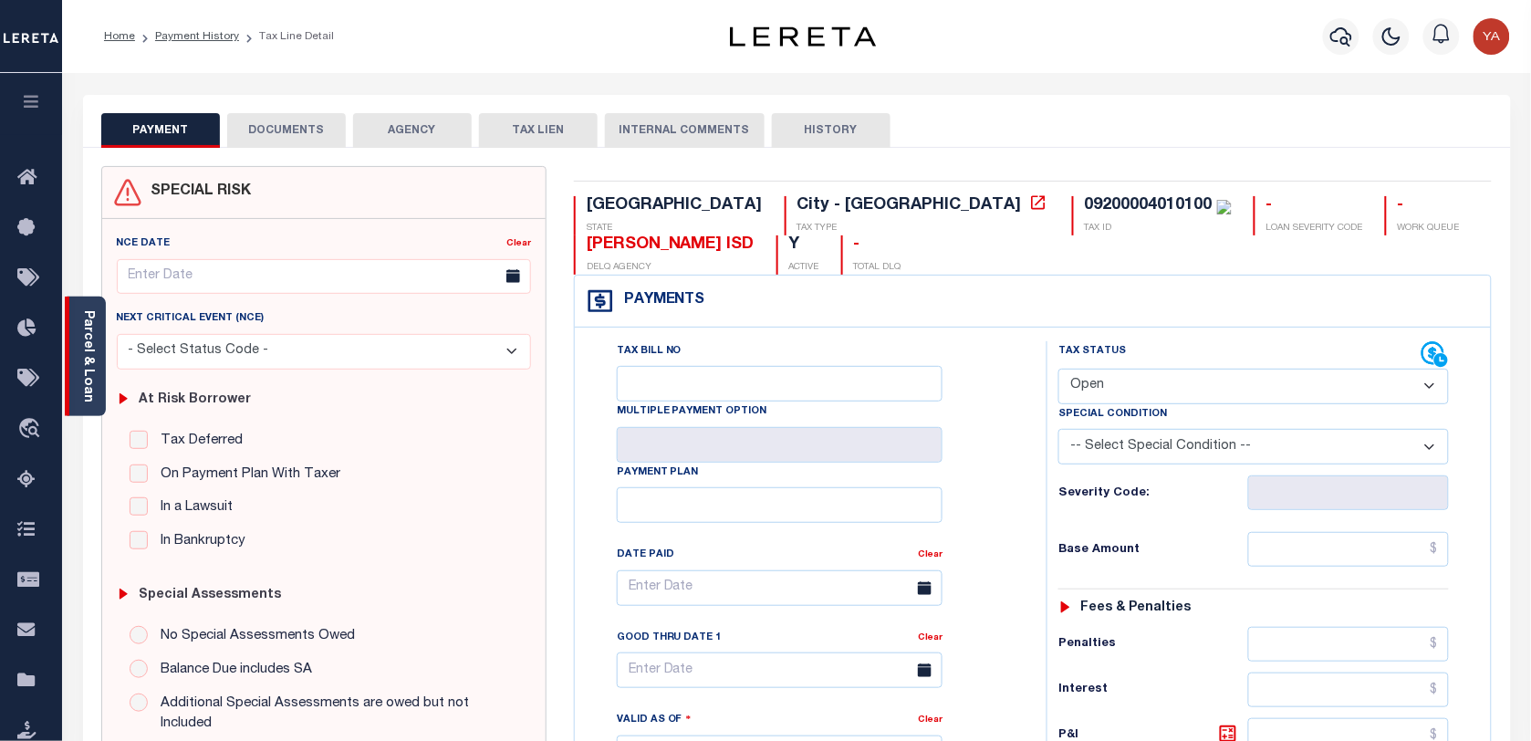
click at [99, 354] on div "Parcel & Loan" at bounding box center [85, 357] width 41 height 120
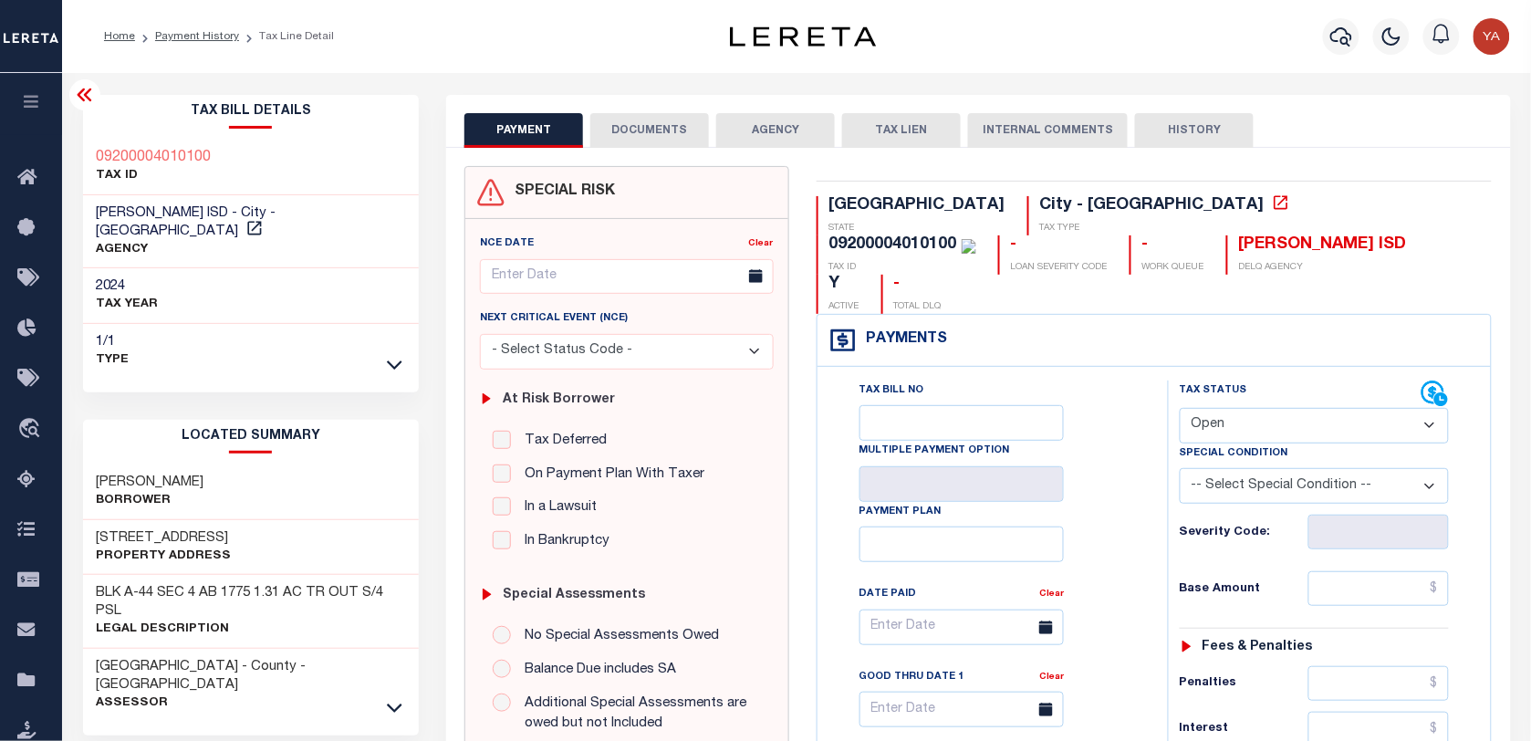
click at [1211, 408] on select "- Select Status Code - Open Due/Unpaid Paid Incomplete No Tax Due Internal Refu…" at bounding box center [1314, 426] width 269 height 36
select select "PYD"
click at [1180, 408] on select "- Select Status Code - Open Due/Unpaid Paid Incomplete No Tax Due Internal Refu…" at bounding box center [1314, 426] width 269 height 36
type input "[DATE]"
drag, startPoint x: 1177, startPoint y: 537, endPoint x: 1289, endPoint y: 548, distance: 112.8
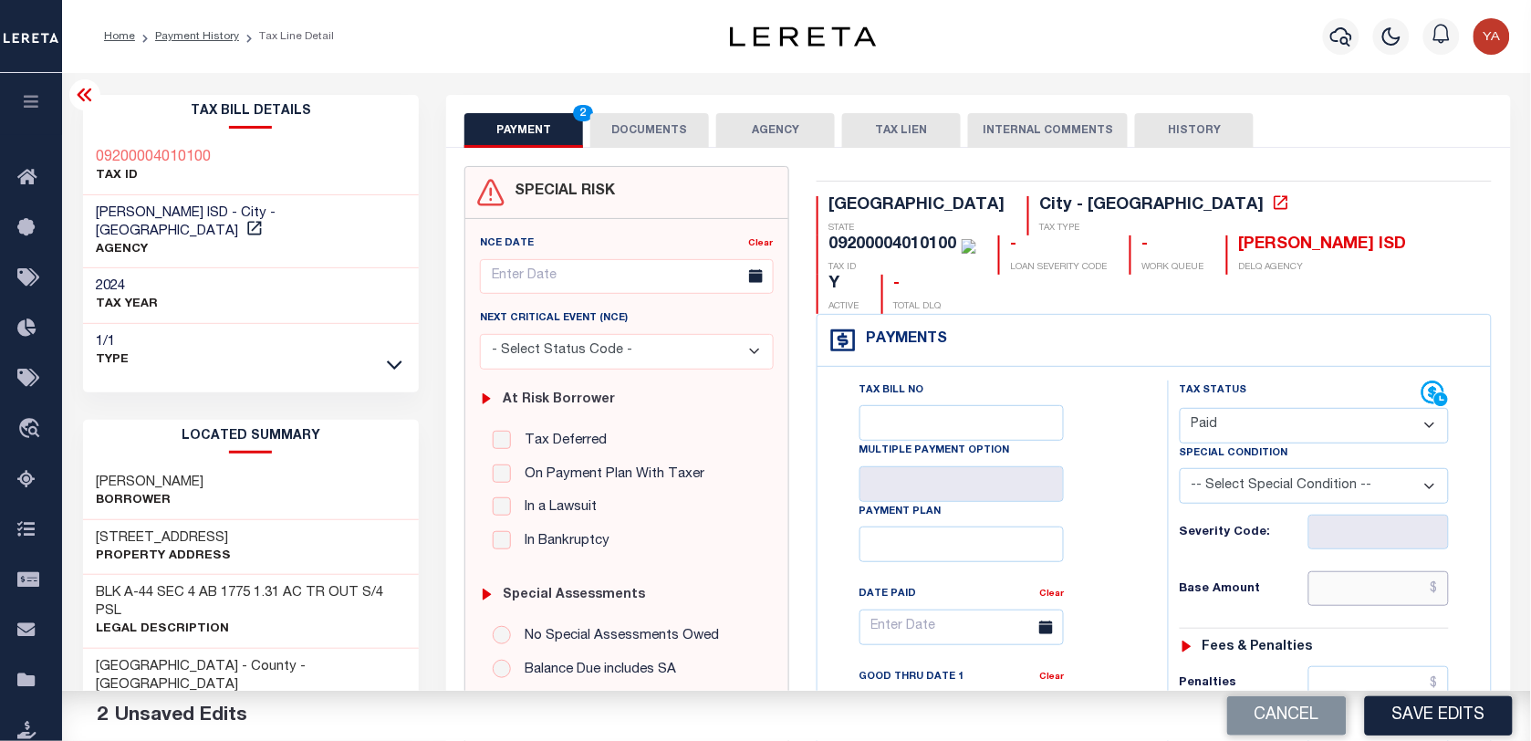
click at [1328, 571] on input "text" at bounding box center [1379, 588] width 141 height 35
paste input "6,068.42"
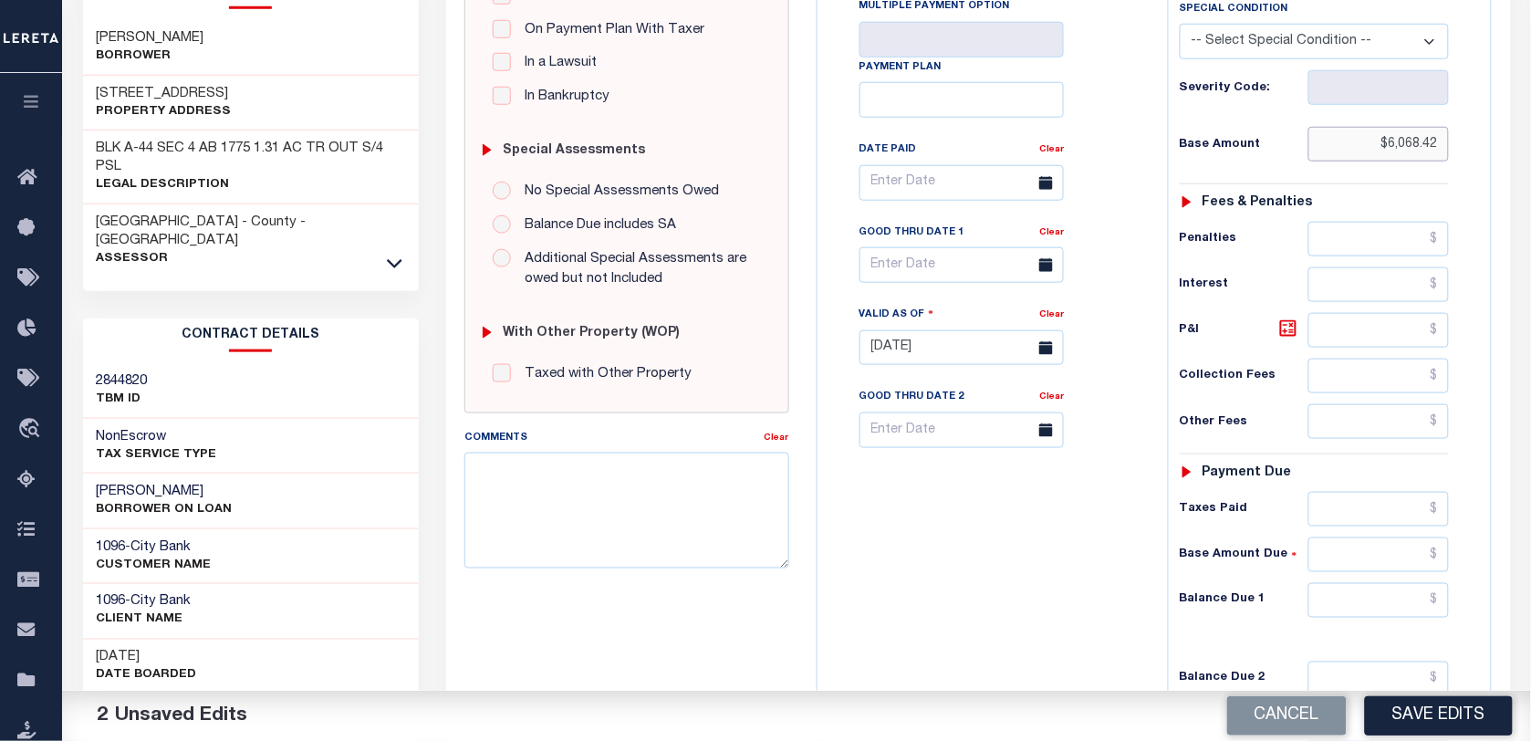
scroll to position [650, 0]
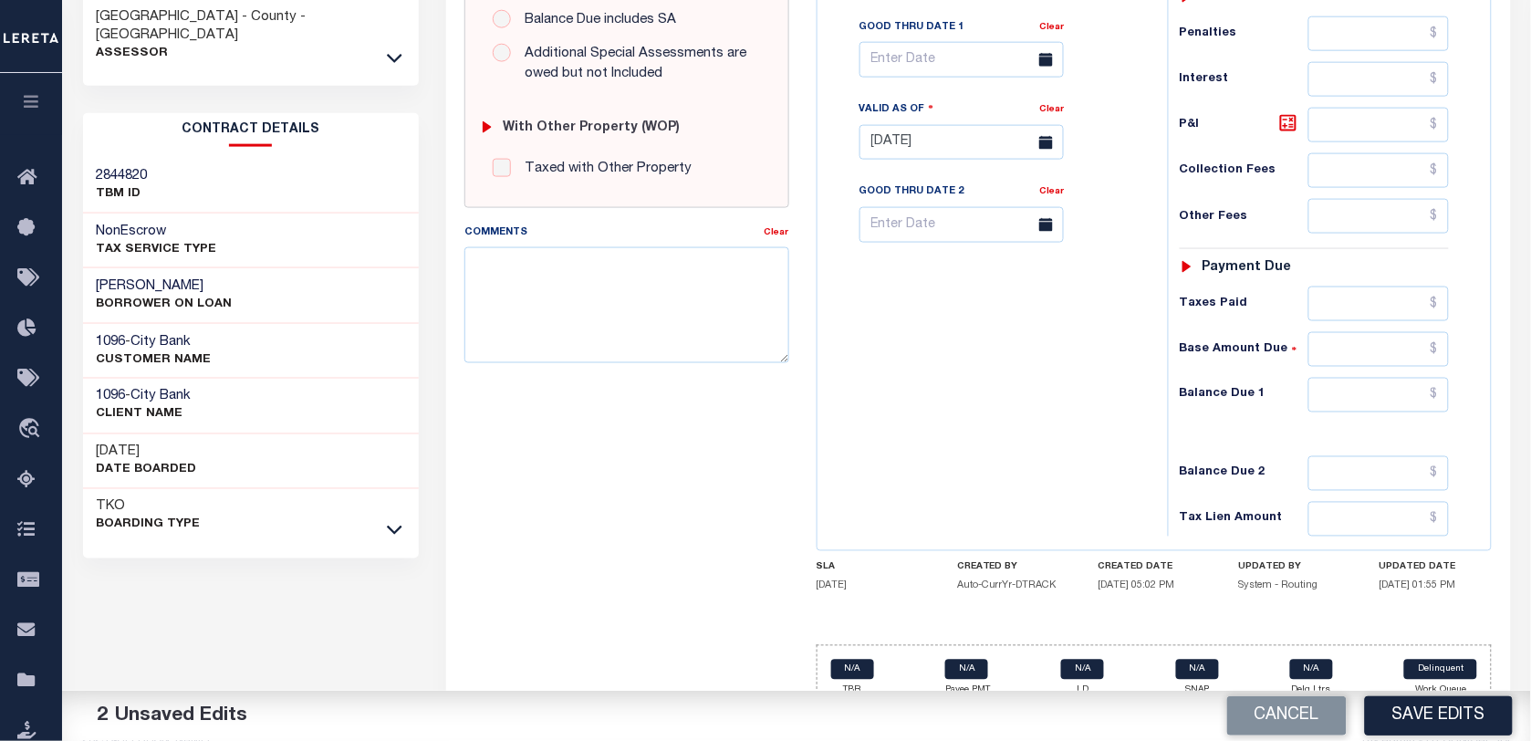
type input "$6,068.42"
click at [1329, 378] on input "text" at bounding box center [1379, 395] width 141 height 35
type input "$0.00"
click at [1079, 365] on div "Tax Bill No Multiple Payment Option Payment Plan Clear" at bounding box center [988, 134] width 332 height 806
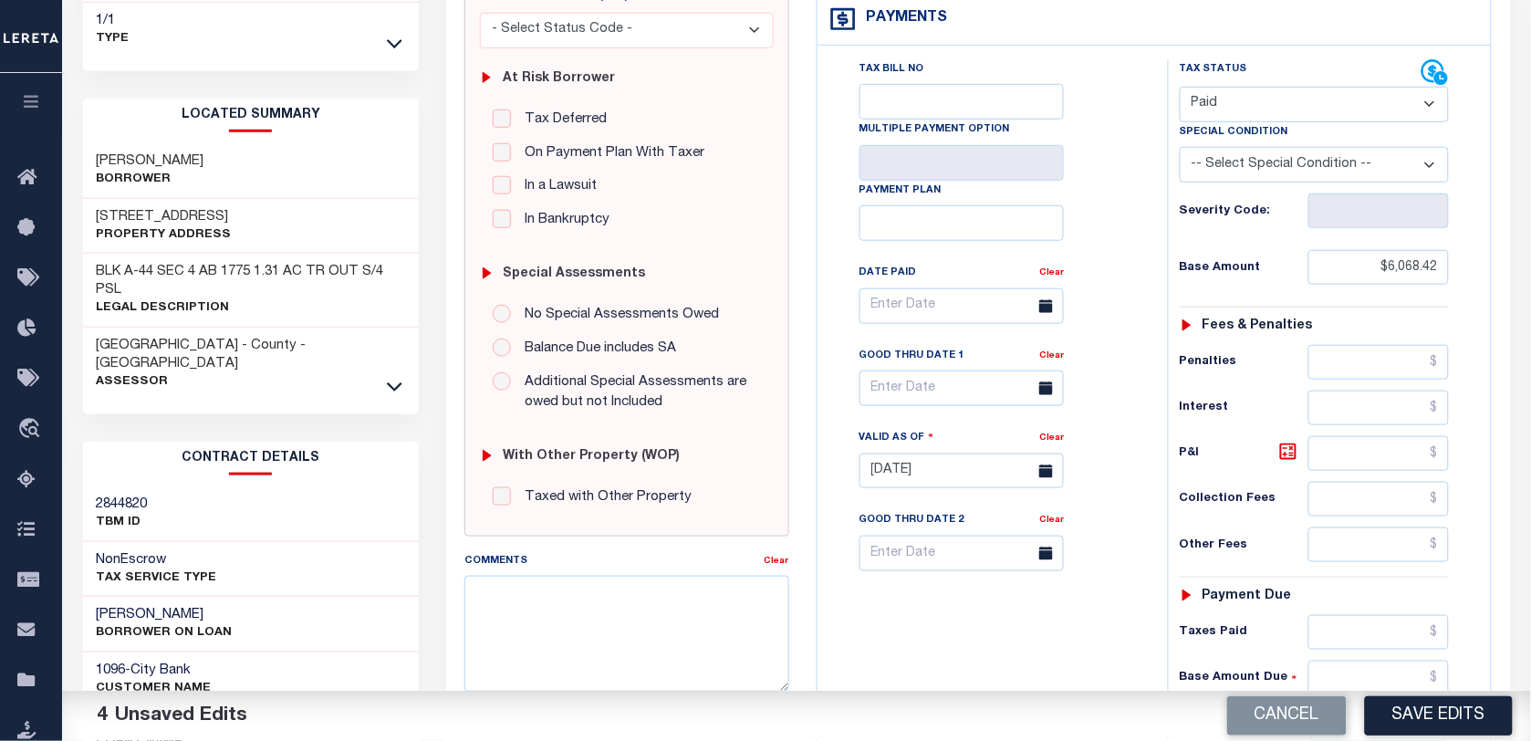
scroll to position [0, 0]
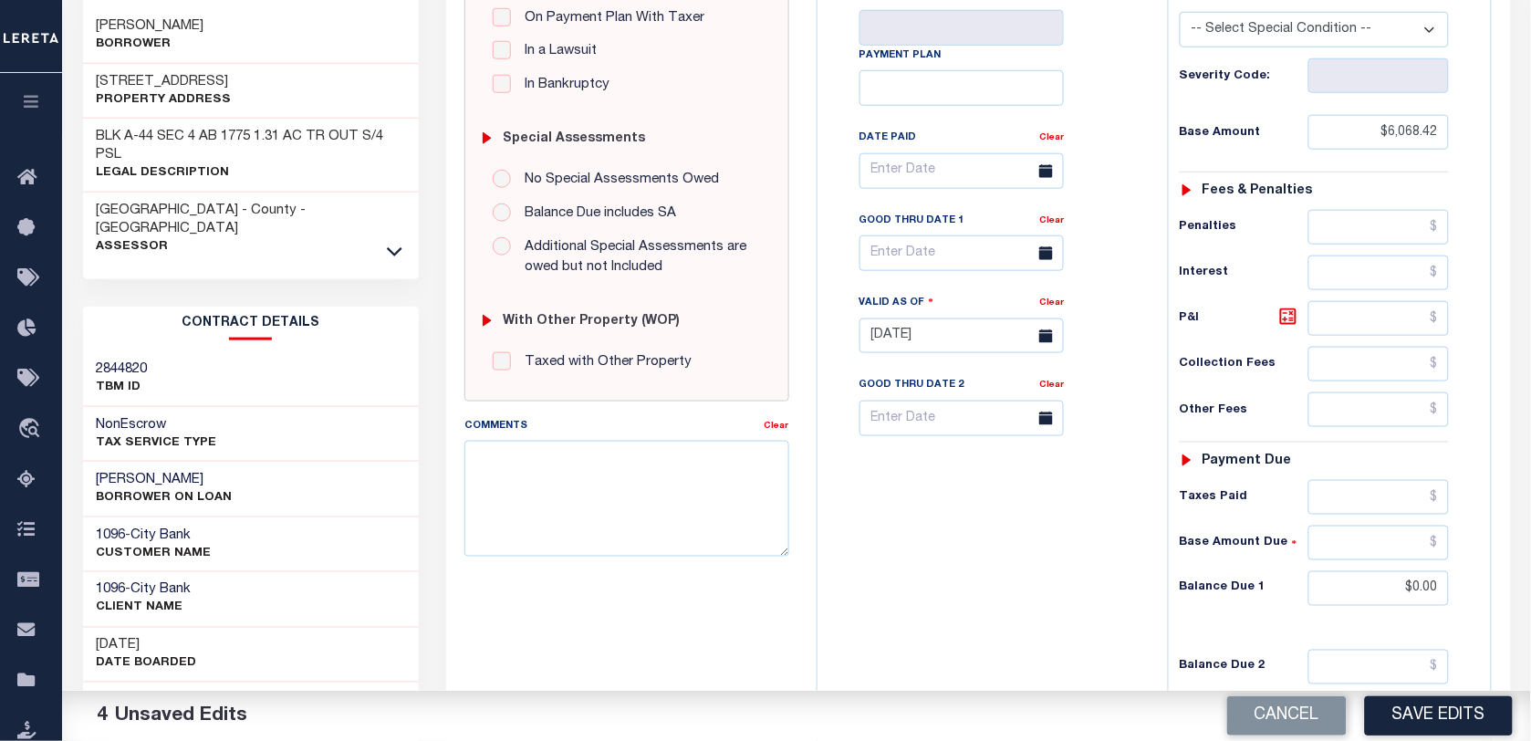
click at [390, 242] on icon at bounding box center [395, 251] width 16 height 19
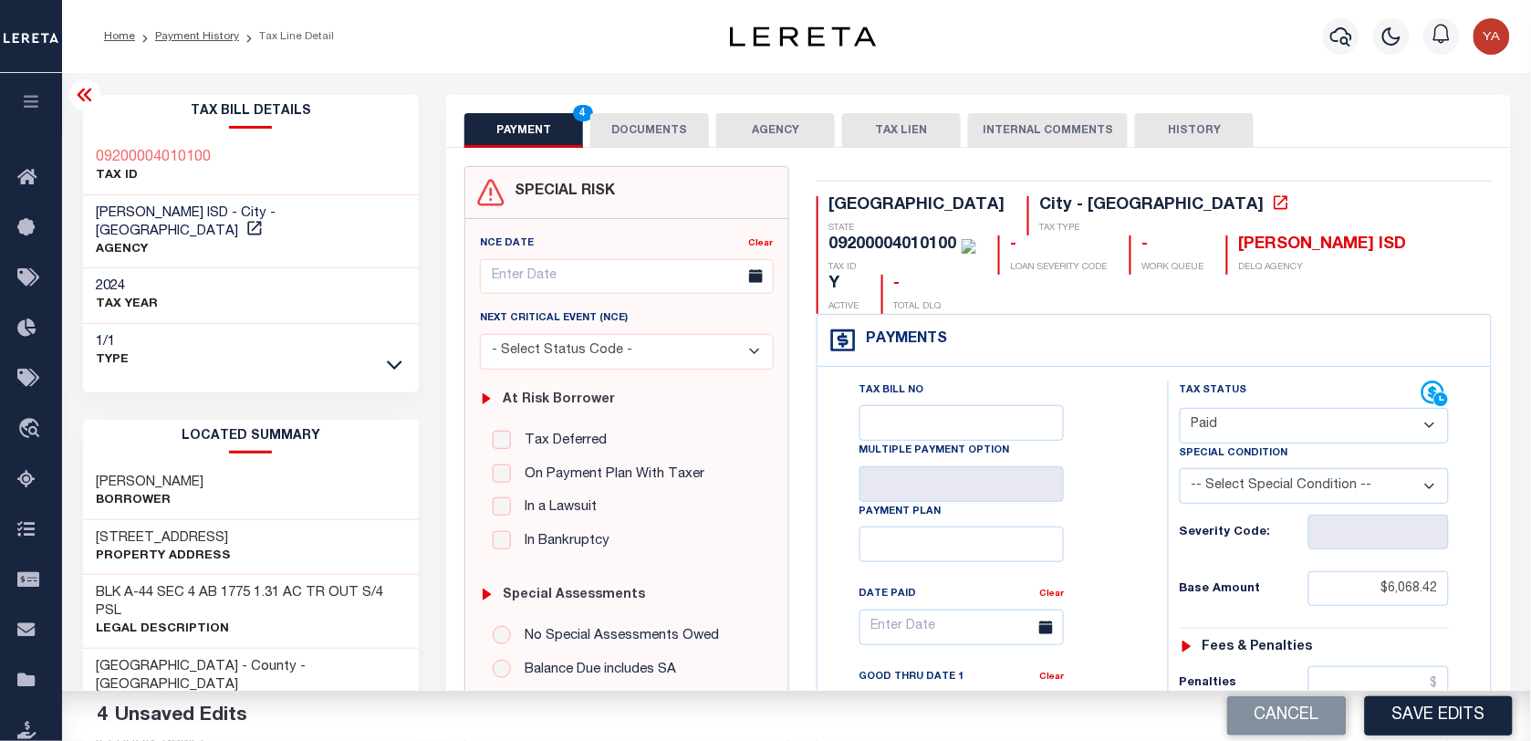
click at [676, 130] on button "DOCUMENTS" at bounding box center [649, 130] width 119 height 35
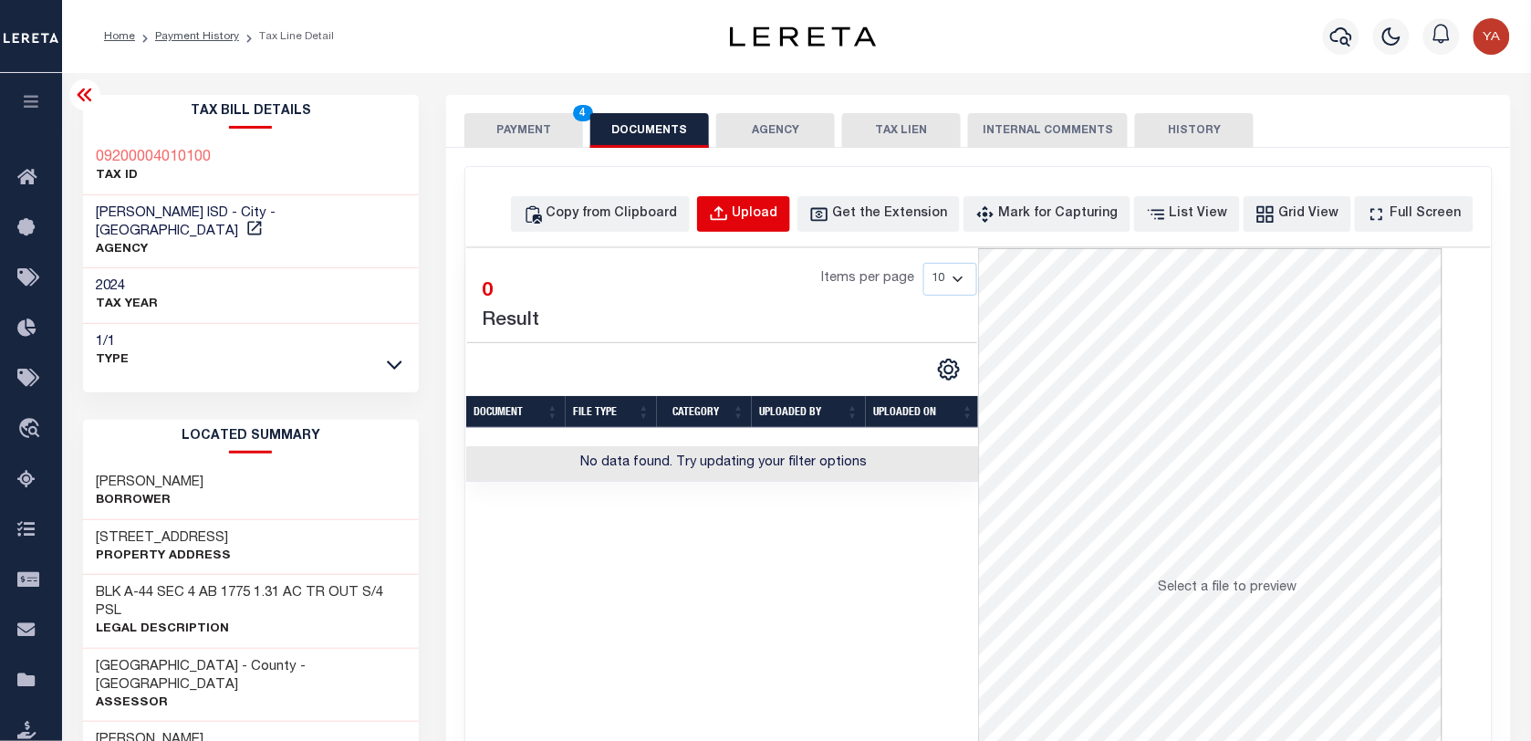
click at [778, 212] on div "Upload" at bounding box center [756, 214] width 46 height 20
select select "POP"
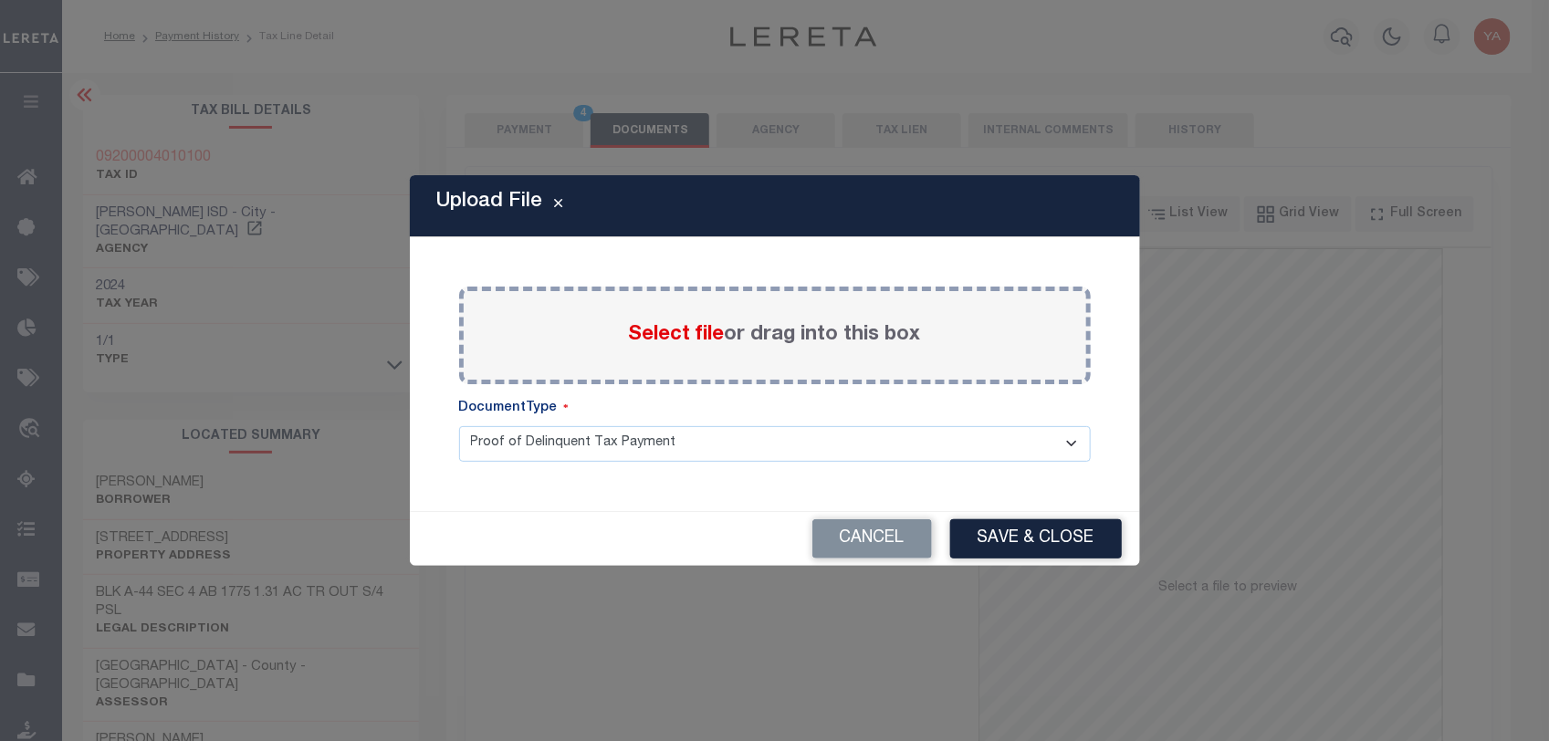
click at [804, 336] on label "Select file or drag into this box" at bounding box center [775, 335] width 292 height 30
click at [0, 0] on input "Select file or drag into this box" at bounding box center [0, 0] width 0 height 0
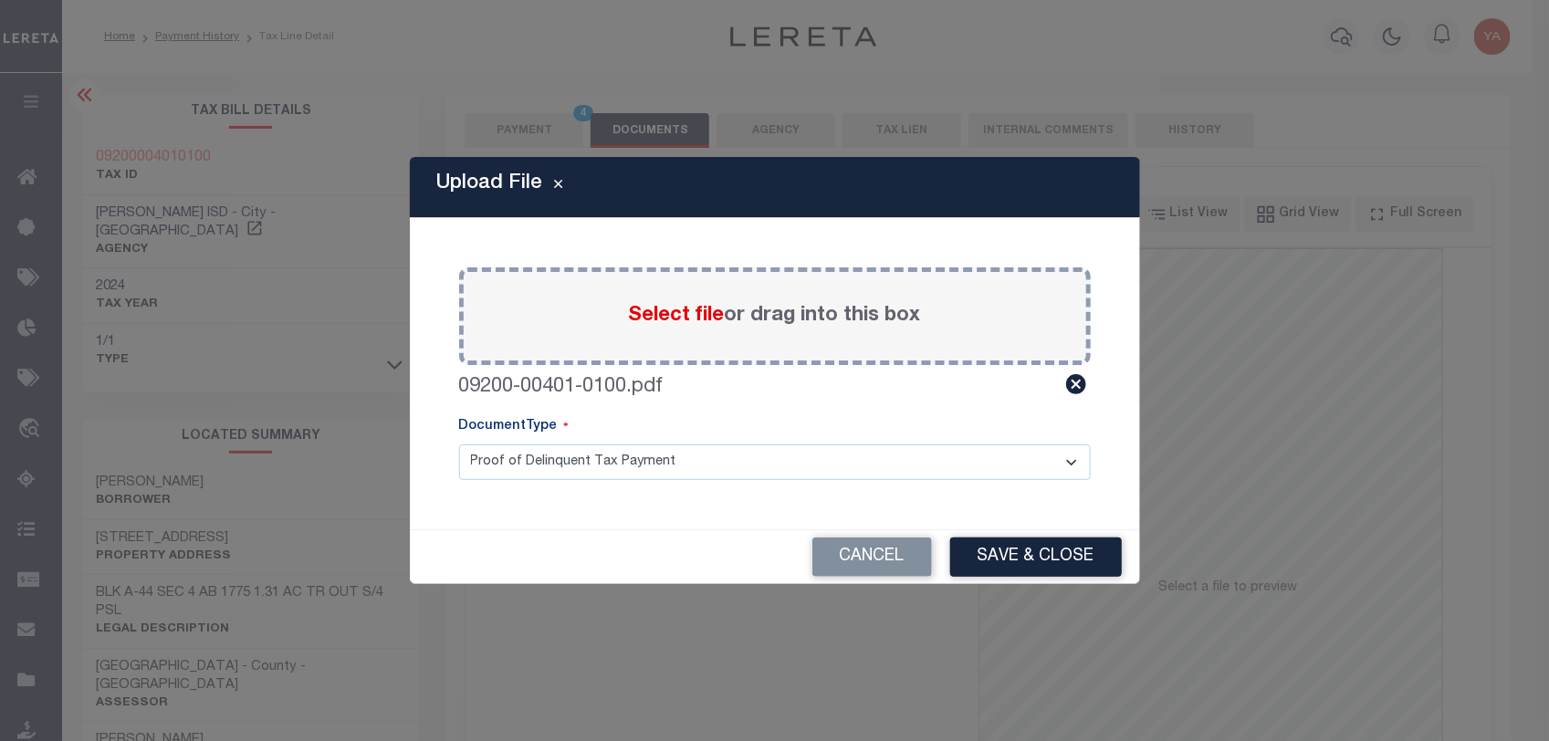
drag, startPoint x: 795, startPoint y: 457, endPoint x: 789, endPoint y: 484, distance: 27.0
click at [791, 459] on select "Proof of Delinquent Tax Payment" at bounding box center [774, 462] width 631 height 36
click at [459, 444] on select "Proof of Delinquent Tax Payment" at bounding box center [774, 462] width 631 height 36
click at [1032, 562] on button "Save & Close" at bounding box center [1036, 556] width 172 height 39
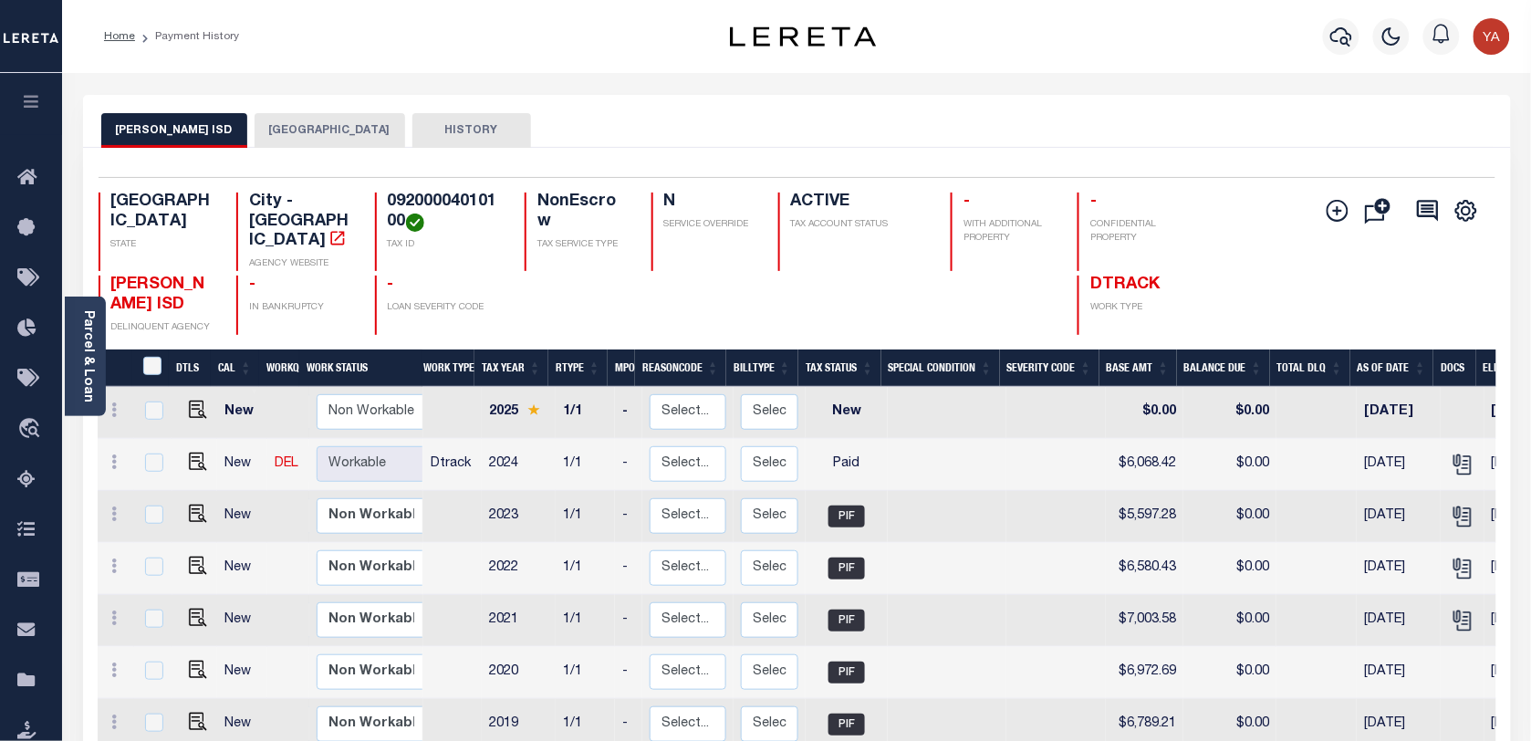
click at [421, 199] on h4 "09200004010100" at bounding box center [445, 212] width 115 height 39
copy h4 "09200004010100"
click at [87, 380] on link "Parcel & Loan" at bounding box center [87, 356] width 13 height 92
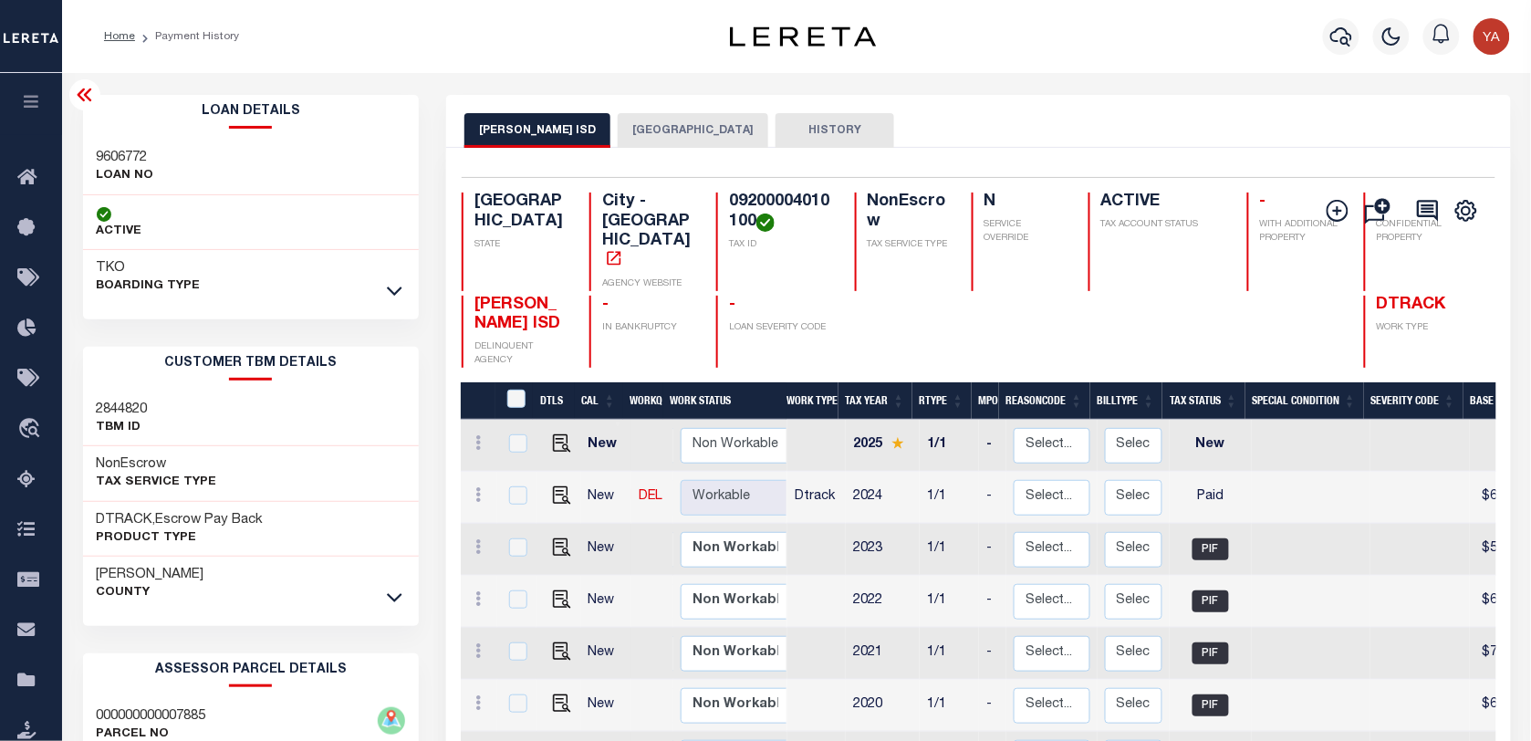
click at [119, 161] on h3 "9606772" at bounding box center [125, 158] width 57 height 18
copy h3 "9606772"
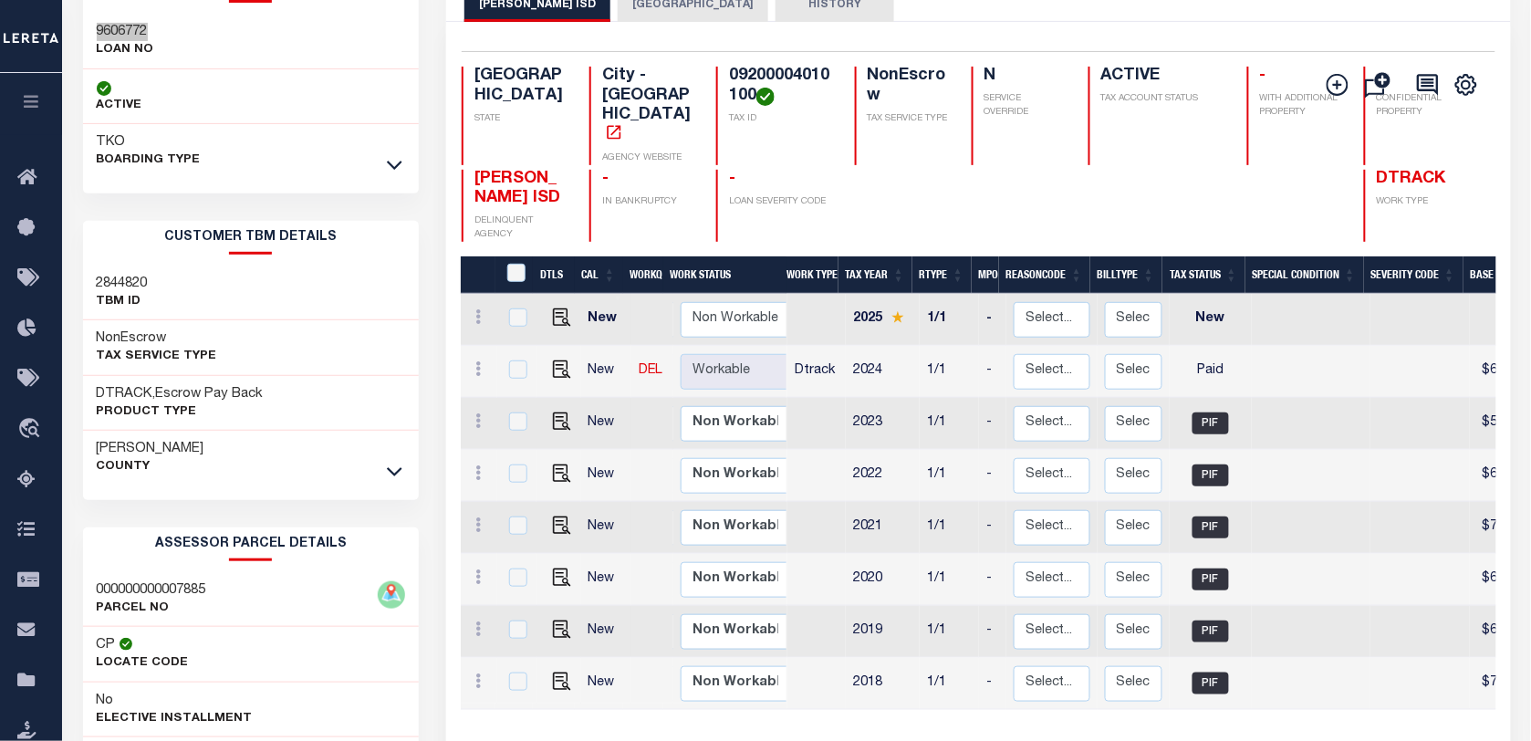
scroll to position [342, 0]
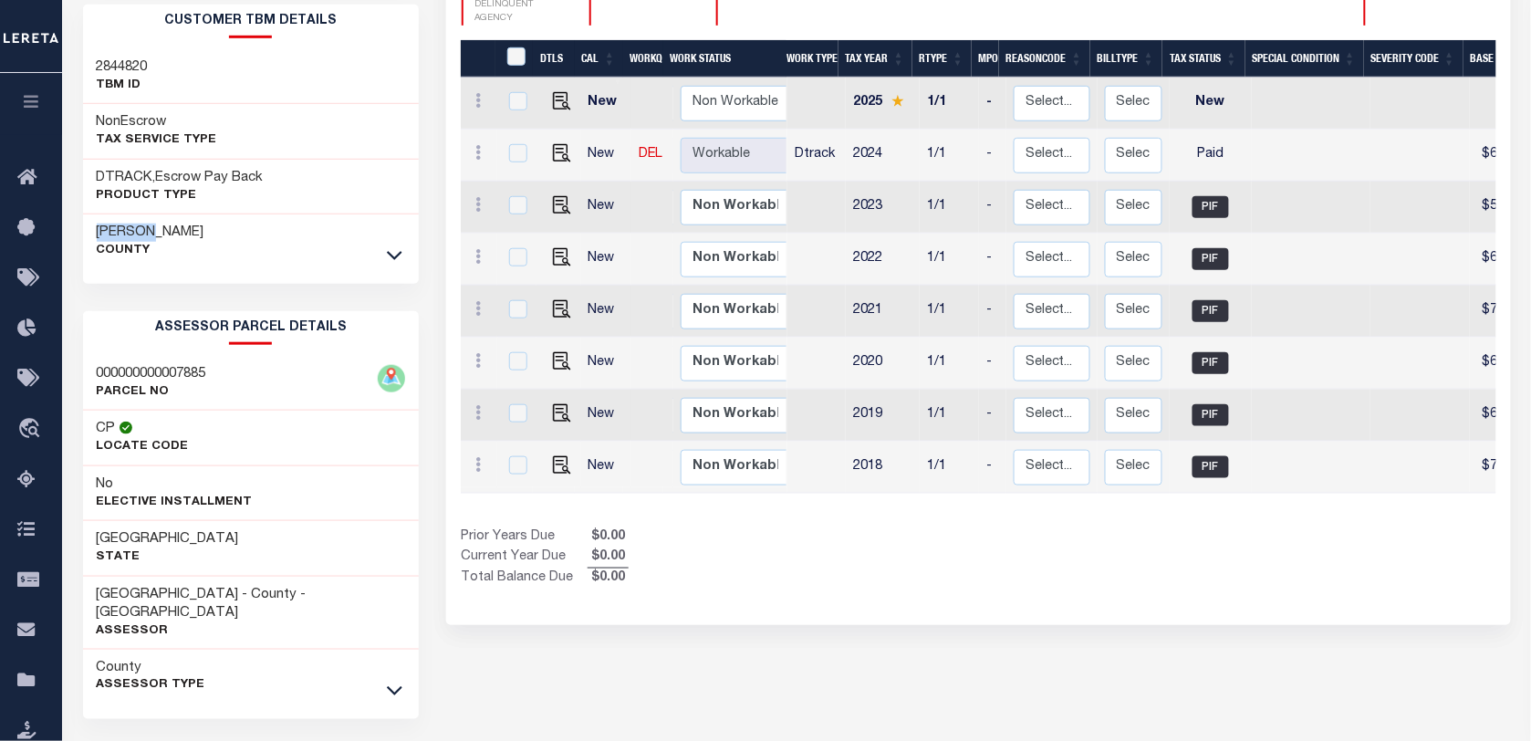
drag, startPoint x: 116, startPoint y: 231, endPoint x: 162, endPoint y: 229, distance: 45.7
click at [162, 229] on div "Loan Details 9606772 LOAN NO ACTIVE" at bounding box center [251, 277] width 364 height 1049
copy h3 "Andrews"
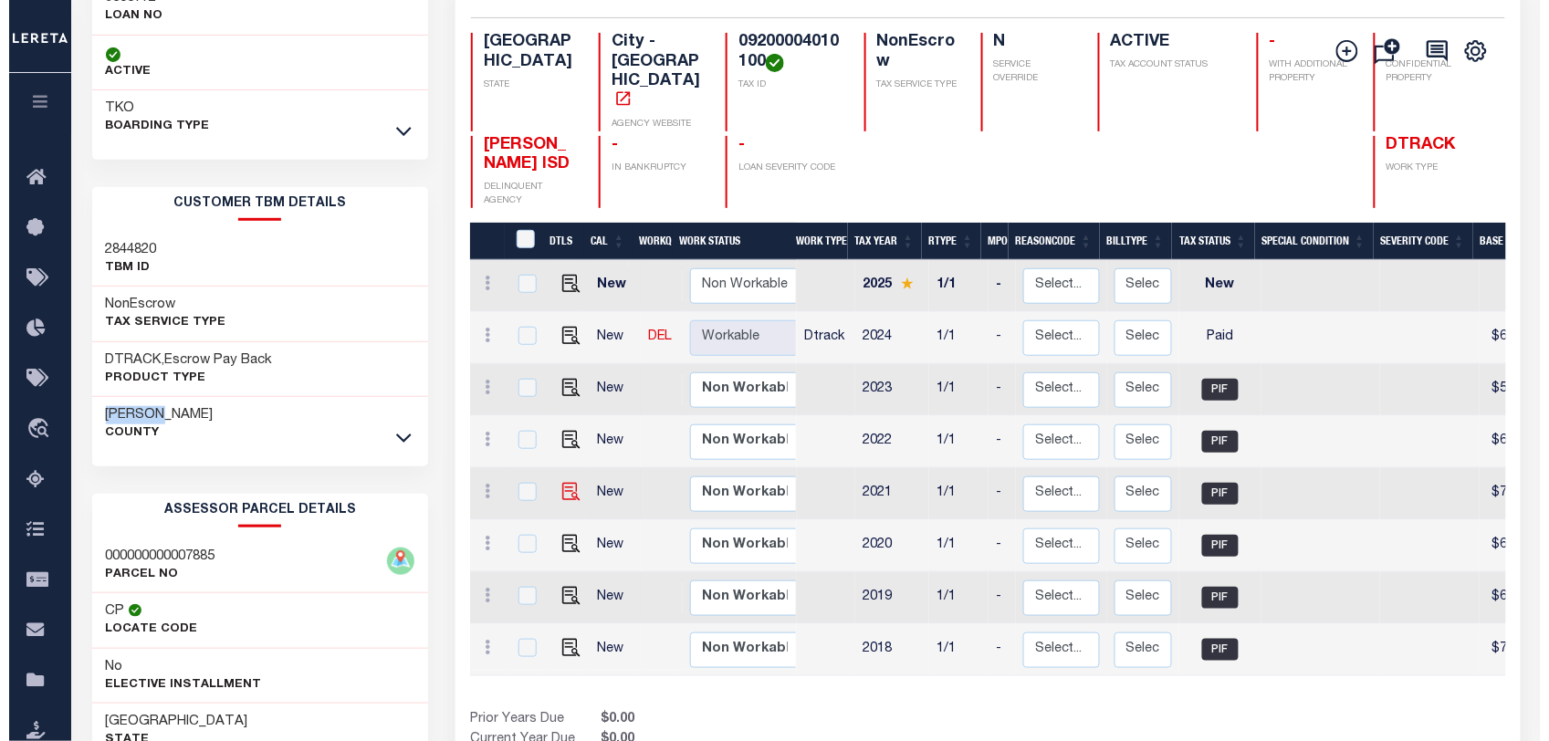
scroll to position [0, 0]
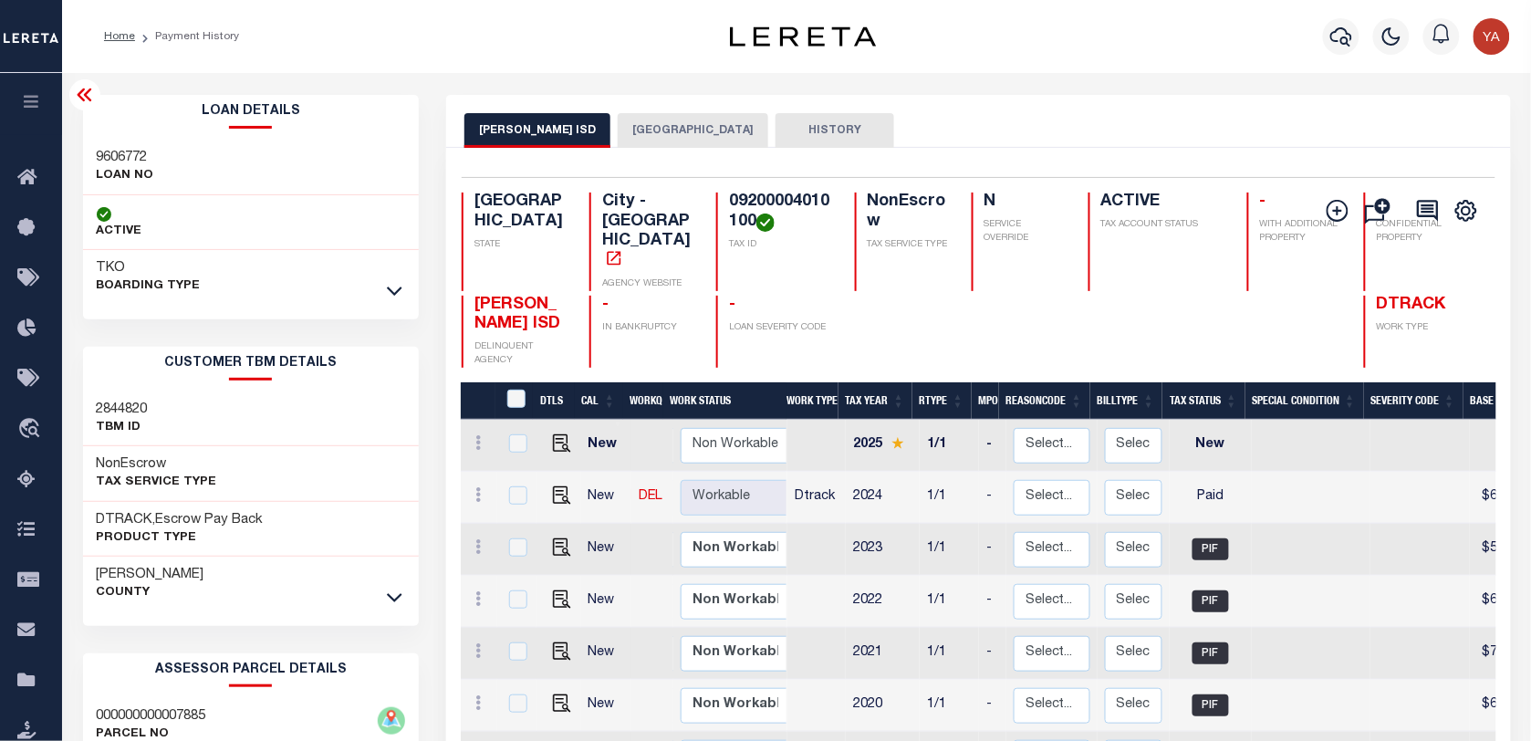
click at [729, 194] on h4 "09200004010100" at bounding box center [780, 212] width 103 height 39
copy h4 "09200004010100"
click at [1340, 38] on icon "button" at bounding box center [1342, 37] width 22 height 22
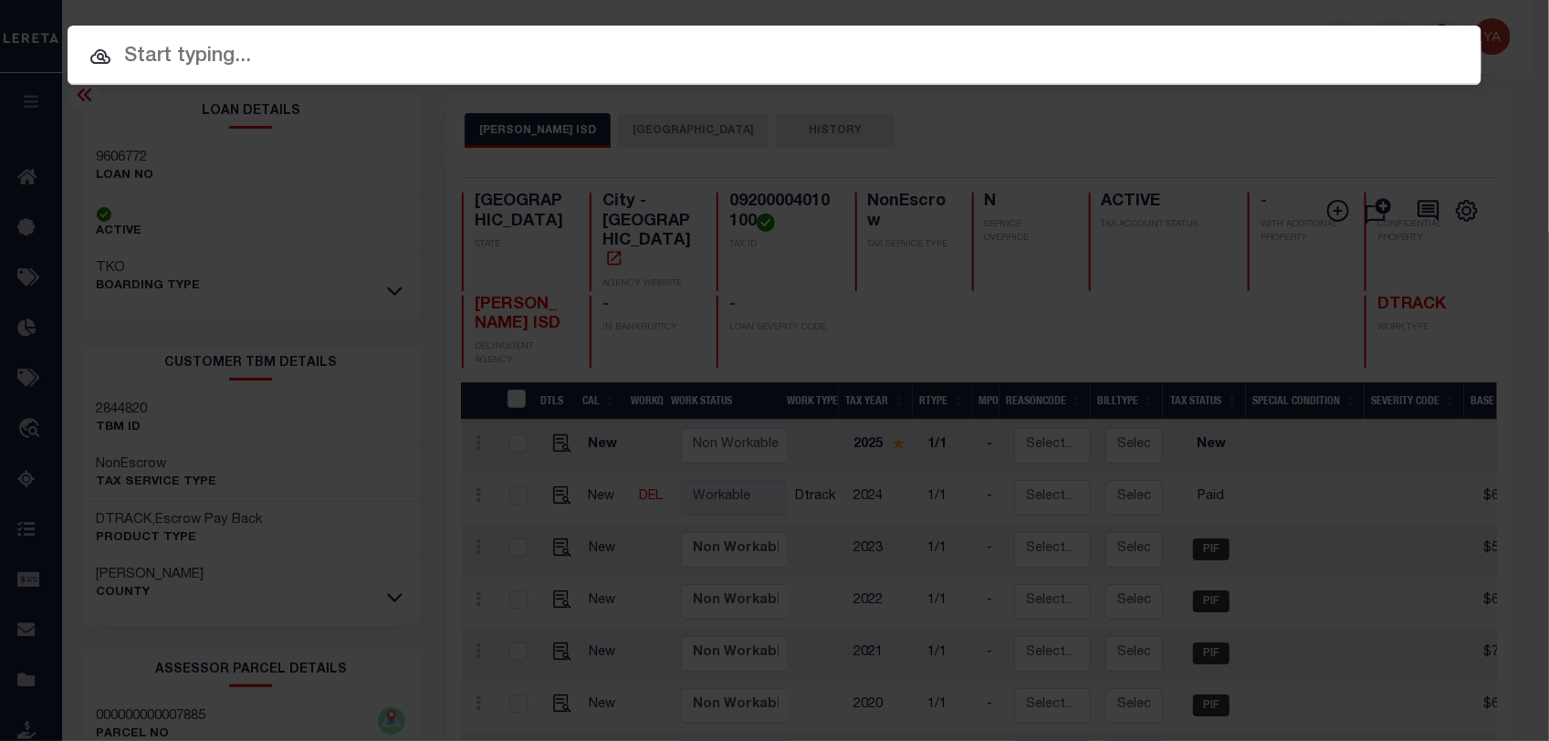
click at [1268, 41] on input "text" at bounding box center [775, 57] width 1414 height 32
paste input "900007932"
type input "900007932"
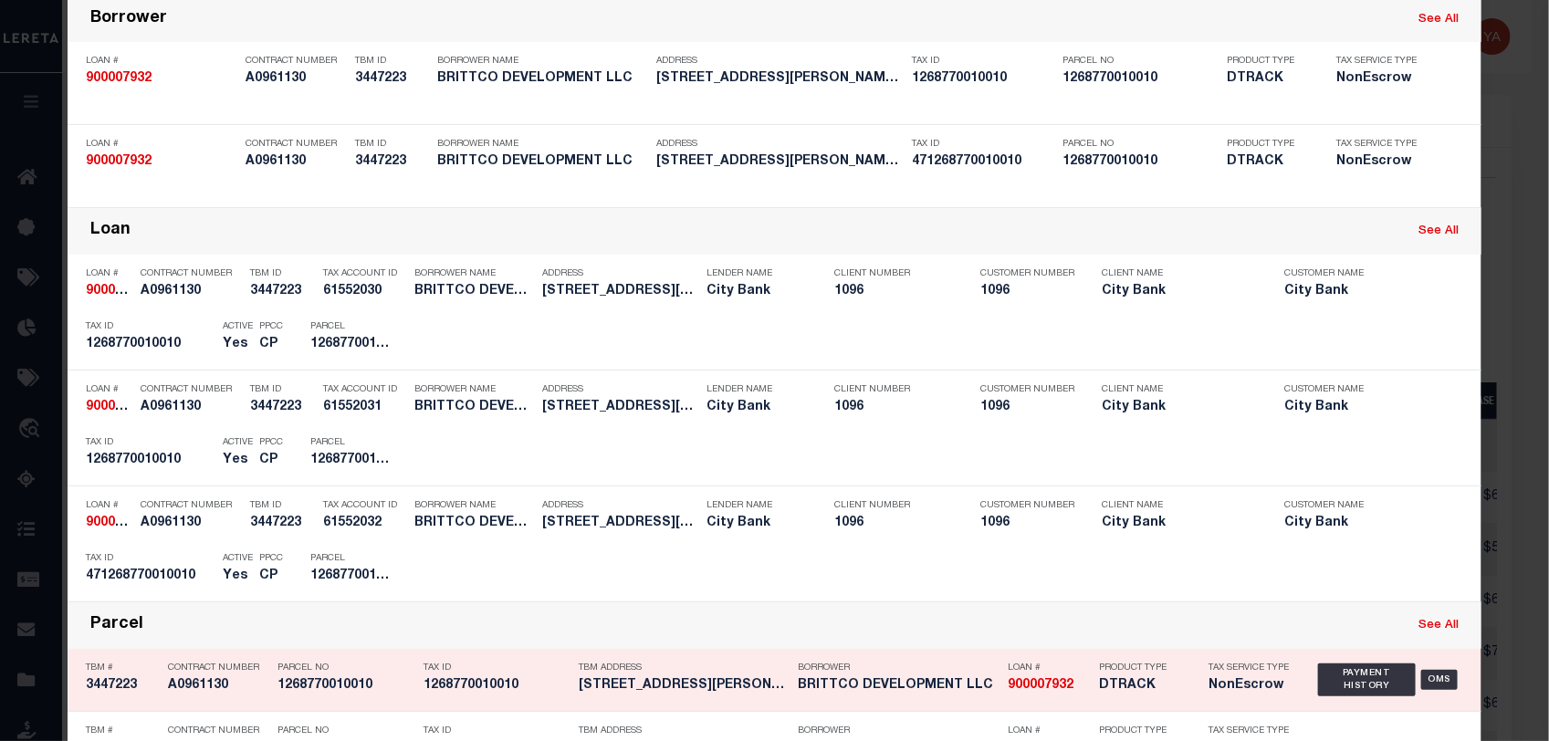
scroll to position [228, 0]
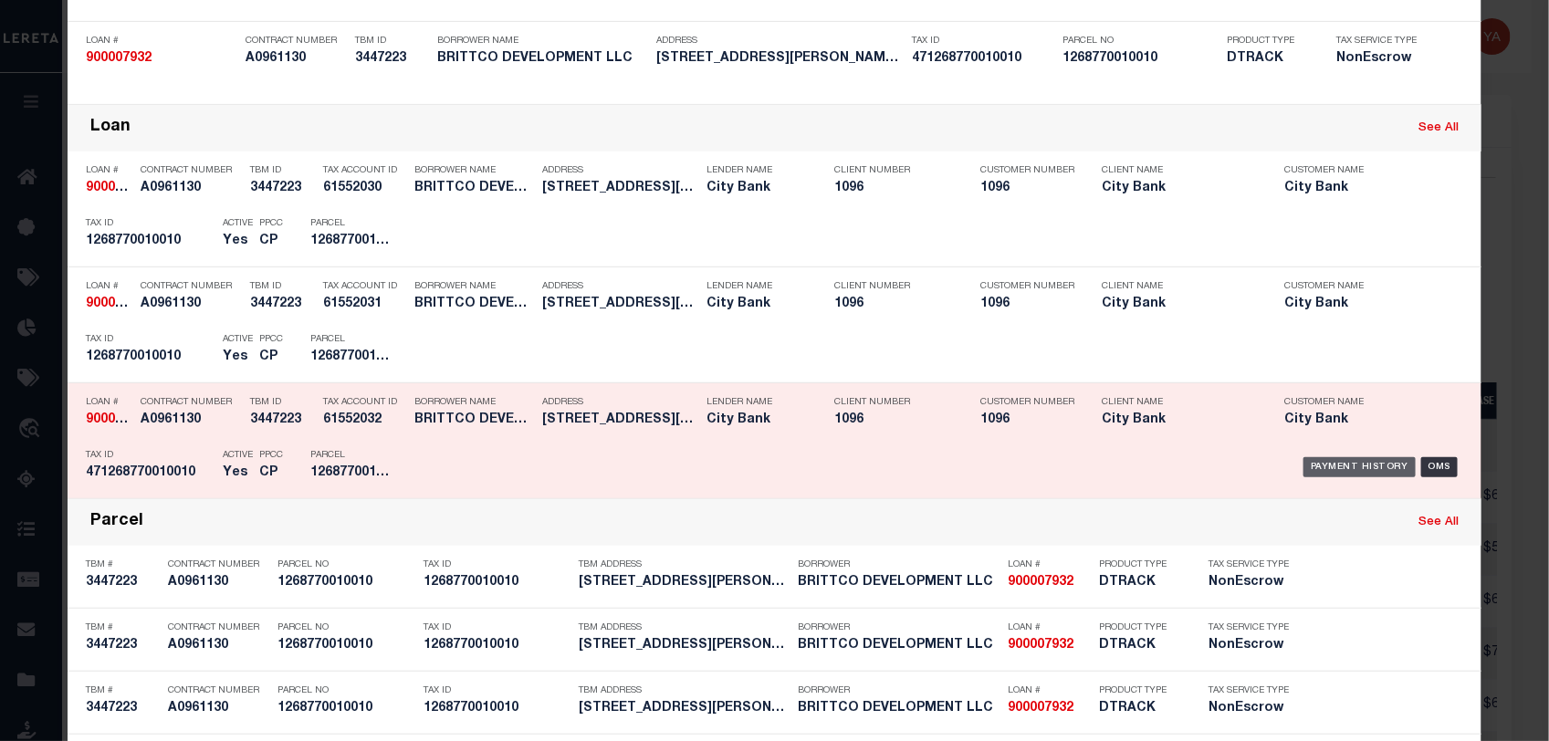
click at [1351, 463] on div "Payment History" at bounding box center [1359, 467] width 112 height 20
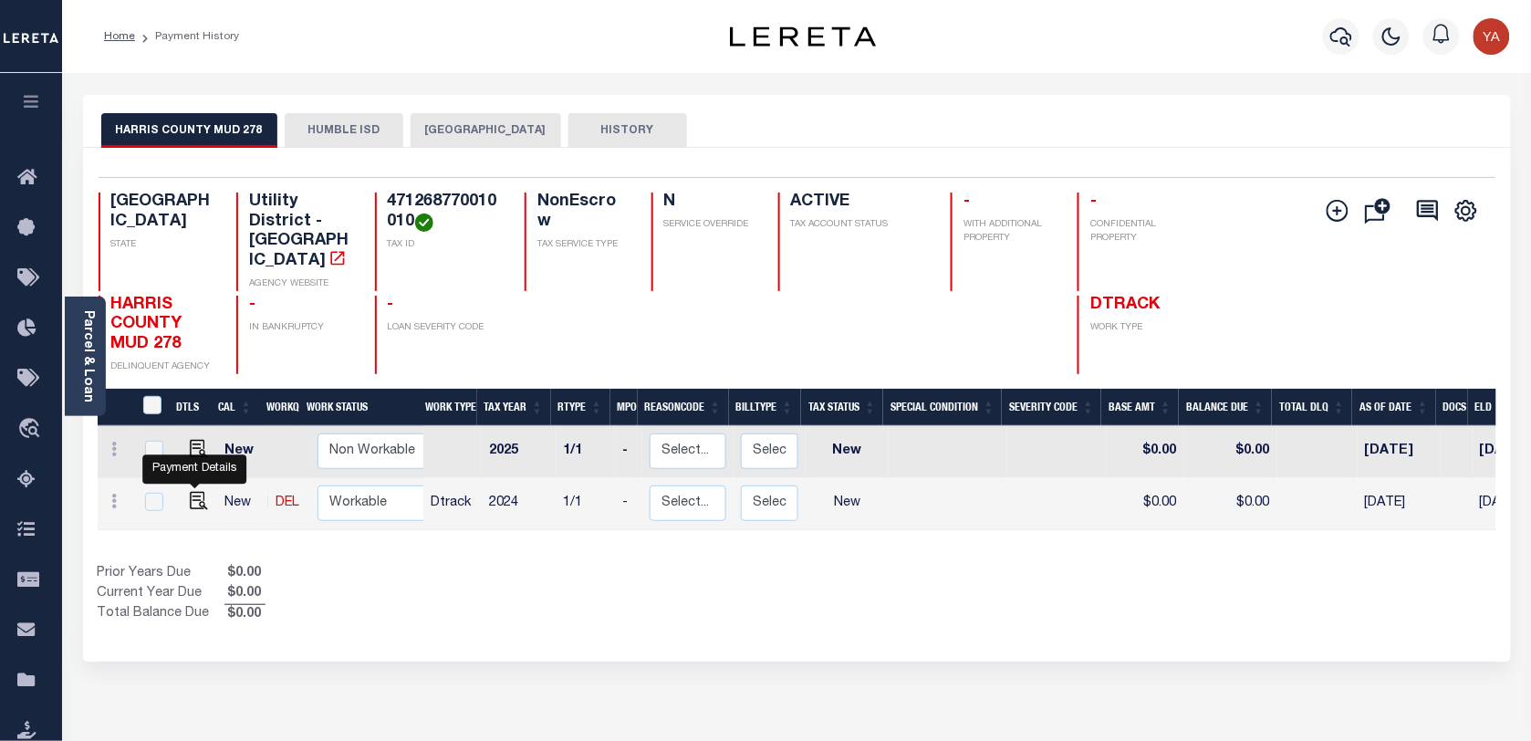
drag, startPoint x: 201, startPoint y: 486, endPoint x: 370, endPoint y: 504, distance: 170.6
click at [201, 492] on img "" at bounding box center [199, 501] width 18 height 18
checkbox input "true"
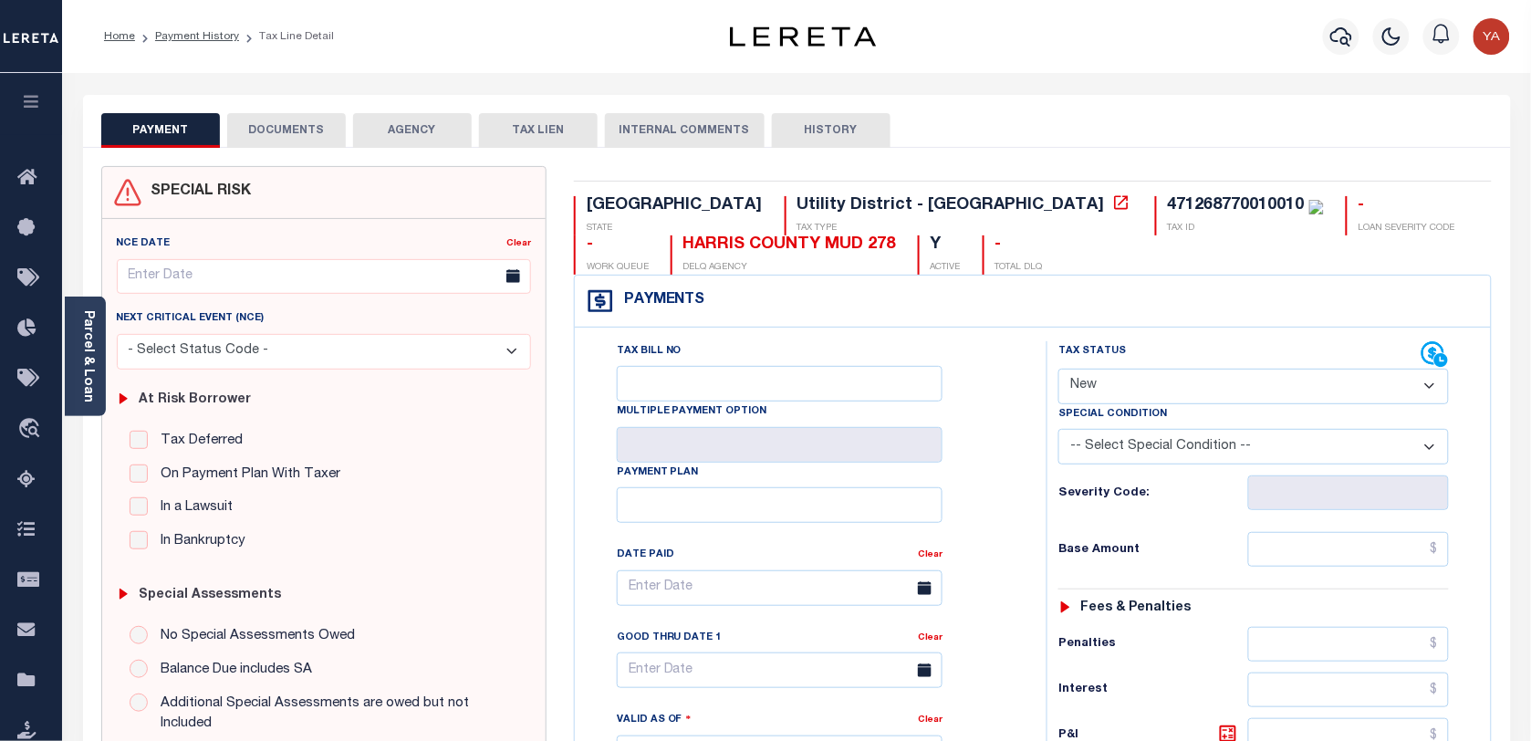
click at [1168, 201] on div "471268770010010" at bounding box center [1236, 205] width 137 height 16
copy div "471268770010010"
click at [100, 366] on div "Parcel & Loan" at bounding box center [85, 357] width 41 height 120
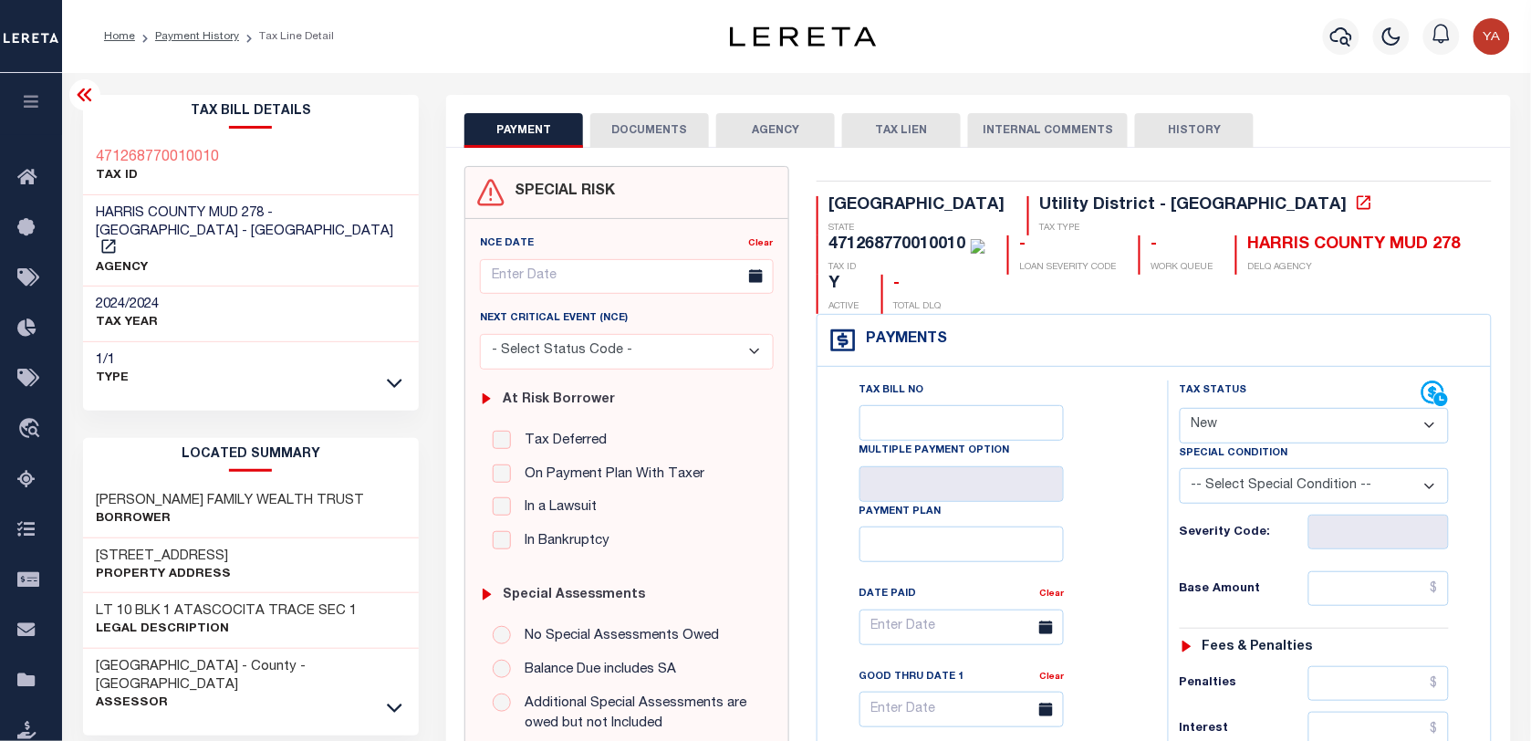
click at [1216, 408] on select "- Select Status Code - Open Due/Unpaid Paid Incomplete No Tax Due Internal Refu…" at bounding box center [1314, 426] width 269 height 36
select select "PYD"
click at [1180, 408] on select "- Select Status Code - Open Due/Unpaid Paid Incomplete No Tax Due Internal Refu…" at bounding box center [1314, 426] width 269 height 36
type input "[DATE]"
click at [1138, 541] on div "Tax Bill No Multiple Payment Option Payment Plan Clear" at bounding box center [988, 637] width 305 height 512
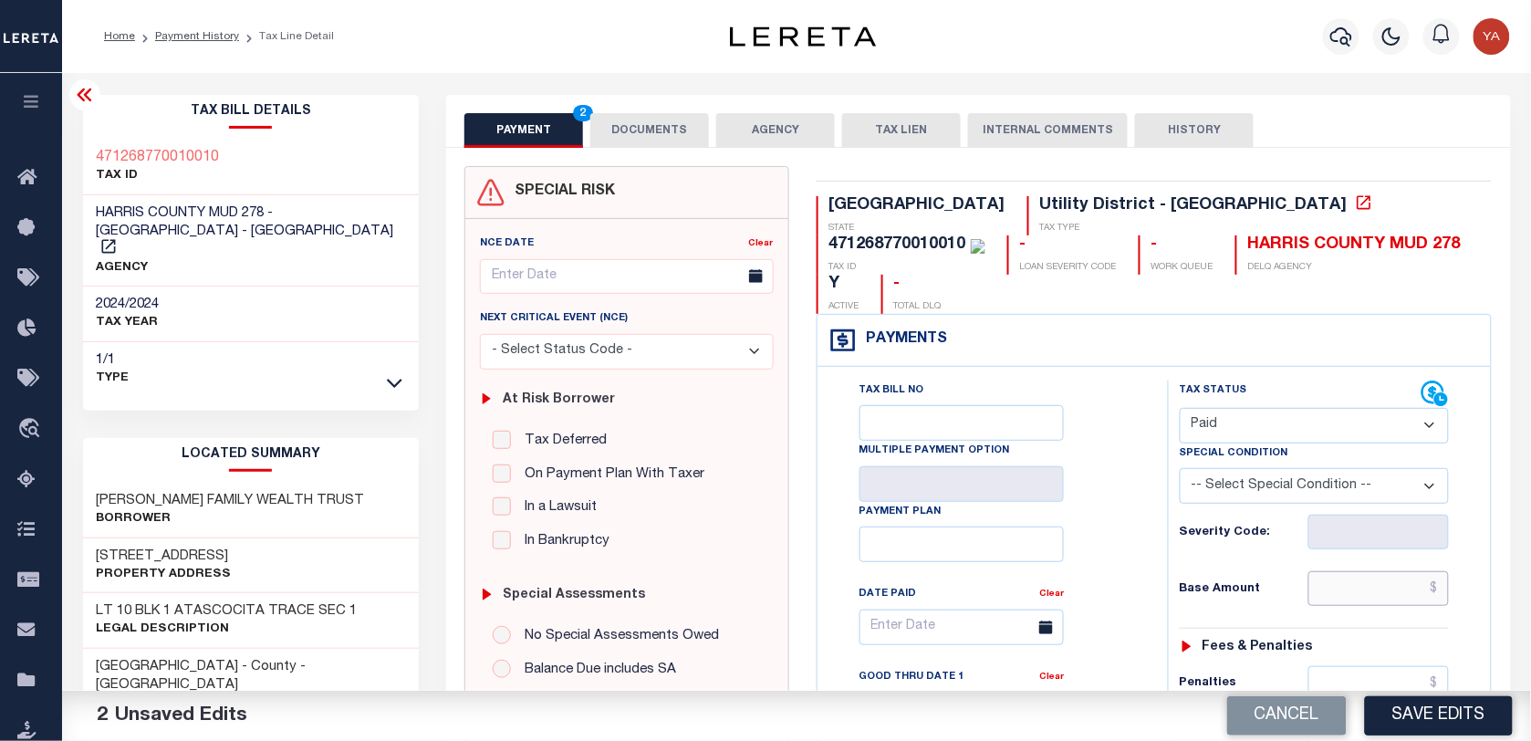
click at [1367, 571] on input "text" at bounding box center [1379, 588] width 141 height 35
paste input "1,356.34"
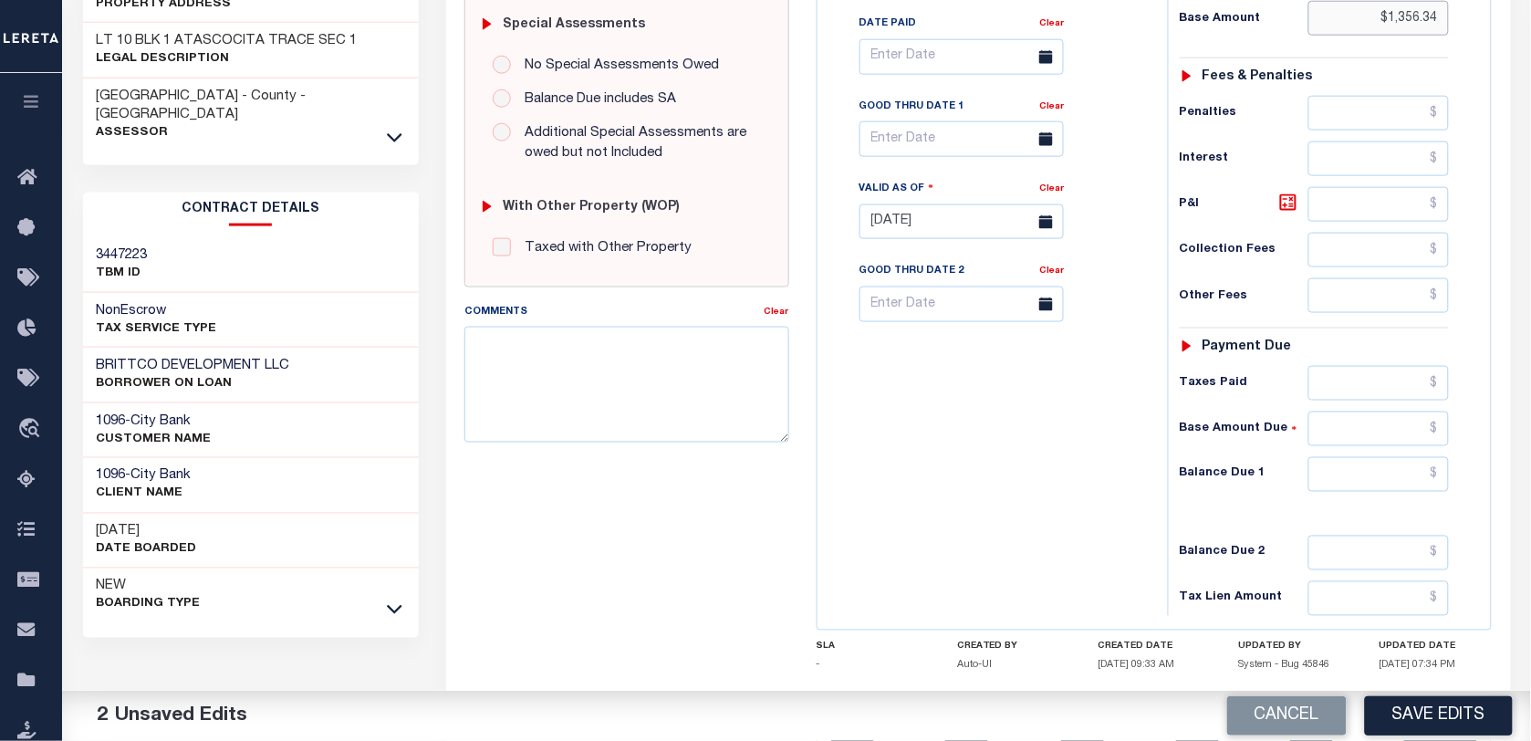
type input "$1,356.34"
drag, startPoint x: 1329, startPoint y: 447, endPoint x: 1016, endPoint y: 431, distance: 313.4
click at [1329, 457] on input "text" at bounding box center [1379, 474] width 141 height 35
type input "$0.00"
click at [1016, 431] on div "Tax Bill No Multiple Payment Option Payment Plan Clear" at bounding box center [988, 213] width 332 height 806
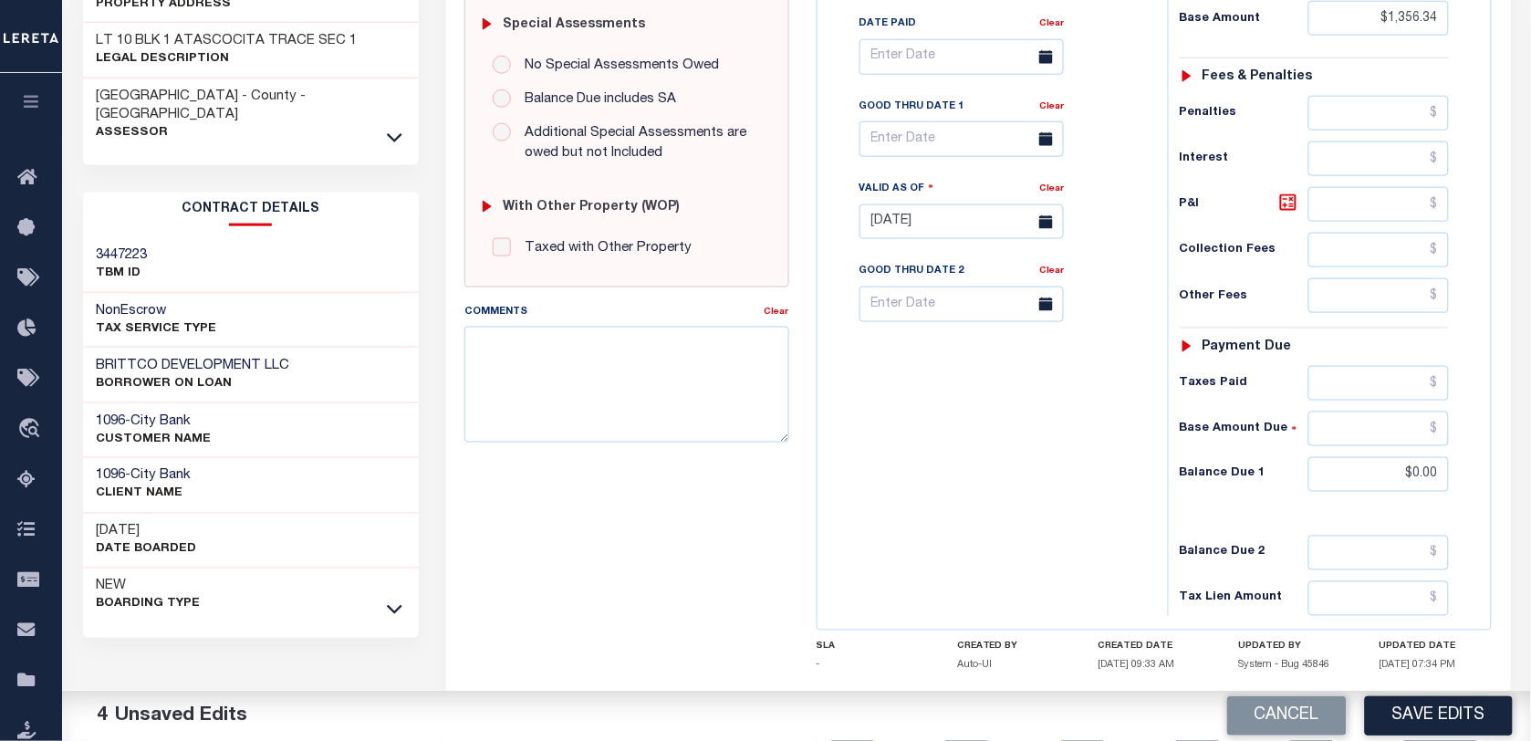
scroll to position [114, 0]
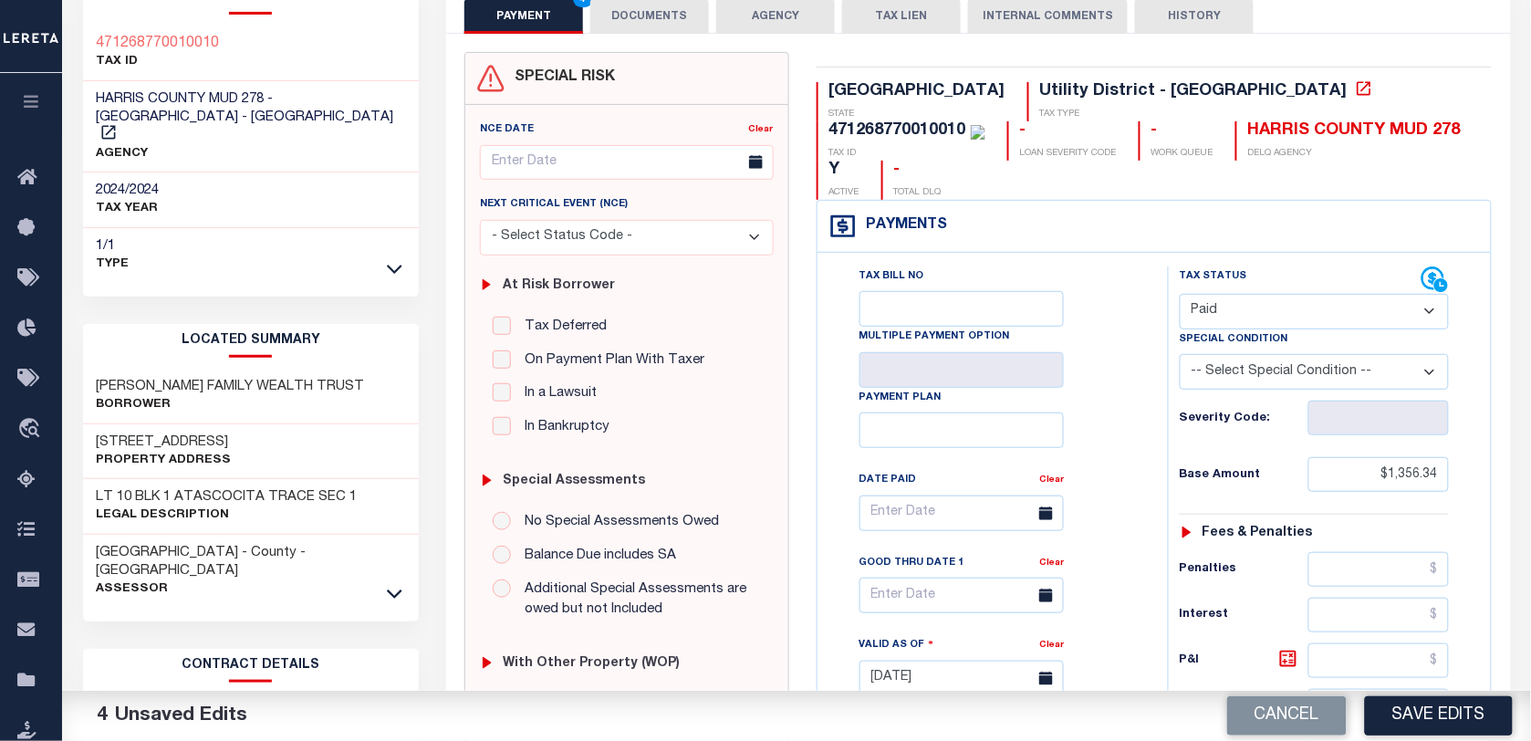
click at [966, 122] on div "471268770010010" at bounding box center [898, 130] width 137 height 16
copy div "471268770010010"
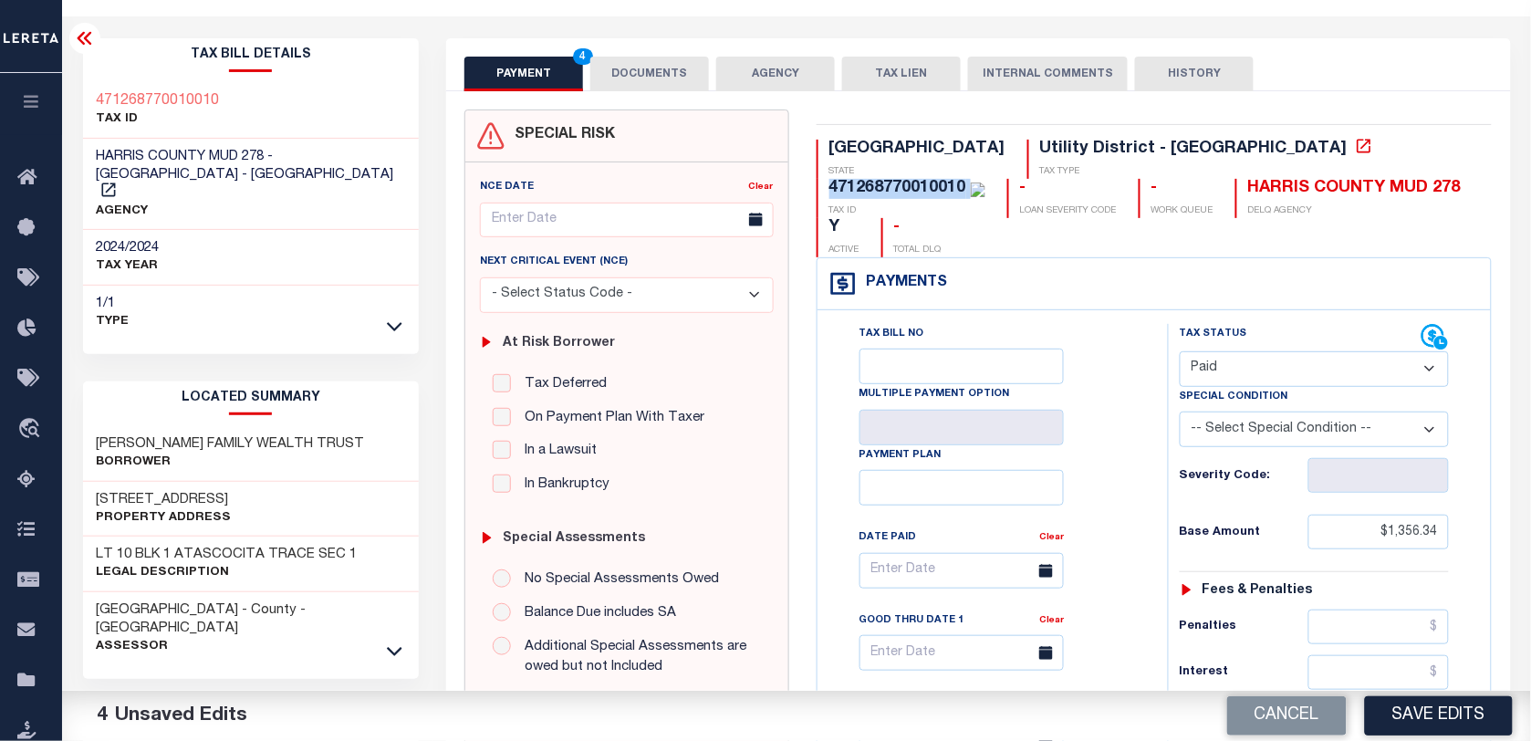
scroll to position [0, 0]
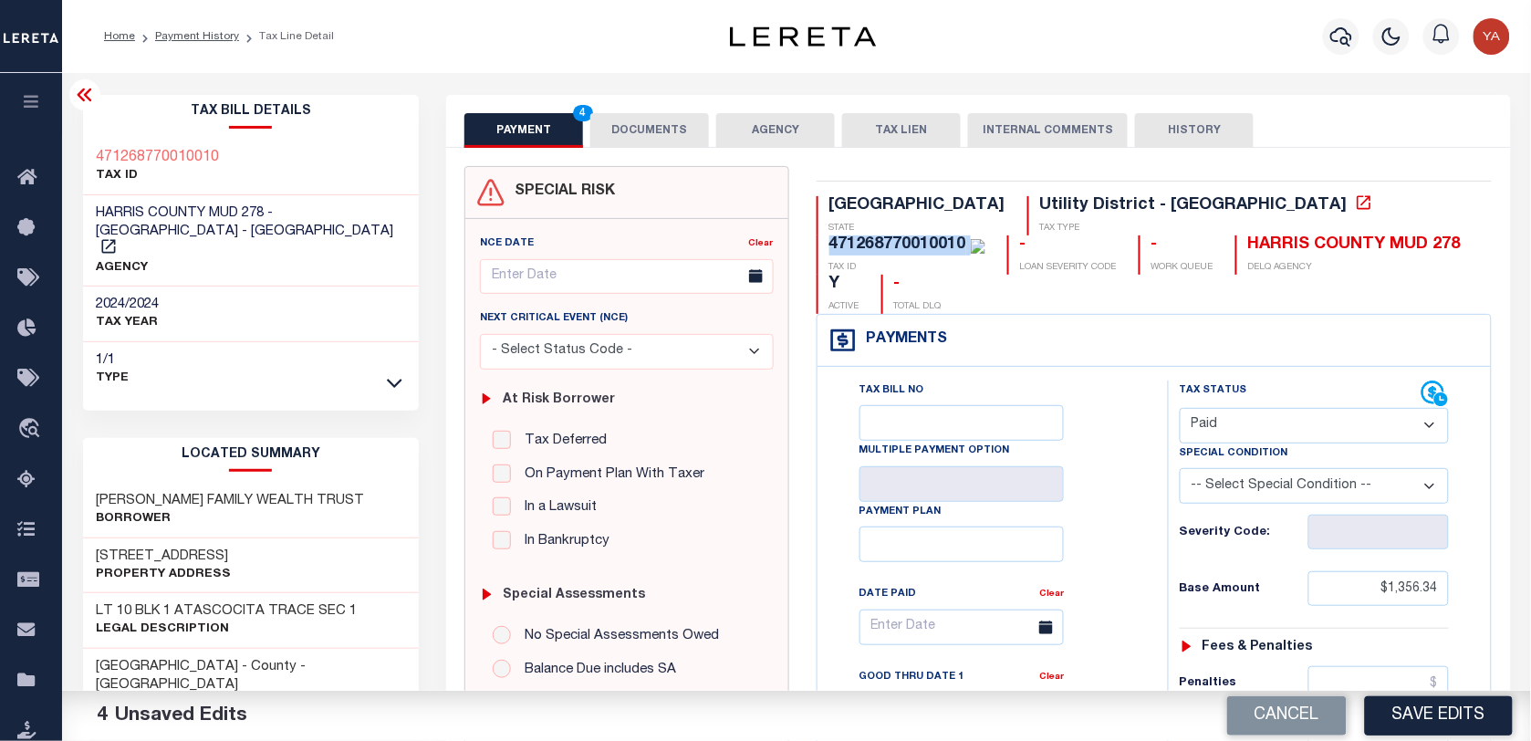
click at [676, 134] on button "DOCUMENTS" at bounding box center [649, 130] width 119 height 35
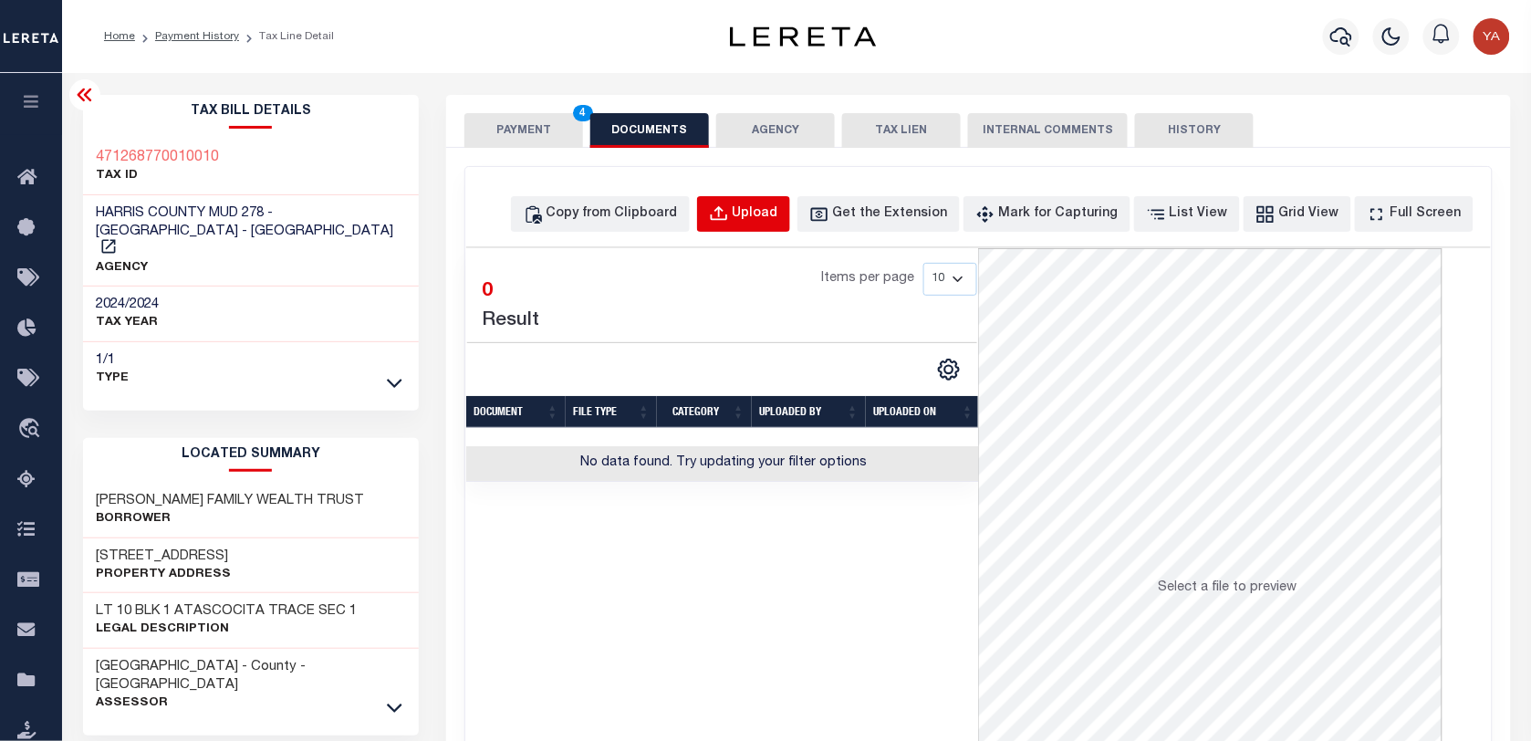
click at [778, 215] on div "Upload" at bounding box center [756, 214] width 46 height 20
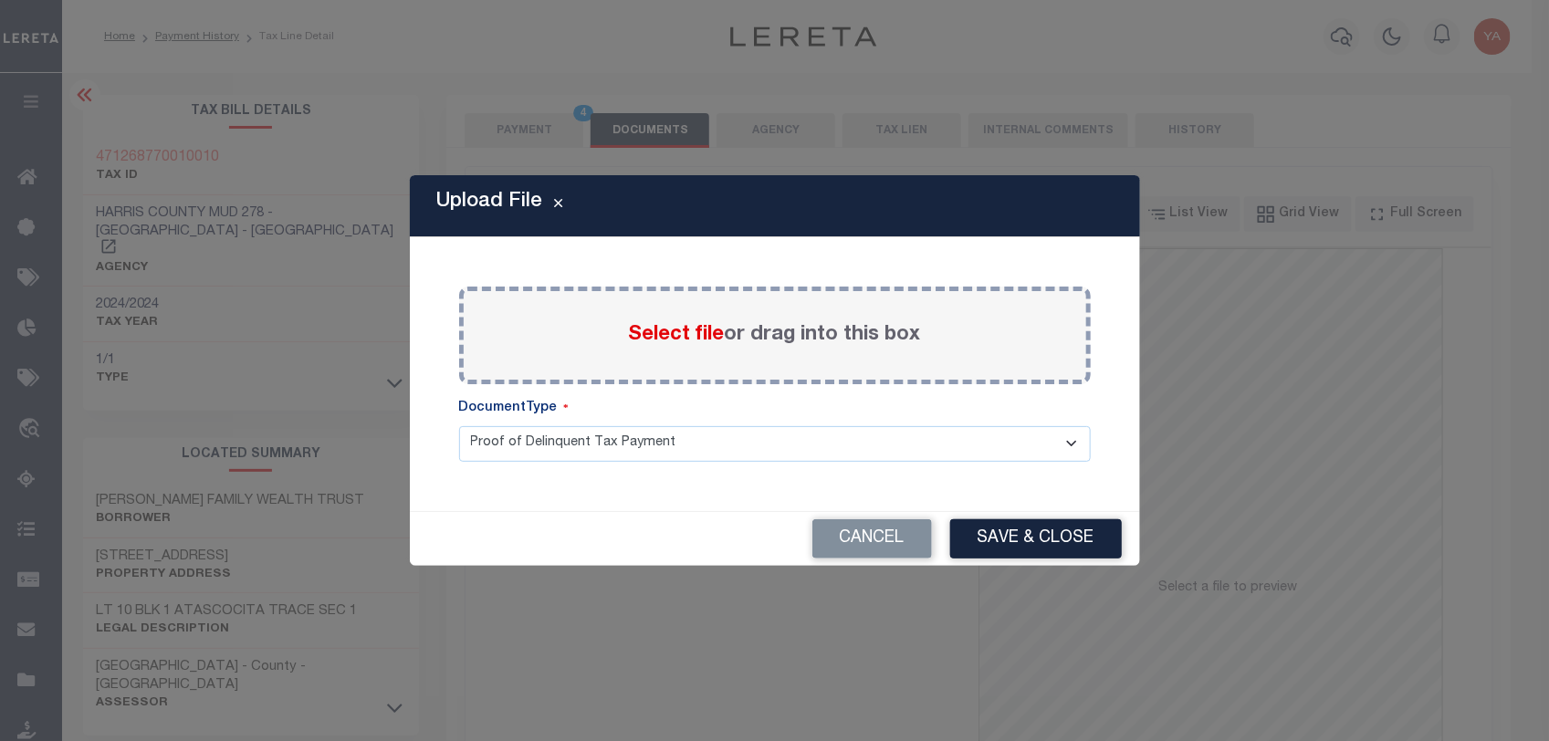
click at [753, 335] on label "Select file or drag into this box" at bounding box center [775, 335] width 292 height 30
click at [0, 0] on input "Select file or drag into this box" at bounding box center [0, 0] width 0 height 0
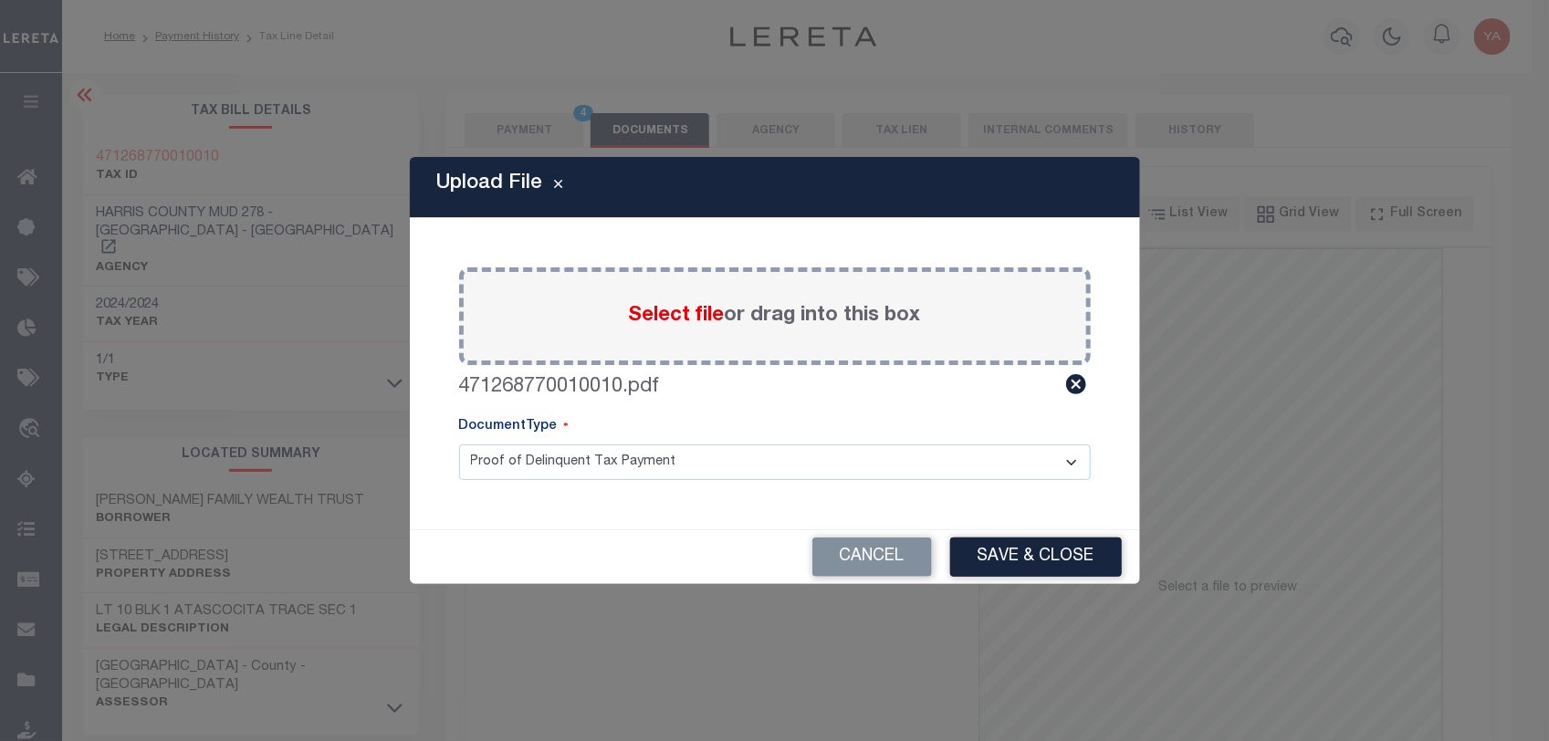
drag, startPoint x: 776, startPoint y: 448, endPoint x: 764, endPoint y: 479, distance: 33.2
click at [774, 452] on select "Proof of Delinquent Tax Payment" at bounding box center [774, 462] width 631 height 36
click at [763, 484] on div "Paste copied image or file into this box Select file or drag into this box 4712…" at bounding box center [775, 373] width 686 height 267
click at [776, 462] on select "Proof of Delinquent Tax Payment" at bounding box center [774, 462] width 631 height 36
click at [459, 444] on select "Proof of Delinquent Tax Payment" at bounding box center [774, 462] width 631 height 36
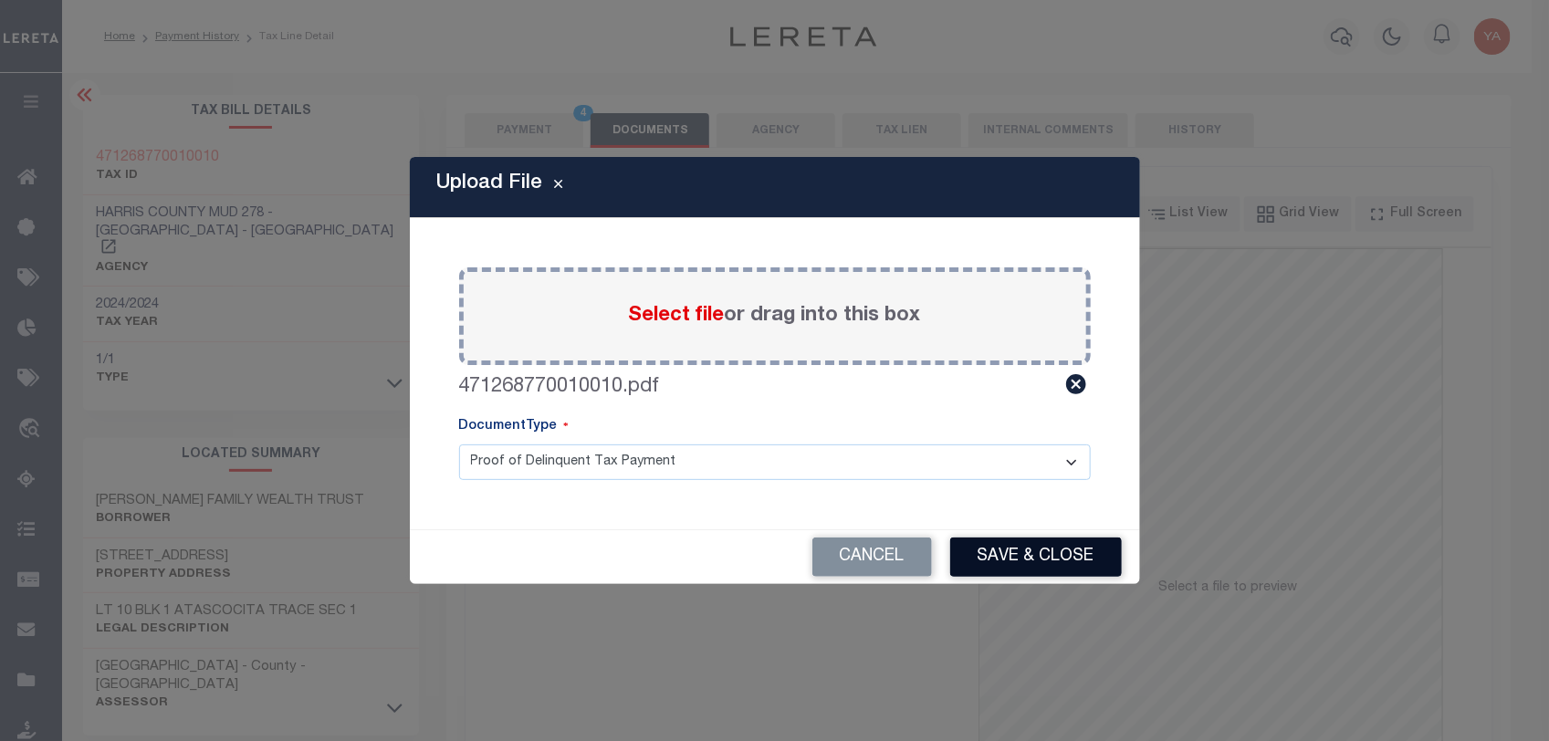
click at [1006, 557] on button "Save & Close" at bounding box center [1036, 556] width 172 height 39
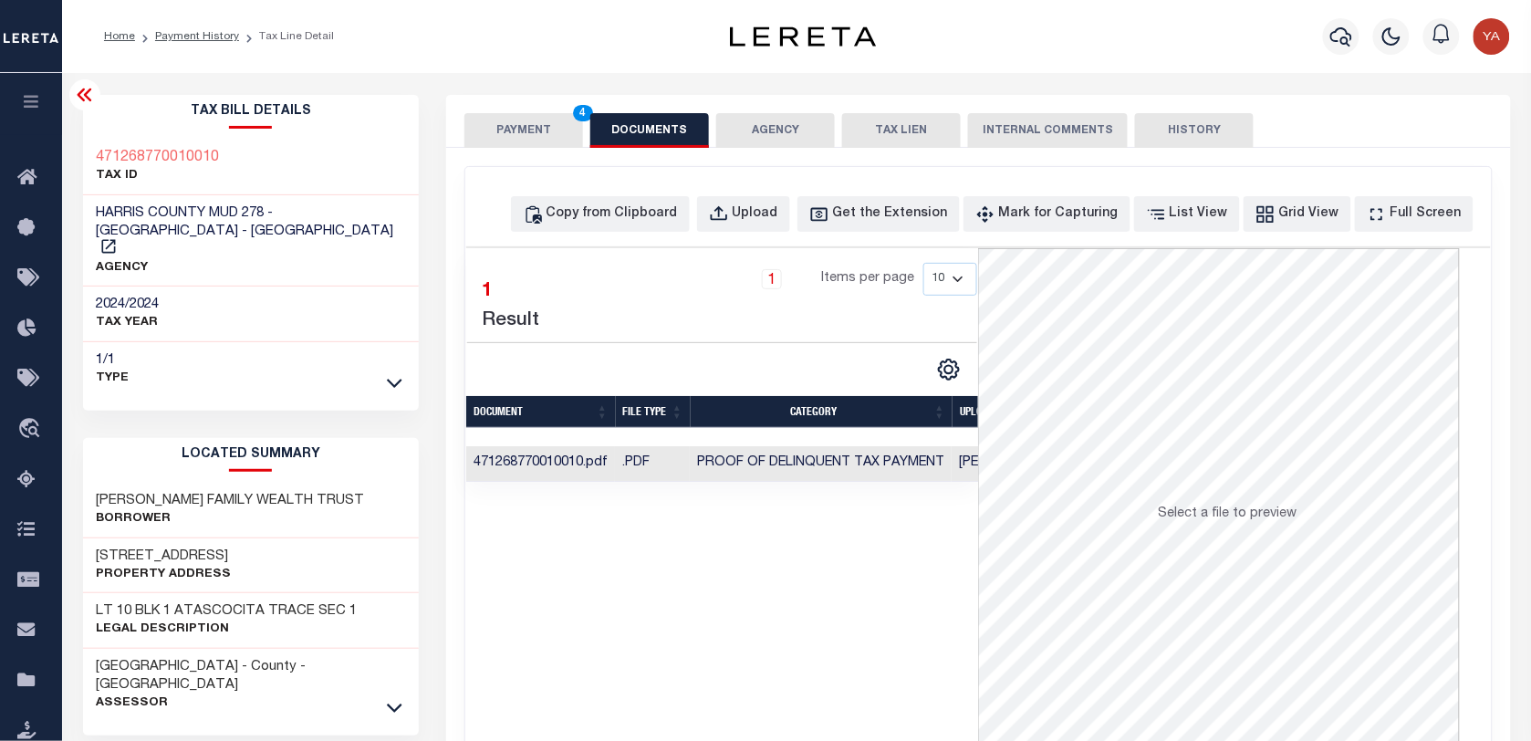
click at [558, 135] on button "PAYMENT 4" at bounding box center [523, 130] width 119 height 35
drag, startPoint x: 582, startPoint y: 61, endPoint x: 607, endPoint y: 70, distance: 26.3
click at [584, 60] on div "Home Payment History Tax Line Detail" at bounding box center [796, 36] width 1469 height 73
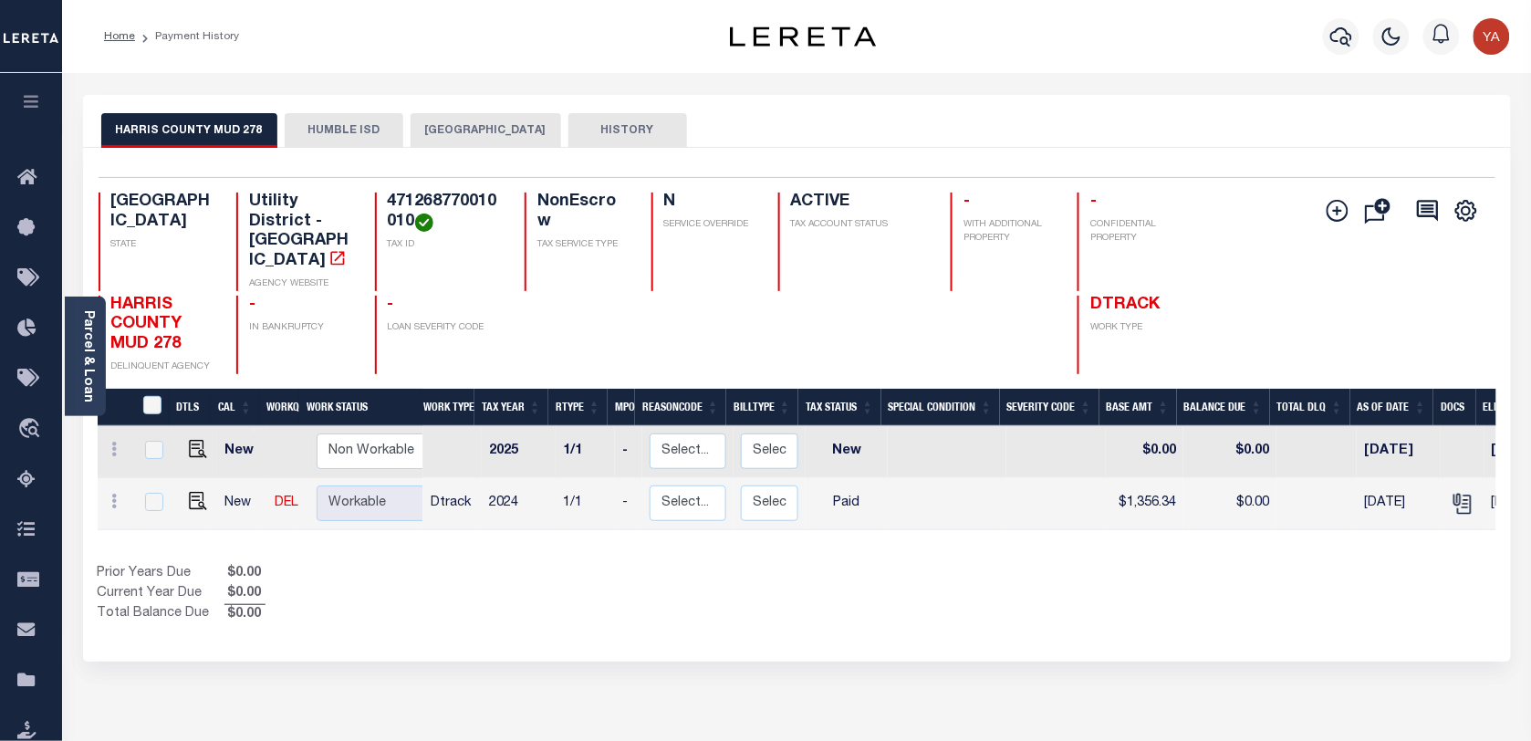
click at [432, 198] on h4 "471268770010010" at bounding box center [445, 212] width 115 height 39
copy h4 "471268770010010"
click at [82, 377] on link "Parcel & Loan" at bounding box center [87, 356] width 13 height 92
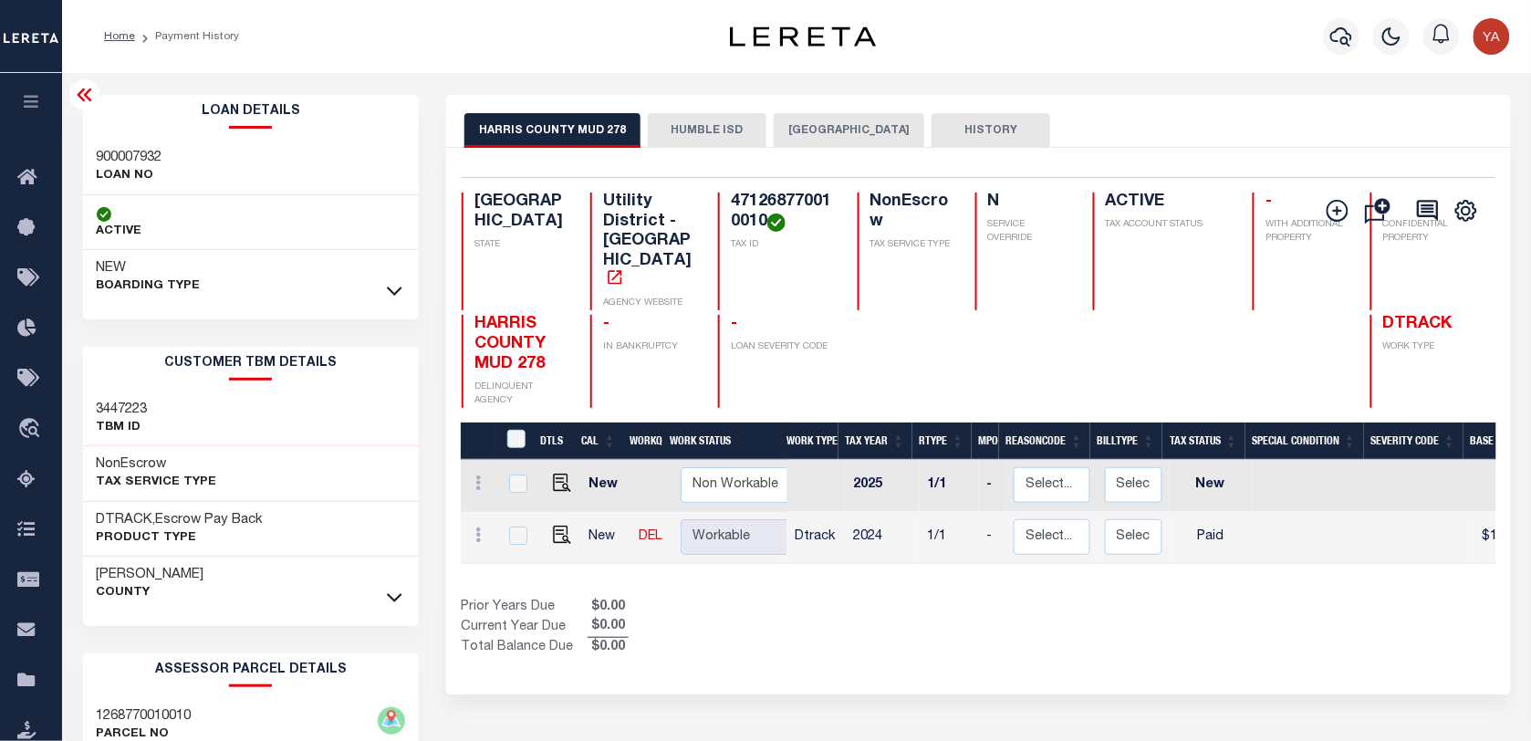
click at [124, 149] on h3 "900007932" at bounding box center [130, 158] width 66 height 18
copy h3 "900007932"
click at [731, 203] on h4 "471268770010010" at bounding box center [783, 212] width 104 height 39
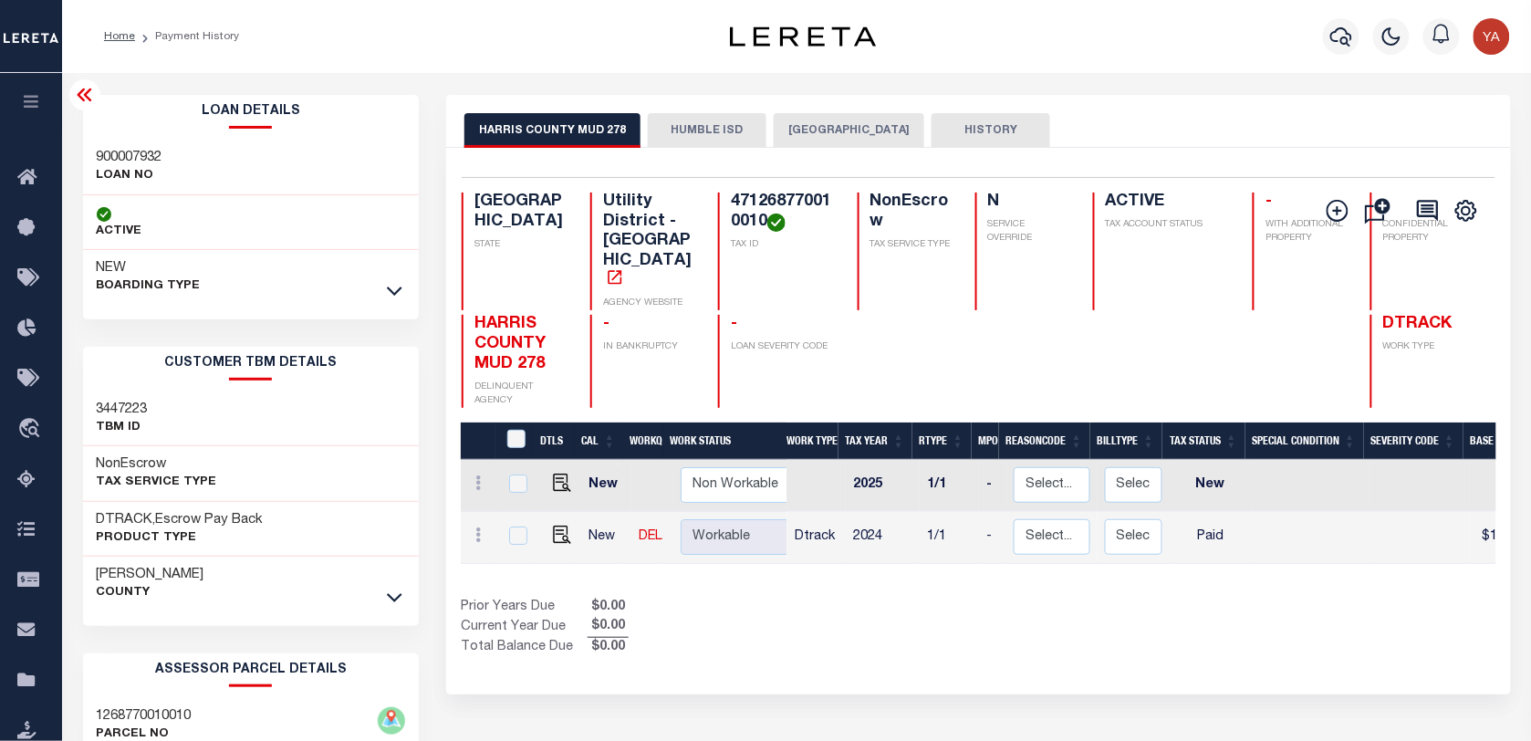
copy h4 "471268770010010"
click at [1329, 38] on button "button" at bounding box center [1341, 36] width 37 height 37
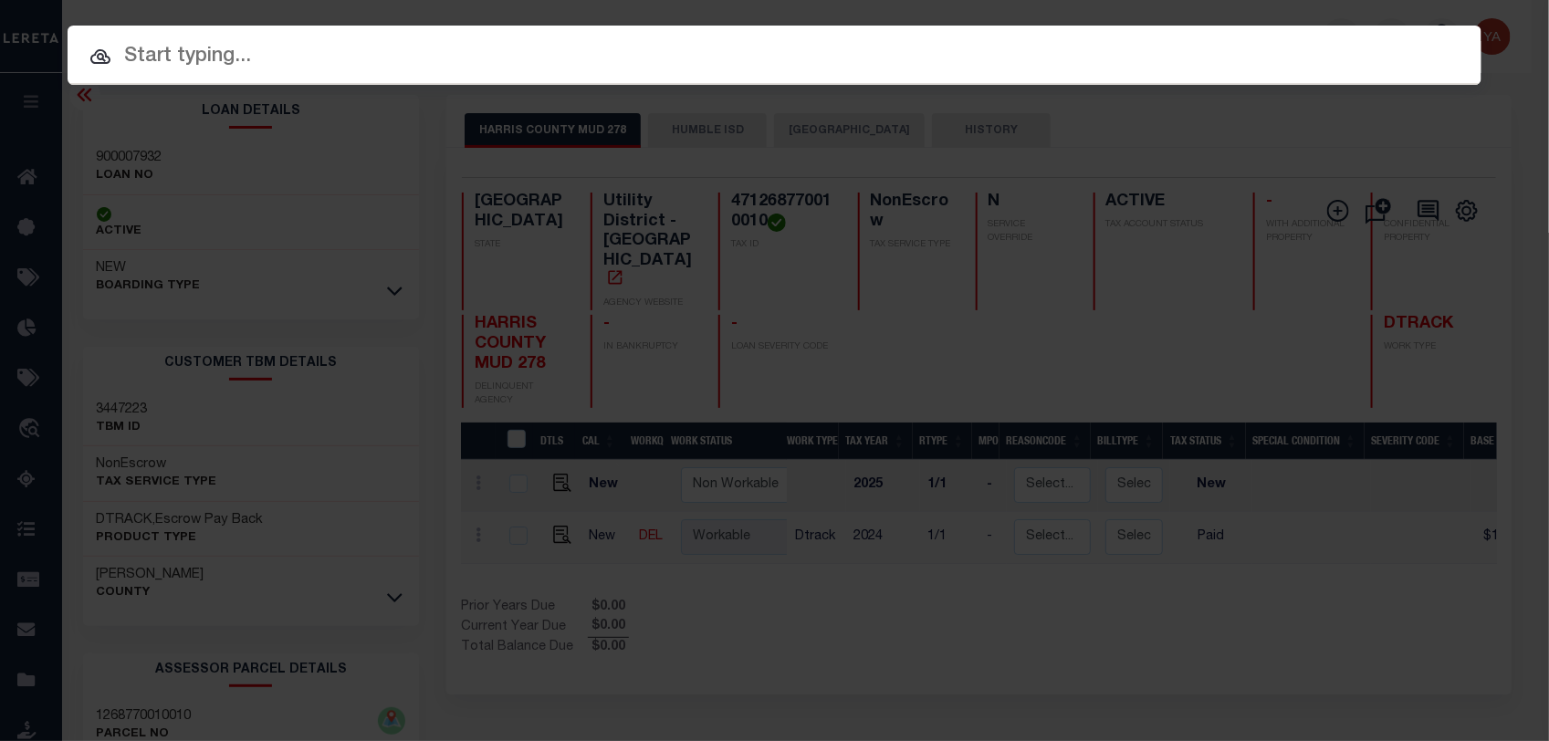
click at [1294, 26] on div at bounding box center [775, 55] width 1414 height 58
paste input "720008641"
type input "720008641"
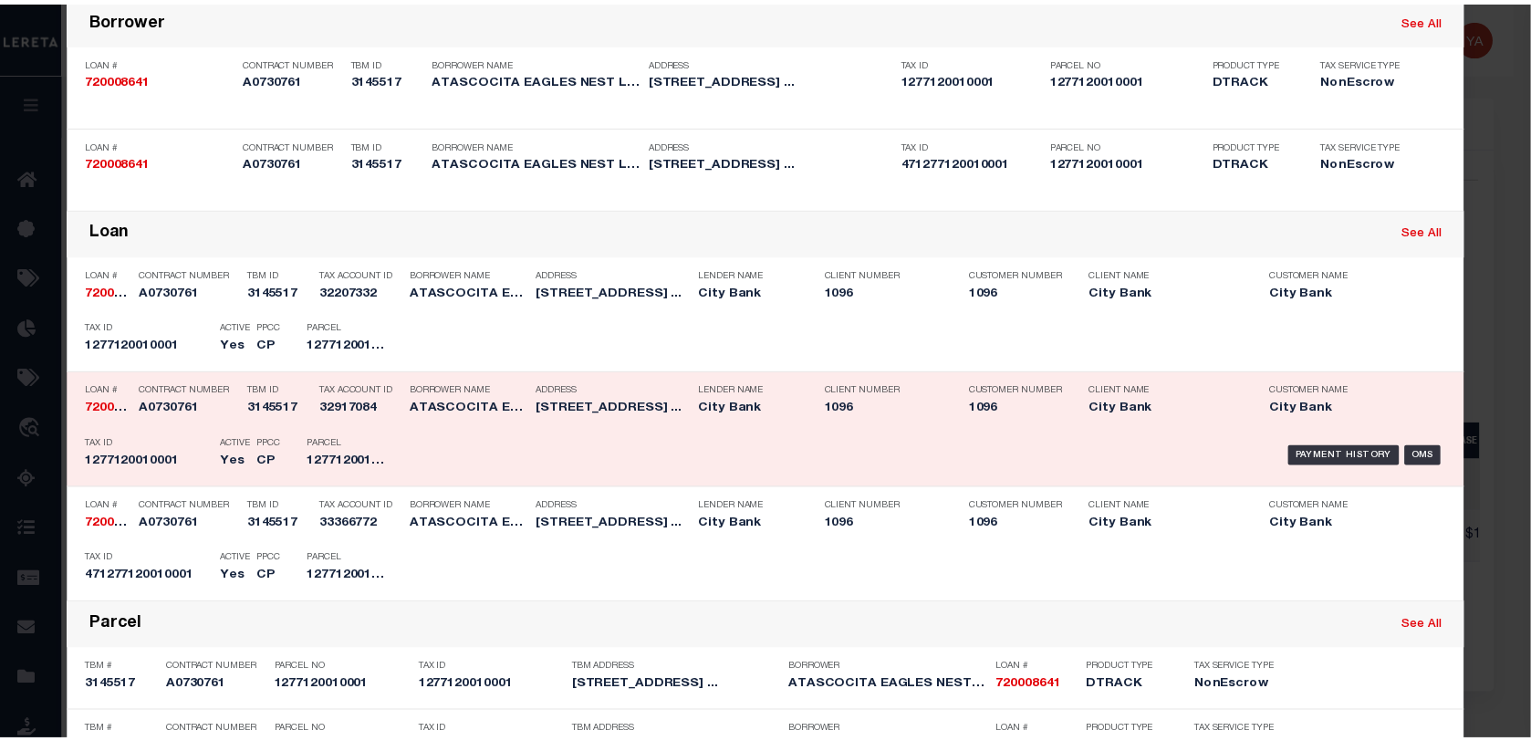
scroll to position [228, 0]
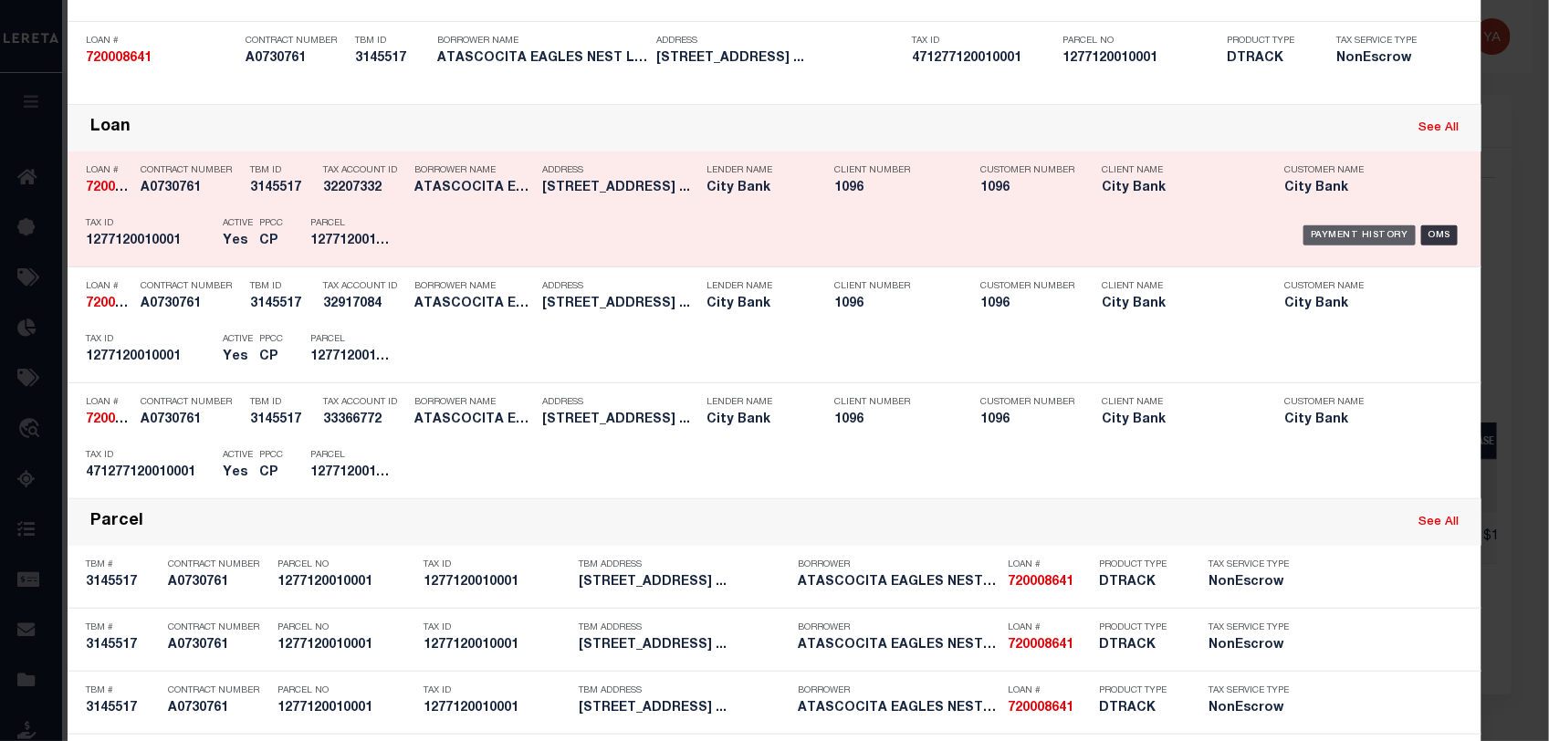
click at [1357, 225] on div "Payment History" at bounding box center [1359, 235] width 112 height 20
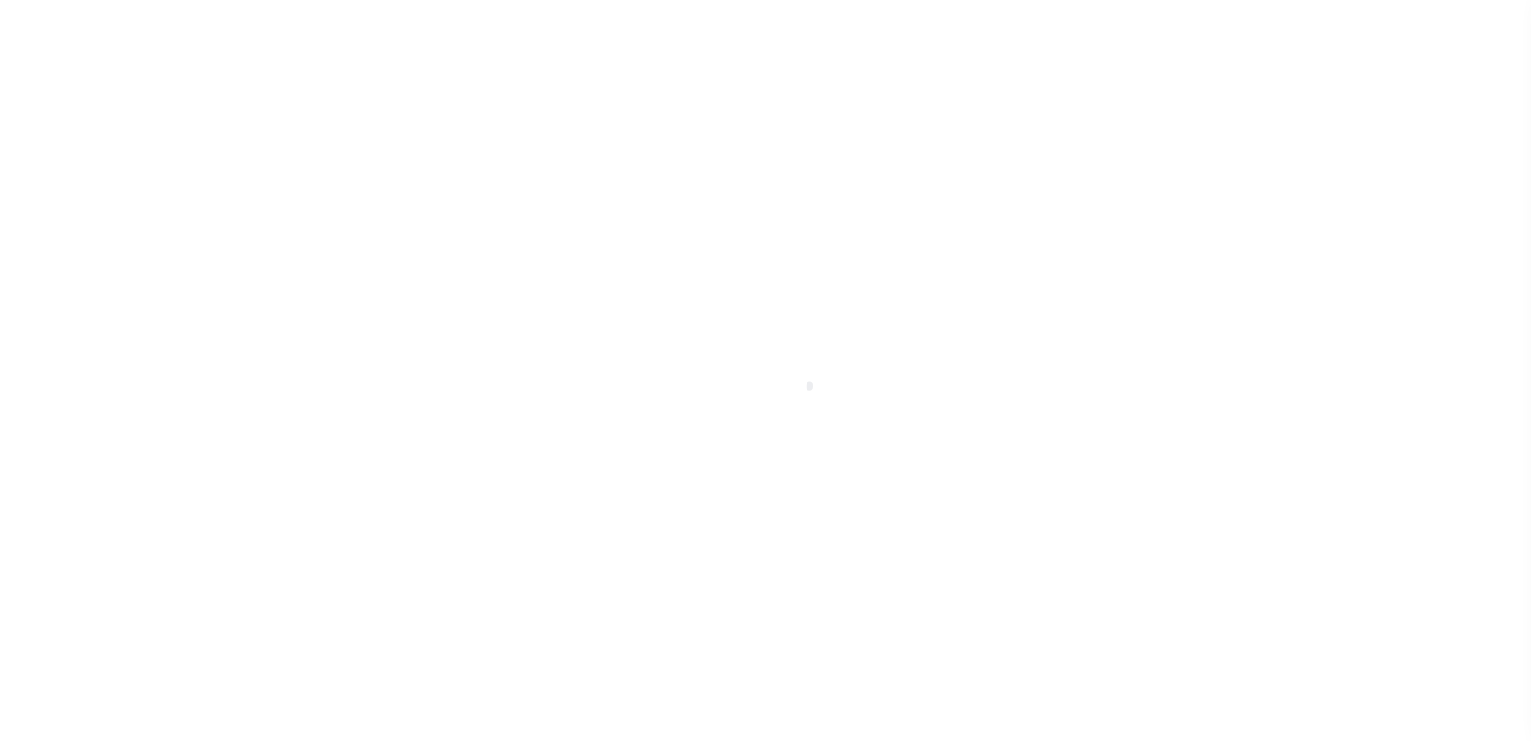
select select "DUE"
select select "15"
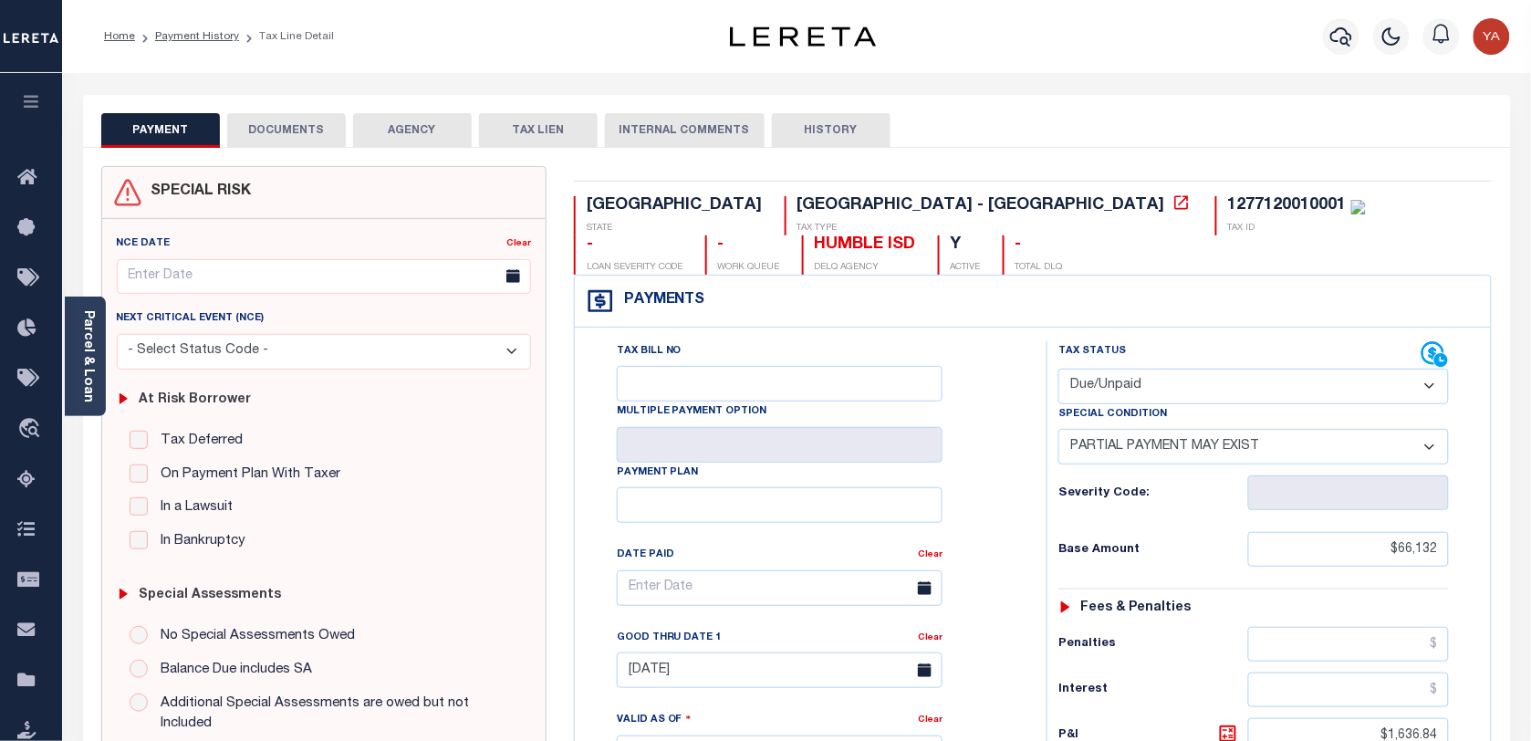
click at [1228, 215] on div "1277120010001" at bounding box center [1297, 206] width 138 height 20
copy div "1277120010001"
click at [908, 138] on div "PAYMENT DOCUMENTS AGENCY DELINQUENT PAYEE TAX LIEN HISTORY" at bounding box center [797, 130] width 1392 height 34
drag, startPoint x: 940, startPoint y: 61, endPoint x: 1328, endPoint y: 267, distance: 439.3
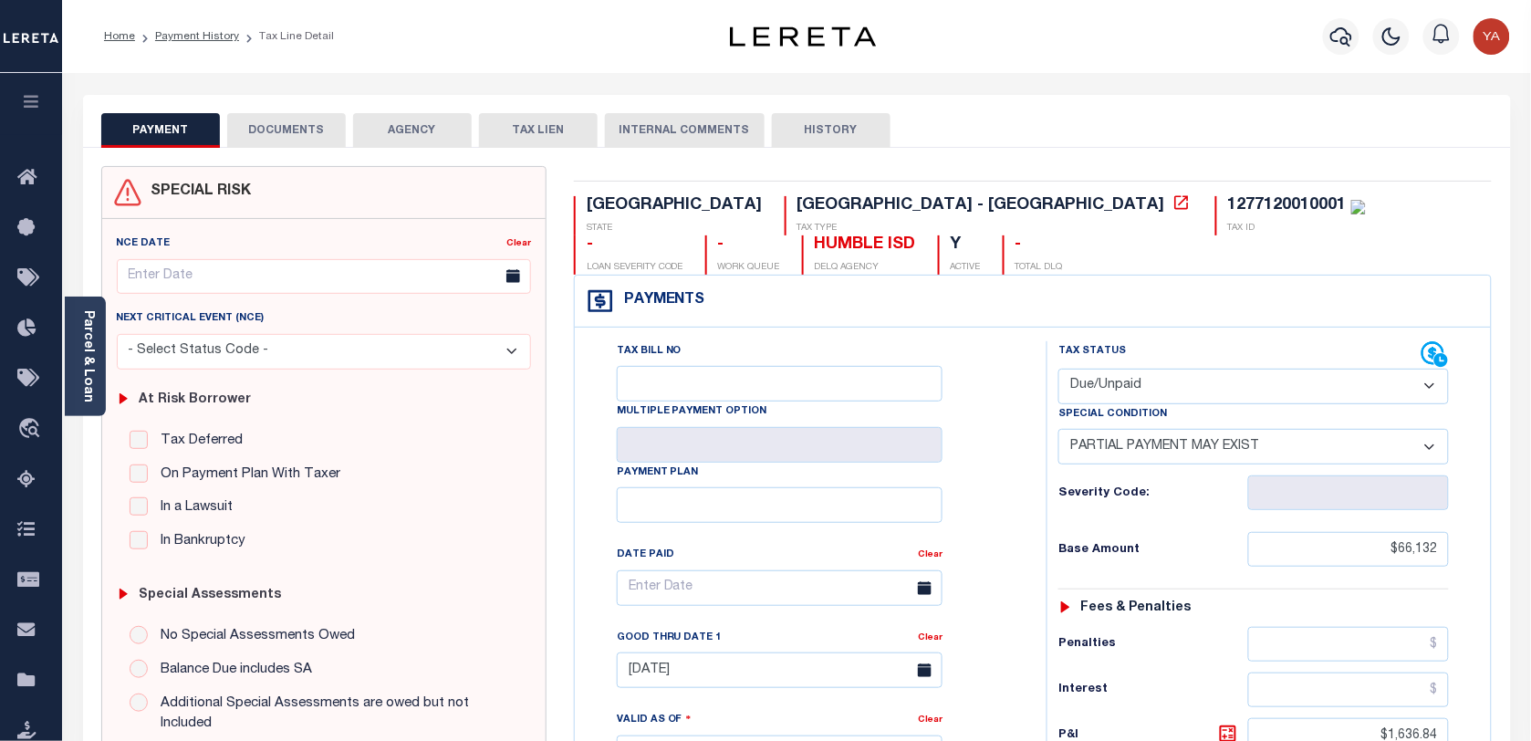
click at [941, 61] on div "Profile Sign out" at bounding box center [1220, 37] width 595 height 64
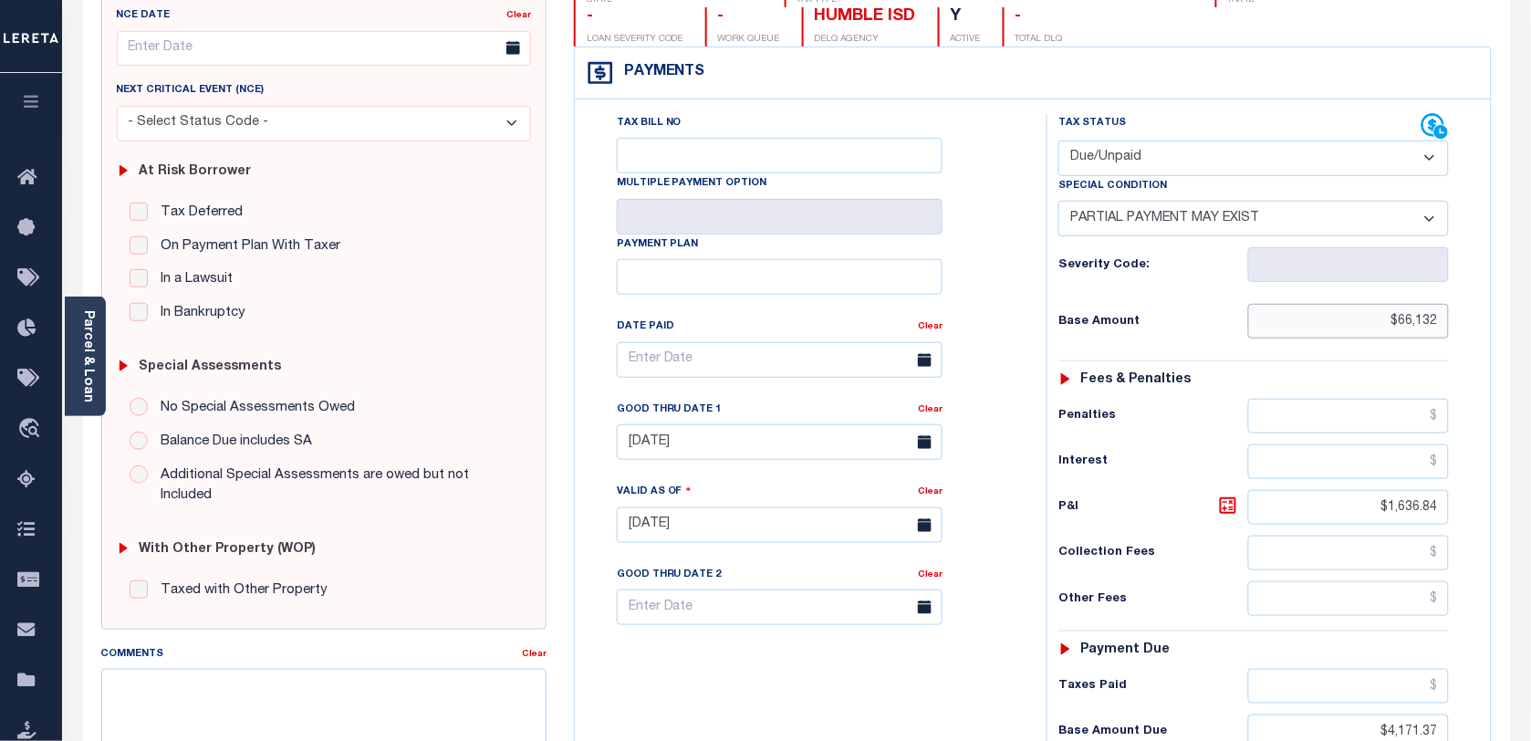
drag, startPoint x: 1393, startPoint y: 322, endPoint x: 1485, endPoint y: 326, distance: 91.3
click at [1485, 326] on div "Tax Status Status" at bounding box center [1260, 516] width 454 height 806
paste input "62,720.10"
type input "$62,720.10"
type input "[DATE]"
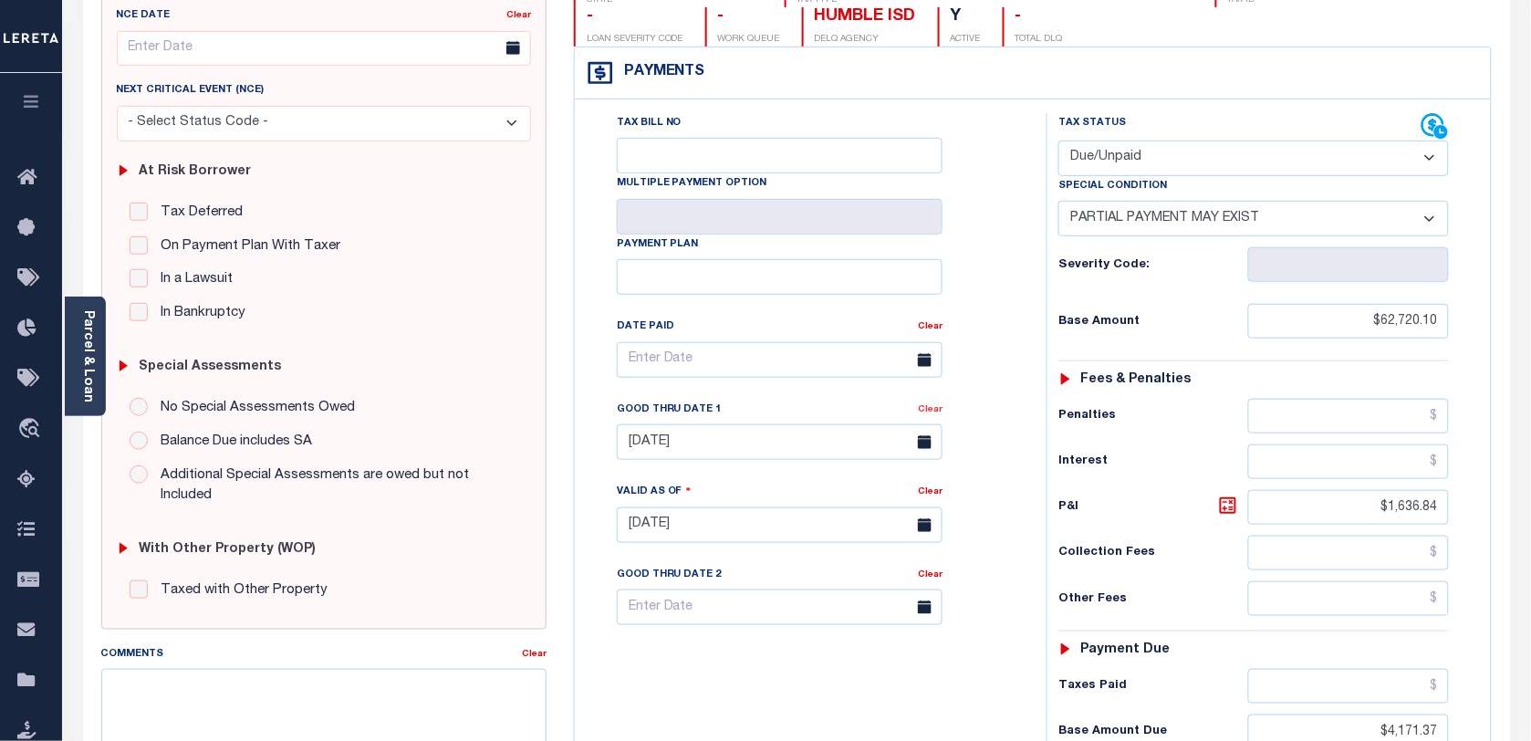
click at [929, 412] on link "Clear" at bounding box center [930, 409] width 25 height 9
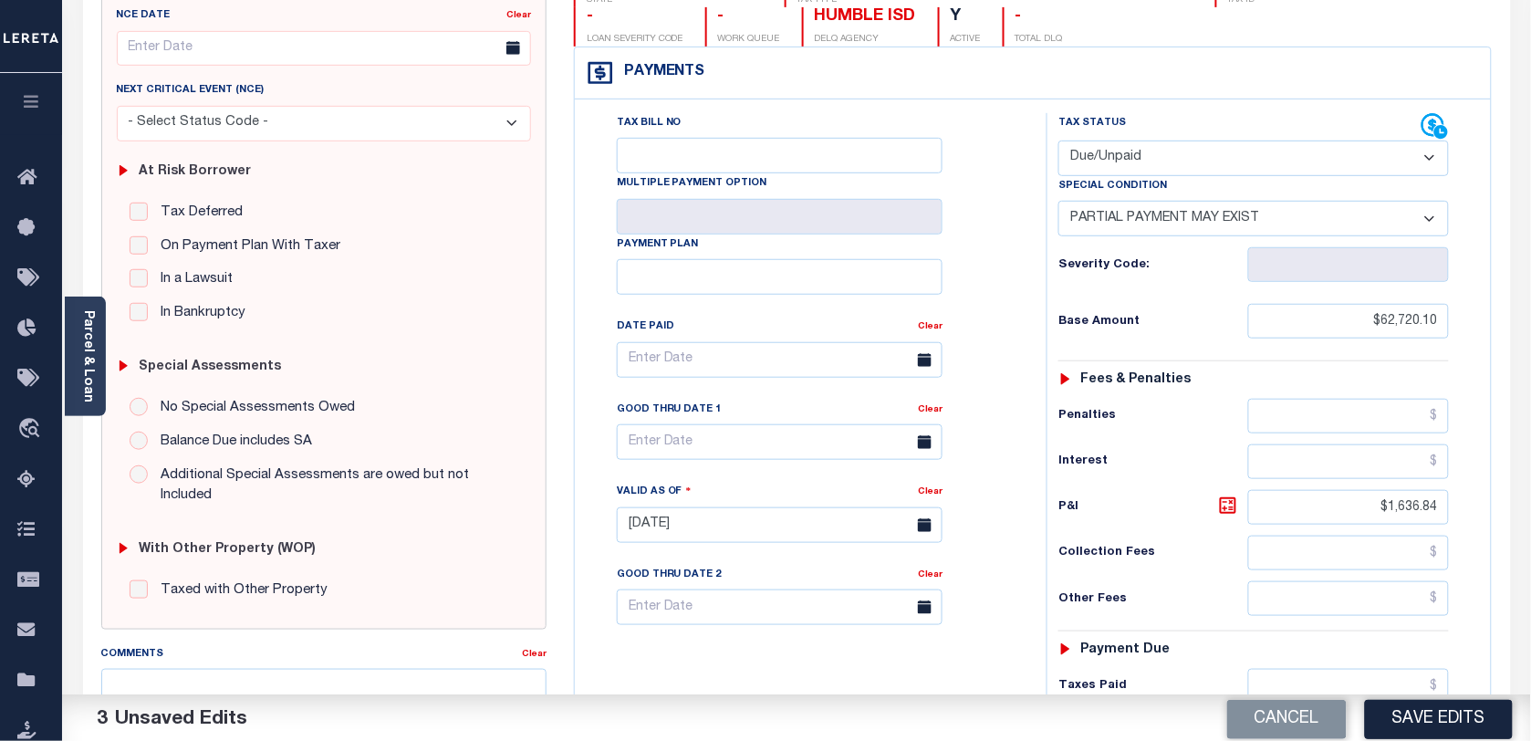
click at [949, 397] on div "Tax Bill No Multiple Payment Option Payment Plan Clear" at bounding box center [806, 369] width 426 height 512
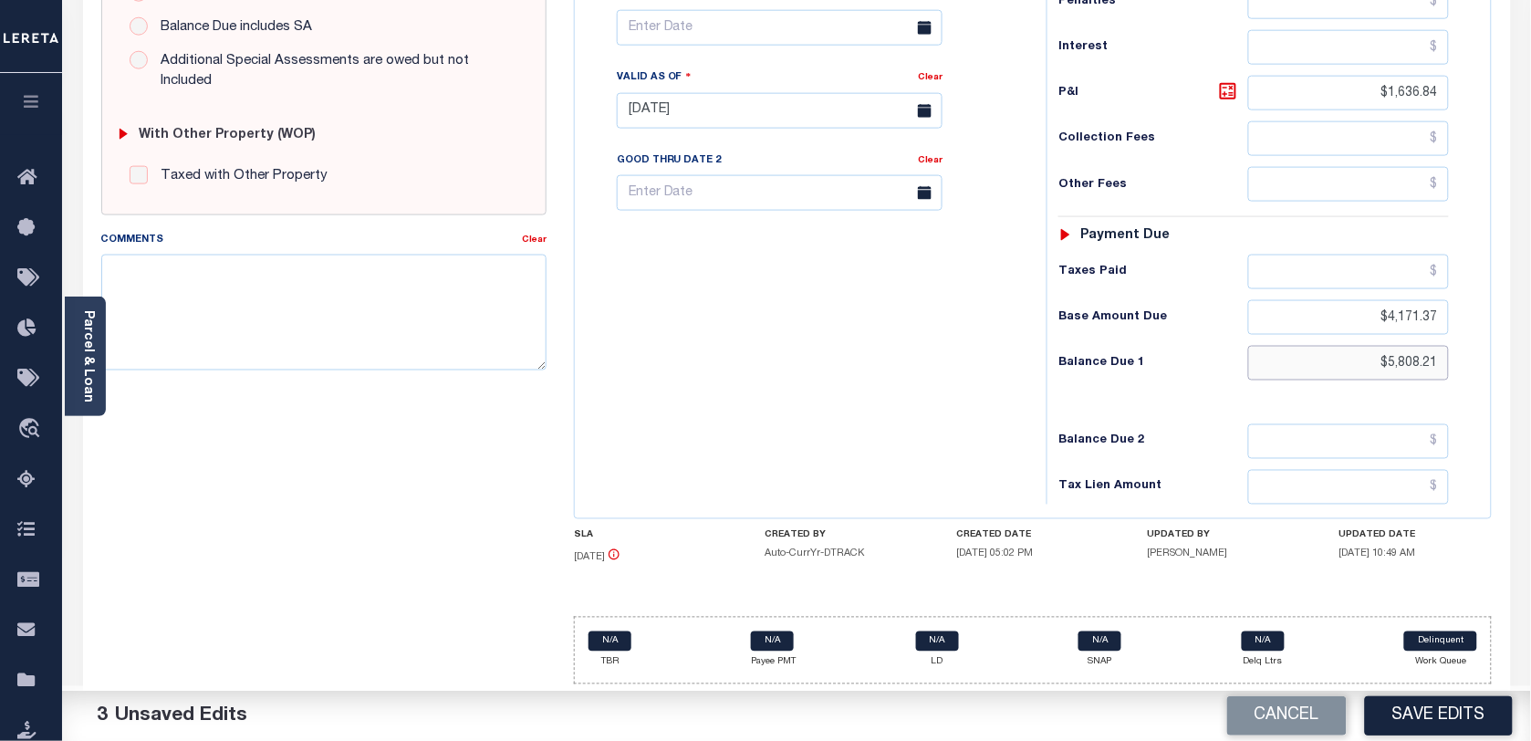
drag, startPoint x: 1351, startPoint y: 362, endPoint x: 1506, endPoint y: 362, distance: 155.1
click at [1506, 362] on div "TX STATE School District - TX TAX TYPE 1277120010001 TAX ID - LOAN SEVERITY COD…" at bounding box center [1033, 111] width 946 height 1175
paste input "759.47"
type input "$759.47"
drag, startPoint x: 1370, startPoint y: 310, endPoint x: 1480, endPoint y: 316, distance: 110.6
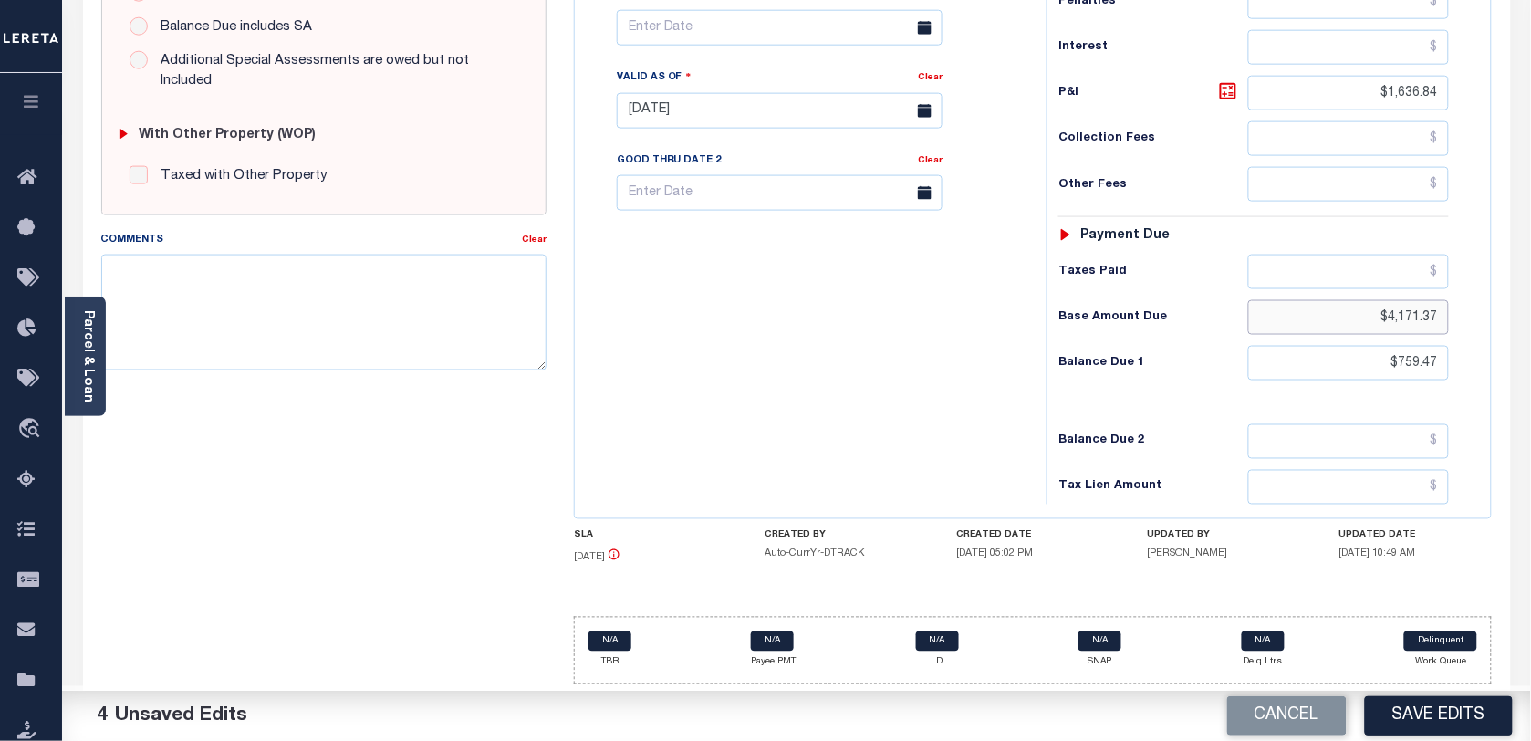
click at [1480, 316] on div "Tax Status Status" at bounding box center [1260, 102] width 454 height 806
drag, startPoint x: 1365, startPoint y: 89, endPoint x: 1474, endPoint y: 78, distance: 109.1
click at [1474, 78] on div "Tax Status Status" at bounding box center [1260, 102] width 454 height 806
click at [900, 345] on div "Tax Bill No Multiple Payment Option Payment Plan Clear" at bounding box center [806, 102] width 454 height 806
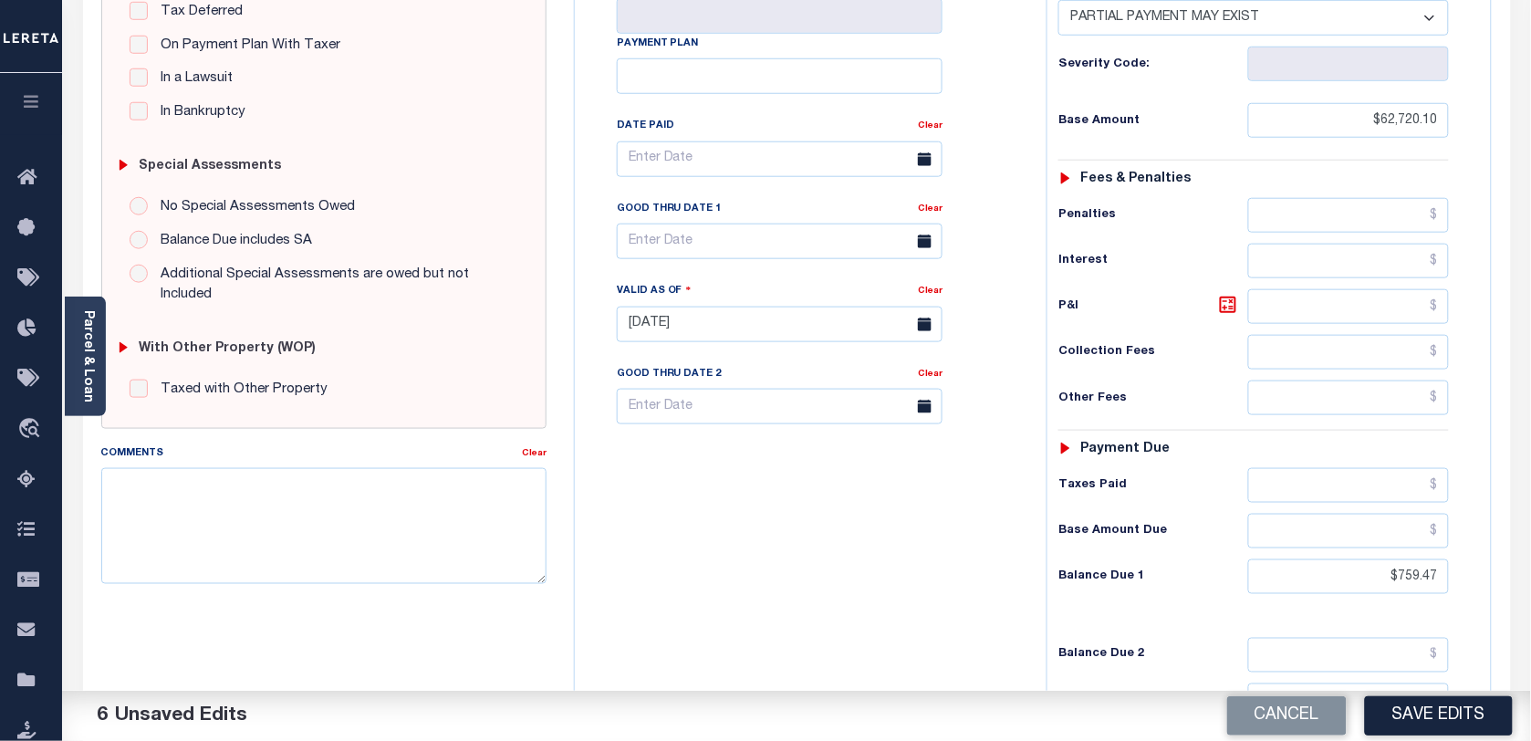
scroll to position [424, 0]
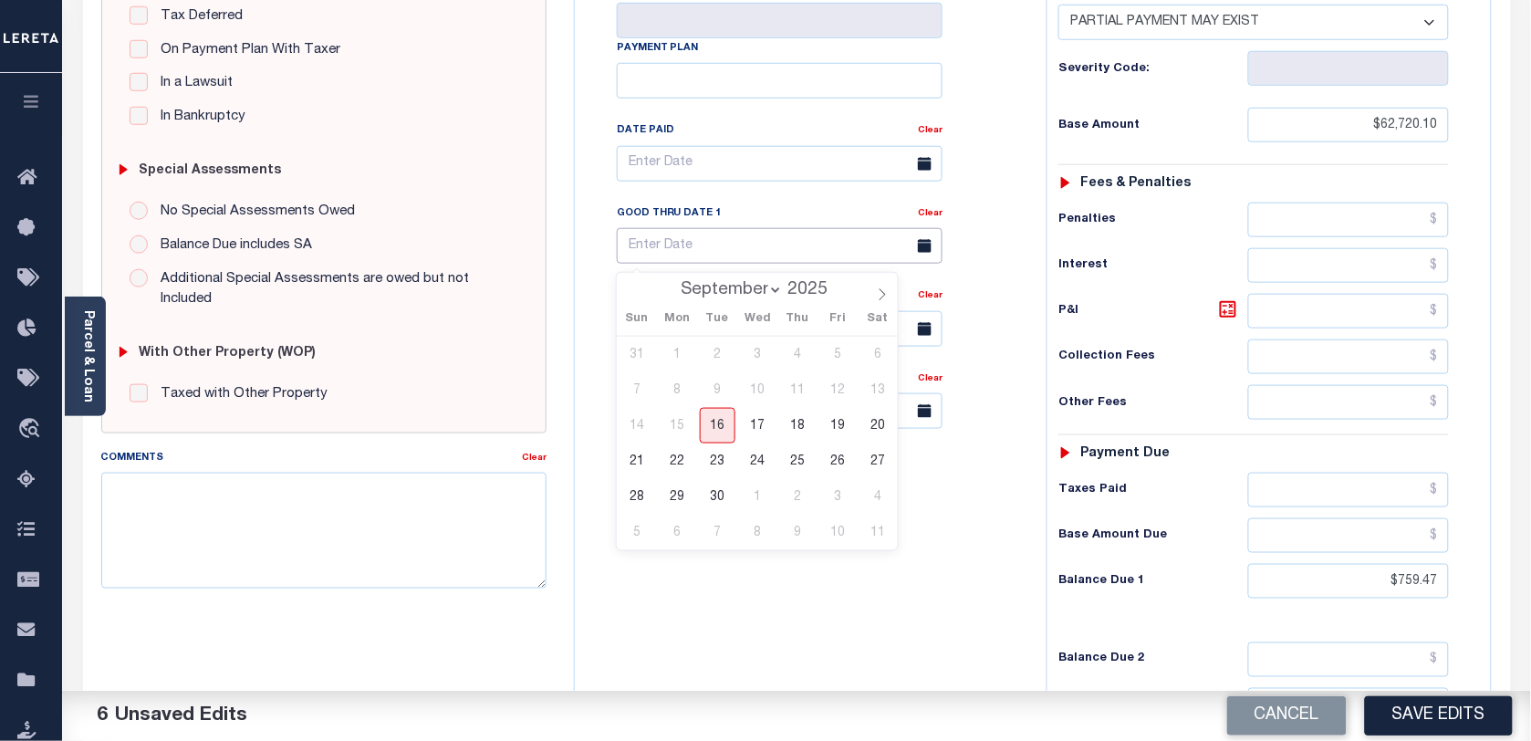
click at [694, 248] on input "text" at bounding box center [780, 246] width 326 height 36
click at [716, 496] on span "30" at bounding box center [718, 497] width 36 height 36
type input "09/30/2025"
click at [714, 554] on div "Tax Bill No Multiple Payment Option Payment Plan Clear" at bounding box center [806, 320] width 454 height 806
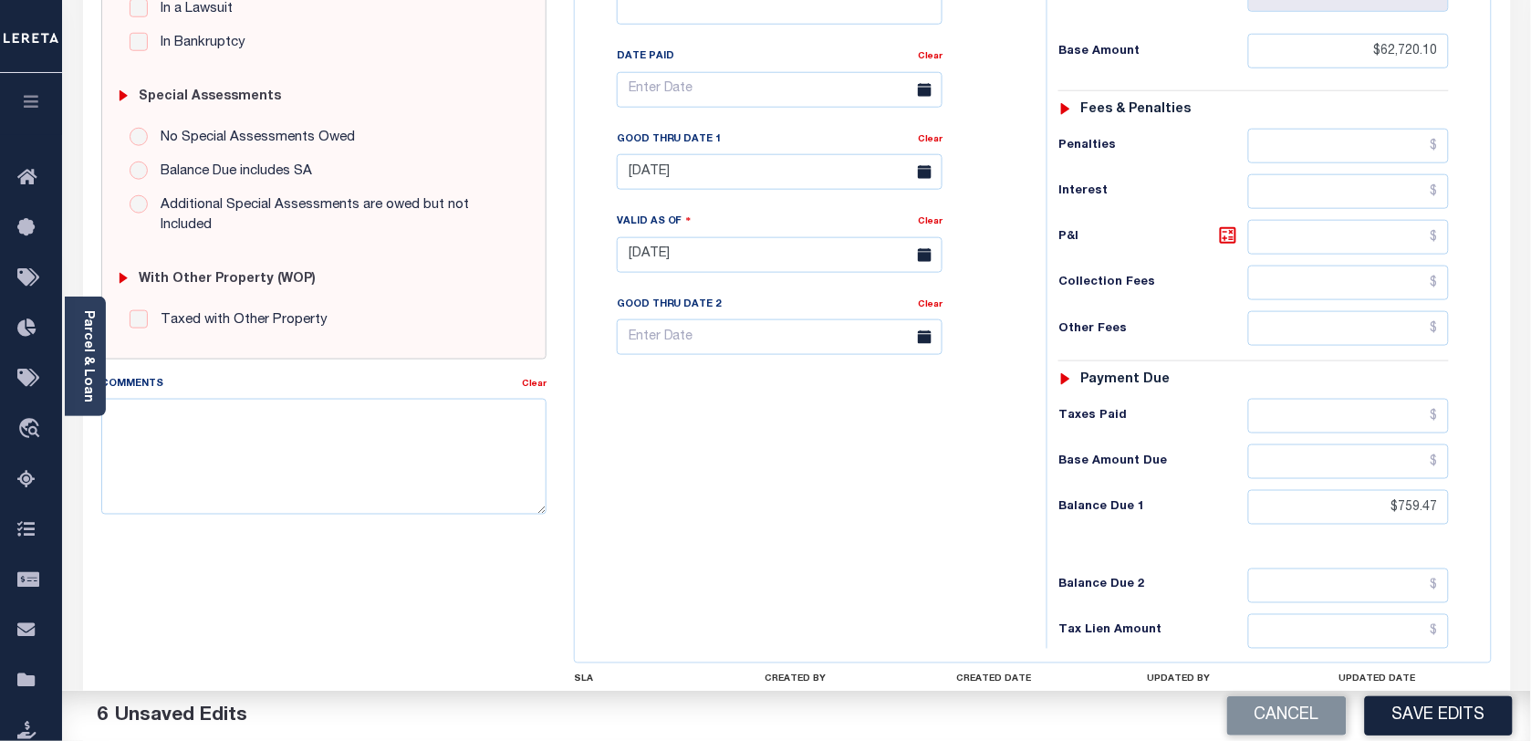
scroll to position [538, 0]
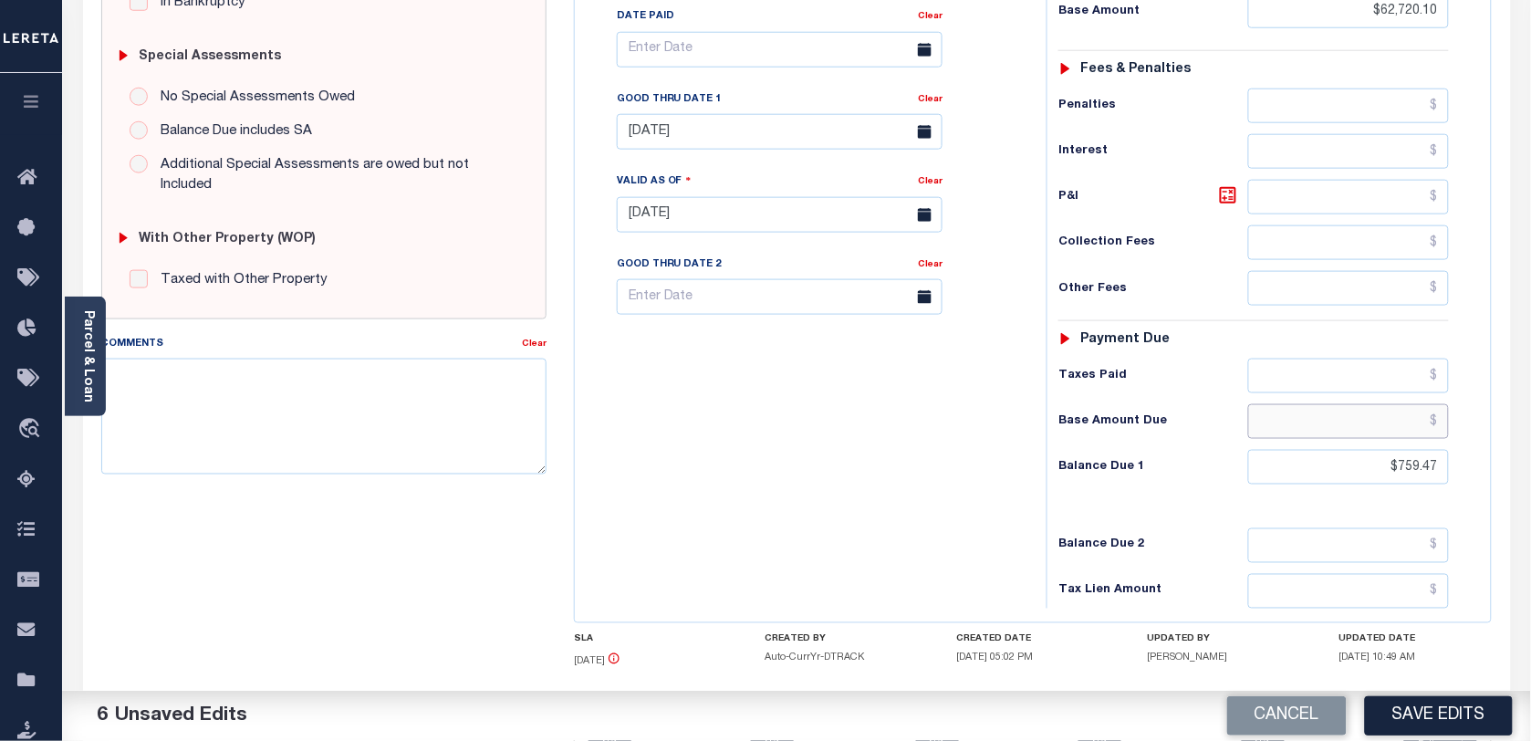
click at [1330, 413] on input "text" at bounding box center [1349, 421] width 202 height 35
paste input "759.47"
type input "$759.47"
click at [936, 457] on div "Tax Bill No Multiple Payment Option Payment Plan Clear" at bounding box center [806, 206] width 454 height 806
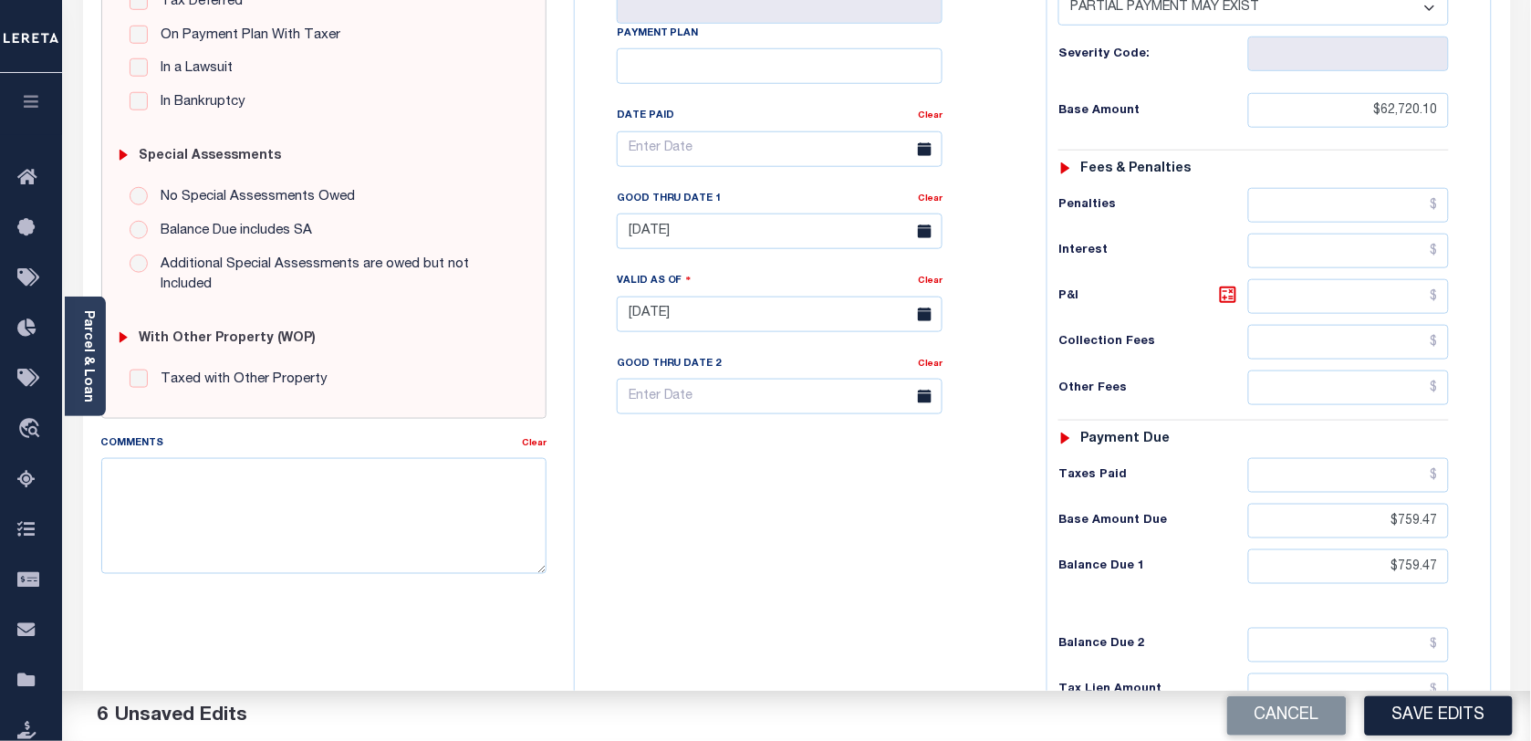
scroll to position [310, 0]
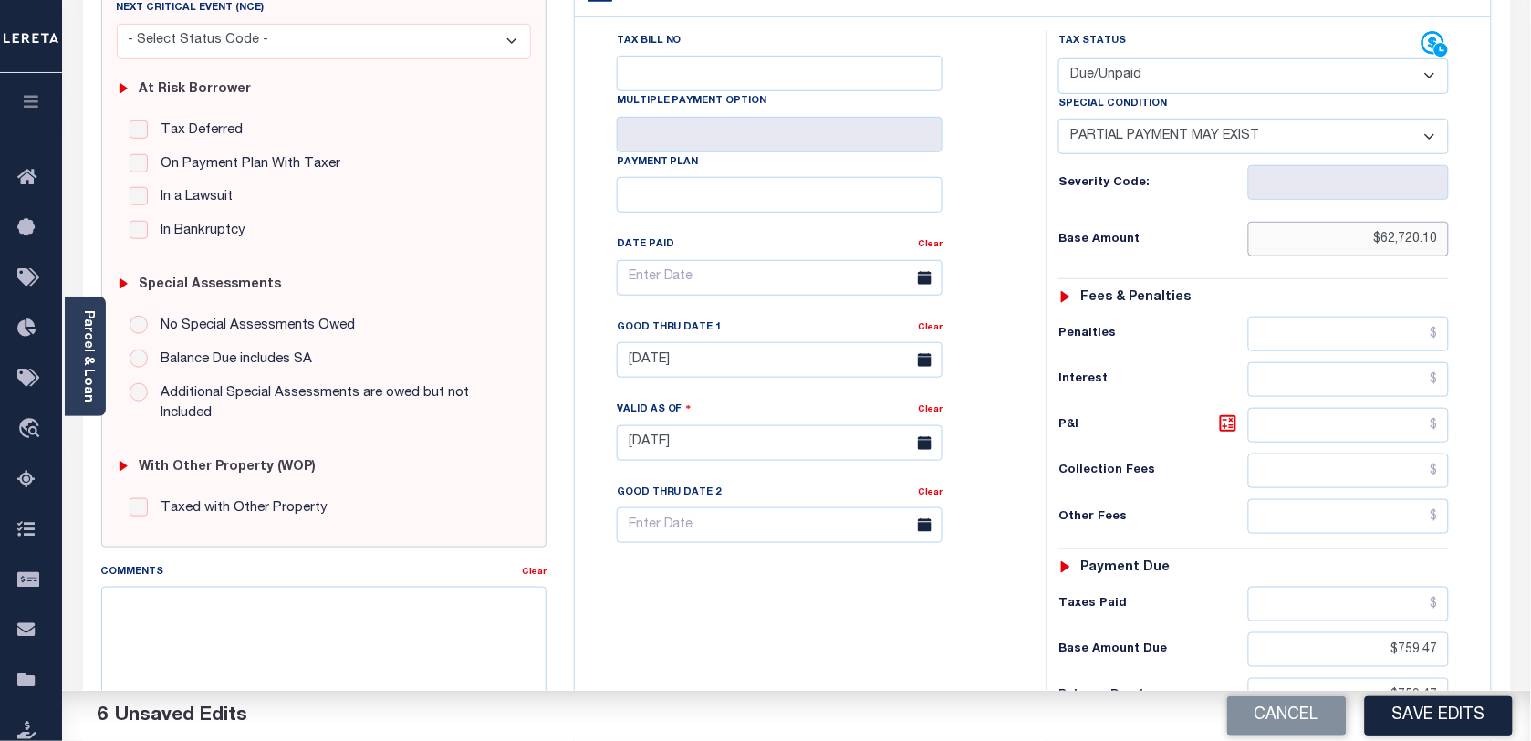
drag, startPoint x: 1396, startPoint y: 244, endPoint x: 1484, endPoint y: 244, distance: 87.6
click at [1484, 244] on div "Tax Status Status" at bounding box center [1260, 434] width 454 height 806
paste input "text"
type input "$62,720.10"
click at [1333, 440] on input "text" at bounding box center [1349, 425] width 202 height 35
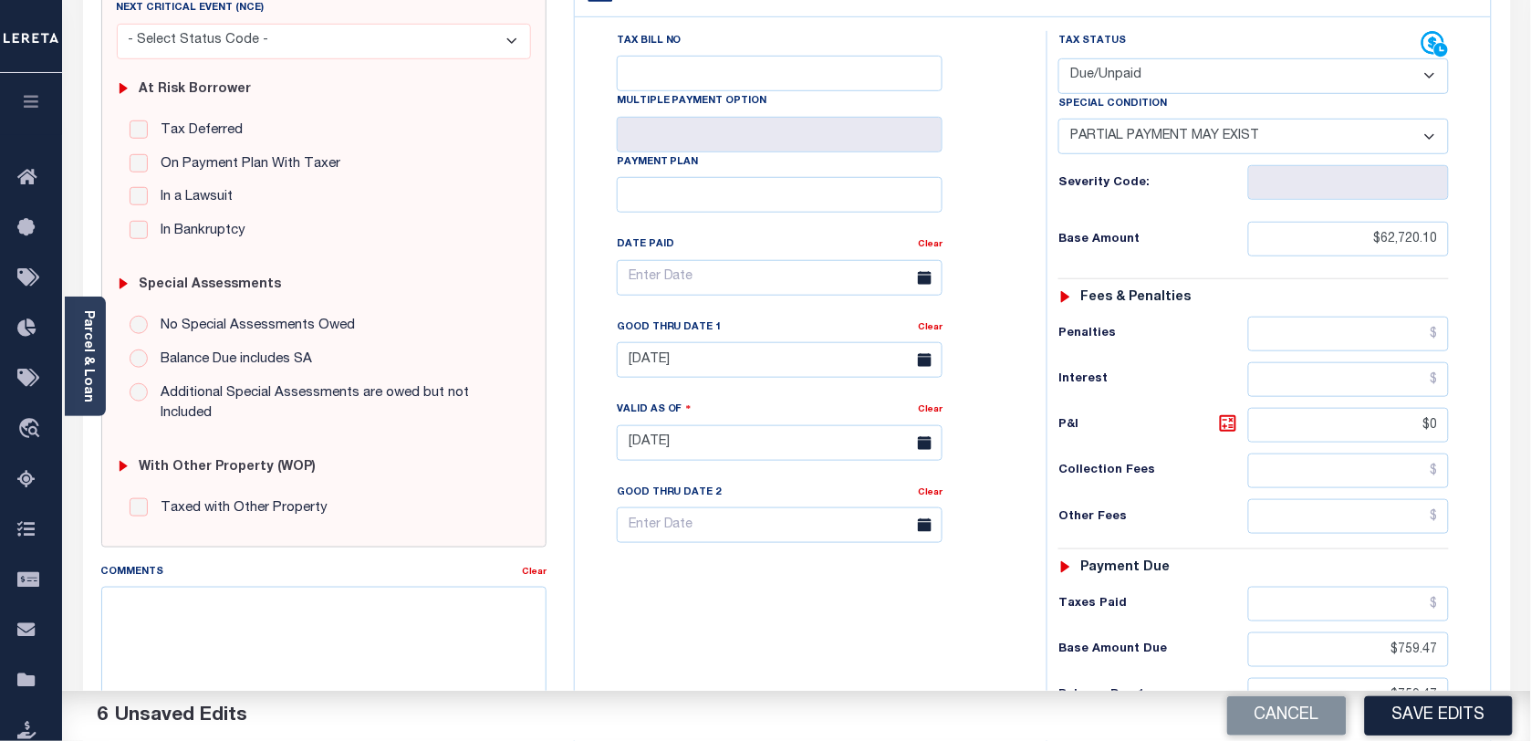
type input "$0.00"
click at [854, 643] on div "Tax Bill No Multiple Payment Option Payment Plan Clear" at bounding box center [806, 434] width 454 height 806
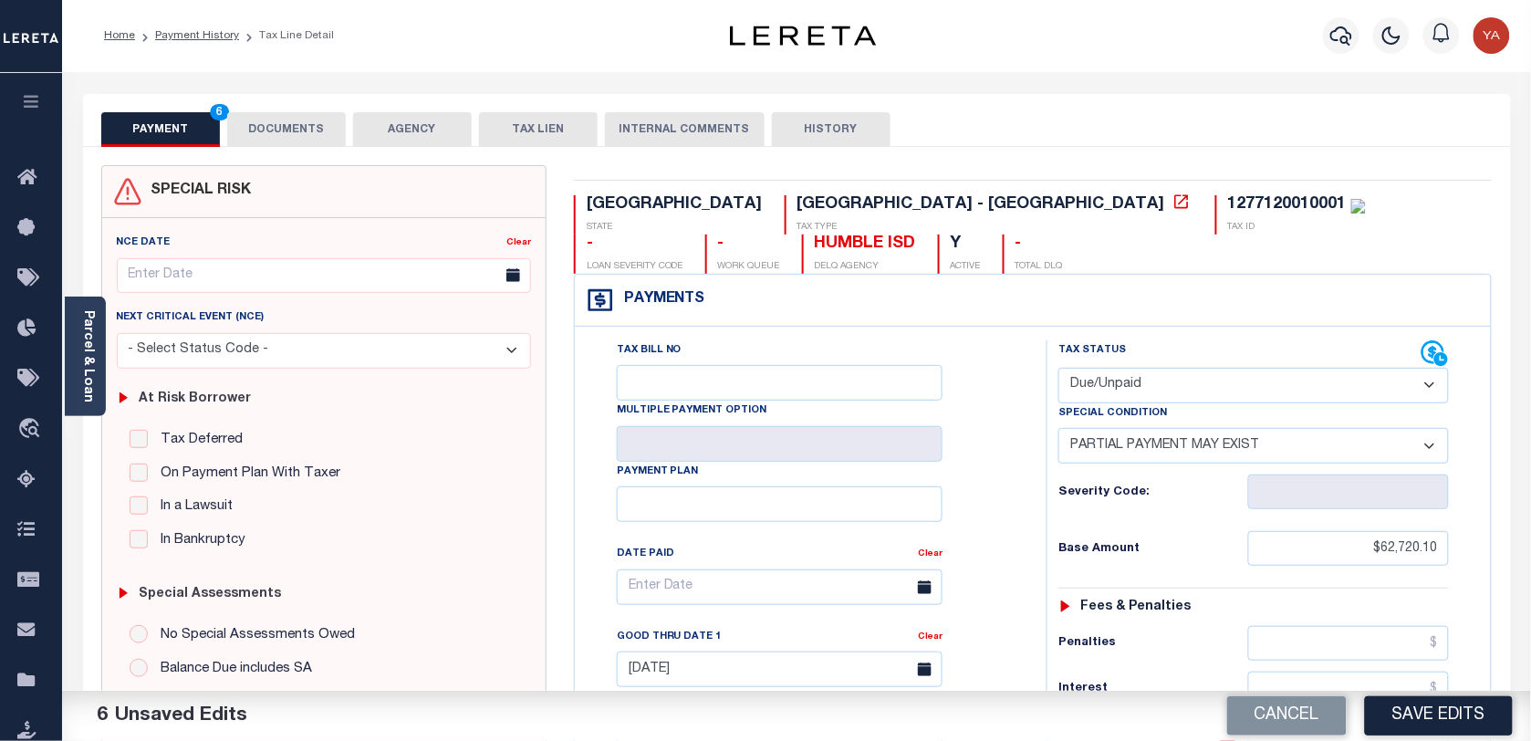
scroll to position [0, 0]
click at [88, 391] on link "Parcel & Loan" at bounding box center [87, 356] width 13 height 92
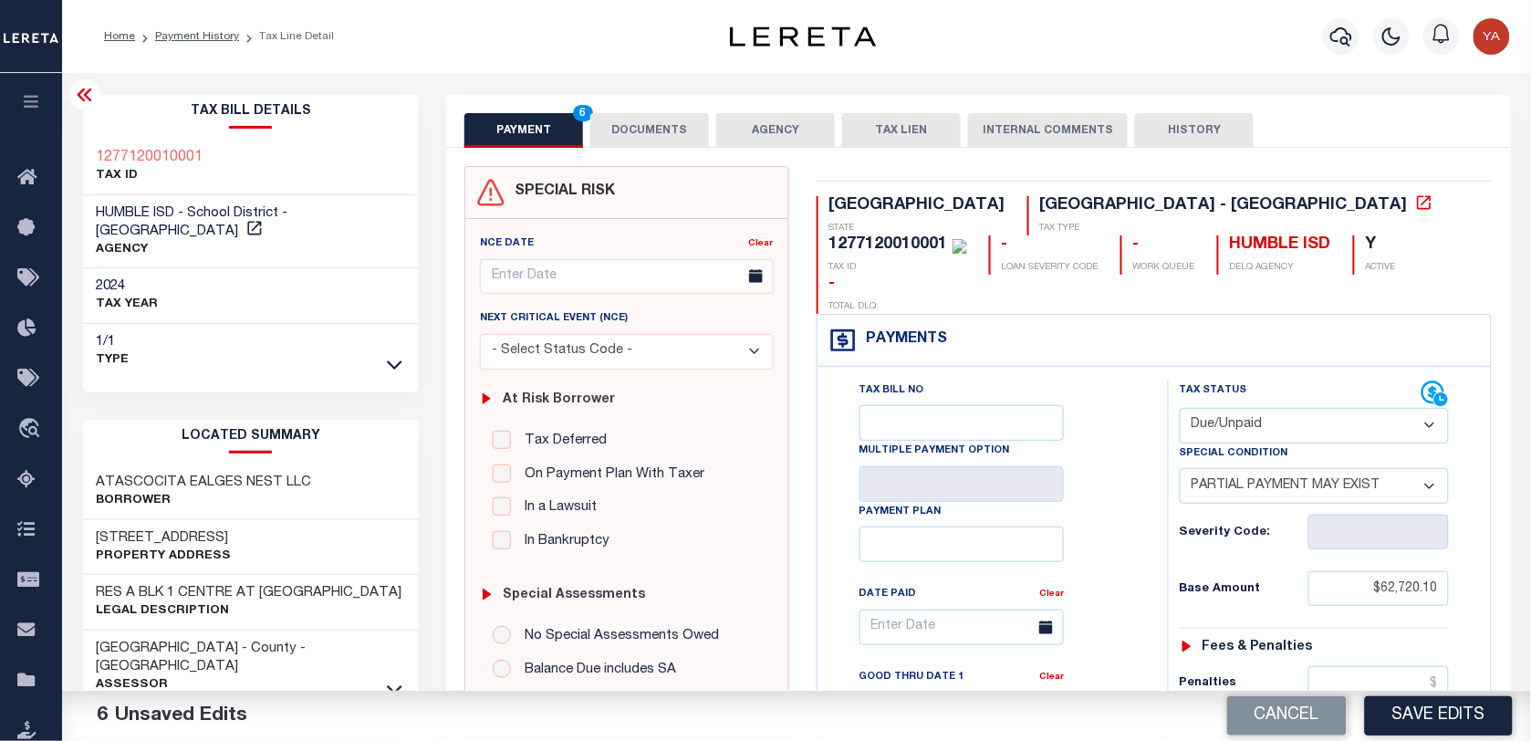
click at [948, 236] on div "1277120010001" at bounding box center [889, 244] width 119 height 16
copy div "1277120010001"
drag, startPoint x: 648, startPoint y: 130, endPoint x: 773, endPoint y: 147, distance: 126.2
click at [648, 130] on button "DOCUMENTS" at bounding box center [649, 130] width 119 height 35
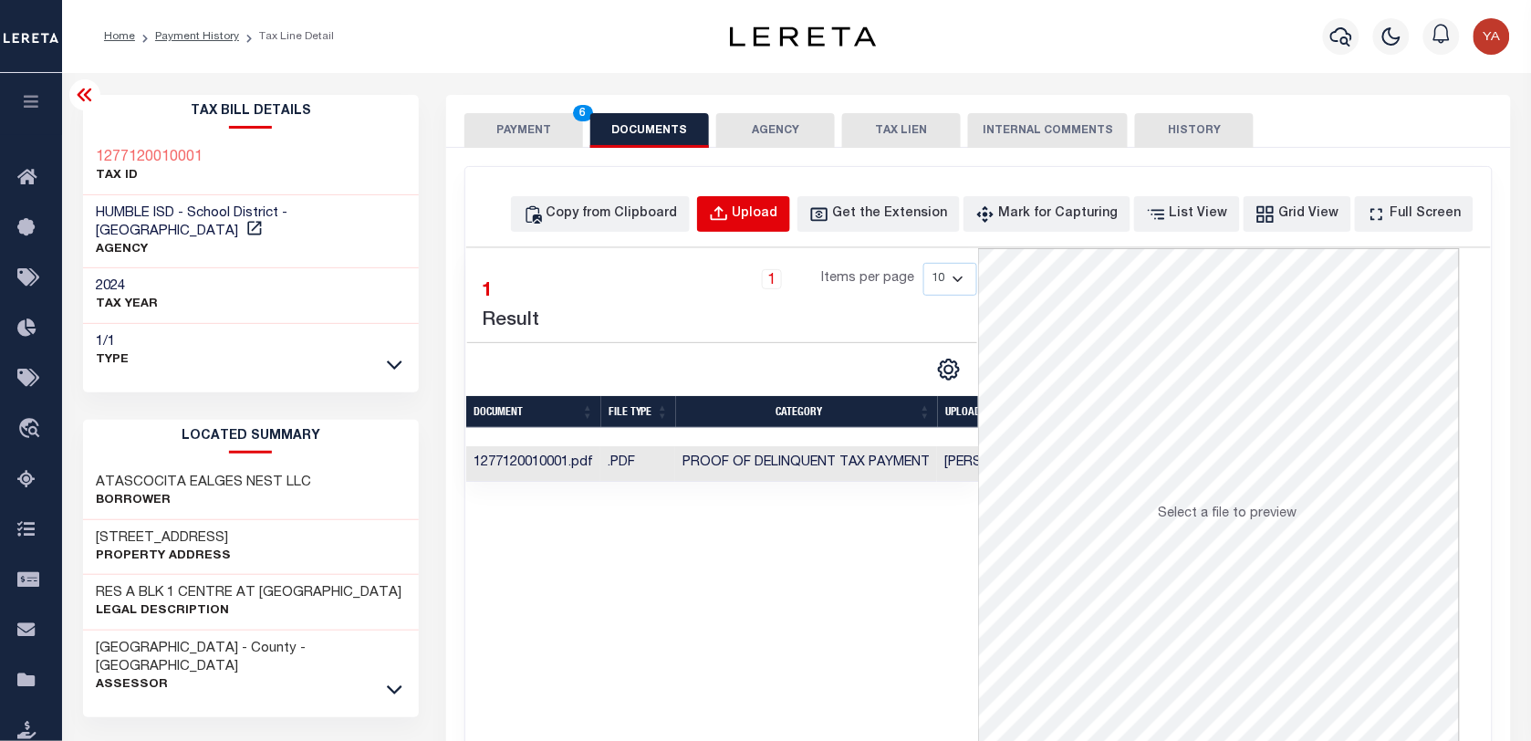
click at [778, 212] on div "Upload" at bounding box center [756, 214] width 46 height 20
select select "POP"
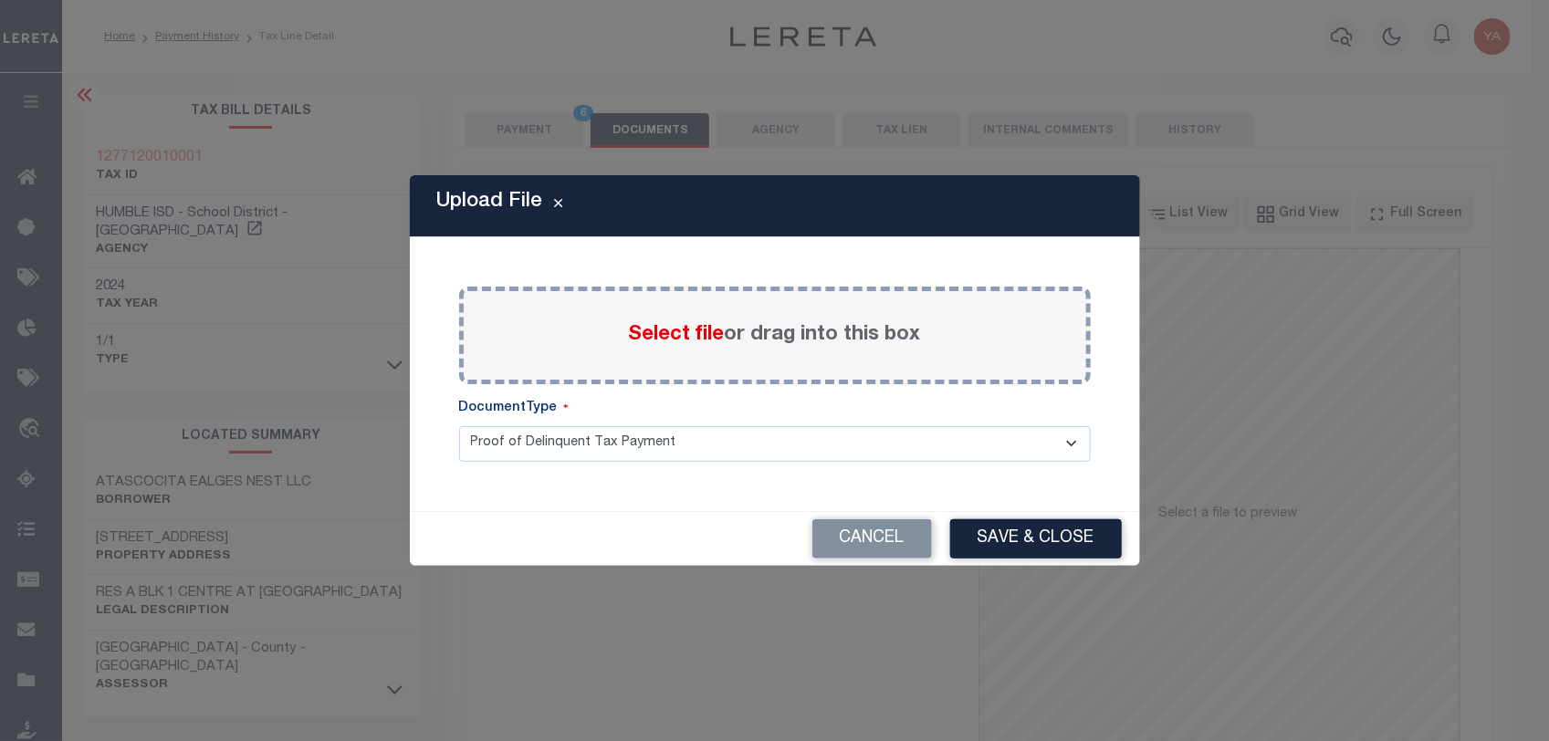
click at [832, 343] on label "Select file or drag into this box" at bounding box center [775, 335] width 292 height 30
click at [0, 0] on input "Select file or drag into this box" at bounding box center [0, 0] width 0 height 0
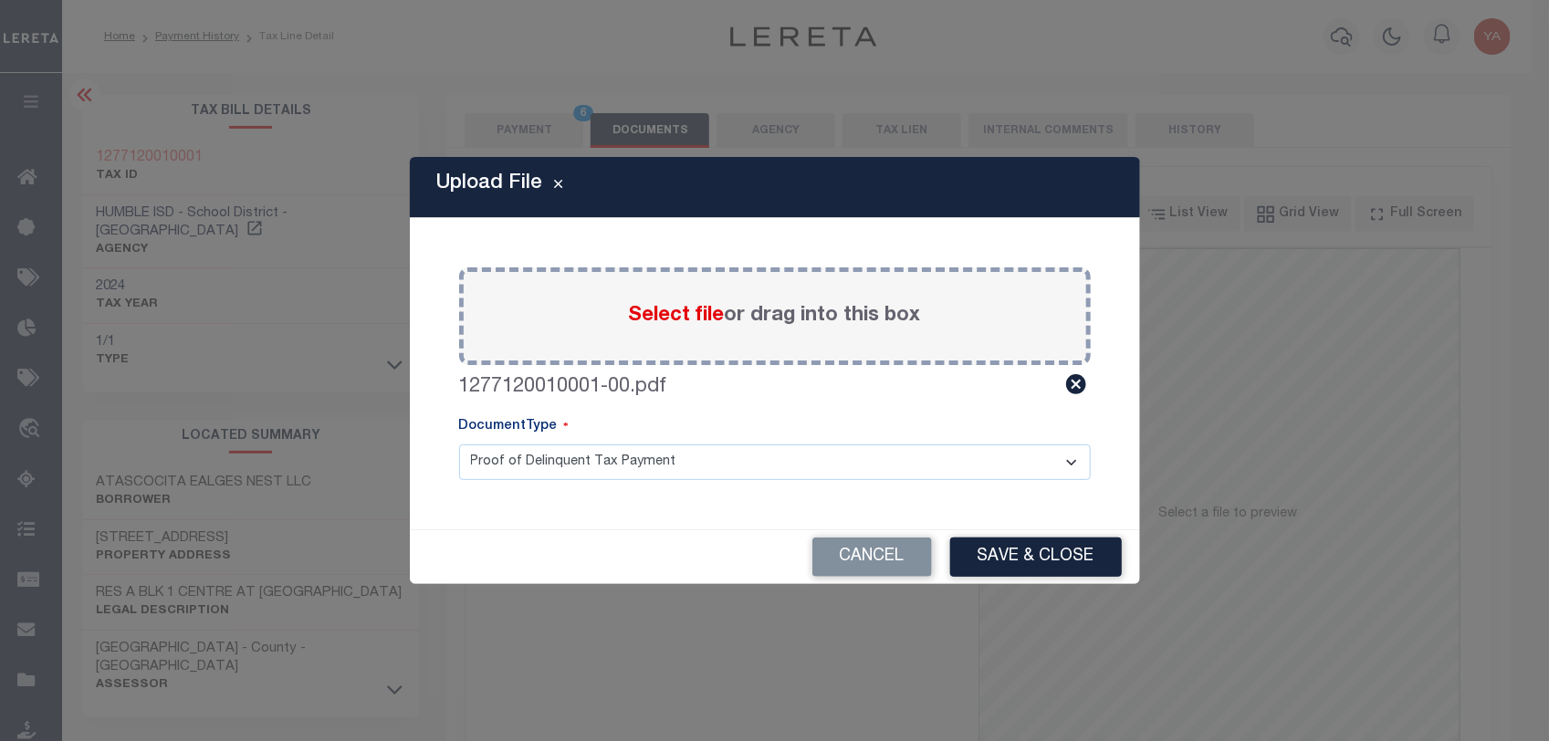
click at [844, 456] on select "Proof of Delinquent Tax Payment" at bounding box center [774, 462] width 631 height 36
click at [459, 444] on select "Proof of Delinquent Tax Payment" at bounding box center [774, 462] width 631 height 36
drag, startPoint x: 1049, startPoint y: 561, endPoint x: 1079, endPoint y: 562, distance: 29.2
click at [1048, 561] on button "Save & Close" at bounding box center [1036, 556] width 172 height 39
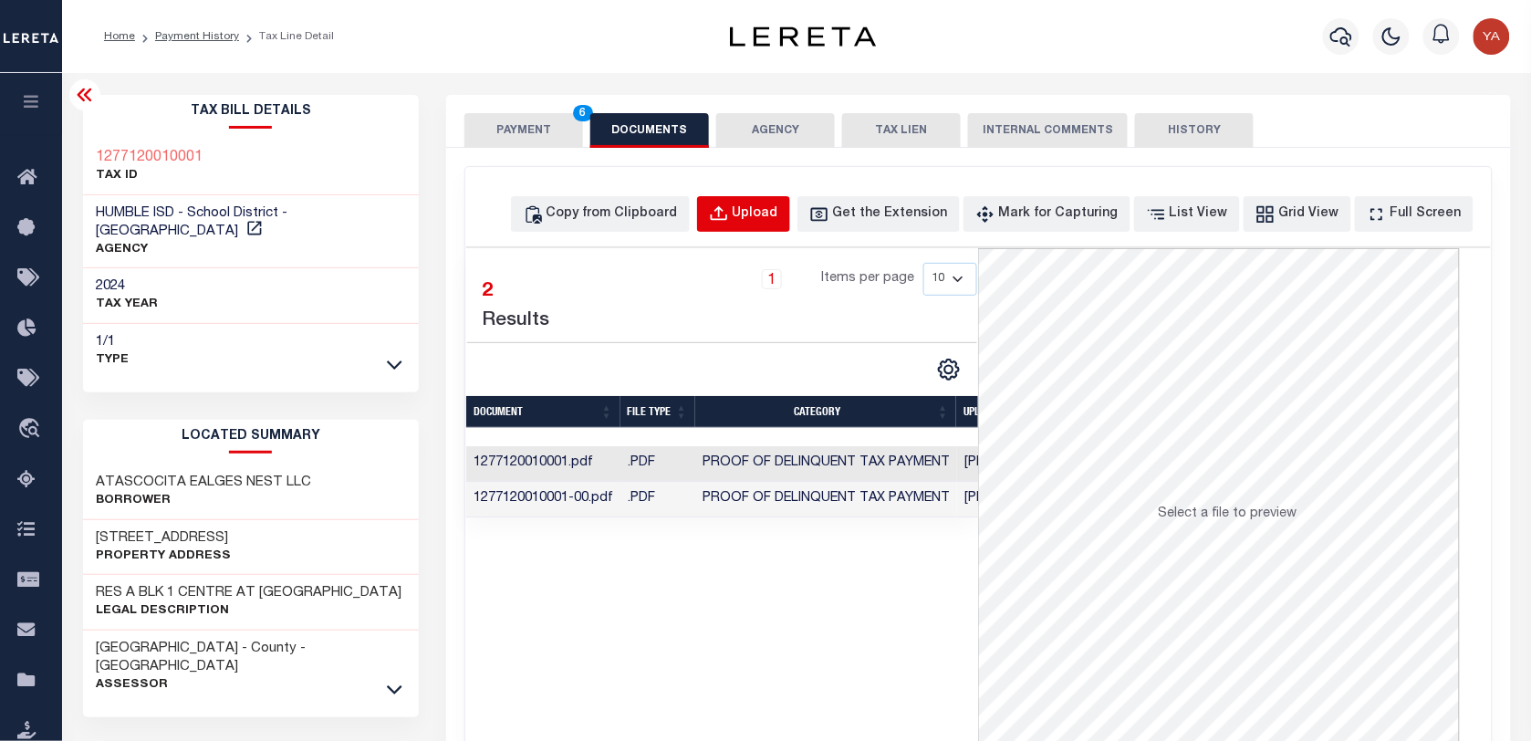
click at [767, 214] on div "Upload" at bounding box center [756, 214] width 46 height 20
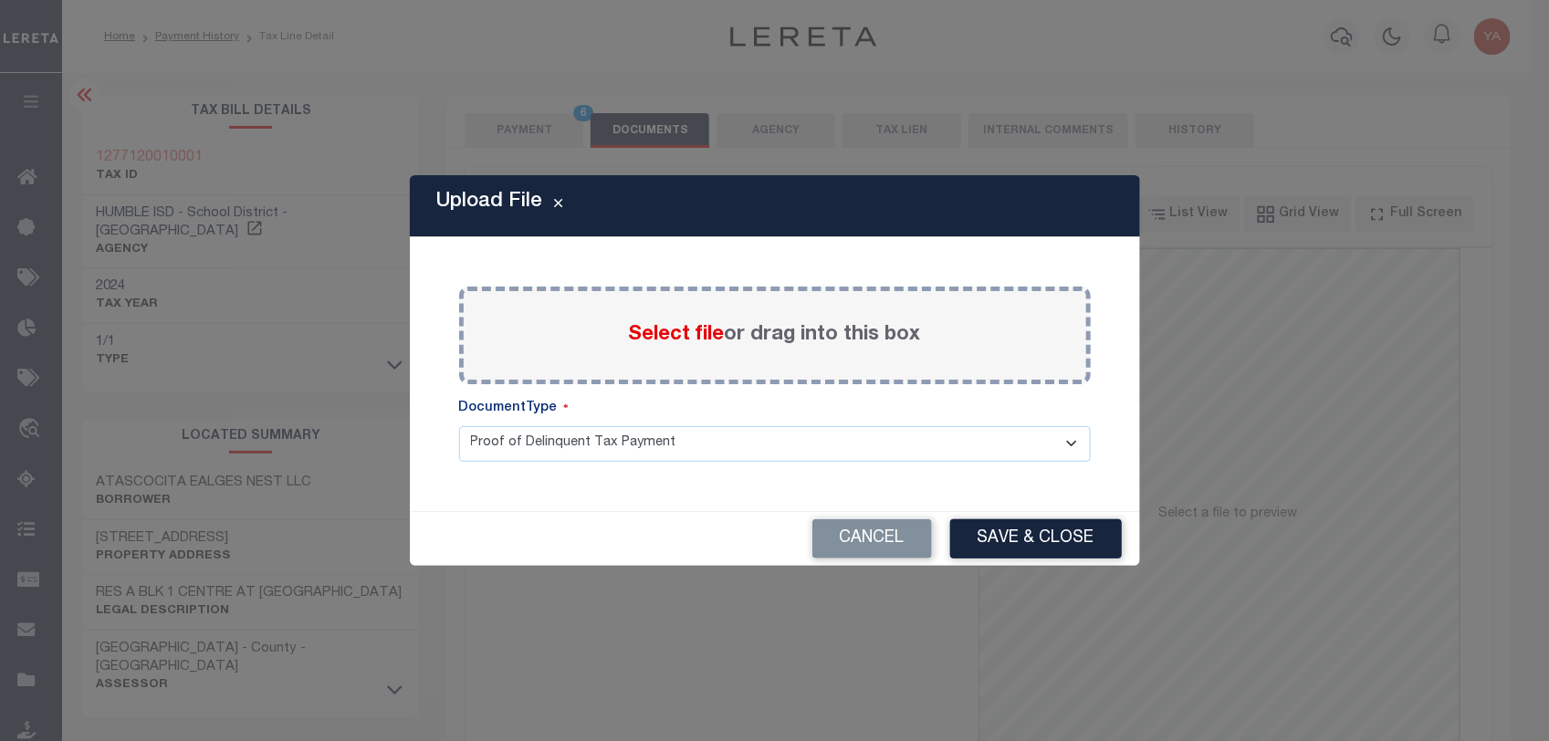
click at [727, 347] on label "Select file or drag into this box" at bounding box center [775, 335] width 292 height 30
click at [0, 0] on input "Select file or drag into this box" at bounding box center [0, 0] width 0 height 0
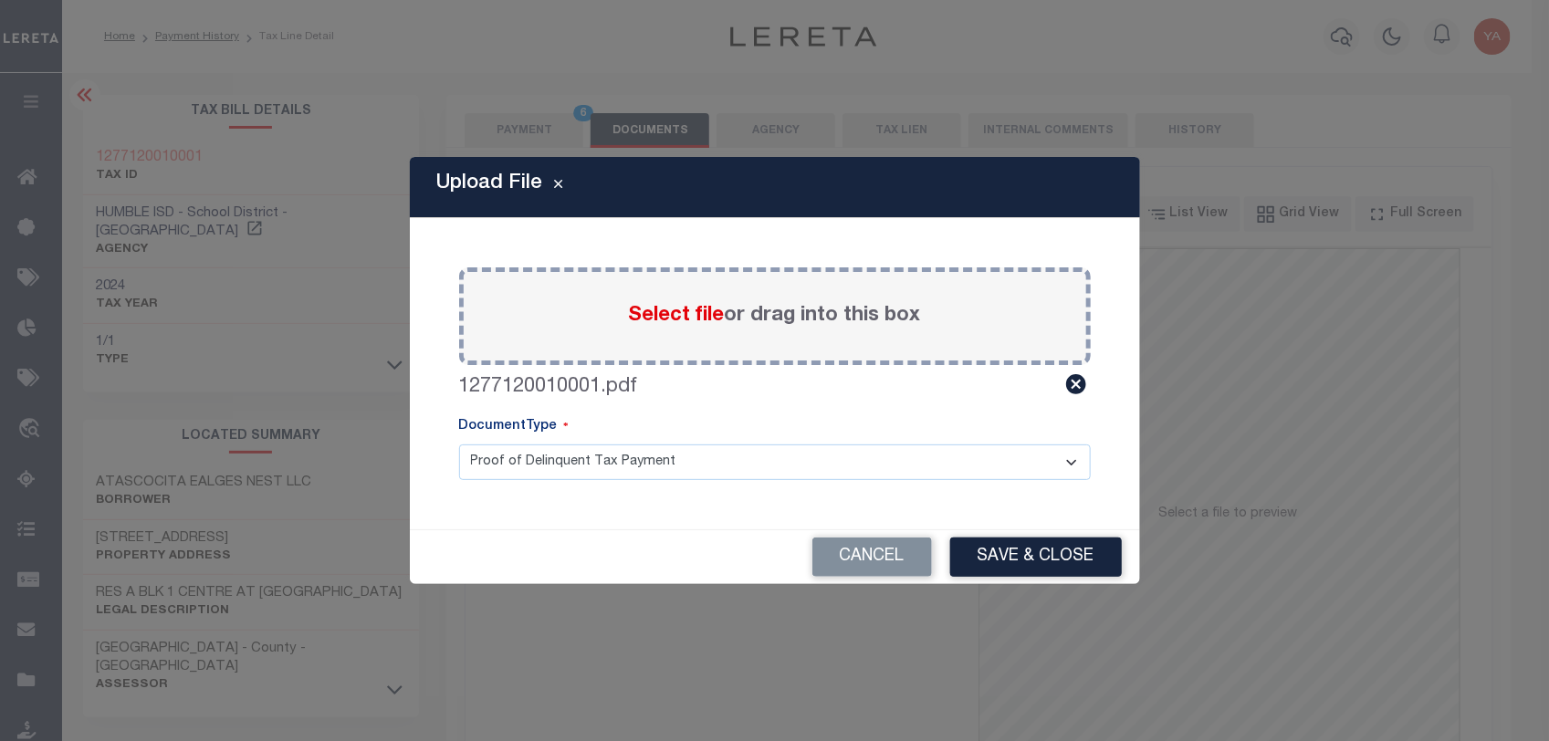
drag, startPoint x: 753, startPoint y: 465, endPoint x: 753, endPoint y: 484, distance: 18.3
click at [753, 465] on select "Proof of Delinquent Tax Payment" at bounding box center [774, 462] width 631 height 36
click at [459, 444] on select "Proof of Delinquent Tax Payment" at bounding box center [774, 462] width 631 height 36
click at [1066, 548] on button "Save & Close" at bounding box center [1036, 556] width 172 height 39
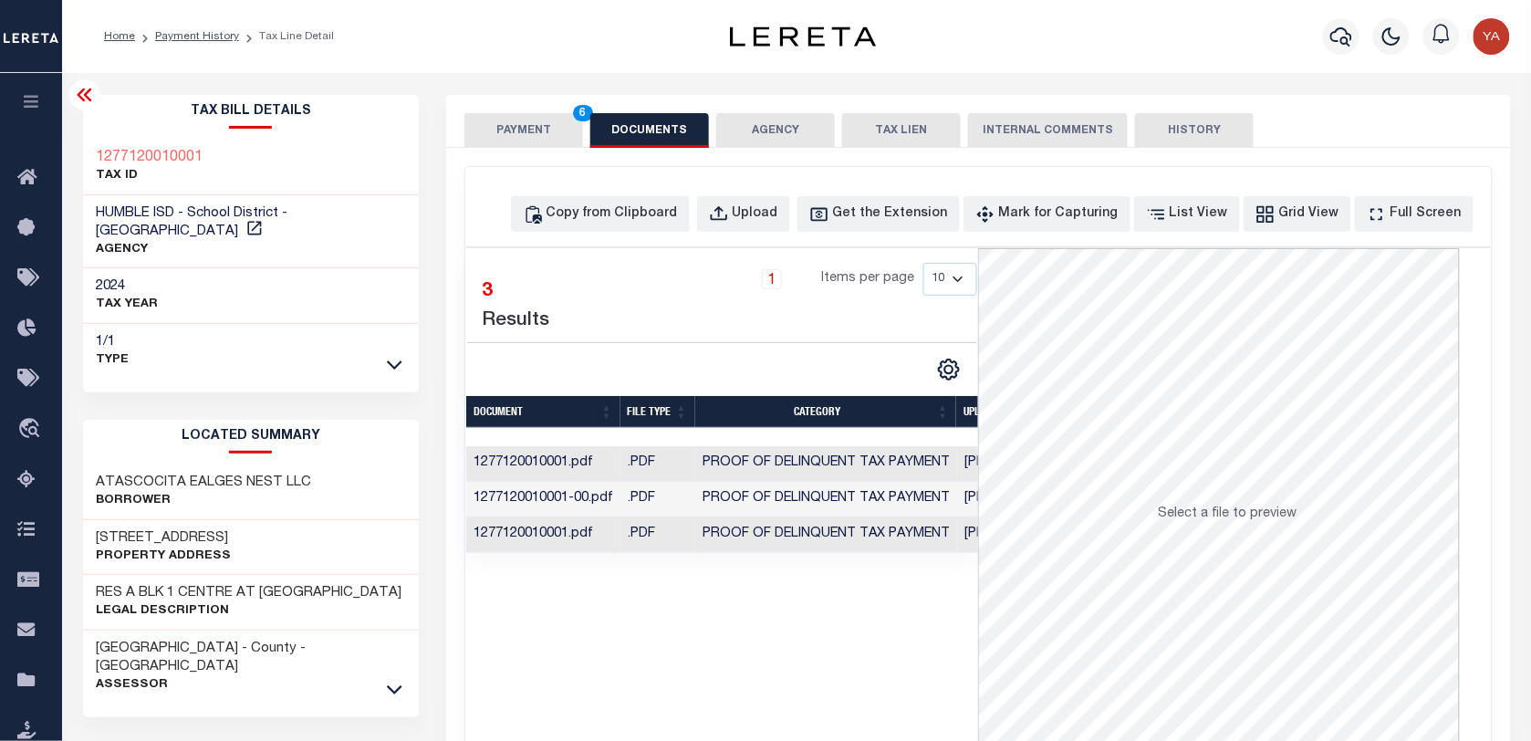
click at [967, 505] on td "[PERSON_NAME]" at bounding box center [1016, 500] width 118 height 36
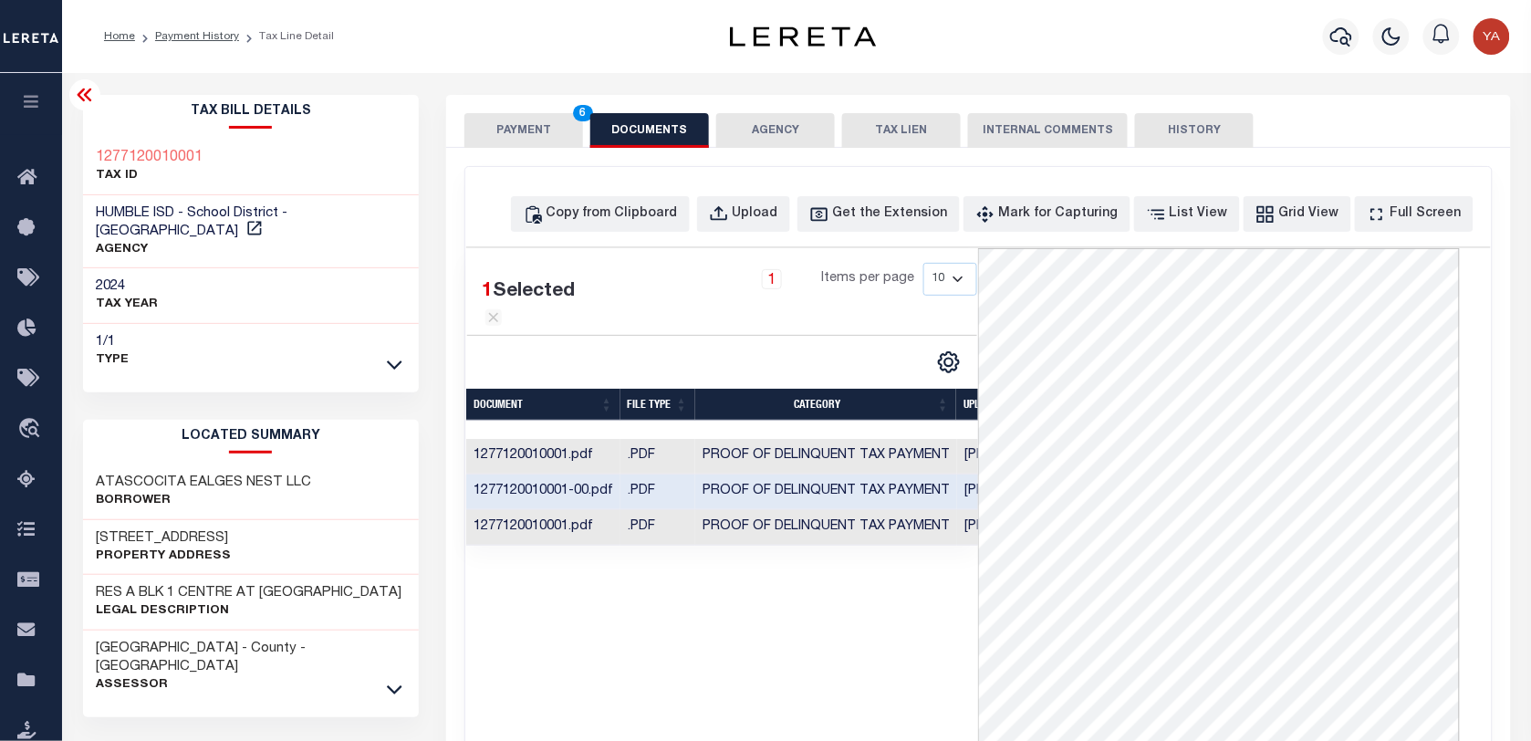
click at [960, 546] on td "Yashaswini Jain" at bounding box center [1016, 528] width 118 height 36
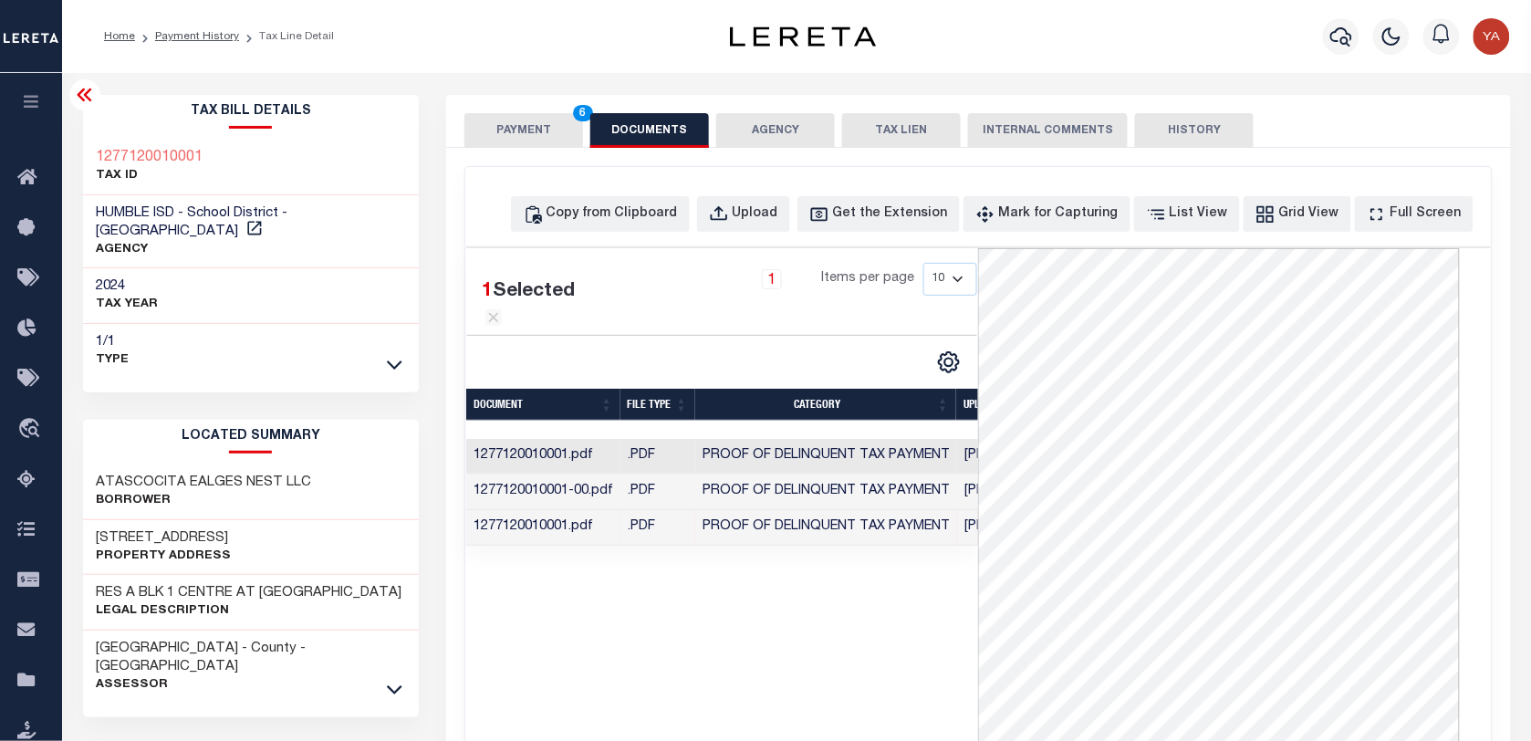
scroll to position [152, 0]
click at [964, 510] on td "Yashaswini Jain" at bounding box center [1016, 493] width 118 height 36
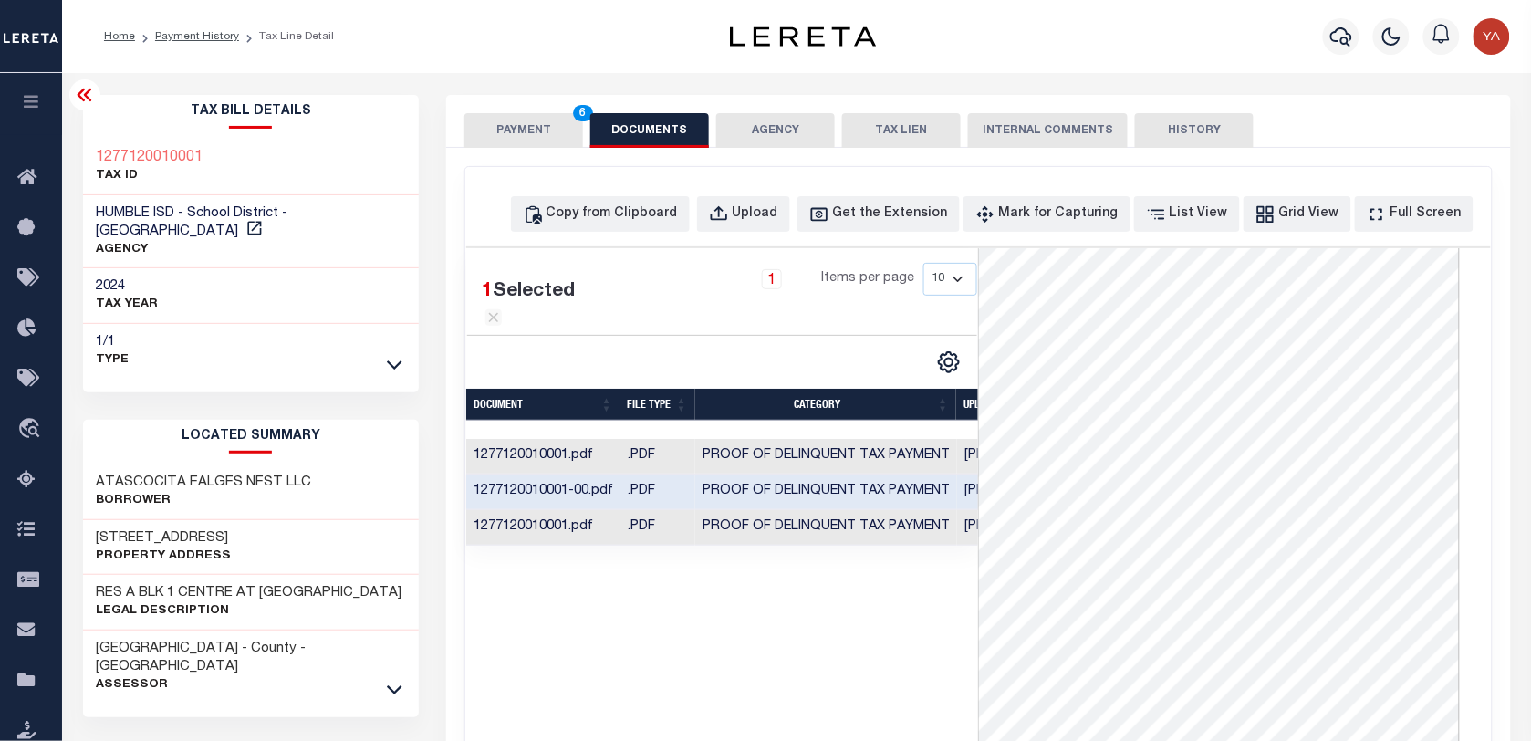
click at [543, 135] on button "PAYMENT 6" at bounding box center [523, 130] width 119 height 35
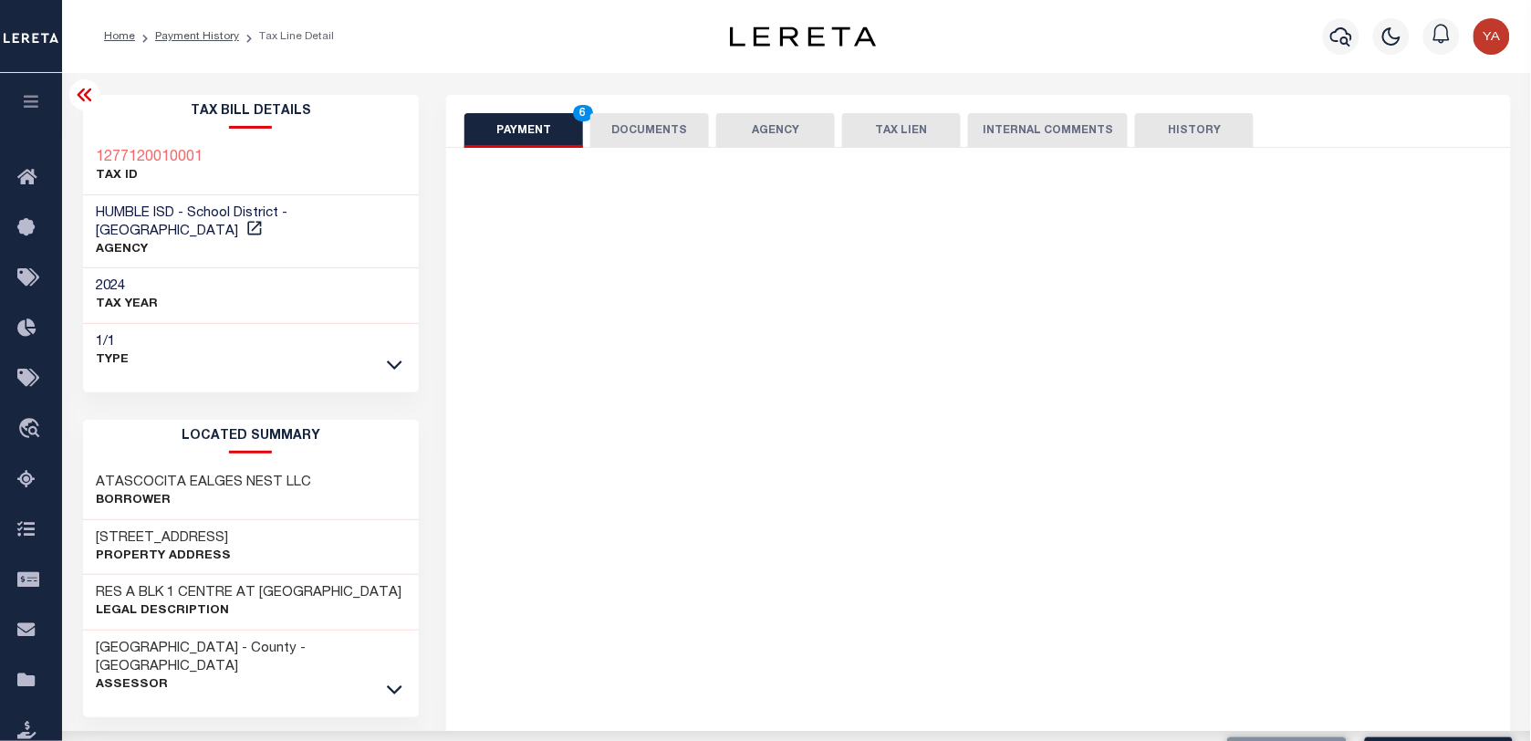
click at [575, 80] on div "Parcel & Loan Tax Bill Details 1277120010001 TAX ID AGENCY 2024 TAX YEAR 2025" at bounding box center [797, 745] width 1456 height 1344
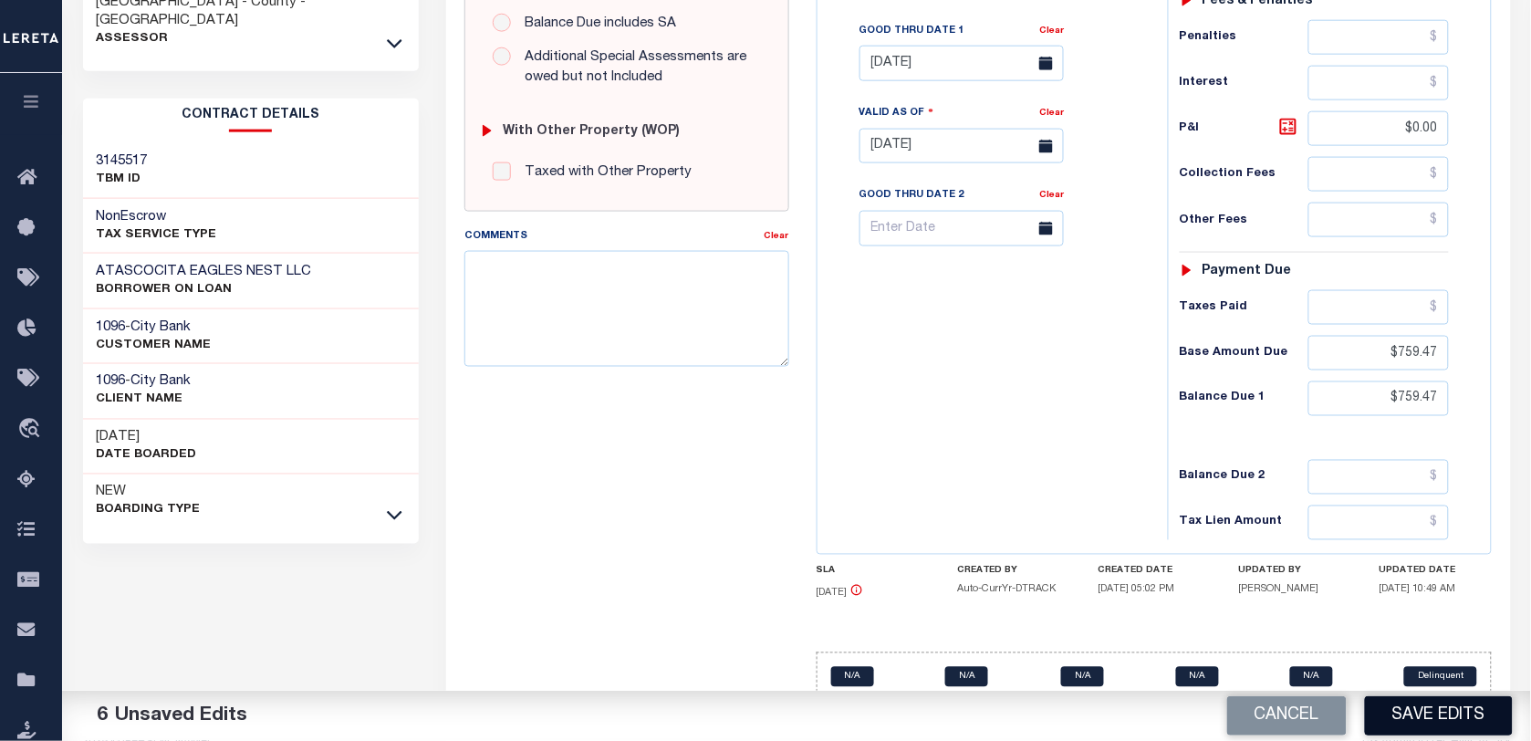
click at [1429, 728] on button "Save Edits" at bounding box center [1439, 715] width 148 height 39
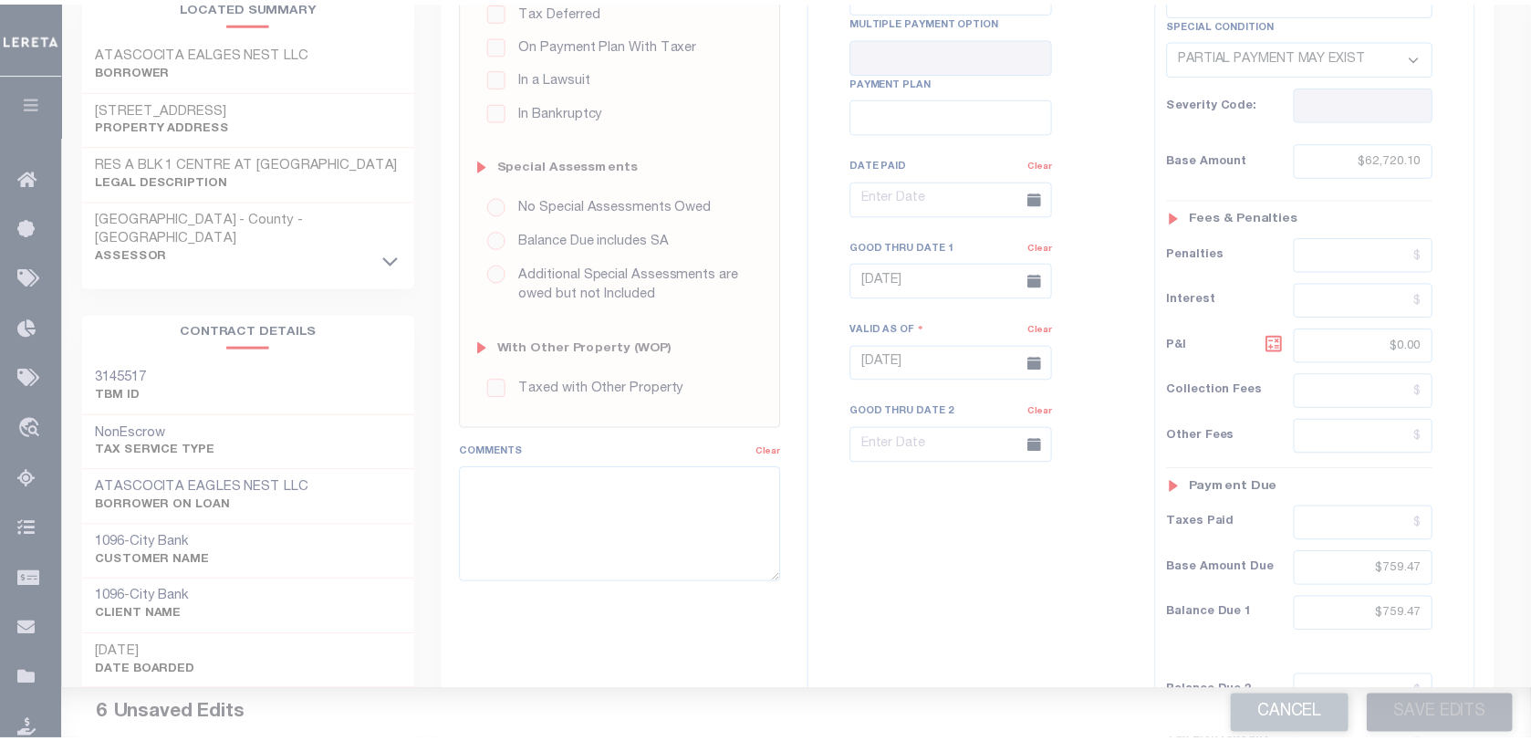
scroll to position [190, 0]
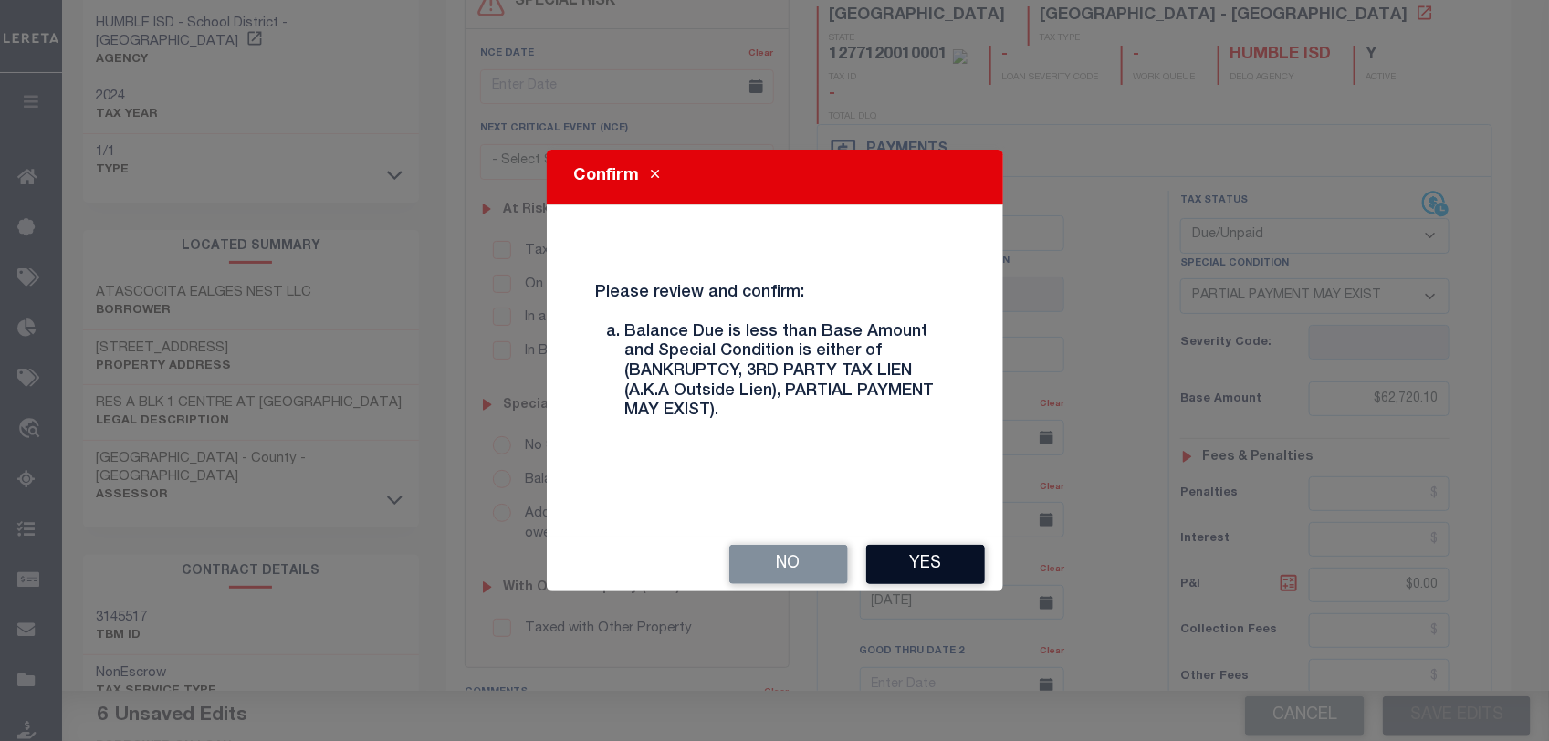
click at [924, 569] on button "Yes" at bounding box center [925, 564] width 119 height 39
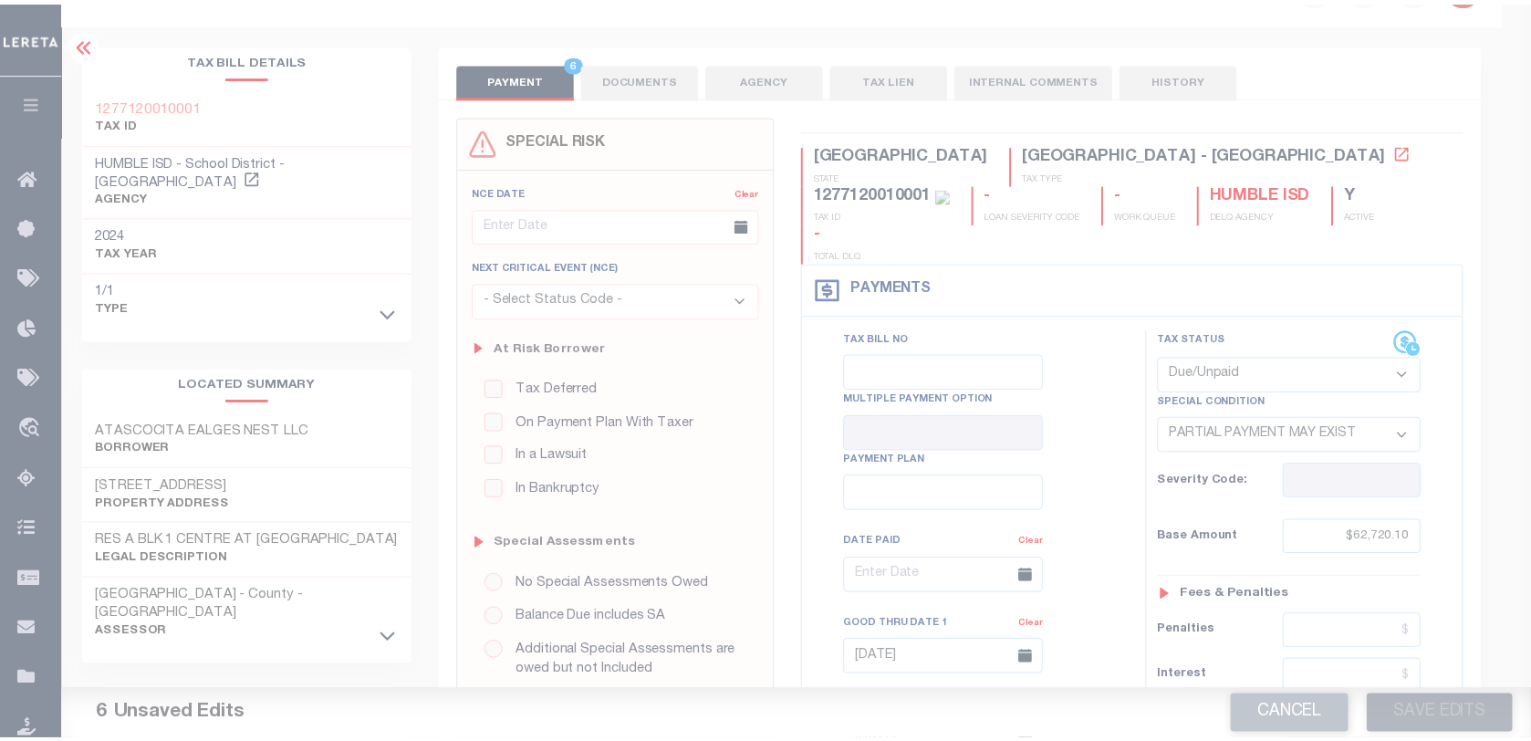
scroll to position [0, 0]
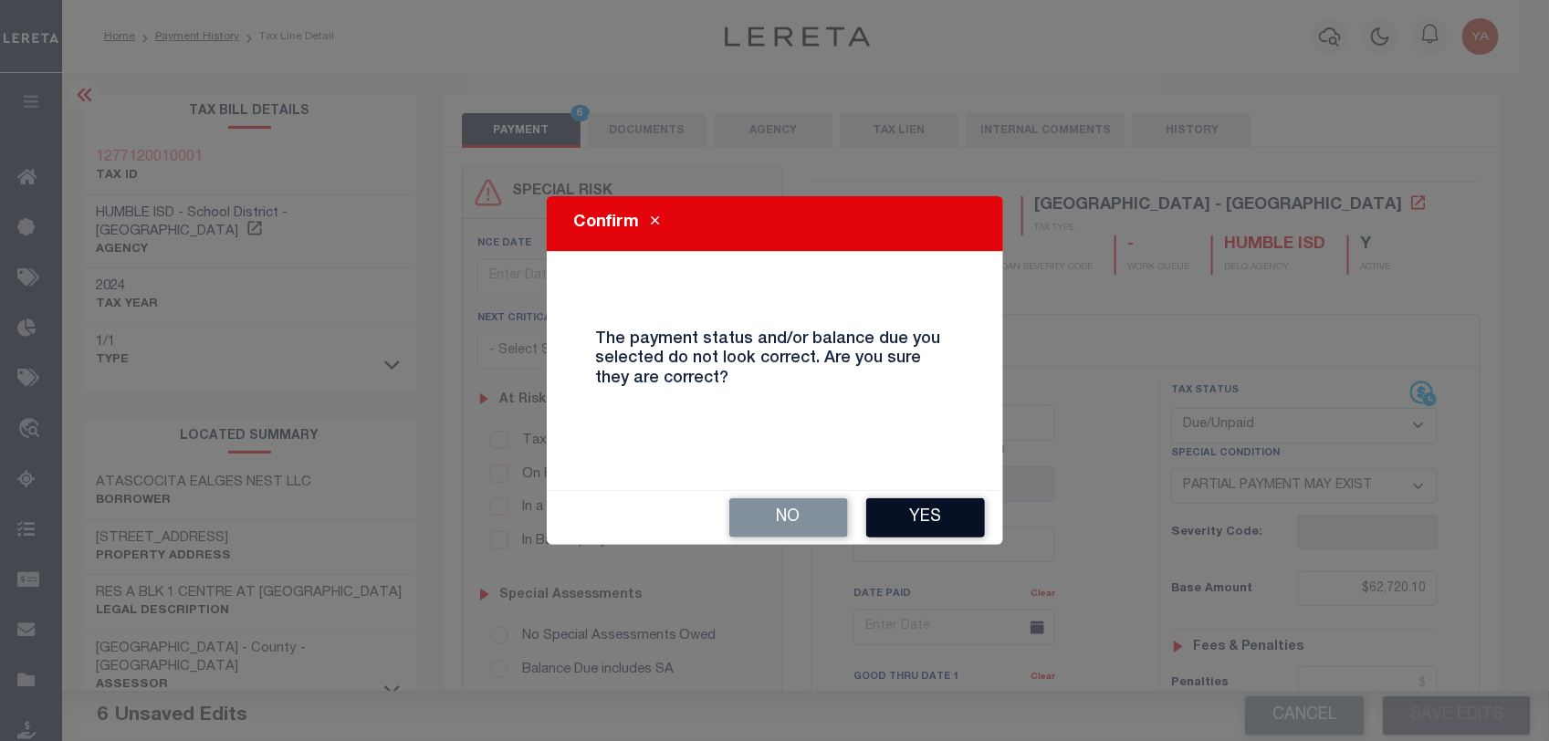
click at [942, 508] on button "Yes" at bounding box center [925, 517] width 119 height 39
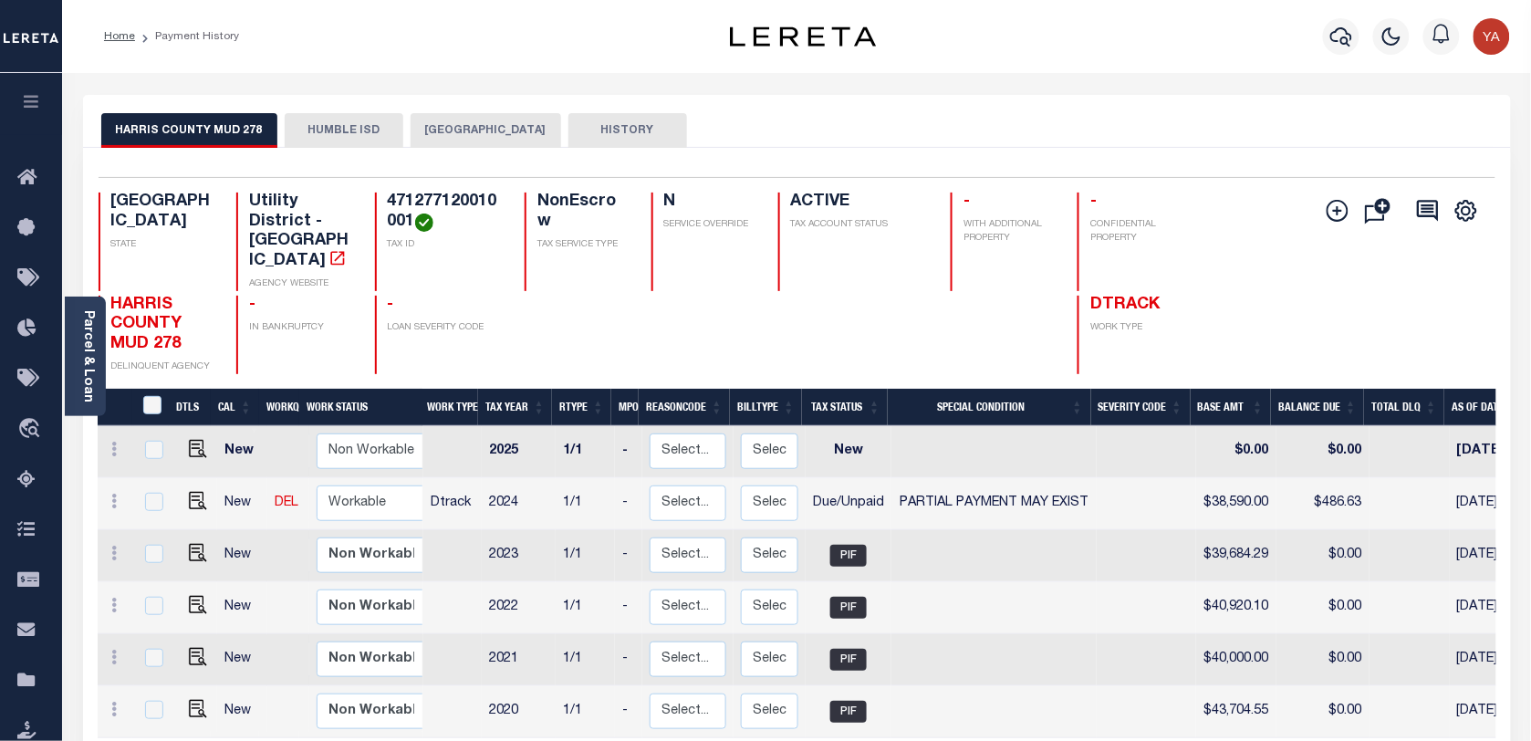
click at [354, 123] on button "HUMBLE ISD" at bounding box center [344, 130] width 119 height 35
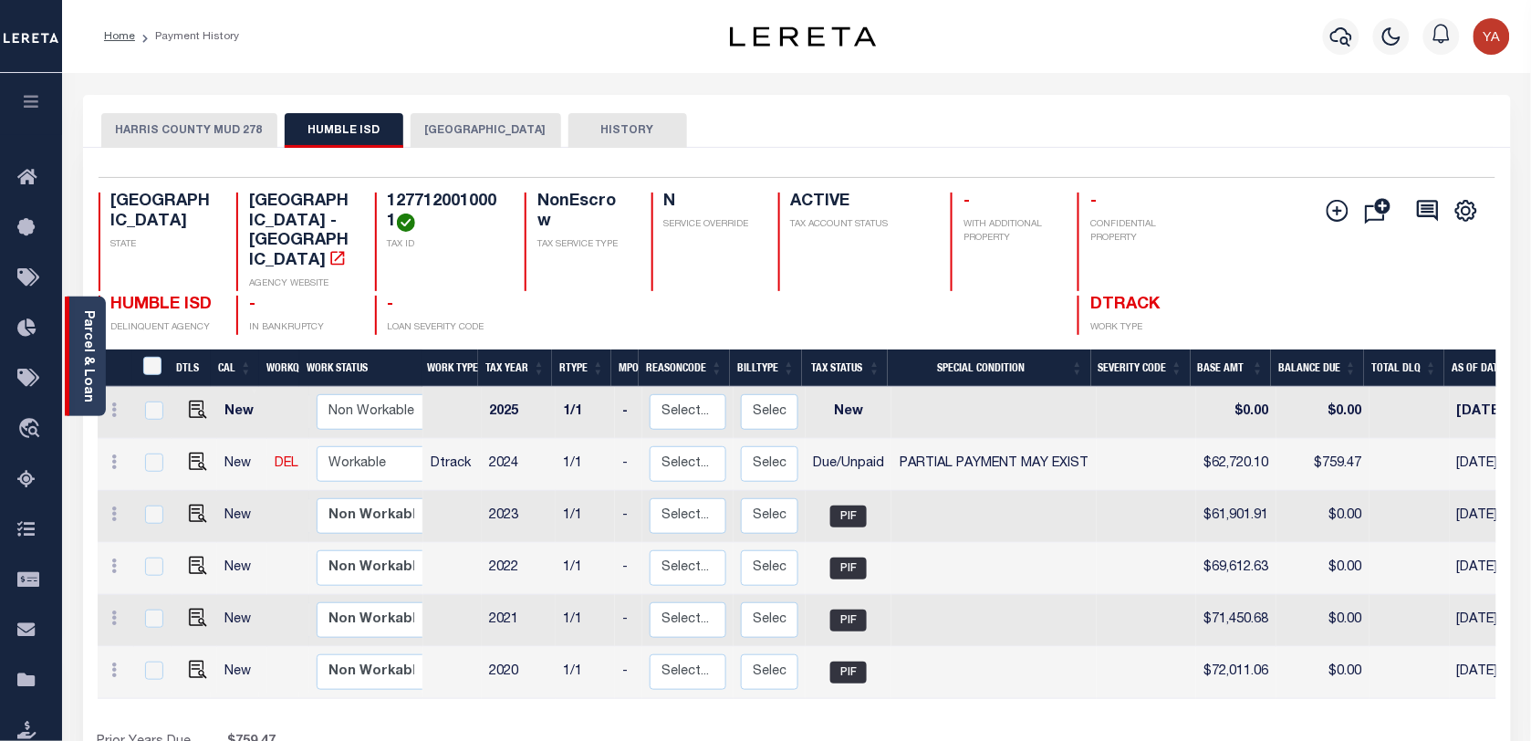
click at [89, 361] on link "Parcel & Loan" at bounding box center [87, 356] width 13 height 92
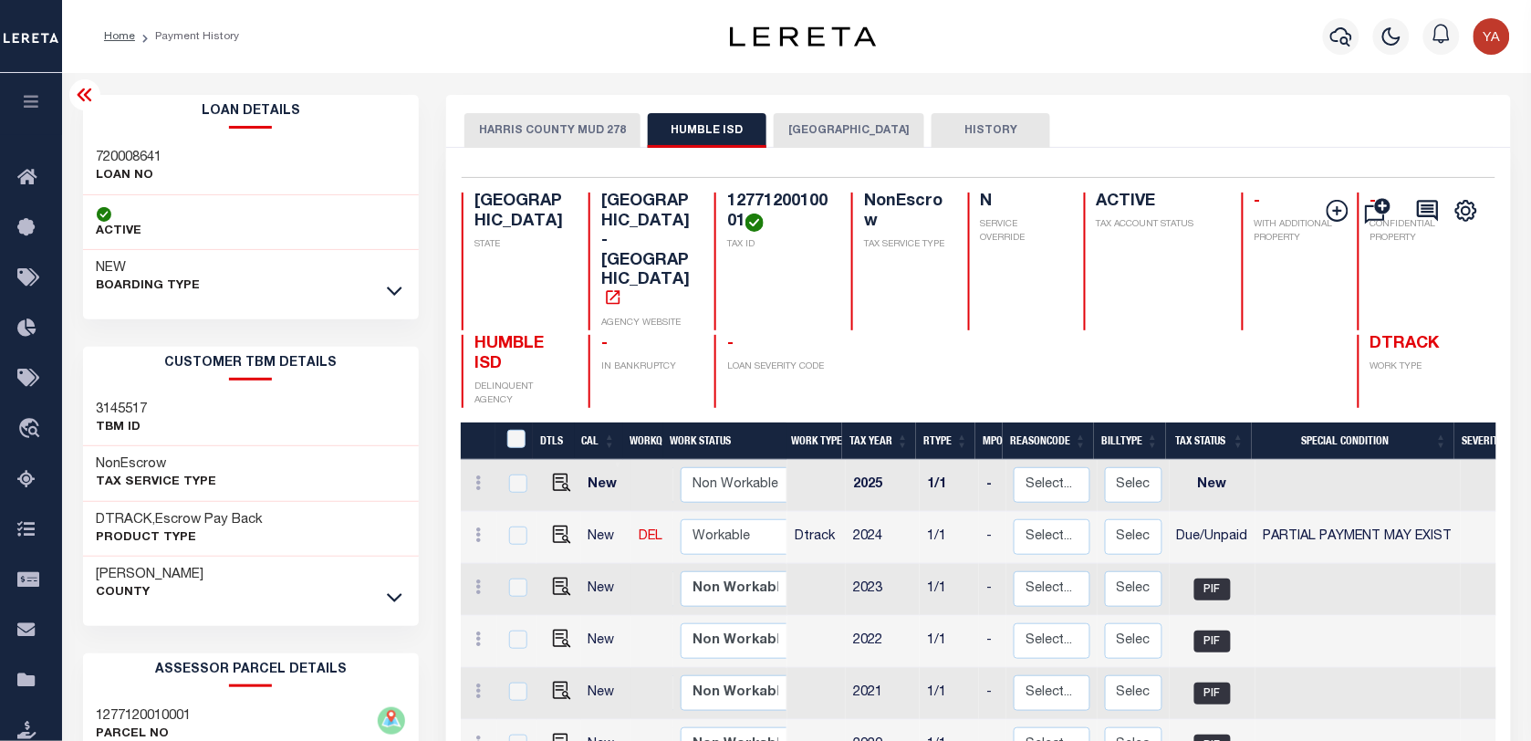
click at [727, 199] on h4 "1277120010001" at bounding box center [778, 212] width 102 height 39
copy h4 "1277120010001"
click at [133, 162] on h3 "720008641" at bounding box center [130, 158] width 66 height 18
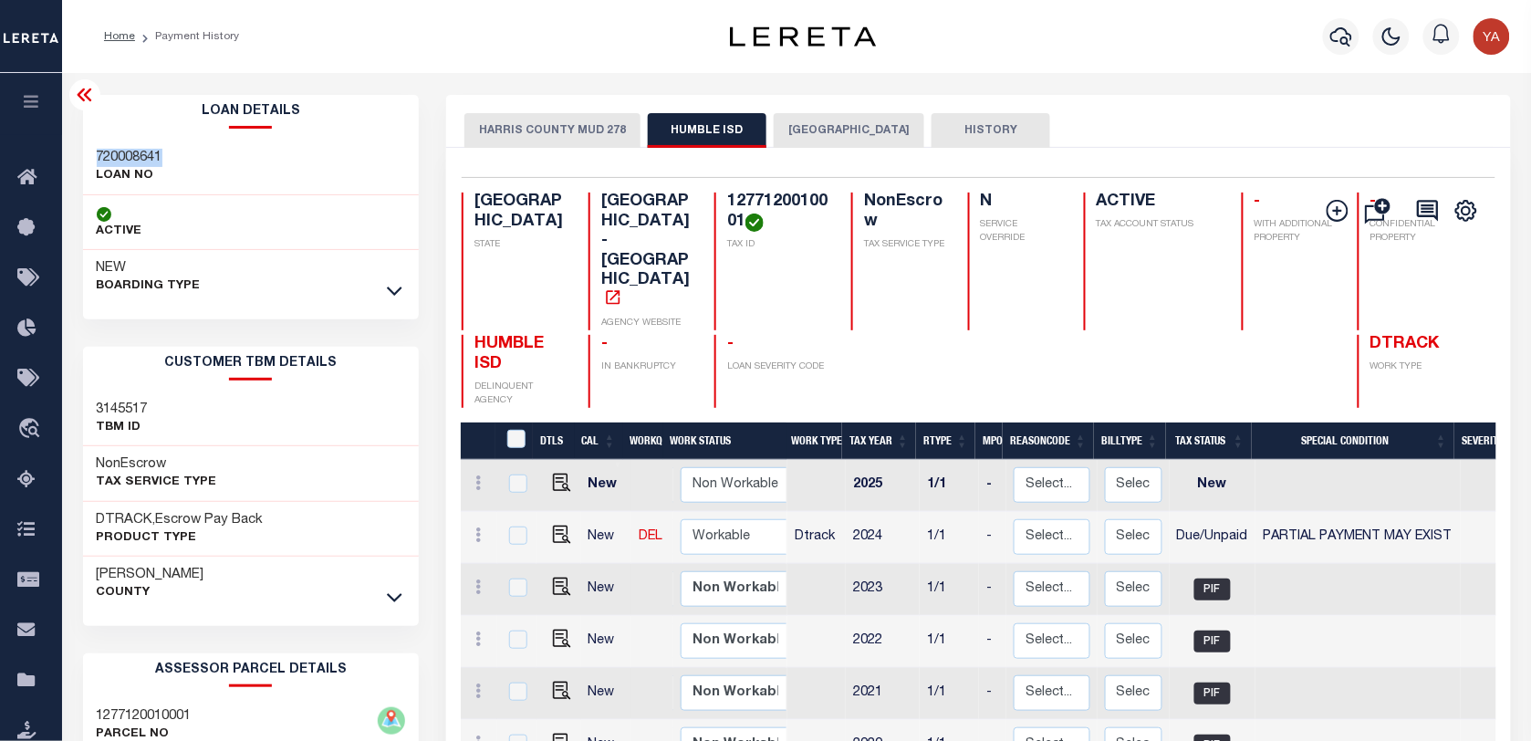
copy h3 "720008641"
click at [736, 205] on h4 "1277120010001" at bounding box center [778, 212] width 102 height 39
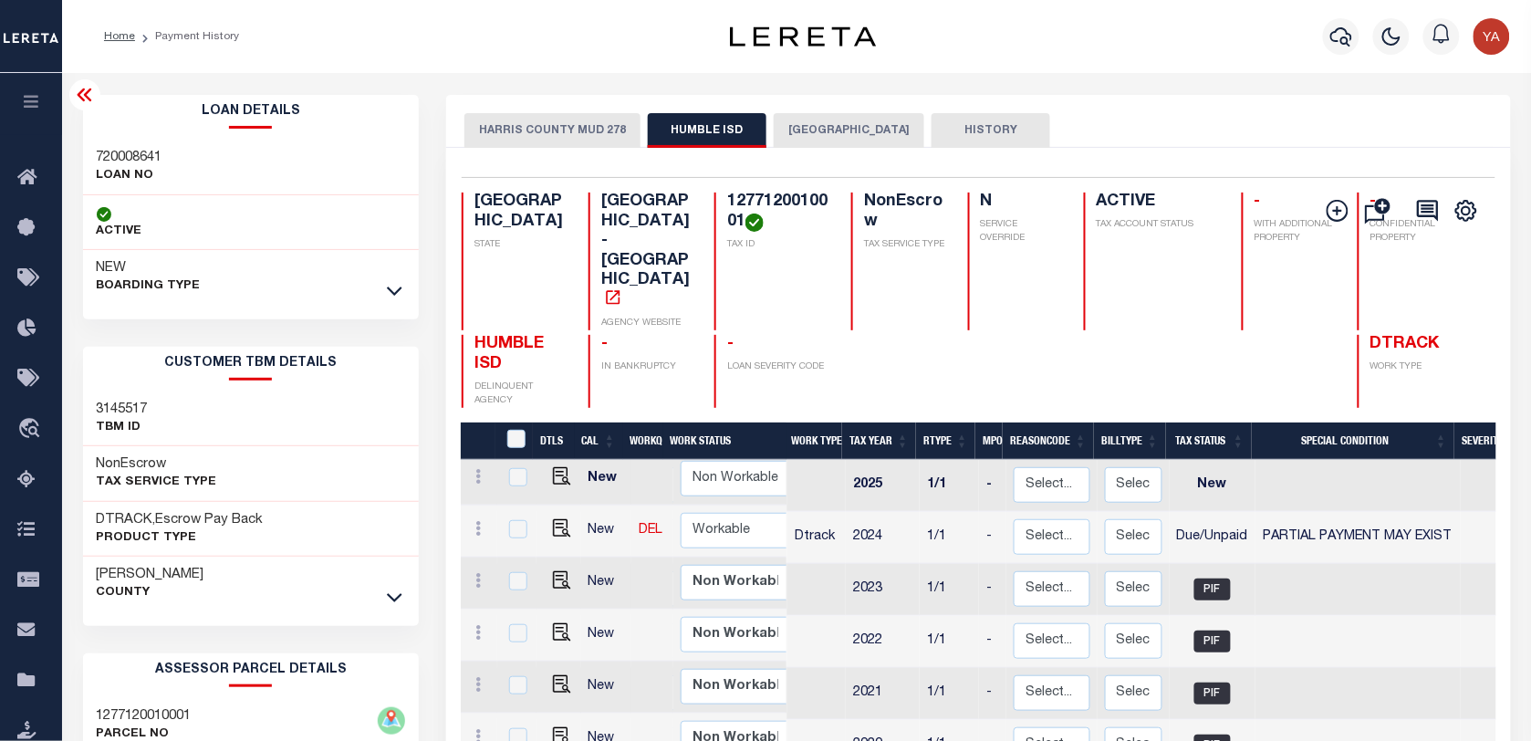
click at [736, 205] on h4 "1277120010001" at bounding box center [778, 212] width 102 height 39
copy h4 "1277120010001"
click at [746, 198] on h4 "1277120010001" at bounding box center [778, 212] width 102 height 39
drag, startPoint x: 1080, startPoint y: 110, endPoint x: 819, endPoint y: 153, distance: 263.6
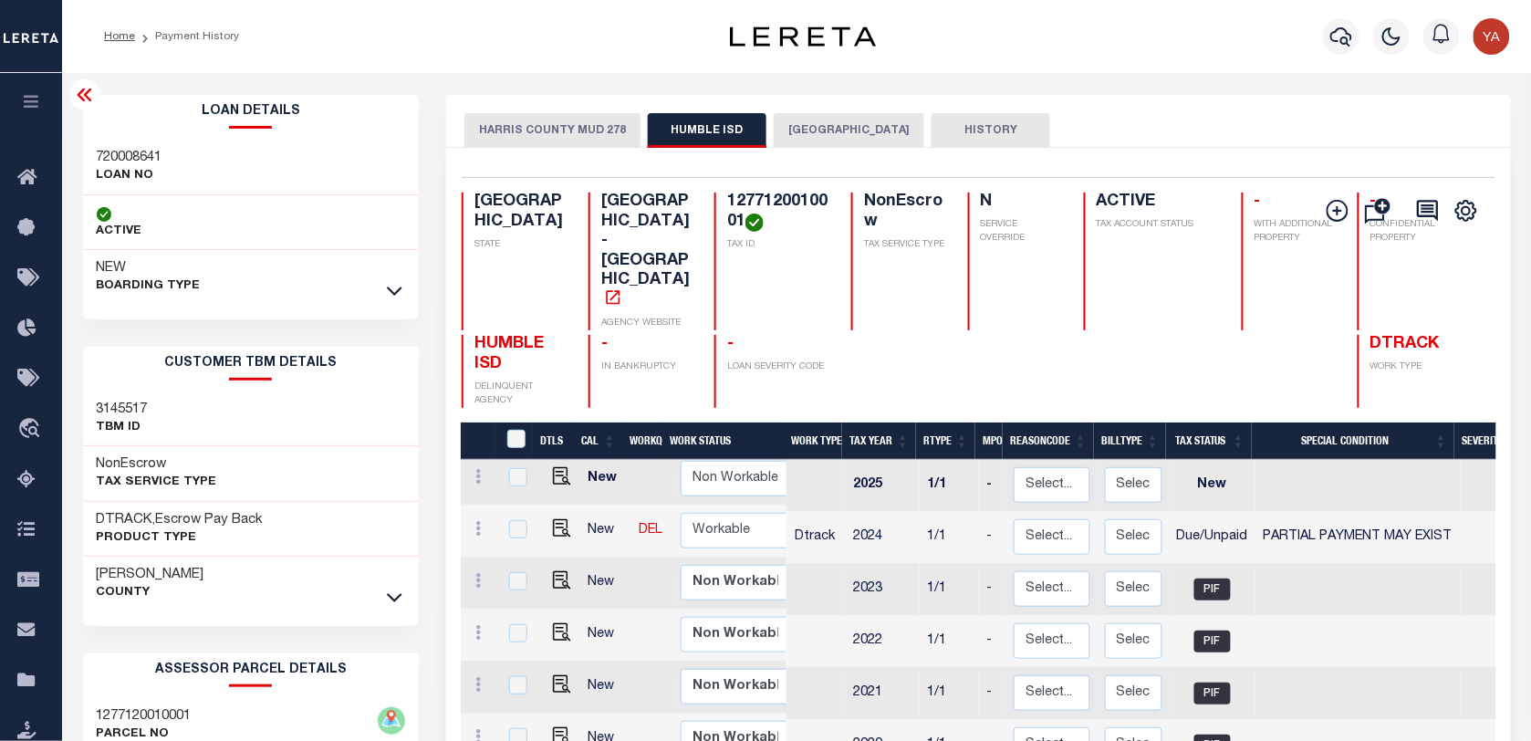
click at [1080, 110] on div "HARRIS COUNTY MUD 278 HUMBLE ISD HARRIS COUNTY HISTORY" at bounding box center [978, 121] width 1064 height 53
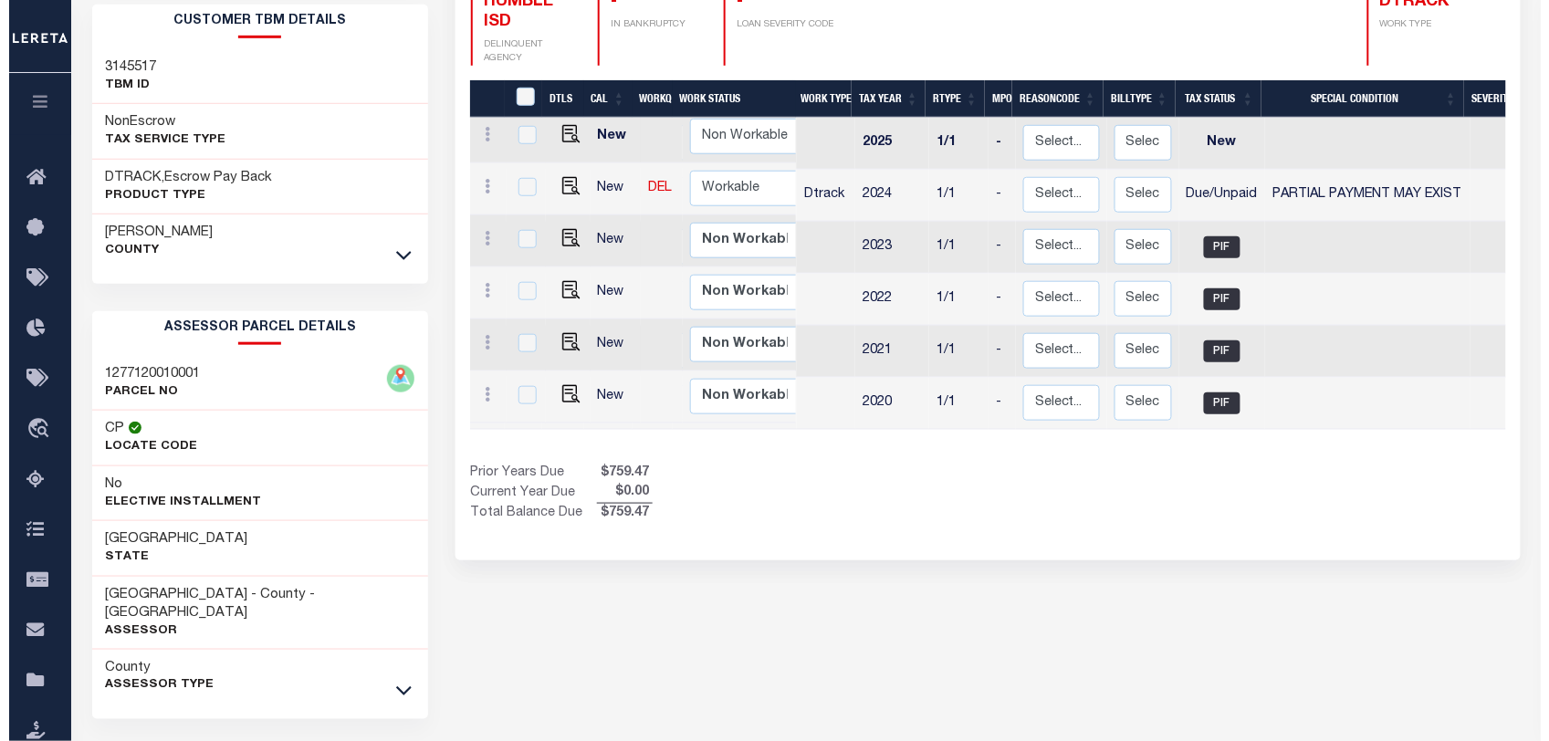
scroll to position [0, 0]
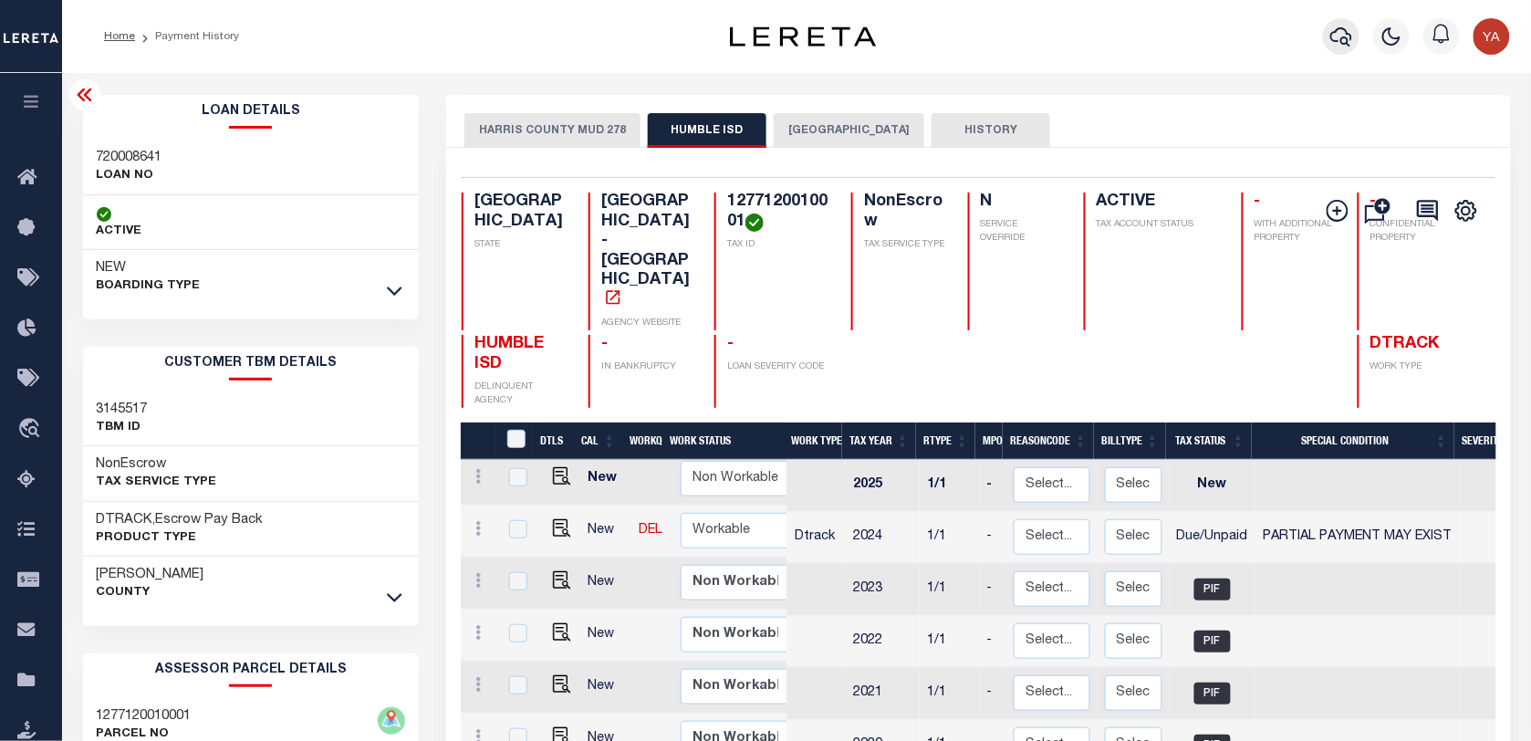
click at [1332, 30] on icon "button" at bounding box center [1342, 37] width 22 height 22
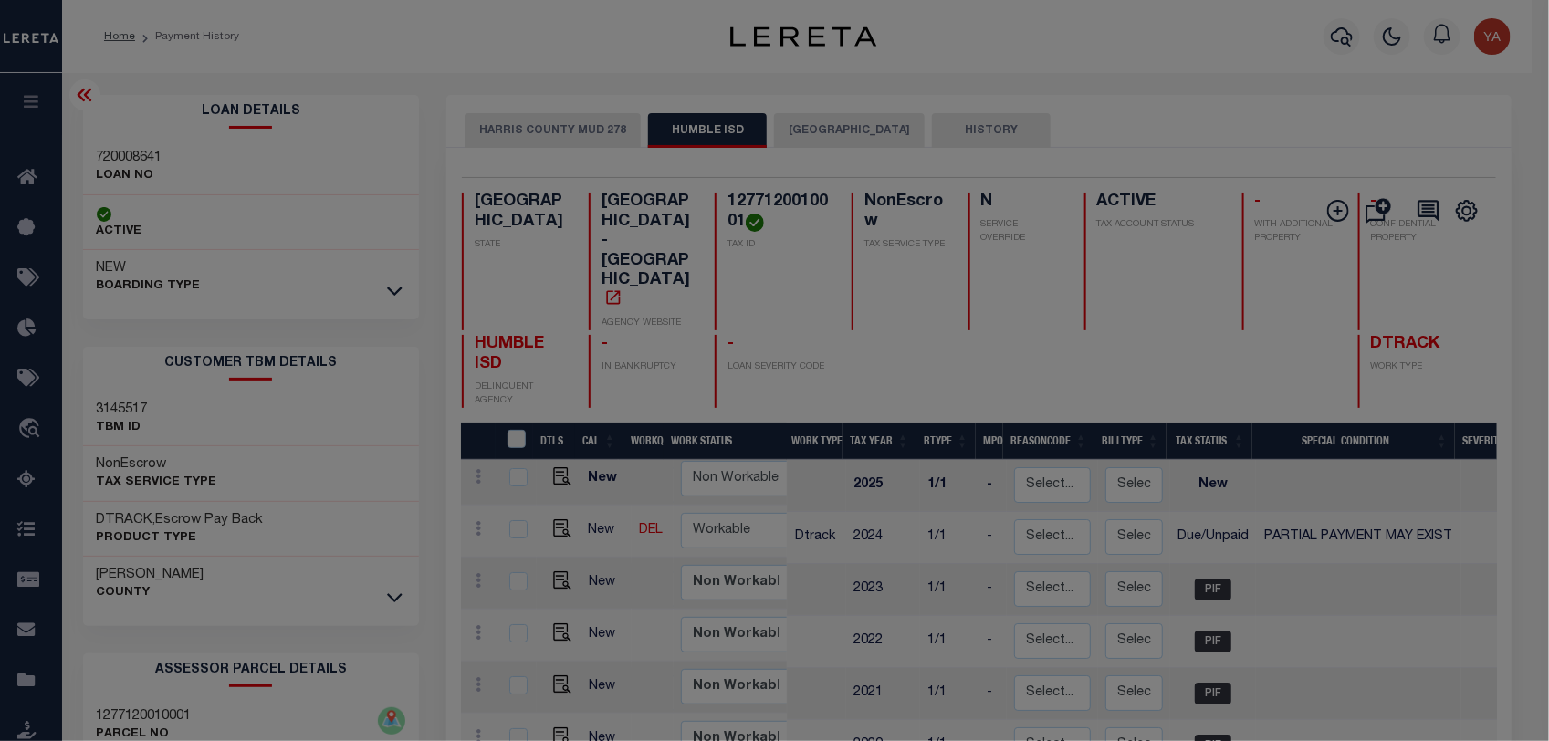
click at [0, 0] on input "text" at bounding box center [0, 0] width 0 height 0
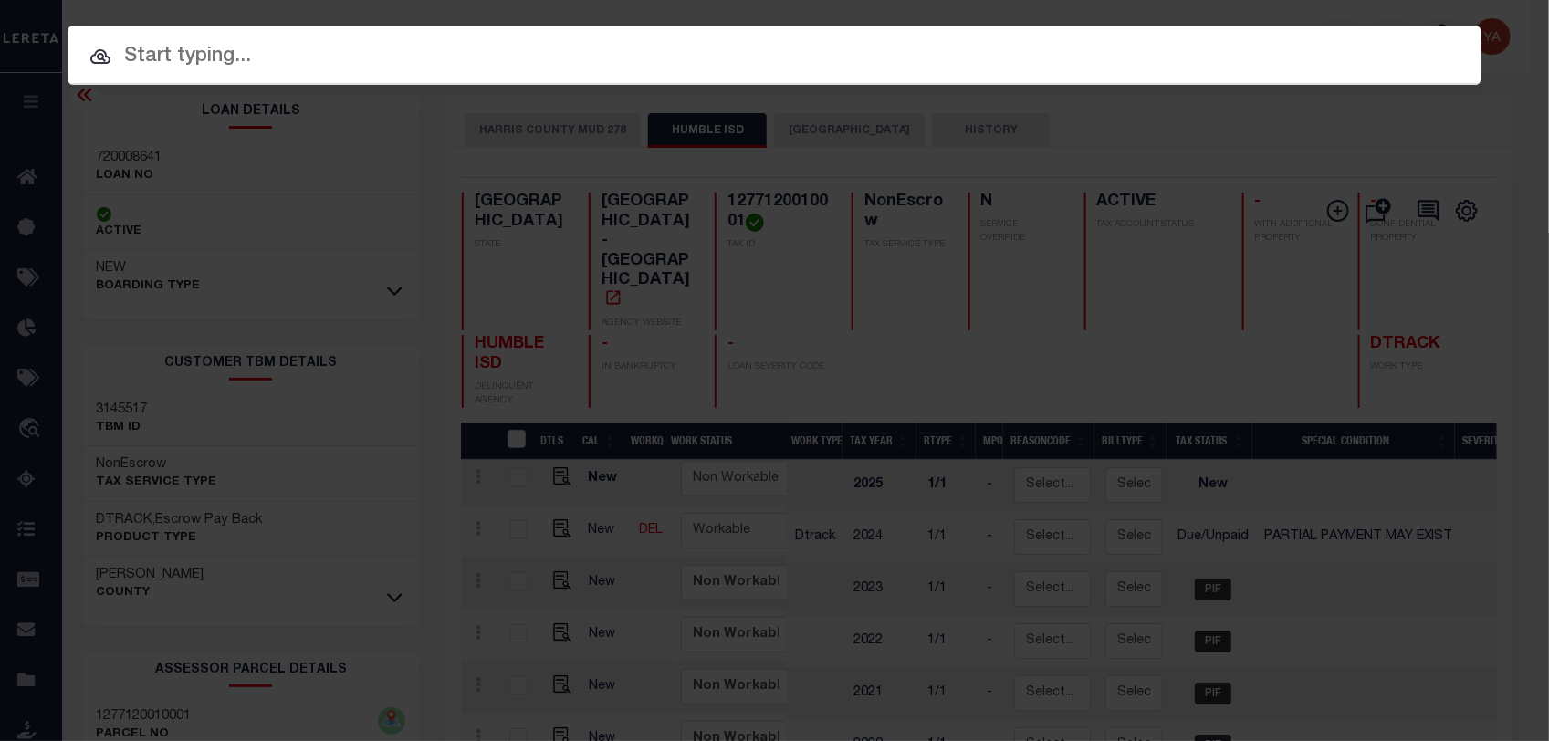
paste input "900006222"
type input "900006222"
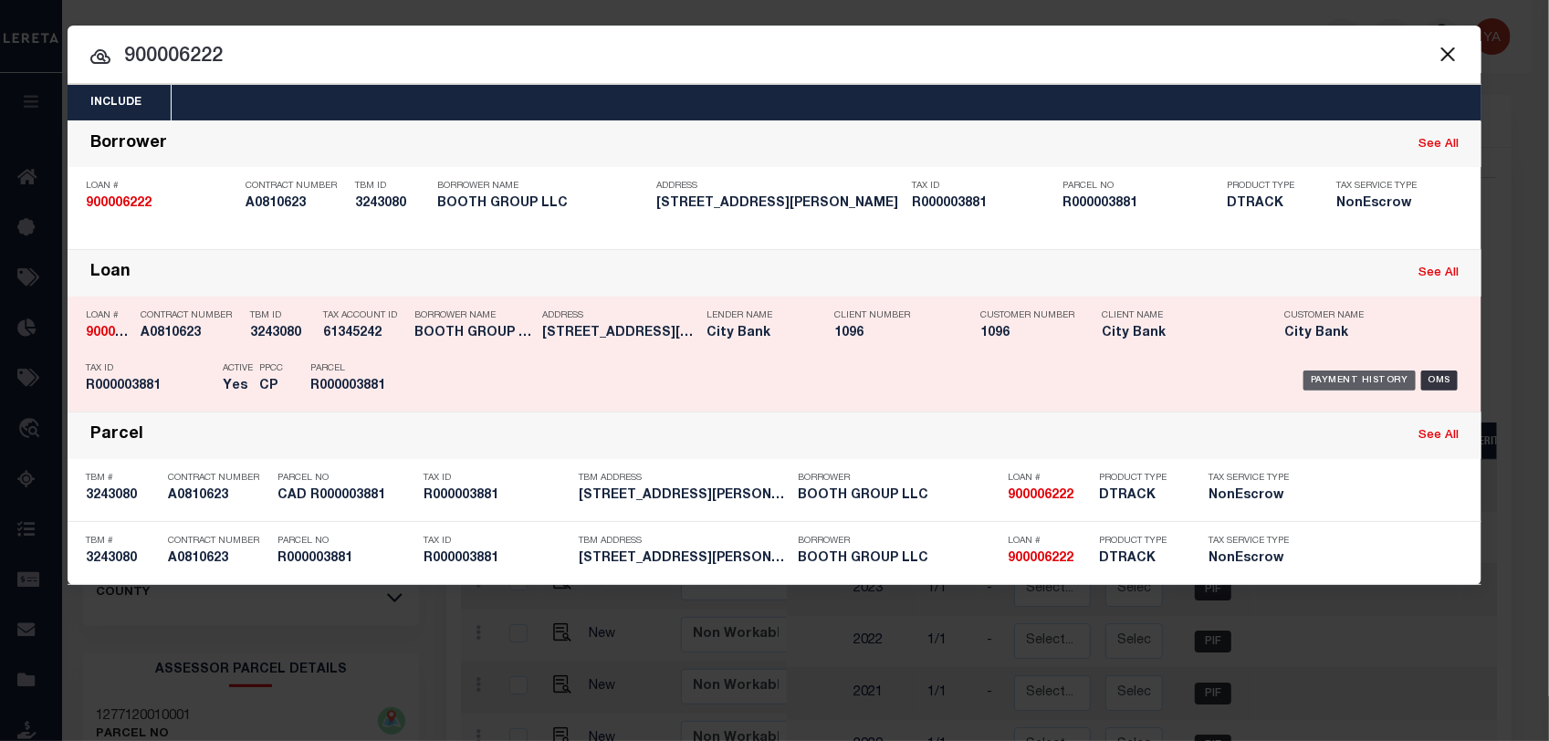
click at [1349, 379] on div "Payment History" at bounding box center [1359, 380] width 112 height 20
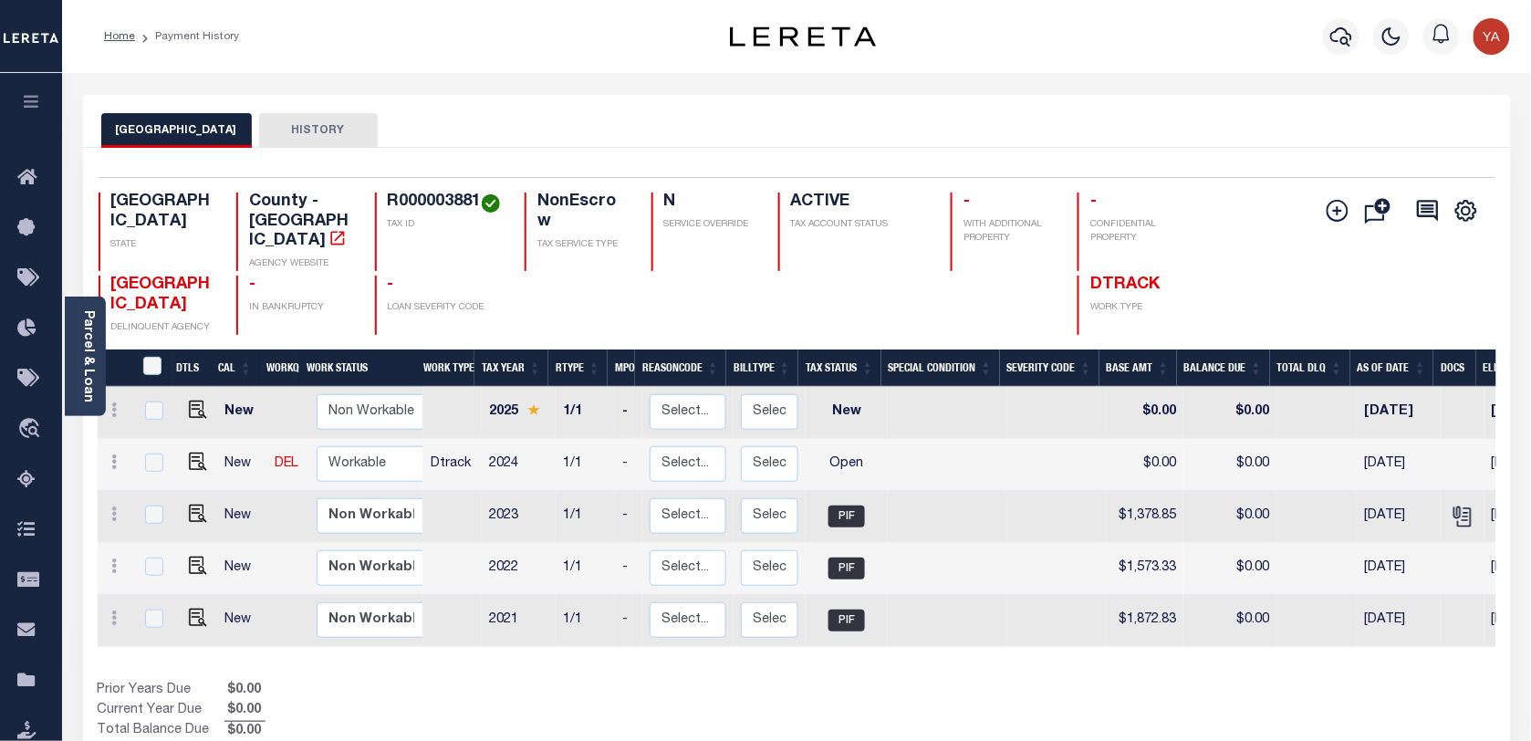
click at [412, 196] on h4 "R000003881" at bounding box center [445, 203] width 115 height 20
copy h4 "R000003881"
click at [202, 453] on img "" at bounding box center [198, 462] width 18 height 18
checkbox input "true"
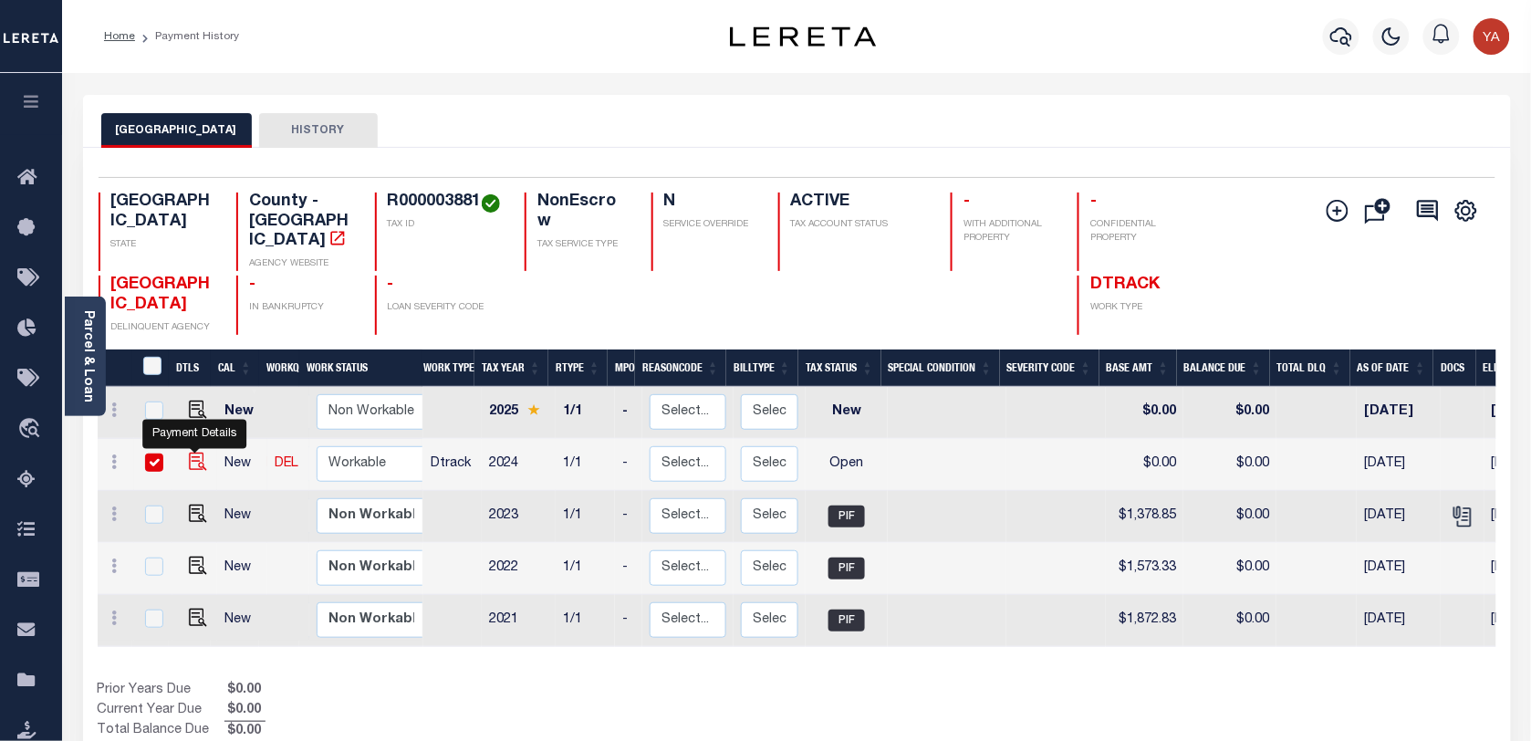
checkbox input "true"
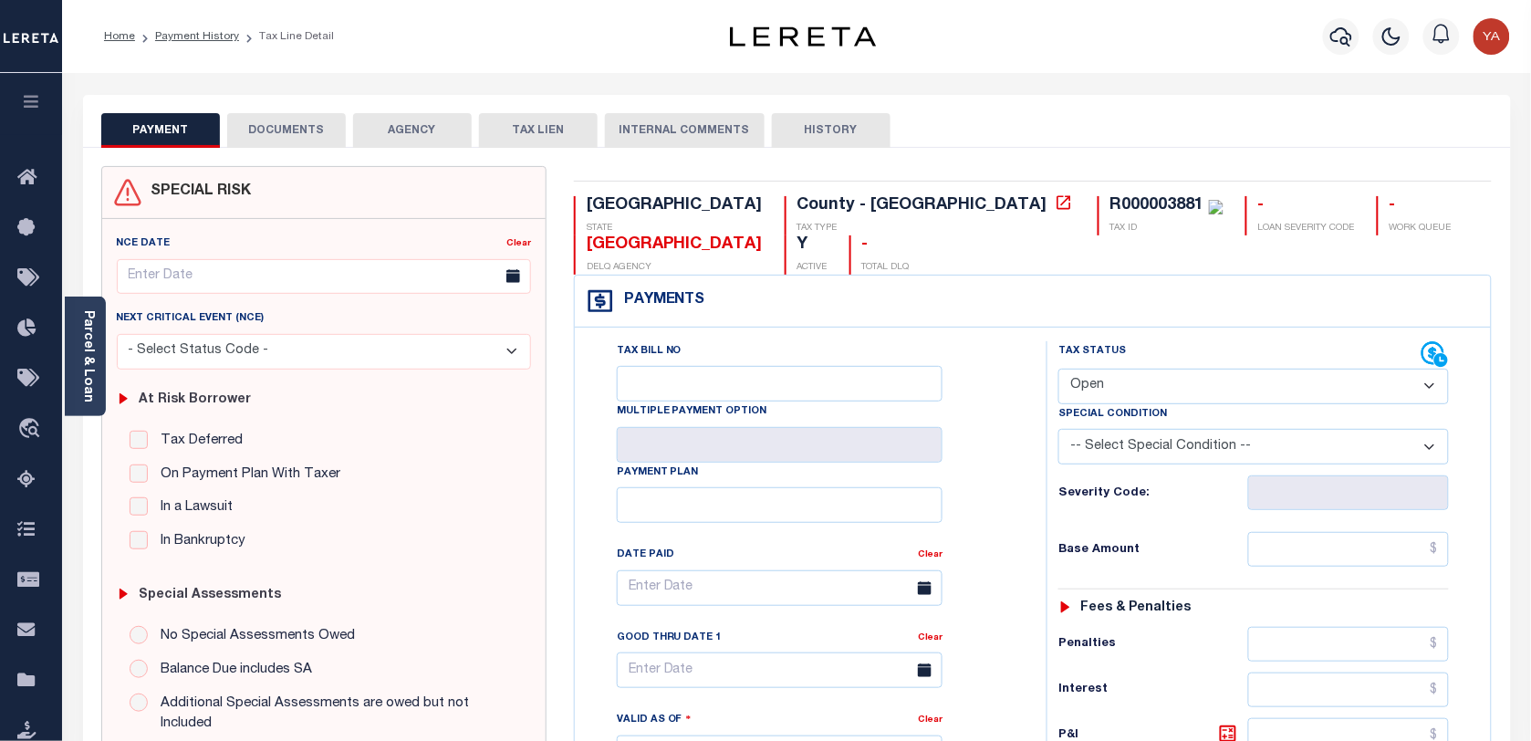
click at [1111, 208] on div "R000003881" at bounding box center [1158, 205] width 94 height 16
copy div "R000003881"
click at [1111, 198] on div "R000003881" at bounding box center [1158, 205] width 94 height 16
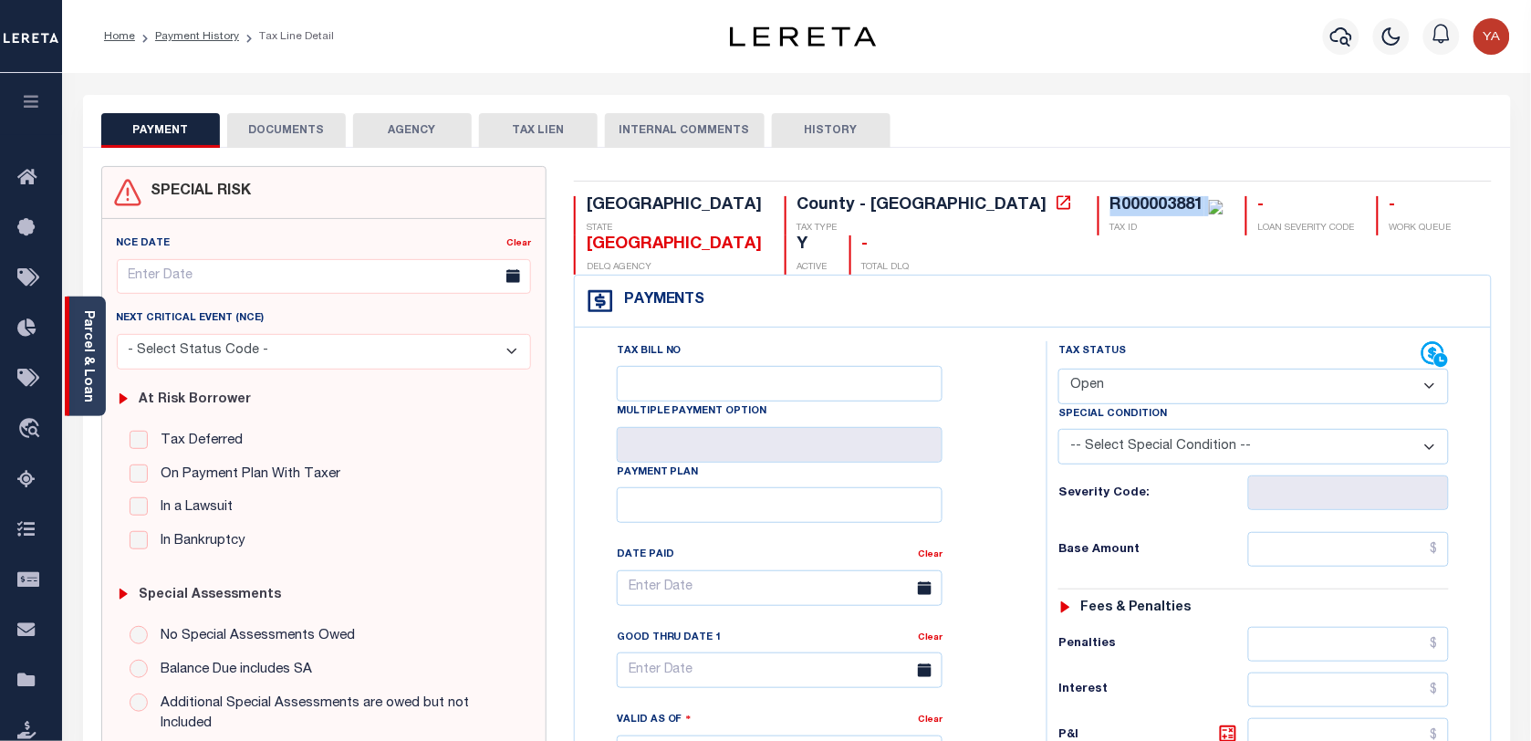
click at [83, 353] on link "Parcel & Loan" at bounding box center [87, 356] width 13 height 92
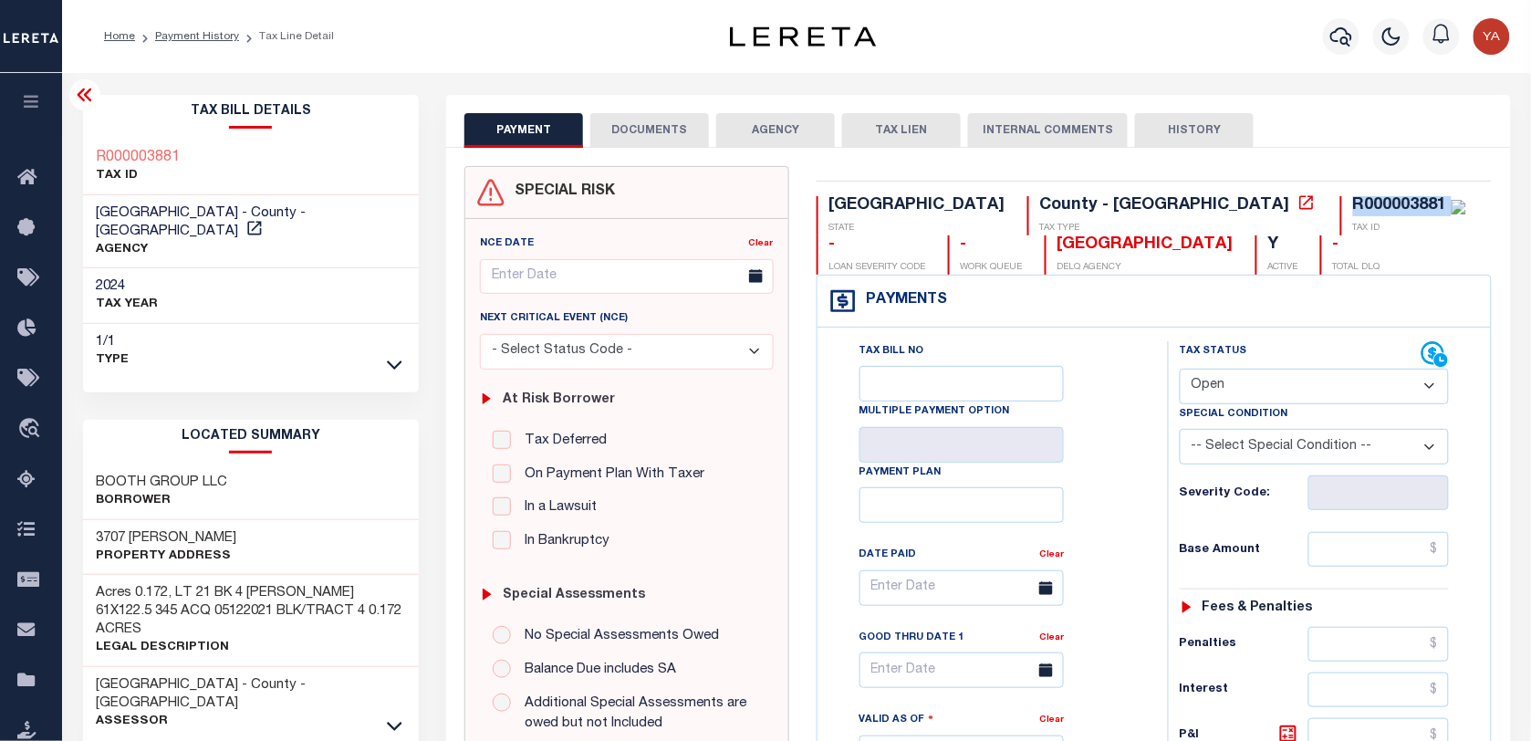
click at [1237, 384] on select "- Select Status Code - Open Due/Unpaid Paid Incomplete No Tax Due Internal Refu…" at bounding box center [1314, 387] width 269 height 36
select select "PYD"
click at [1180, 370] on select "- Select Status Code - Open Due/Unpaid Paid Incomplete No Tax Due Internal Refu…" at bounding box center [1314, 387] width 269 height 36
type input "[DATE]"
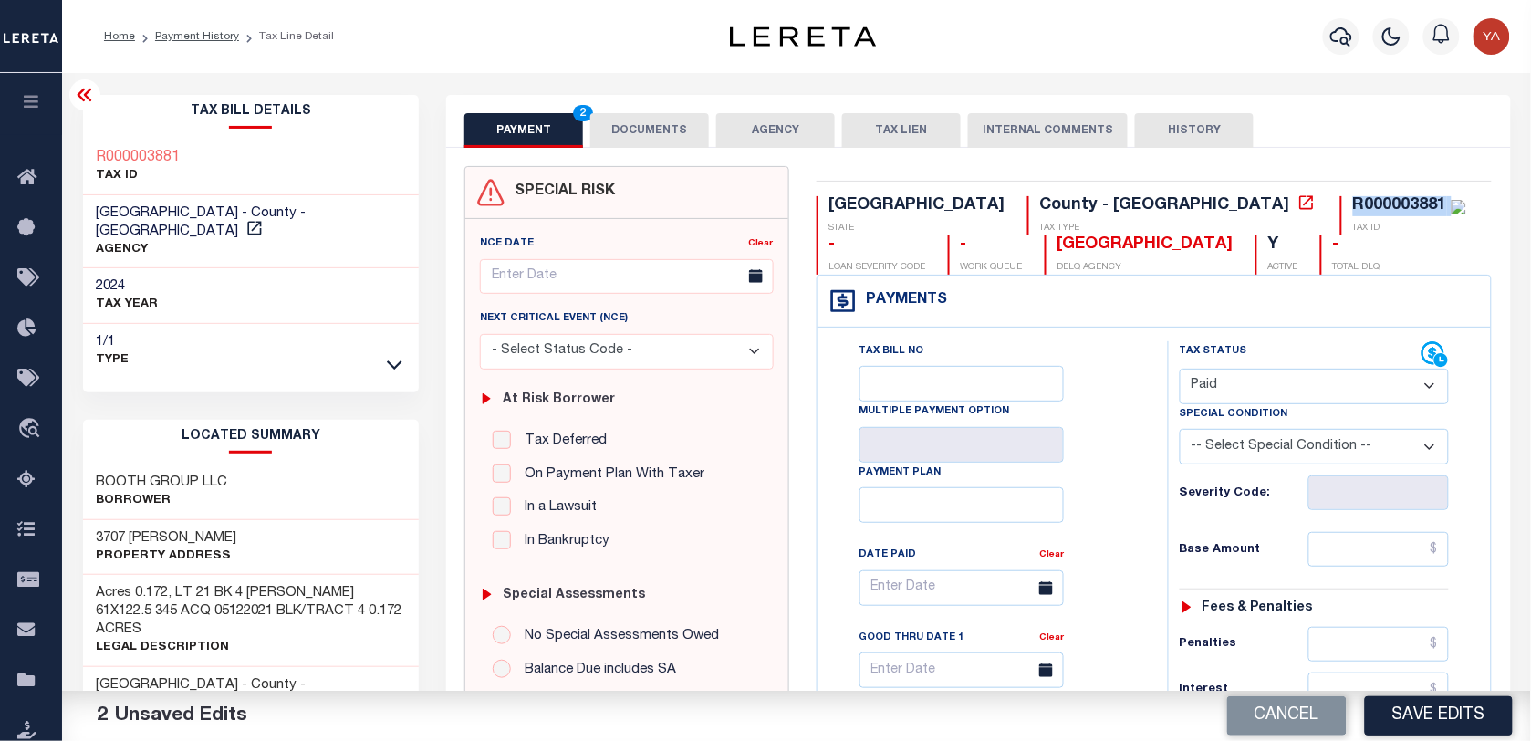
click at [1201, 386] on select "- Select Status Code - Open Due/Unpaid Paid Incomplete No Tax Due Internal Refu…" at bounding box center [1314, 387] width 269 height 36
click at [1335, 558] on input "text" at bounding box center [1379, 549] width 141 height 35
paste input "1,391.94"
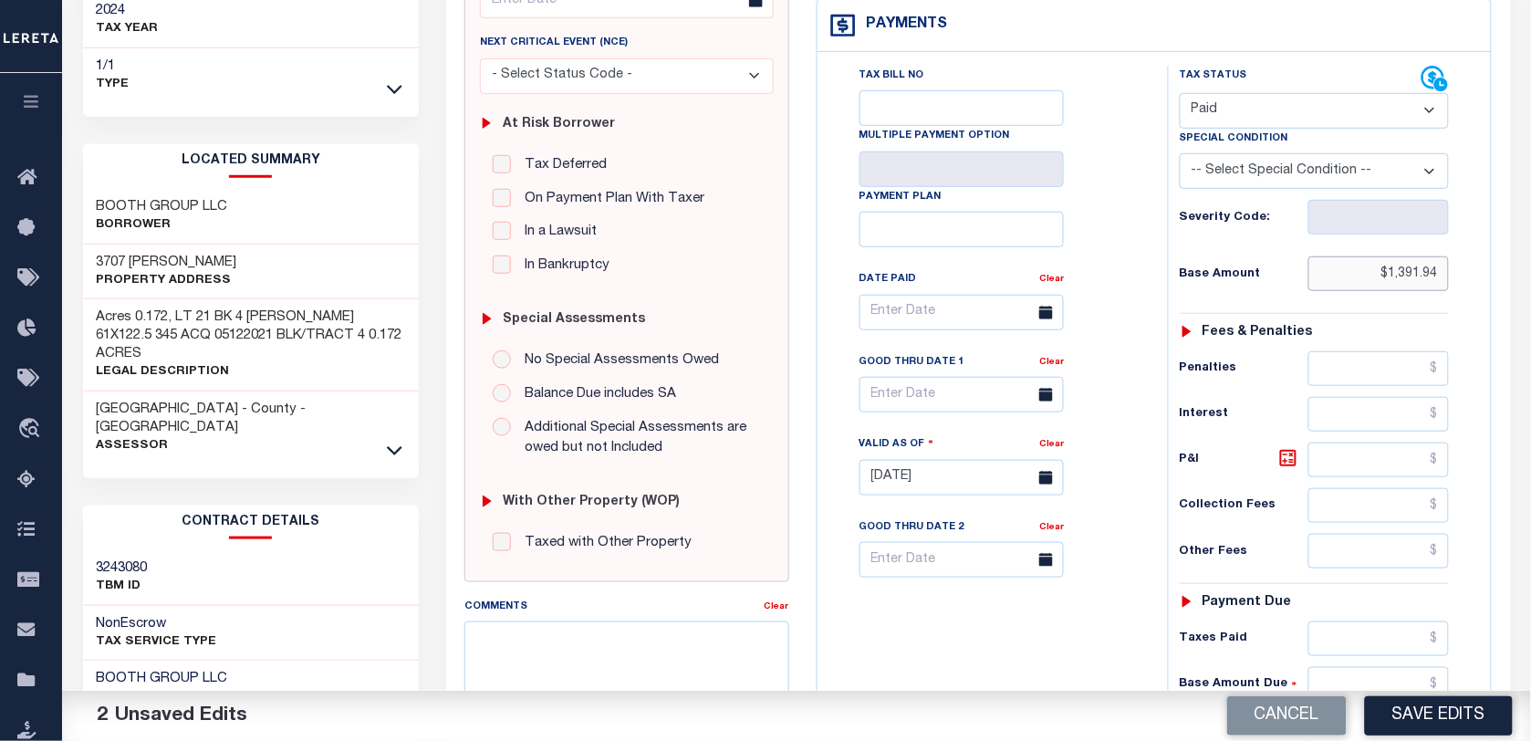
scroll to position [570, 0]
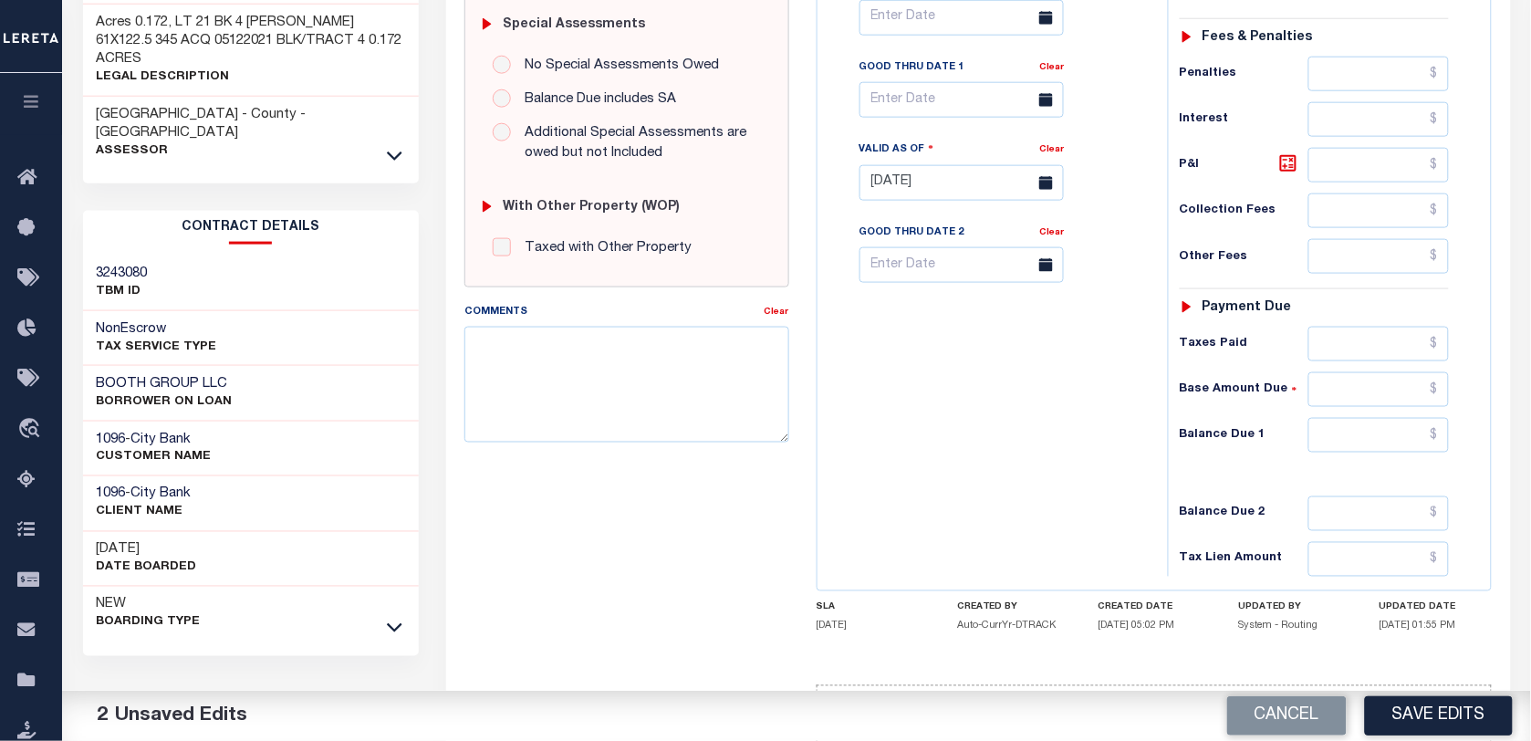
type input "$1,391.94"
drag, startPoint x: 1337, startPoint y: 444, endPoint x: 1016, endPoint y: 430, distance: 321.6
click at [1337, 444] on input "text" at bounding box center [1379, 435] width 141 height 35
type input "$0.00"
click at [1015, 430] on div "Tax Bill No Multiple Payment Option Payment Plan Clear" at bounding box center [988, 174] width 332 height 806
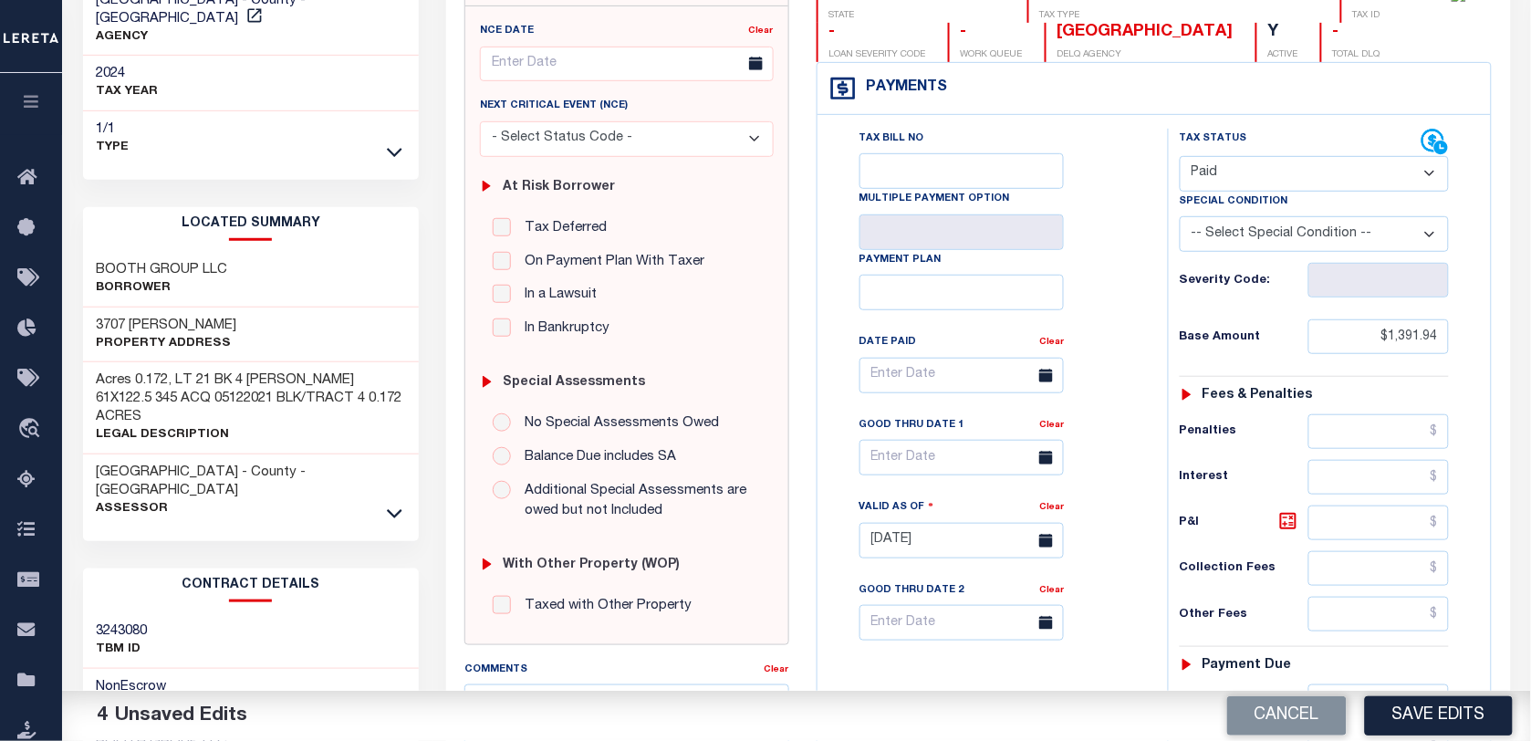
scroll to position [0, 0]
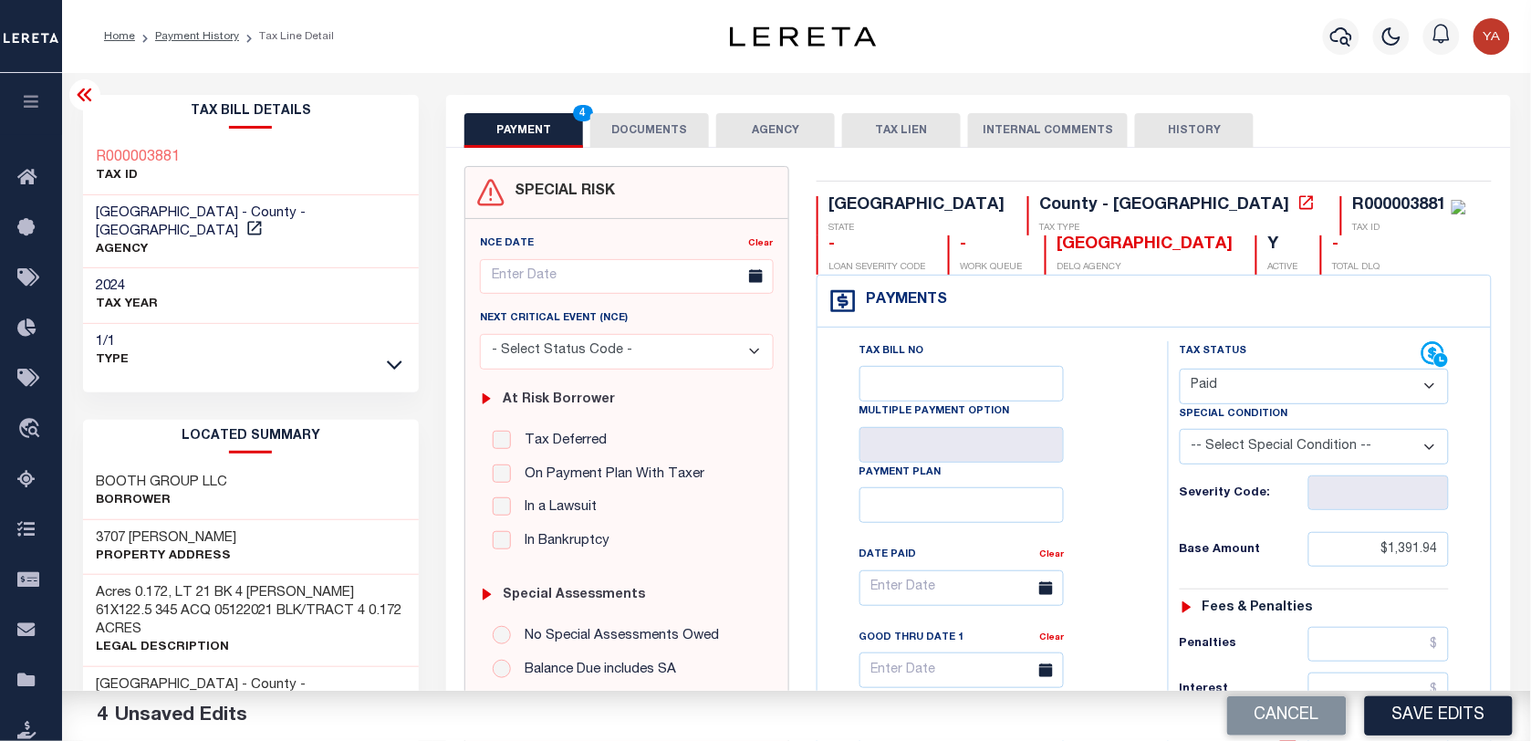
click at [1353, 204] on div "R000003881" at bounding box center [1400, 205] width 94 height 16
copy div "R000003881"
click at [663, 126] on button "DOCUMENTS" at bounding box center [649, 130] width 119 height 35
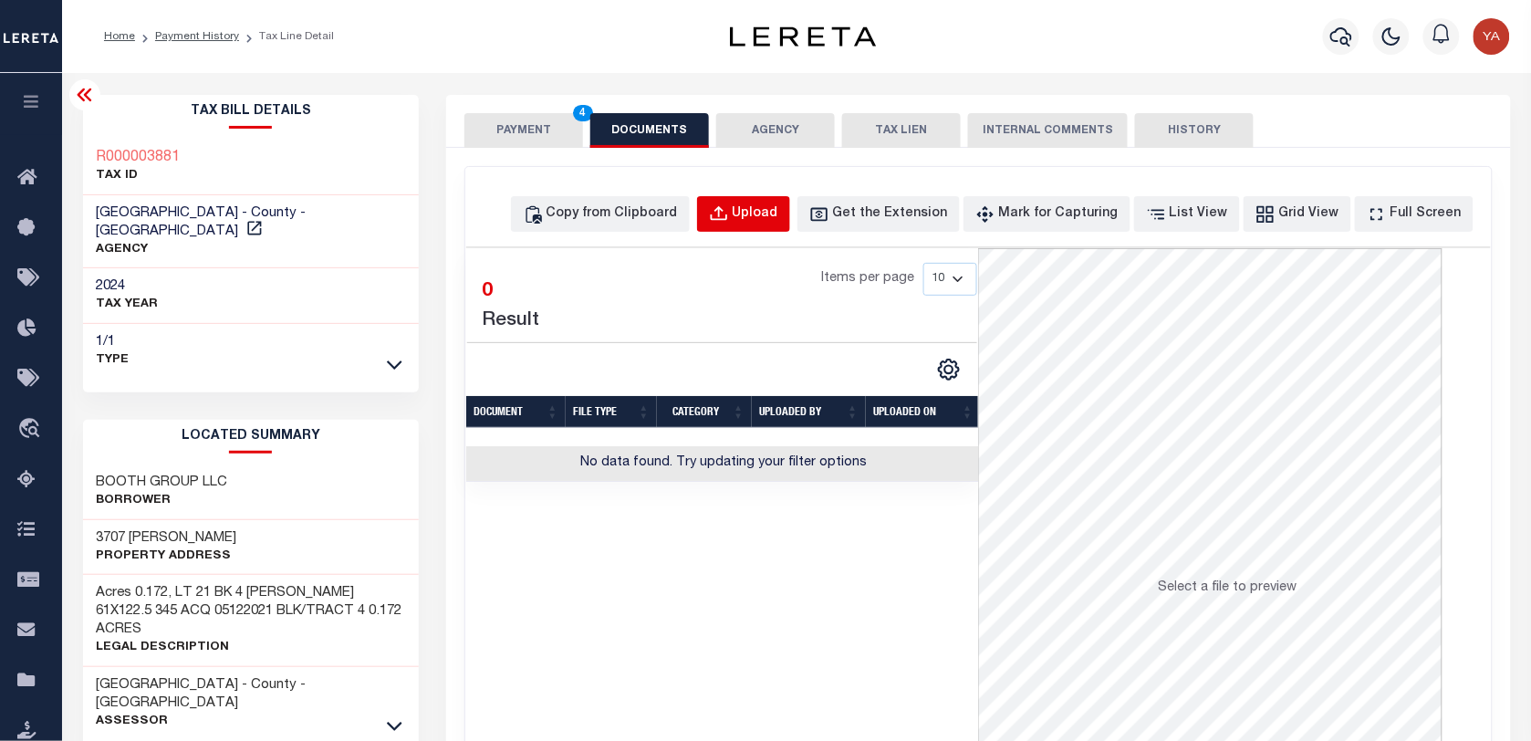
click at [778, 208] on div "Upload" at bounding box center [756, 214] width 46 height 20
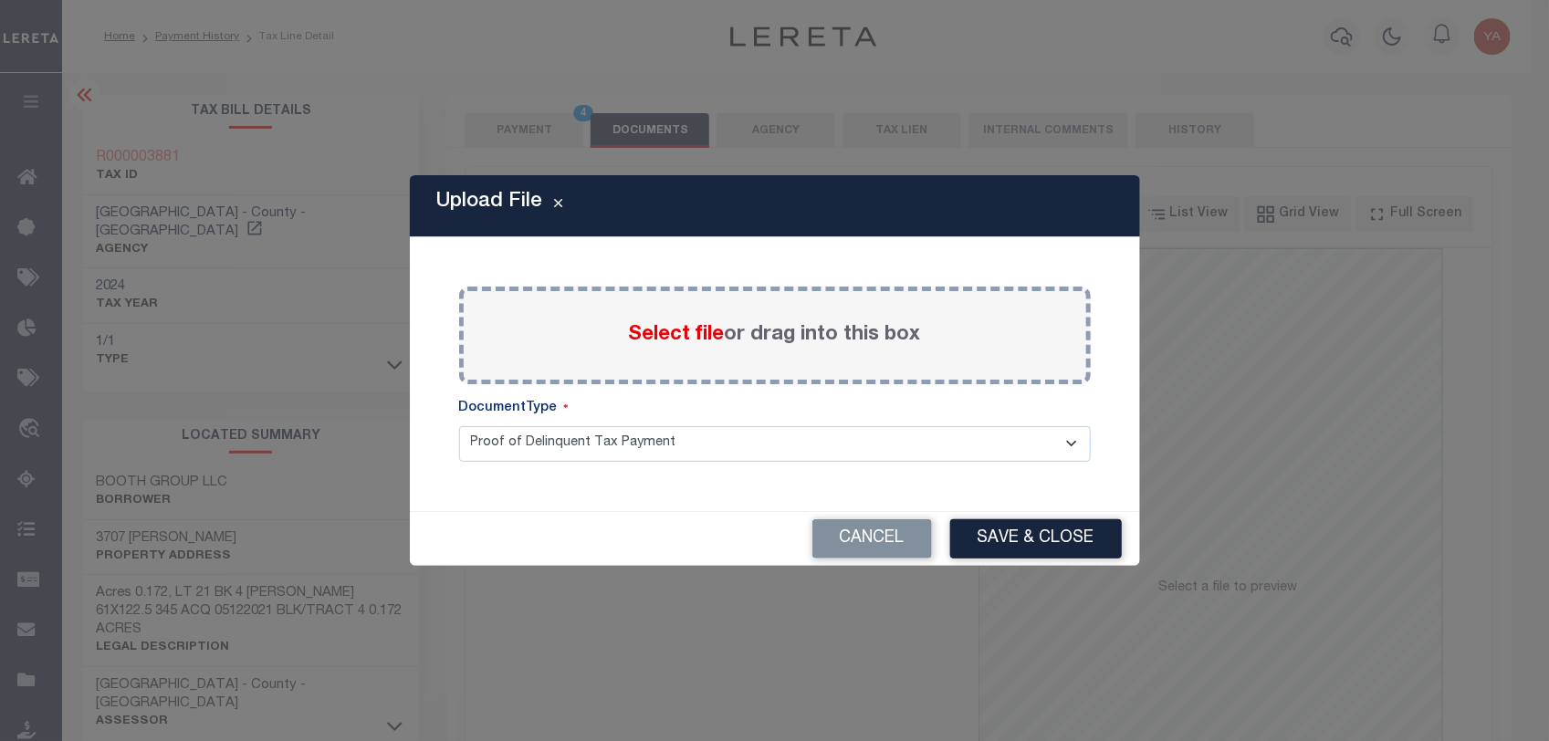
click at [803, 339] on label "Select file or drag into this box" at bounding box center [775, 335] width 292 height 30
click at [0, 0] on input "Select file or drag into this box" at bounding box center [0, 0] width 0 height 0
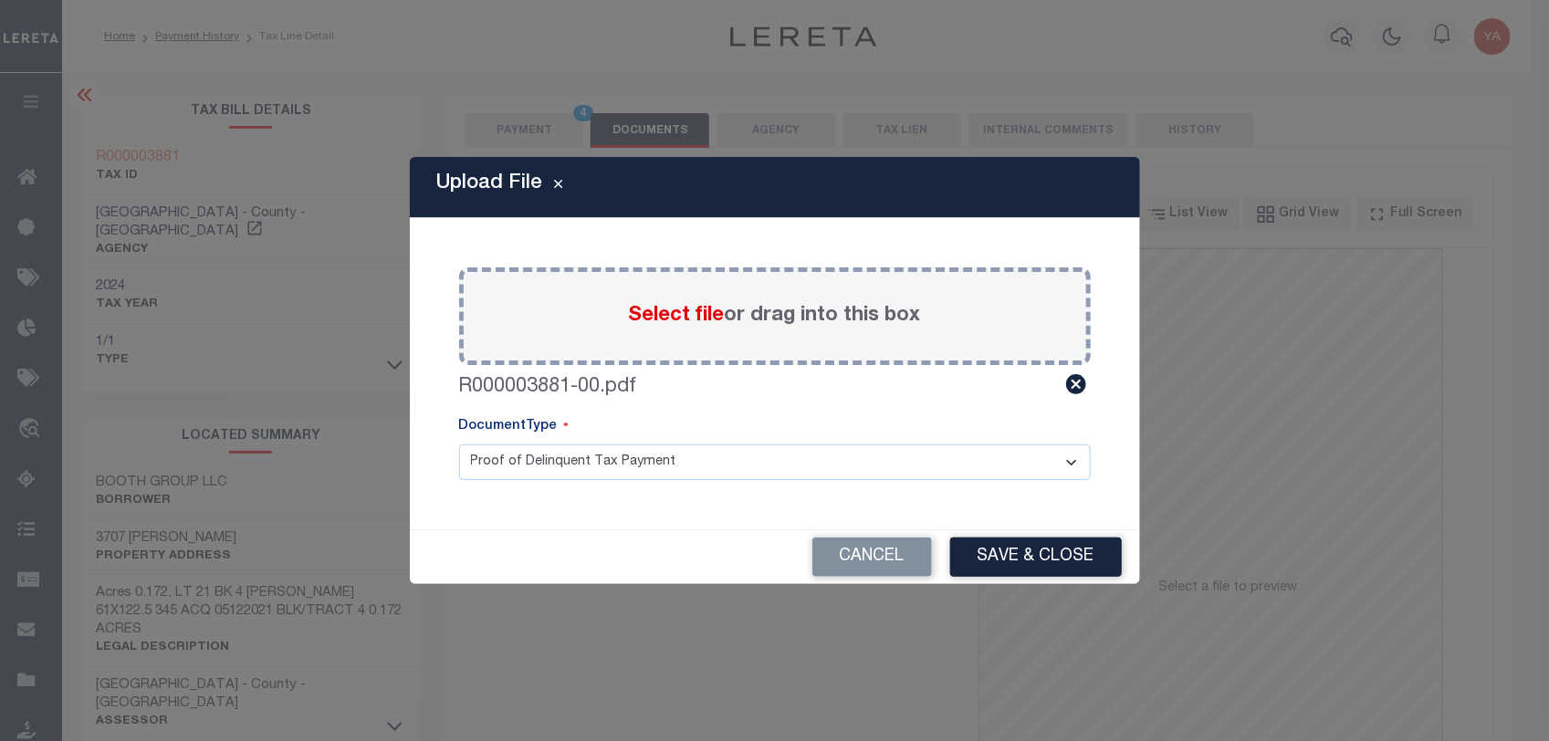
drag, startPoint x: 813, startPoint y: 461, endPoint x: 809, endPoint y: 484, distance: 23.3
click at [812, 463] on select "Proof of Delinquent Tax Payment" at bounding box center [774, 462] width 631 height 36
click at [459, 444] on select "Proof of Delinquent Tax Payment" at bounding box center [774, 462] width 631 height 36
click at [1045, 567] on button "Save & Close" at bounding box center [1036, 556] width 172 height 39
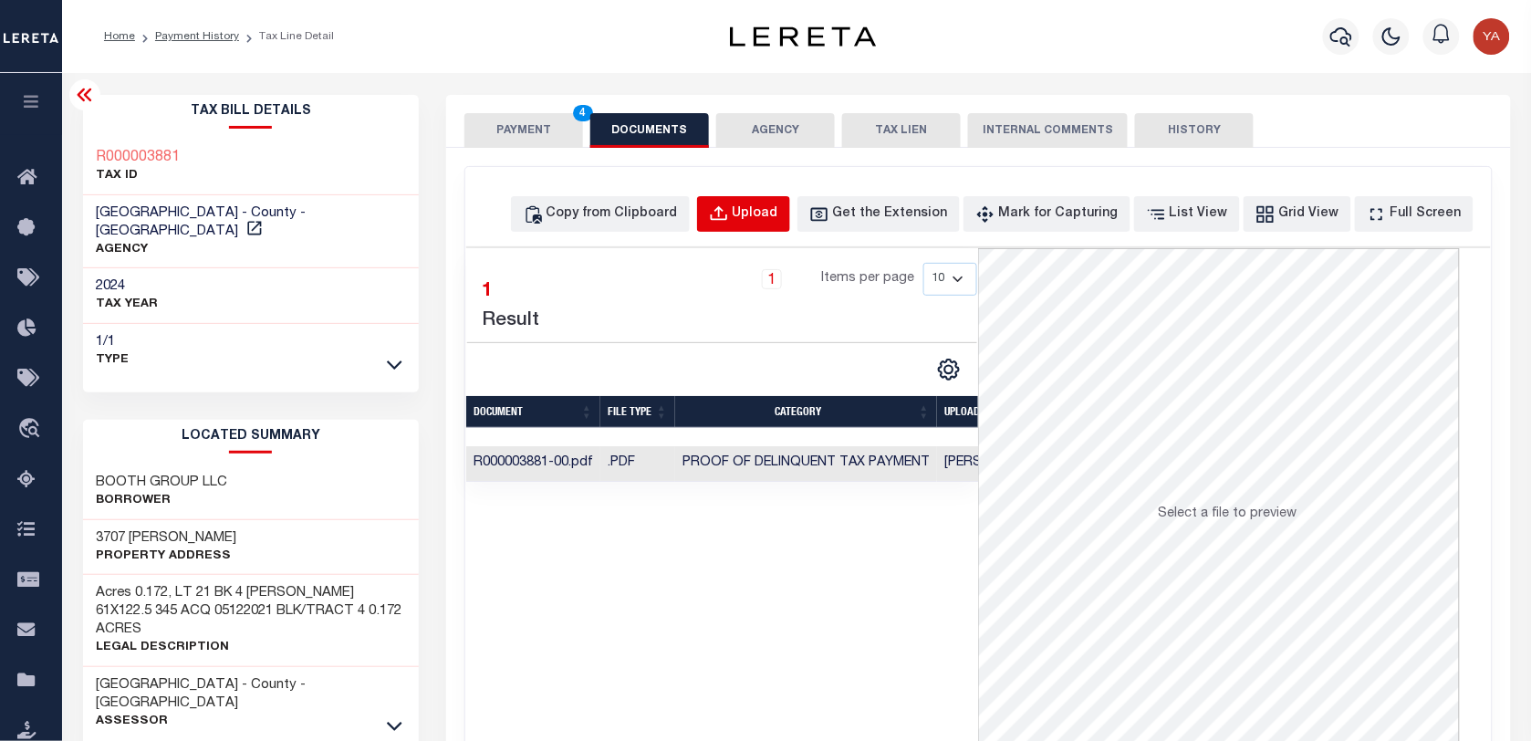
click at [787, 199] on button "Upload" at bounding box center [743, 214] width 93 height 36
select select "POP"
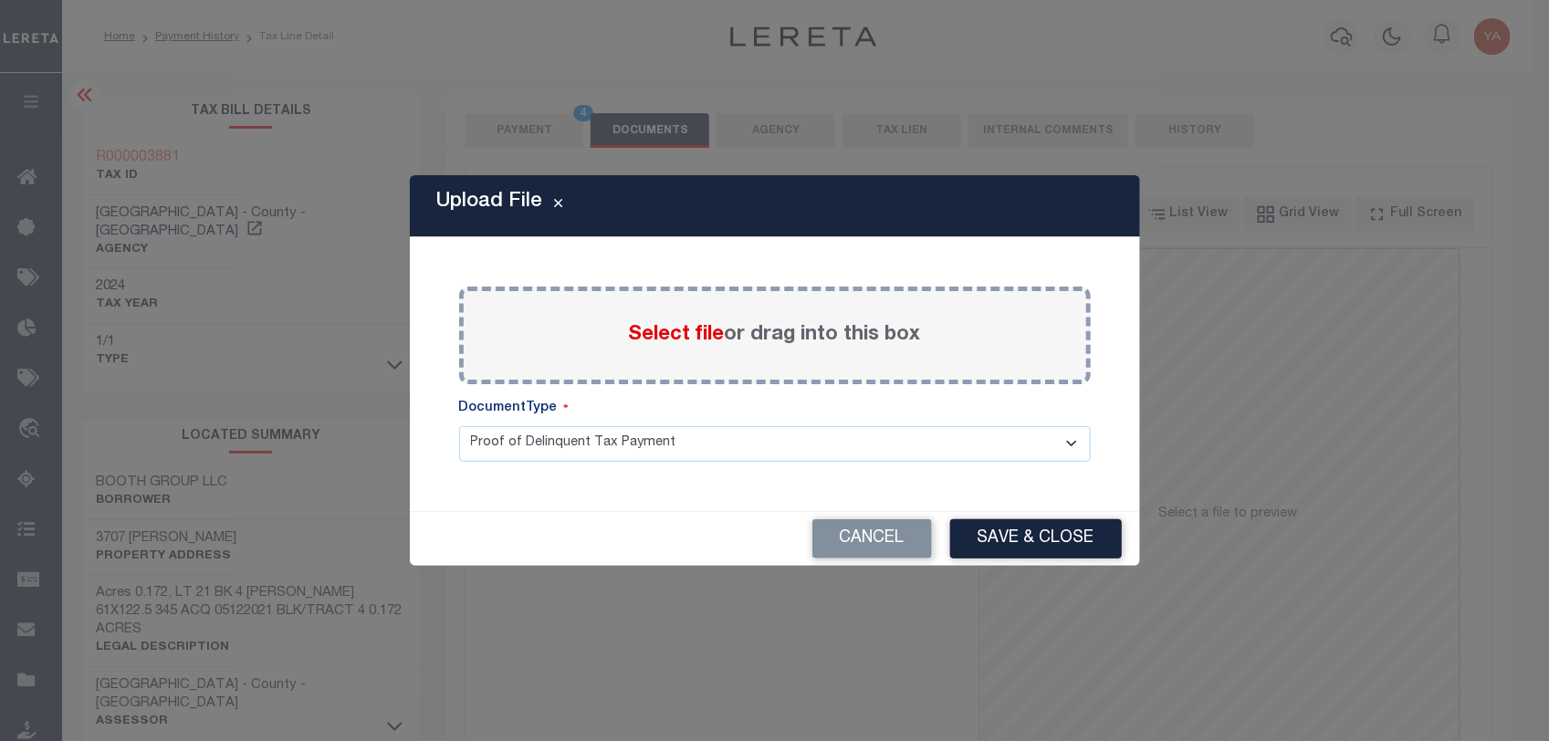
click at [788, 321] on label "Select file or drag into this box" at bounding box center [775, 335] width 292 height 30
click at [0, 0] on input "Select file or drag into this box" at bounding box center [0, 0] width 0 height 0
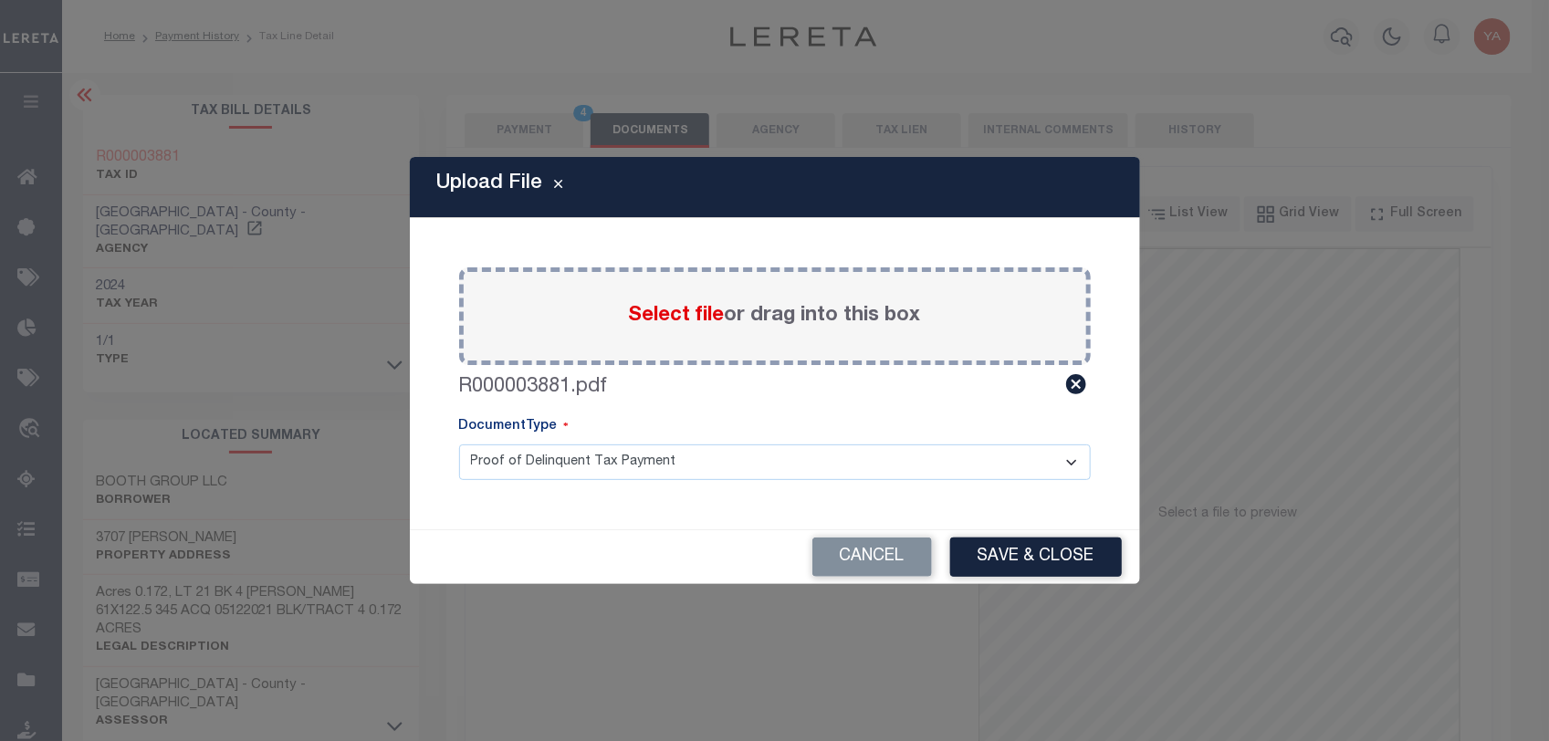
drag, startPoint x: 768, startPoint y: 458, endPoint x: 764, endPoint y: 480, distance: 22.4
click at [767, 462] on select "Proof of Delinquent Tax Payment" at bounding box center [774, 462] width 631 height 36
click at [459, 444] on select "Proof of Delinquent Tax Payment" at bounding box center [774, 462] width 631 height 36
click at [945, 532] on div "Cancel Save & Close" at bounding box center [775, 557] width 730 height 54
click at [965, 543] on button "Save & Close" at bounding box center [1036, 556] width 172 height 39
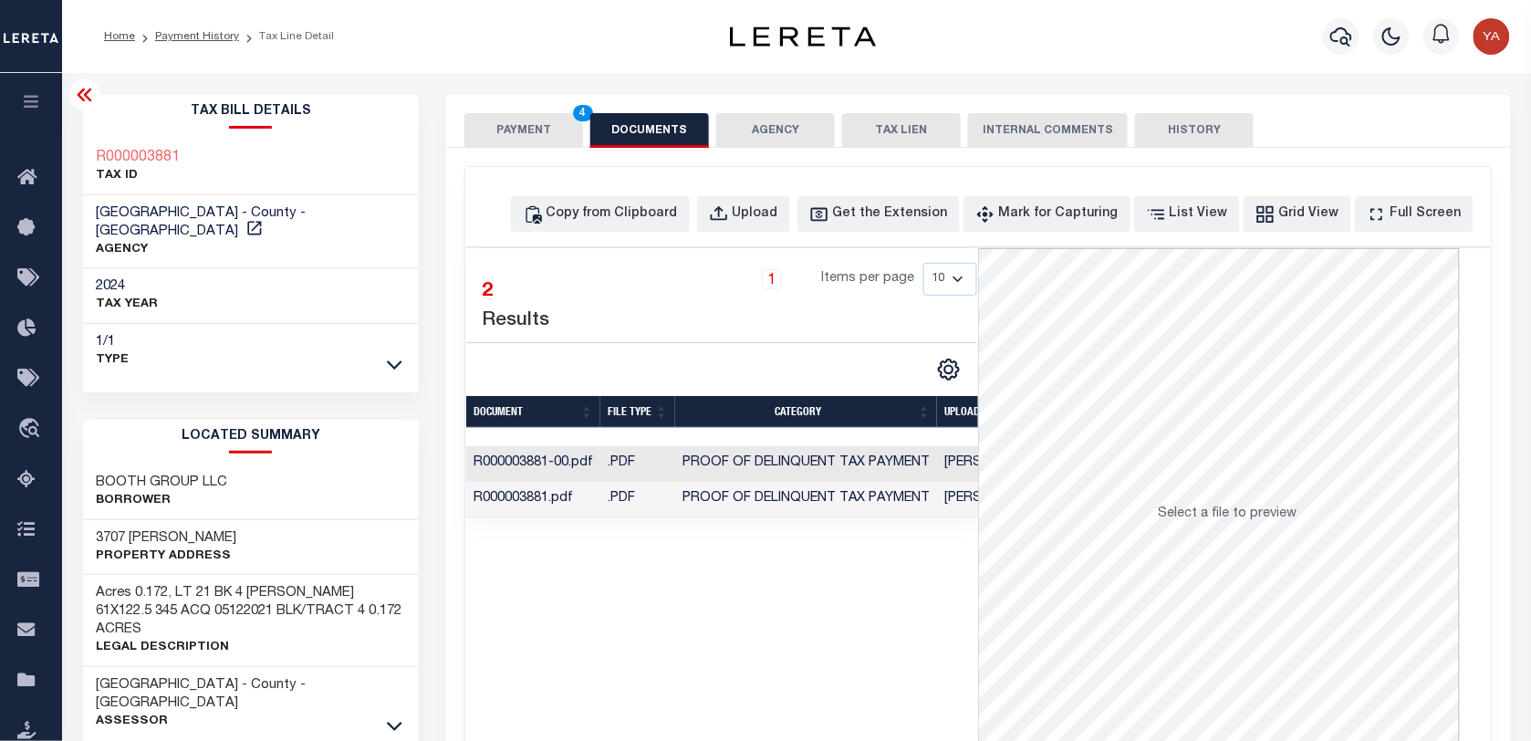
click at [960, 468] on td "[PERSON_NAME]" at bounding box center [996, 464] width 118 height 36
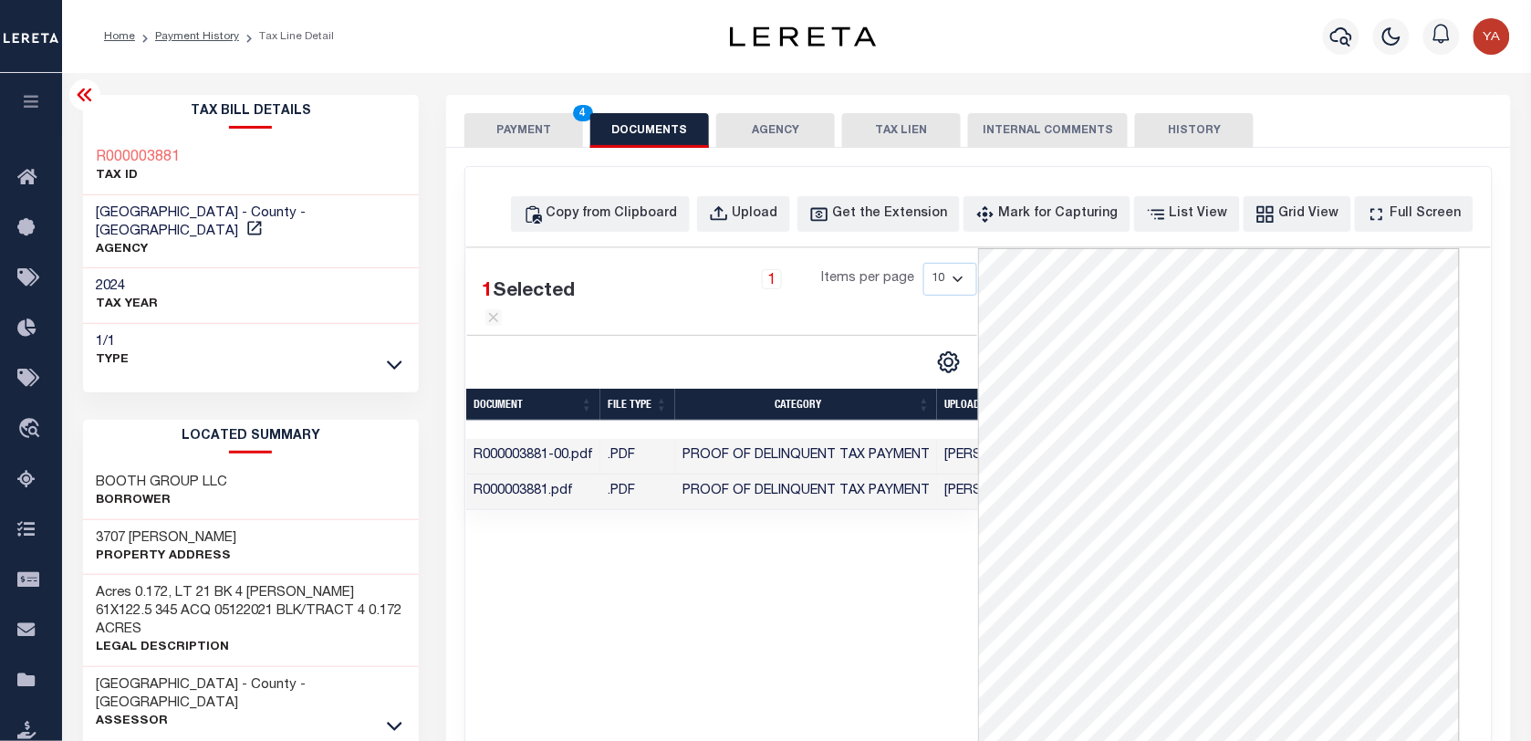
click at [959, 510] on td "[PERSON_NAME]" at bounding box center [996, 493] width 118 height 36
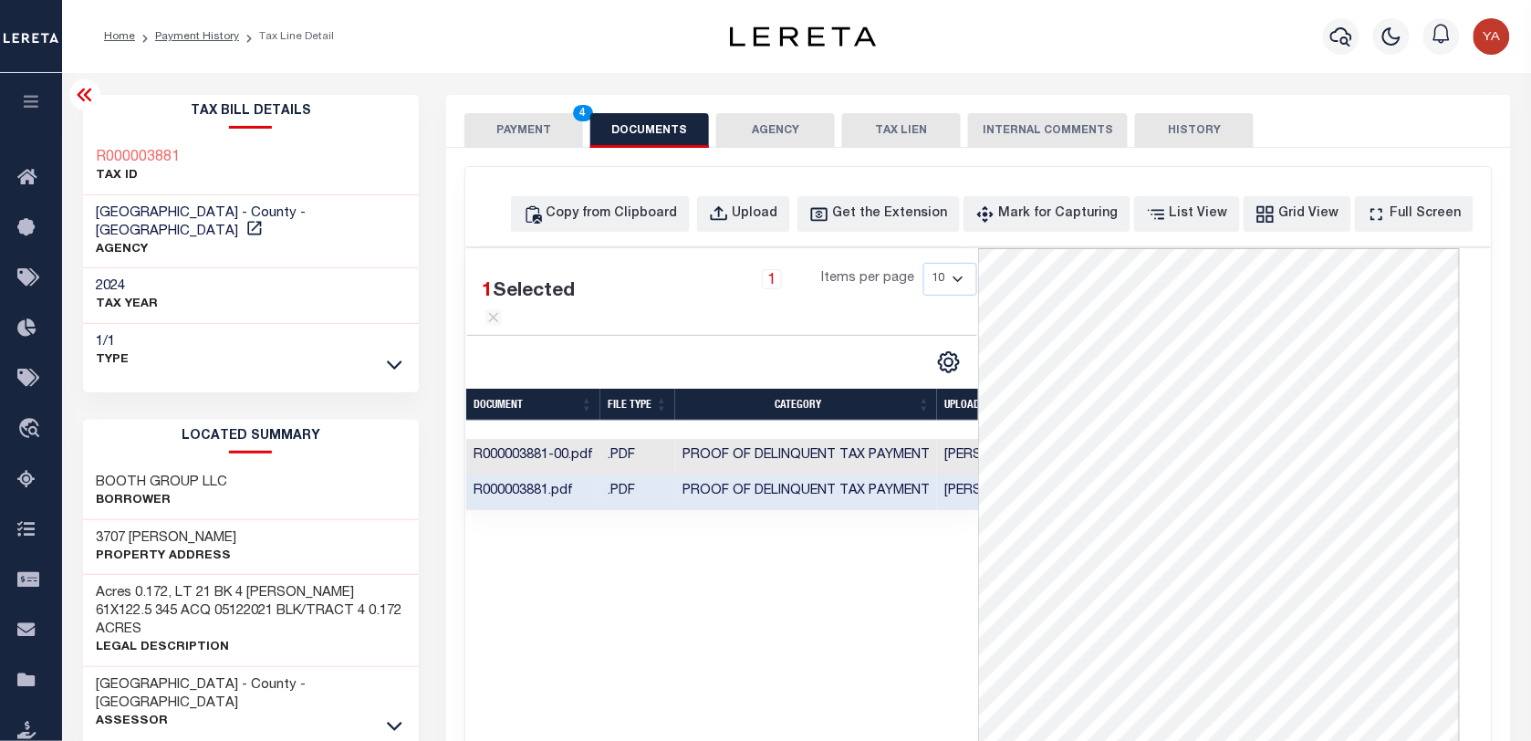
click at [546, 124] on button "PAYMENT 4" at bounding box center [523, 130] width 119 height 35
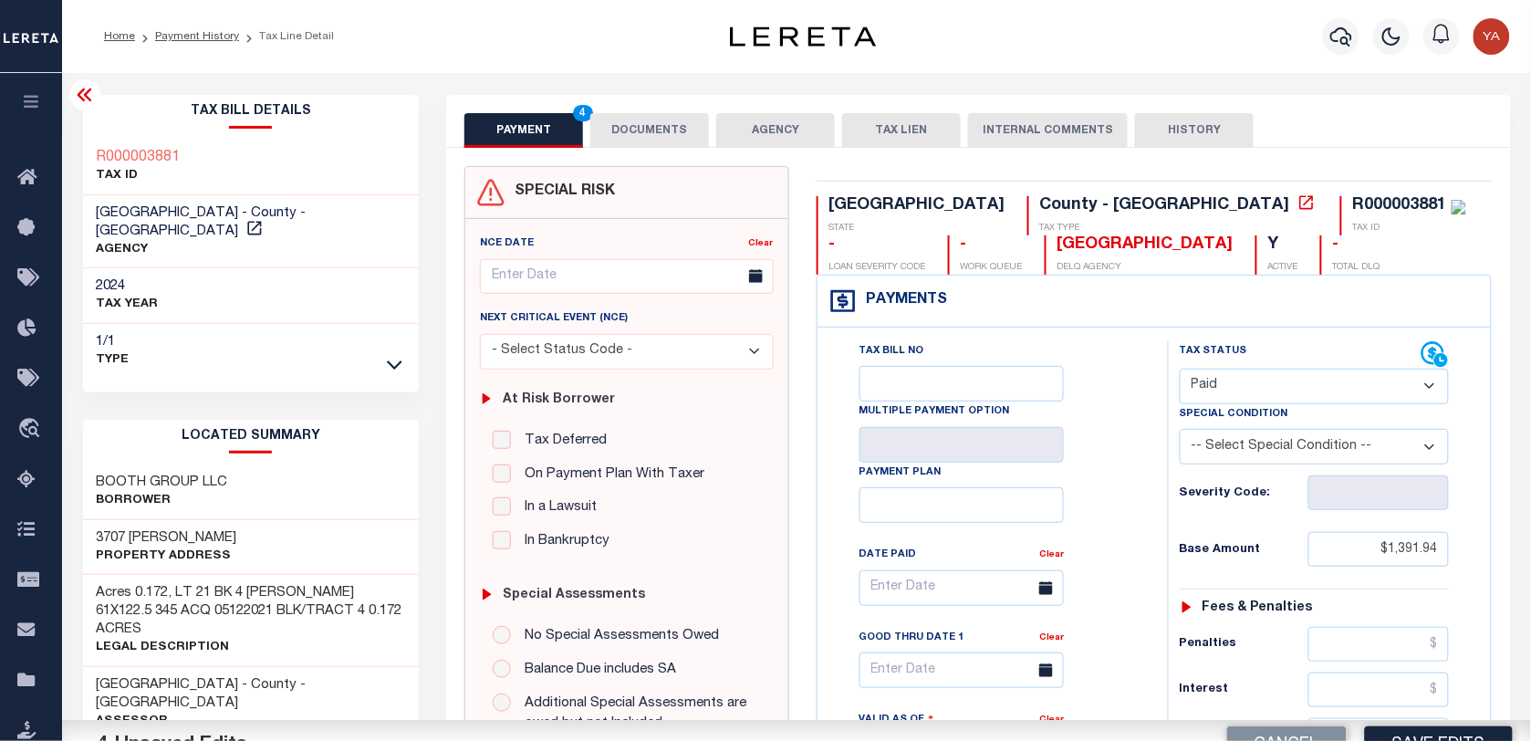
click at [573, 55] on div "Home Payment History Tax Line Detail" at bounding box center [796, 36] width 1469 height 73
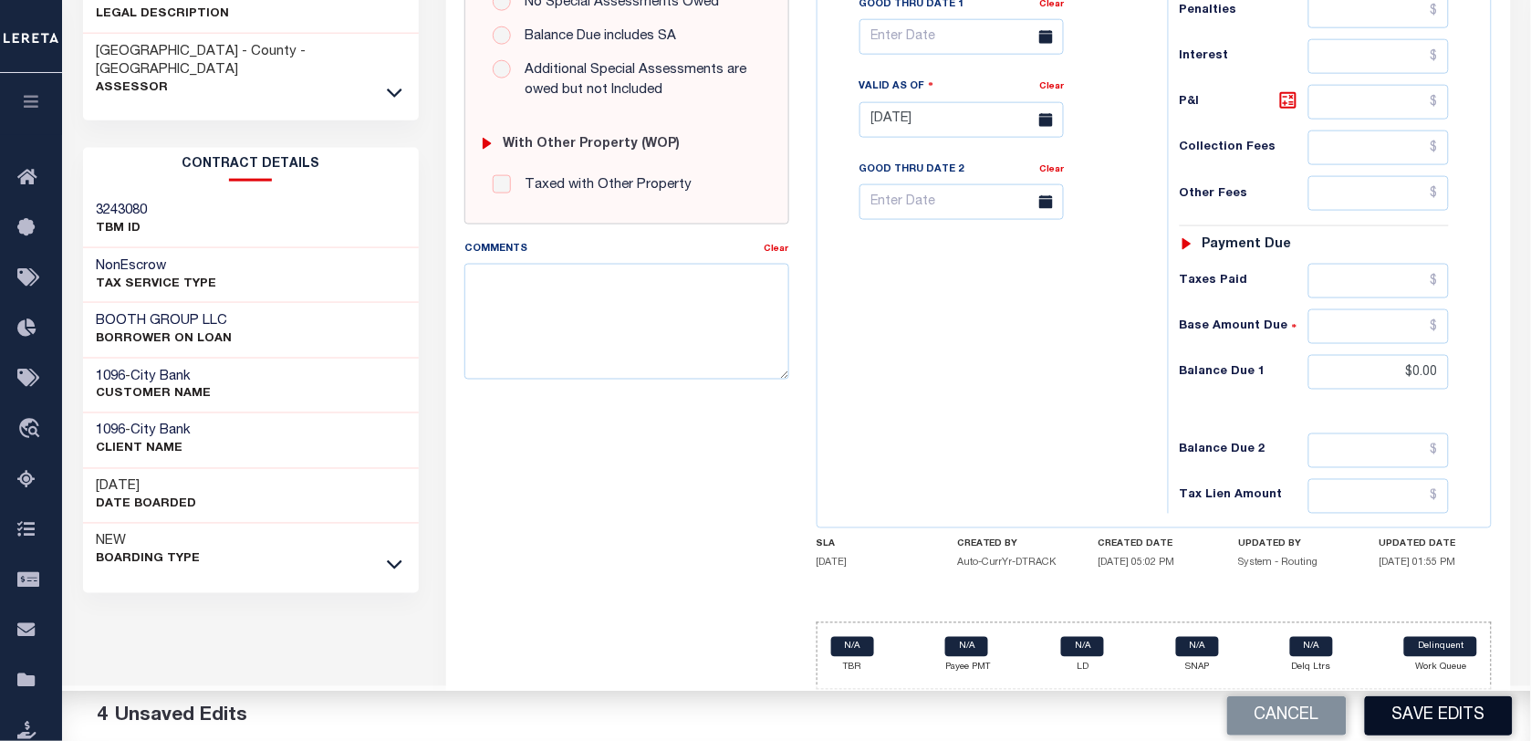
click at [1404, 723] on button "Save Edits" at bounding box center [1439, 715] width 148 height 39
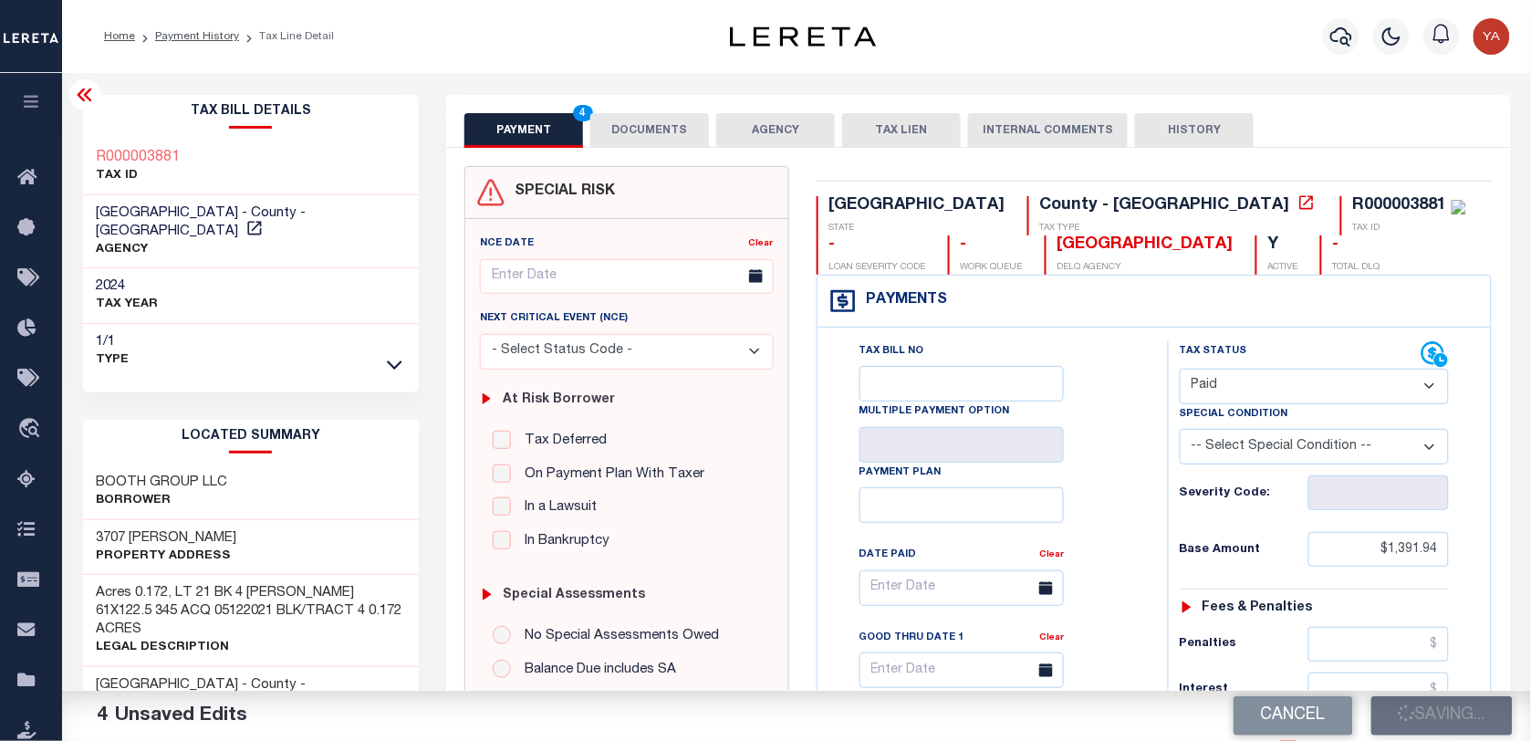
click at [642, 120] on button "DOCUMENTS" at bounding box center [649, 130] width 119 height 35
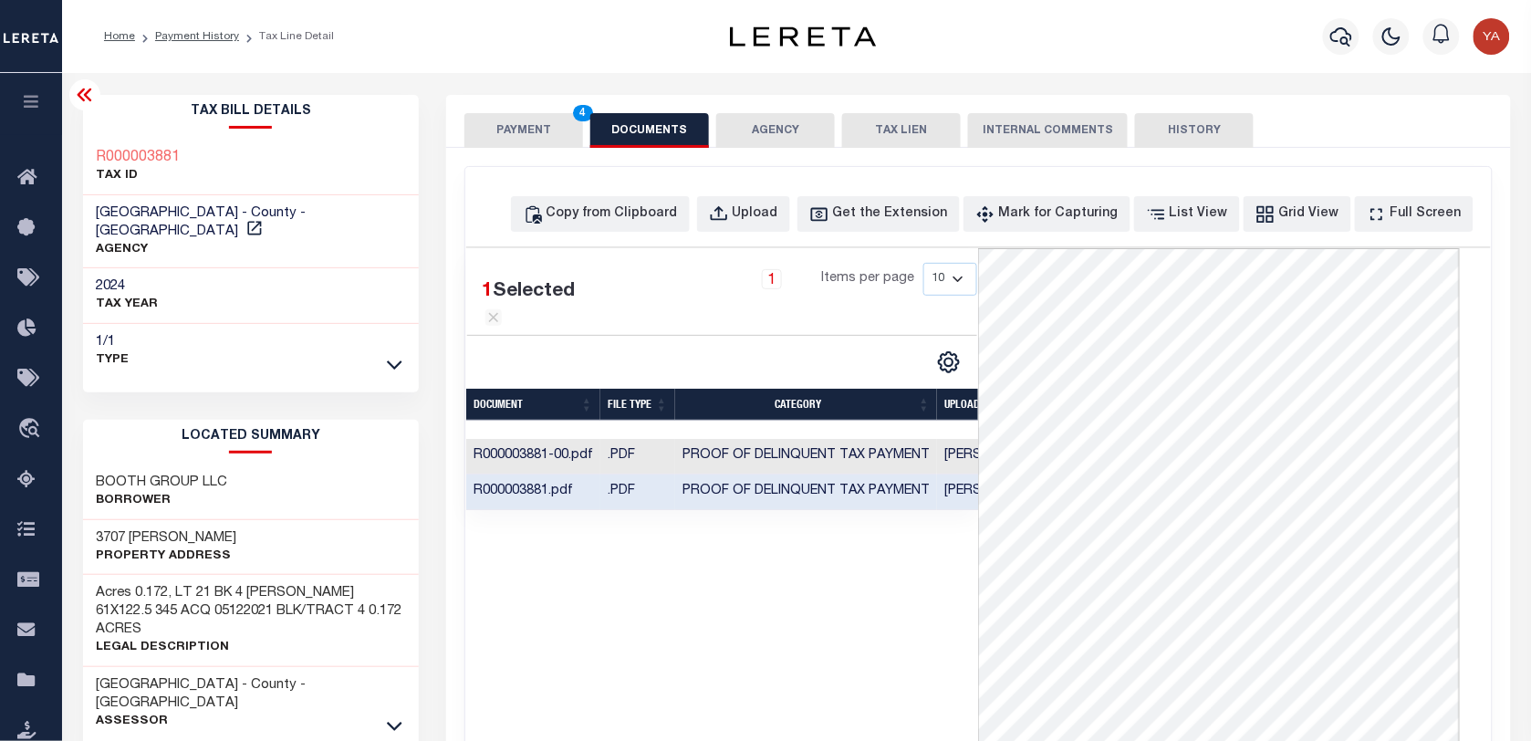
click at [554, 108] on div "PAYMENT 4 DOCUMENTS AGENCY DELINQUENT PAYEE TAX LIEN" at bounding box center [978, 121] width 1064 height 53
click at [554, 65] on div "Home Payment History Tax Line Detail" at bounding box center [796, 36] width 1469 height 73
click at [539, 125] on button "PAYMENT 4" at bounding box center [523, 130] width 119 height 35
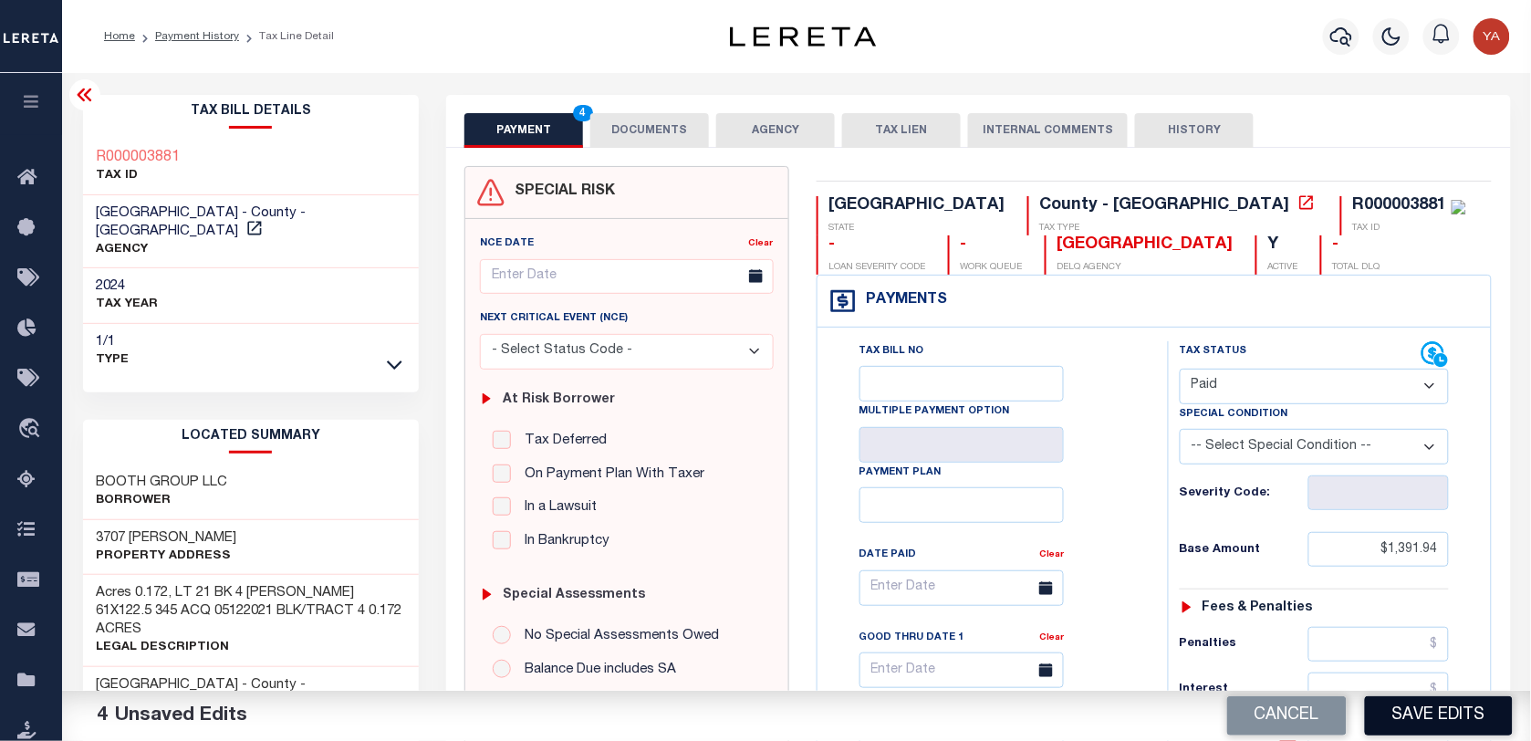
click at [1411, 730] on button "Save Edits" at bounding box center [1439, 715] width 148 height 39
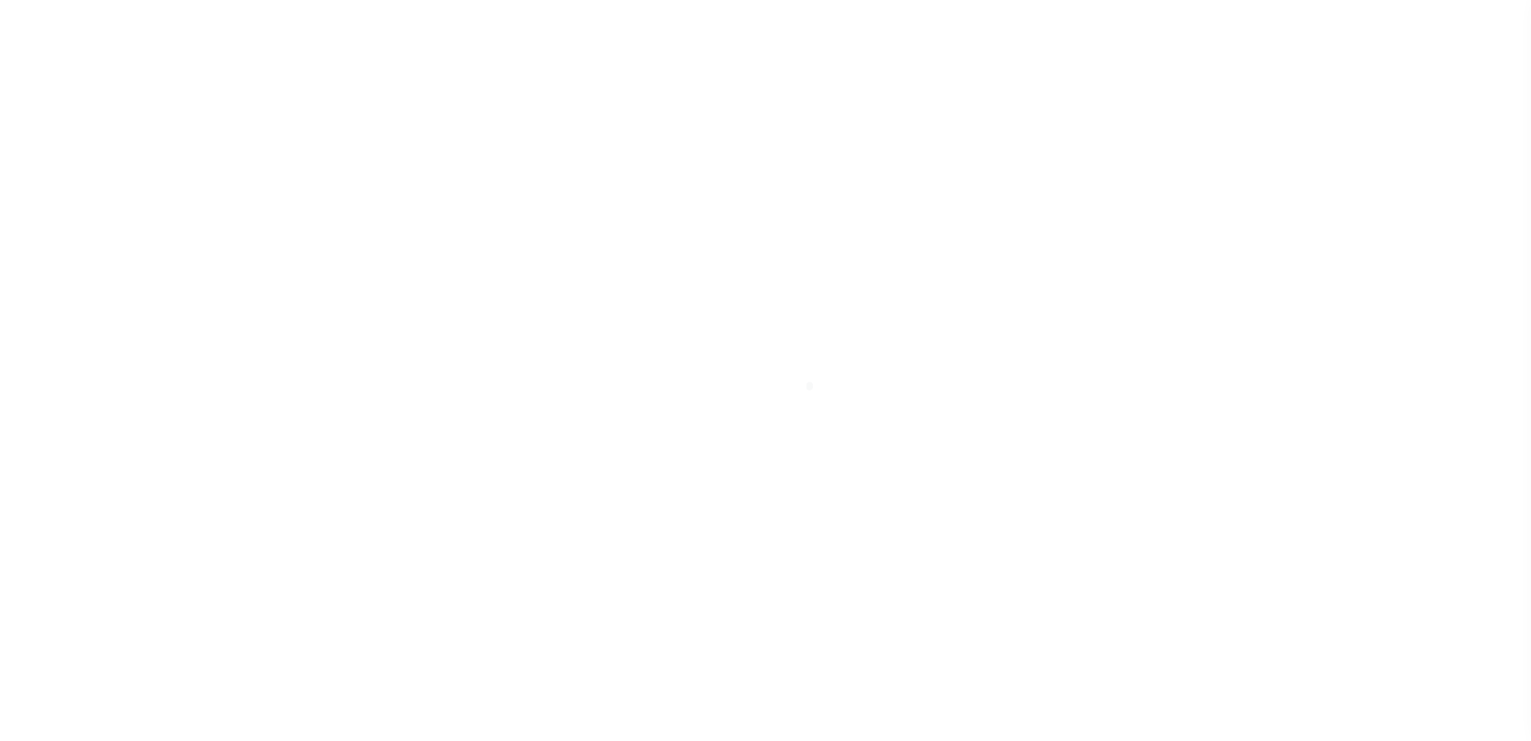
select select "PYD"
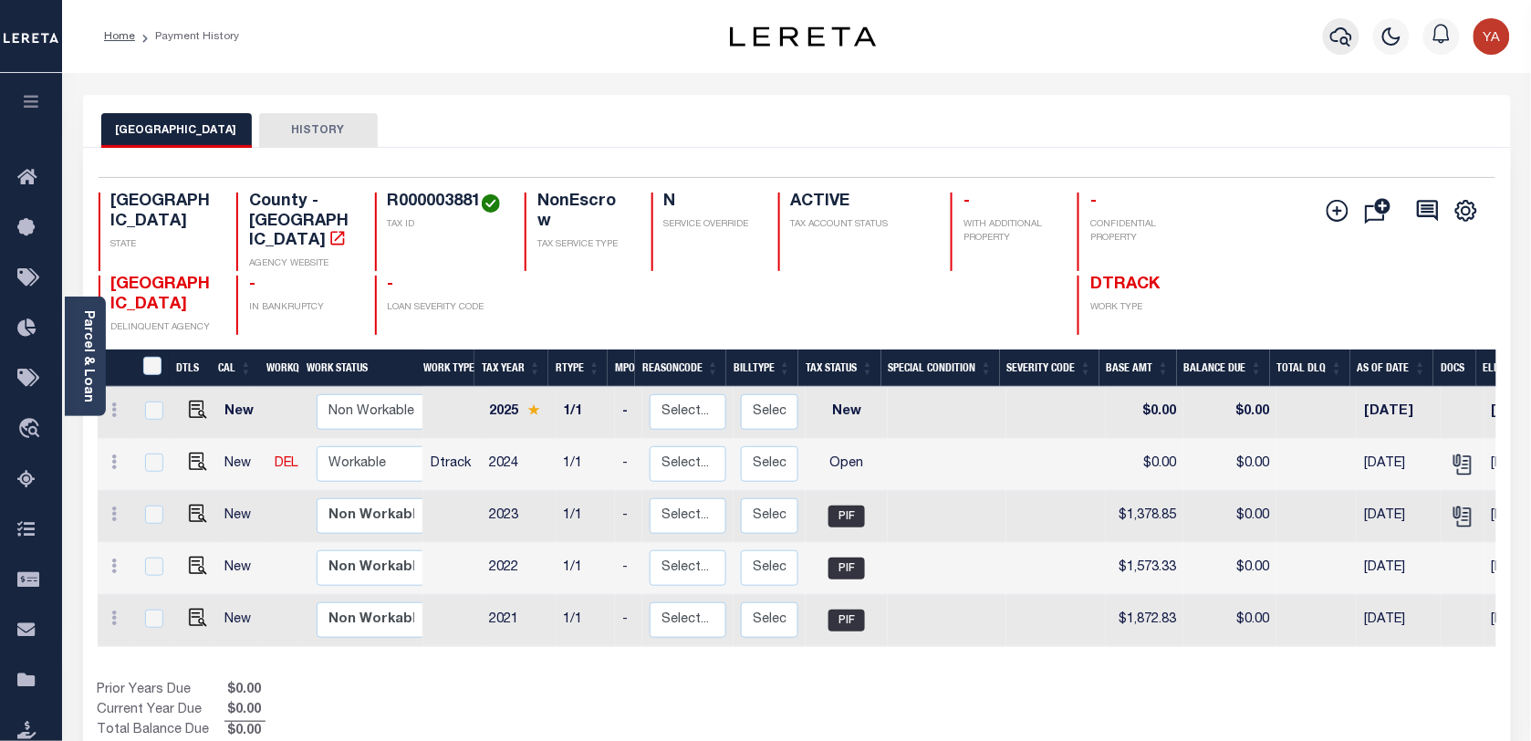
click at [1338, 30] on icon "button" at bounding box center [1342, 36] width 22 height 19
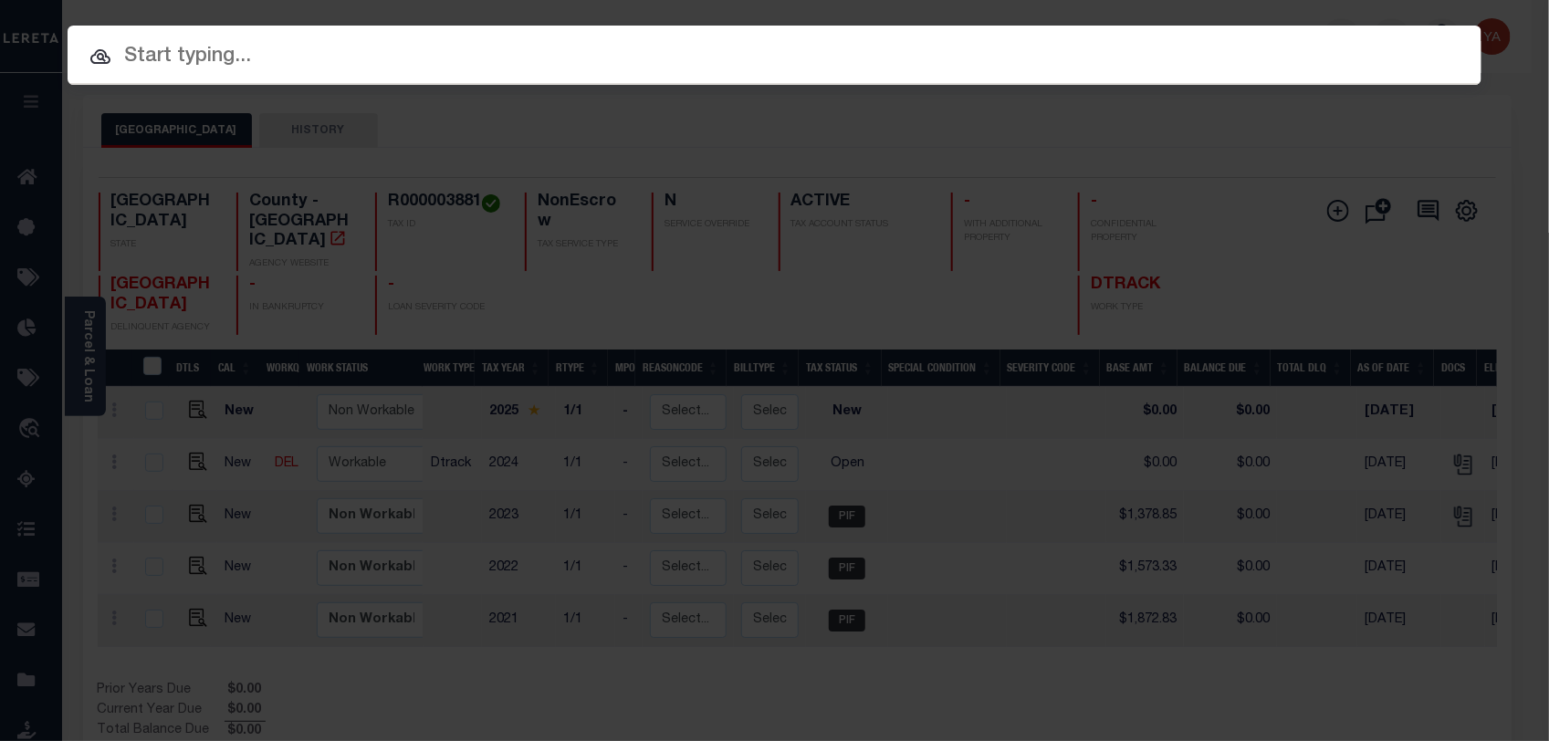
click at [585, 57] on input "text" at bounding box center [775, 57] width 1414 height 32
paste input "900007932"
type input "900007932"
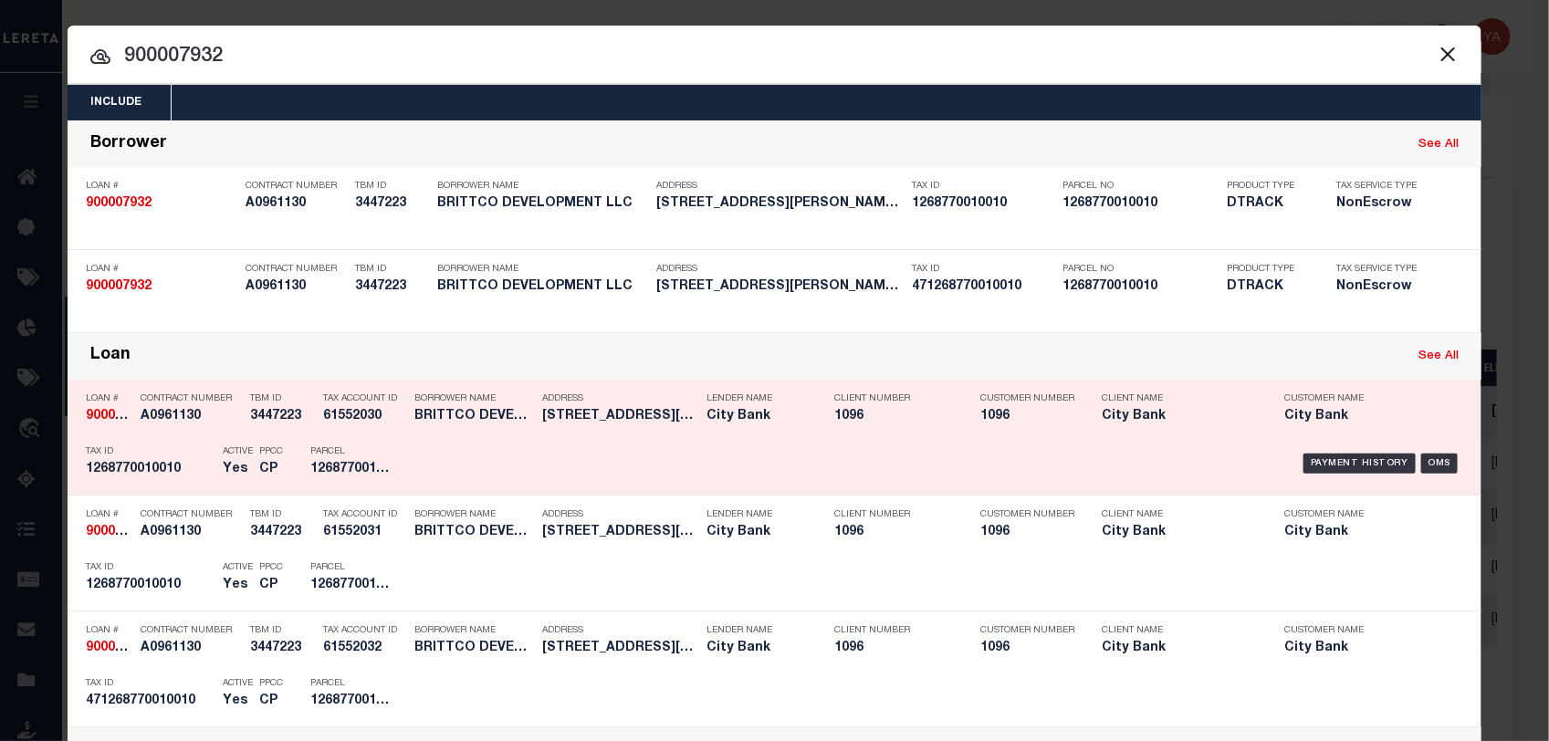
scroll to position [342, 0]
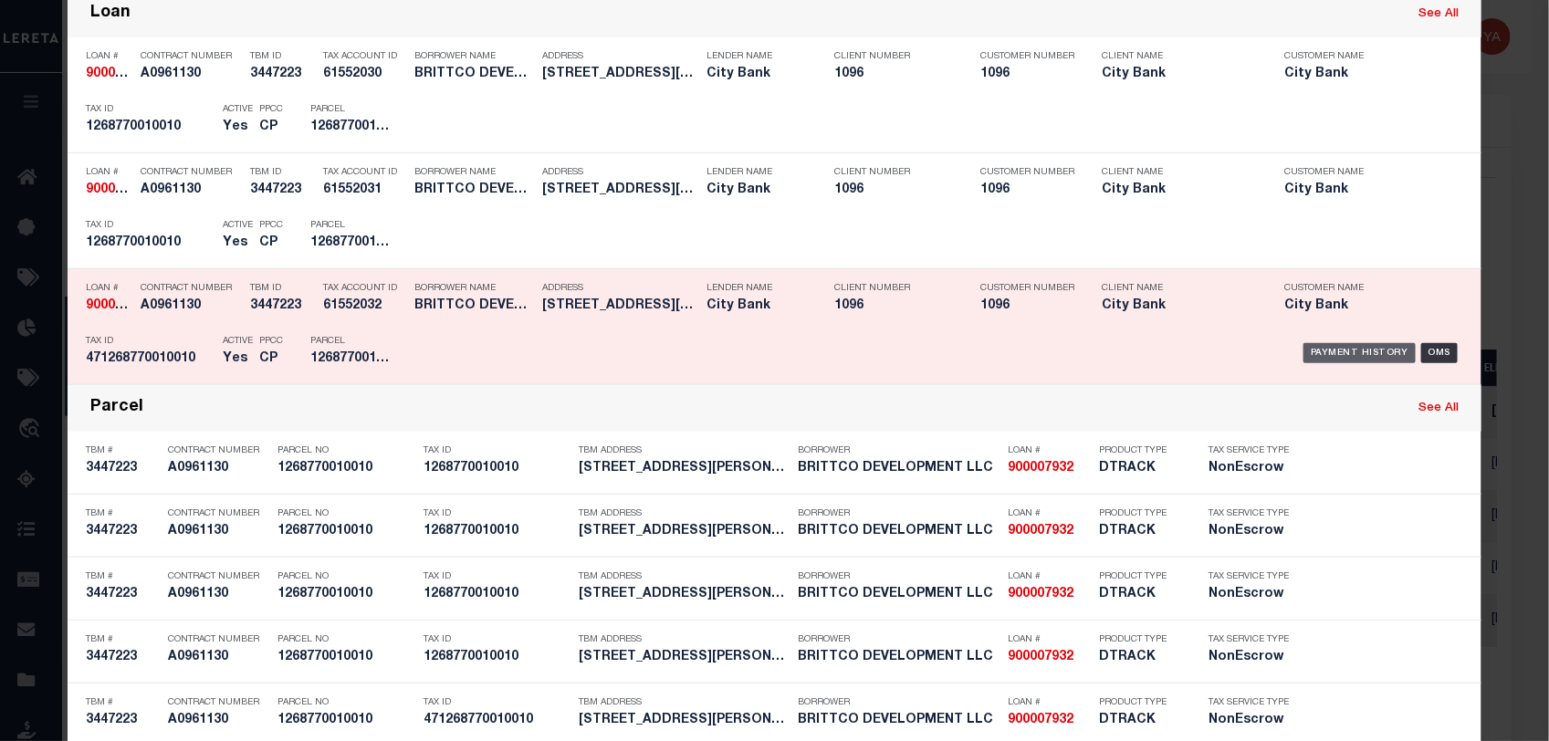
click at [1329, 348] on div "Payment History" at bounding box center [1359, 353] width 112 height 20
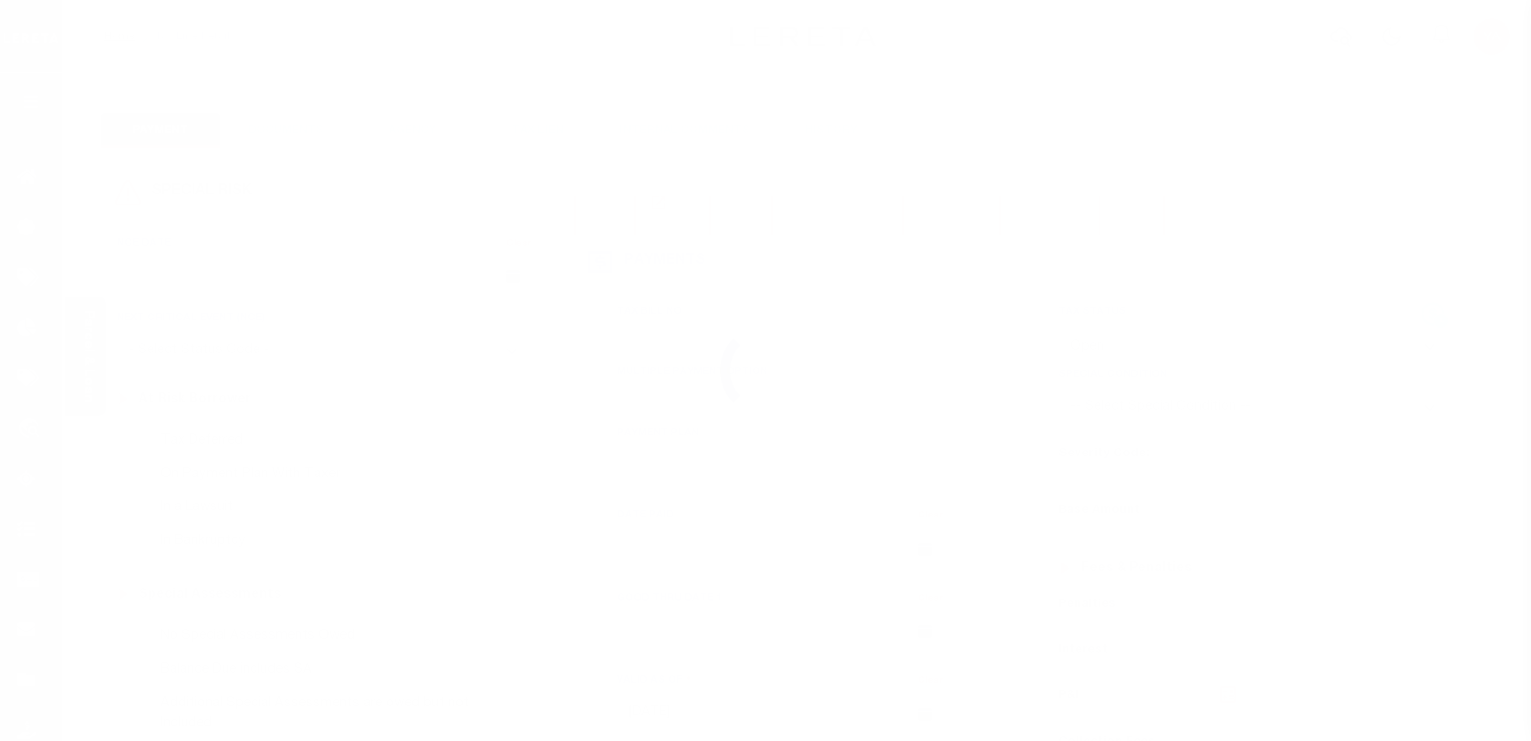
select select "OP2"
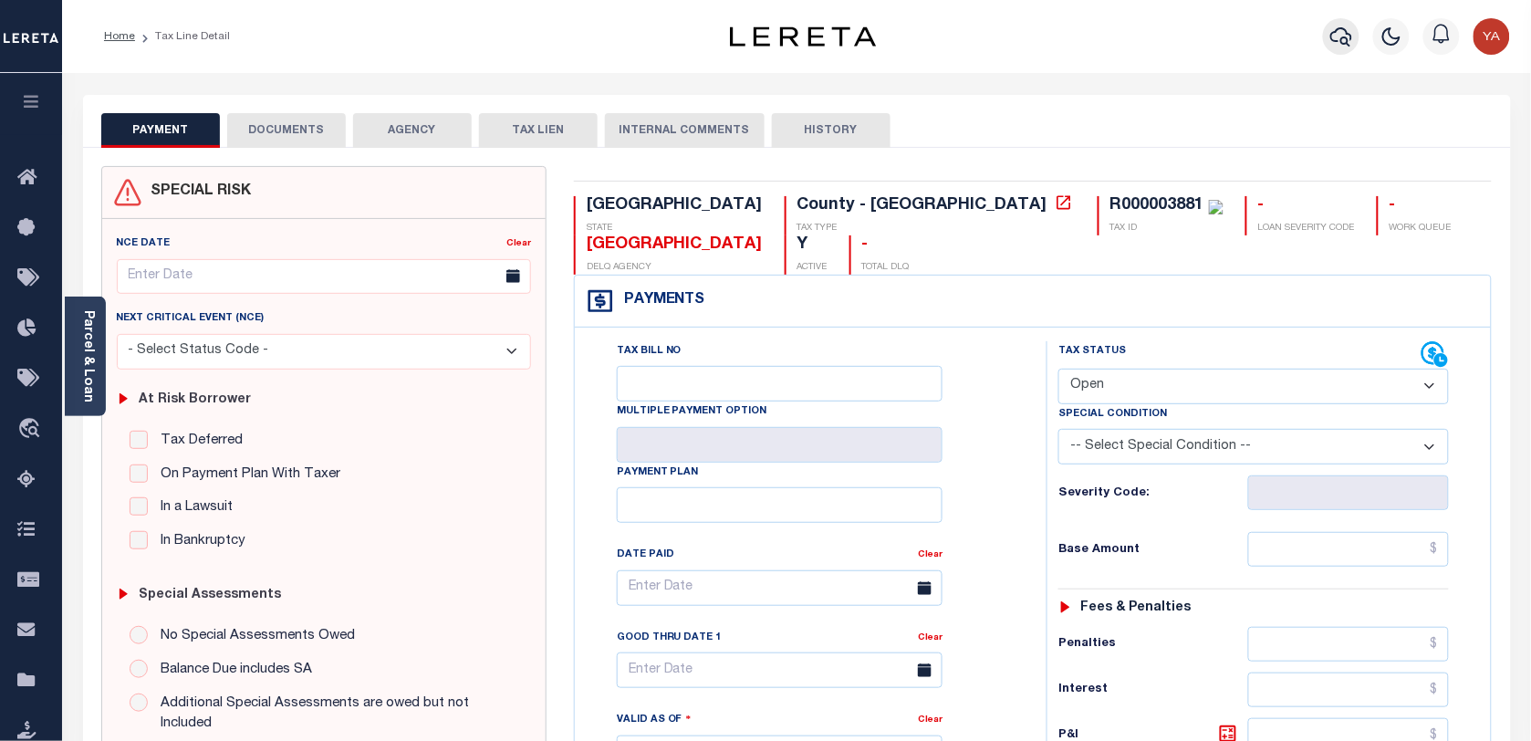
click at [1332, 30] on icon "button" at bounding box center [1342, 37] width 22 height 22
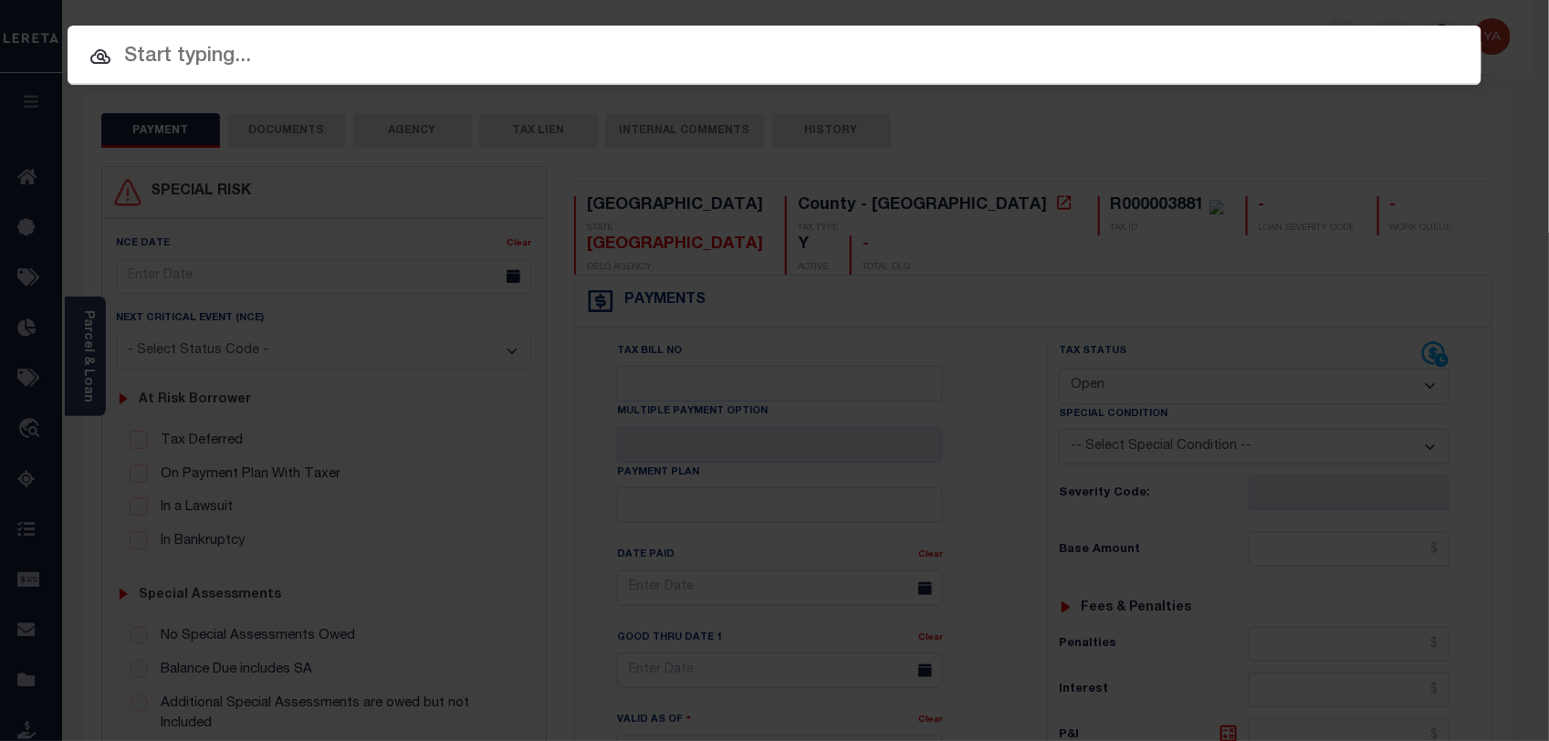
click at [1303, 9] on div "Include Loans TBM Customers Borrowers Payments (Lender Non-Disb) Payments (Lend…" at bounding box center [774, 370] width 1549 height 741
paste input "720008641"
type input "720008641"
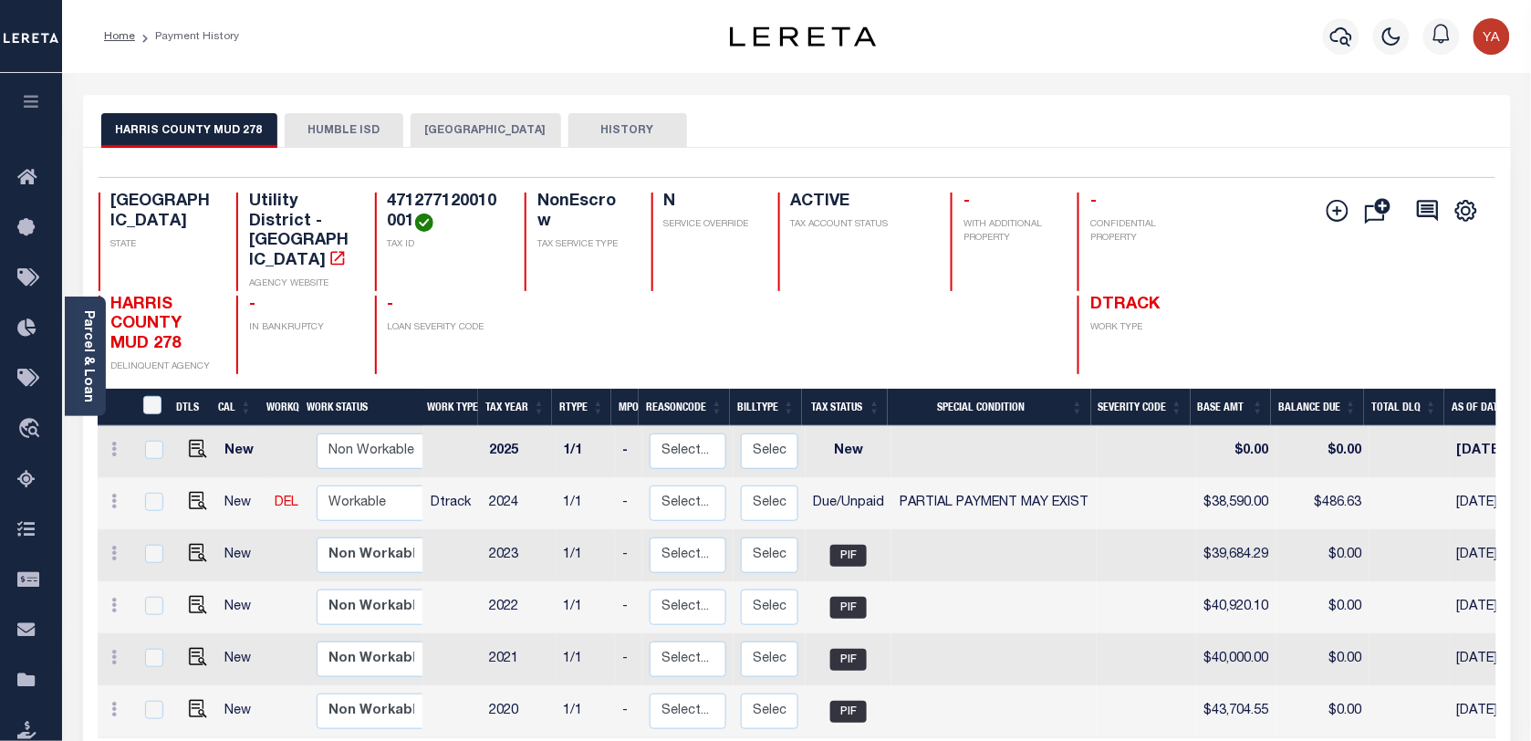
click at [380, 130] on button "HUMBLE ISD" at bounding box center [344, 130] width 119 height 35
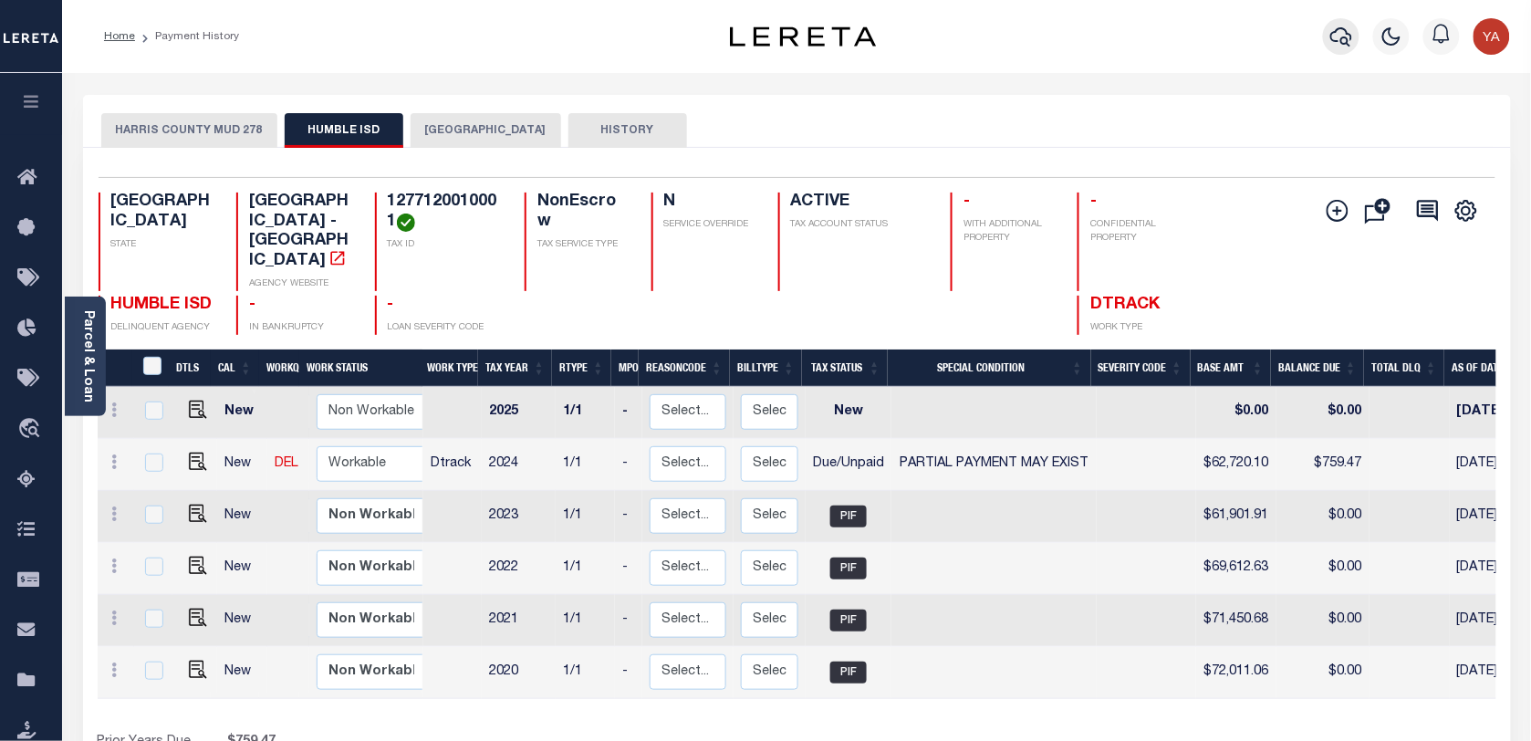
click at [1339, 38] on icon "button" at bounding box center [1342, 37] width 22 height 22
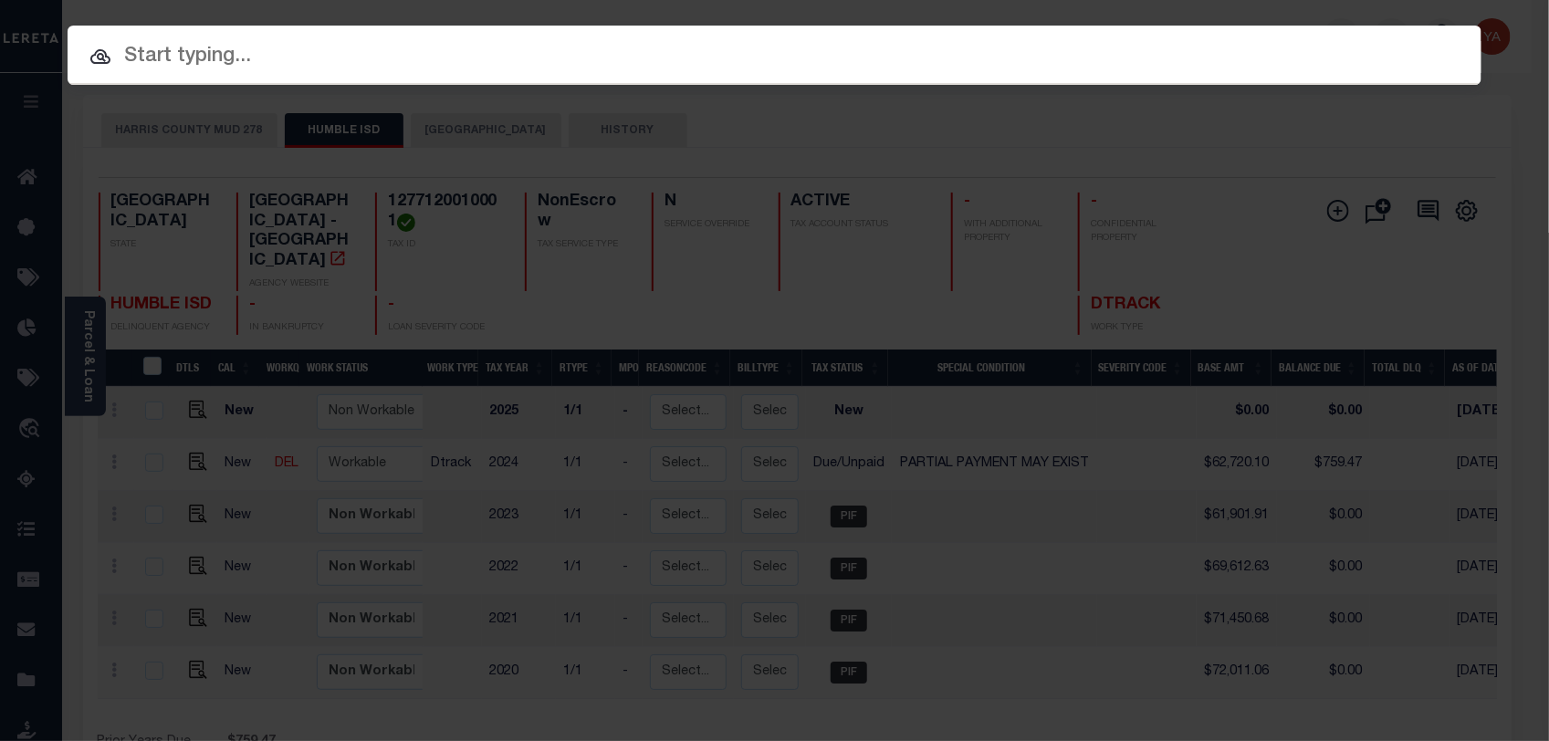
click at [1308, 26] on div "Include Loans TBM Customers Borrowers Payments (Lender Non-Disb) Payments (Lend…" at bounding box center [775, 55] width 1414 height 59
paste input "720020769"
type input "720020769"
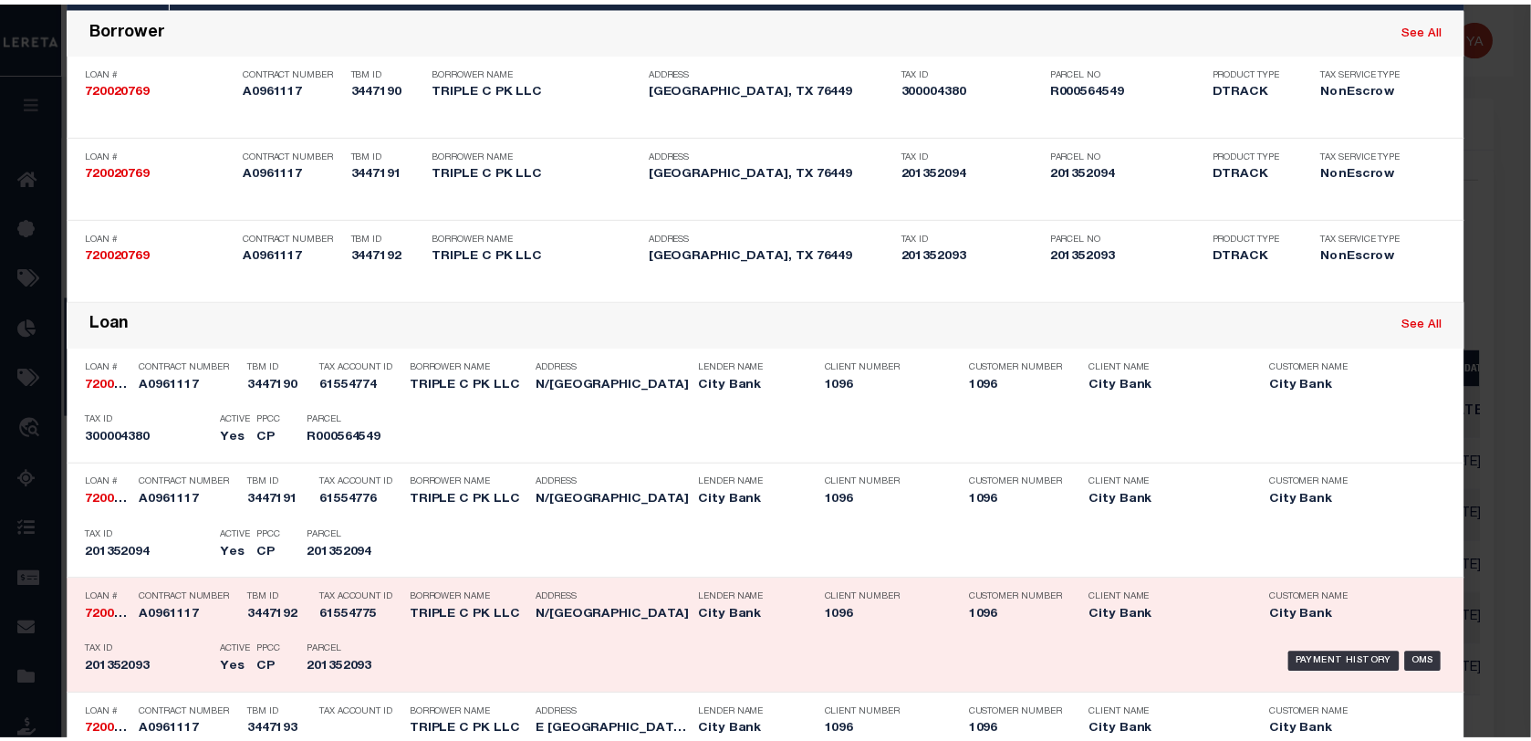
scroll to position [342, 0]
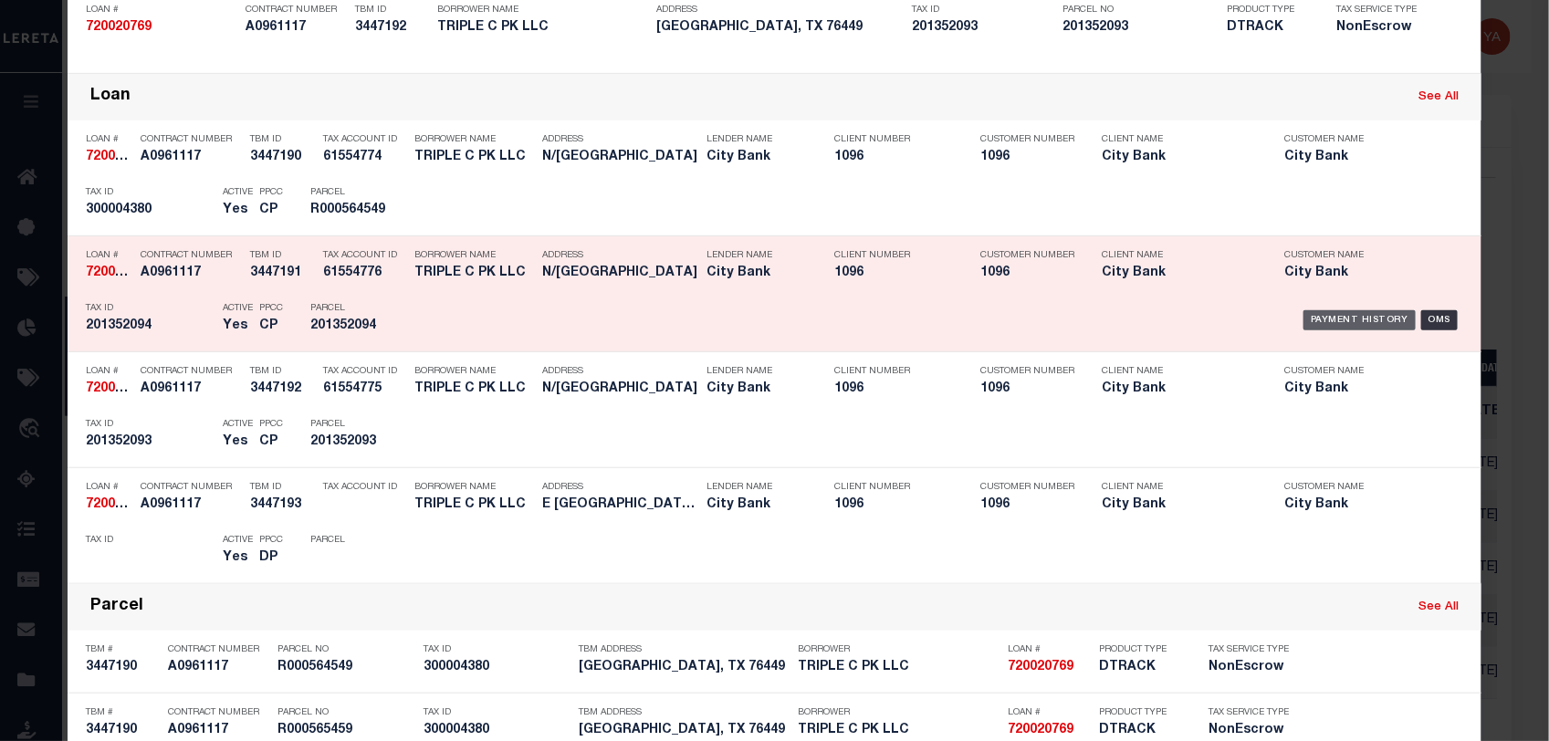
click at [1334, 325] on div "Payment History" at bounding box center [1359, 320] width 112 height 20
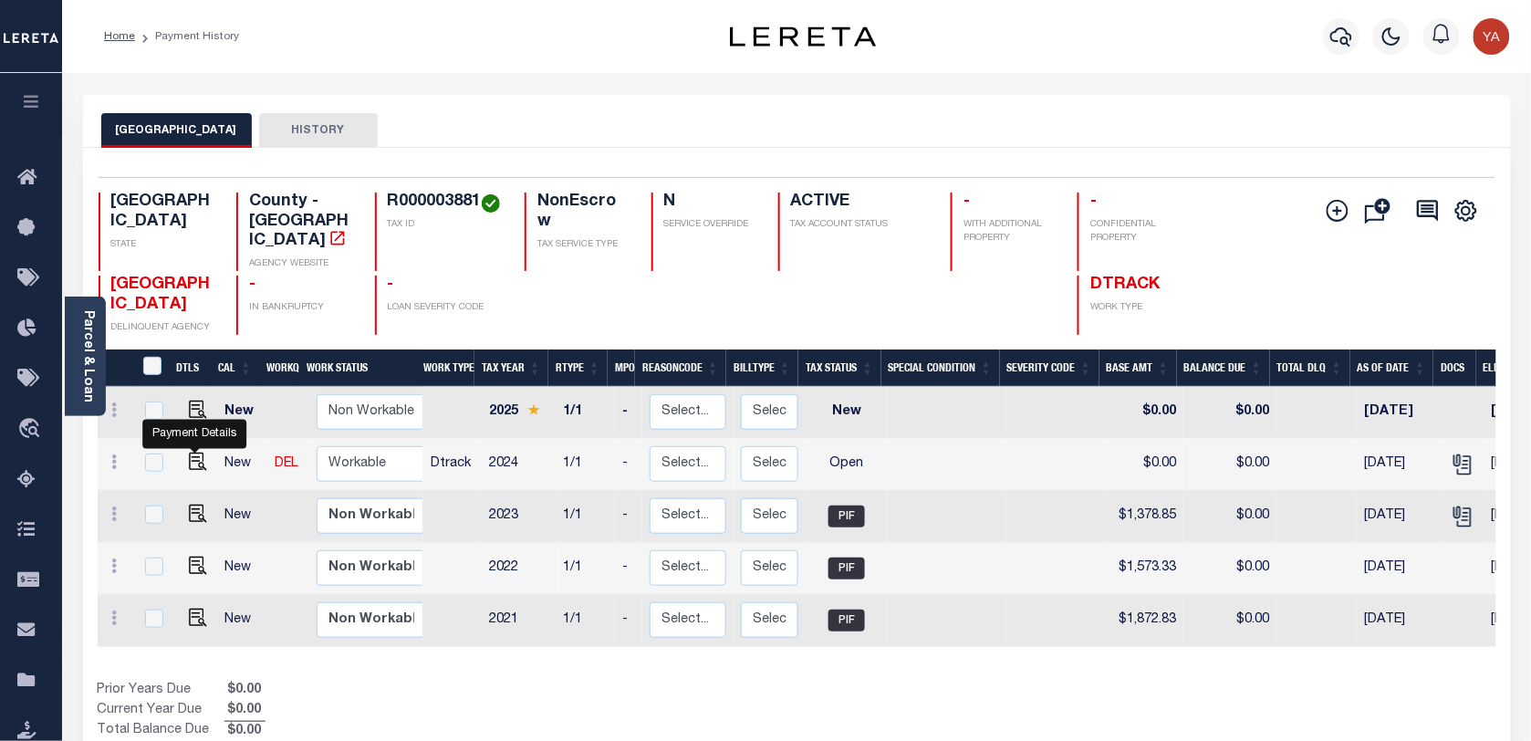
drag, startPoint x: 190, startPoint y: 448, endPoint x: 701, endPoint y: 534, distance: 518.2
click at [190, 453] on img "" at bounding box center [198, 462] width 18 height 18
checkbox input "true"
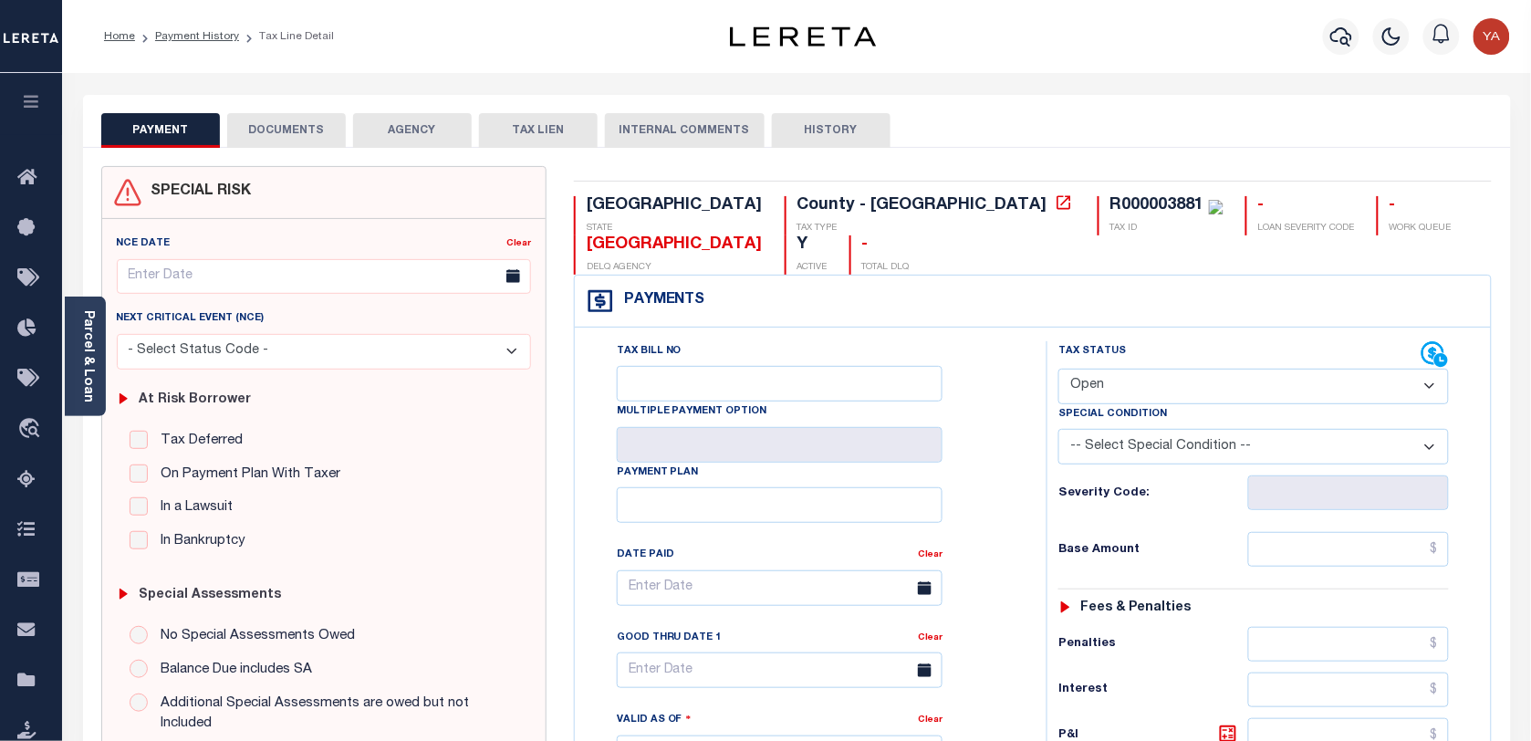
click at [1115, 397] on select "- Select Status Code - Open Due/Unpaid Paid Incomplete No Tax Due Internal Refu…" at bounding box center [1254, 387] width 391 height 36
select select "PYD"
click at [1059, 370] on select "- Select Status Code - Open Due/Unpaid Paid Incomplete No Tax Due Internal Refu…" at bounding box center [1254, 387] width 391 height 36
type input "[DATE]"
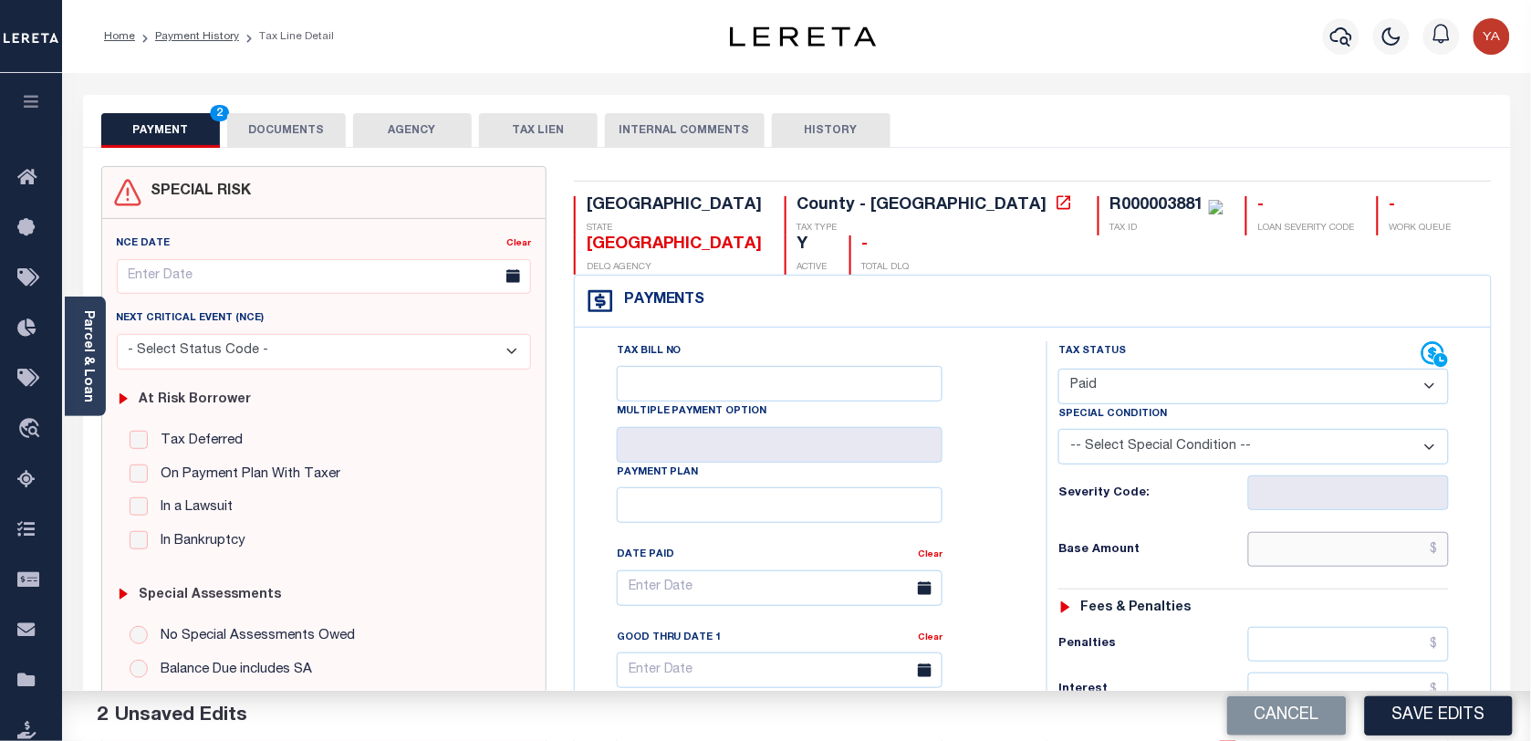
click at [1267, 558] on input "text" at bounding box center [1349, 549] width 202 height 35
paste input "1,391.94"
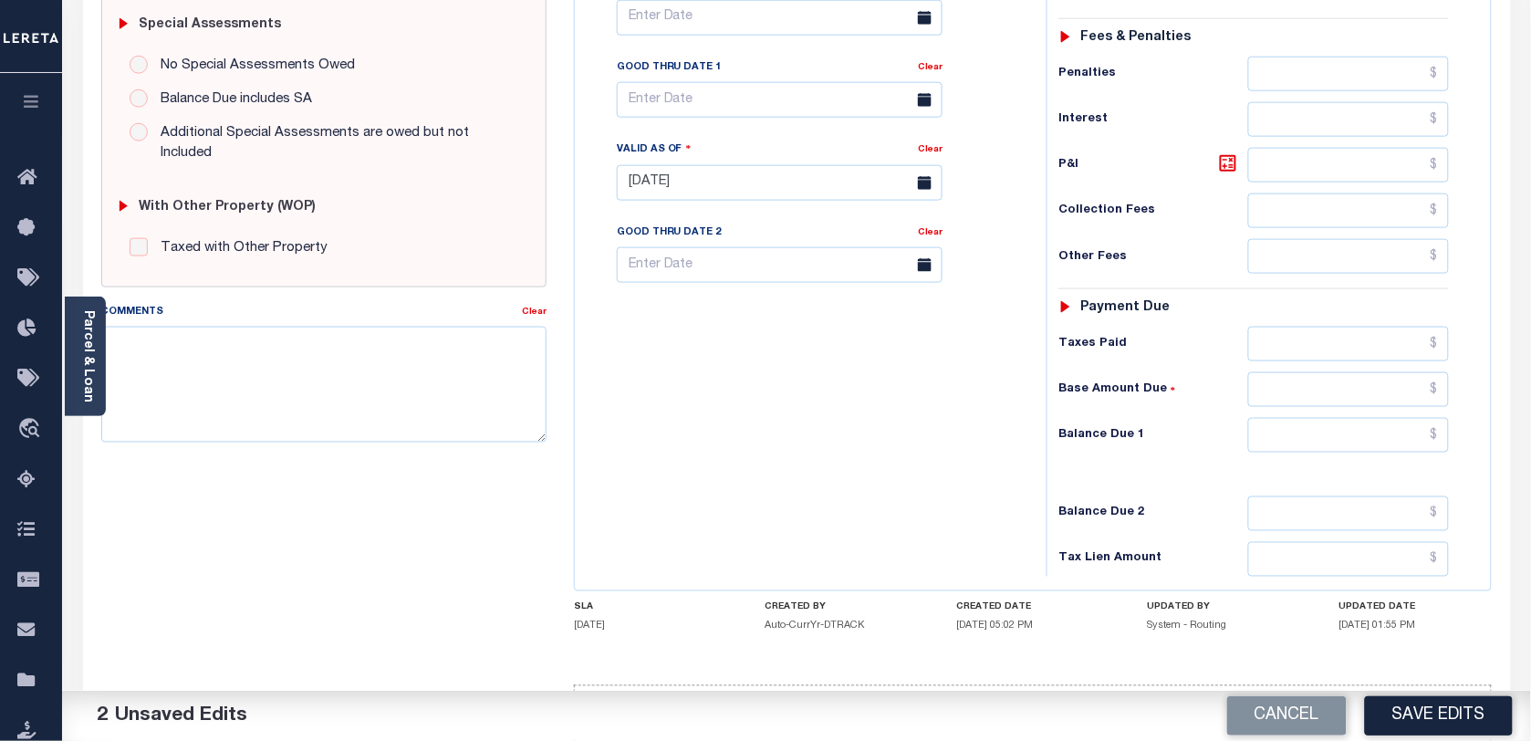
type input "$1,391.94"
drag, startPoint x: 1296, startPoint y: 448, endPoint x: 1111, endPoint y: 448, distance: 184.3
click at [1294, 448] on input "text" at bounding box center [1349, 435] width 202 height 35
type input "$0.00"
drag, startPoint x: 855, startPoint y: 448, endPoint x: 717, endPoint y: 441, distance: 138.0
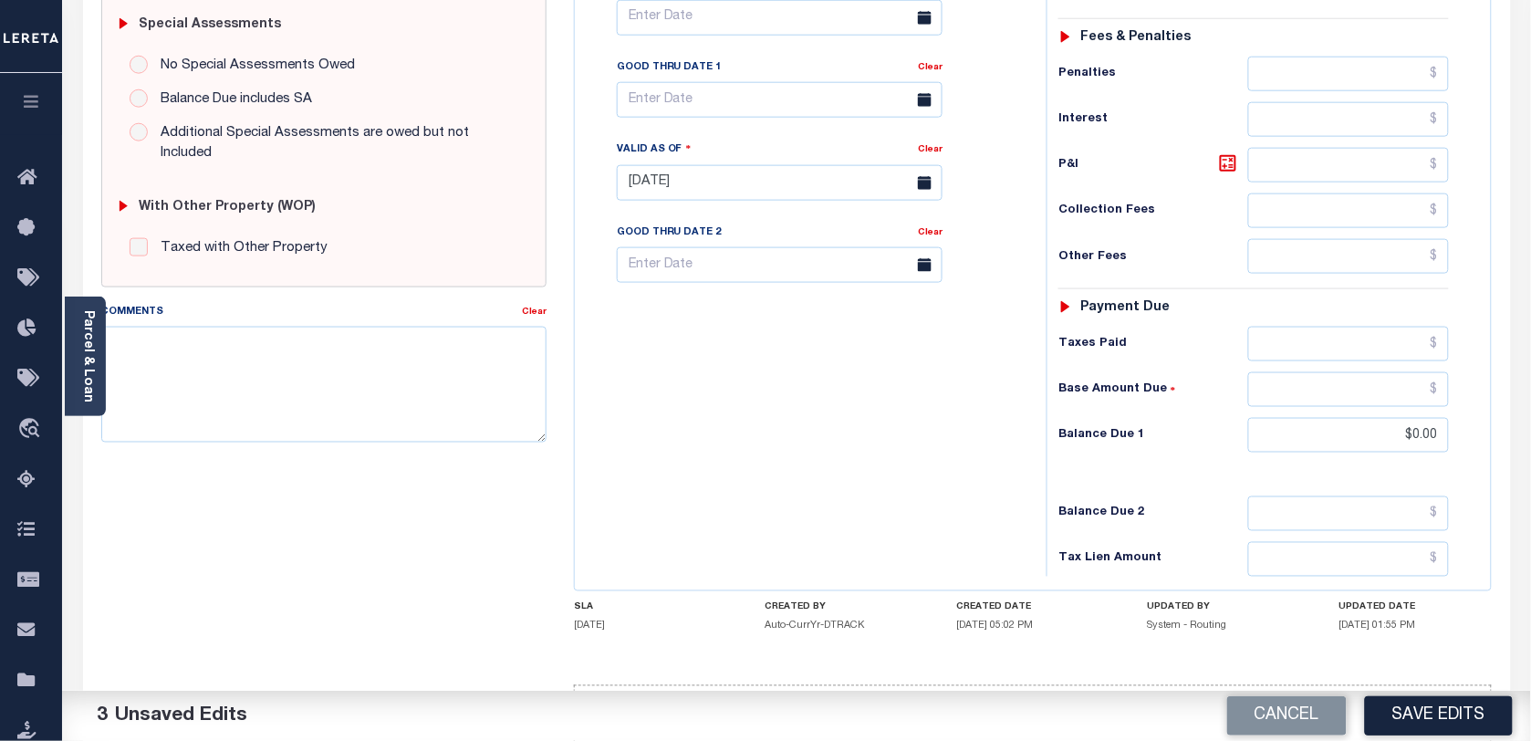
click at [855, 448] on div "Tax Bill No Multiple Payment Option Payment Plan Clear" at bounding box center [806, 174] width 454 height 806
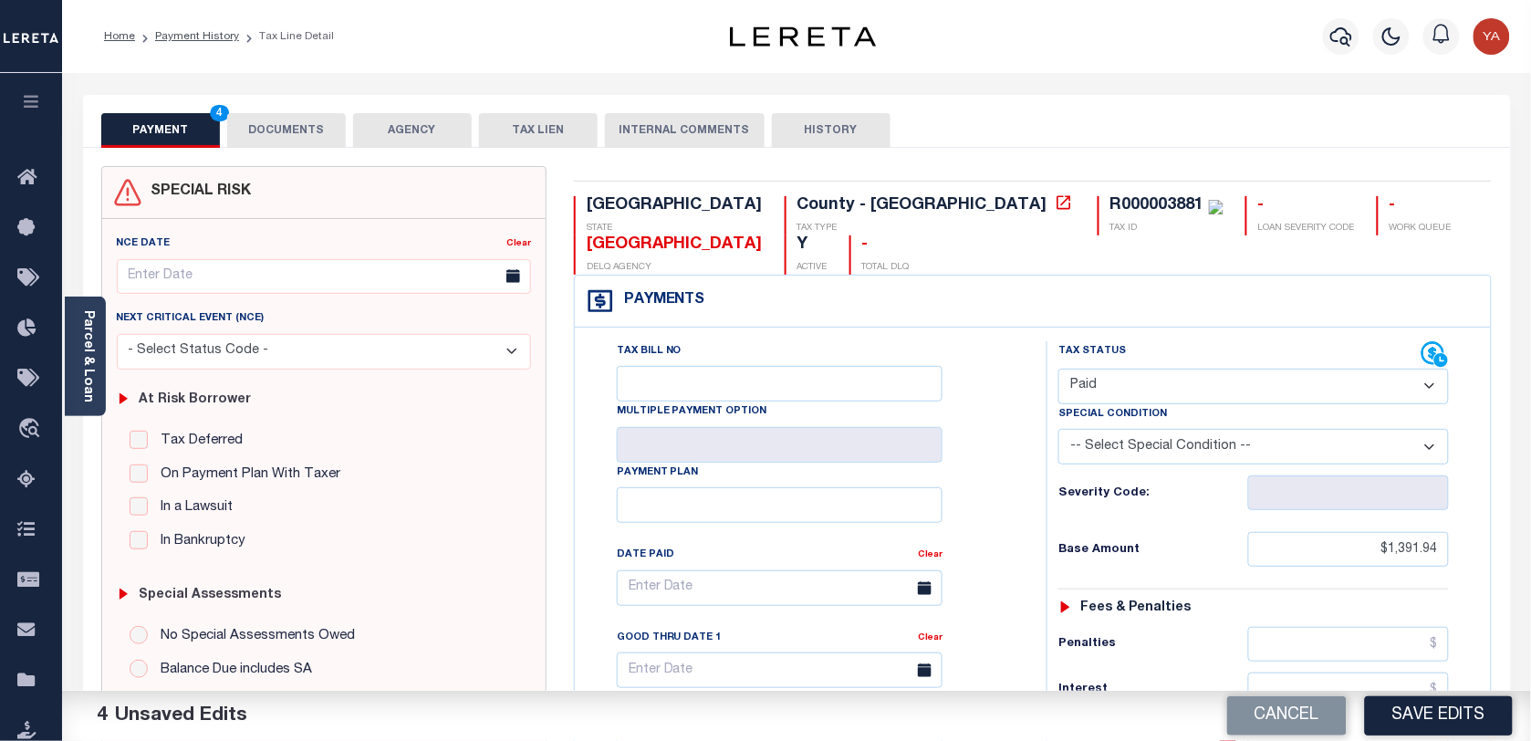
click at [304, 129] on button "DOCUMENTS" at bounding box center [286, 130] width 119 height 35
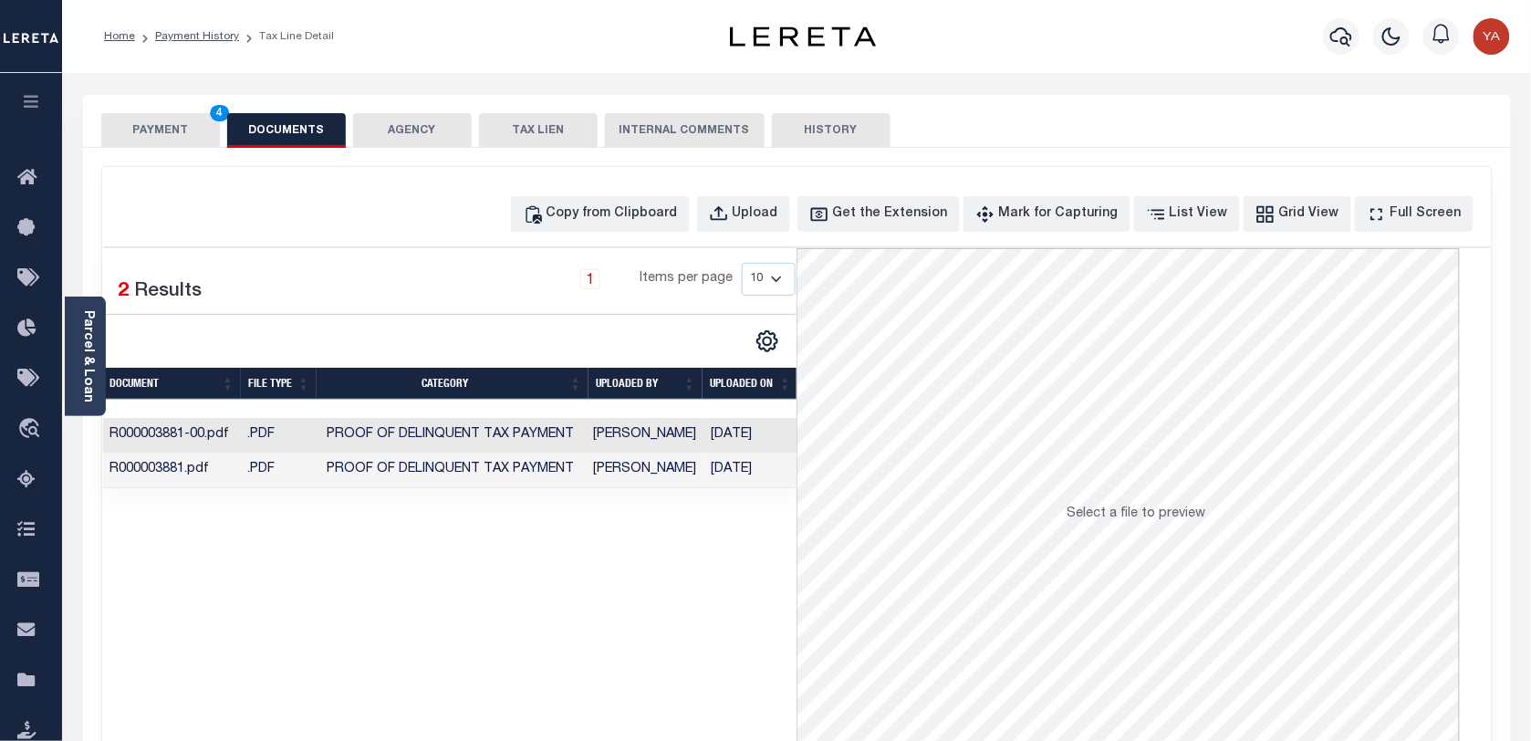
click at [176, 139] on button "PAYMENT 4" at bounding box center [160, 130] width 119 height 35
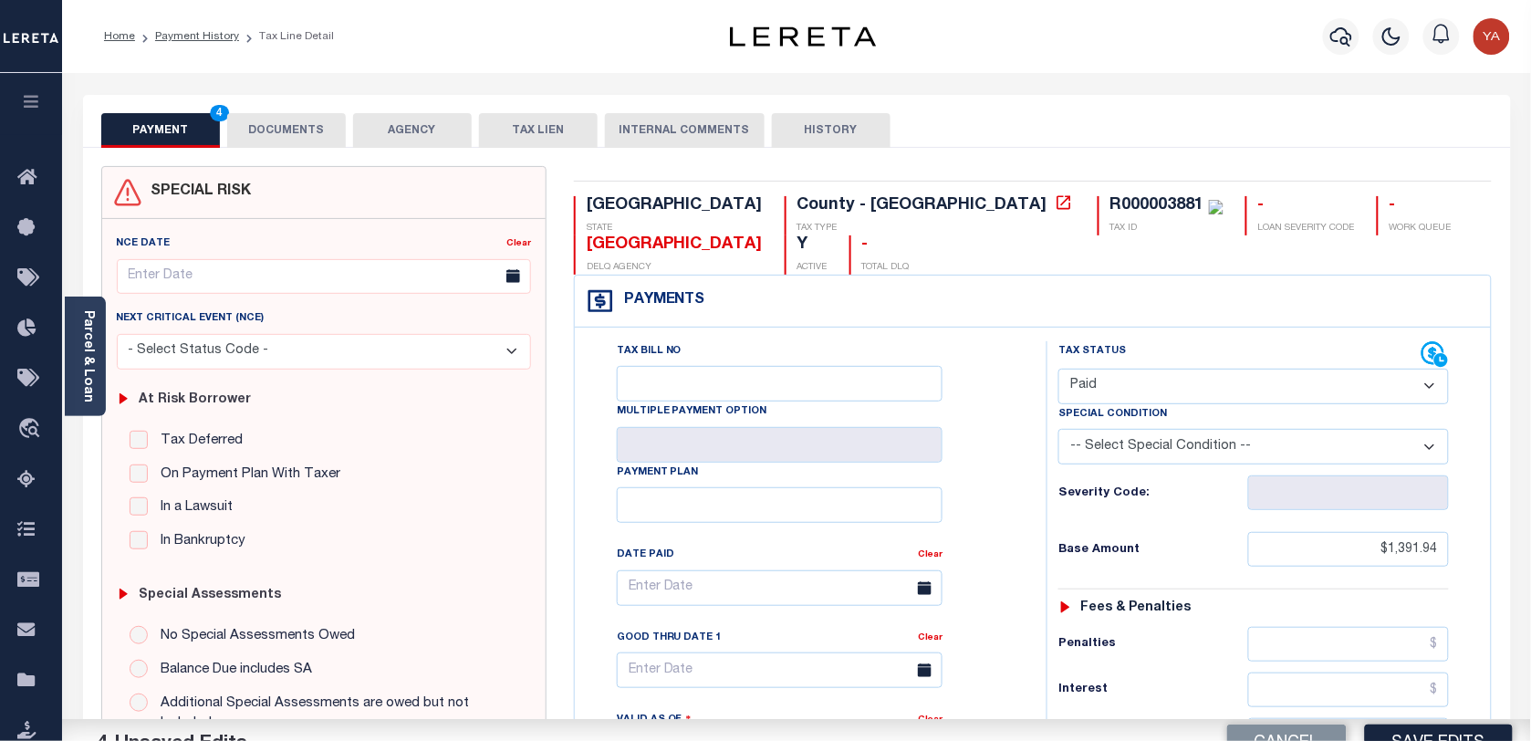
drag, startPoint x: 582, startPoint y: 29, endPoint x: 1059, endPoint y: 310, distance: 553.1
click at [587, 37] on div "Home Payment History Tax Line Detail" at bounding box center [386, 36] width 595 height 38
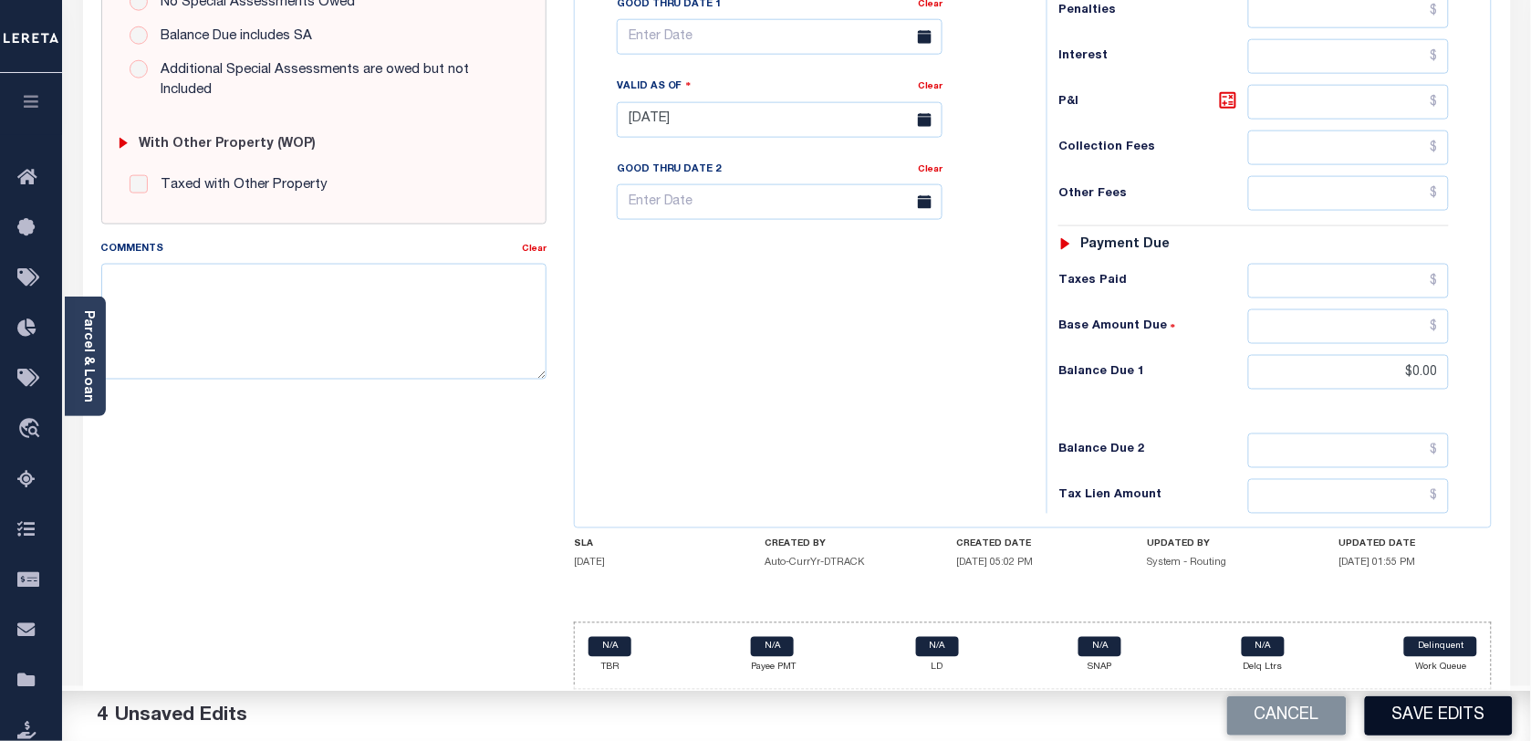
click at [1424, 717] on button "Save Edits" at bounding box center [1439, 715] width 148 height 39
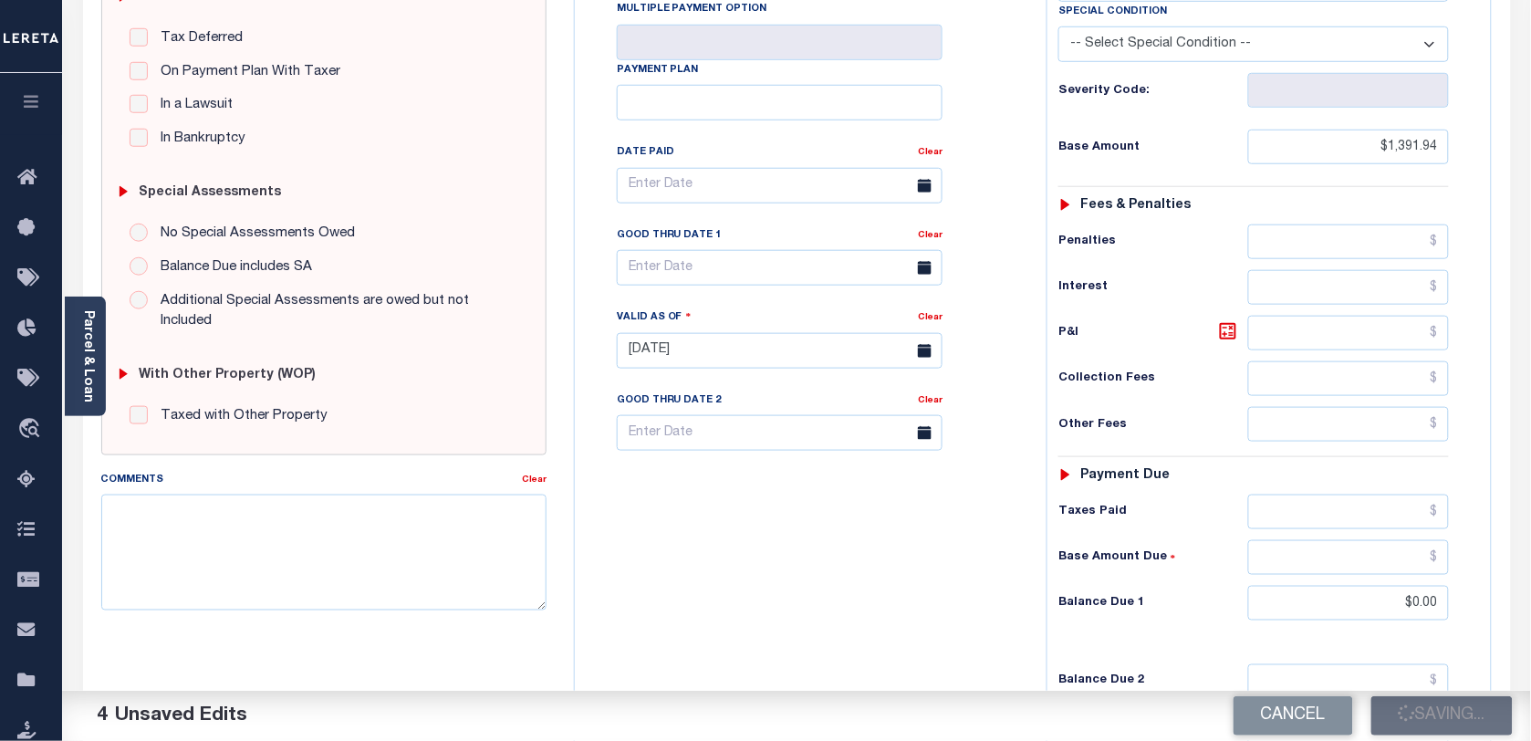
scroll to position [188, 0]
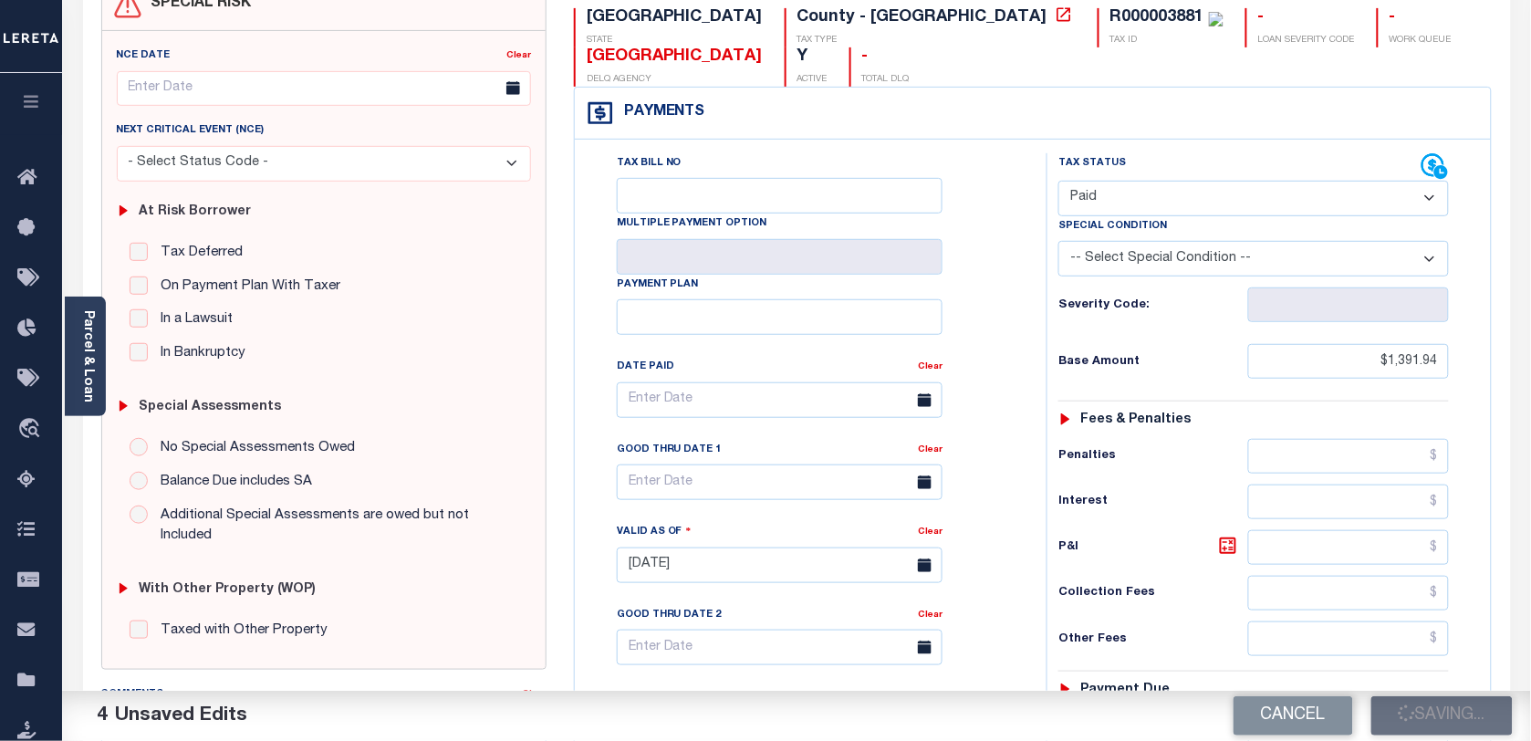
checkbox input "false"
type input "$1,391.94"
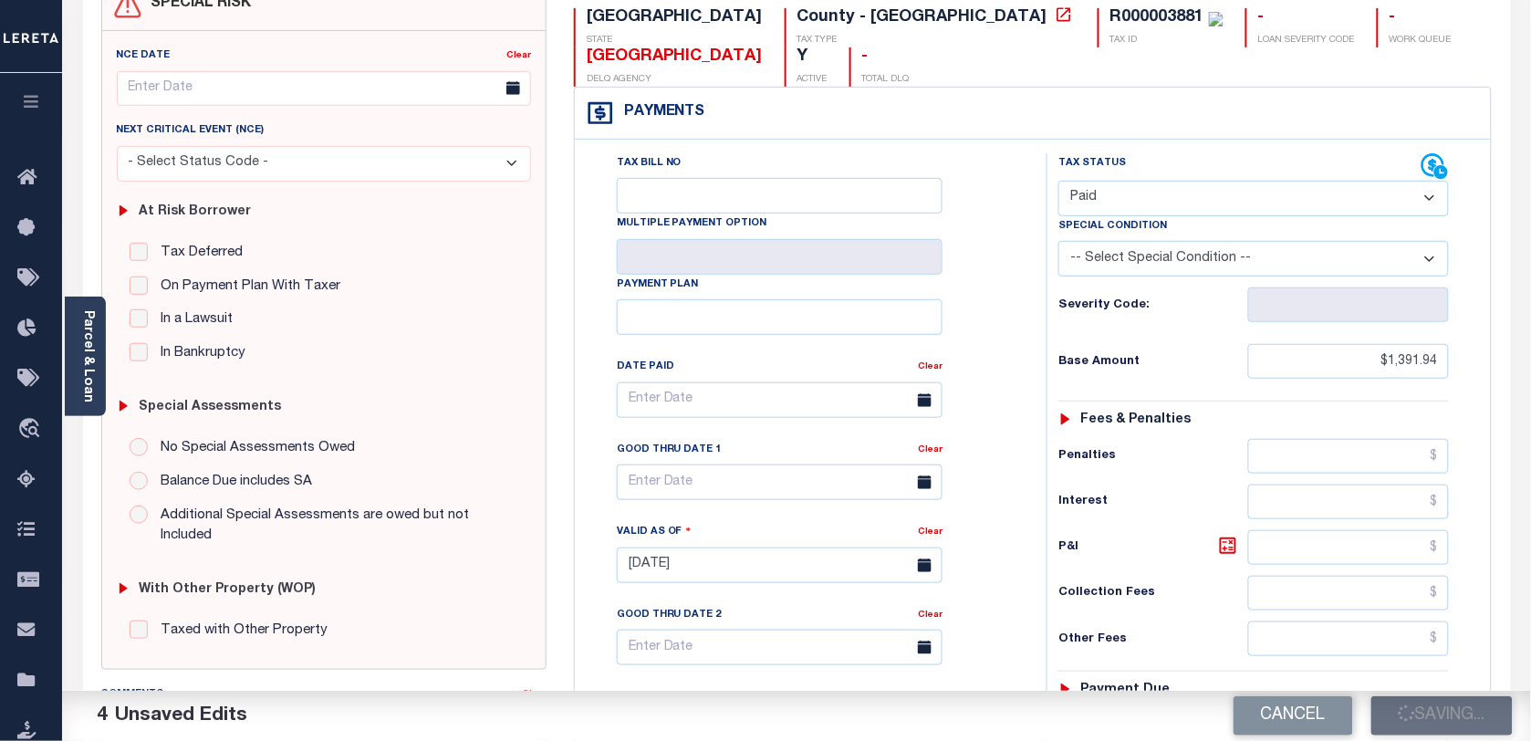
type input "$0"
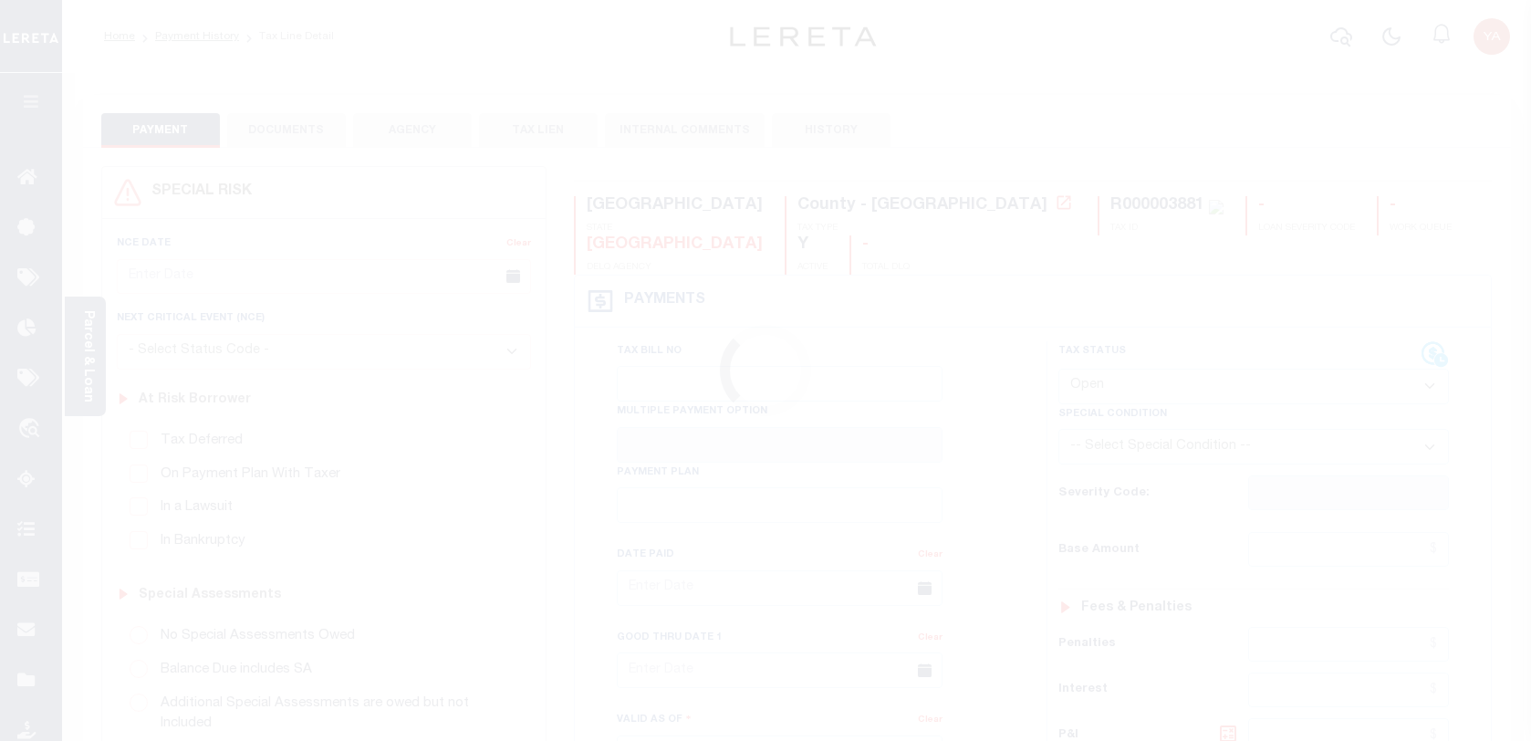
select select "OP2"
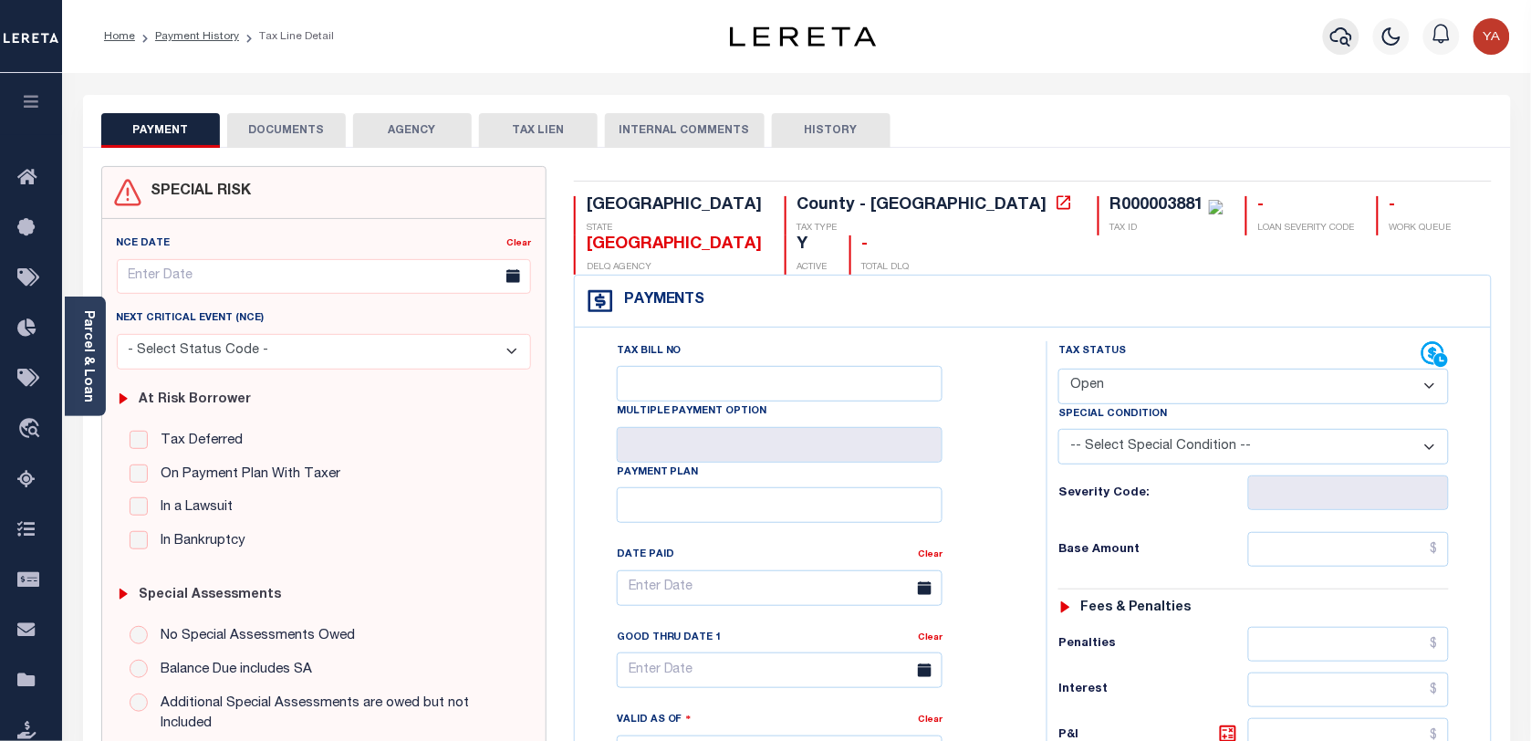
click at [1344, 30] on icon "button" at bounding box center [1342, 36] width 22 height 19
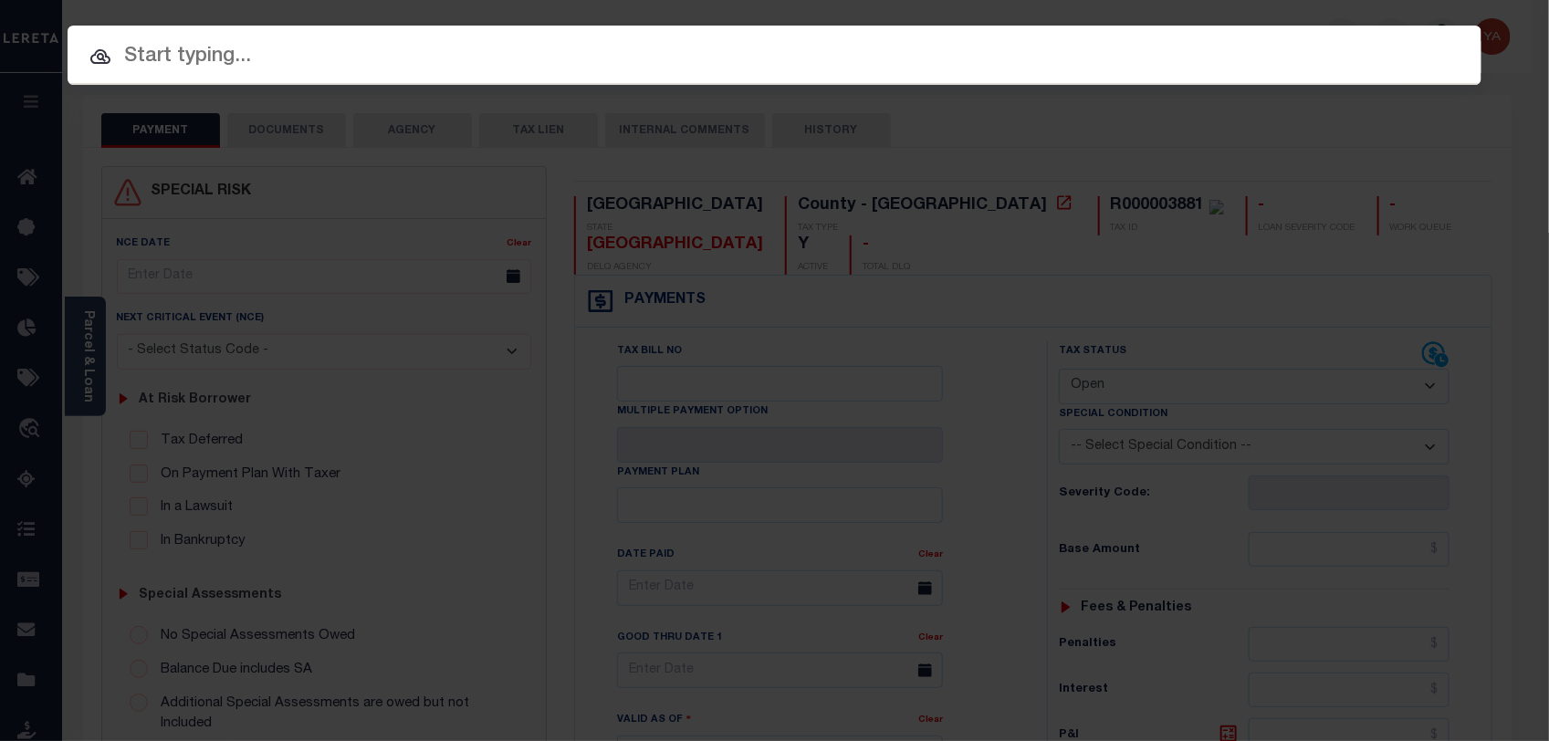
click at [1326, 26] on div "Include Loans TBM Customers Borrowers Payments (Lender Non-Disb) Payments (Lend…" at bounding box center [775, 55] width 1414 height 59
paste input "900007790"
type input "900007790"
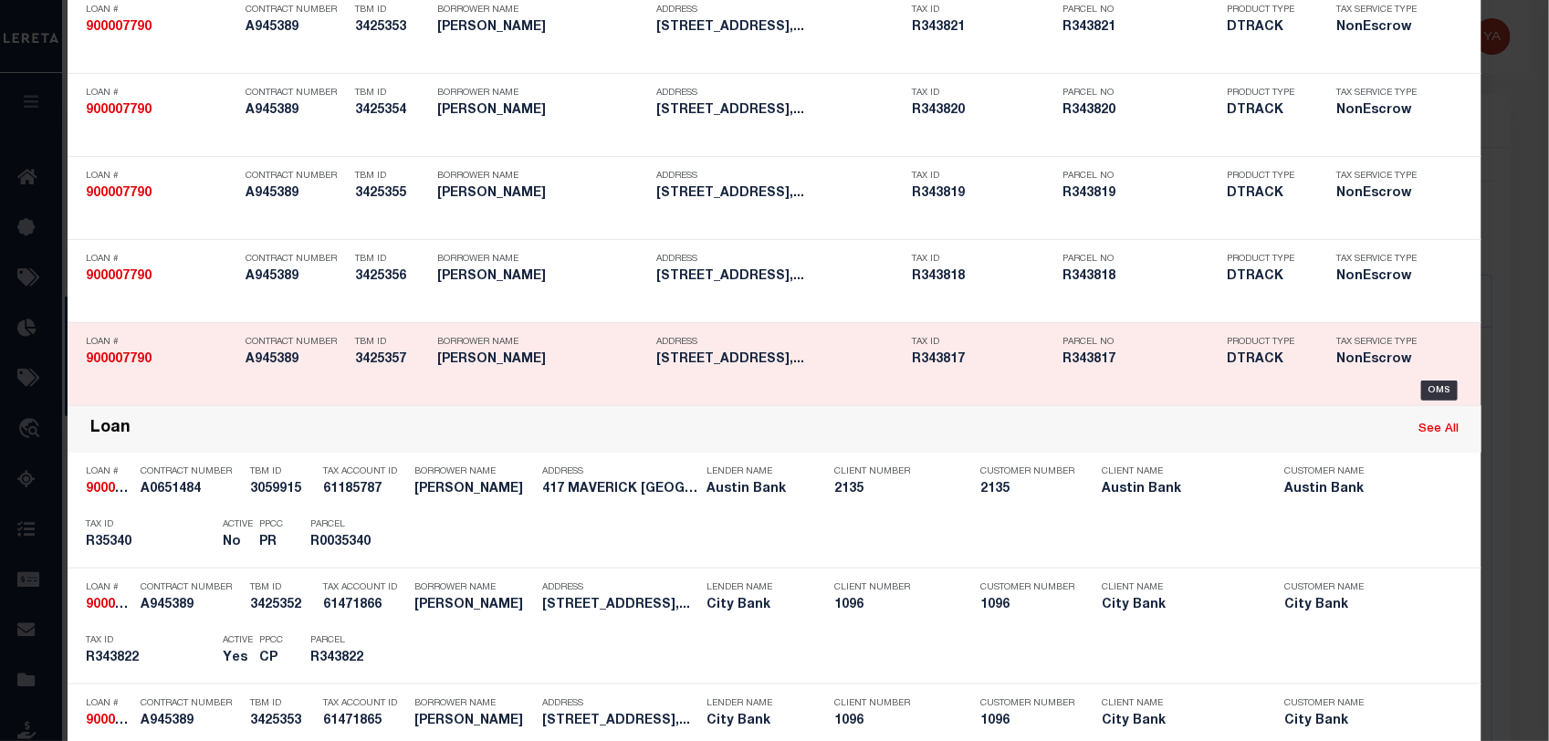
scroll to position [978, 0]
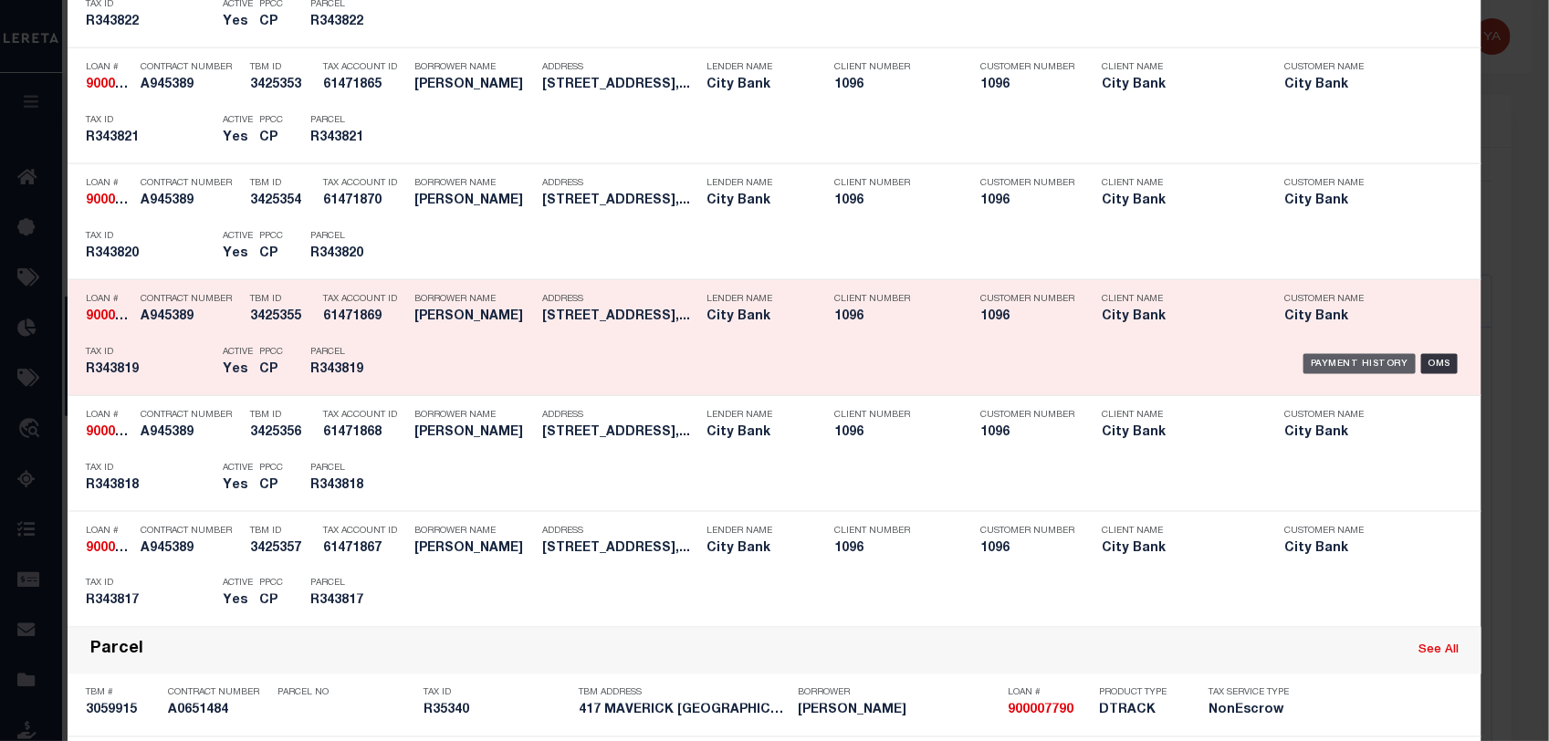
click at [1333, 367] on div "Payment History" at bounding box center [1359, 364] width 112 height 20
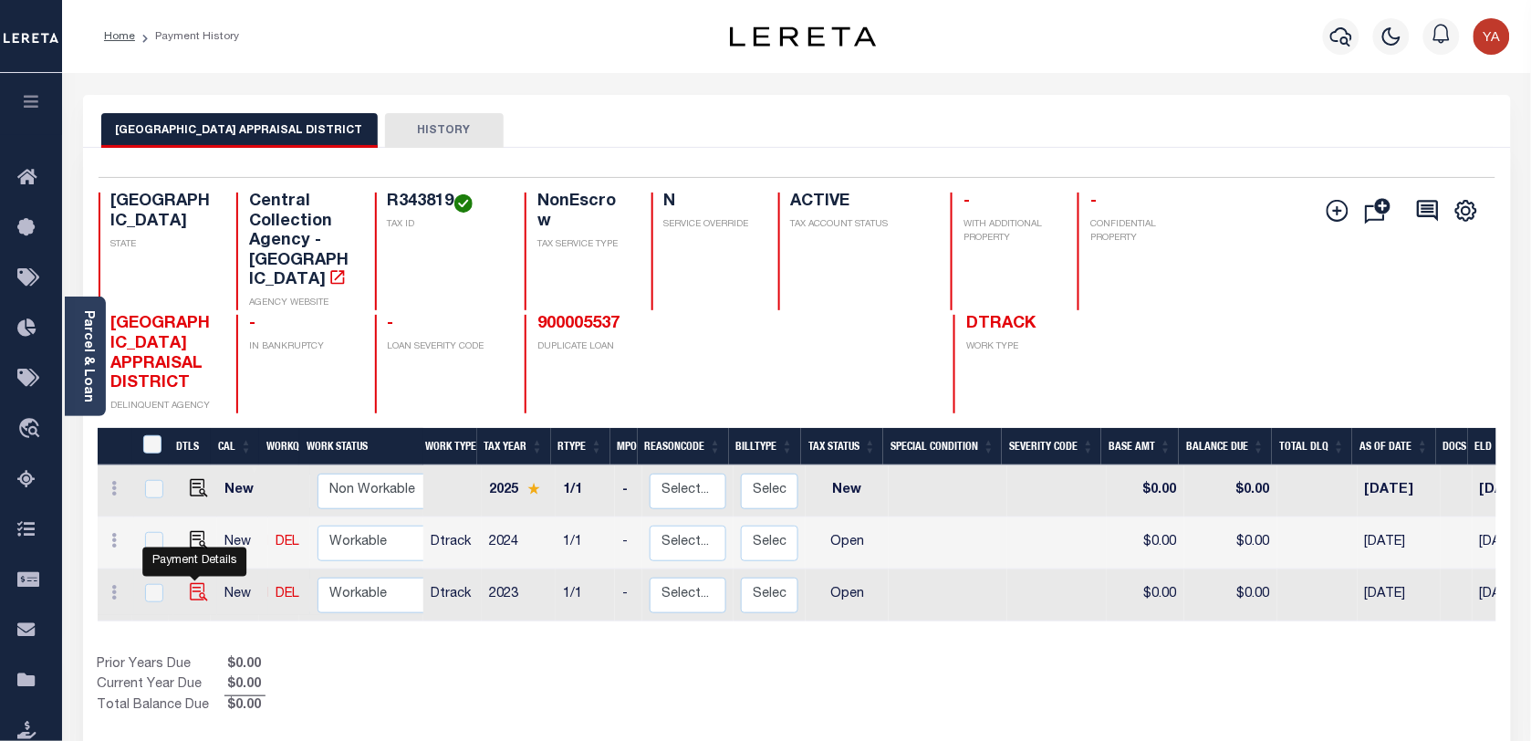
click at [194, 583] on img "" at bounding box center [199, 592] width 18 height 18
checkbox input "true"
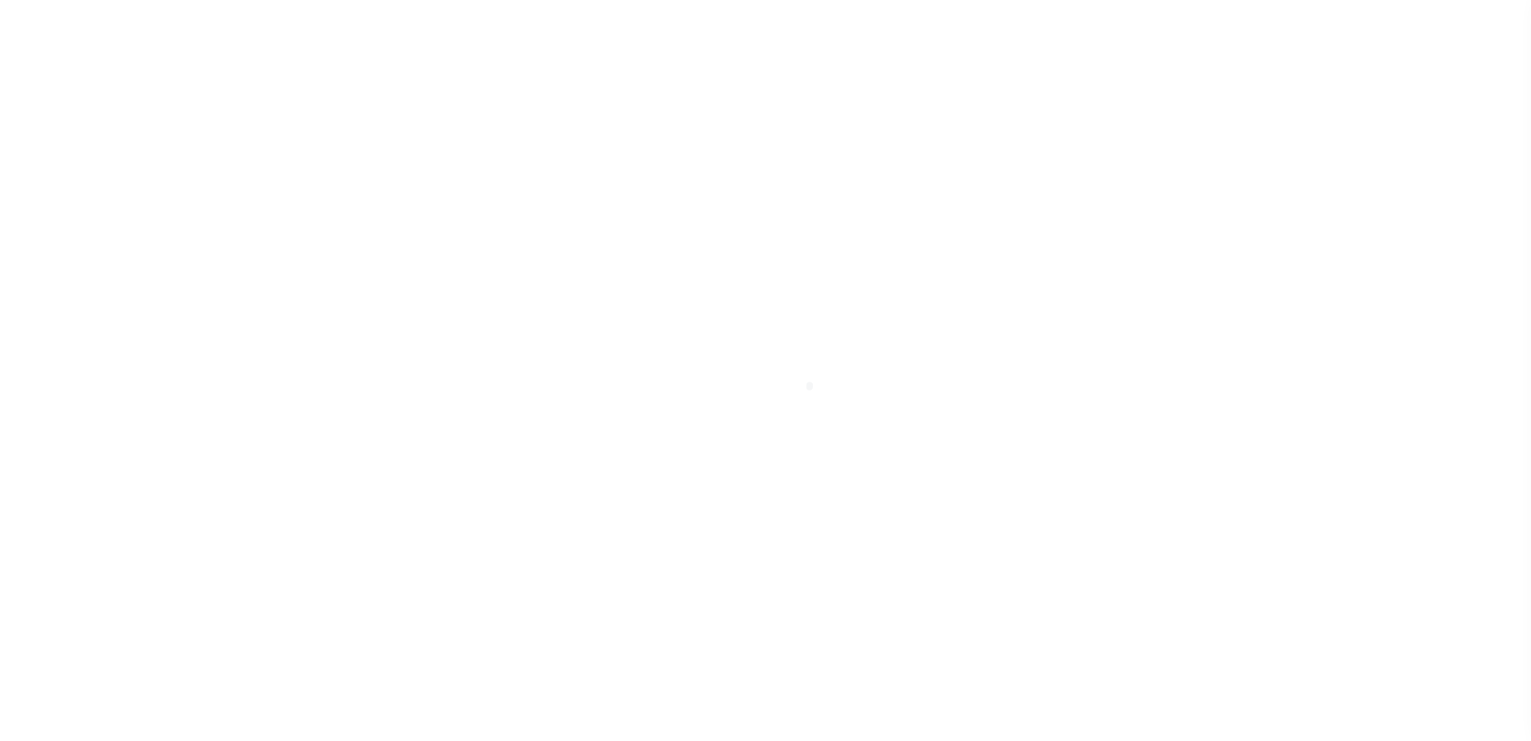
select select "OP2"
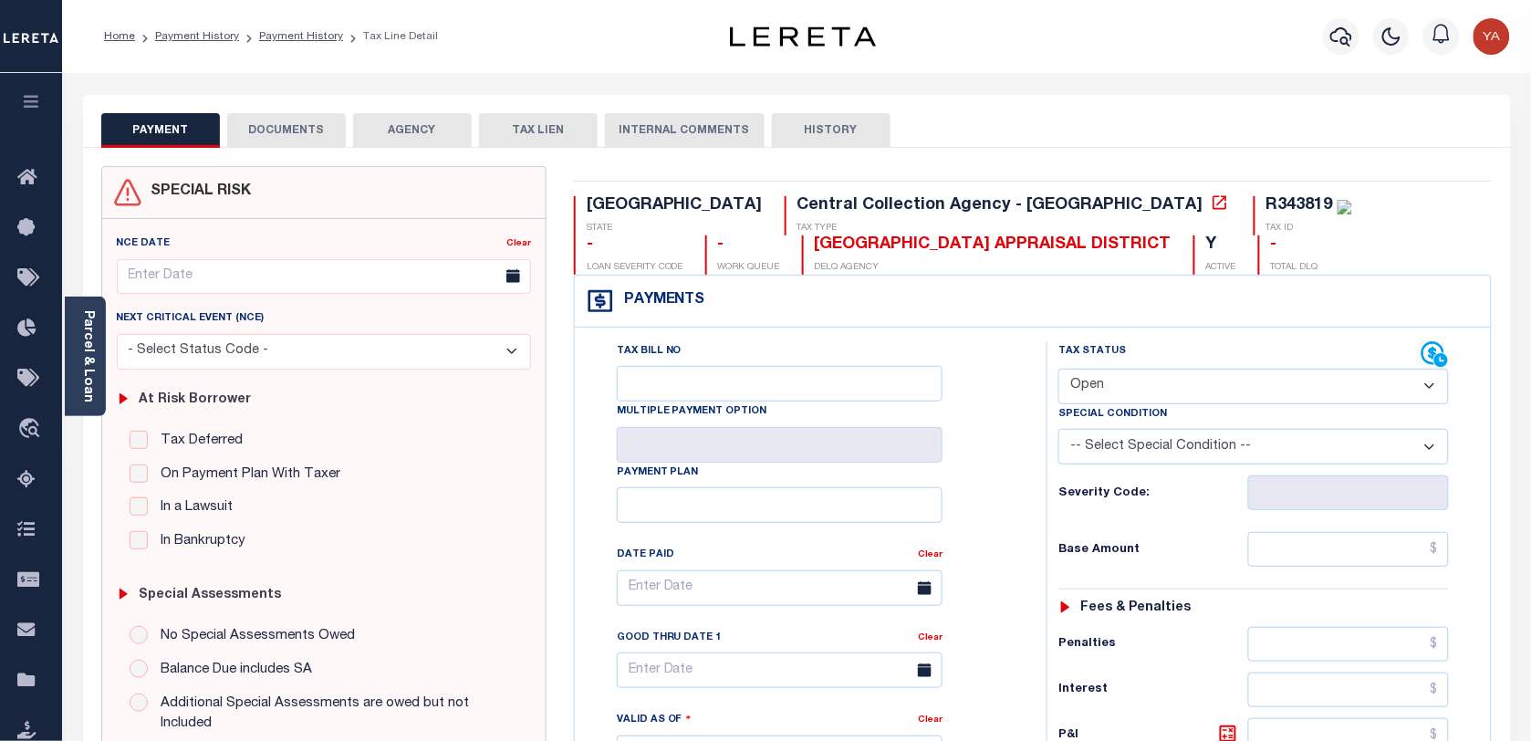
click at [1267, 202] on div "R343819" at bounding box center [1300, 205] width 67 height 16
copy div "R343819"
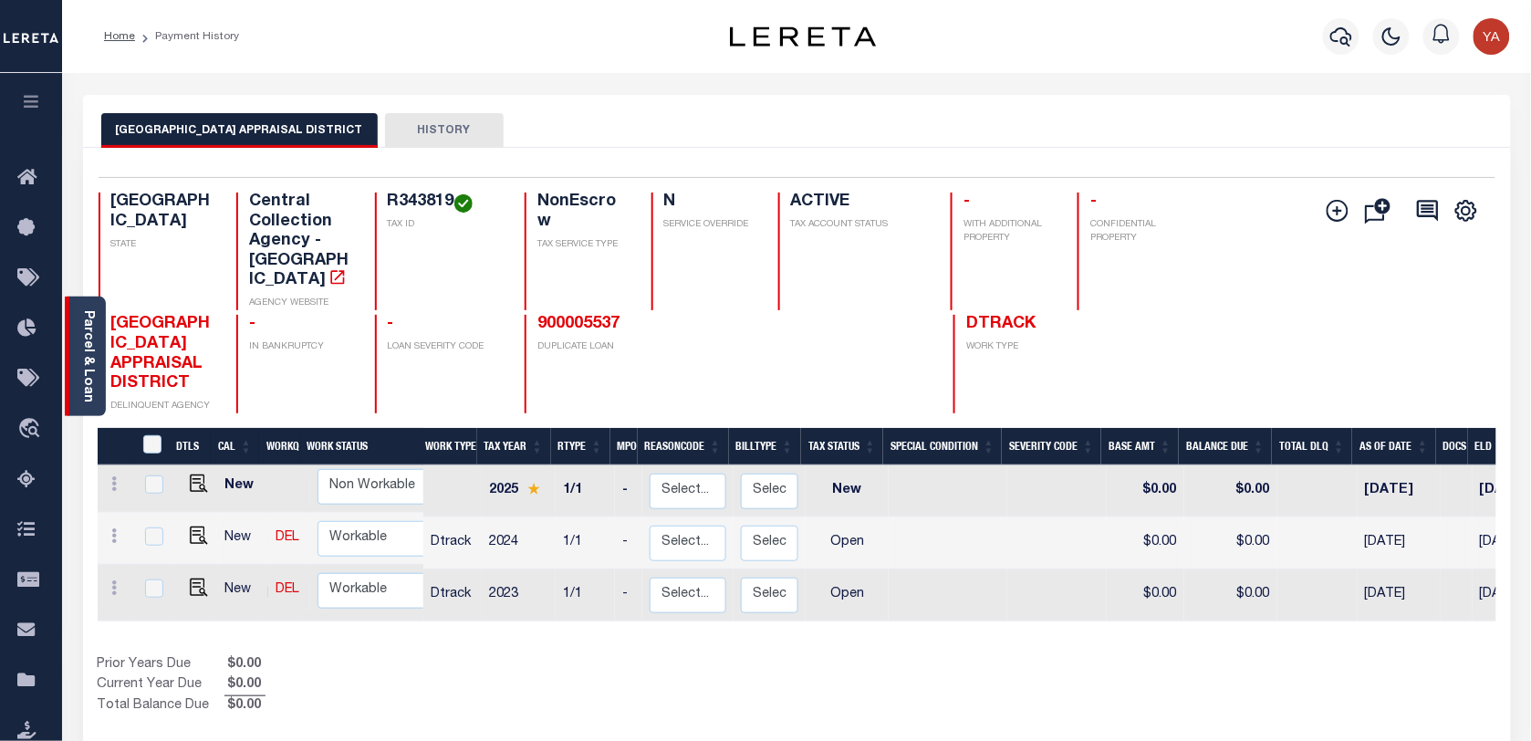
scroll to position [5, 0]
click at [69, 375] on div "Parcel & Loan" at bounding box center [85, 357] width 41 height 120
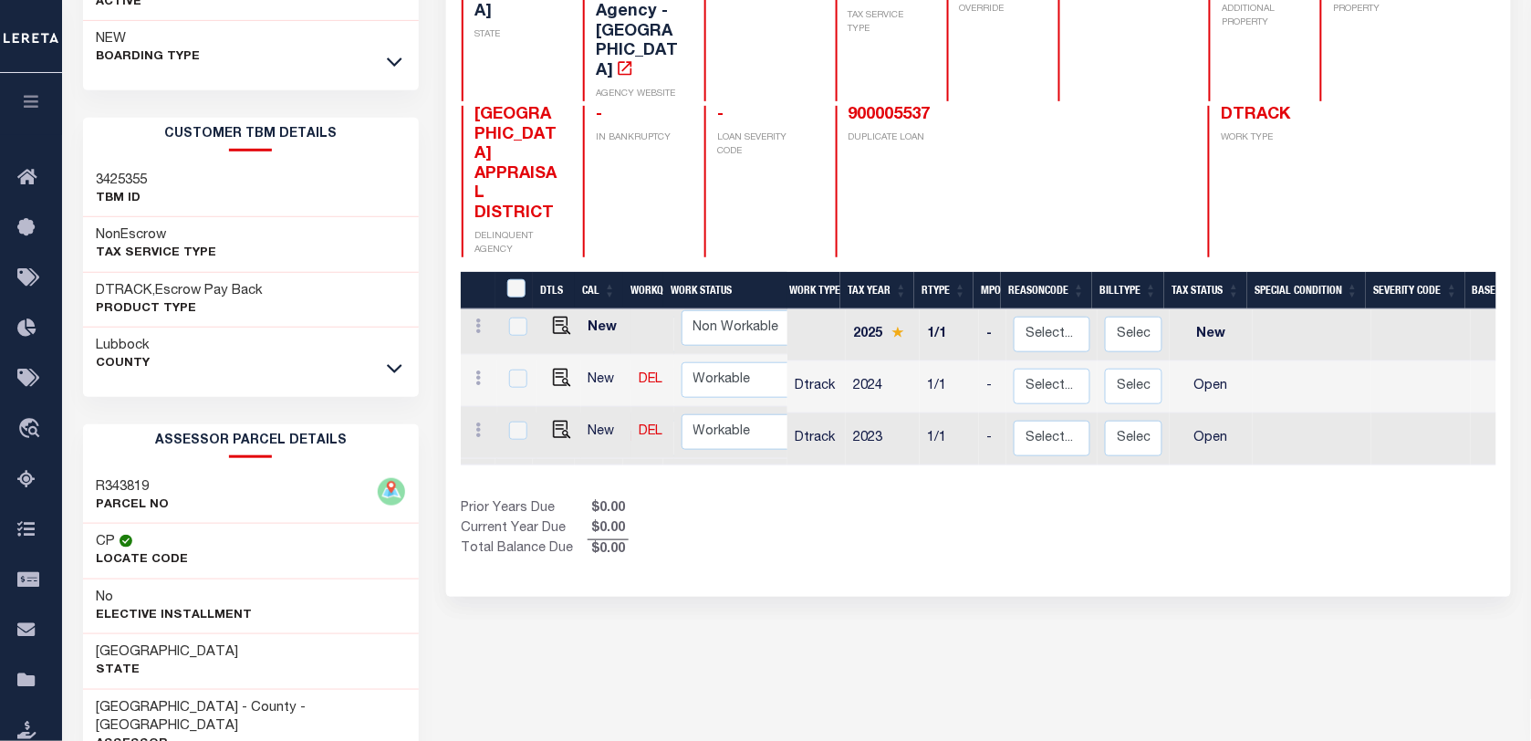
scroll to position [342, 0]
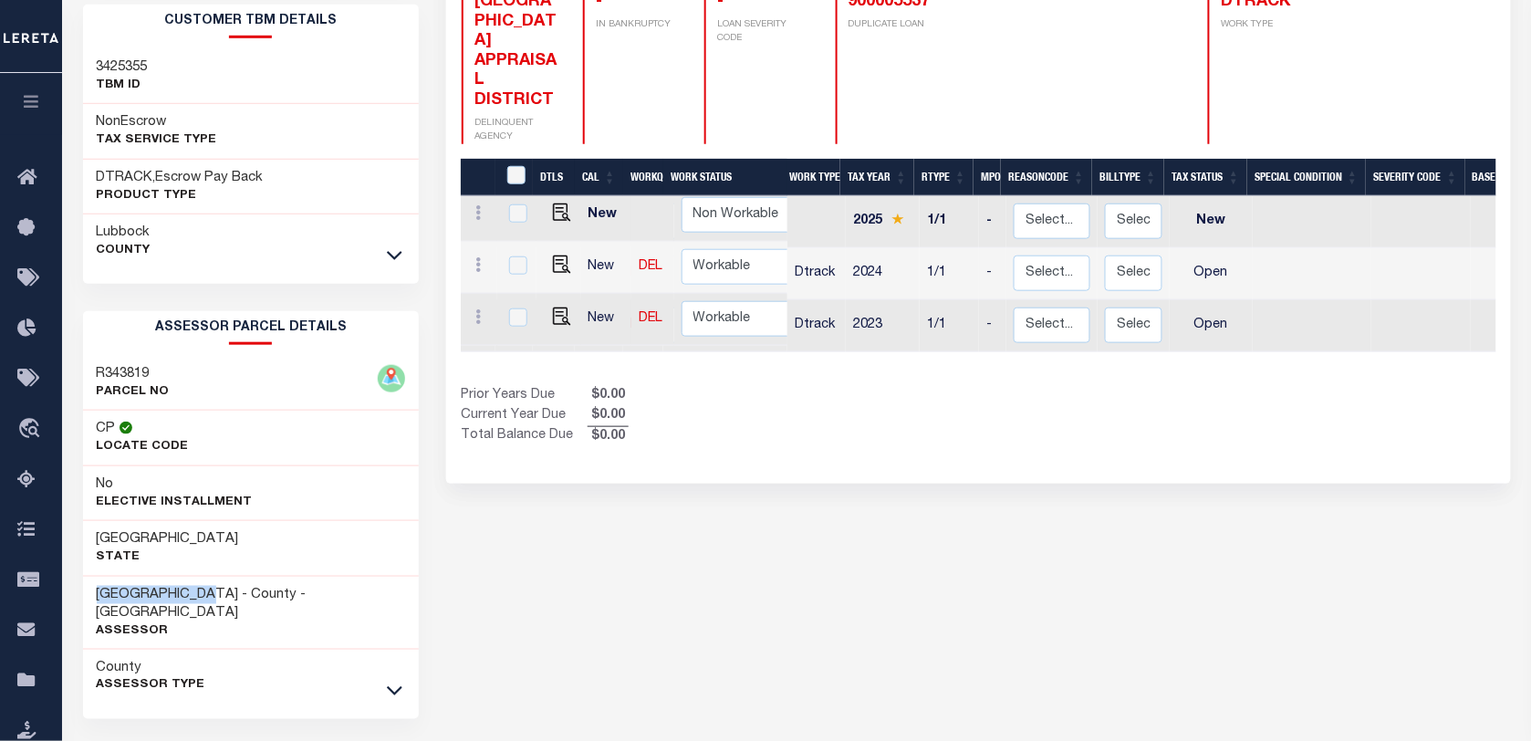
drag, startPoint x: 96, startPoint y: 589, endPoint x: 220, endPoint y: 587, distance: 124.1
click at [220, 587] on div "LUBBOCK COUNTY - County - TX Assessor" at bounding box center [251, 614] width 337 height 74
copy h3 "LUBBOCK COUNTY"
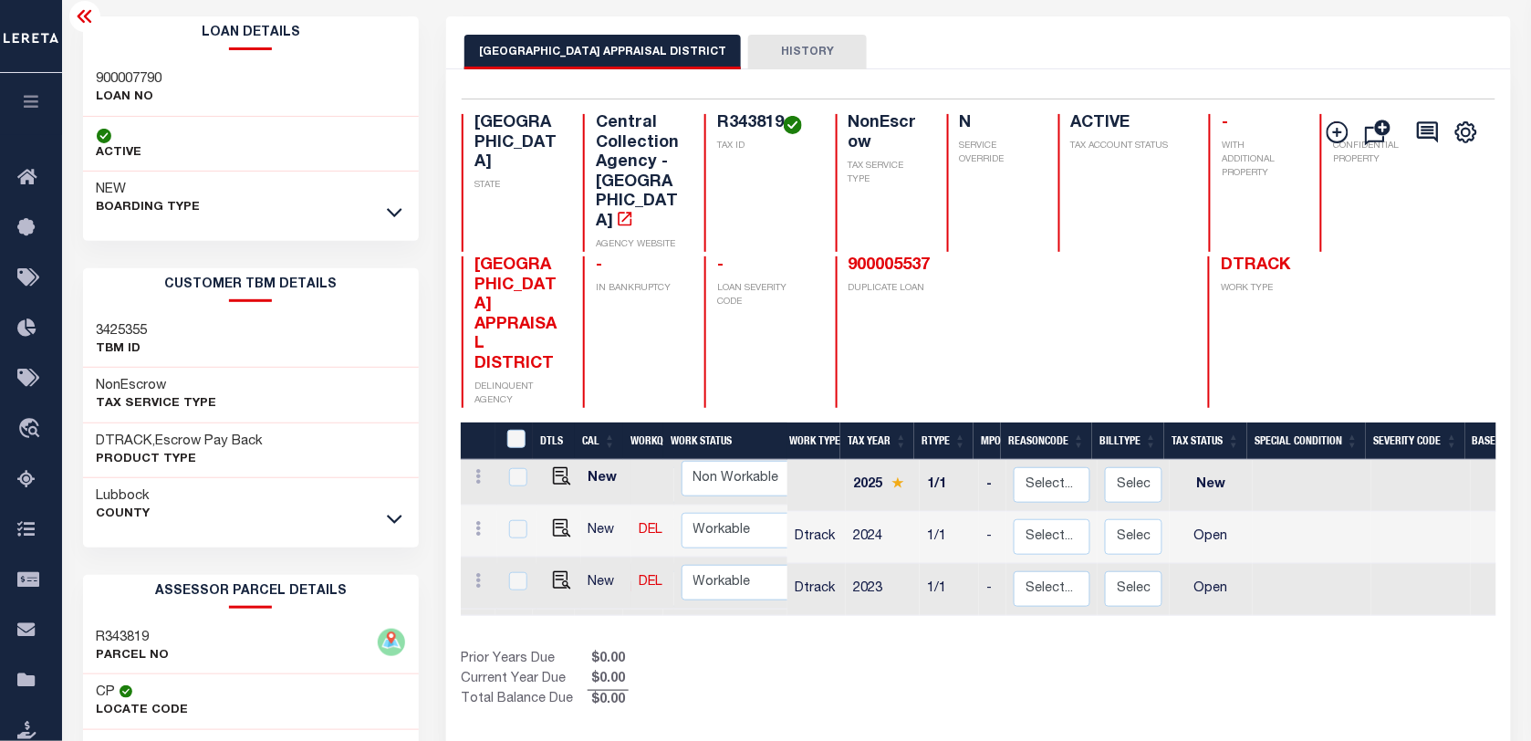
scroll to position [114, 0]
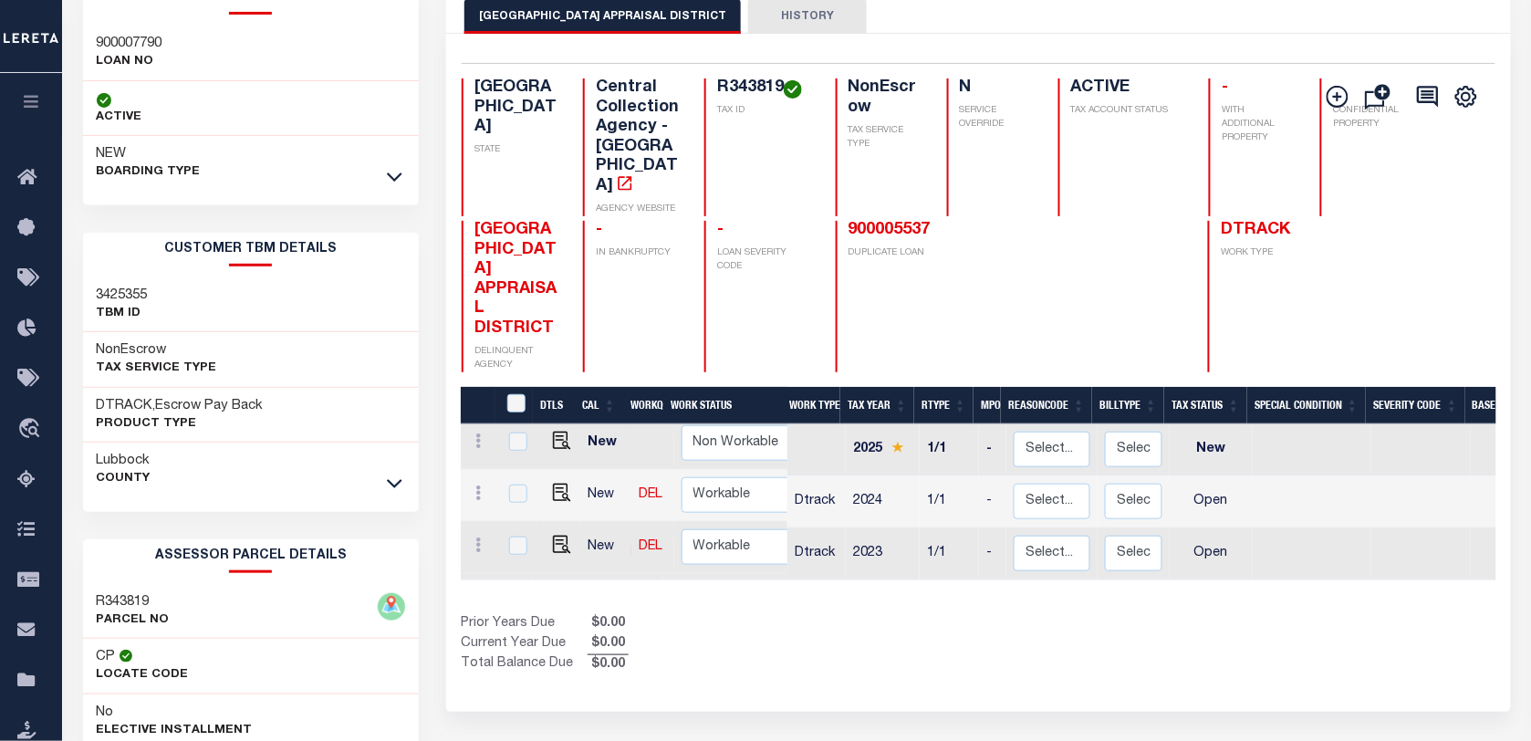
click at [115, 599] on h3 "R343819" at bounding box center [133, 602] width 73 height 18
copy h3 "R343819"
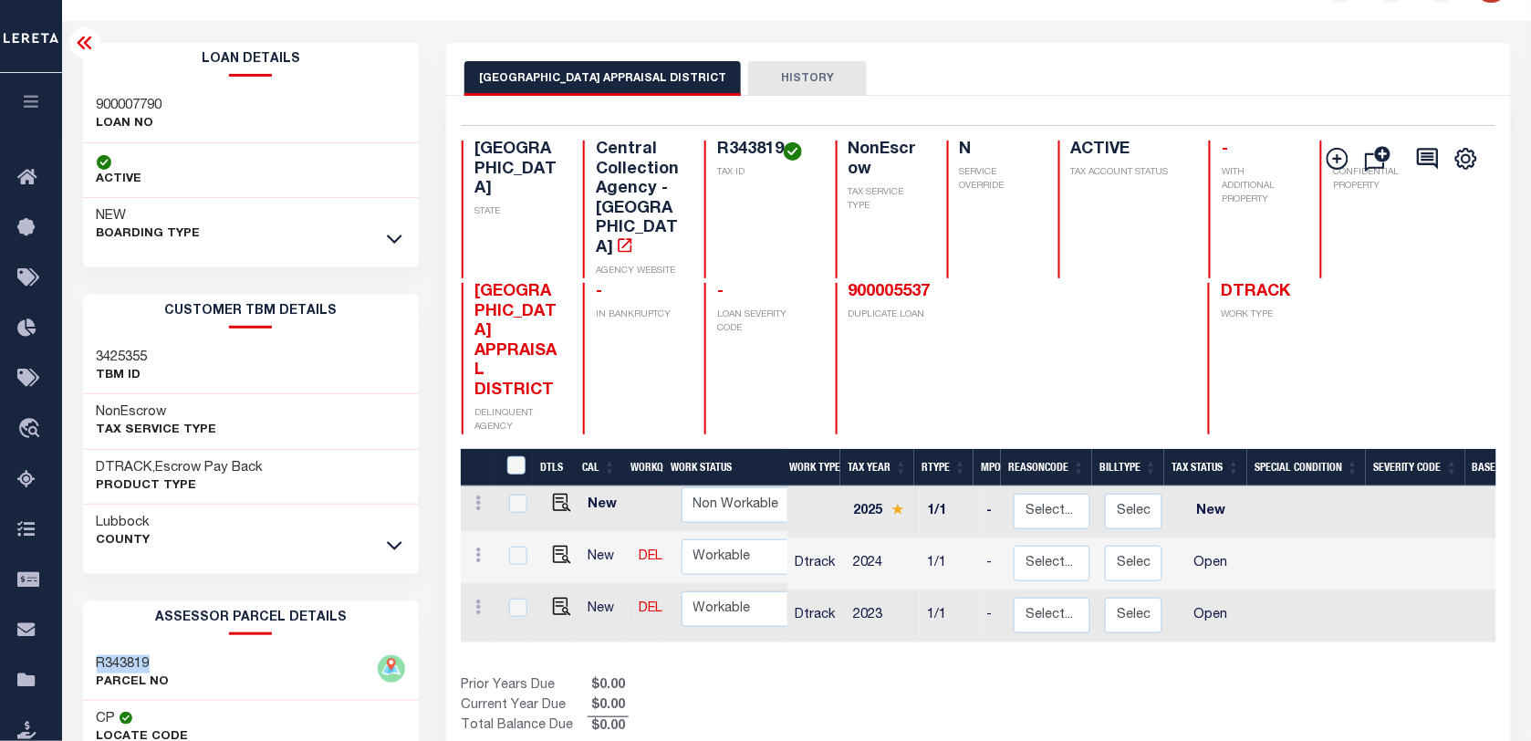
scroll to position [0, 0]
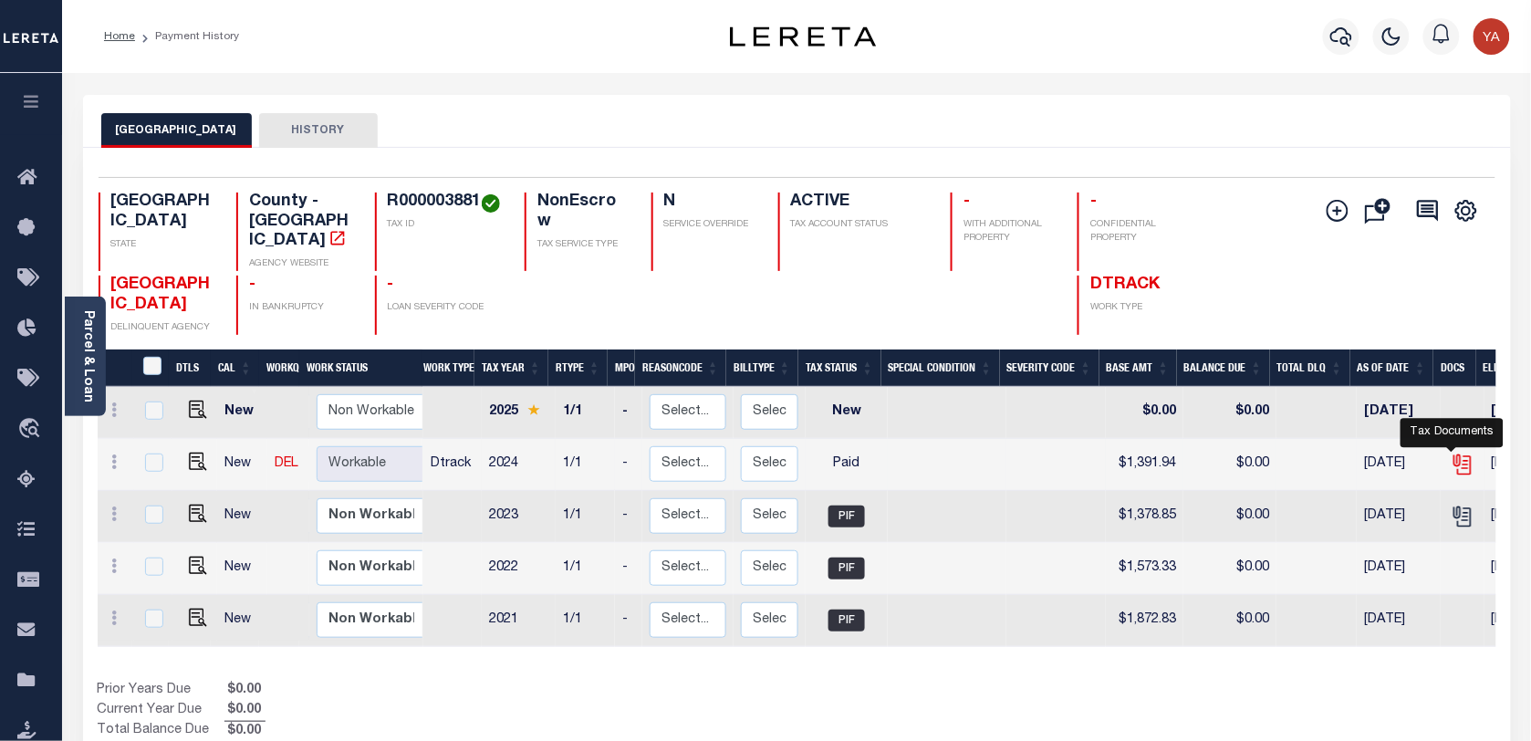
click at [1453, 457] on icon "" at bounding box center [1463, 465] width 24 height 24
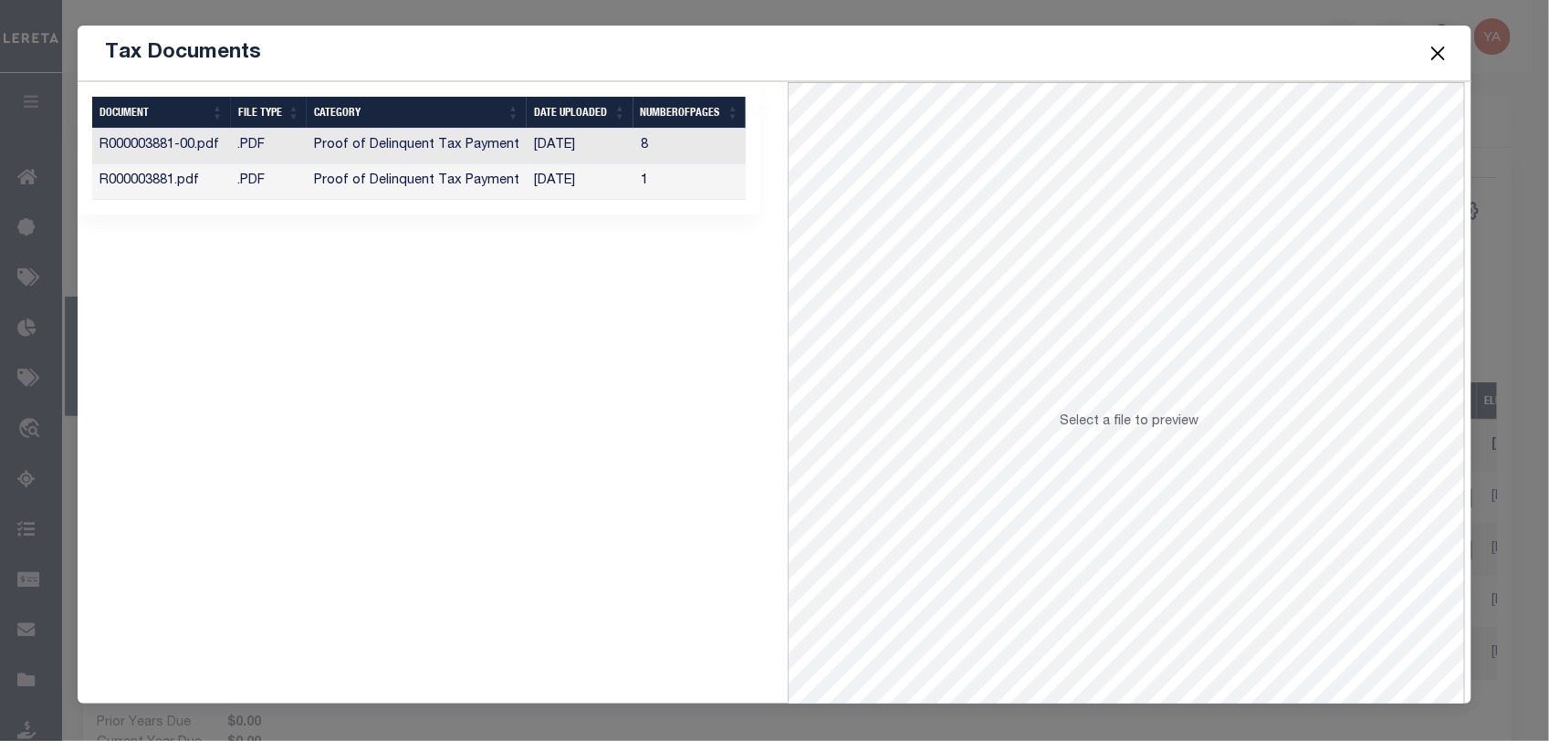
click at [695, 148] on td "8" at bounding box center [689, 147] width 113 height 36
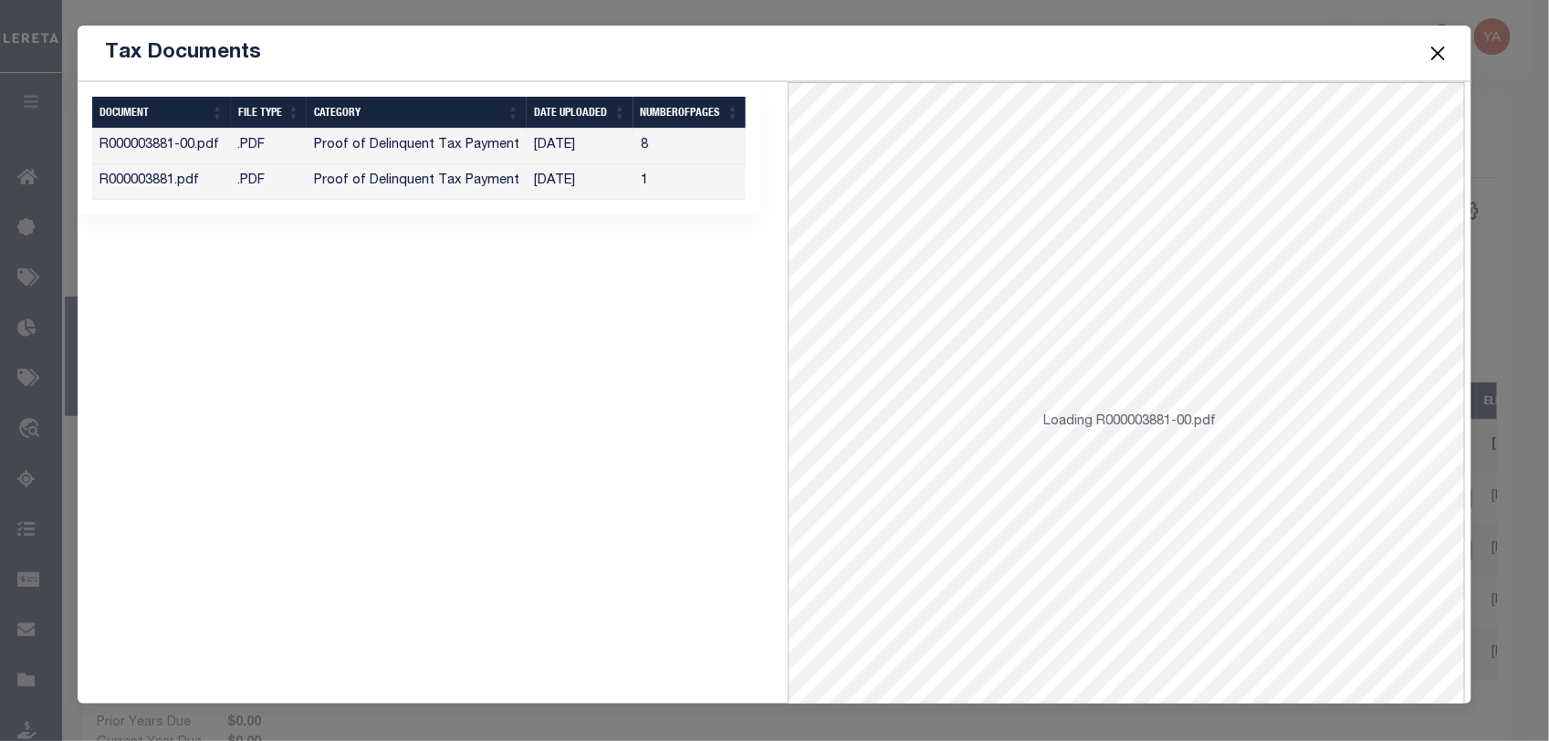
click at [699, 190] on td "1" at bounding box center [689, 182] width 113 height 36
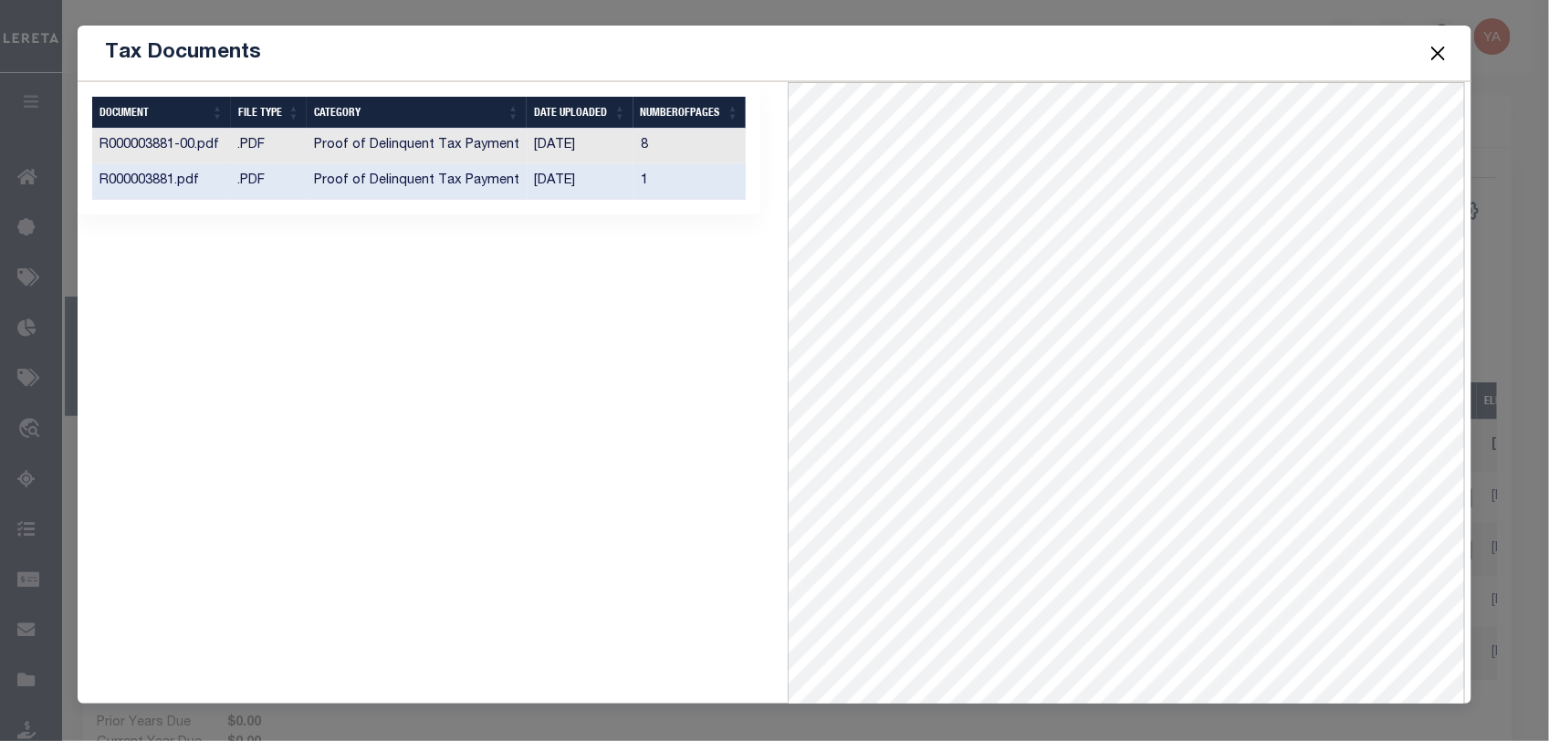
click at [1431, 48] on button "Close" at bounding box center [1437, 53] width 24 height 24
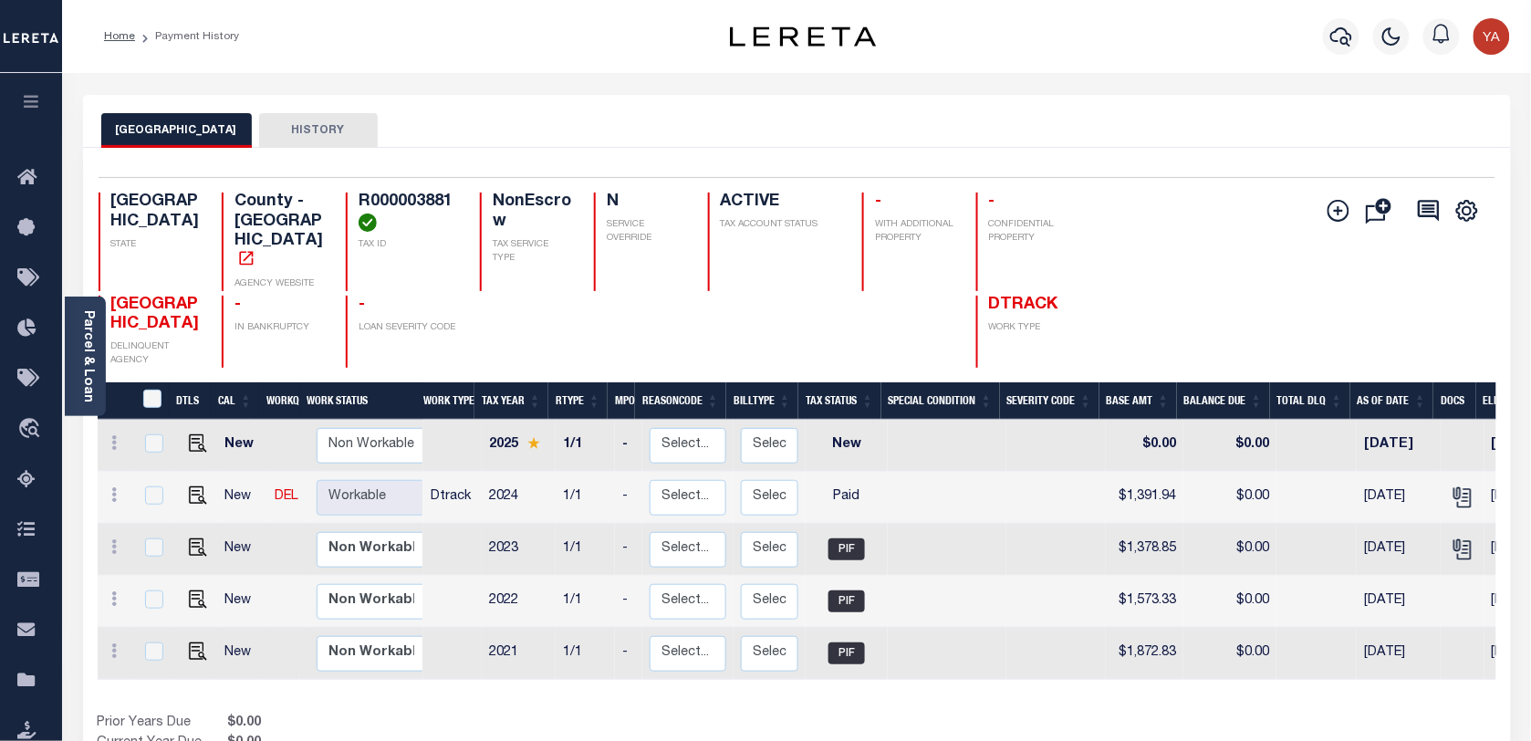
click at [359, 201] on h4 "R000003881" at bounding box center [408, 212] width 99 height 39
copy h4 "R000003881"
click at [88, 357] on link "Parcel & Loan" at bounding box center [87, 356] width 13 height 92
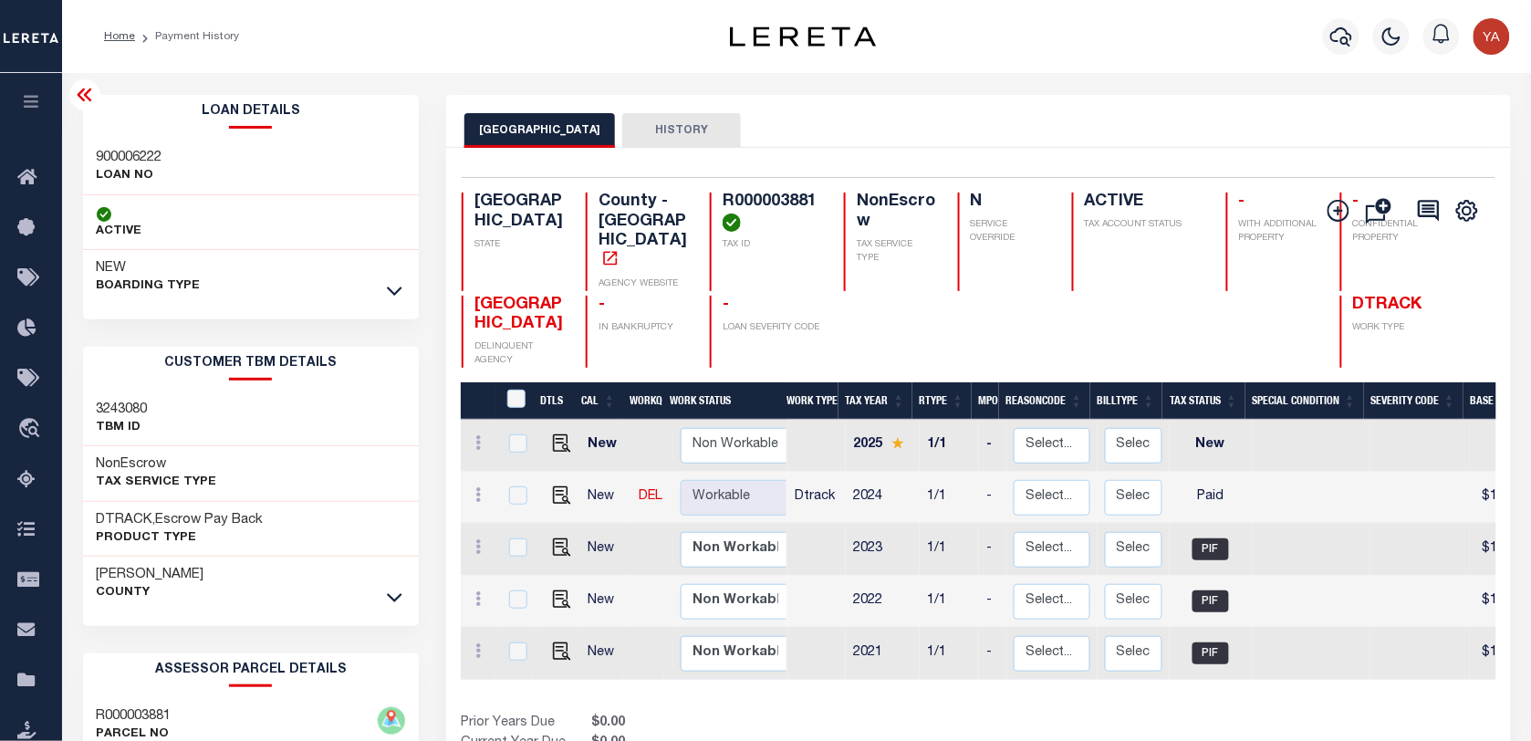
click at [142, 160] on h3 "900006222" at bounding box center [130, 158] width 66 height 18
copy h3 "900006222"
click at [723, 207] on h4 "R000003881" at bounding box center [772, 212] width 99 height 39
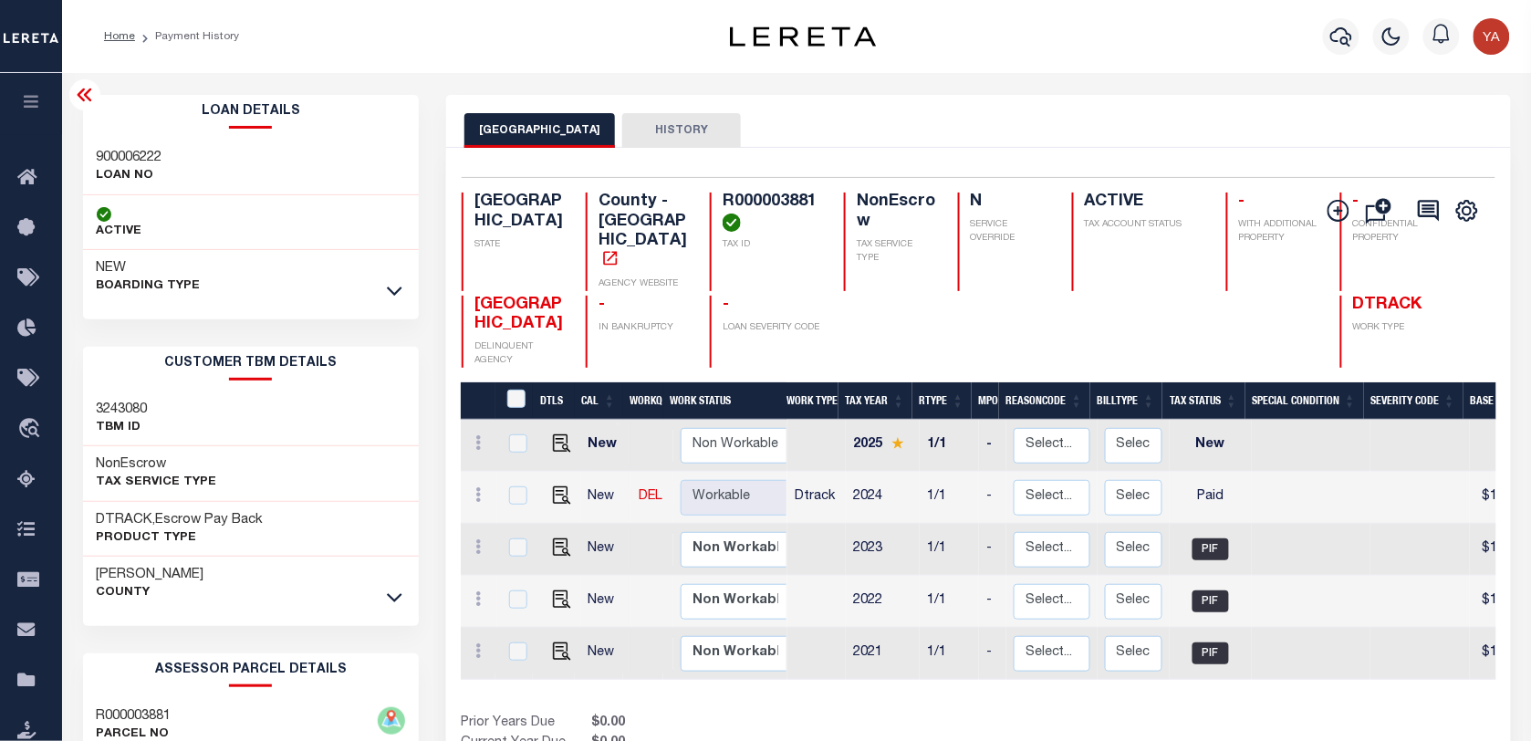
copy h4 "R000003881"
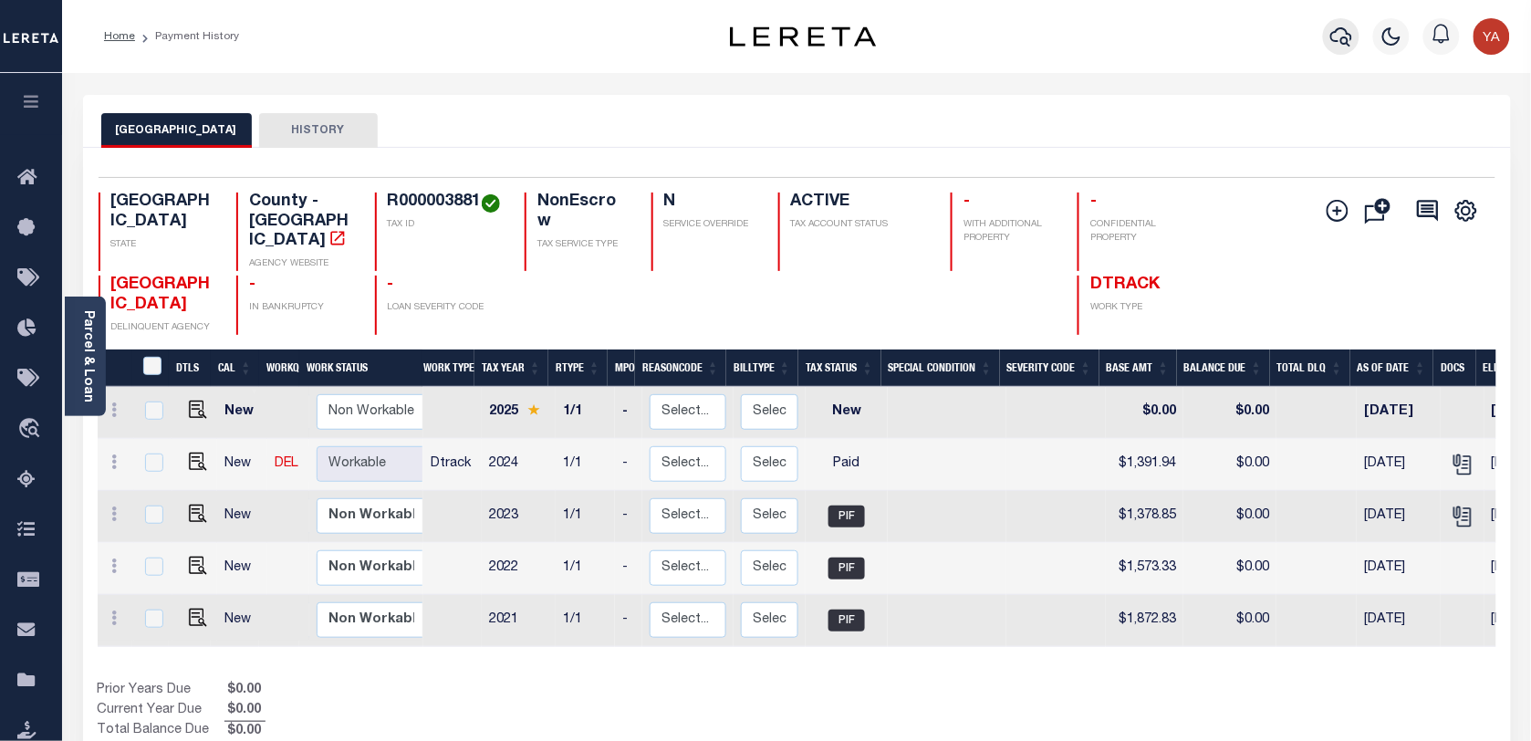
click at [1337, 27] on icon "button" at bounding box center [1342, 37] width 22 height 22
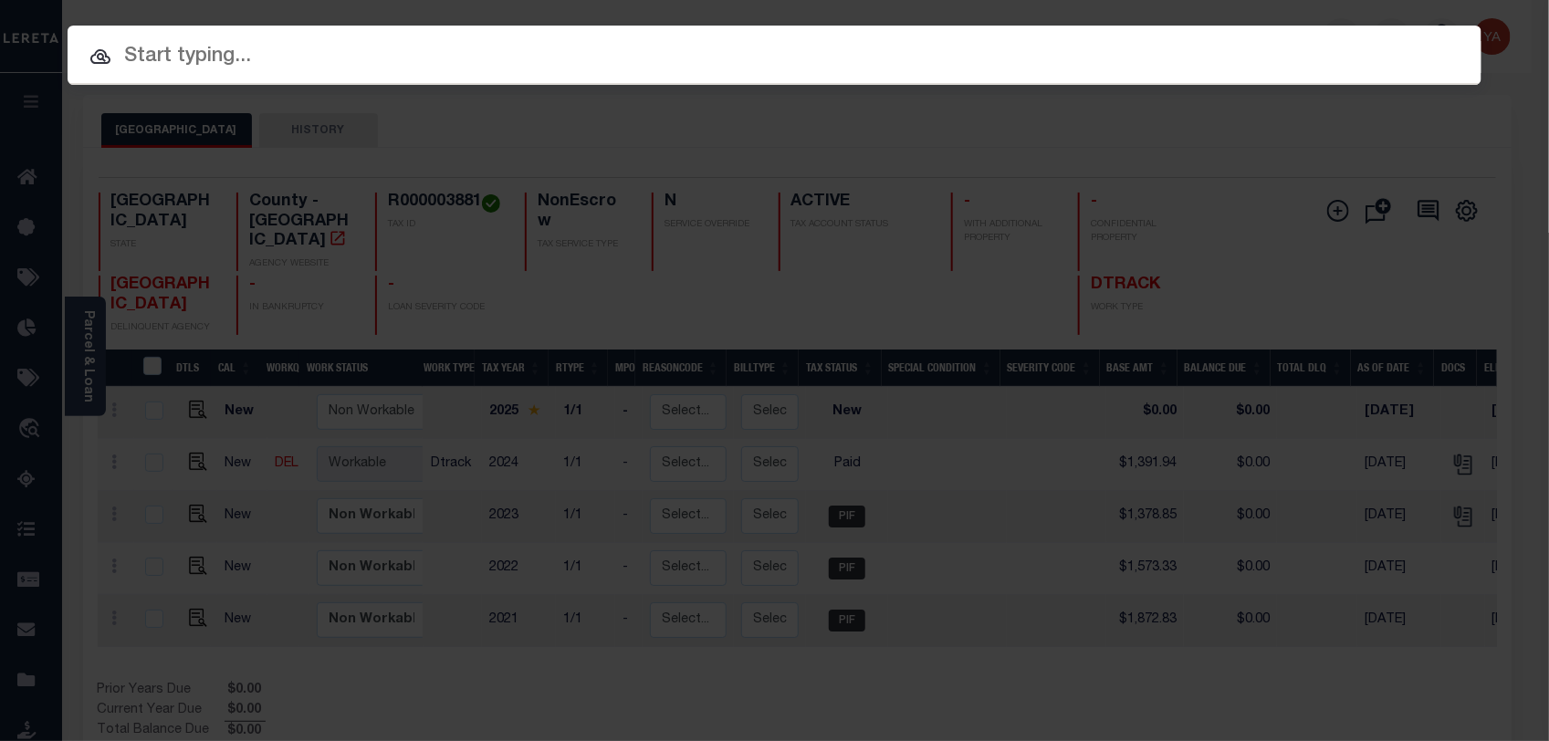
click at [526, 51] on input "text" at bounding box center [775, 57] width 1414 height 32
paste input "900007790"
type input "900007790"
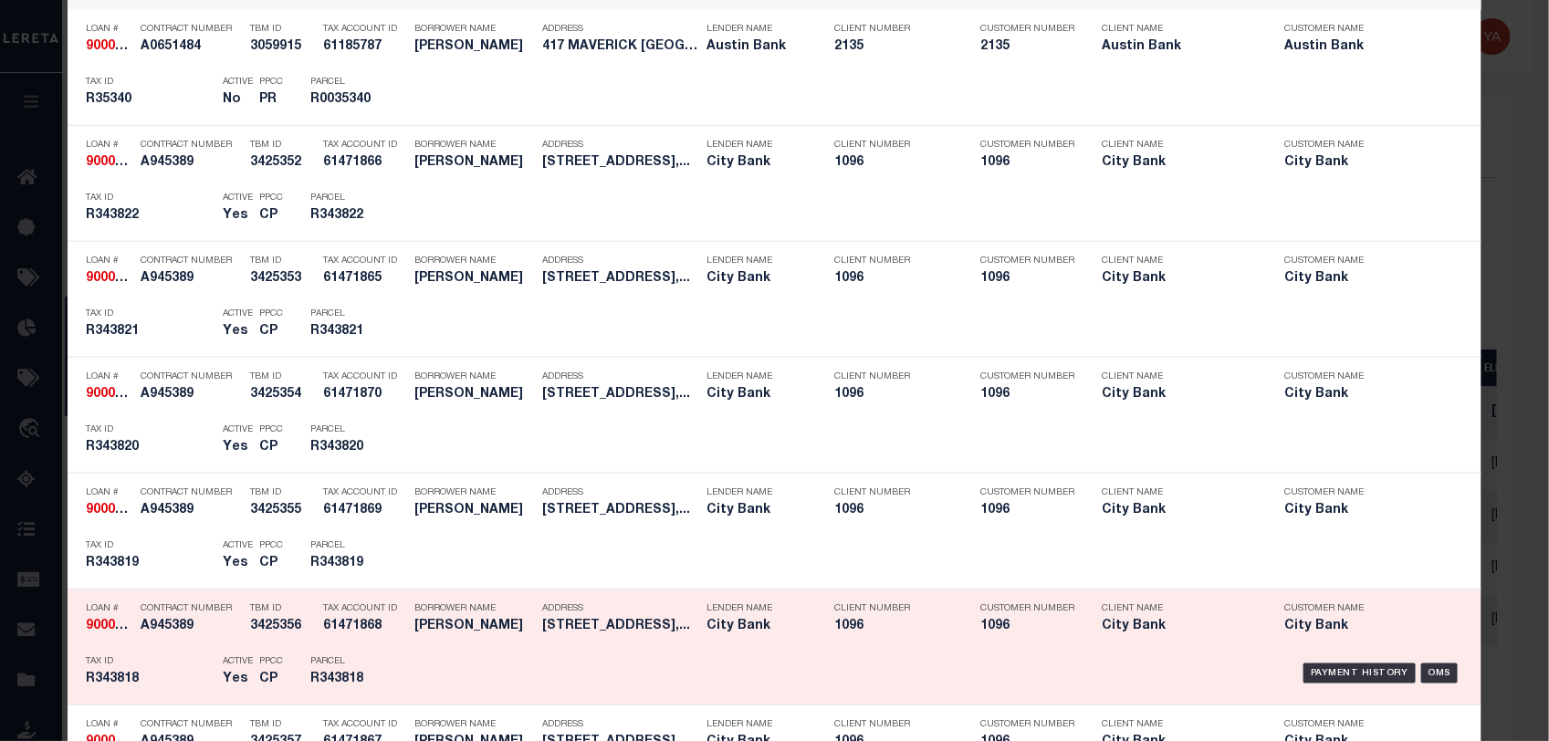
scroll to position [913, 0]
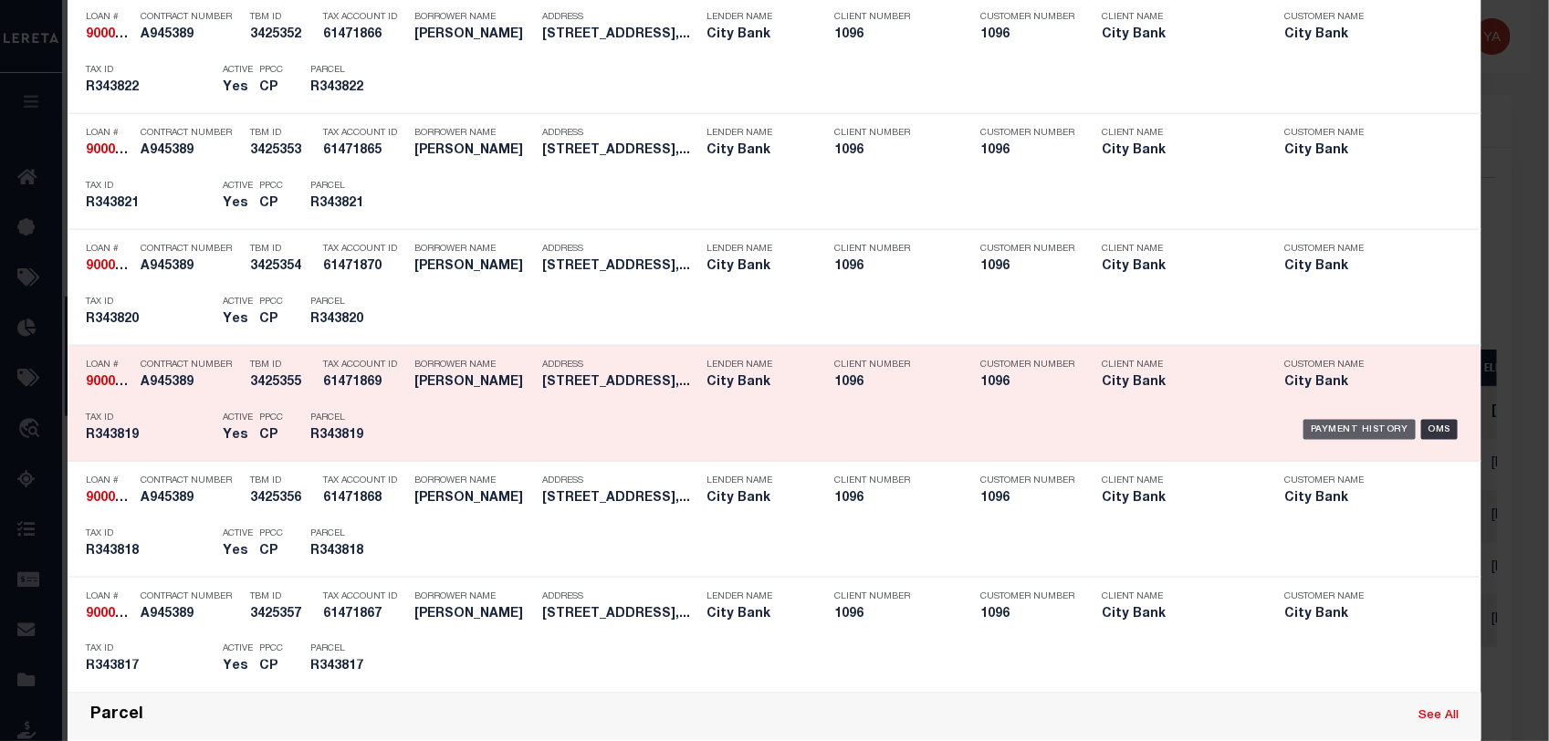
click at [1320, 435] on div "Payment History" at bounding box center [1359, 430] width 112 height 20
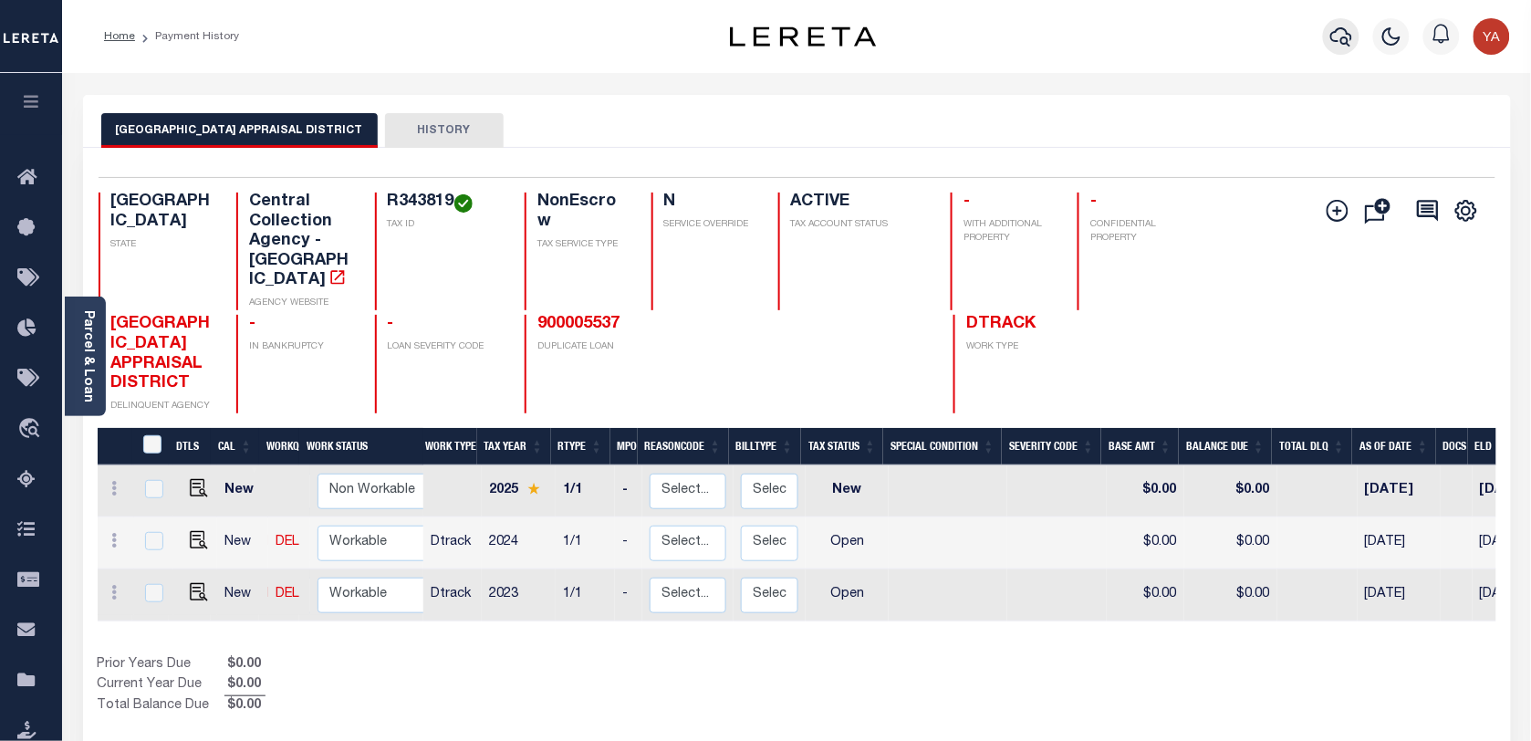
click at [1351, 35] on icon "button" at bounding box center [1342, 36] width 22 height 19
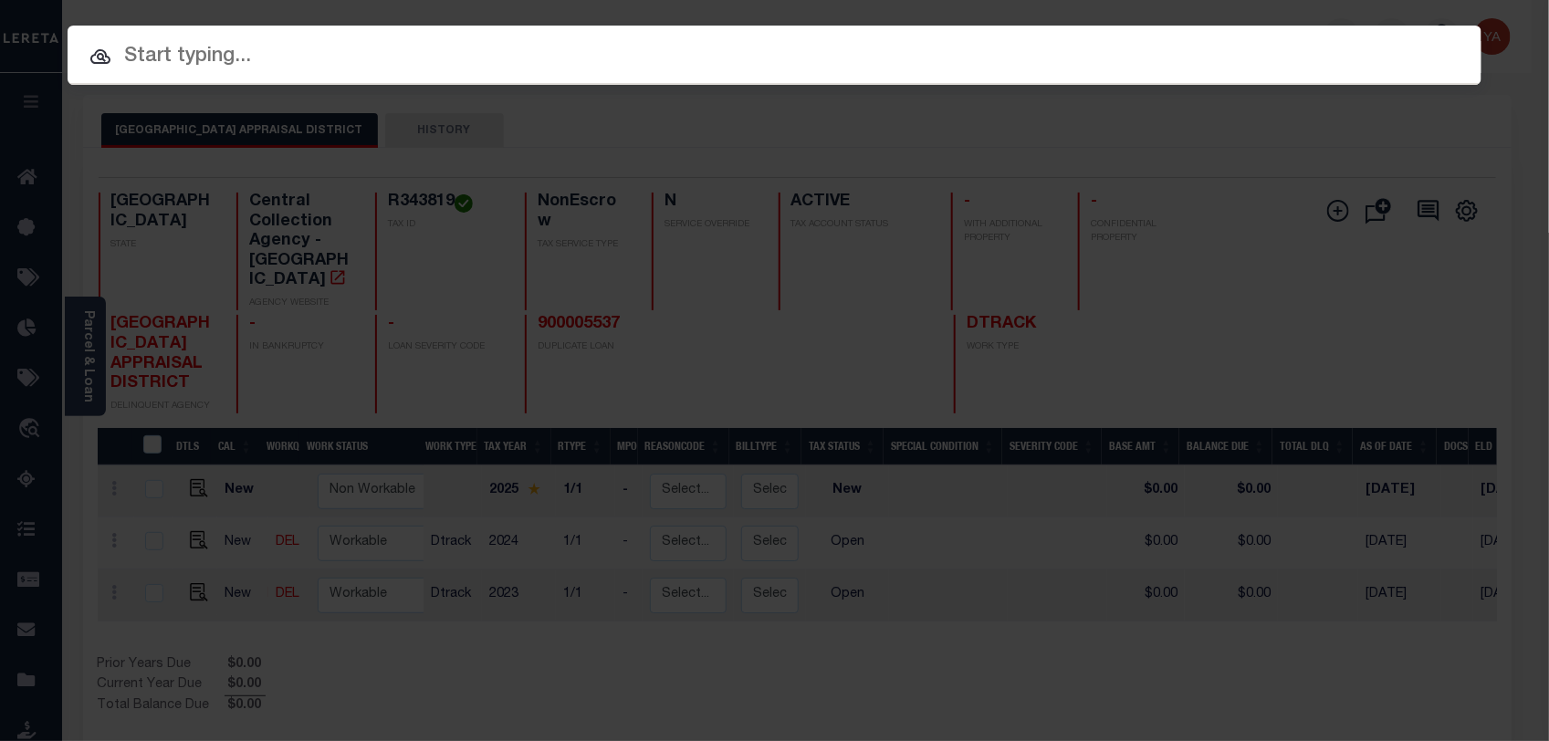
click at [561, 47] on input "text" at bounding box center [775, 57] width 1414 height 32
paste input "900005537"
type input "900005537"
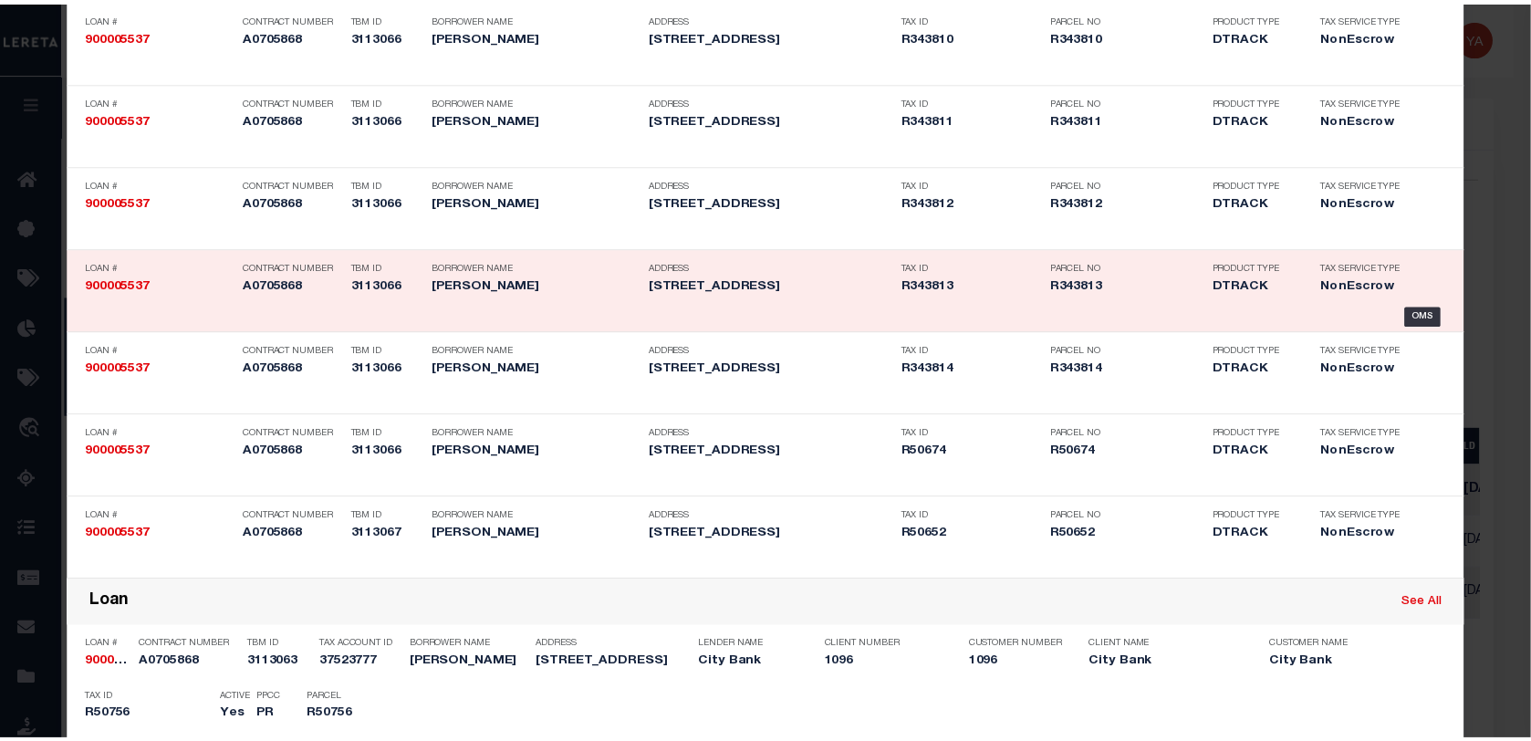
scroll to position [3486, 0]
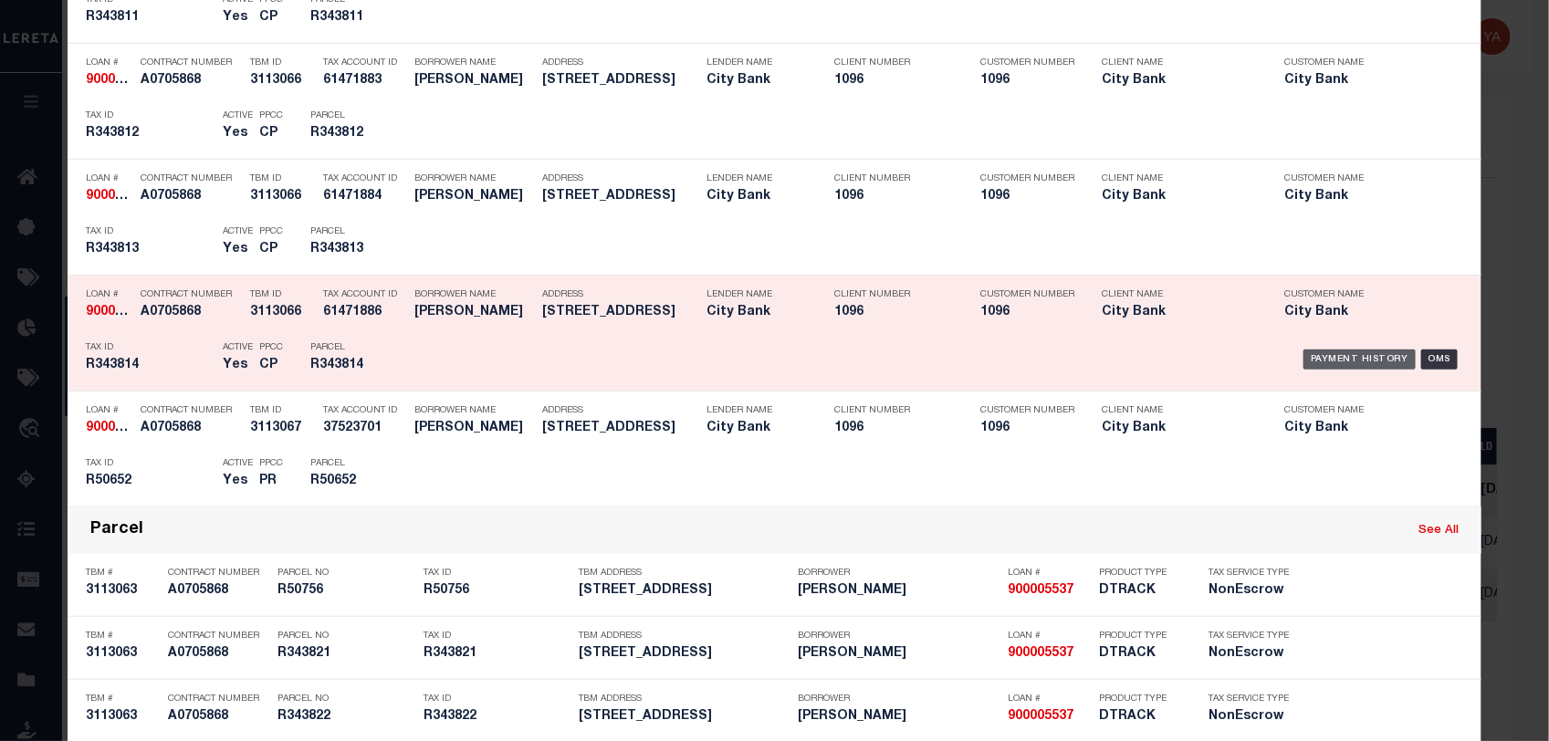
click at [1332, 359] on div "Payment History" at bounding box center [1359, 360] width 112 height 20
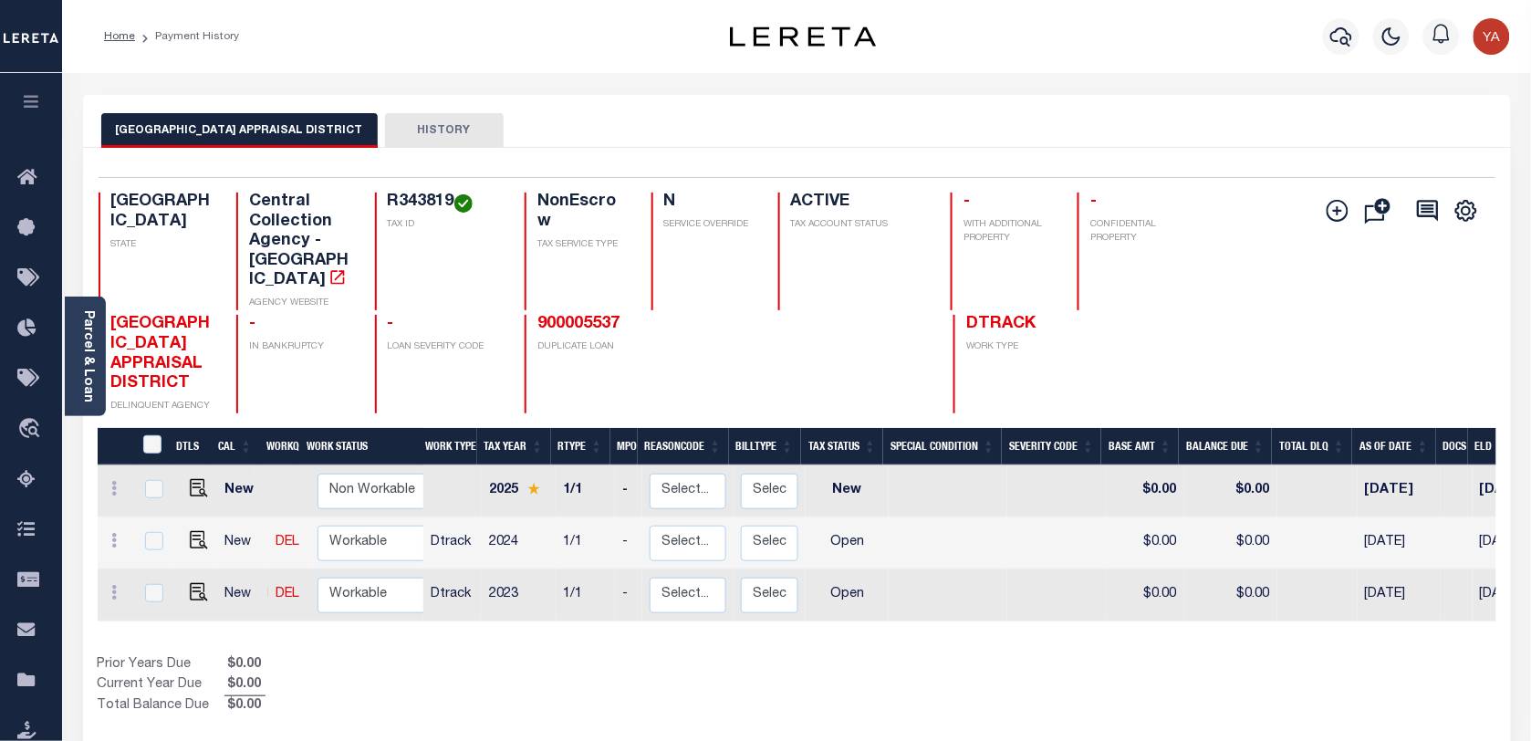
click at [1093, 47] on div "Profile Sign out" at bounding box center [1220, 37] width 595 height 64
click at [1260, 50] on div "Profile Sign out" at bounding box center [1220, 37] width 595 height 64
click at [397, 197] on h4 "R343819" at bounding box center [445, 203] width 115 height 20
copy h4 "R343819"
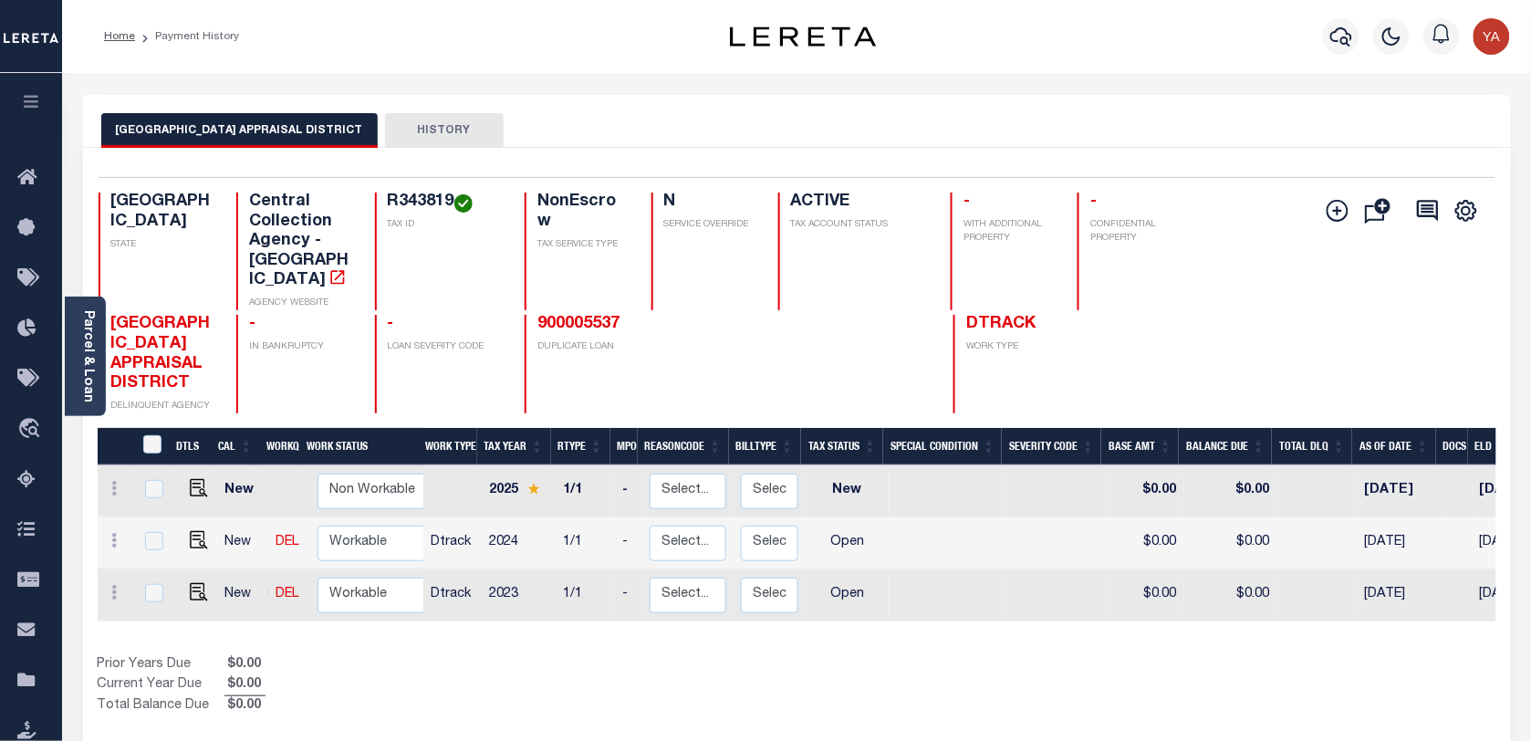
click at [398, 193] on h4 "R343819" at bounding box center [445, 203] width 115 height 20
click at [423, 197] on h4 "R343819" at bounding box center [445, 203] width 115 height 20
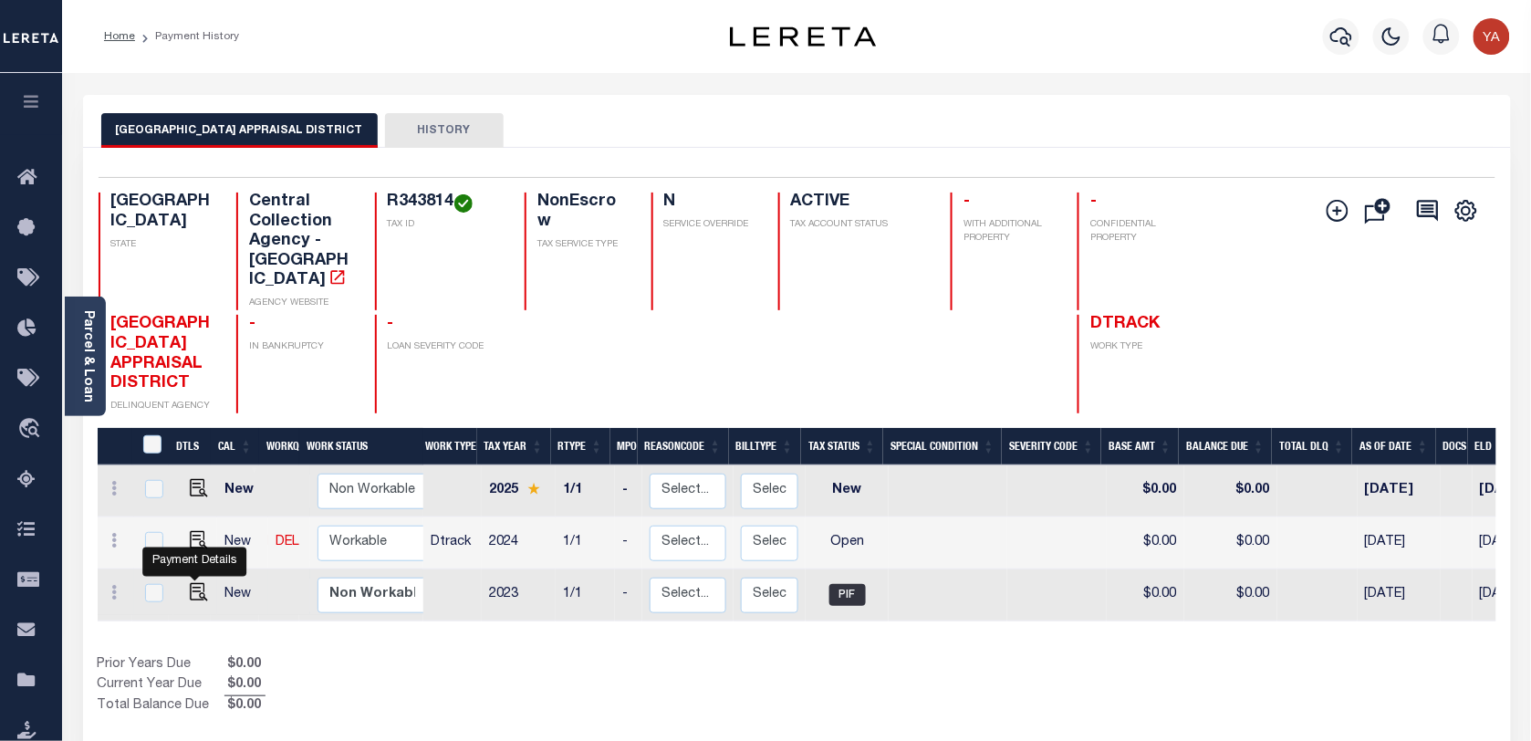
drag, startPoint x: 193, startPoint y: 573, endPoint x: 221, endPoint y: 564, distance: 29.7
click at [193, 583] on img "" at bounding box center [199, 592] width 18 height 18
checkbox input "true"
